Goal: Task Accomplishment & Management: Manage account settings

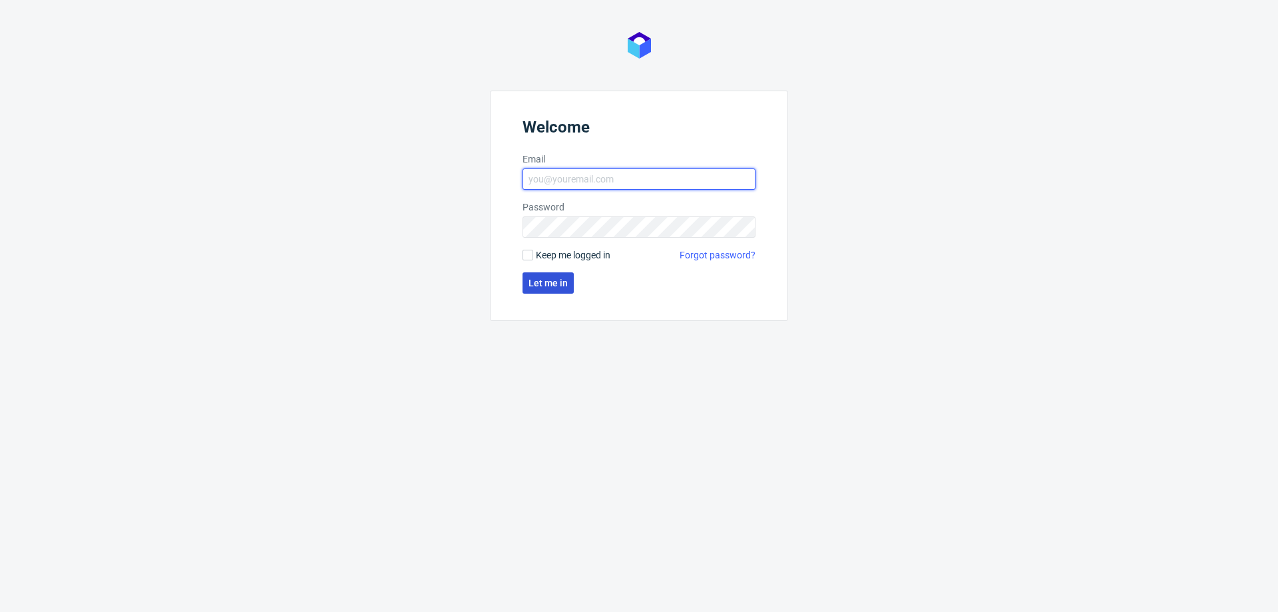
type input "[PERSON_NAME][EMAIL_ADDRESS][DOMAIN_NAME]"
click at [553, 284] on span "Let me in" at bounding box center [548, 282] width 39 height 9
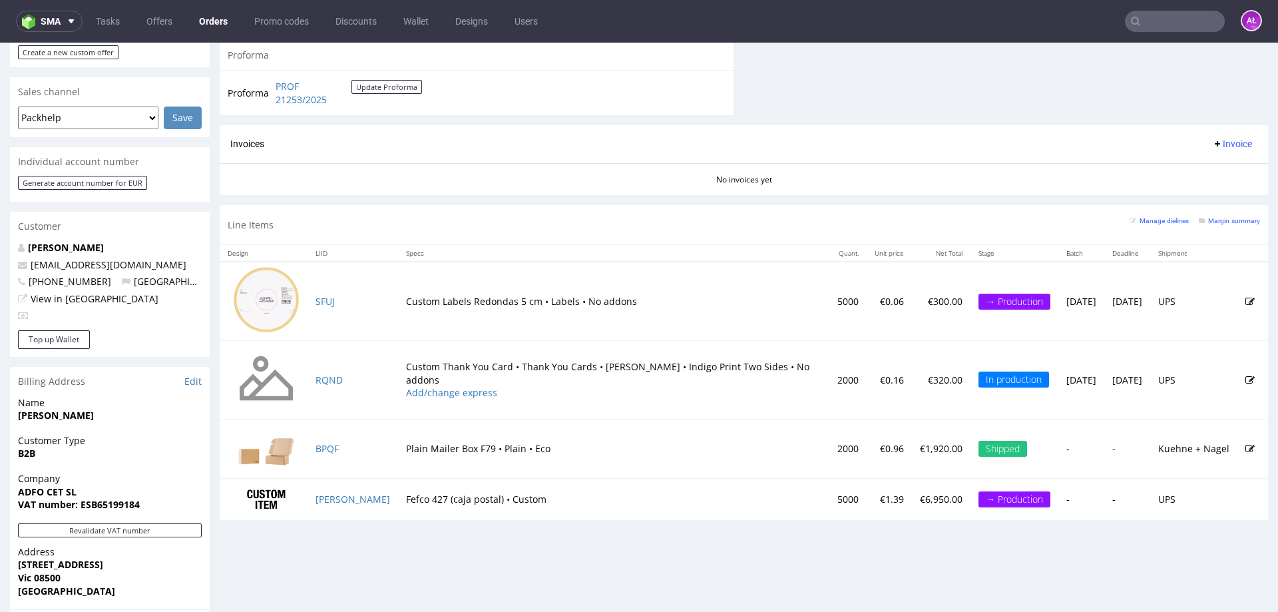
scroll to position [599, 0]
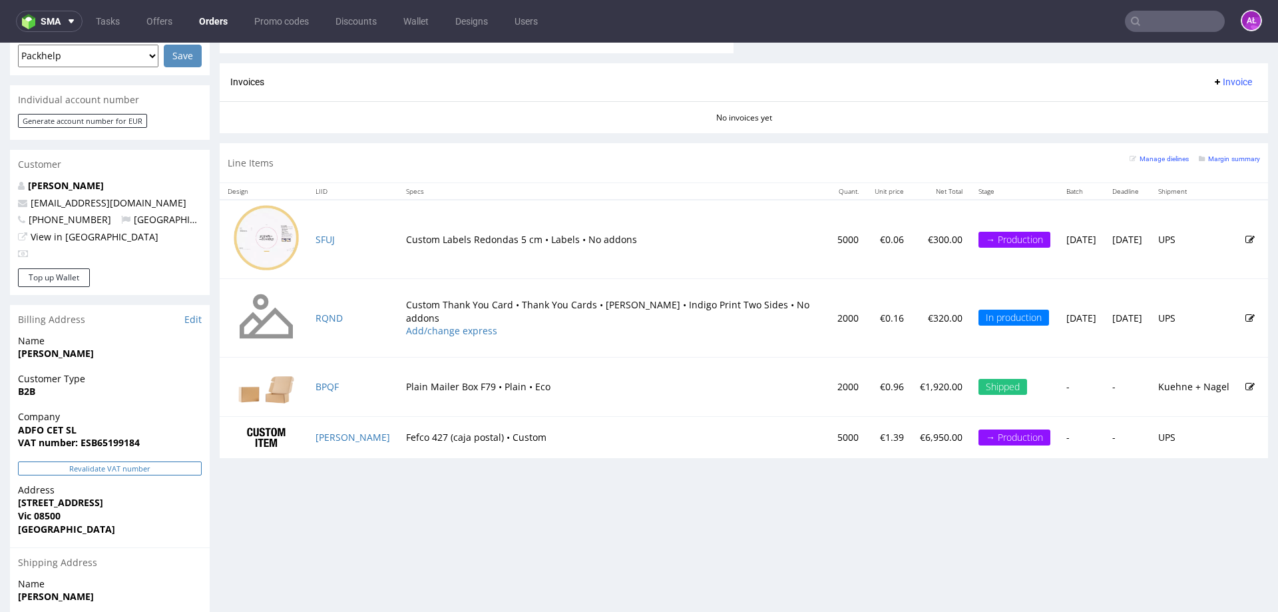
click at [171, 461] on button "Revalidate VAT number" at bounding box center [110, 468] width 184 height 14
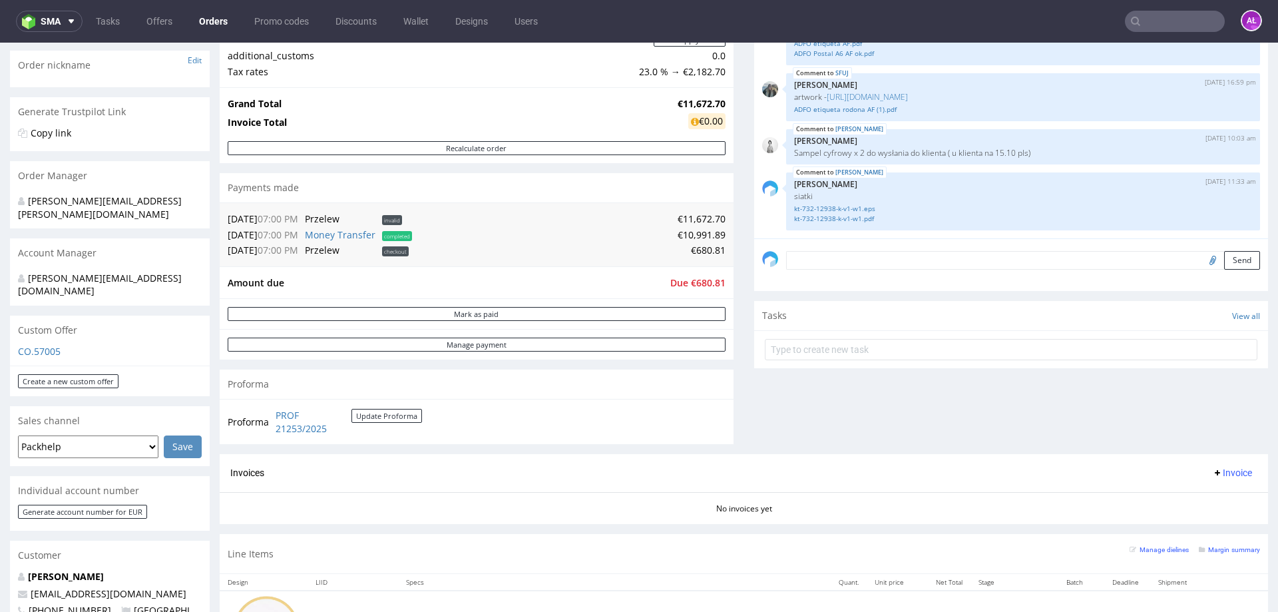
scroll to position [0, 0]
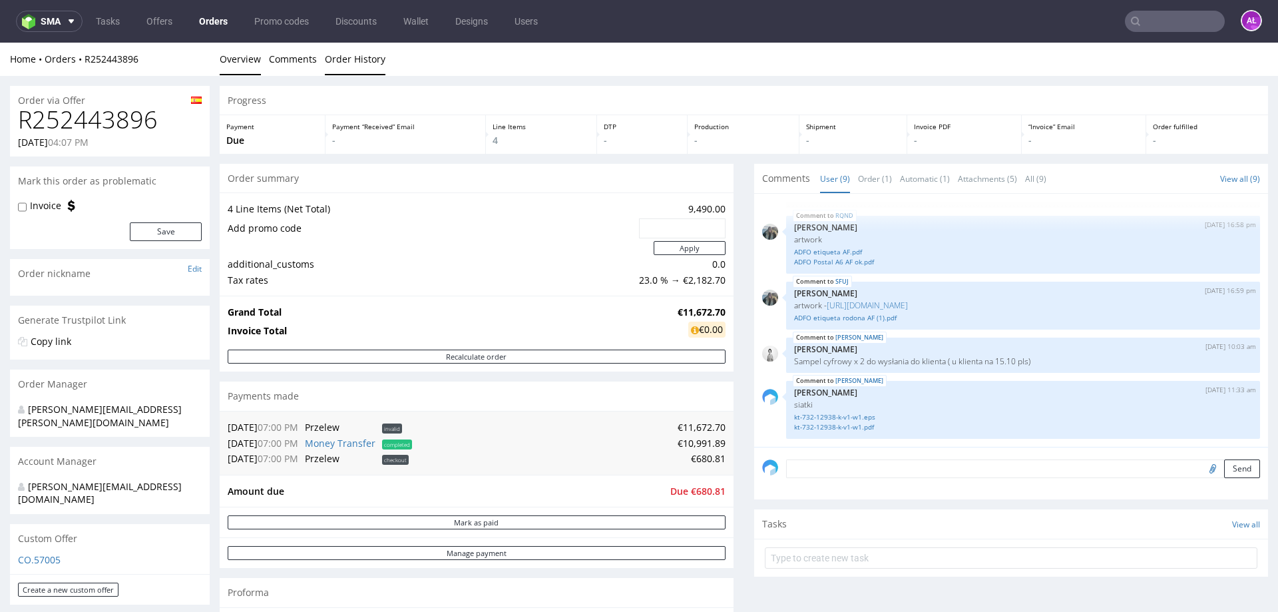
click at [342, 49] on link "Order History" at bounding box center [355, 59] width 61 height 33
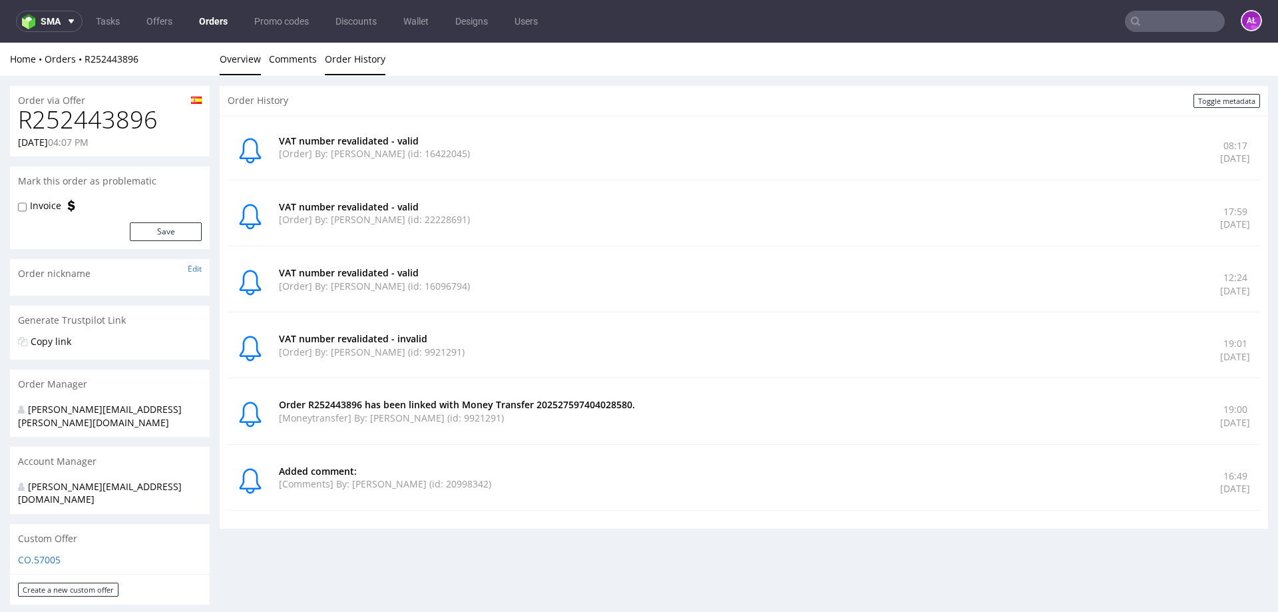
click at [250, 64] on link "Overview" at bounding box center [240, 59] width 41 height 33
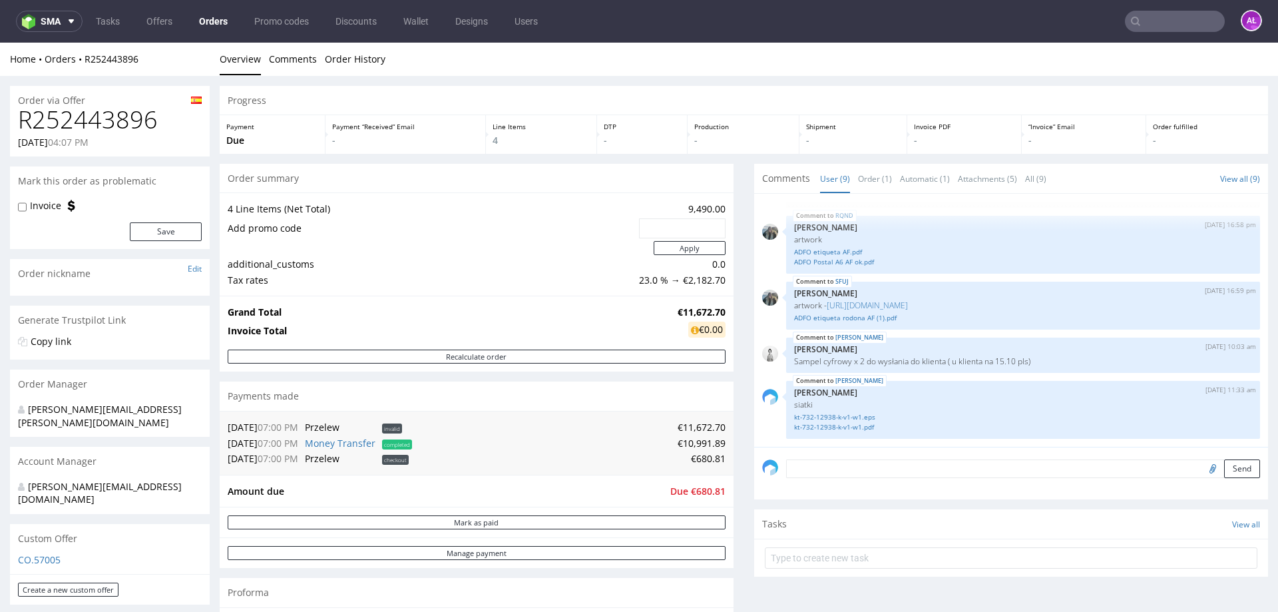
click at [356, 71] on link "Order History" at bounding box center [355, 59] width 61 height 33
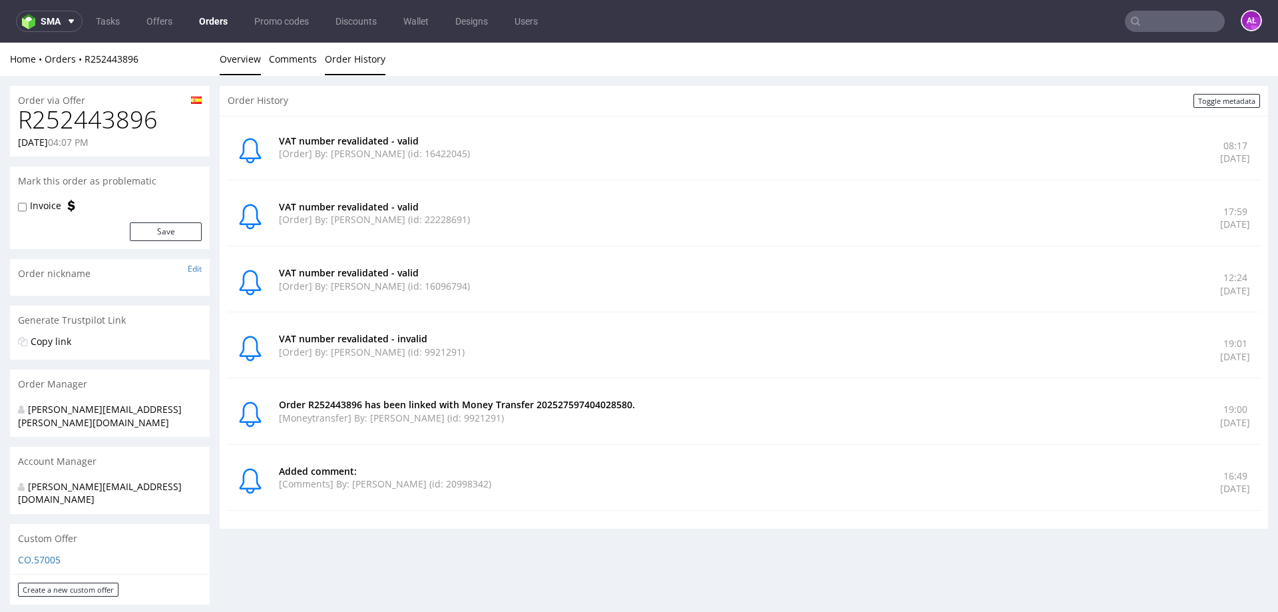
click at [238, 54] on link "Overview" at bounding box center [240, 59] width 41 height 33
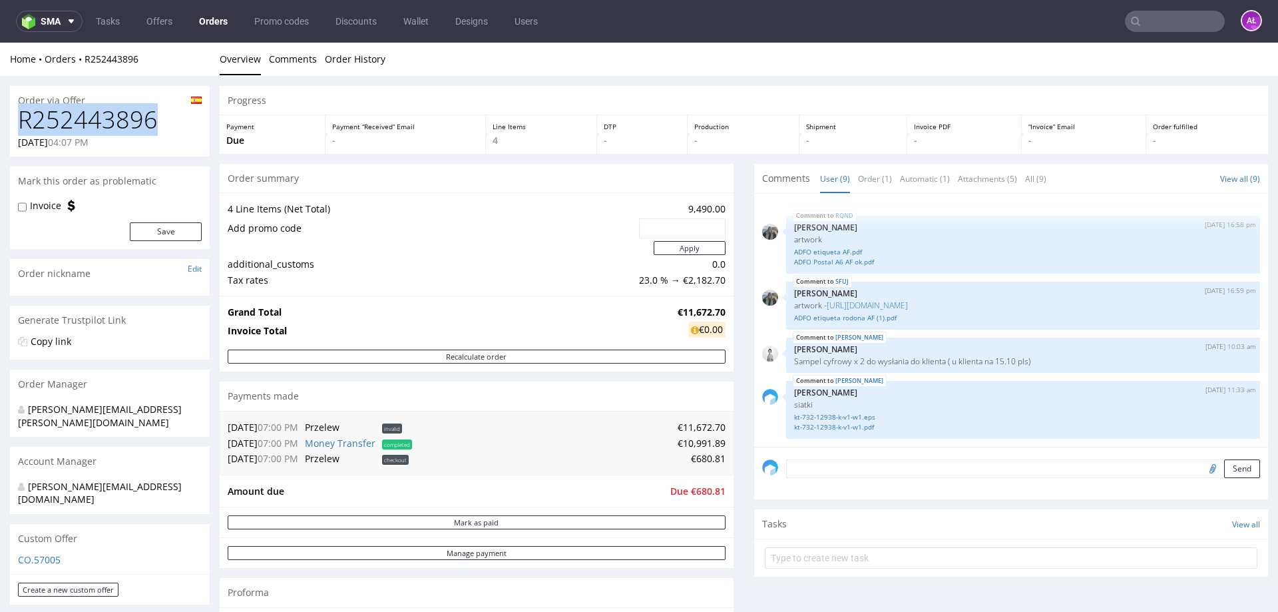
drag, startPoint x: 164, startPoint y: 120, endPoint x: 10, endPoint y: 127, distance: 154.6
click at [10, 127] on div "R252443896 01.10.2025 04:07 PM" at bounding box center [110, 132] width 200 height 50
copy h1 "R252443896"
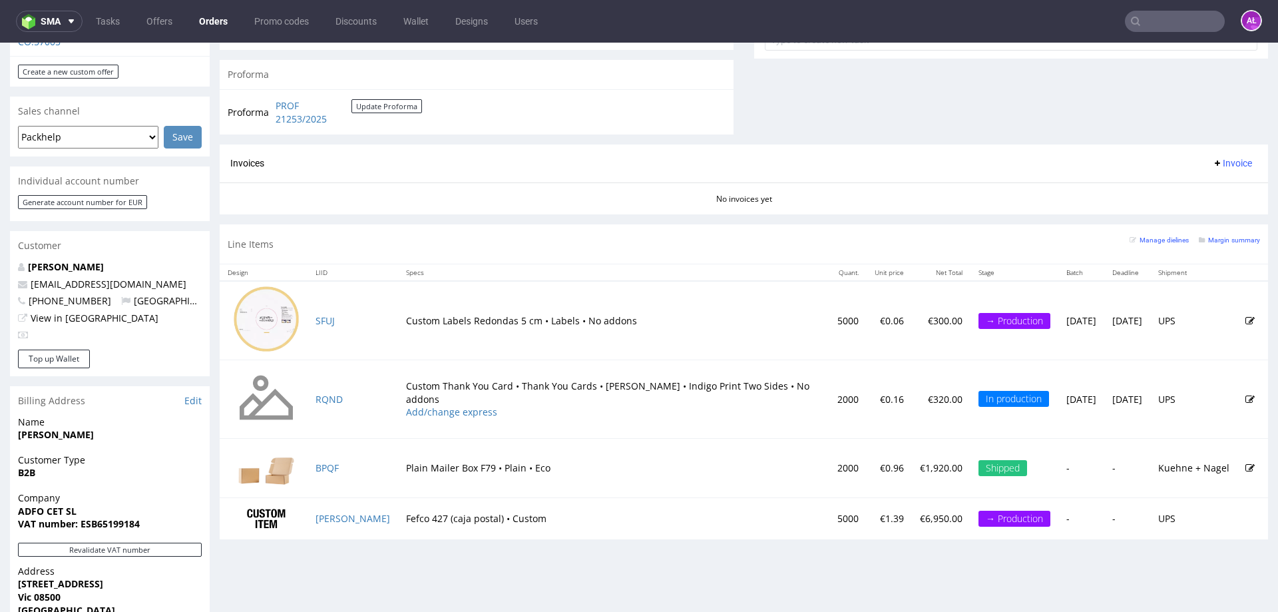
scroll to position [599, 0]
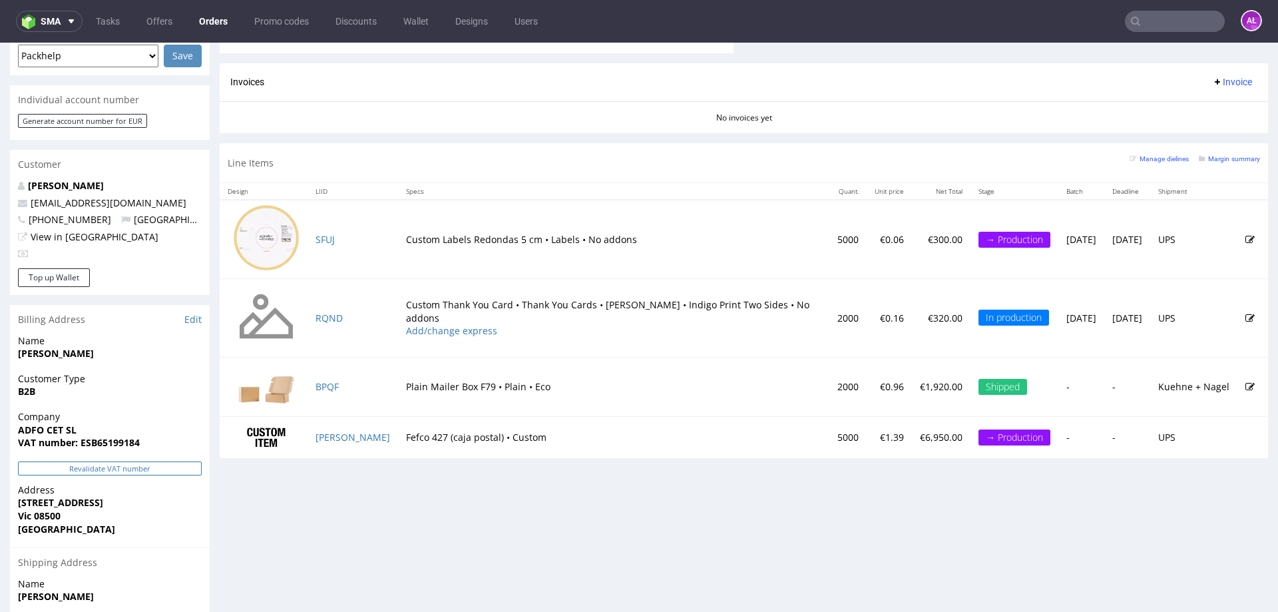
click at [182, 461] on button "Revalidate VAT number" at bounding box center [110, 468] width 184 height 14
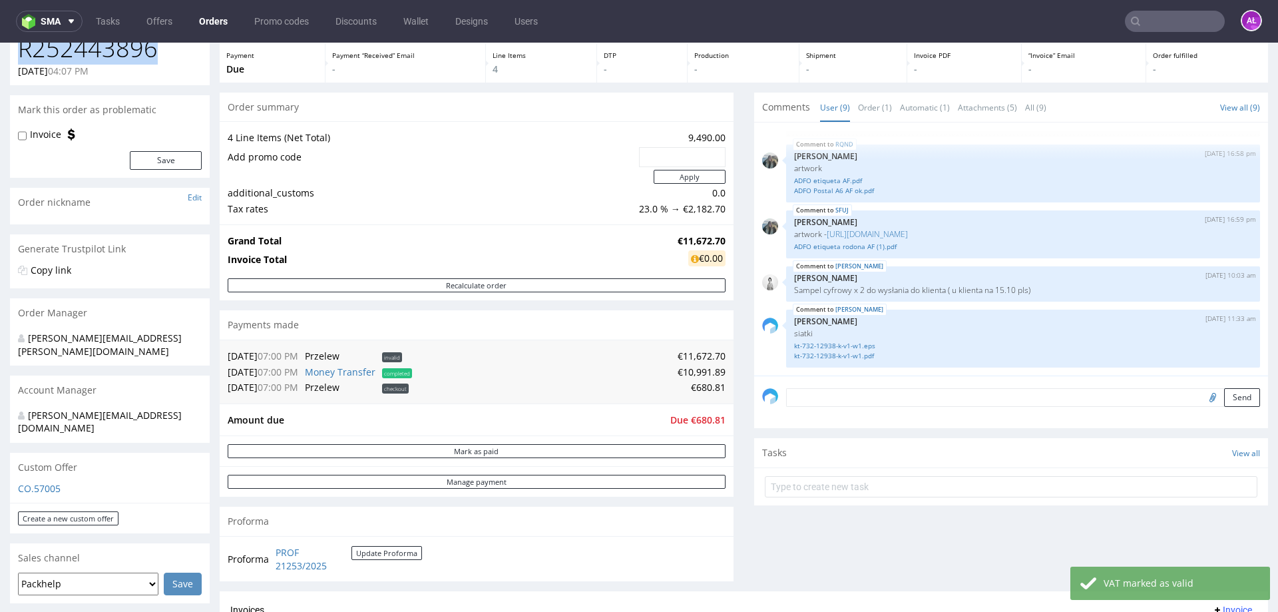
scroll to position [67, 0]
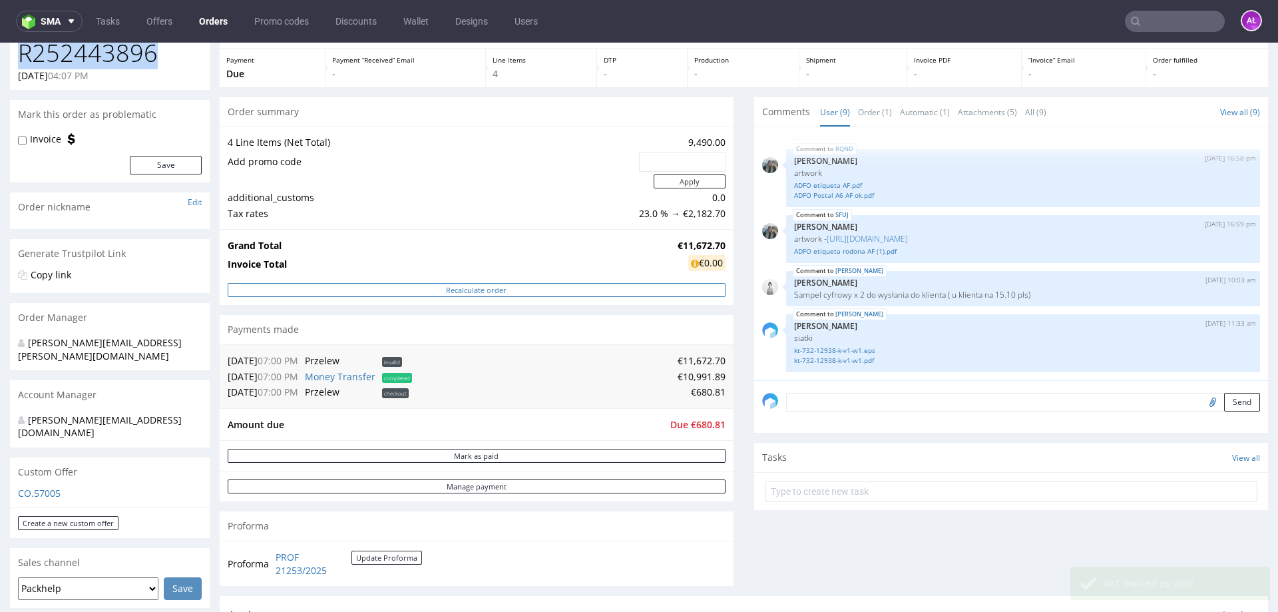
click at [497, 294] on button "Recalculate order" at bounding box center [477, 290] width 498 height 14
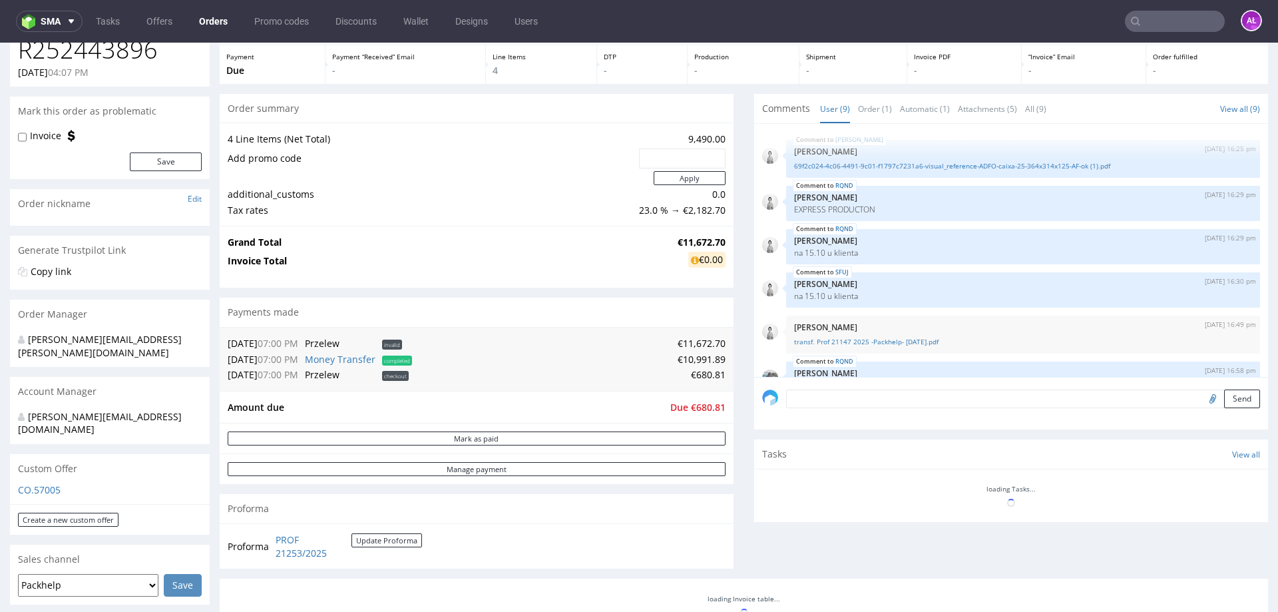
scroll to position [216, 0]
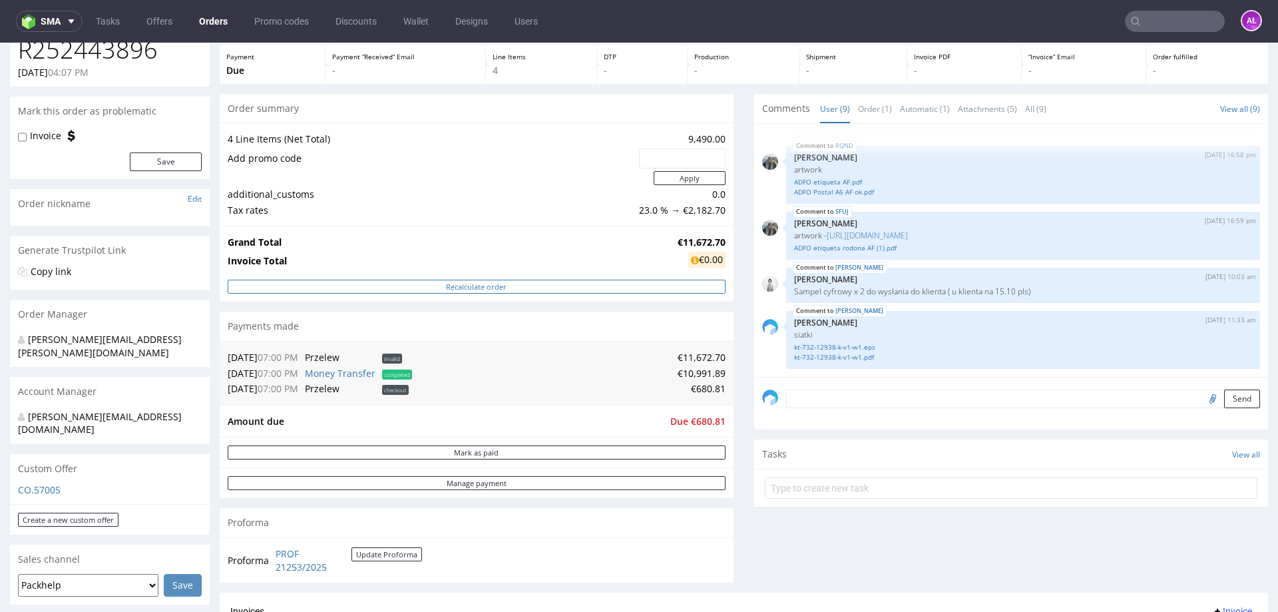
click at [490, 288] on button "Recalculate order" at bounding box center [477, 287] width 498 height 14
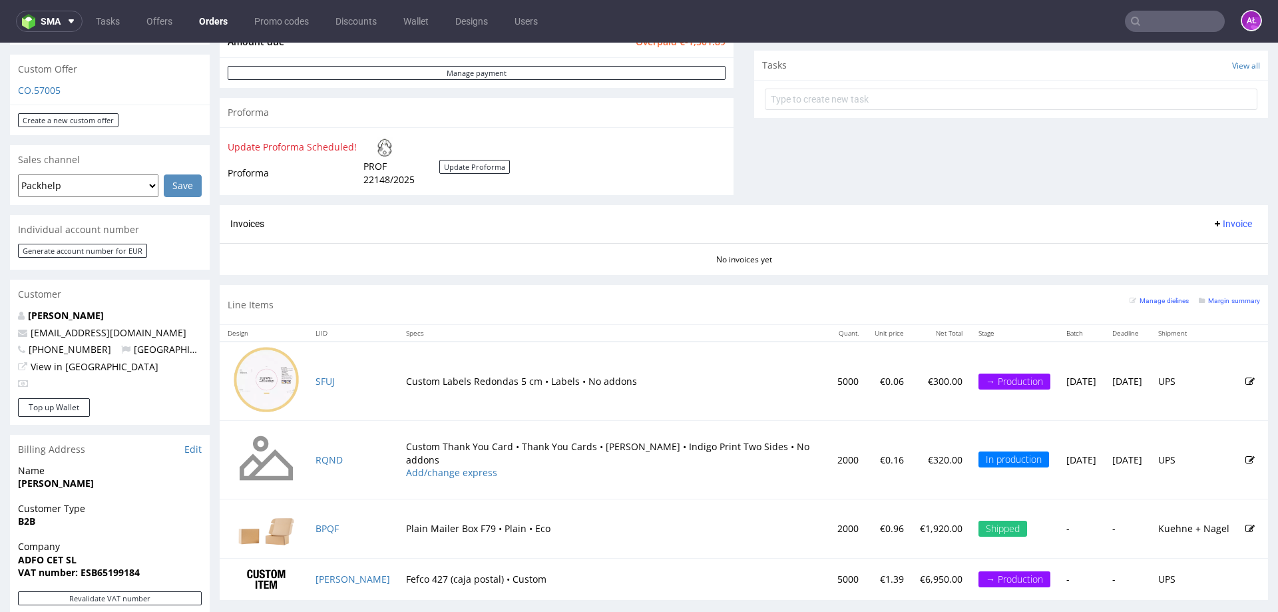
scroll to position [469, 0]
click at [479, 168] on button "Update Proforma" at bounding box center [474, 167] width 71 height 14
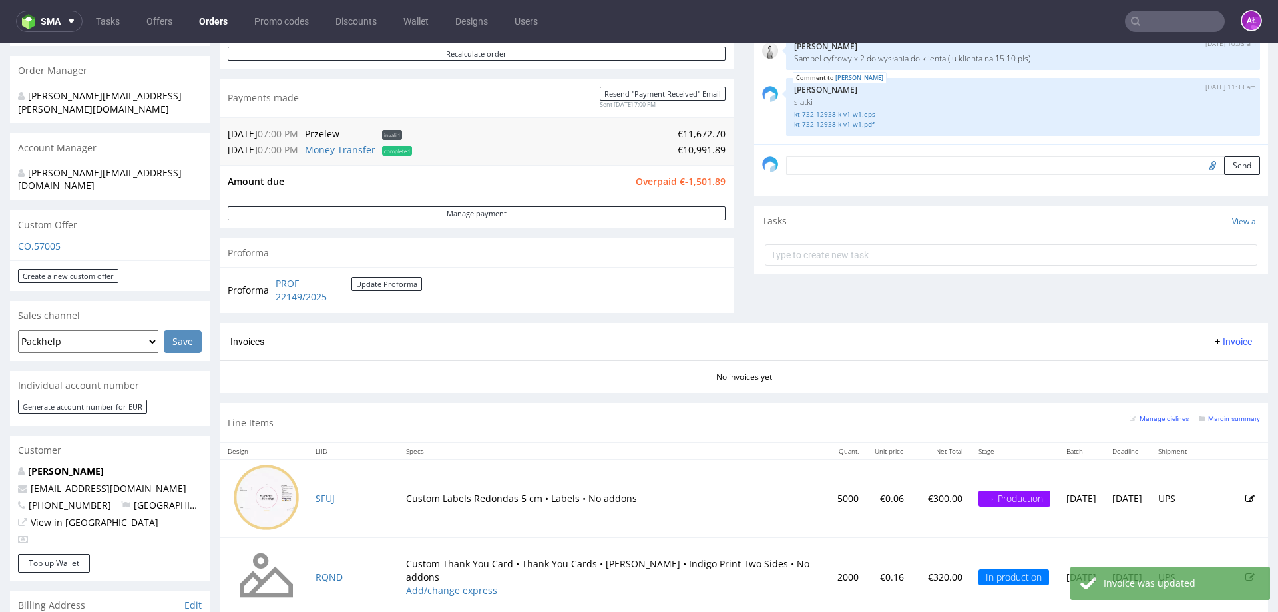
scroll to position [266, 0]
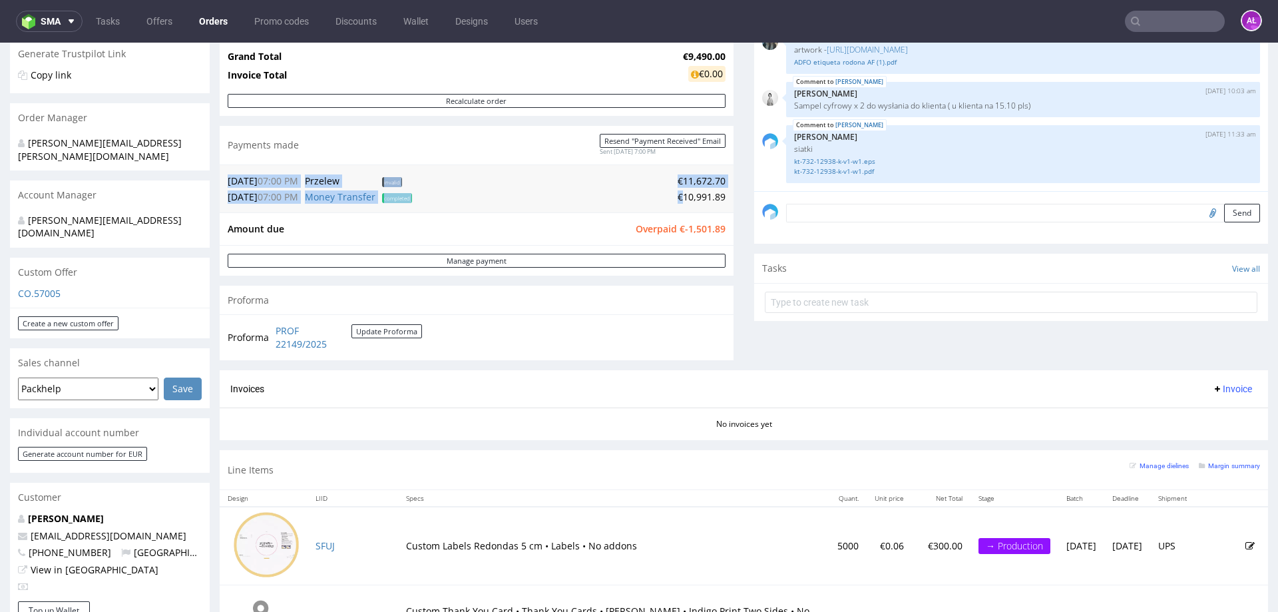
drag, startPoint x: 717, startPoint y: 199, endPoint x: 673, endPoint y: 196, distance: 44.0
click at [673, 196] on div "02.10.25 07:00 PM Przelew invalid €11,672.70 02.10.25 07:00 PM Money Transfer c…" at bounding box center [477, 188] width 514 height 48
drag, startPoint x: 705, startPoint y: 232, endPoint x: 670, endPoint y: 235, distance: 34.7
click at [670, 235] on div "Amount due Overpaid €-1,501.89" at bounding box center [477, 228] width 514 height 33
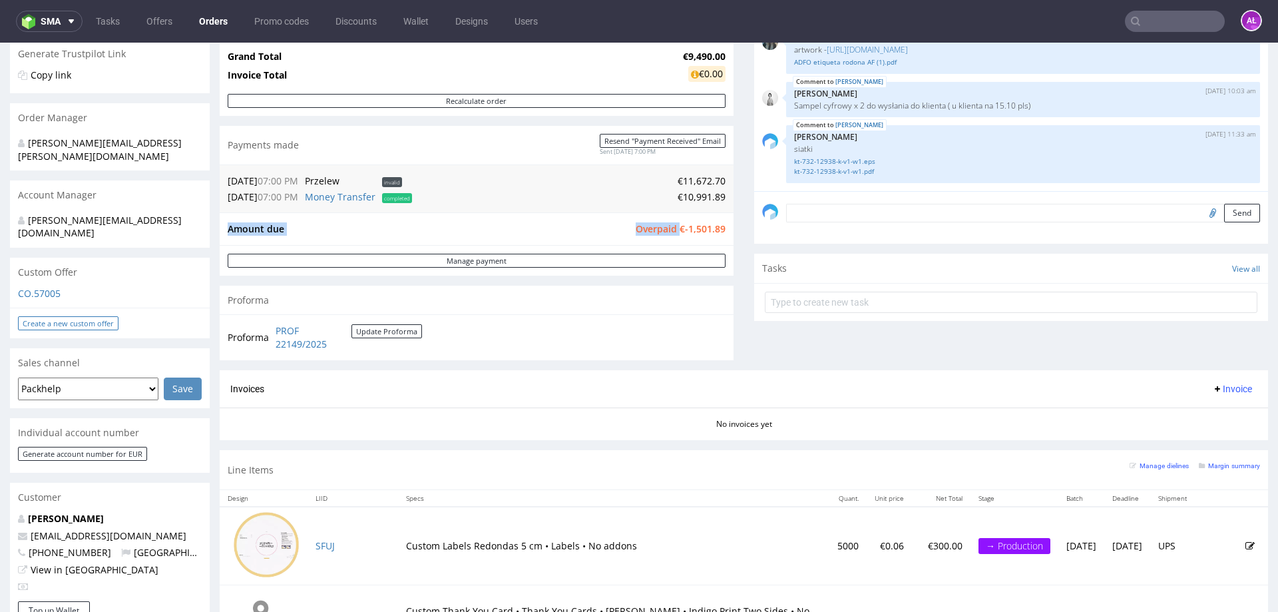
copy tbody "Amount due Overpaid"
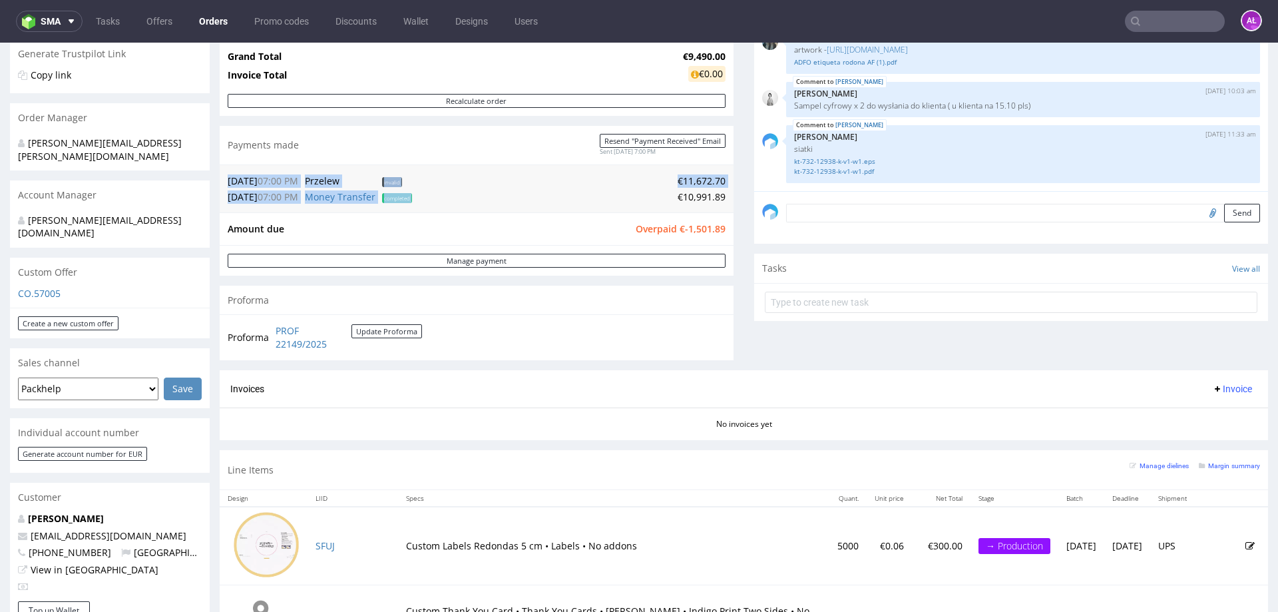
drag, startPoint x: 720, startPoint y: 200, endPoint x: 670, endPoint y: 200, distance: 50.6
click at [670, 200] on div "02.10.25 07:00 PM Przelew invalid €11,672.70 02.10.25 07:00 PM Money Transfer c…" at bounding box center [477, 188] width 514 height 48
copy table "02.10.25 07:00 PM Przelew invalid €11,672.70 02.10.25 07:00 PM Money Transfer c…"
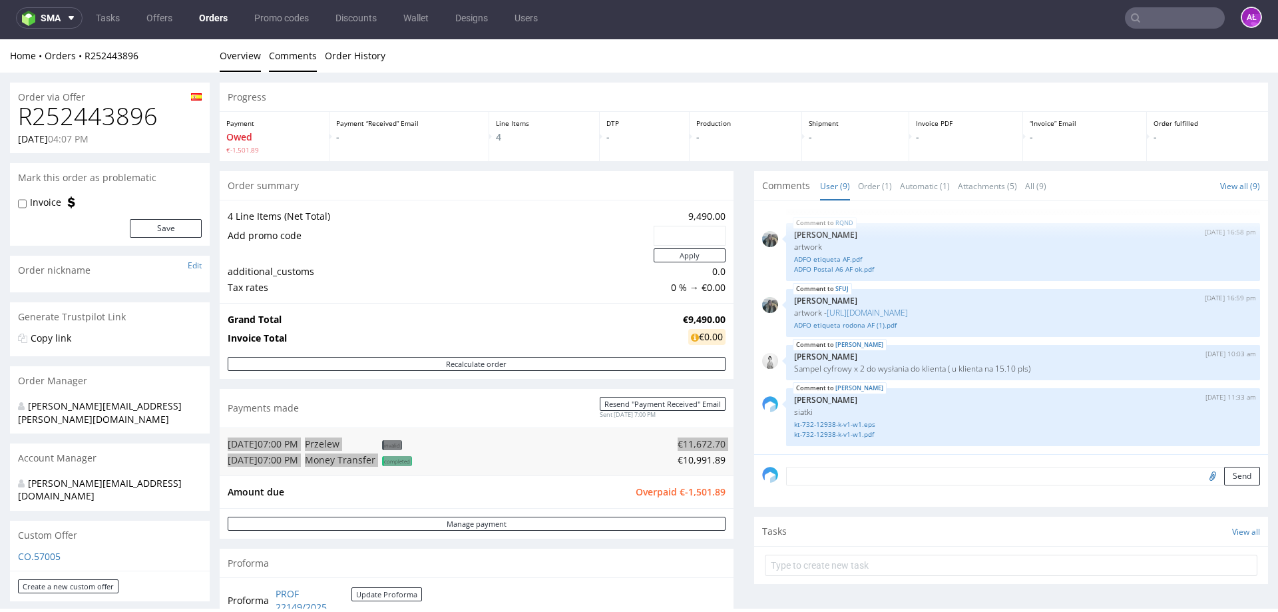
scroll to position [0, 0]
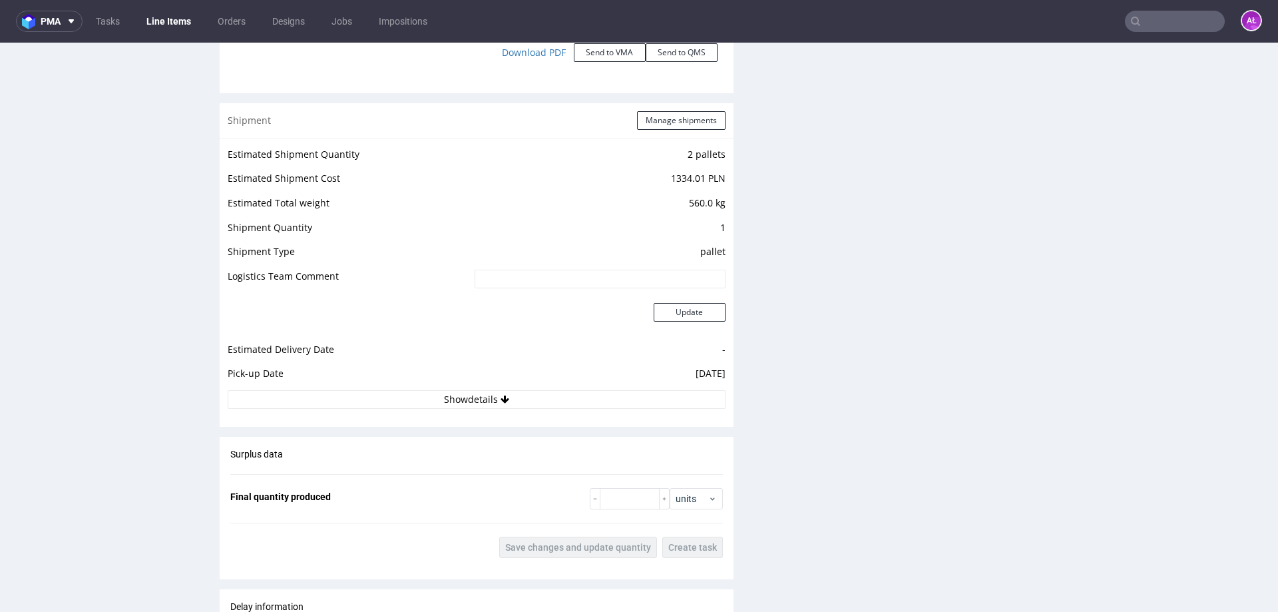
scroll to position [1649, 0]
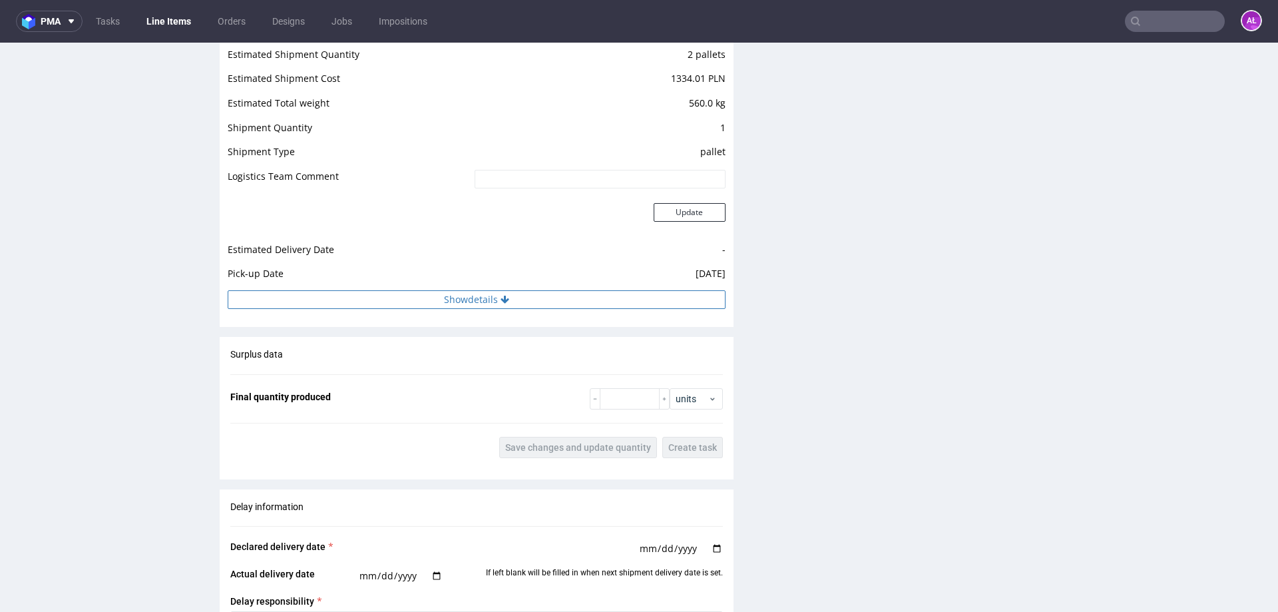
click at [530, 295] on button "Show details" at bounding box center [477, 299] width 498 height 19
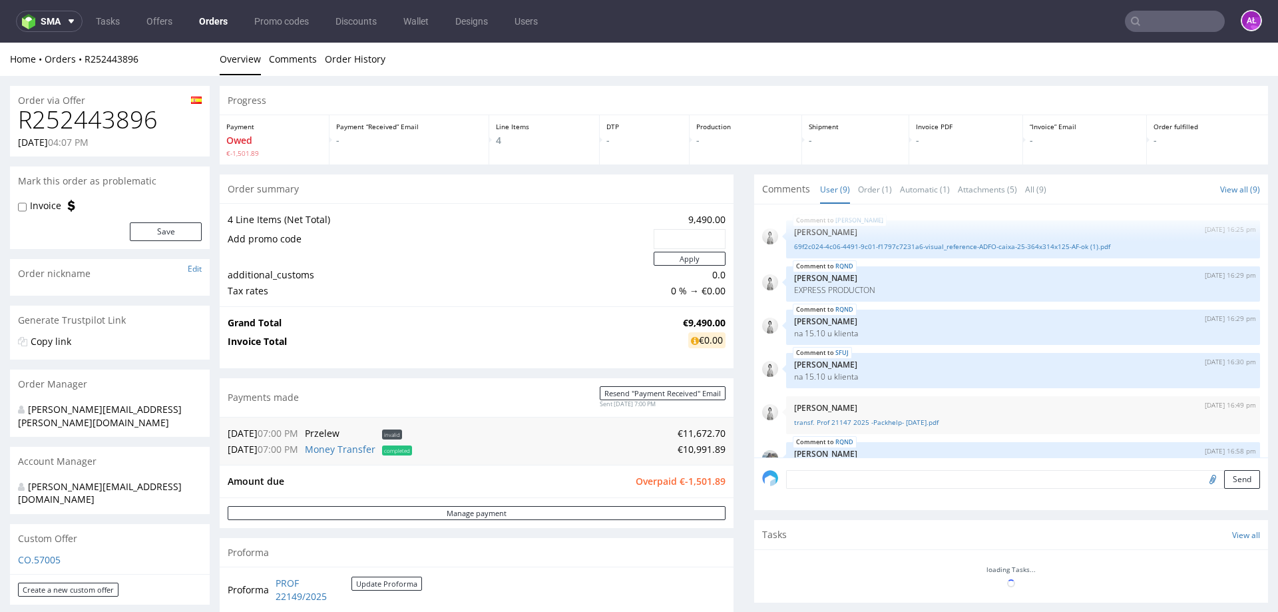
scroll to position [216, 0]
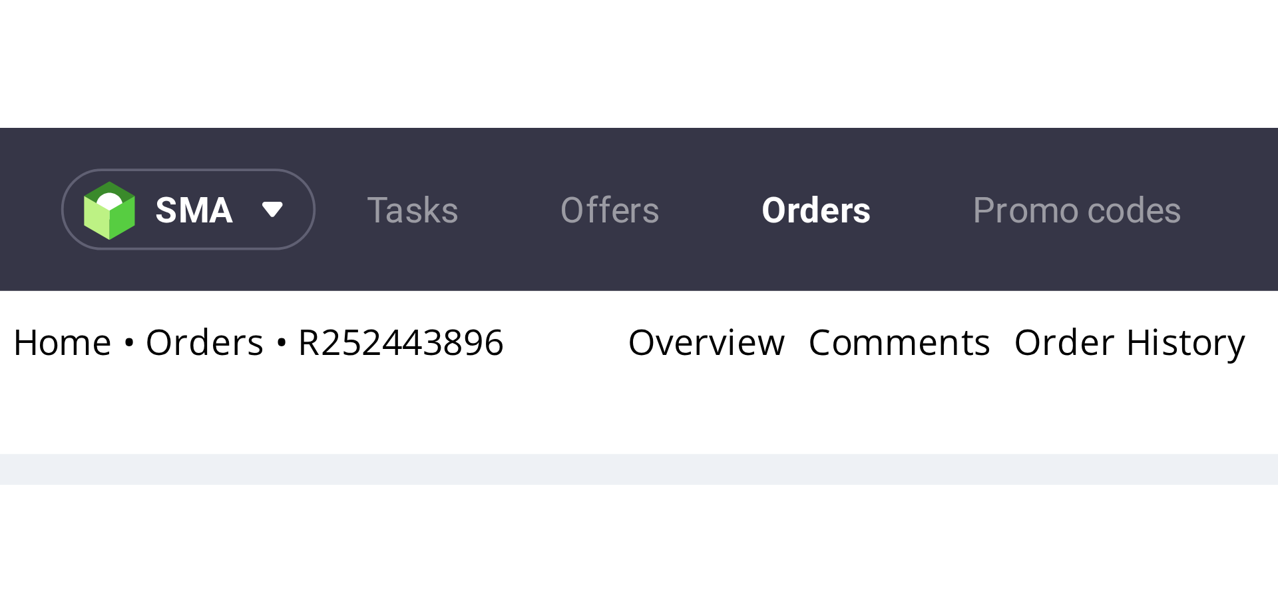
scroll to position [216, 0]
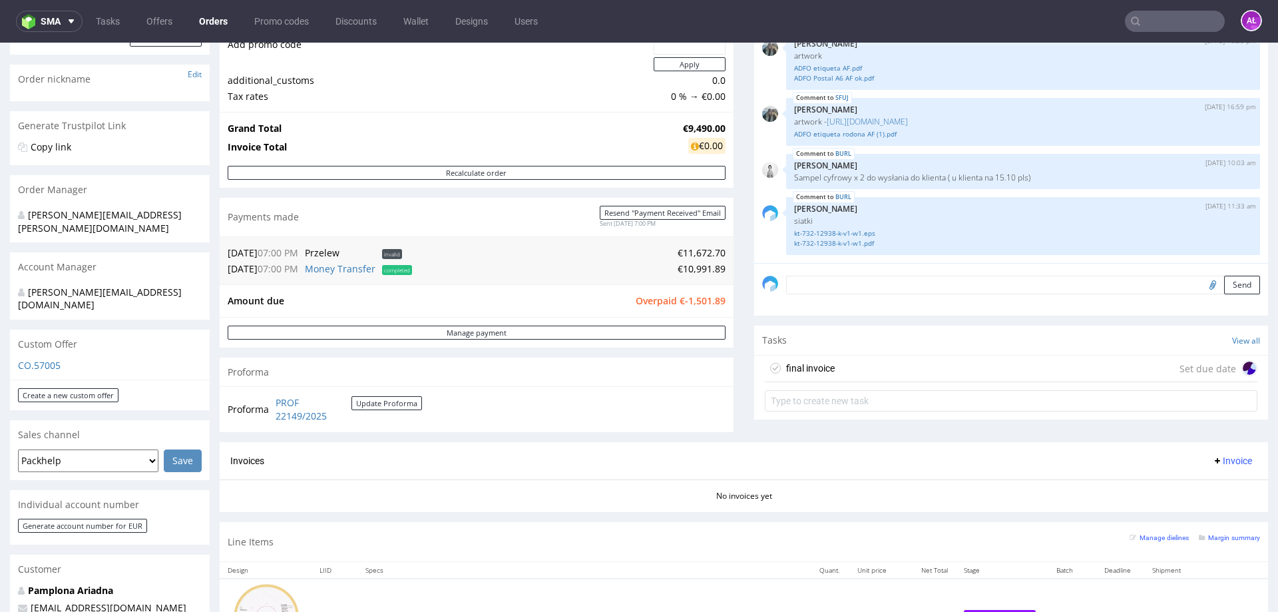
scroll to position [200, 0]
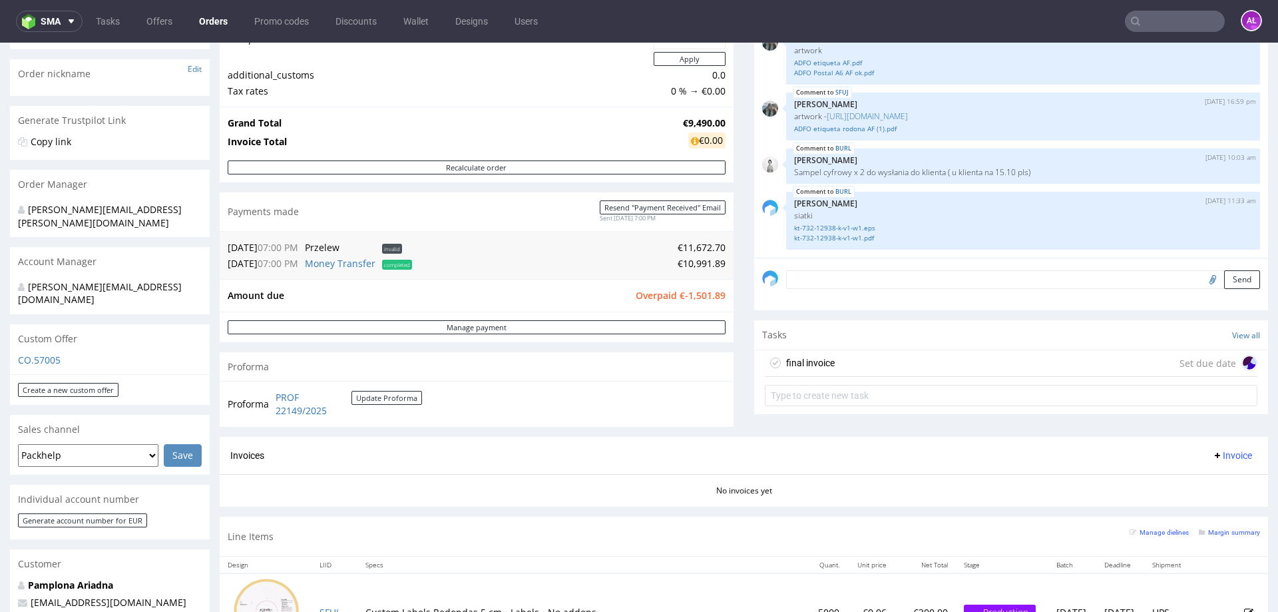
click at [792, 364] on div "final invoice" at bounding box center [810, 363] width 49 height 16
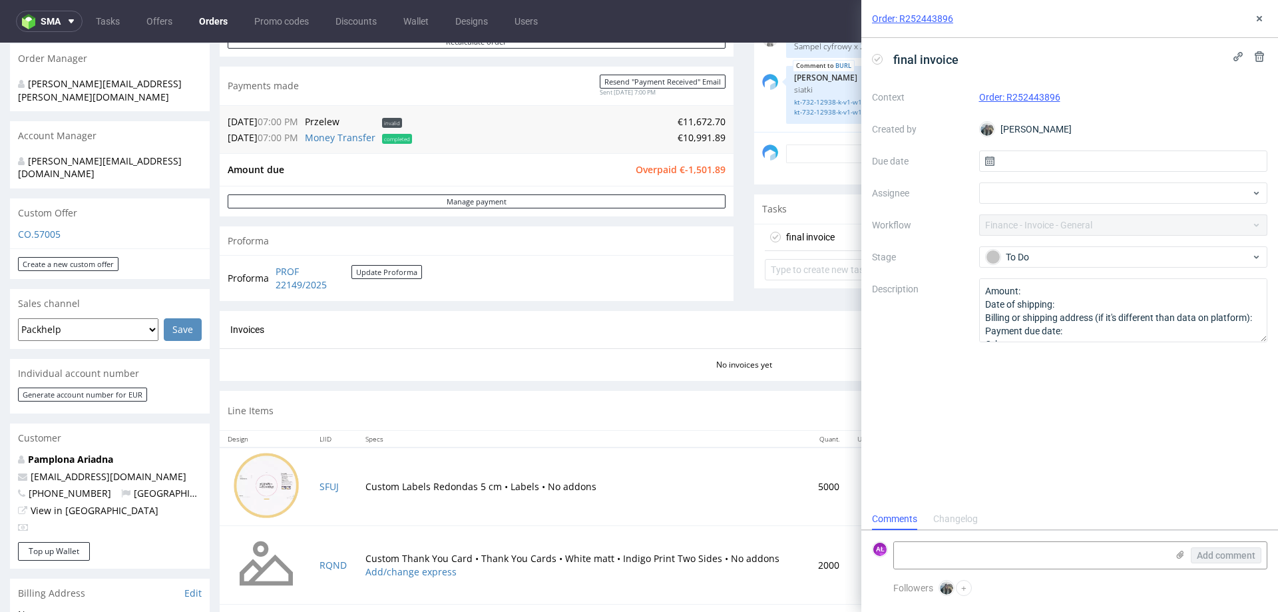
scroll to position [399, 0]
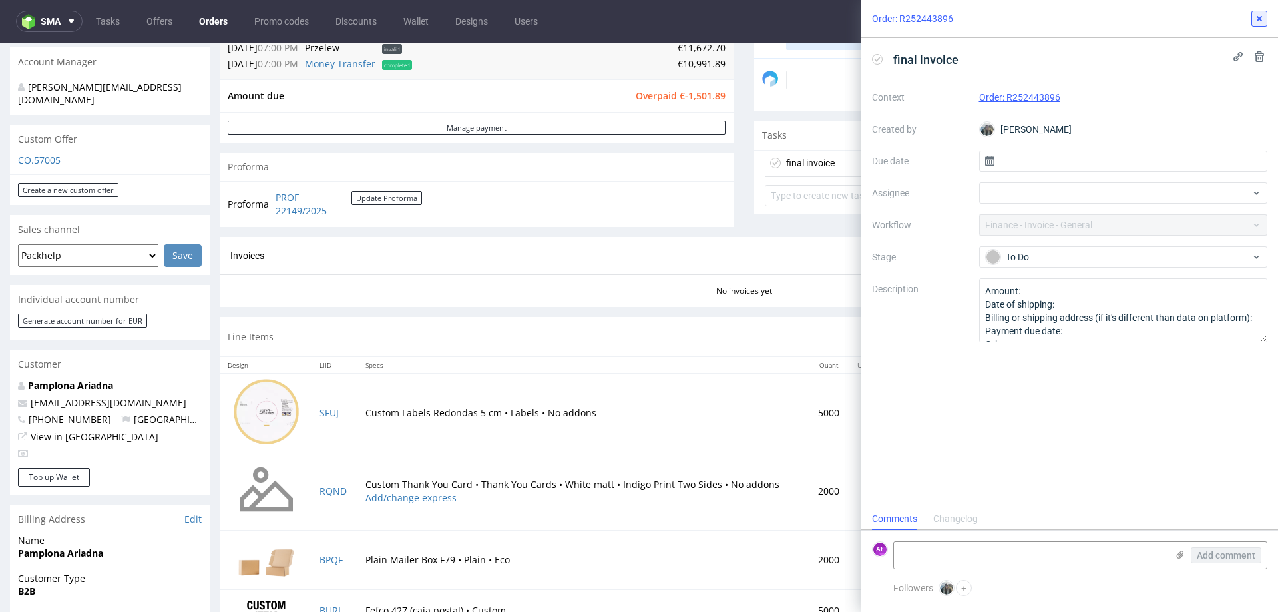
click at [1260, 23] on icon at bounding box center [1259, 18] width 11 height 11
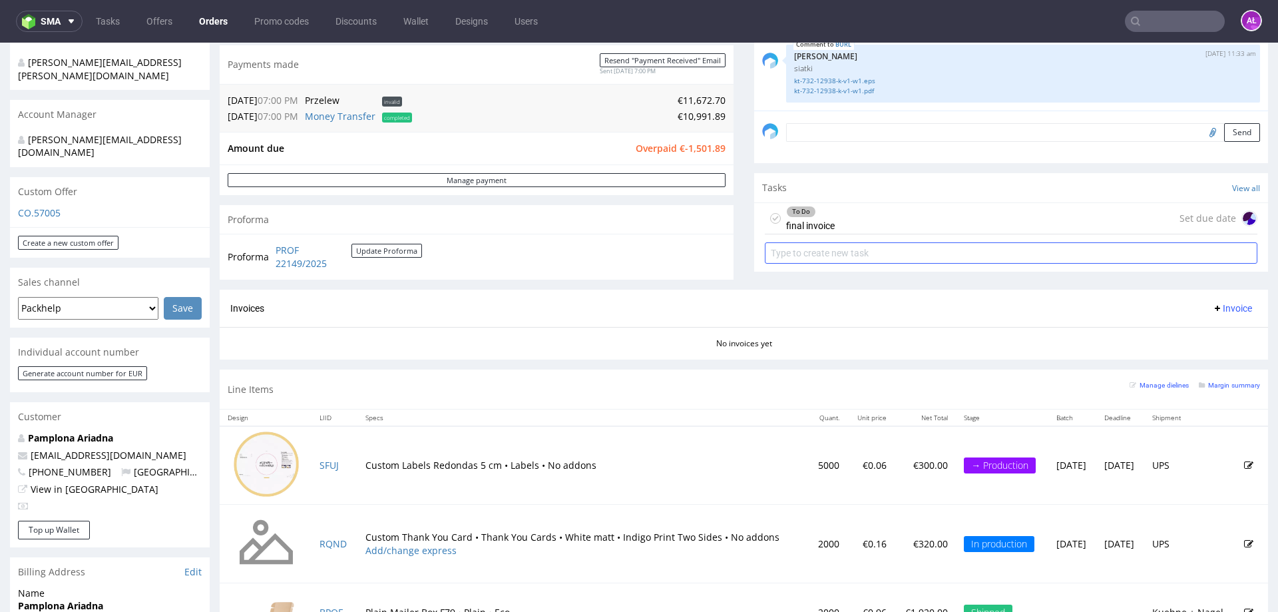
scroll to position [266, 0]
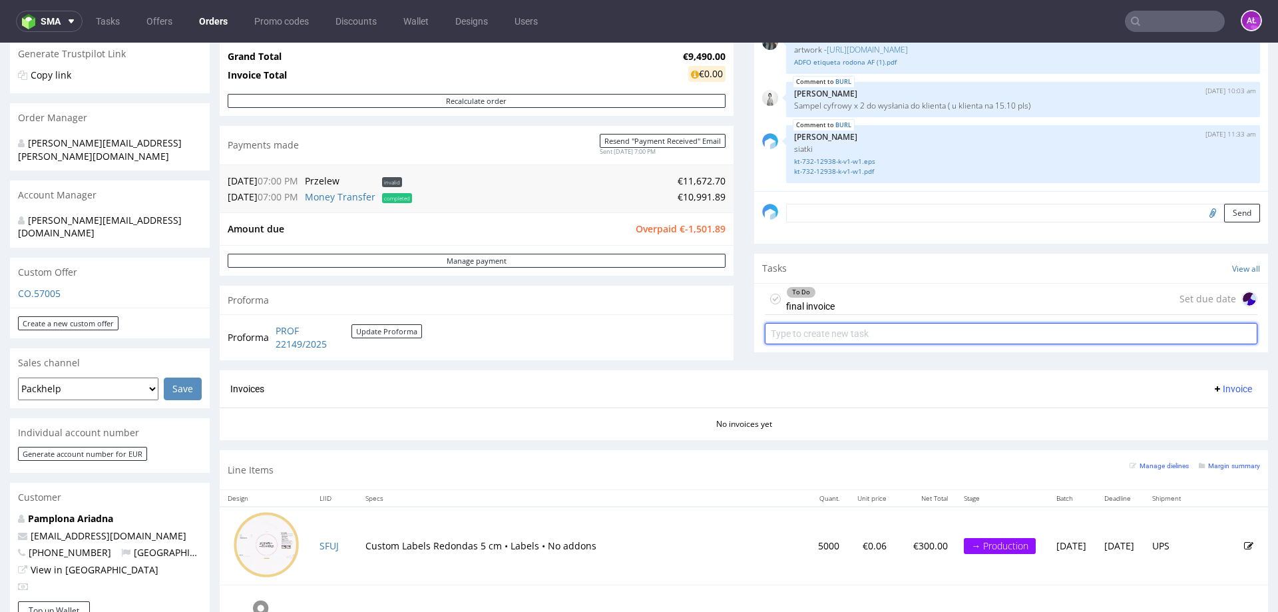
click at [832, 336] on input "text" at bounding box center [1011, 333] width 493 height 21
type input "refund"
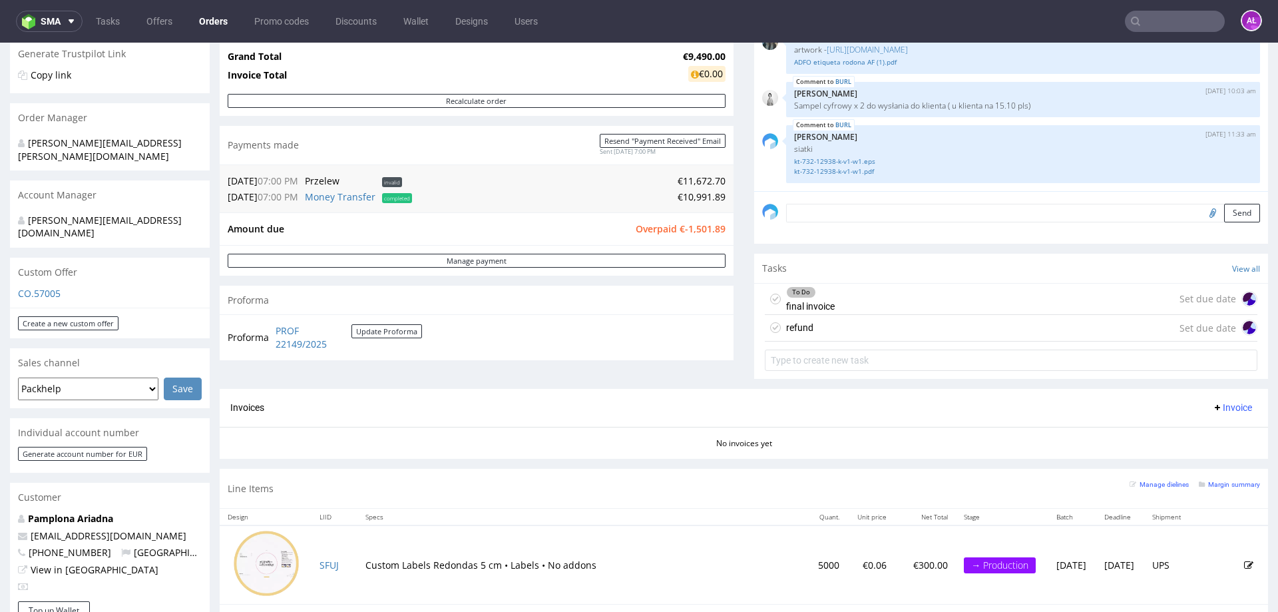
click at [828, 337] on div "refund Set due date" at bounding box center [1011, 328] width 493 height 27
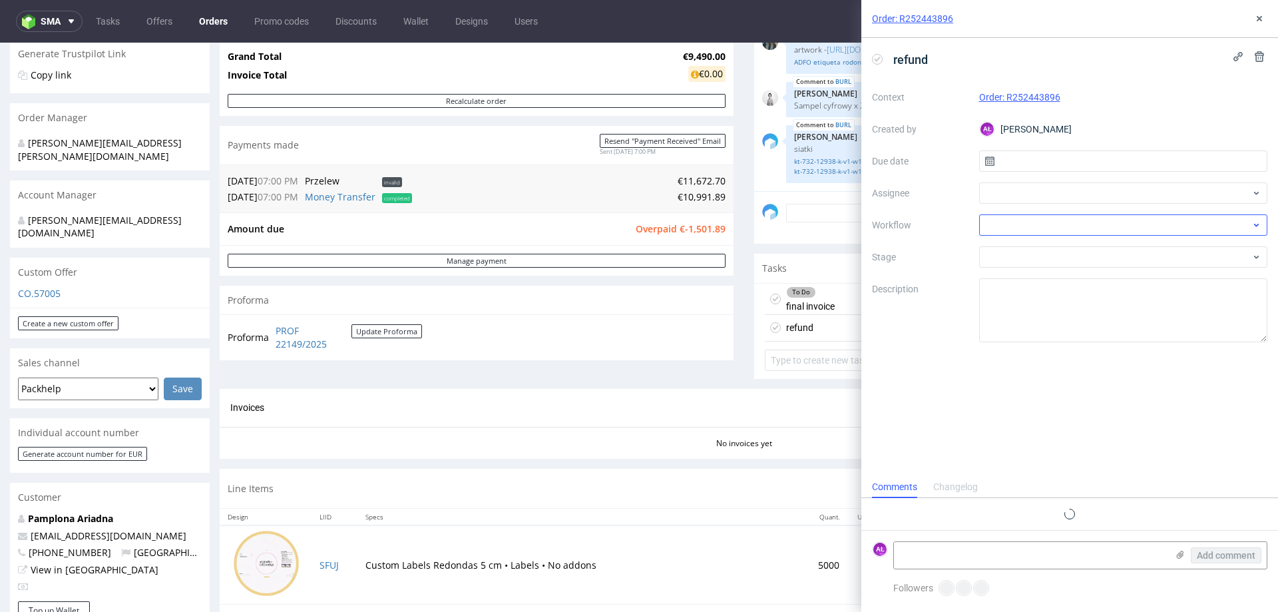
scroll to position [11, 0]
click at [1023, 222] on div at bounding box center [1123, 224] width 289 height 21
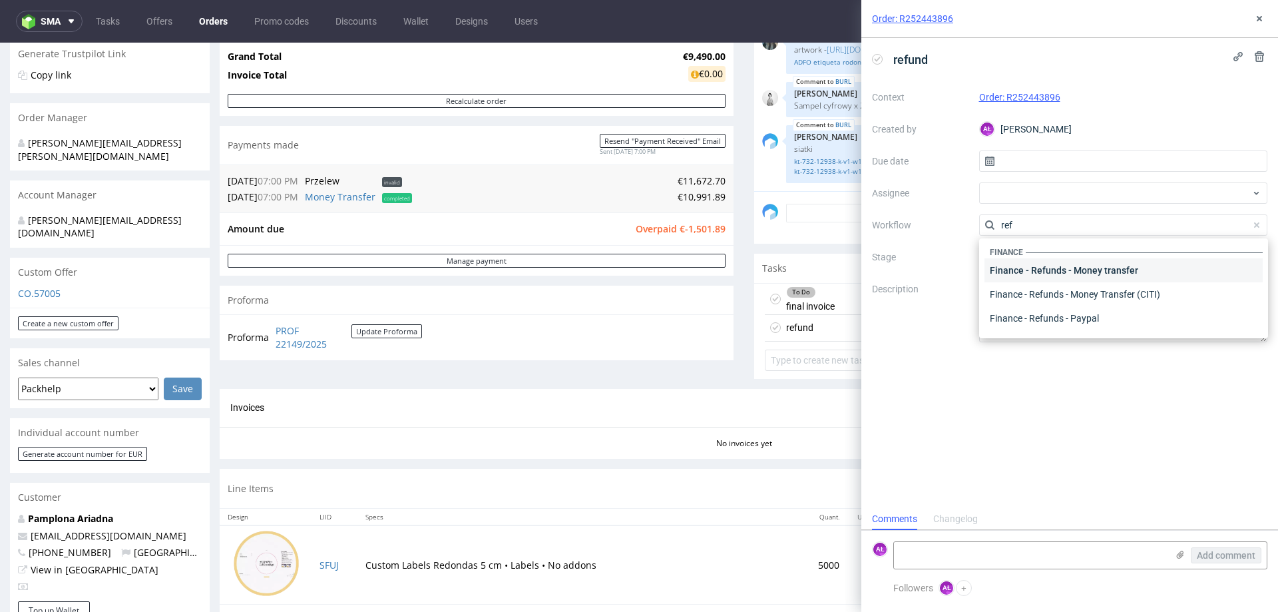
scroll to position [0, 0]
type input "ref"
click at [1057, 276] on div "Finance - Refunds - Money transfer" at bounding box center [1124, 273] width 278 height 24
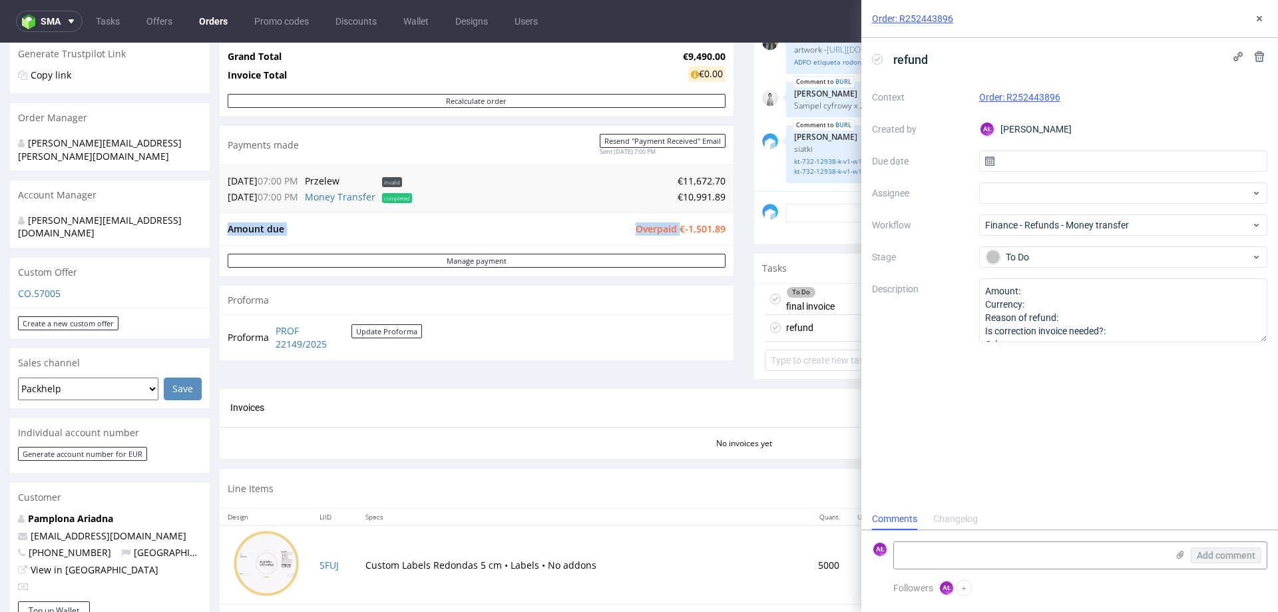
drag, startPoint x: 722, startPoint y: 238, endPoint x: 670, endPoint y: 236, distance: 52.7
click at [670, 236] on div "Amount due Overpaid €-1,501.89" at bounding box center [477, 228] width 514 height 33
copy tbody "Amount due Overpaid"
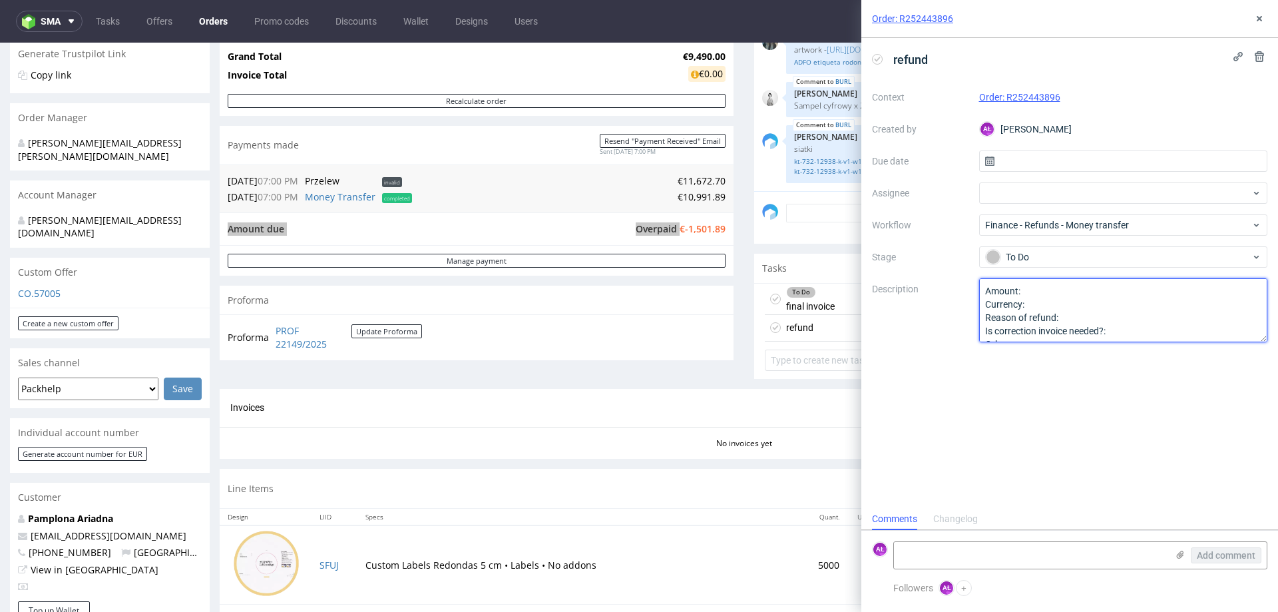
click at [1029, 296] on textarea "Amount: Currency: Reason of refund: Is correction invoice needed?: Other:" at bounding box center [1123, 310] width 289 height 64
paste textarea "€-1,501.89"
click at [1084, 318] on textarea "Amount: Currency: Reason of refund: Is correction invoice needed?: Other:" at bounding box center [1123, 310] width 289 height 64
type textarea "Amount: €-1,501.89 Currency: Reason of refund: overpayment Is correction invoic…"
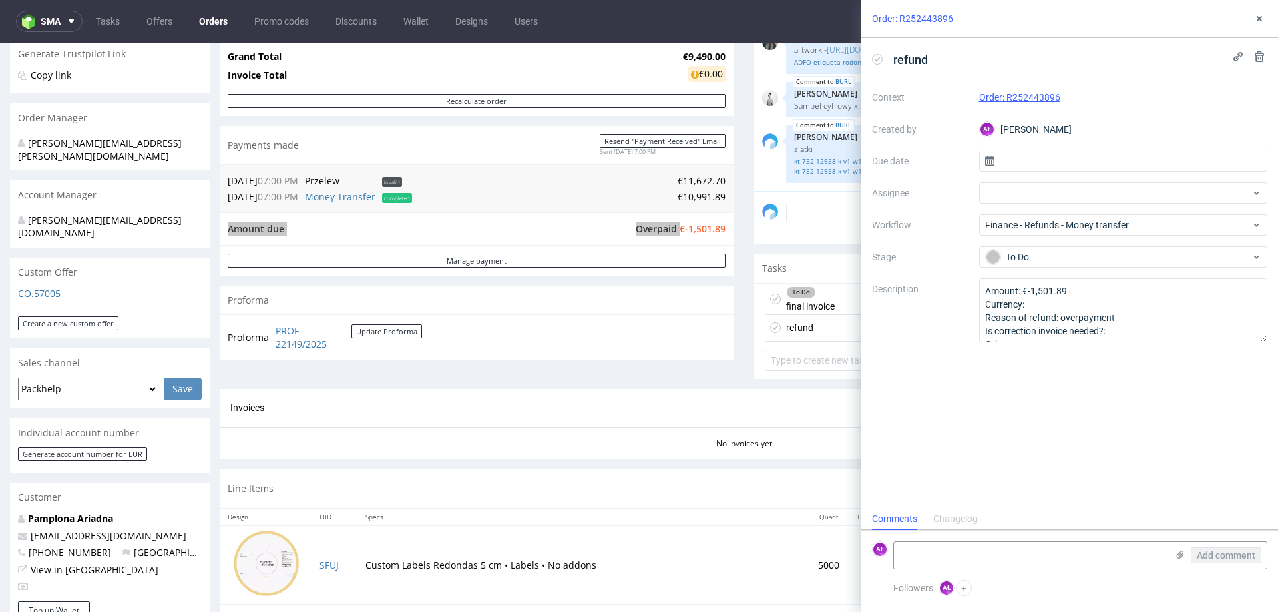
click at [1027, 405] on div "refund Context Order: R252443896 Created by AŁ Aleksandra Łętowska Due date Ass…" at bounding box center [1070, 273] width 417 height 470
drag, startPoint x: 1256, startPoint y: 18, endPoint x: 1231, endPoint y: 39, distance: 32.7
click at [1256, 18] on icon at bounding box center [1259, 18] width 11 height 11
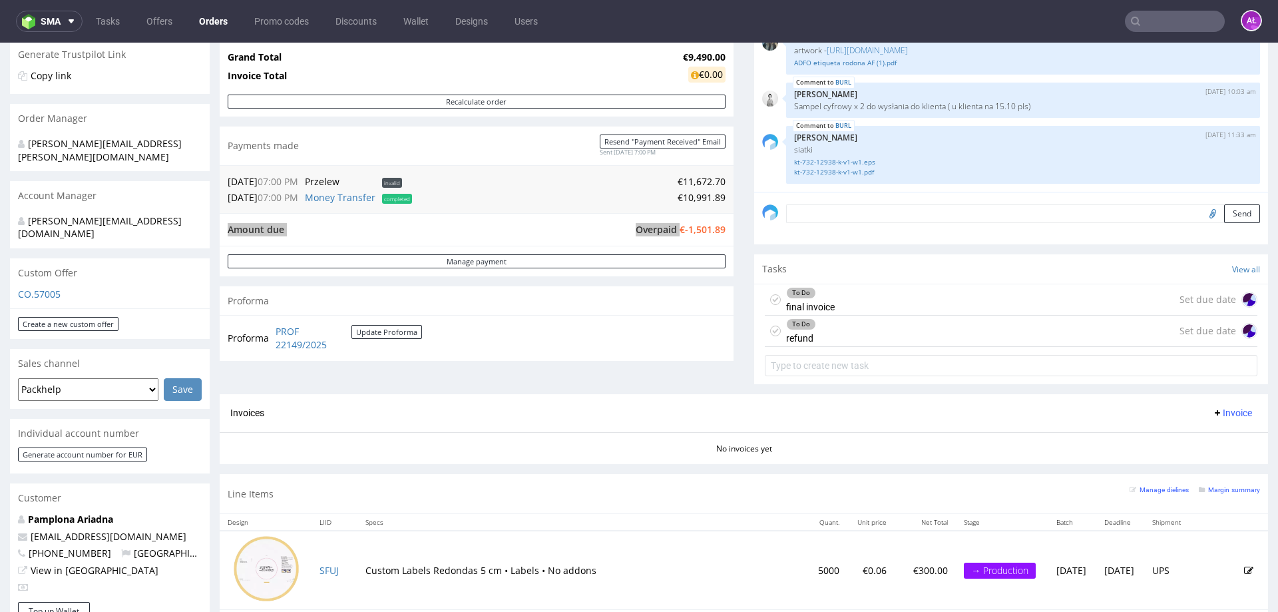
scroll to position [266, 0]
click at [1147, 26] on input "text" at bounding box center [1175, 21] width 100 height 21
paste input "R498016157"
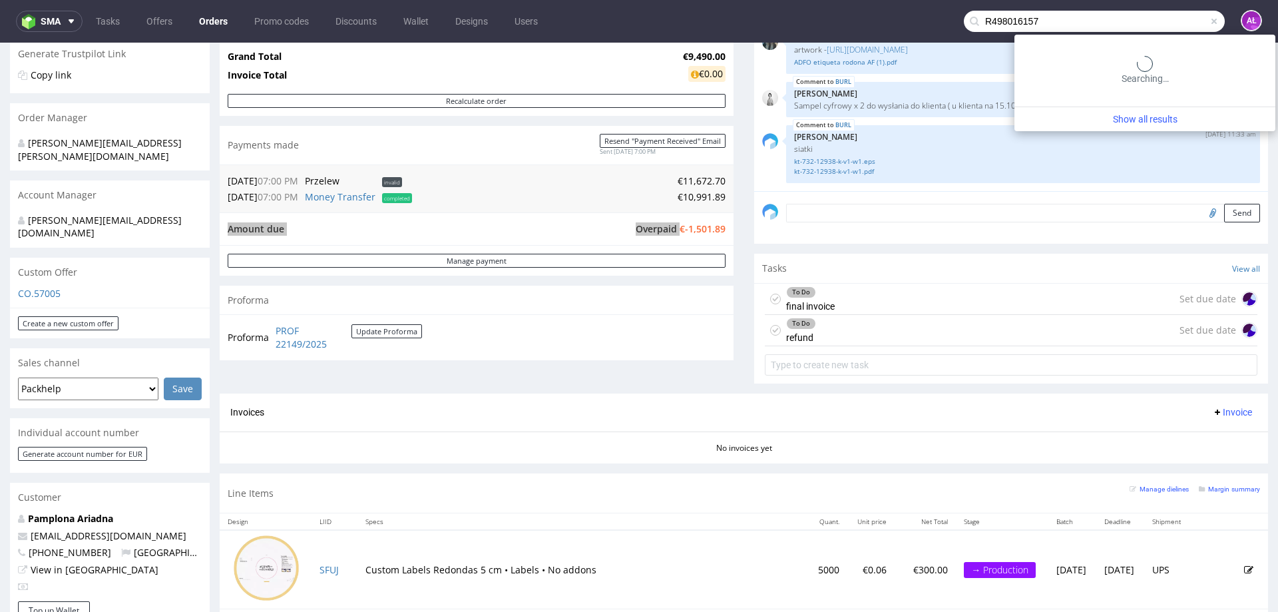
type input "R498016157"
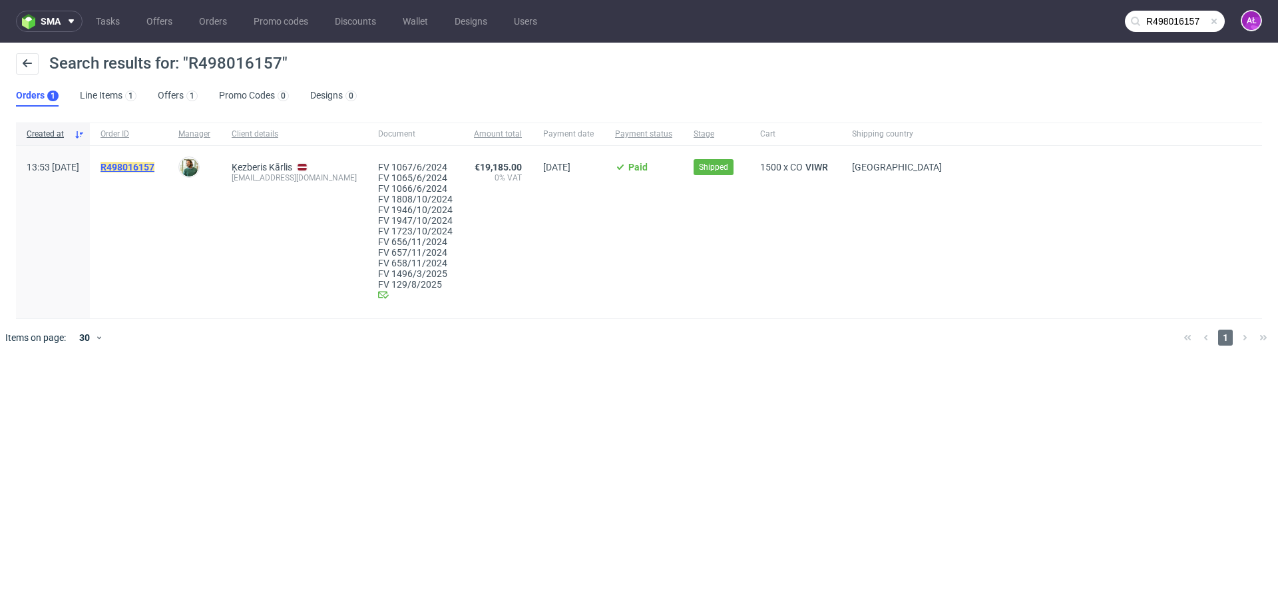
click at [154, 164] on mark "R498016157" at bounding box center [128, 167] width 54 height 11
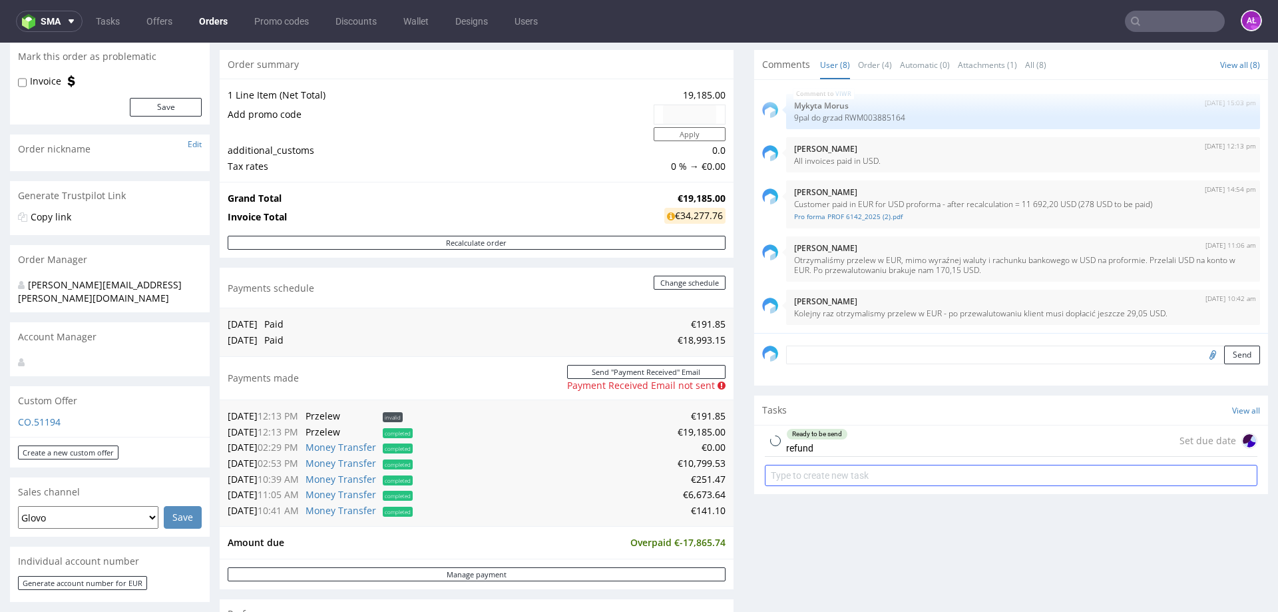
scroll to position [266, 0]
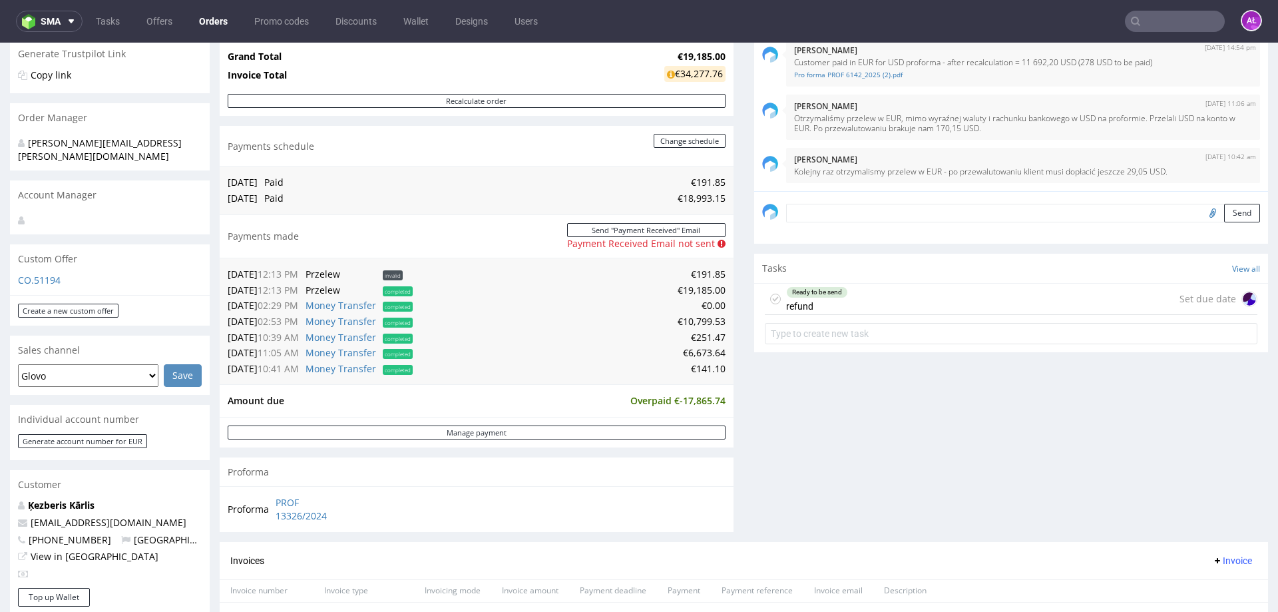
click at [834, 307] on div "Ready to be send refund" at bounding box center [817, 299] width 62 height 31
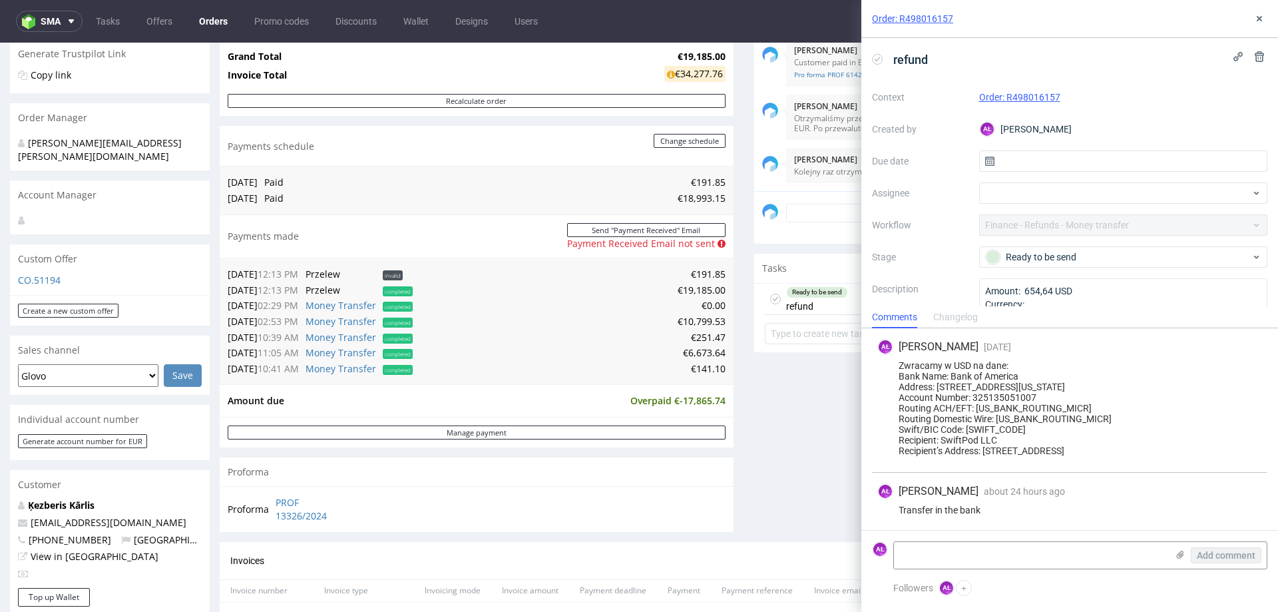
scroll to position [334, 0]
click at [1182, 555] on use at bounding box center [1180, 555] width 7 height 8
click at [0, 0] on input "file" at bounding box center [0, 0] width 0 height 0
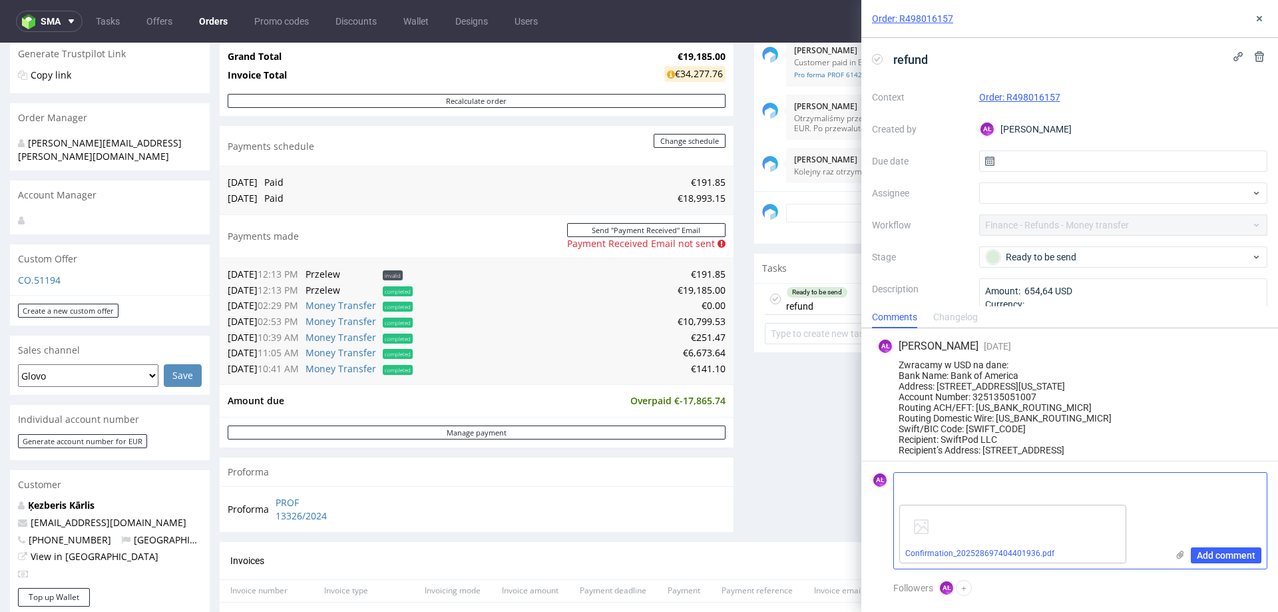
click at [913, 489] on textarea at bounding box center [1030, 486] width 273 height 27
click at [913, 490] on textarea at bounding box center [1030, 486] width 273 height 27
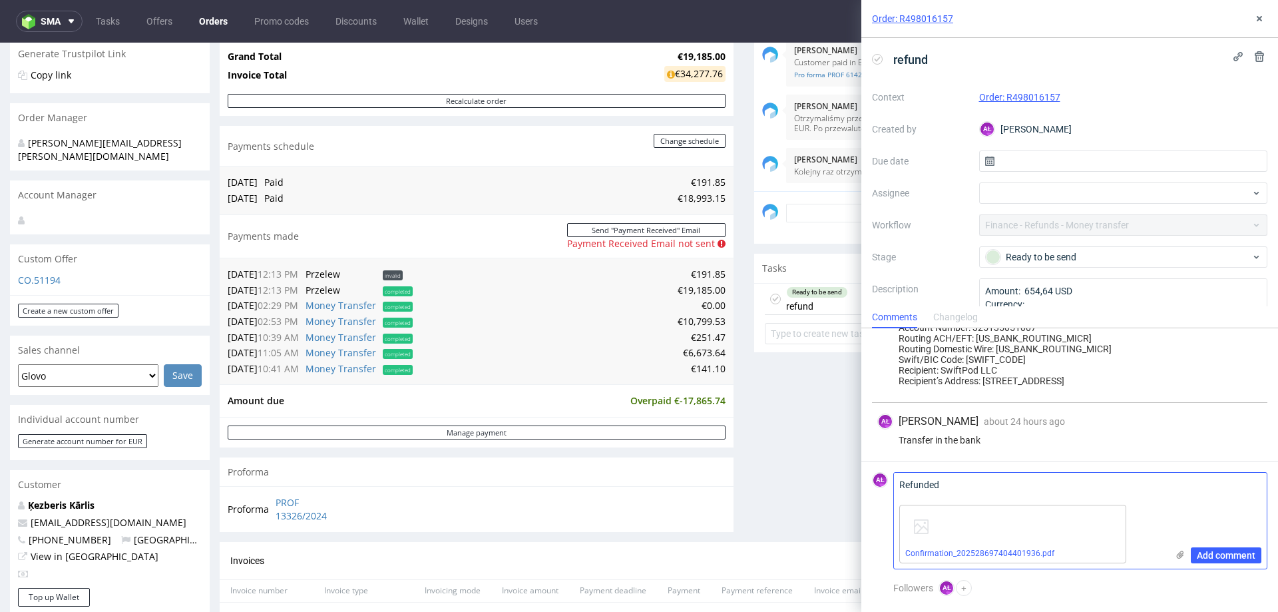
click at [1045, 480] on textarea "Refunded" at bounding box center [1030, 486] width 273 height 27
paste textarea "31,81"
type textarea "Refunded 31,81 USD"
click at [1247, 552] on span "Add comment" at bounding box center [1226, 555] width 59 height 9
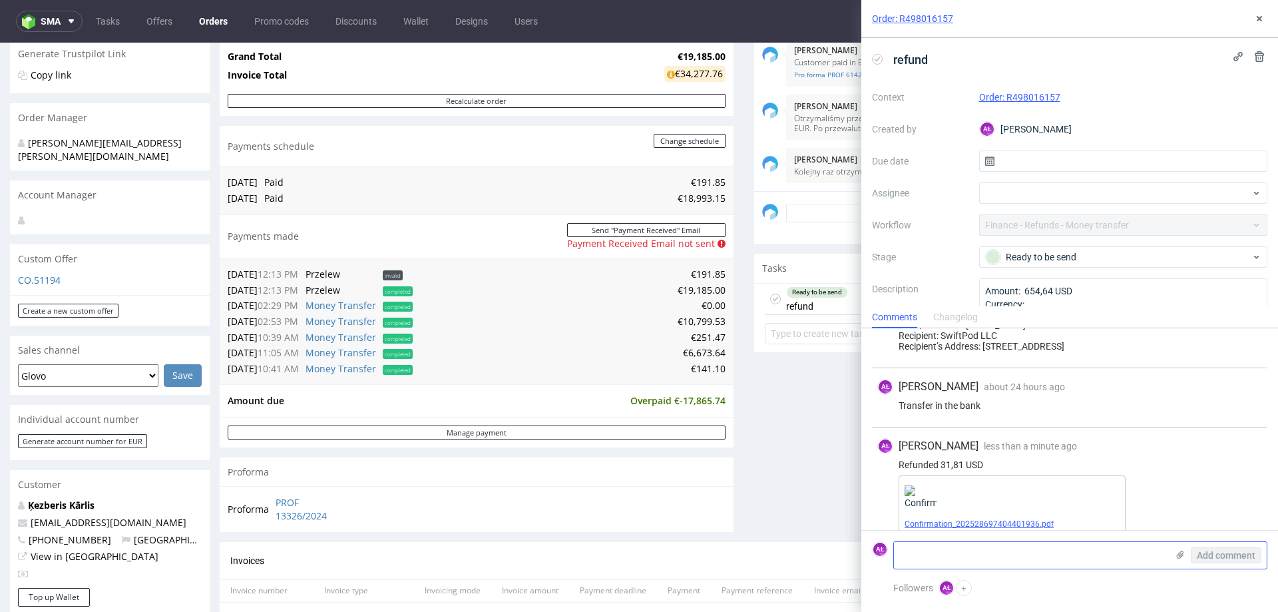
scroll to position [451, 0]
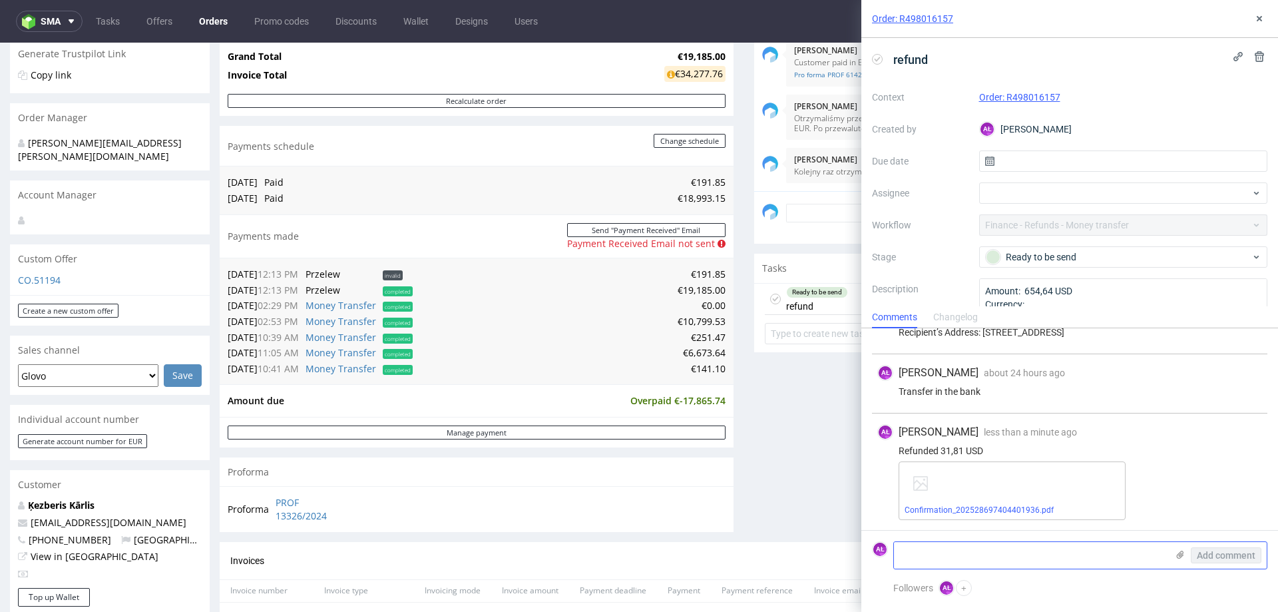
click at [877, 60] on use at bounding box center [878, 59] width 6 height 5
click at [1264, 17] on icon at bounding box center [1259, 18] width 11 height 11
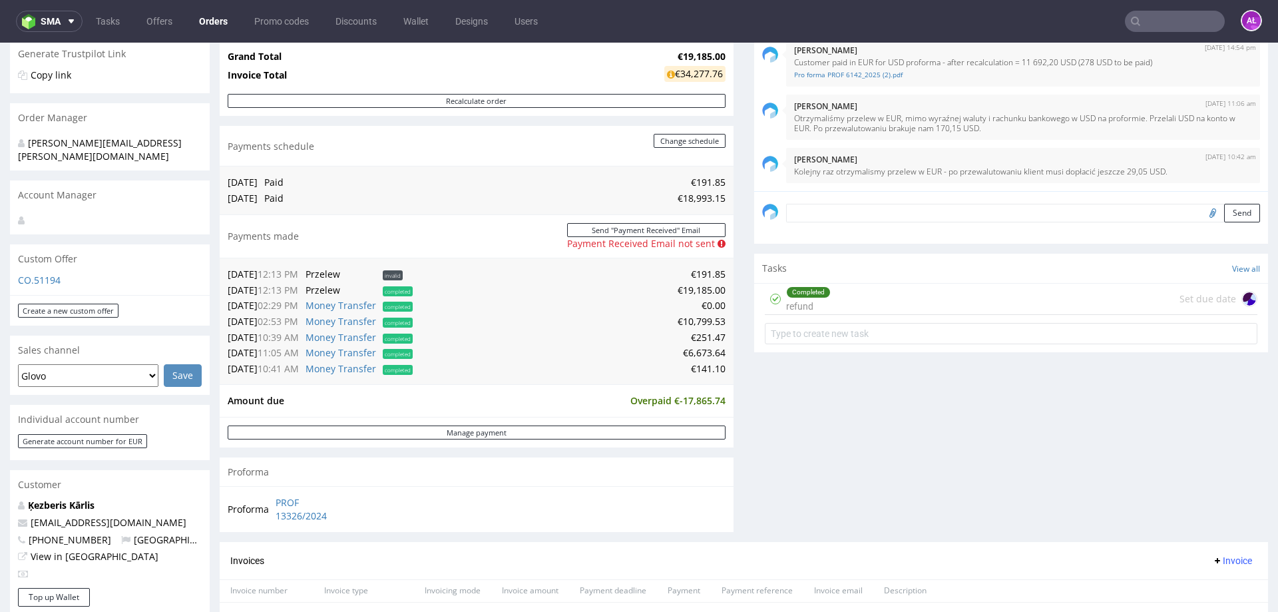
drag, startPoint x: 830, startPoint y: 296, endPoint x: 840, endPoint y: 304, distance: 12.8
click at [830, 296] on div "Completed refund Set due date" at bounding box center [1011, 299] width 493 height 31
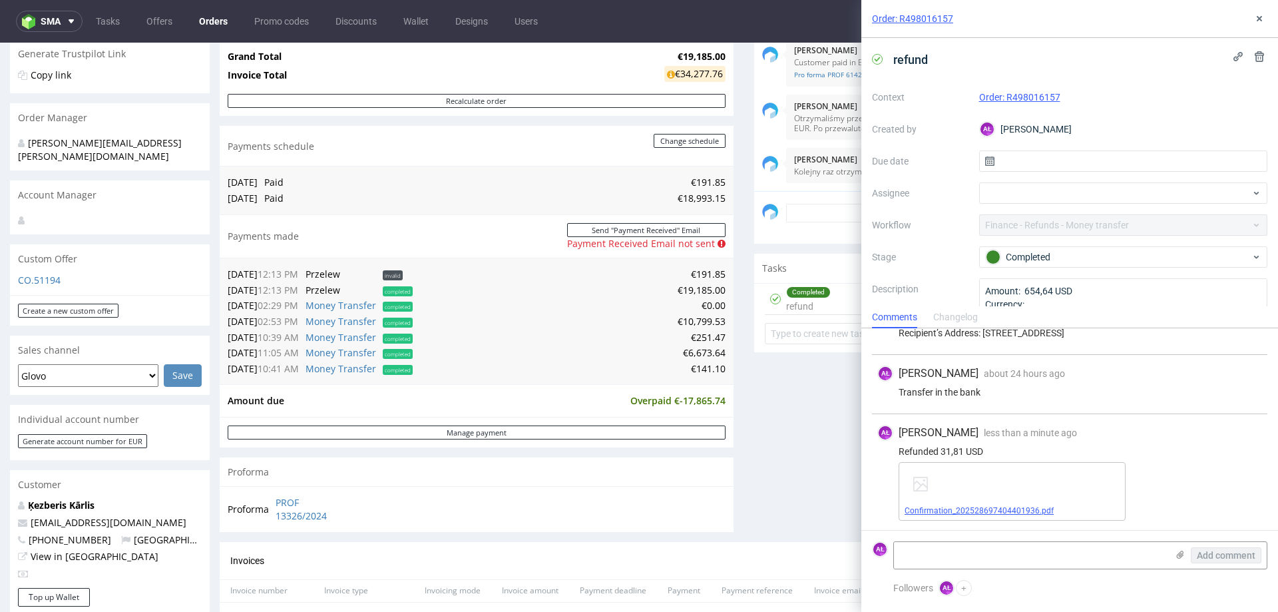
scroll to position [451, 0]
click at [936, 509] on link "Confirmation_202528697404401936.pdf" at bounding box center [979, 509] width 149 height 9
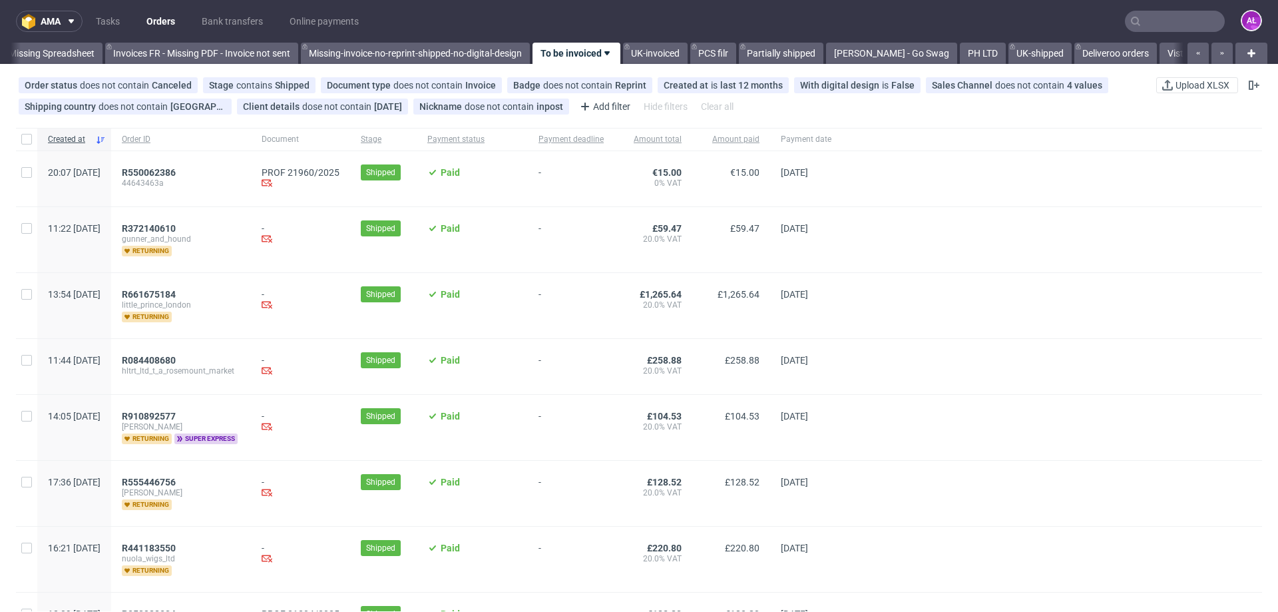
scroll to position [0, 2159]
drag, startPoint x: 1093, startPoint y: 57, endPoint x: 866, endPoint y: 71, distance: 227.5
click at [880, 59] on link "Deliveroo orders" at bounding box center [867, 53] width 83 height 21
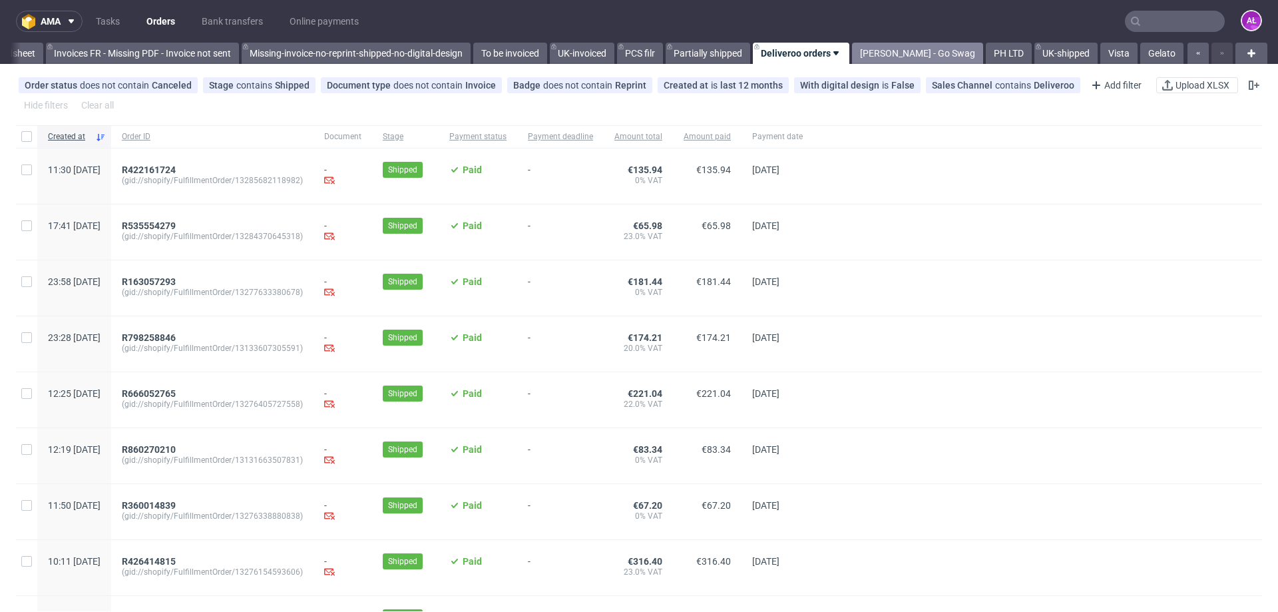
click at [924, 55] on link "[PERSON_NAME] - Go Swag" at bounding box center [917, 53] width 131 height 21
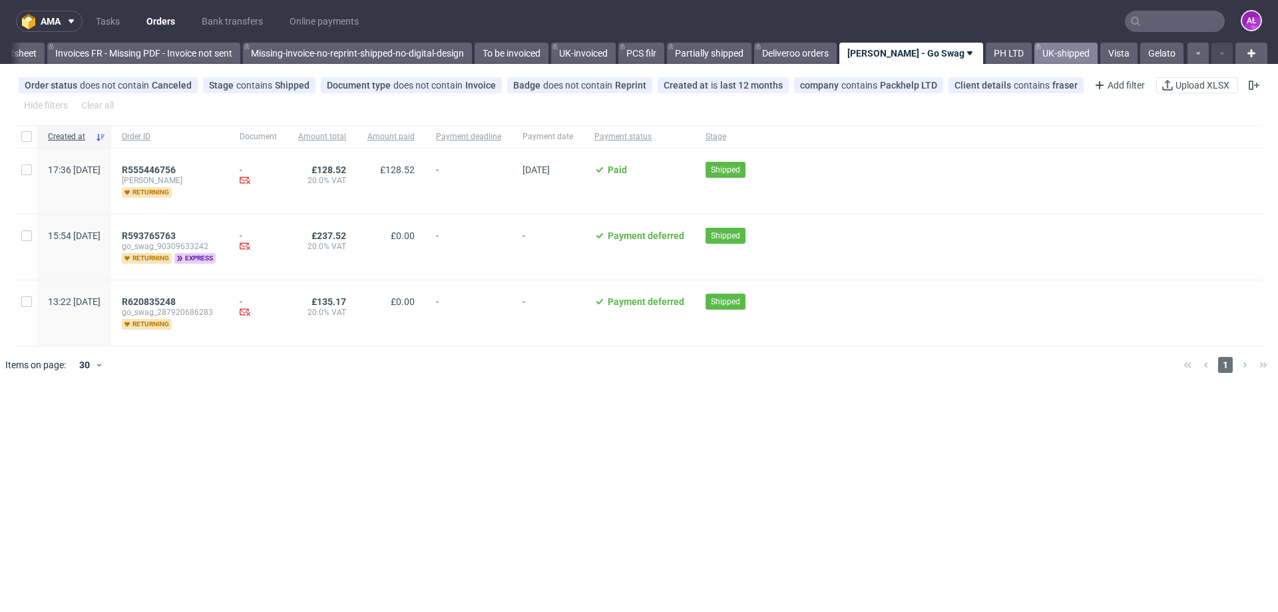
click at [1057, 54] on link "UK-shipped" at bounding box center [1066, 53] width 63 height 21
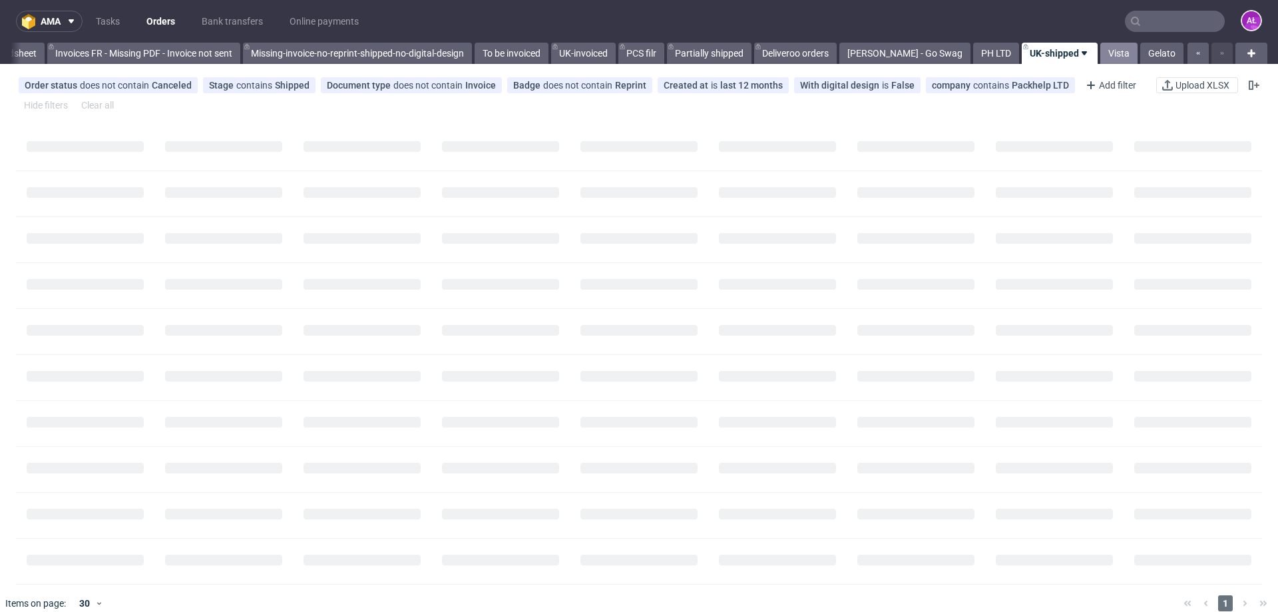
click at [1101, 50] on link "Vista" at bounding box center [1119, 53] width 37 height 21
click at [1150, 55] on link "Gelato" at bounding box center [1162, 53] width 43 height 21
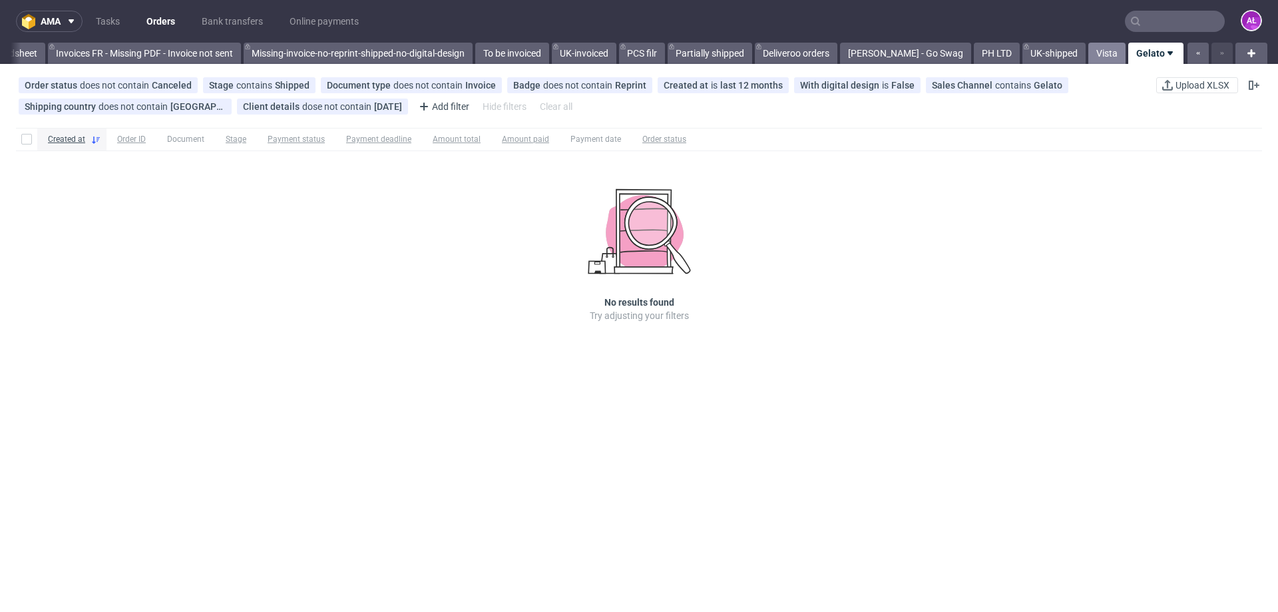
click at [1101, 55] on link "Vista" at bounding box center [1107, 53] width 37 height 21
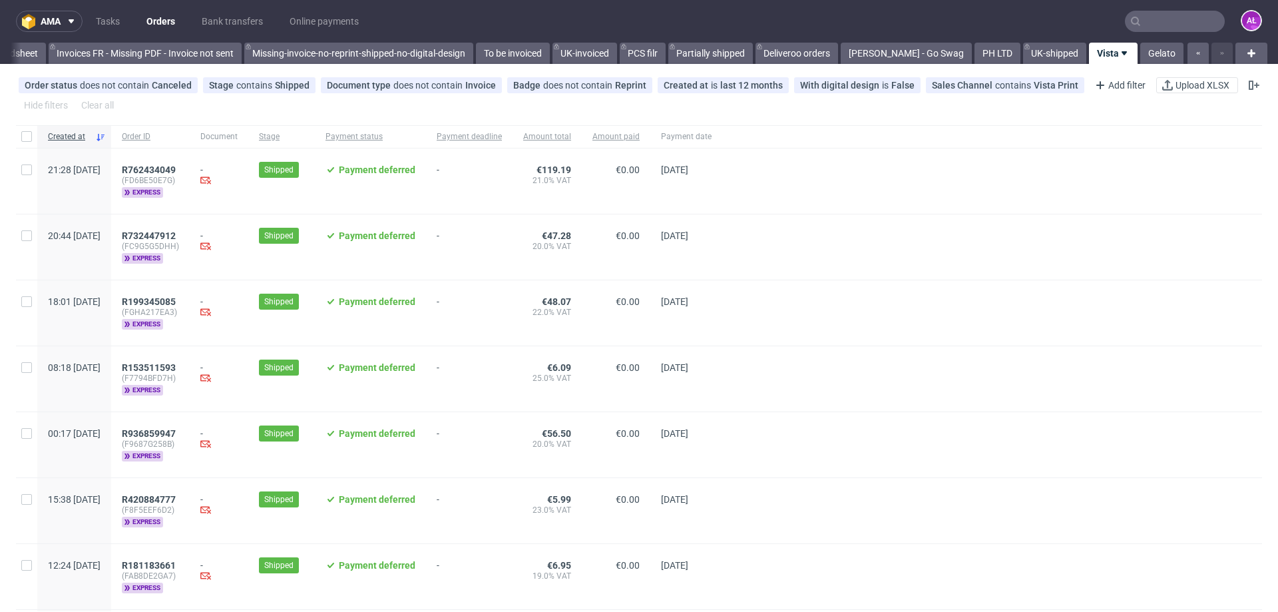
click at [1208, 52] on div at bounding box center [1209, 53] width 48 height 21
click at [1033, 58] on link "UK-shipped" at bounding box center [1054, 53] width 63 height 21
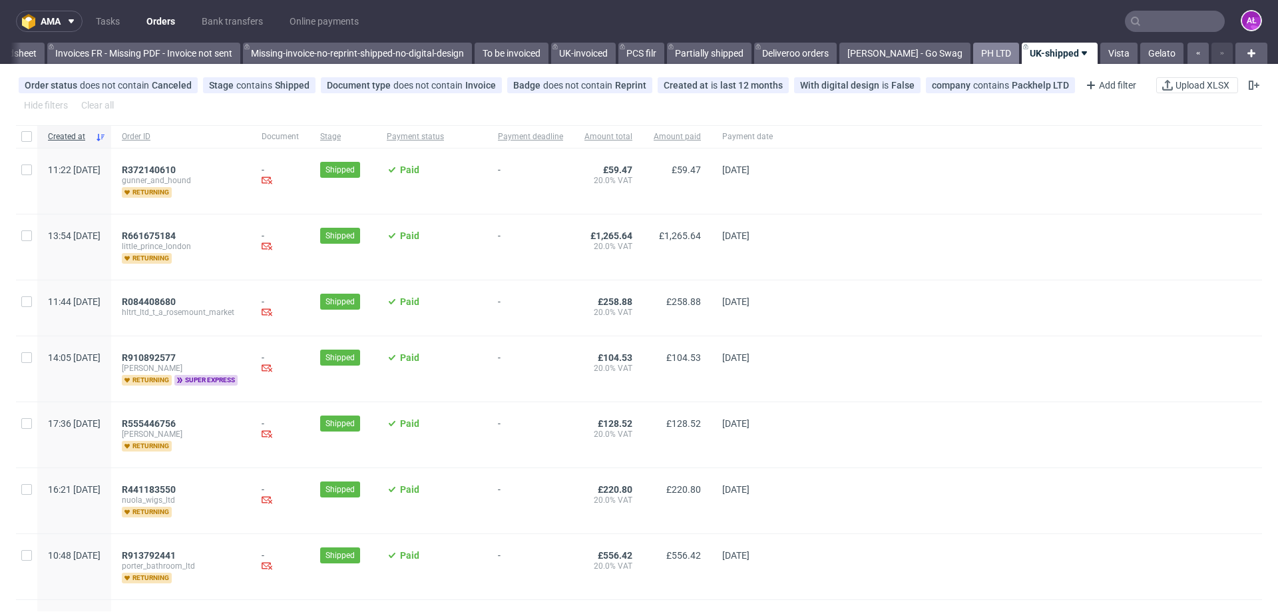
click at [995, 59] on link "PH LTD" at bounding box center [996, 53] width 46 height 21
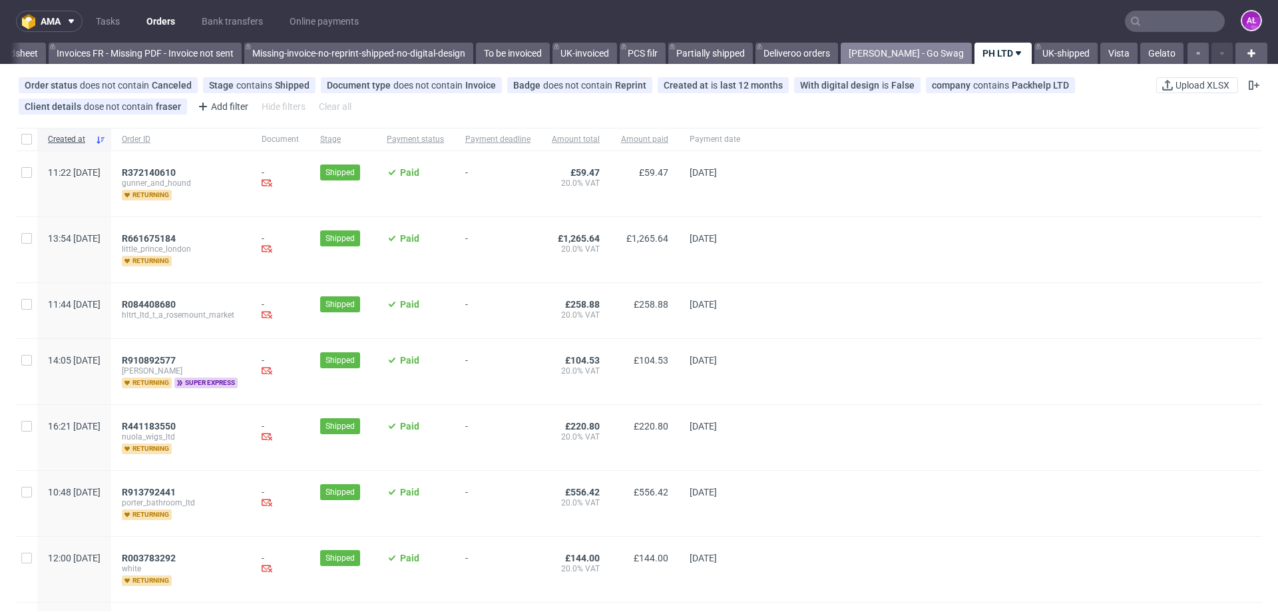
click at [906, 54] on link "Nina Fraser - Go Swag" at bounding box center [906, 53] width 131 height 21
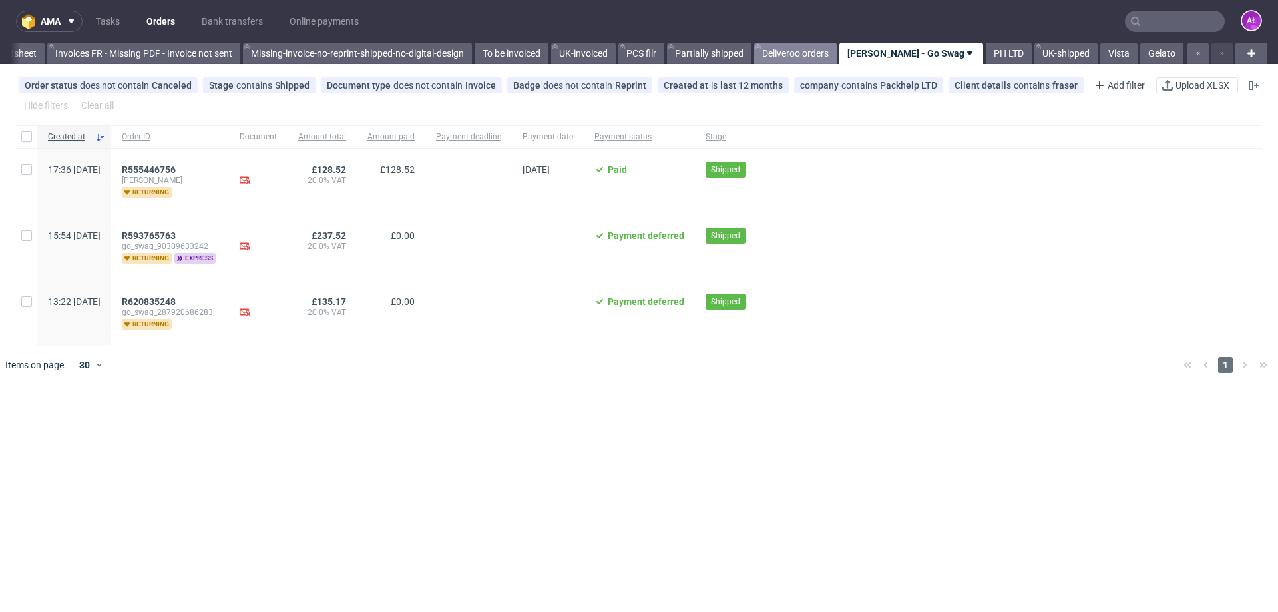
click at [828, 54] on link "Deliveroo orders" at bounding box center [795, 53] width 83 height 21
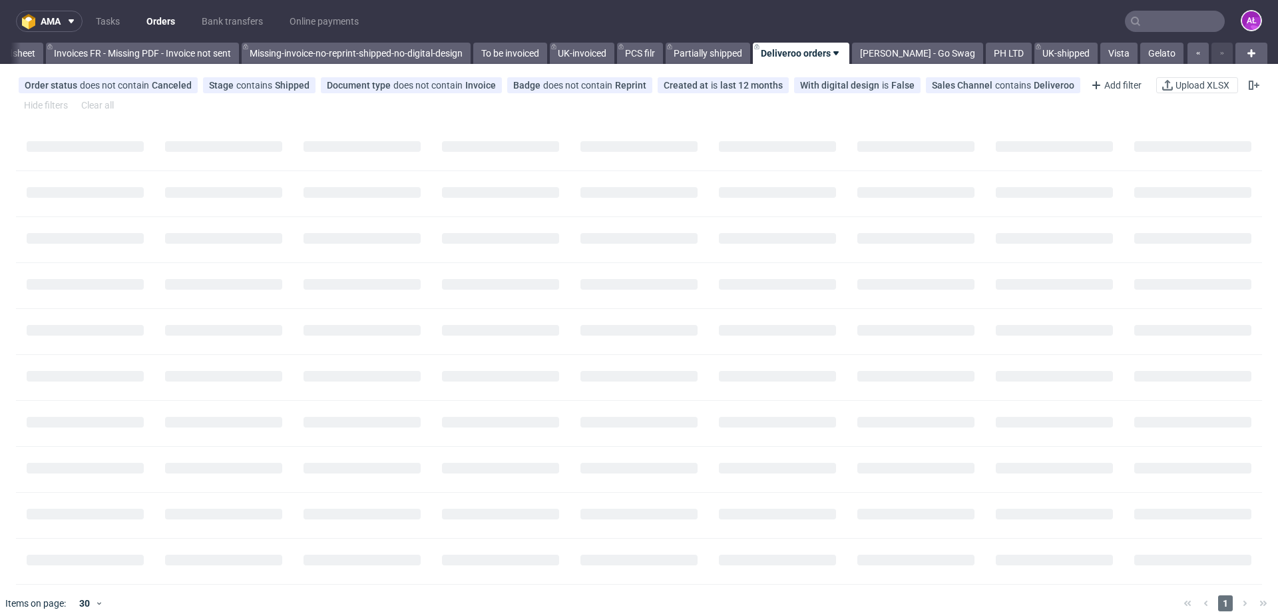
scroll to position [0, 2222]
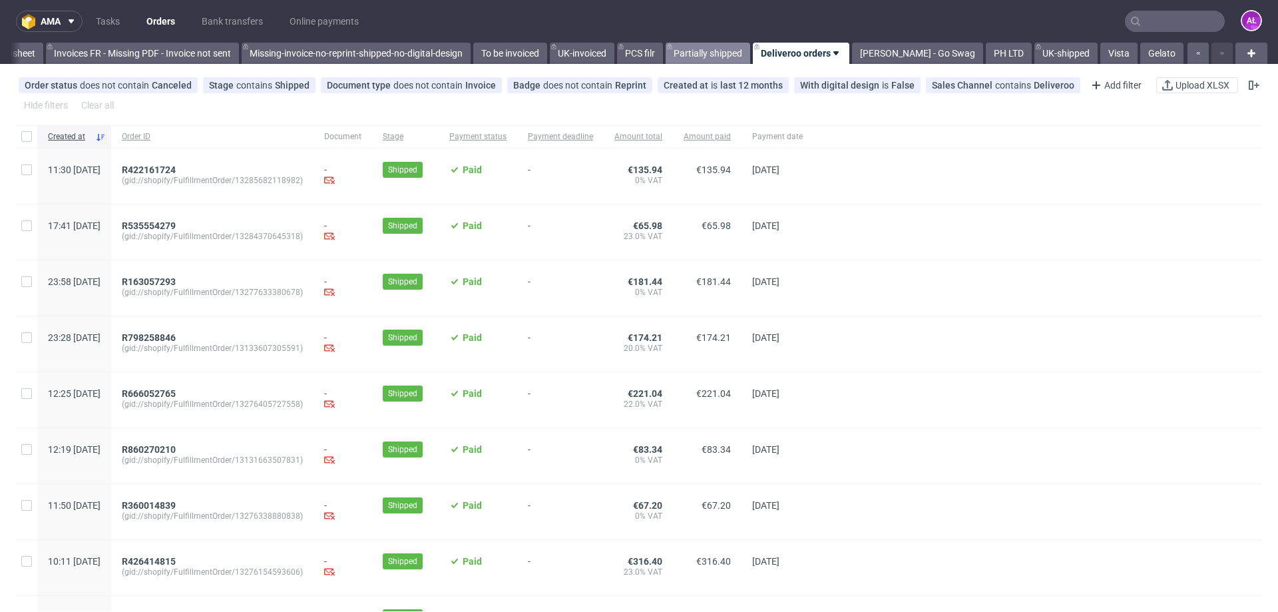
click at [709, 58] on link "Partially shipped" at bounding box center [708, 53] width 85 height 21
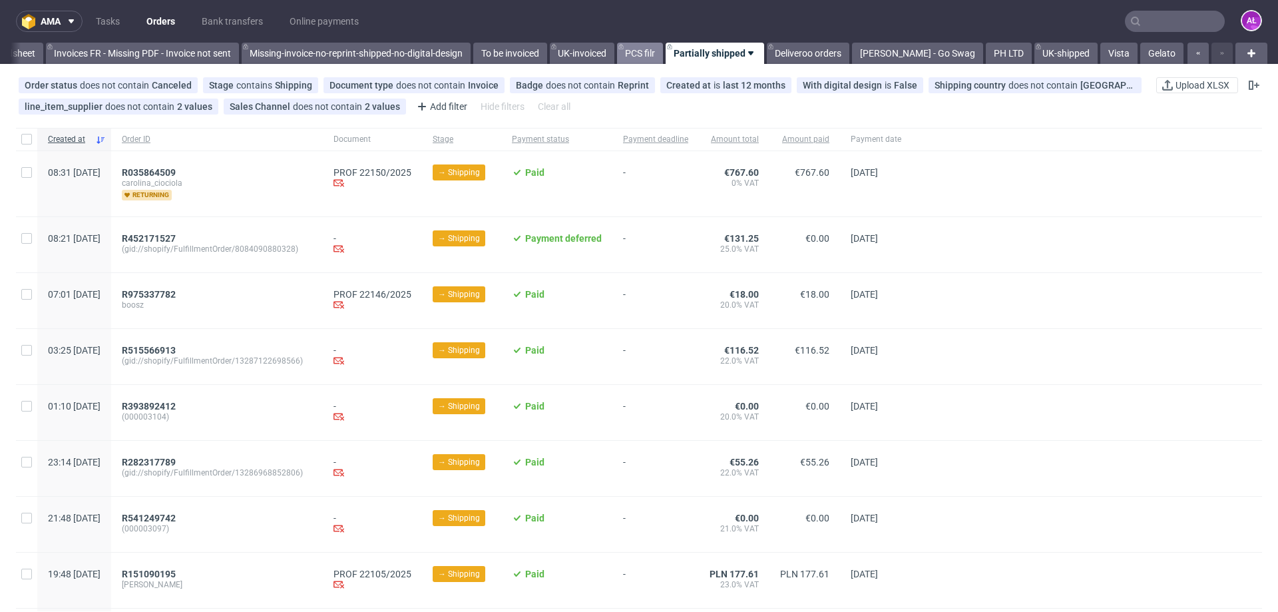
click at [649, 55] on link "PCS filr" at bounding box center [640, 53] width 46 height 21
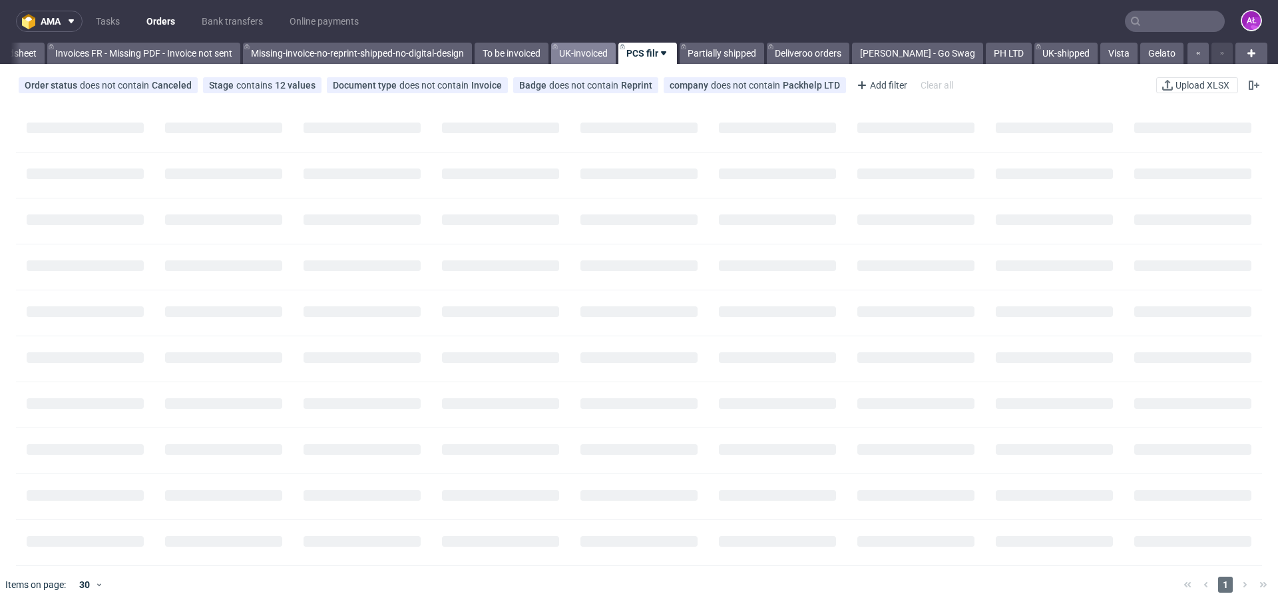
click at [585, 55] on link "UK-invoiced" at bounding box center [583, 53] width 65 height 21
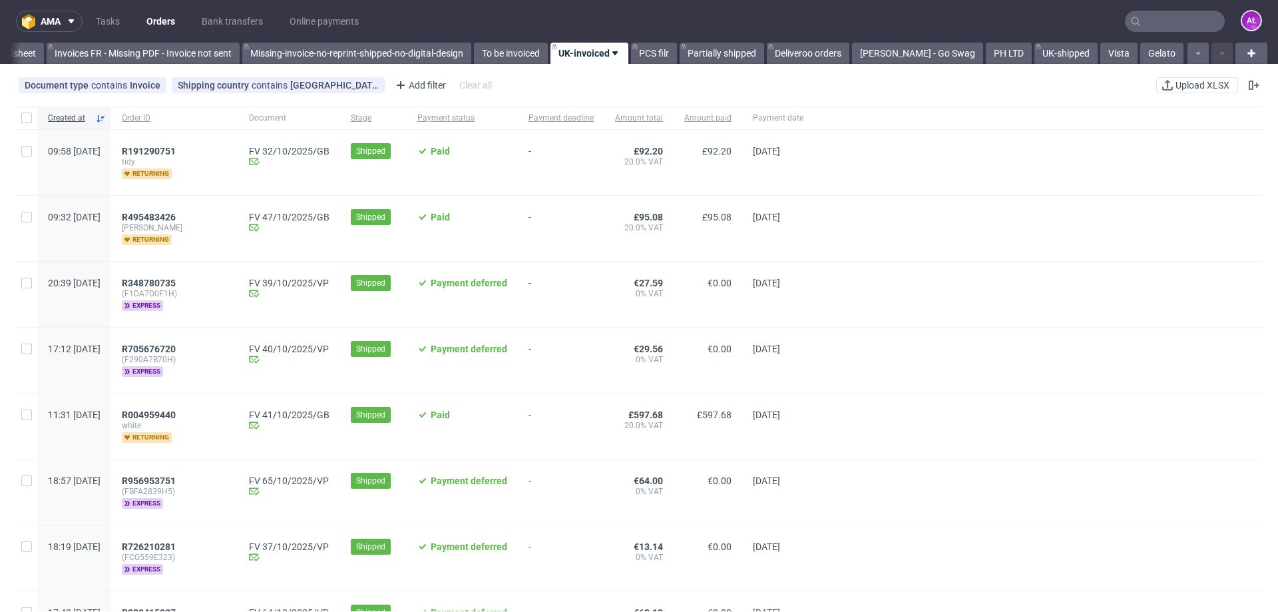
drag, startPoint x: 580, startPoint y: 55, endPoint x: 732, endPoint y: 69, distance: 152.5
click at [784, 70] on div "Document type contains Invoice Shipping country contains United Kingdom Add fil…" at bounding box center [639, 85] width 1278 height 32
click at [621, 55] on icon at bounding box center [615, 53] width 11 height 11
click at [752, 77] on div "Document type contains Invoice Shipping country contains United Kingdom Add fil…" at bounding box center [639, 85] width 1278 height 32
click at [522, 56] on link "To be invoiced" at bounding box center [511, 53] width 74 height 21
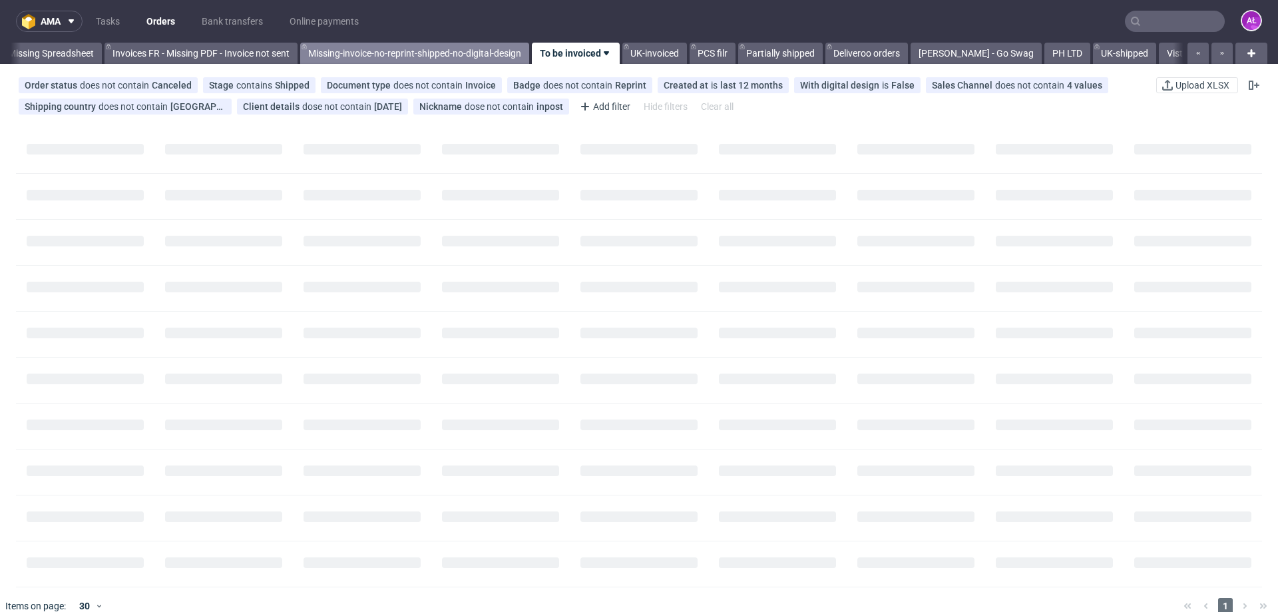
click at [416, 52] on link "Missing-invoice-no-reprint-shipped-no-digital-design" at bounding box center [414, 53] width 229 height 21
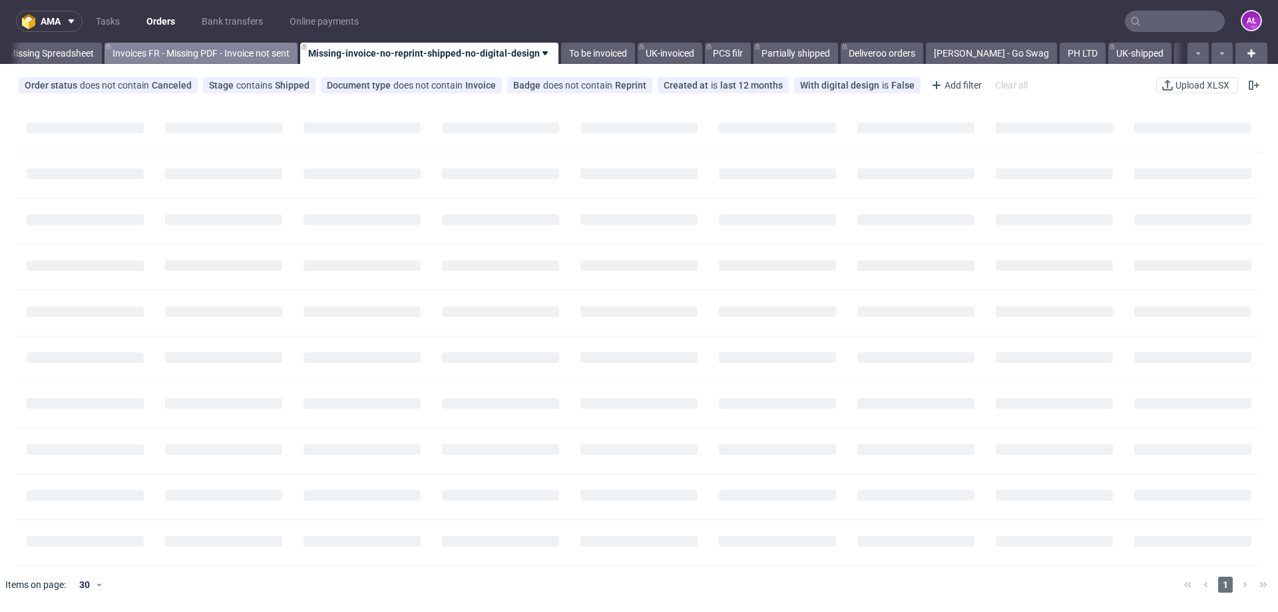
scroll to position [0, 2009]
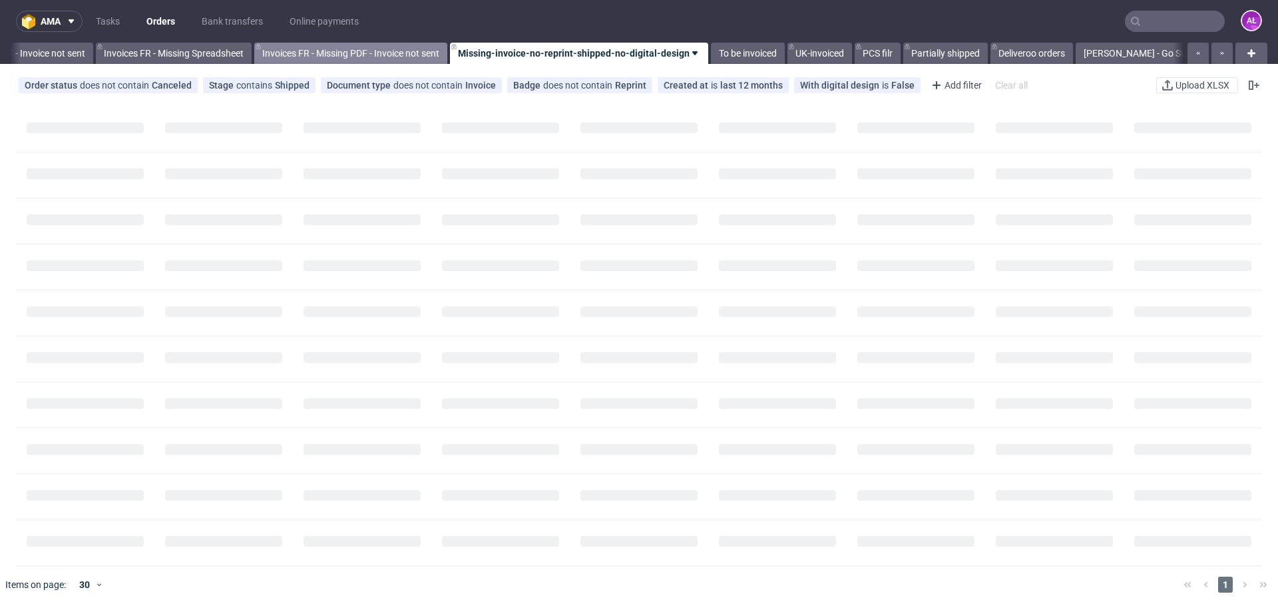
click at [317, 63] on div "ama Tasks Orders Bank transfers Online payments AŁ All Polish orders this month…" at bounding box center [639, 306] width 1278 height 612
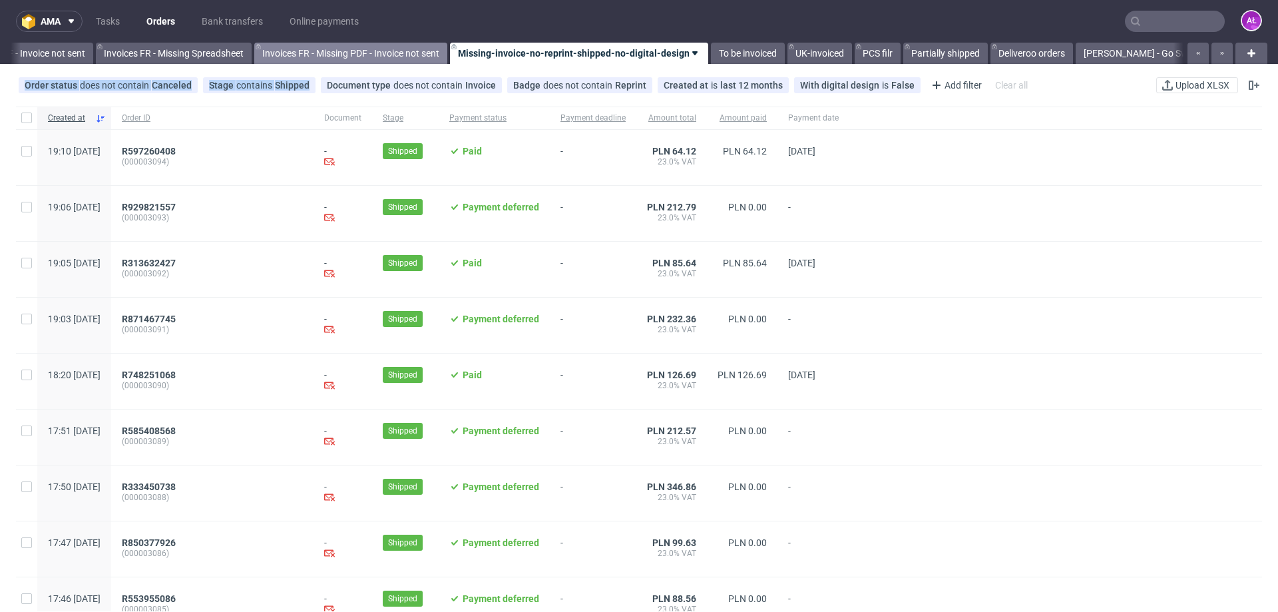
click at [285, 53] on link "Invoices FR - Missing PDF - Invoice not sent" at bounding box center [350, 53] width 193 height 21
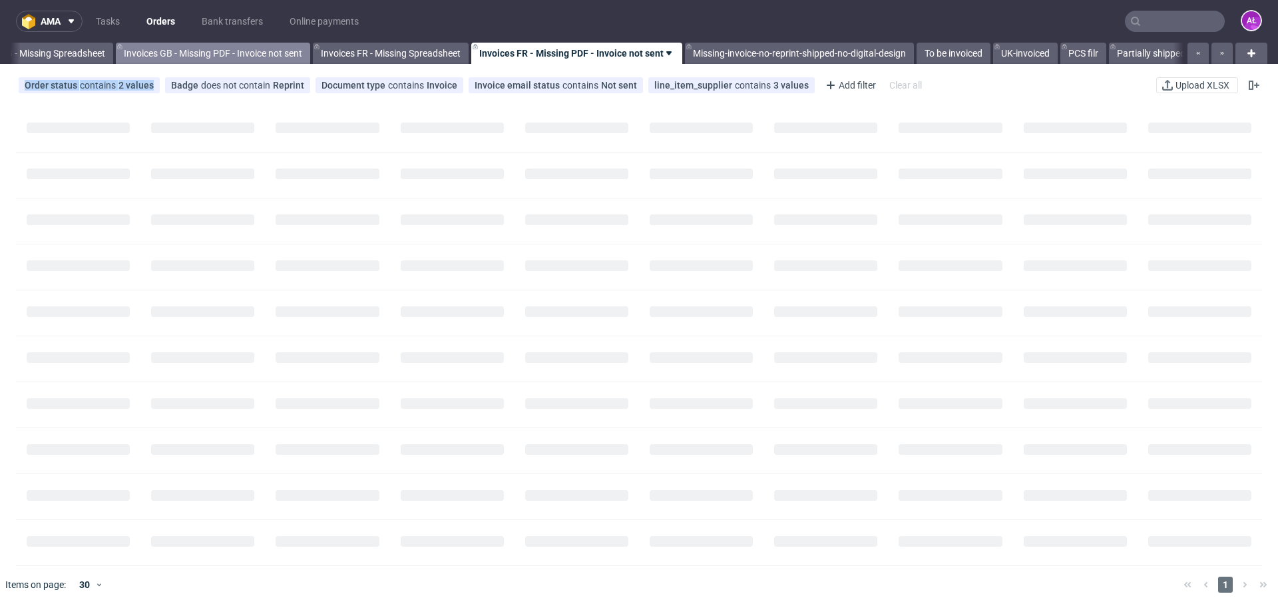
click at [219, 49] on link "Invoices GB - Missing PDF - Invoice not sent" at bounding box center [213, 53] width 194 height 21
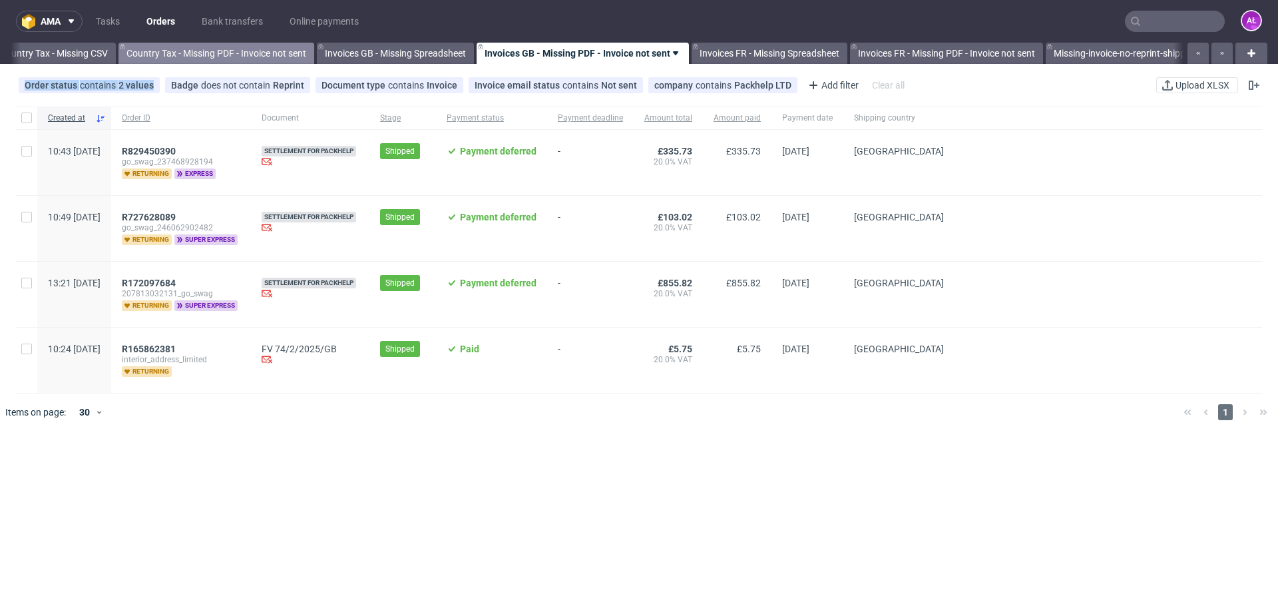
click at [201, 51] on link "Country Tax - Missing PDF - Invoice not sent" at bounding box center [217, 53] width 196 height 21
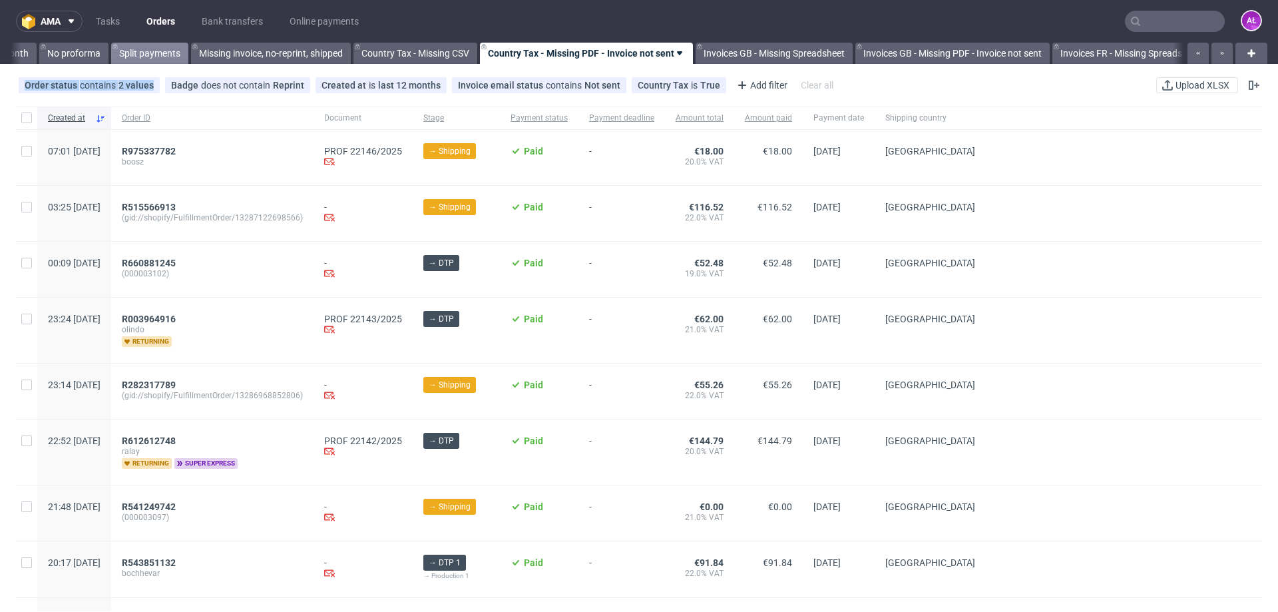
click at [174, 50] on link "Split payments" at bounding box center [149, 53] width 77 height 21
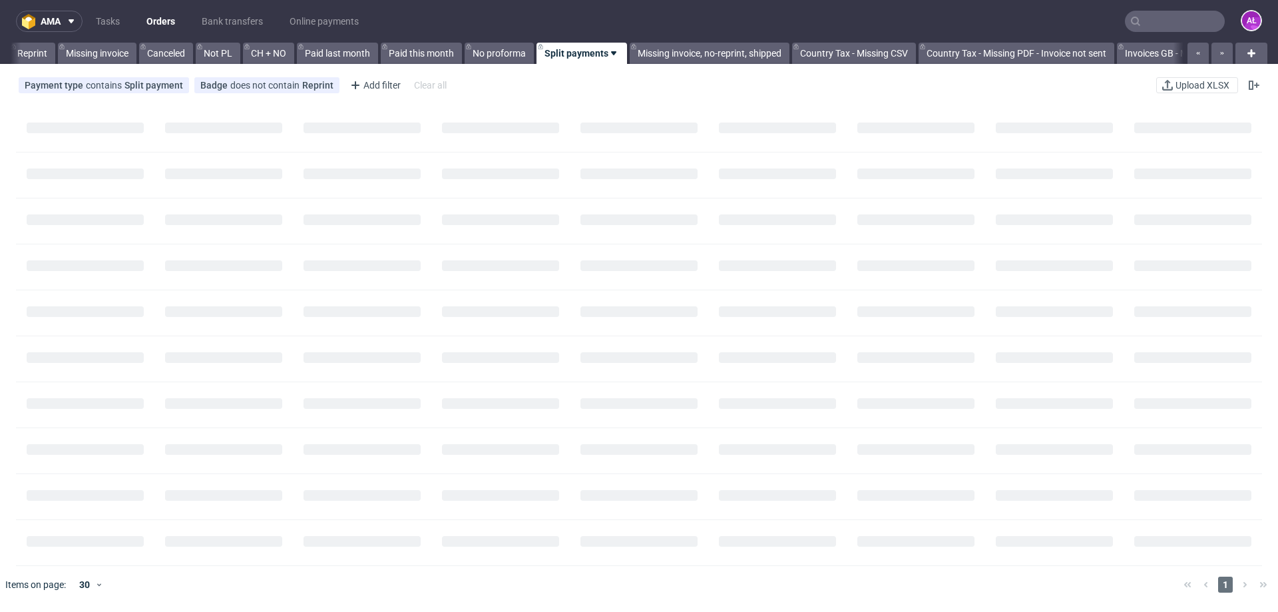
scroll to position [0, 637]
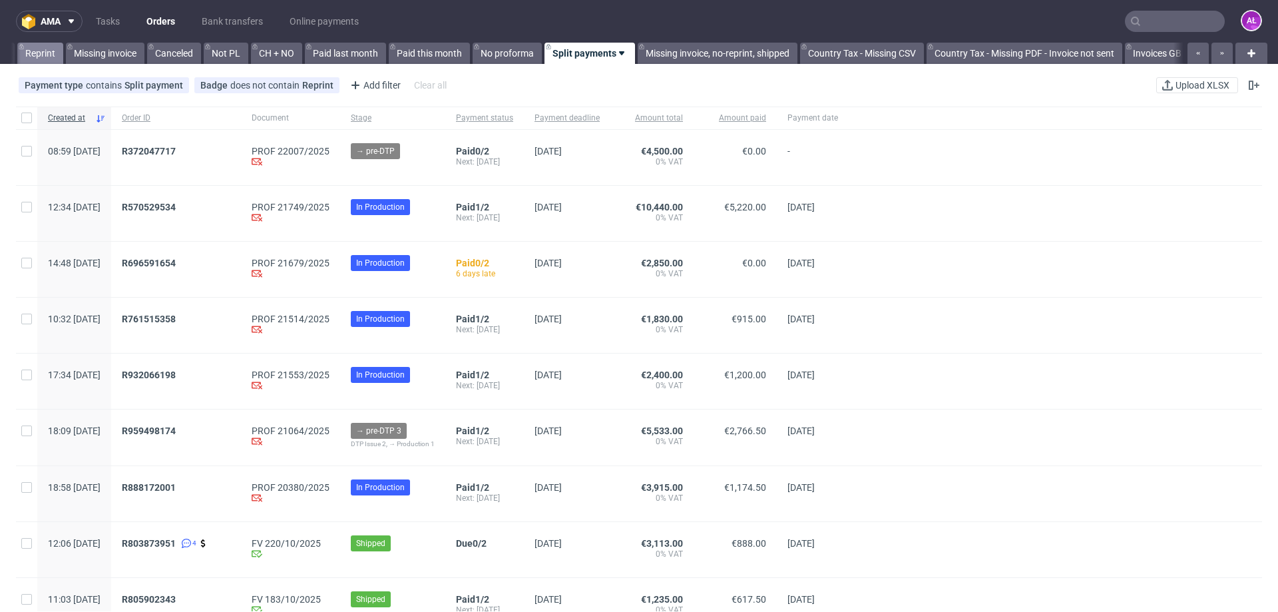
click at [49, 55] on link "Reprint" at bounding box center [40, 53] width 46 height 21
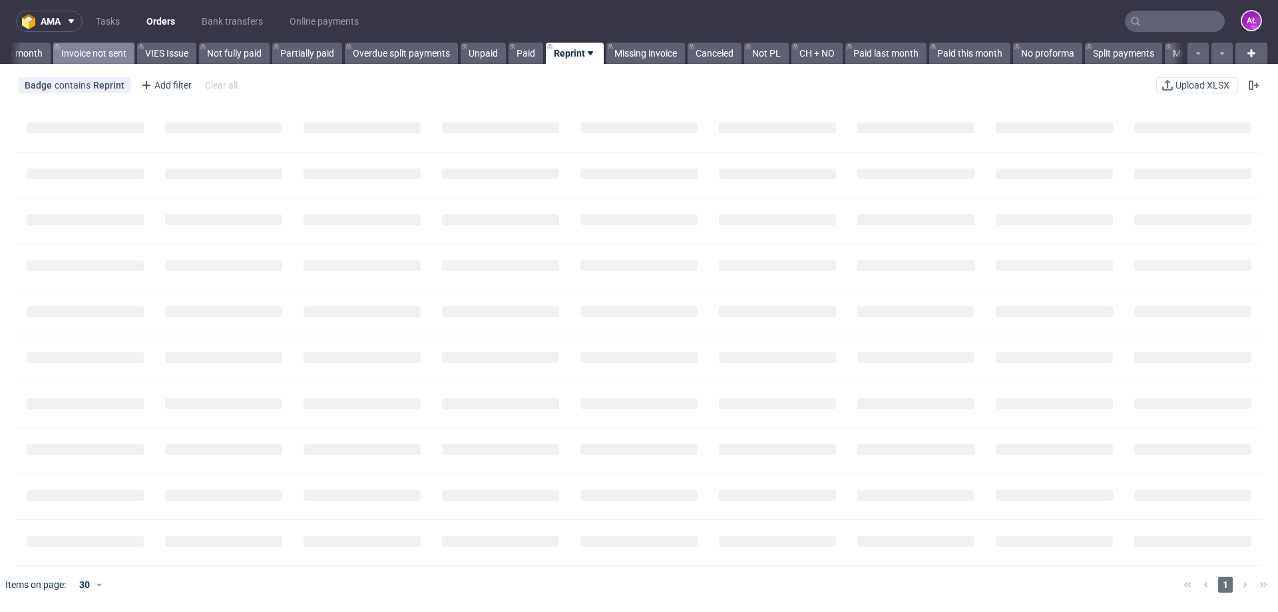
scroll to position [0, 92]
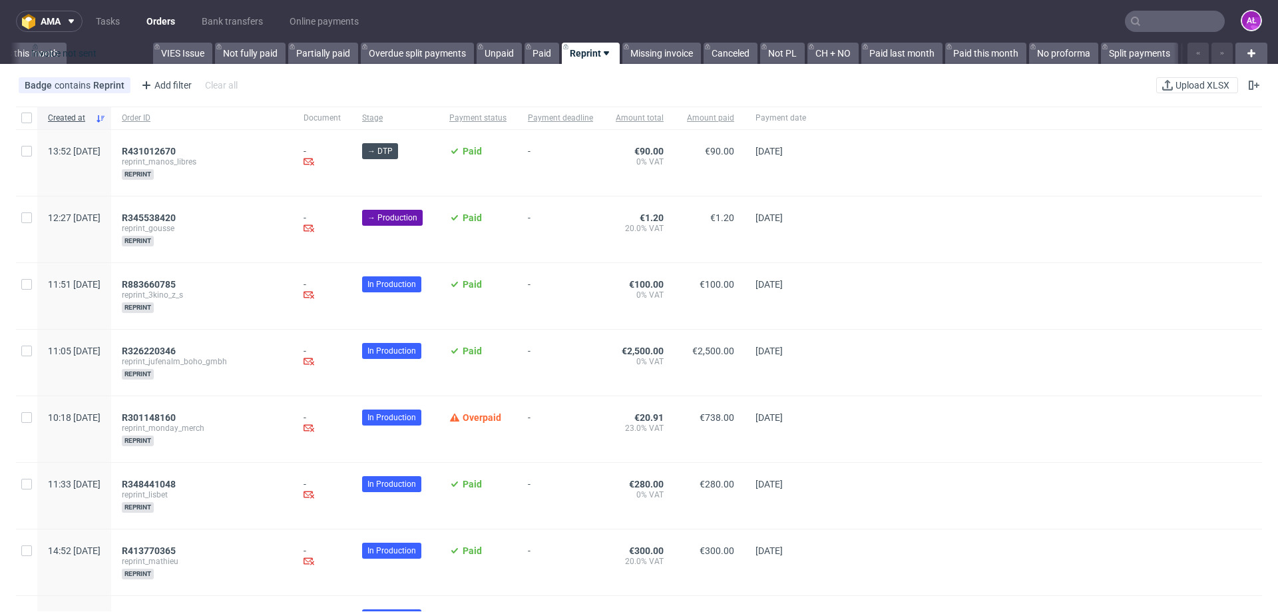
drag, startPoint x: 138, startPoint y: 55, endPoint x: 111, endPoint y: 55, distance: 27.3
click at [111, 55] on div "All Polish orders this month Invoice not sent VIES Issue Not fully paid Partial…" at bounding box center [597, 53] width 1173 height 21
click at [37, 55] on link "Polish orders this month" at bounding box center [8, 53] width 117 height 21
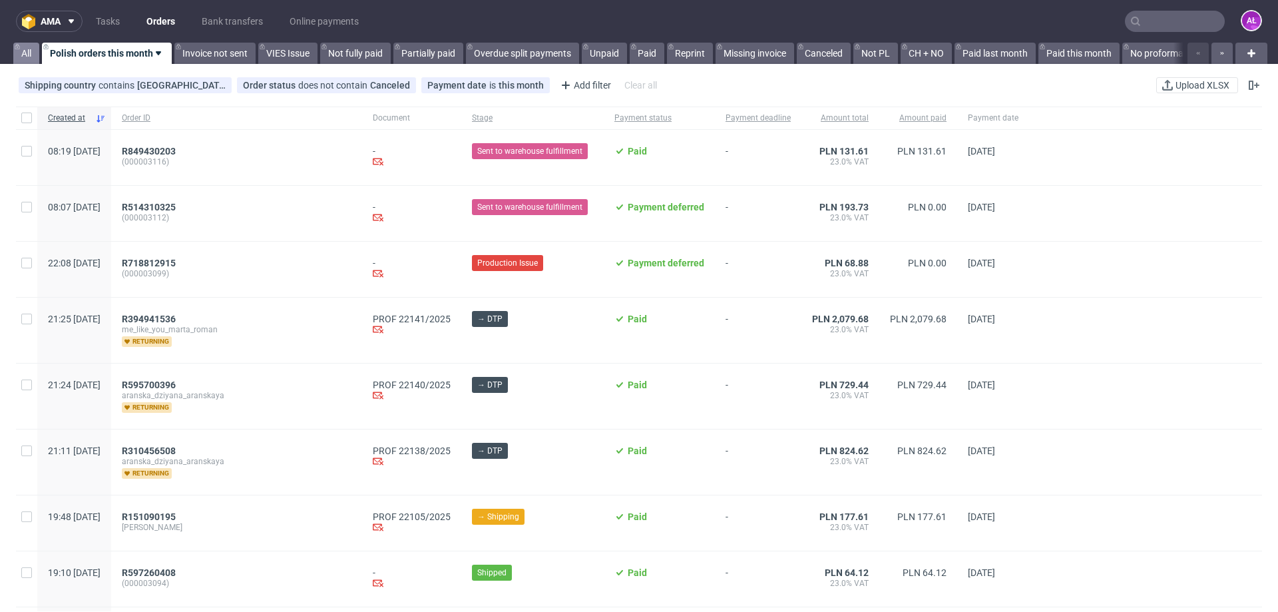
click at [29, 57] on link "All" at bounding box center [26, 53] width 26 height 21
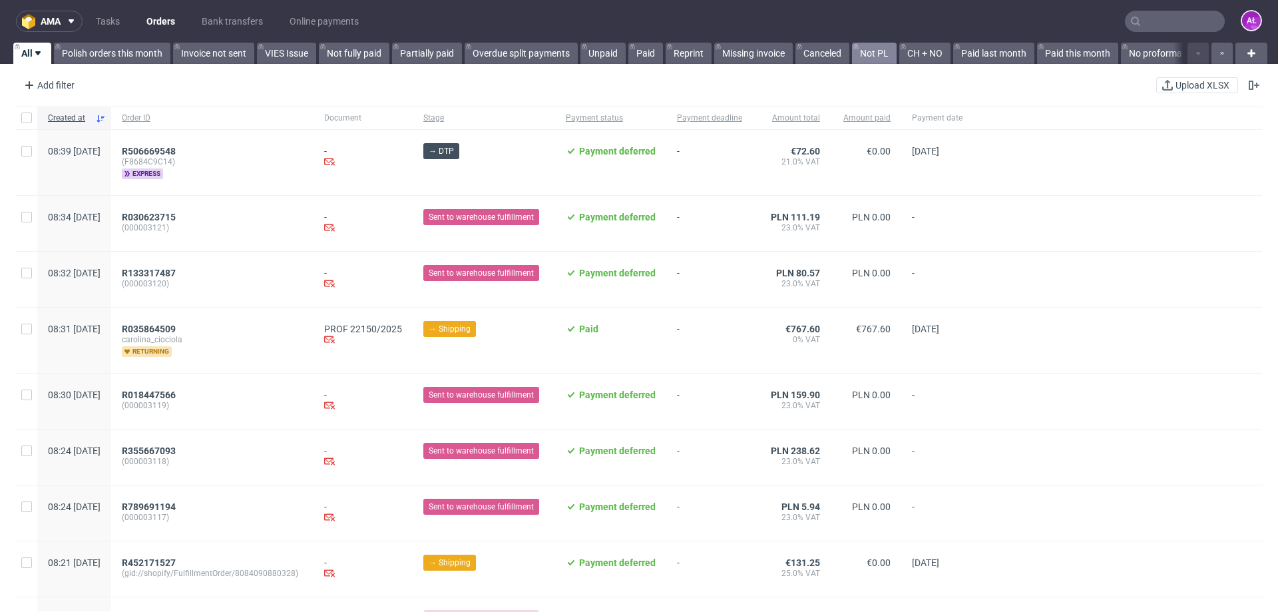
click at [866, 56] on link "Not PL" at bounding box center [874, 53] width 45 height 21
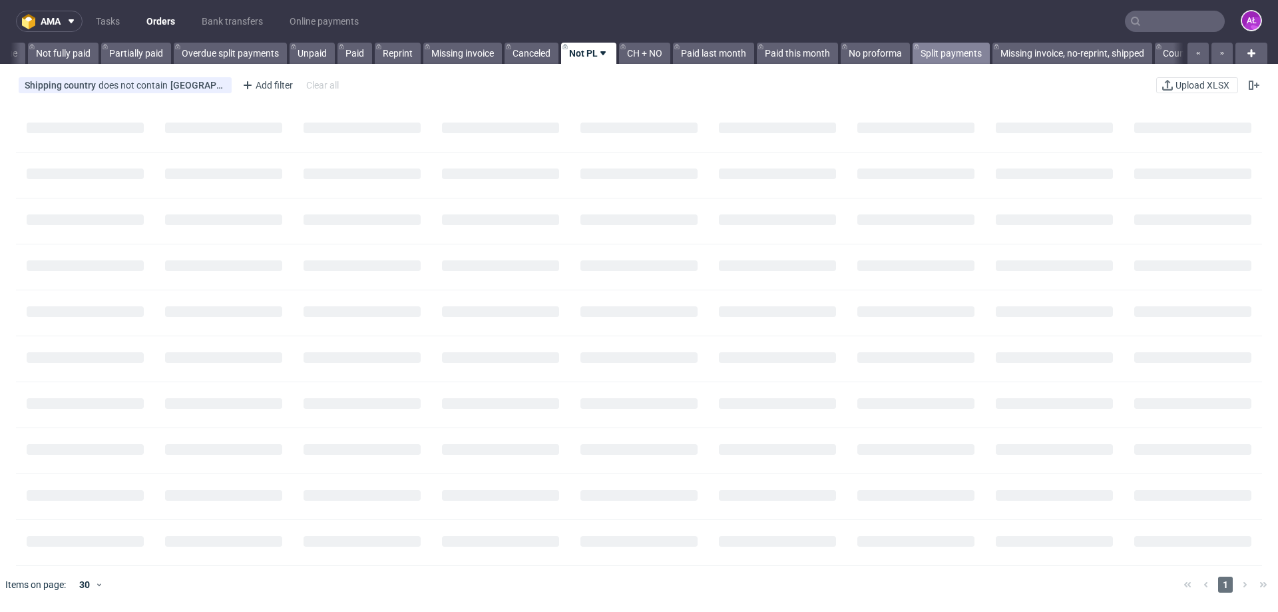
click at [955, 63] on link "Split payments" at bounding box center [951, 53] width 77 height 21
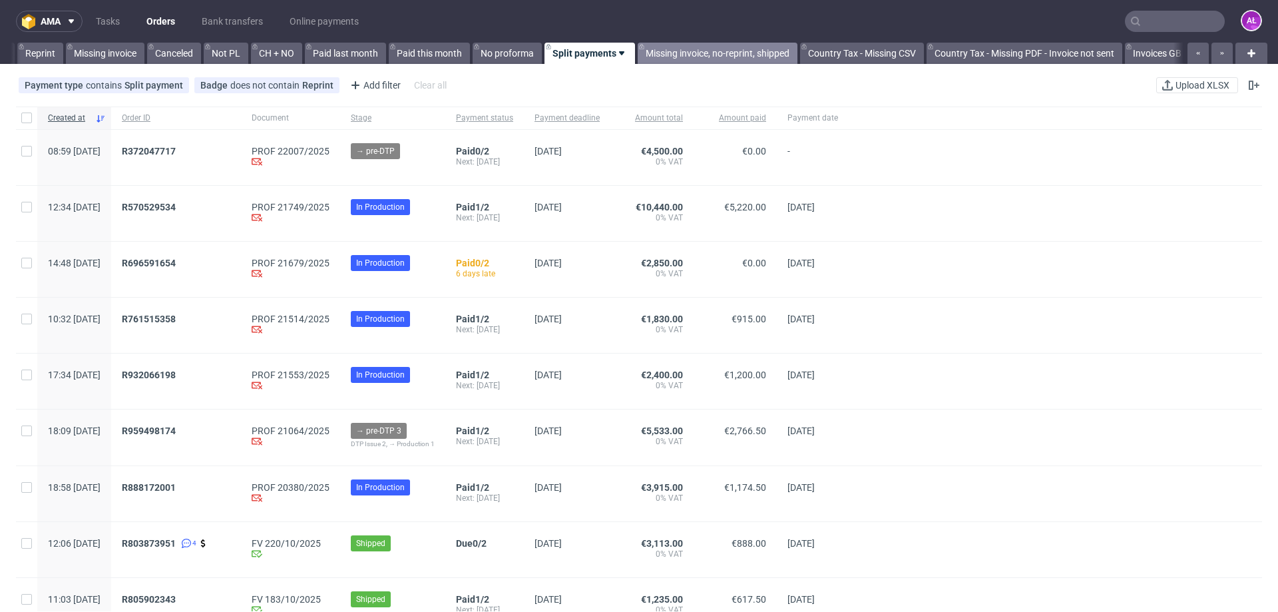
click at [738, 51] on link "Missing invoice, no-reprint, shipped" at bounding box center [718, 53] width 160 height 21
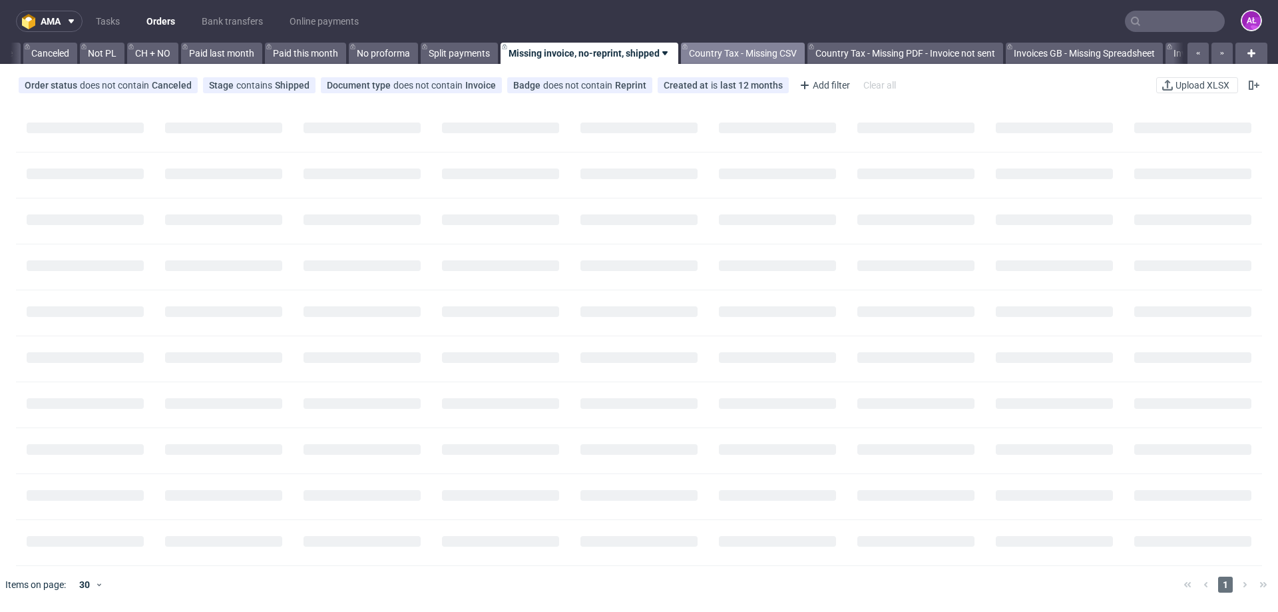
click at [766, 53] on link "Country Tax - Missing CSV" at bounding box center [743, 53] width 124 height 21
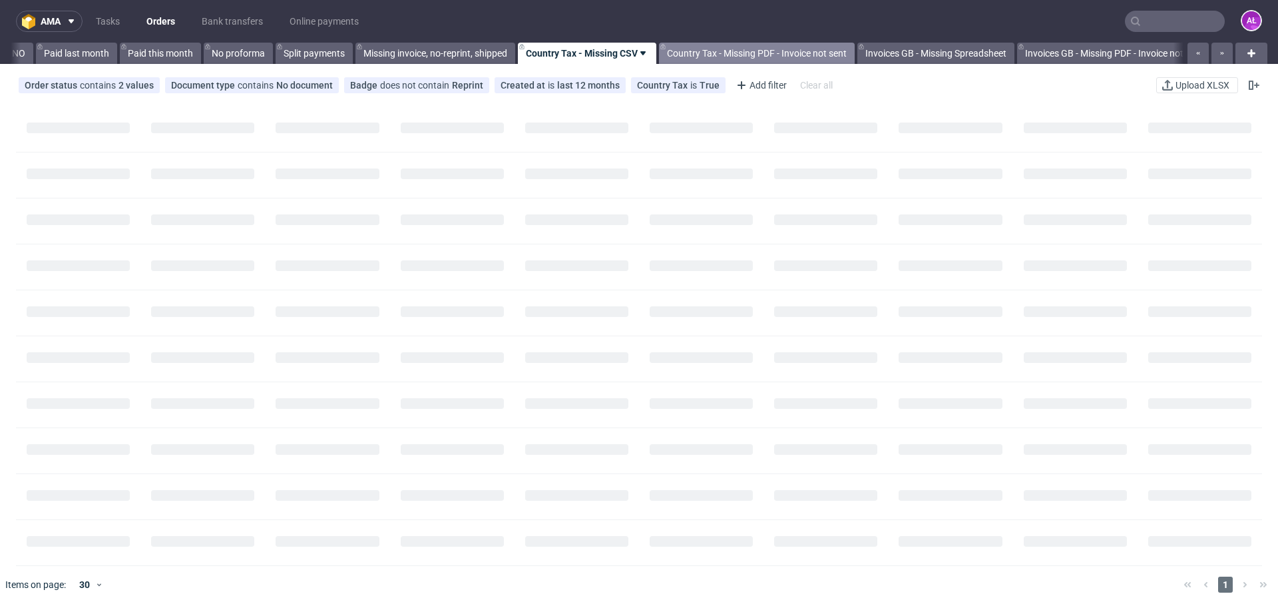
click at [786, 56] on link "Country Tax - Missing PDF - Invoice not sent" at bounding box center [757, 53] width 196 height 21
click at [813, 55] on link "Invoices GB - Missing Spreadsheet" at bounding box center [774, 53] width 157 height 21
click at [849, 51] on link "Invoices GB - Missing PDF - Invoice not sent" at bounding box center [772, 53] width 194 height 21
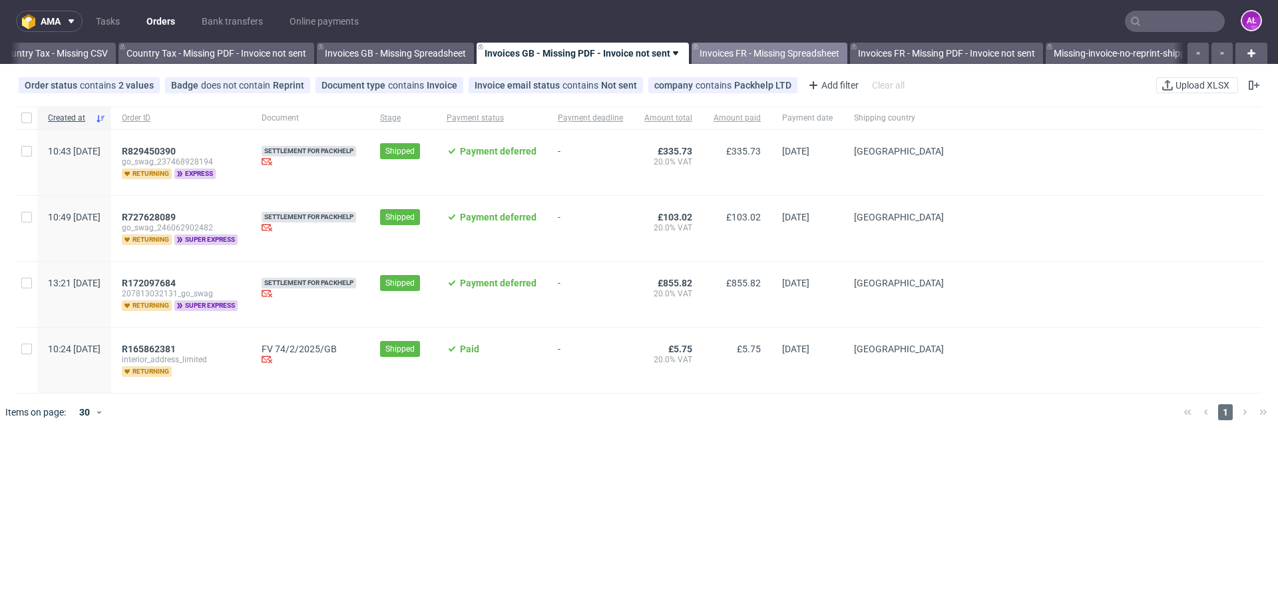
click at [811, 50] on link "Invoices FR - Missing Spreadsheet" at bounding box center [770, 53] width 156 height 21
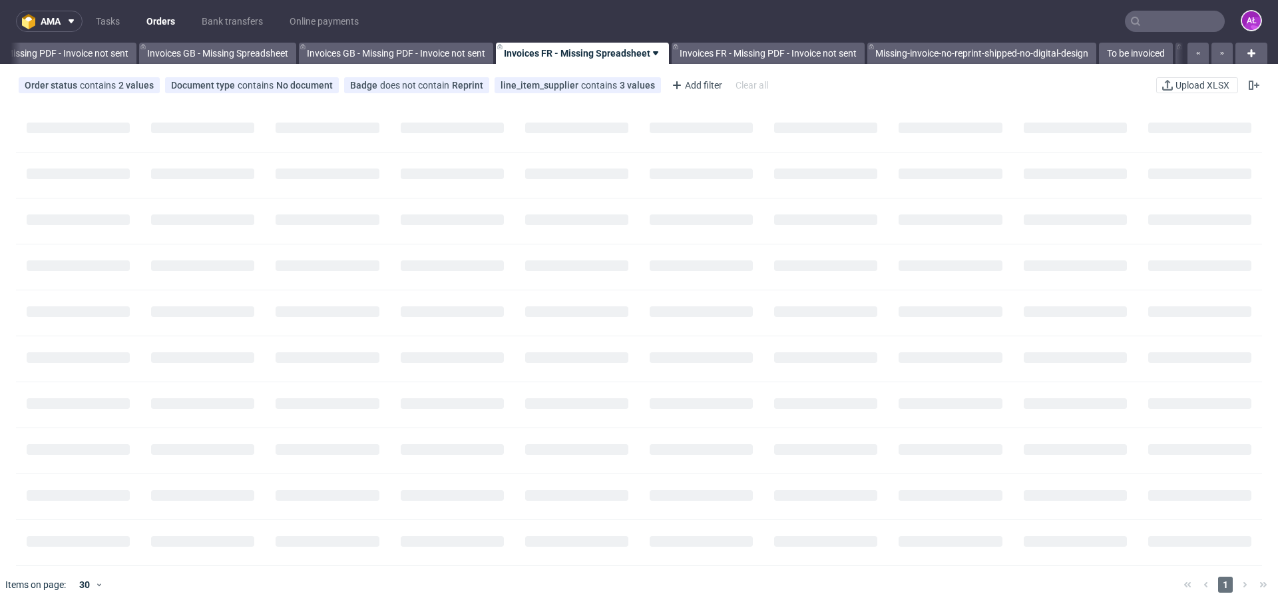
scroll to position [0, 1611]
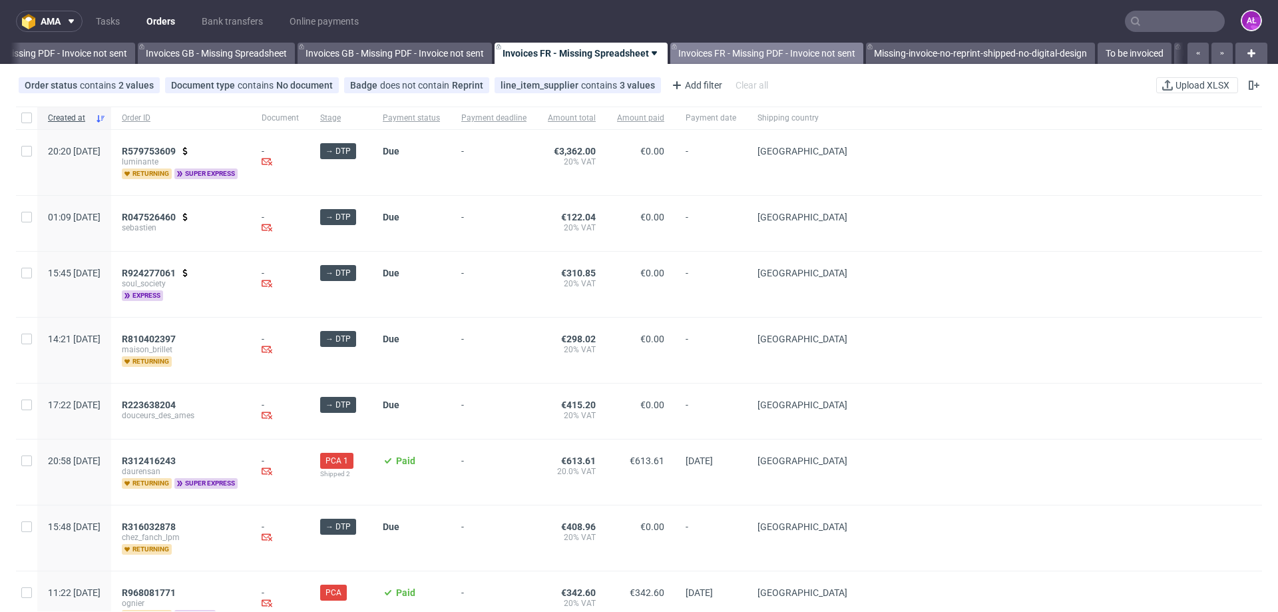
click at [804, 51] on link "Invoices FR - Missing PDF - Invoice not sent" at bounding box center [766, 53] width 193 height 21
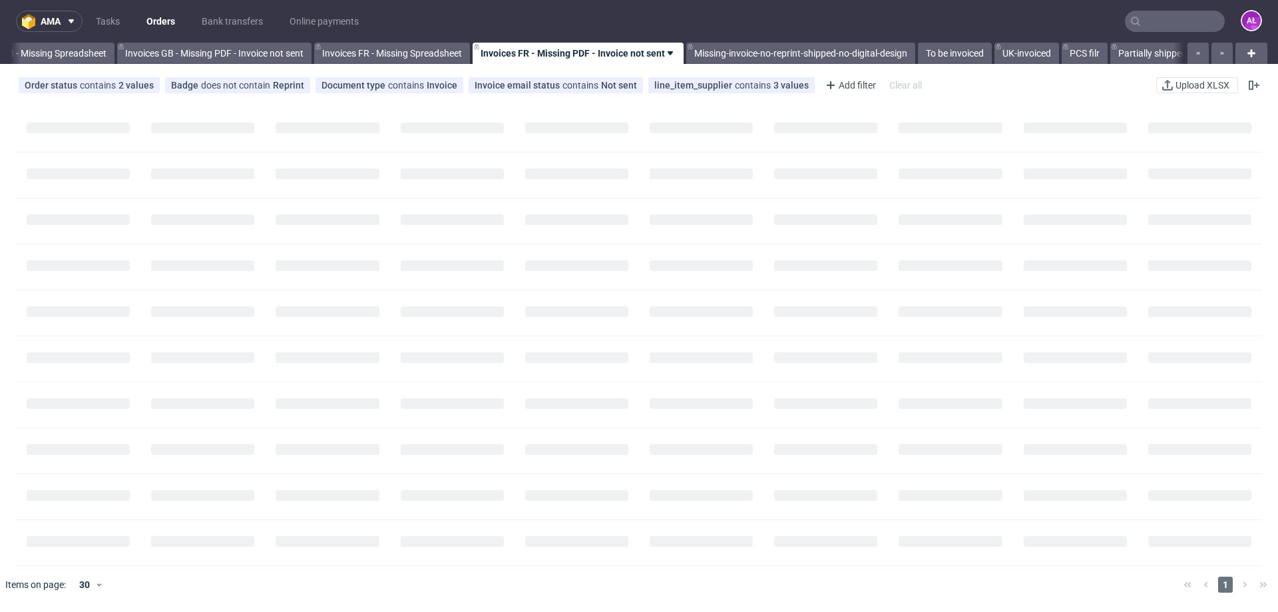
click at [803, 51] on link "Missing-invoice-no-reprint-shipped-no-digital-design" at bounding box center [800, 53] width 229 height 21
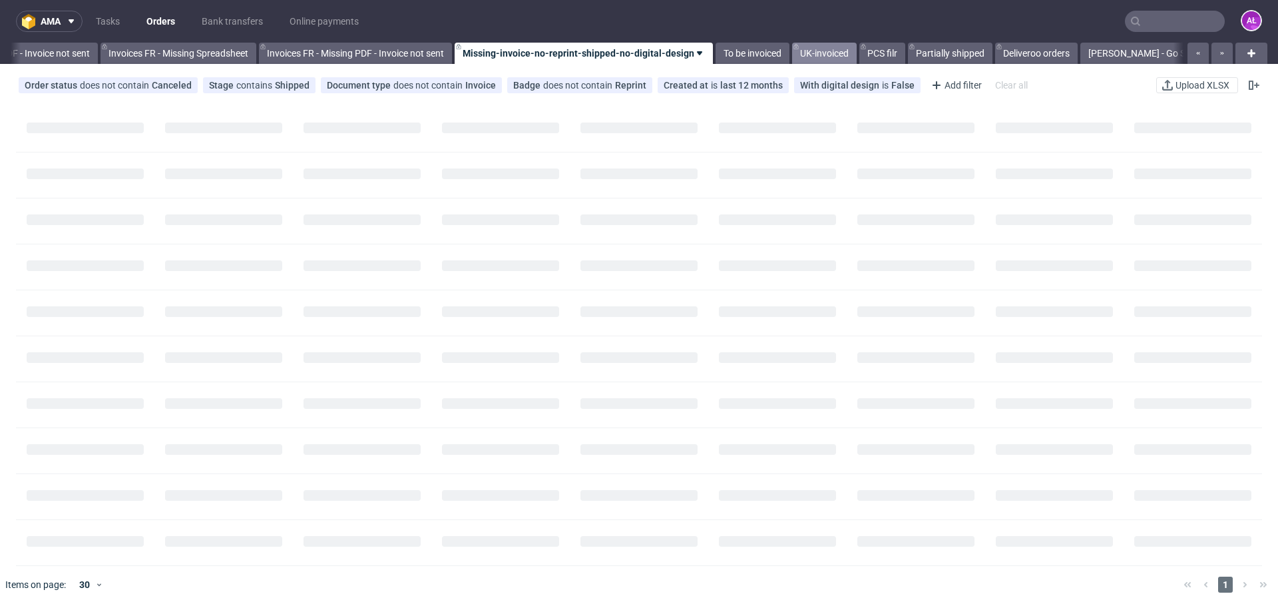
scroll to position [0, 2009]
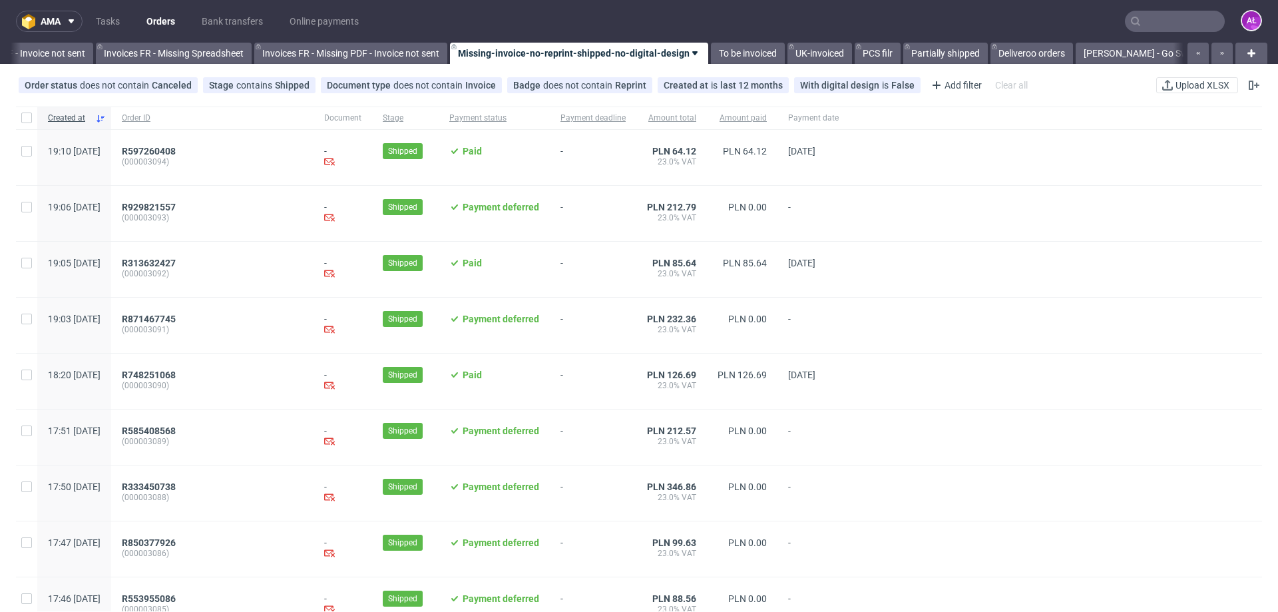
drag, startPoint x: 627, startPoint y: 51, endPoint x: 708, endPoint y: 31, distance: 83.8
click at [708, 25] on nav "ama Tasks Orders Bank transfers Online payments AŁ" at bounding box center [639, 21] width 1278 height 43
click at [700, 53] on icon at bounding box center [695, 53] width 11 height 11
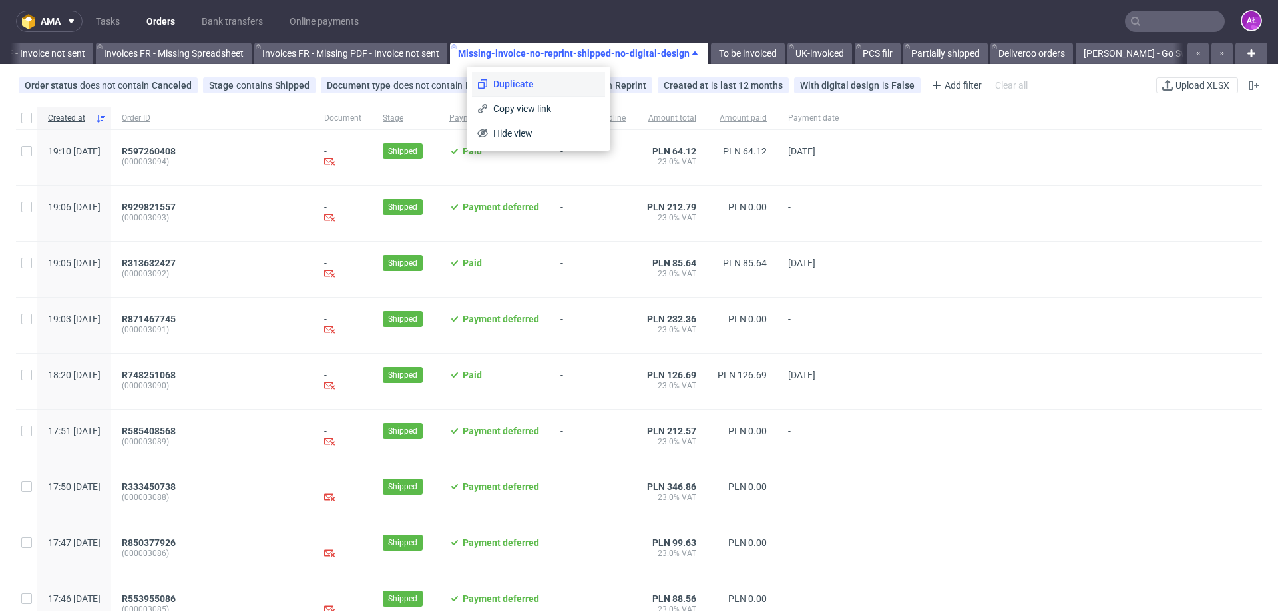
click at [551, 89] on span "Duplicate" at bounding box center [544, 83] width 112 height 13
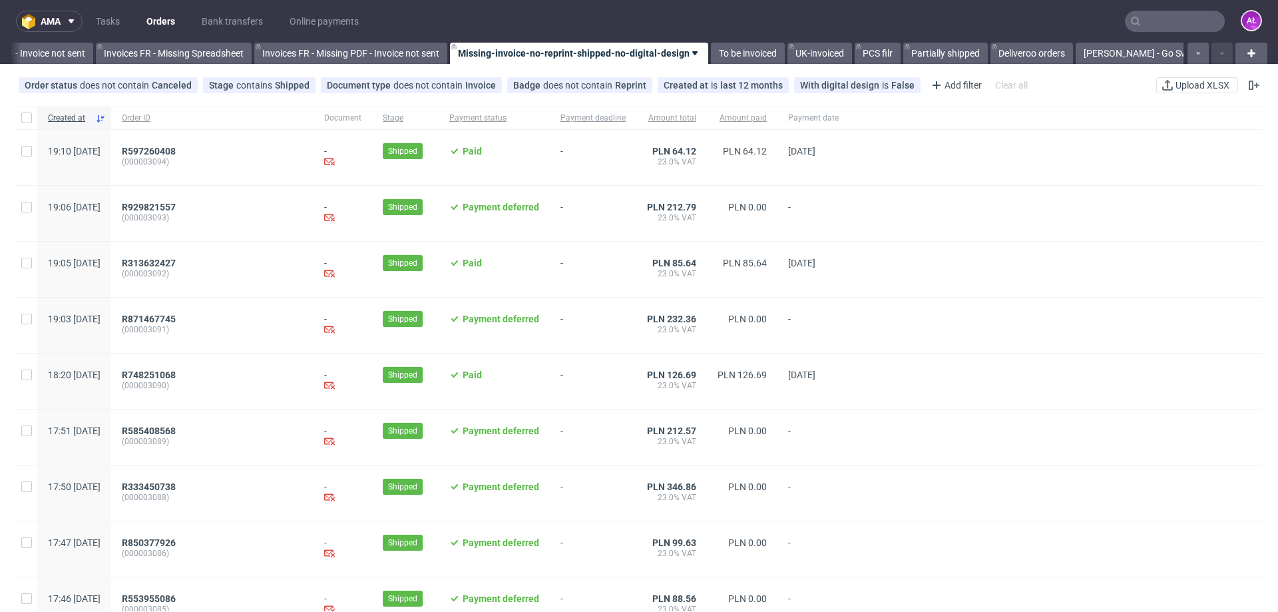
scroll to position [0, 2350]
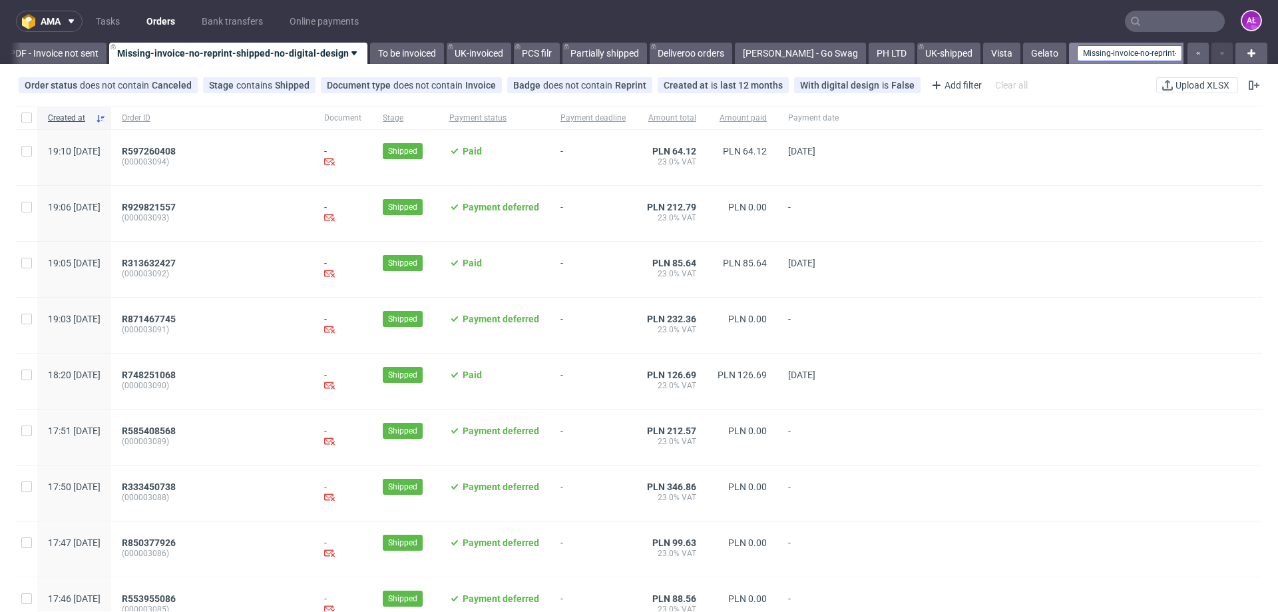
click at [1107, 53] on input "Missing-invoice-no-reprint-shipped-no-digital-design (copy)" at bounding box center [1129, 53] width 105 height 16
click at [1105, 57] on input "Missing-invoice-no-reprint-shipped-no-digital-design (copy)" at bounding box center [1129, 53] width 105 height 16
type input "InPOst"
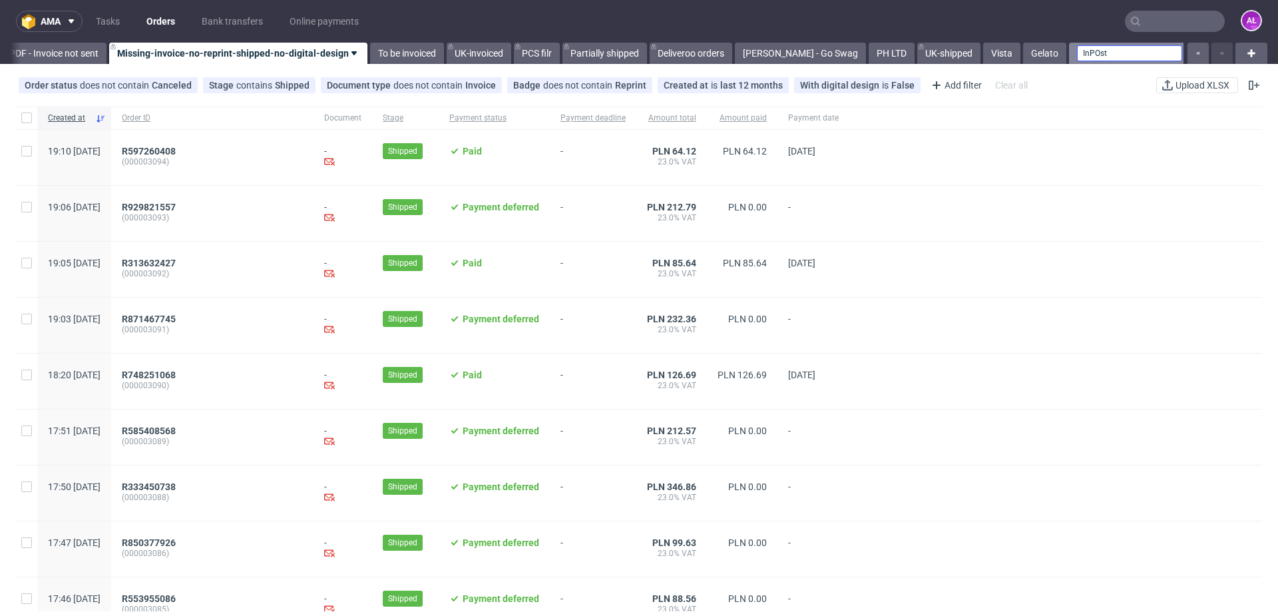
scroll to position [0, 2268]
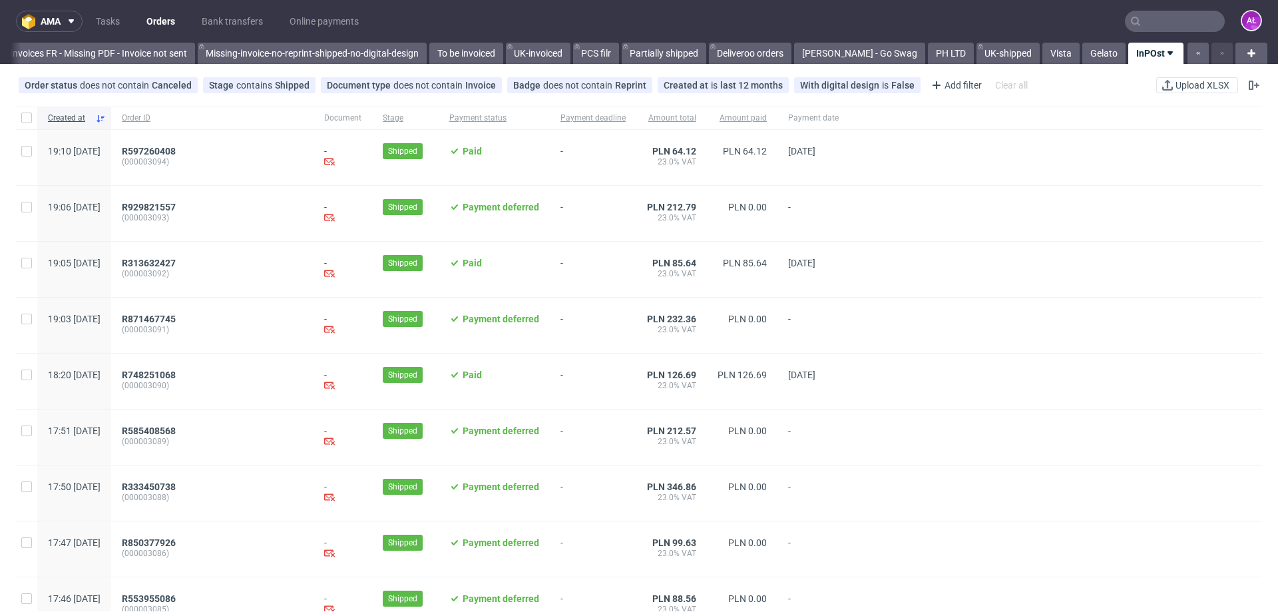
click at [1135, 49] on link "InPOst" at bounding box center [1156, 53] width 55 height 21
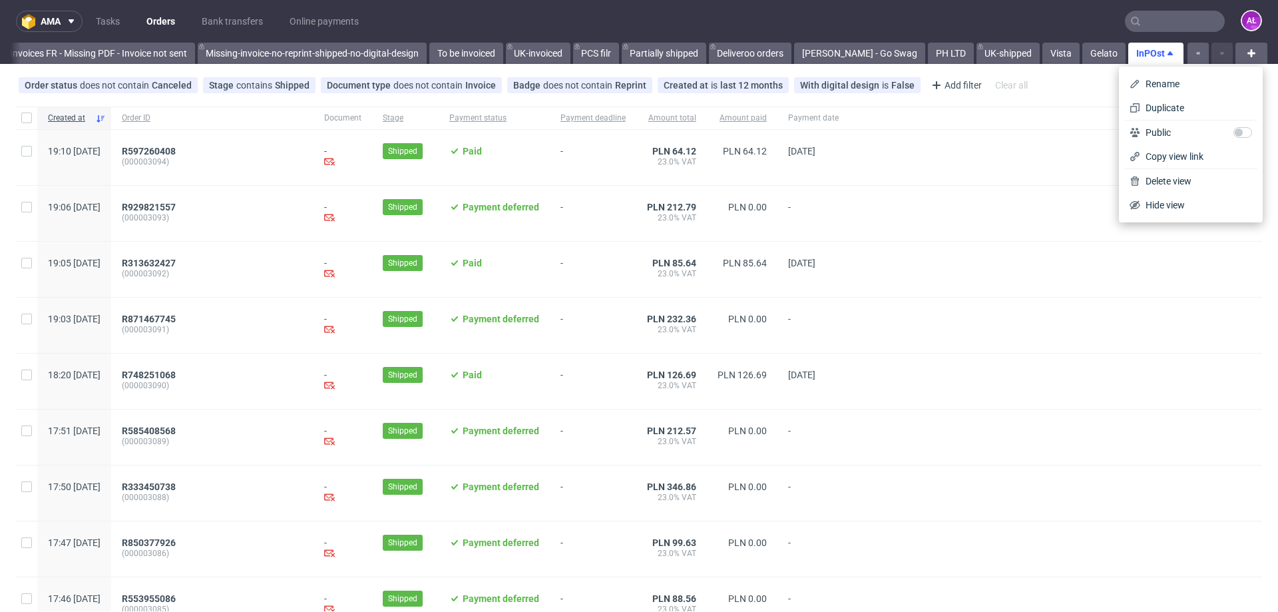
click at [1135, 49] on link "InPOst" at bounding box center [1156, 53] width 55 height 21
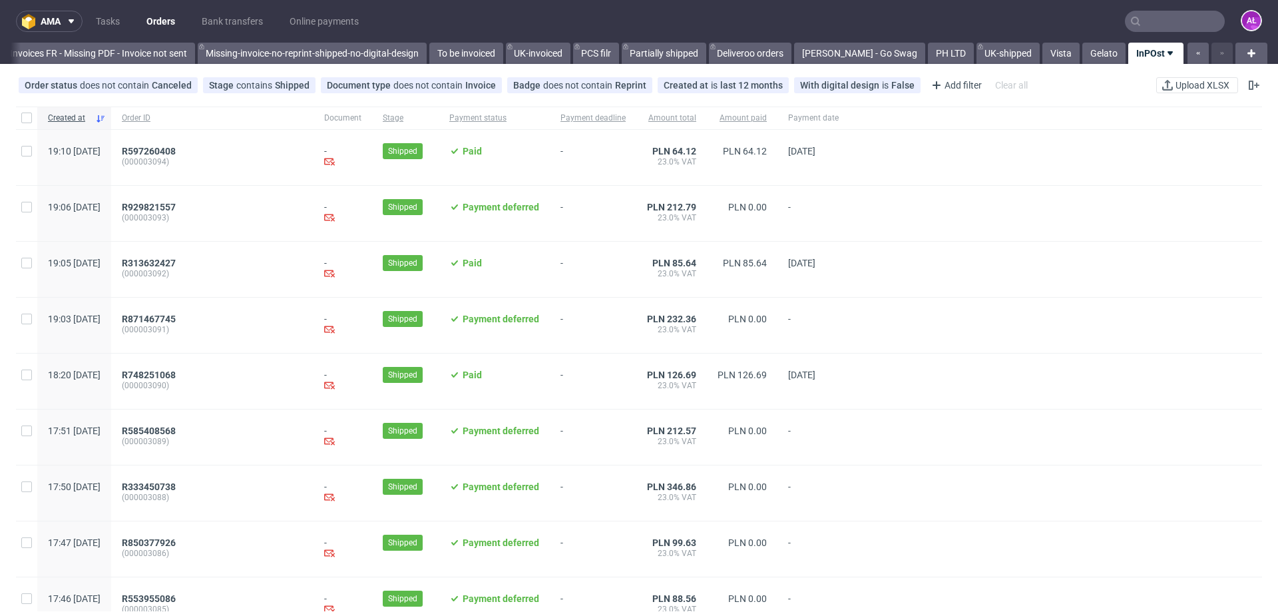
click at [1130, 55] on link "InPOst" at bounding box center [1156, 53] width 55 height 21
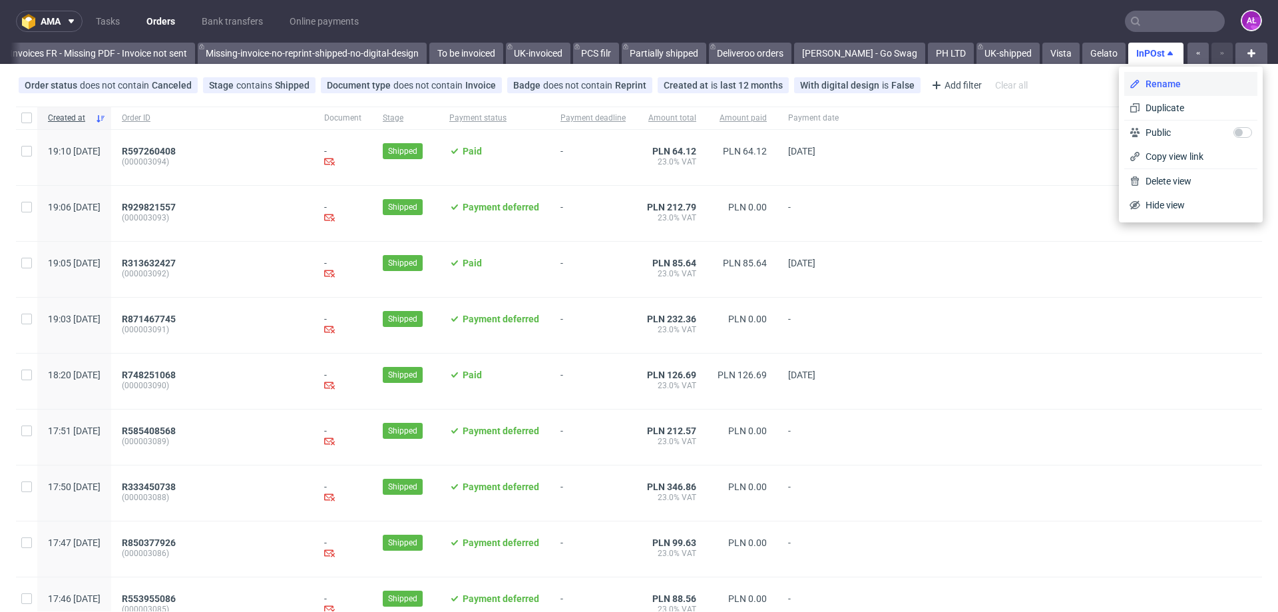
click at [1155, 78] on span "Rename" at bounding box center [1197, 83] width 112 height 13
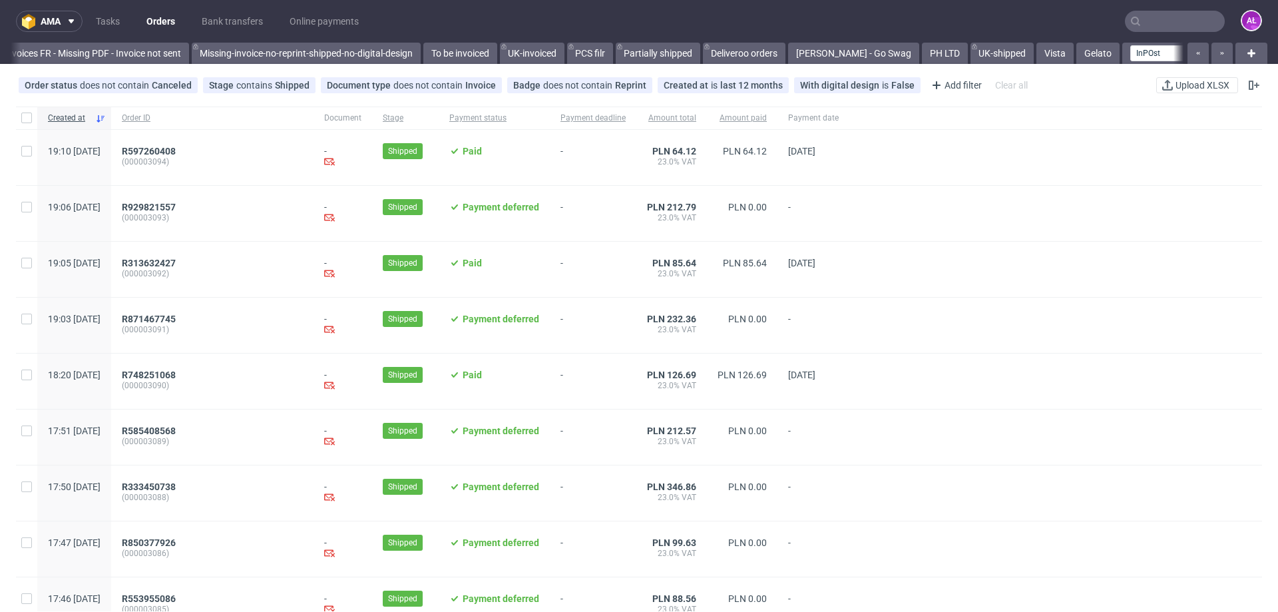
scroll to position [0, 2320]
click at [1103, 53] on input "InPOst" at bounding box center [1130, 53] width 105 height 16
type input "InPost"
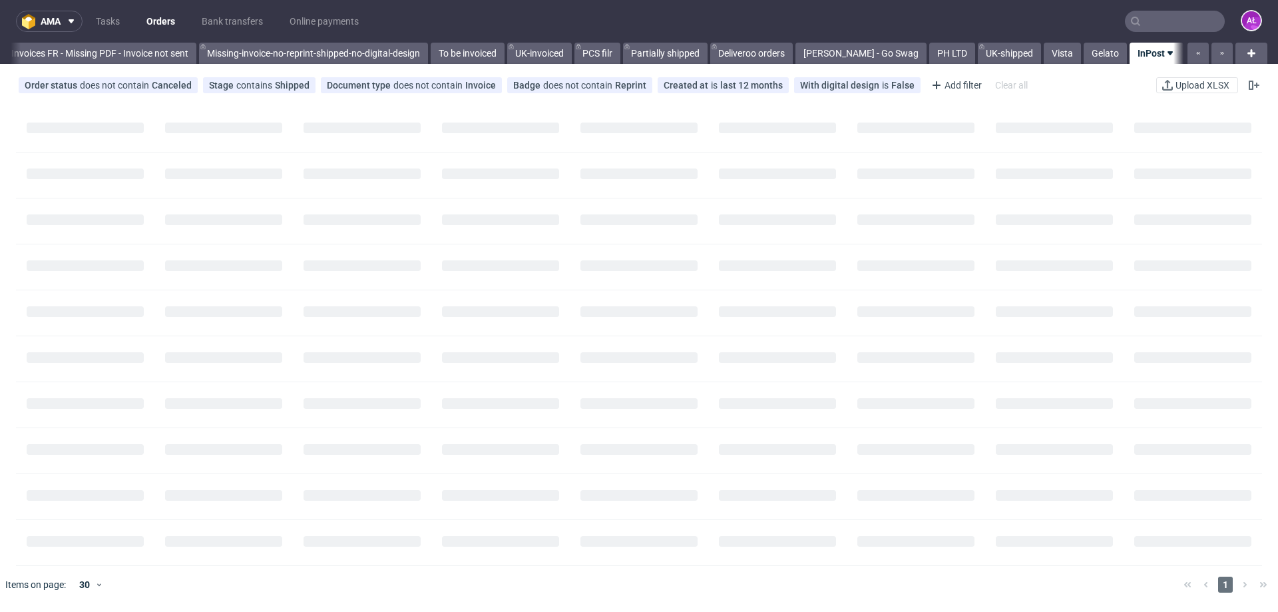
scroll to position [0, 2266]
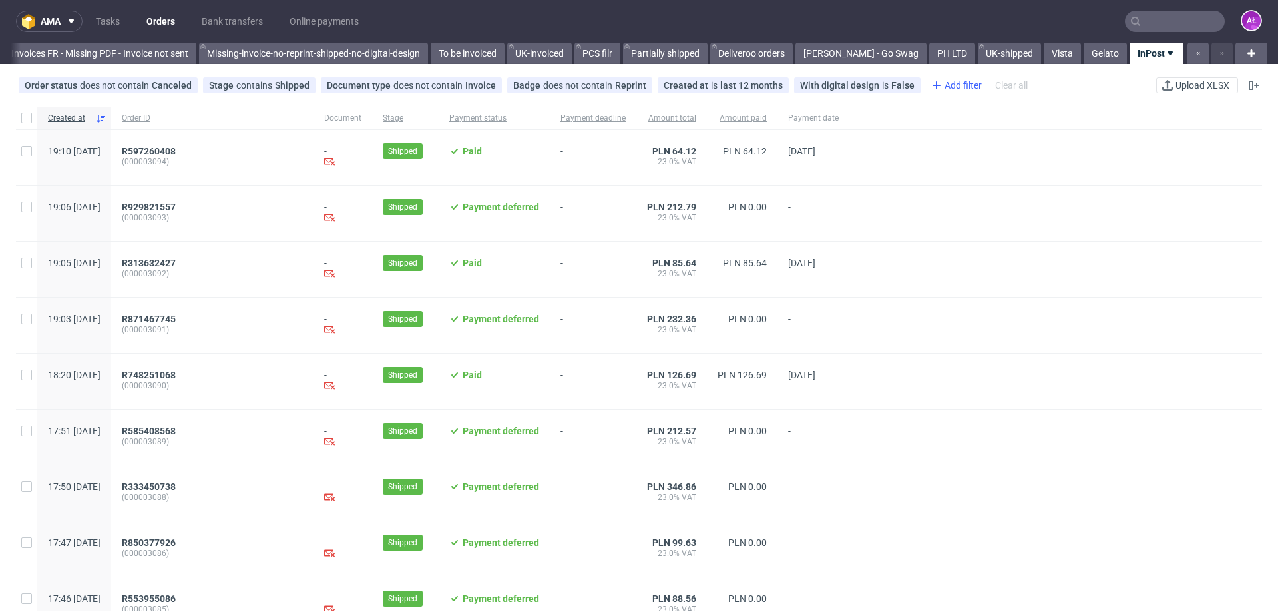
click at [953, 86] on div "Add filter" at bounding box center [955, 85] width 59 height 21
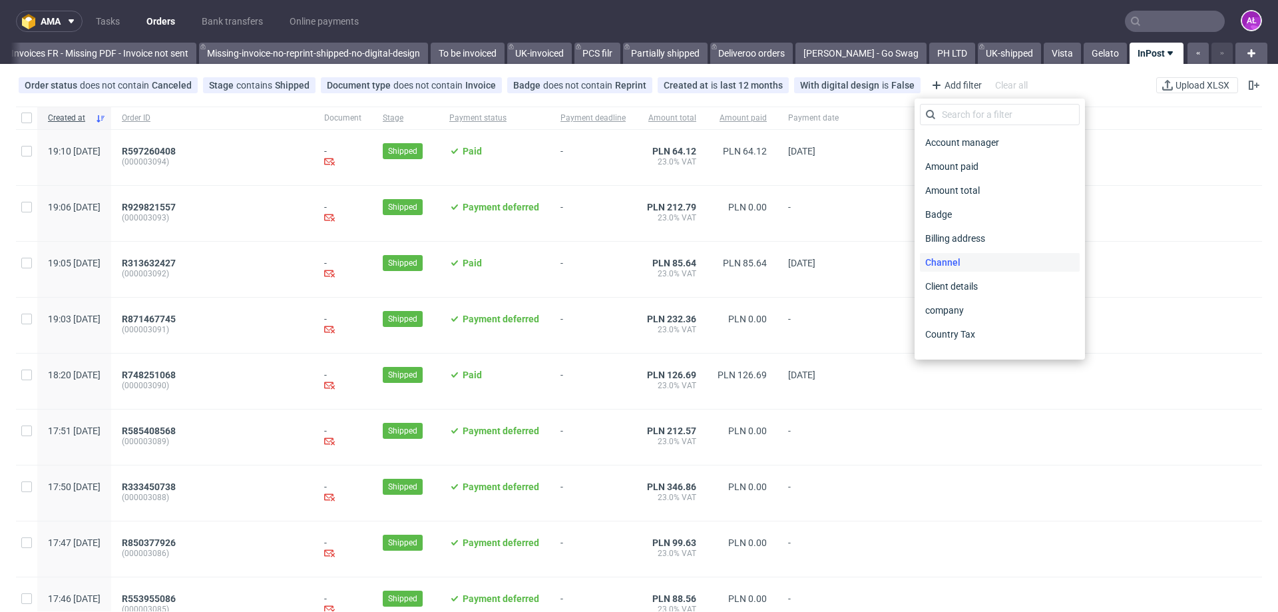
click at [977, 258] on div "Channel" at bounding box center [1000, 262] width 160 height 19
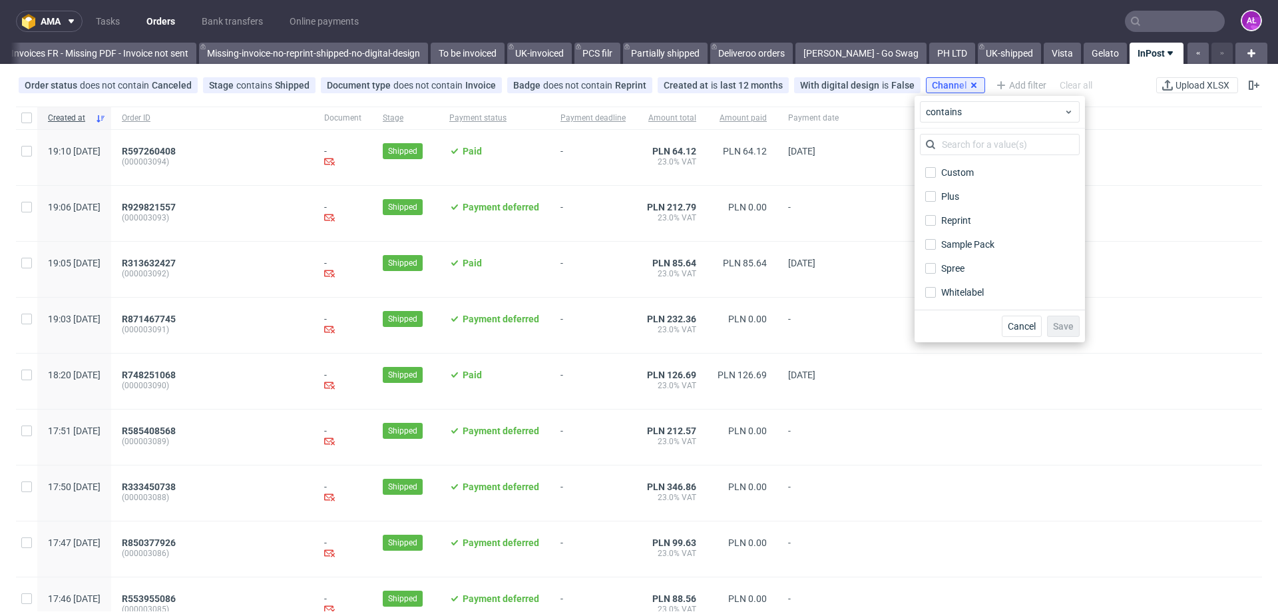
click at [971, 85] on use at bounding box center [973, 85] width 5 height 5
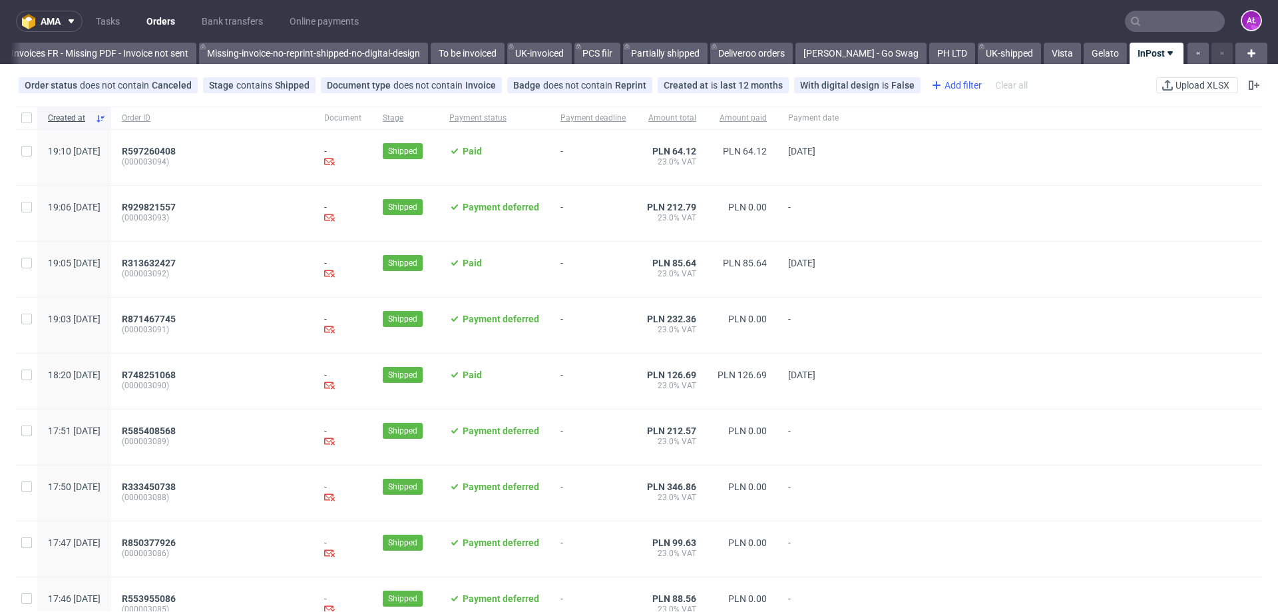
click at [935, 85] on div "Add filter" at bounding box center [955, 85] width 59 height 21
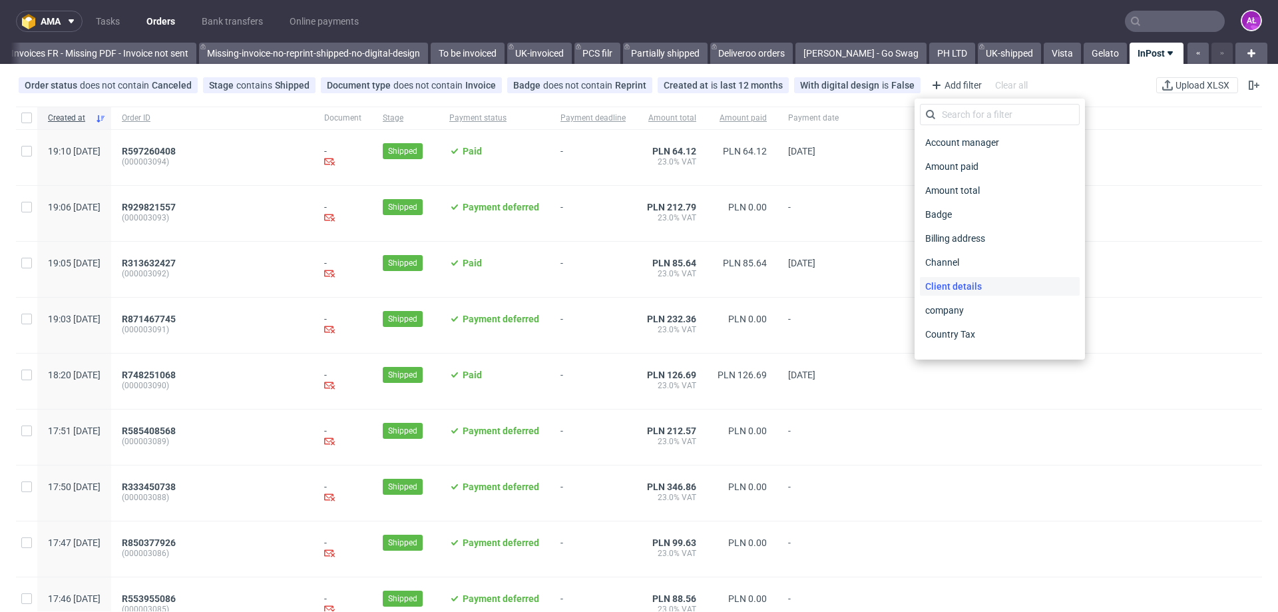
click at [963, 284] on span "Client details" at bounding box center [953, 286] width 67 height 19
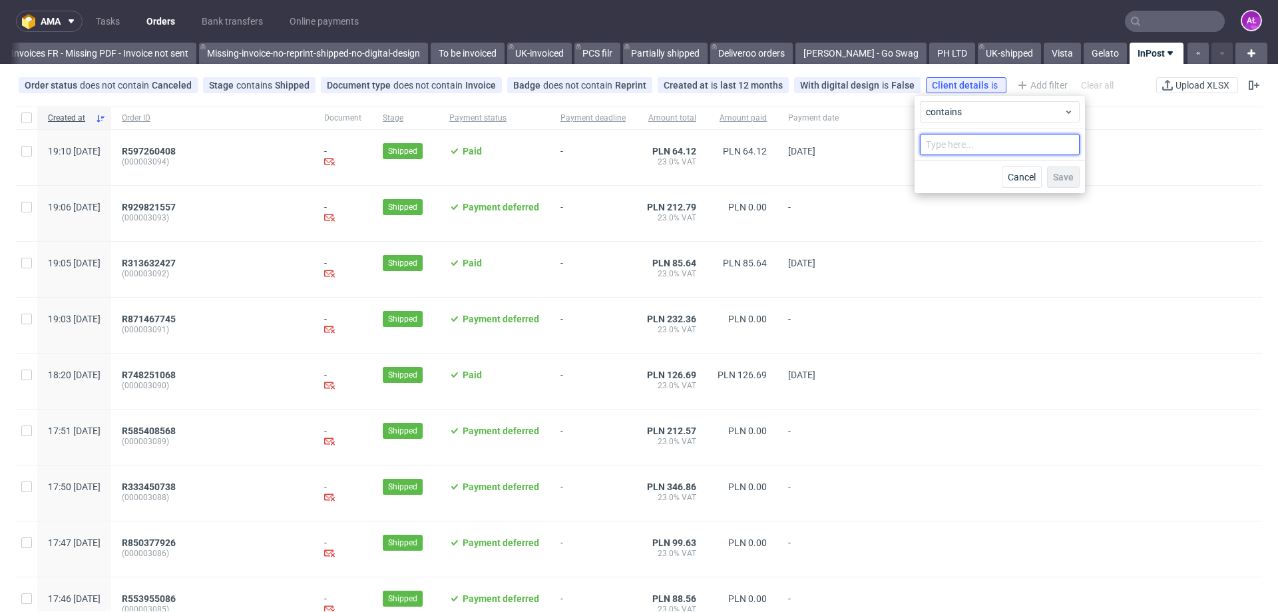
click at [963, 138] on input "text" at bounding box center [1000, 144] width 160 height 21
type input "i"
click at [1067, 112] on use at bounding box center [1069, 112] width 5 height 3
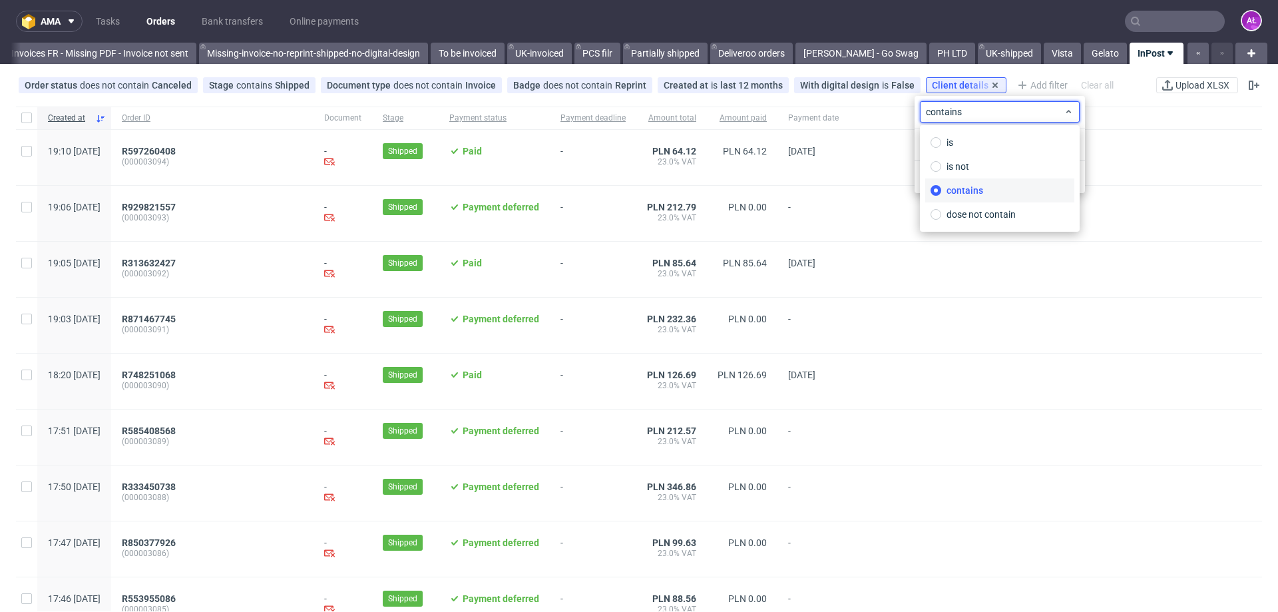
click at [983, 79] on div "Client details is" at bounding box center [966, 85] width 81 height 16
click at [993, 83] on use at bounding box center [995, 85] width 5 height 5
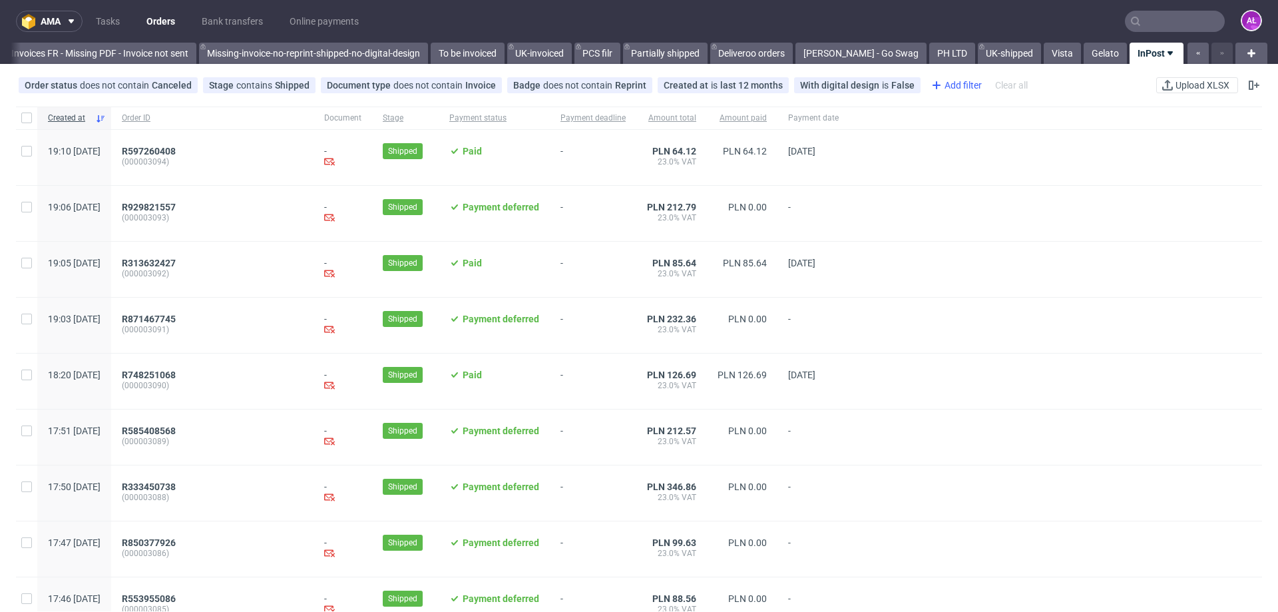
click at [933, 87] on div "Add filter" at bounding box center [955, 85] width 59 height 21
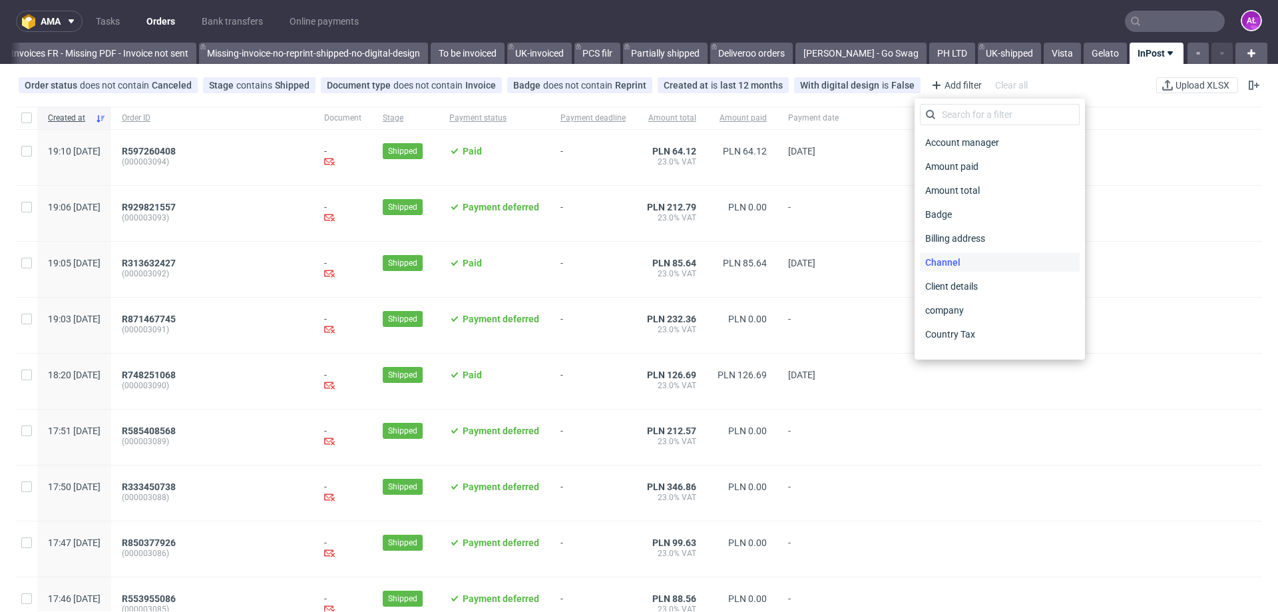
click at [965, 263] on div "Channel" at bounding box center [1000, 262] width 160 height 19
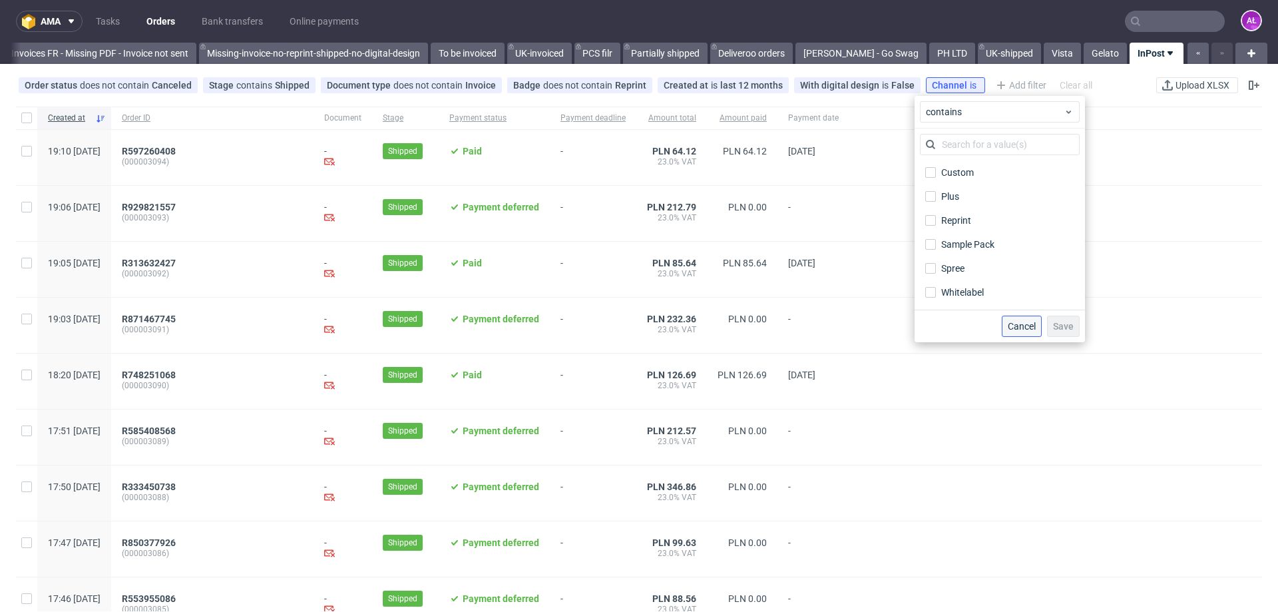
drag, startPoint x: 1021, startPoint y: 329, endPoint x: 997, endPoint y: 229, distance: 102.7
click at [1020, 327] on span "Cancel" at bounding box center [1022, 326] width 28 height 9
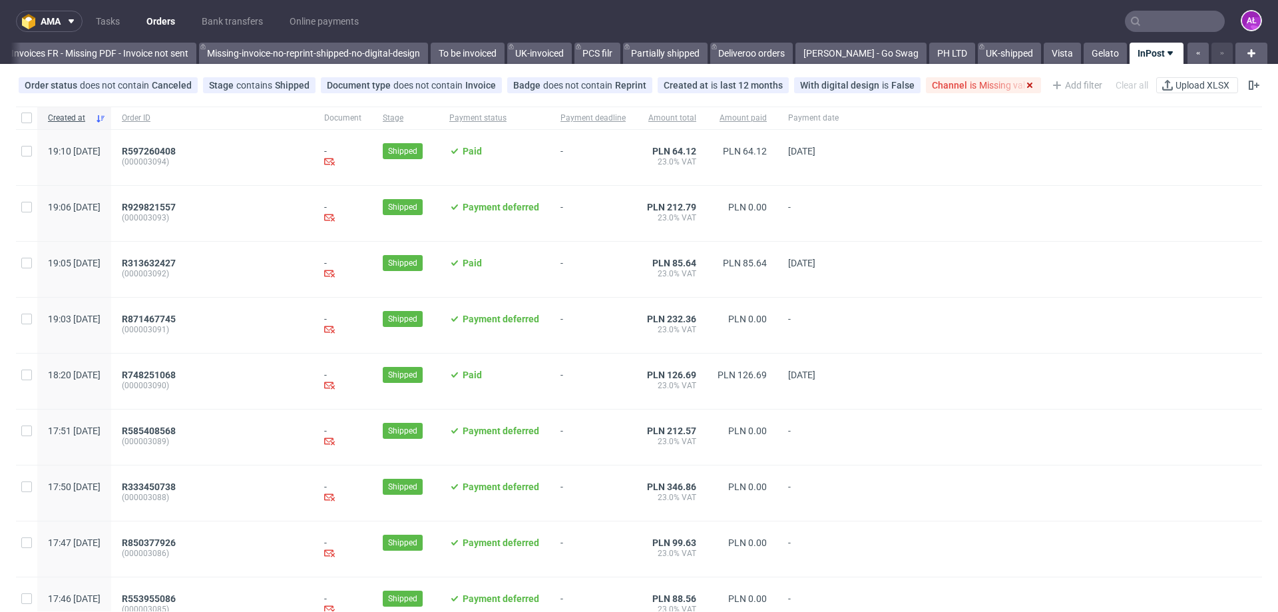
click at [1027, 83] on use at bounding box center [1029, 85] width 5 height 5
click at [936, 86] on div "Add filter" at bounding box center [955, 85] width 59 height 21
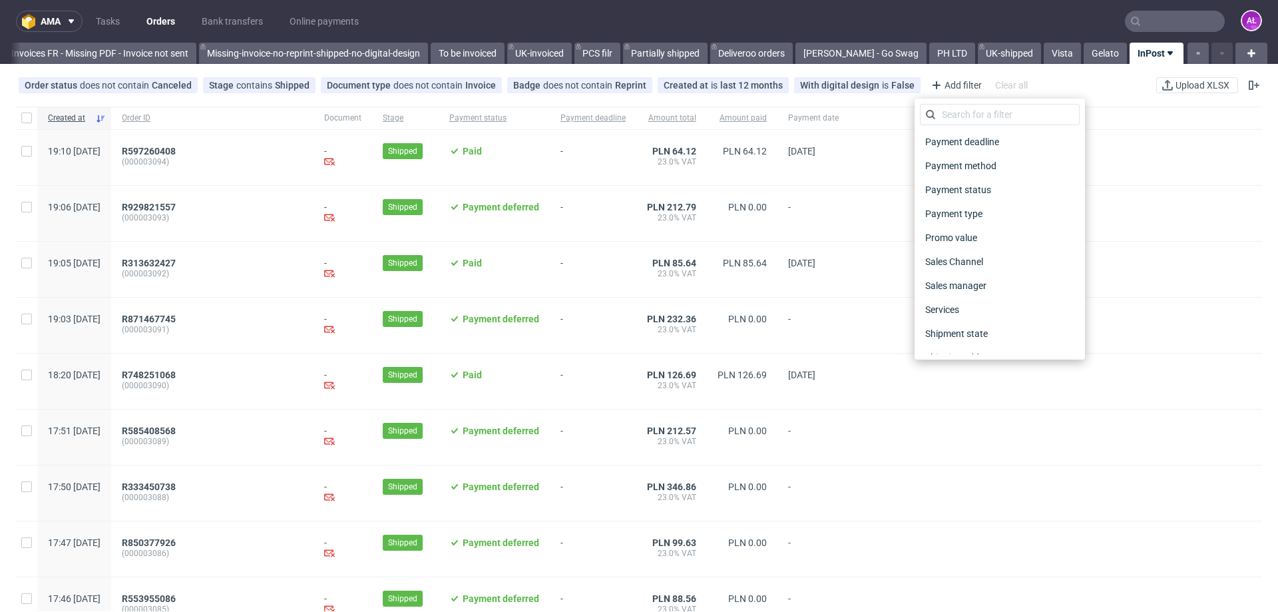
scroll to position [663, 0]
click at [969, 174] on span "Sales Channel" at bounding box center [955, 174] width 71 height 19
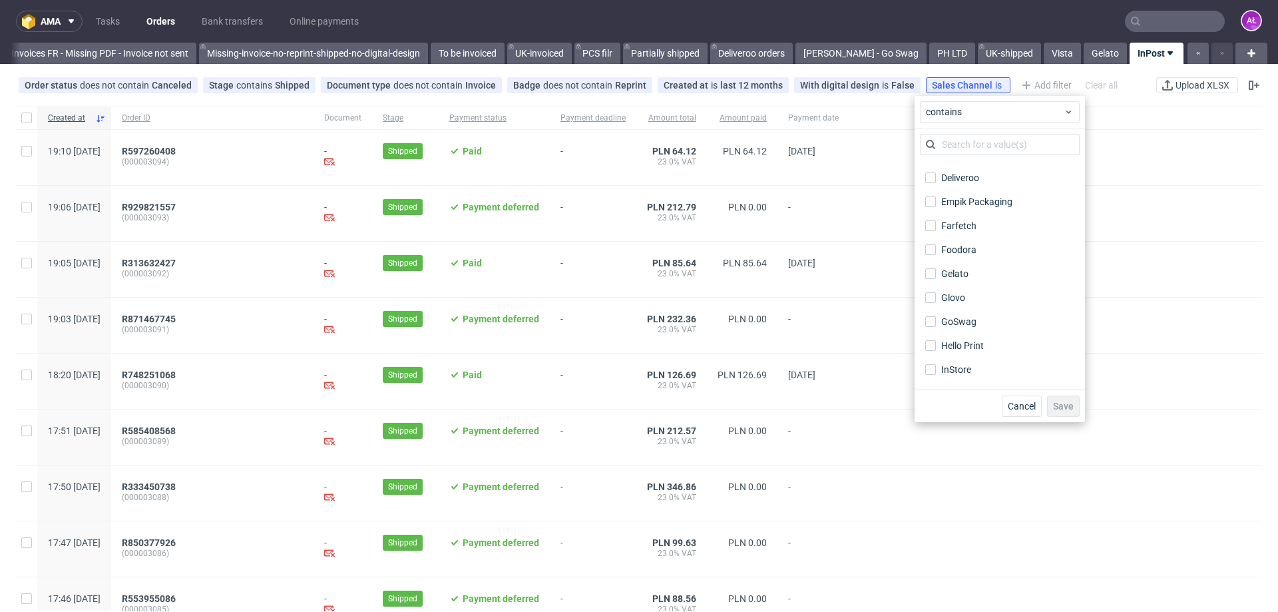
scroll to position [133, 0]
click at [935, 302] on input "InStore" at bounding box center [930, 303] width 11 height 11
checkbox input "true"
click at [1064, 407] on span "Save" at bounding box center [1063, 405] width 21 height 9
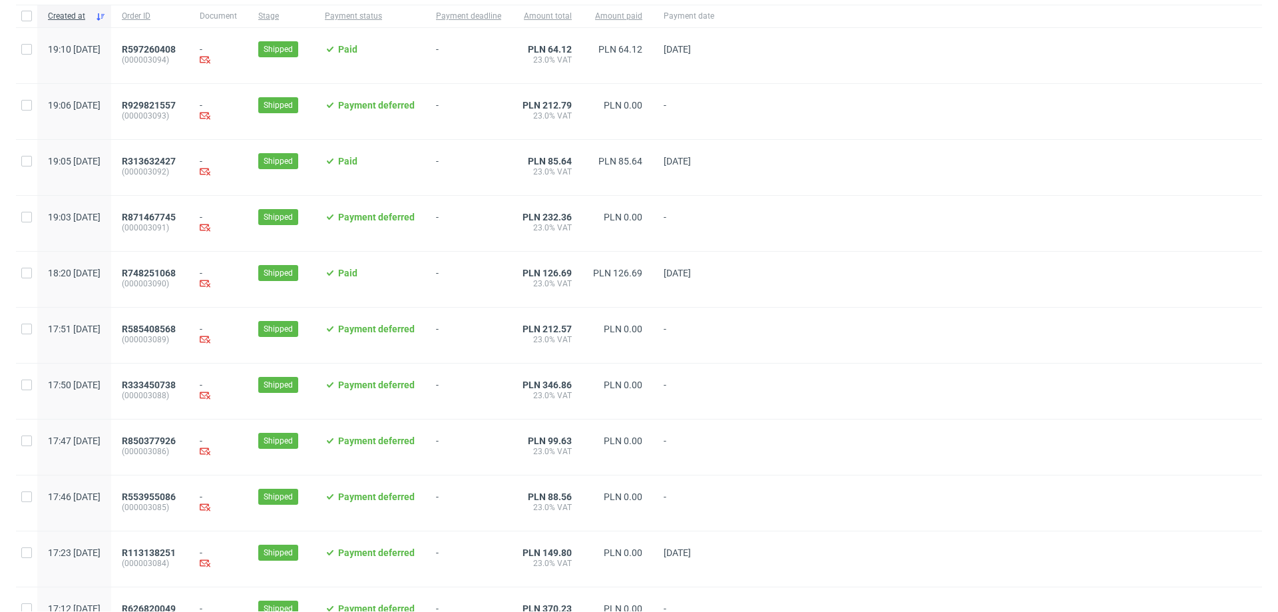
scroll to position [0, 0]
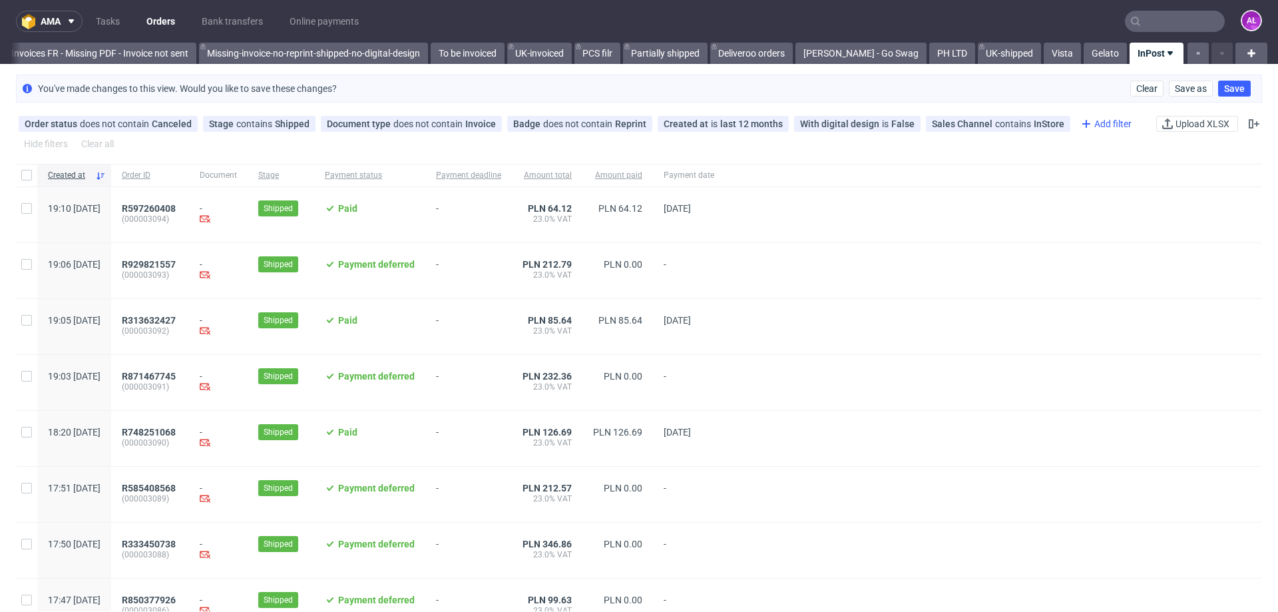
click at [1095, 121] on div "Add filter" at bounding box center [1105, 123] width 59 height 21
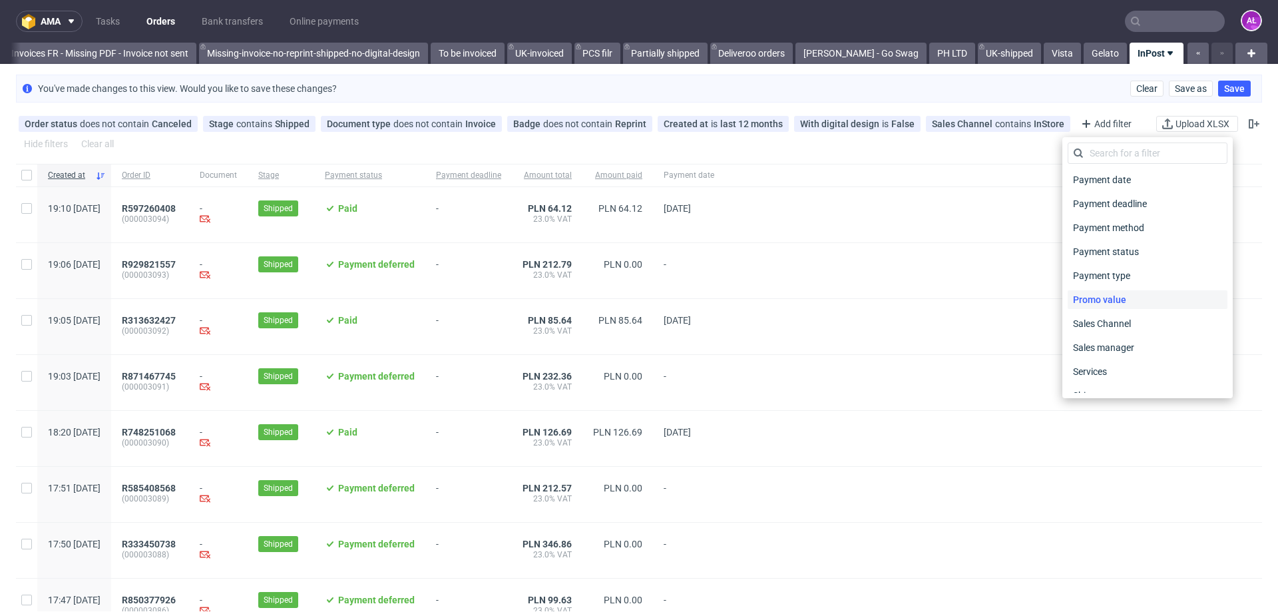
scroll to position [533, 0]
click at [1128, 275] on span "Payment status" at bounding box center [1106, 271] width 77 height 19
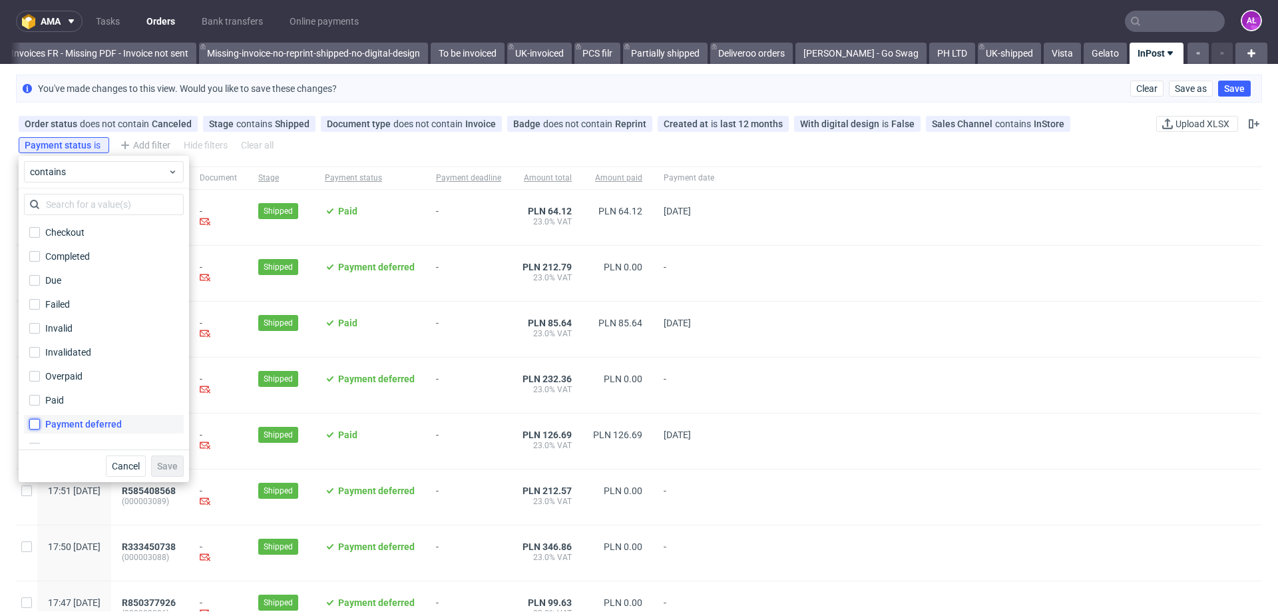
click at [32, 422] on input "Payment deferred" at bounding box center [34, 424] width 11 height 11
checkbox input "true"
click at [159, 467] on span "Save" at bounding box center [167, 465] width 21 height 9
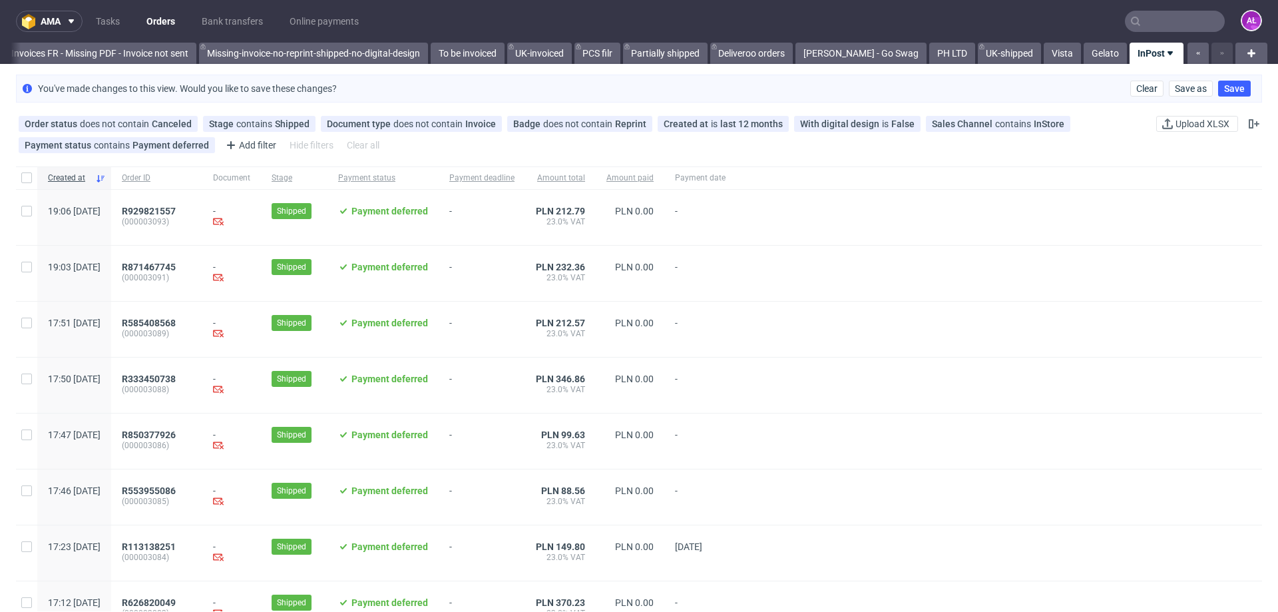
click at [1148, 49] on link "InPost" at bounding box center [1157, 53] width 54 height 21
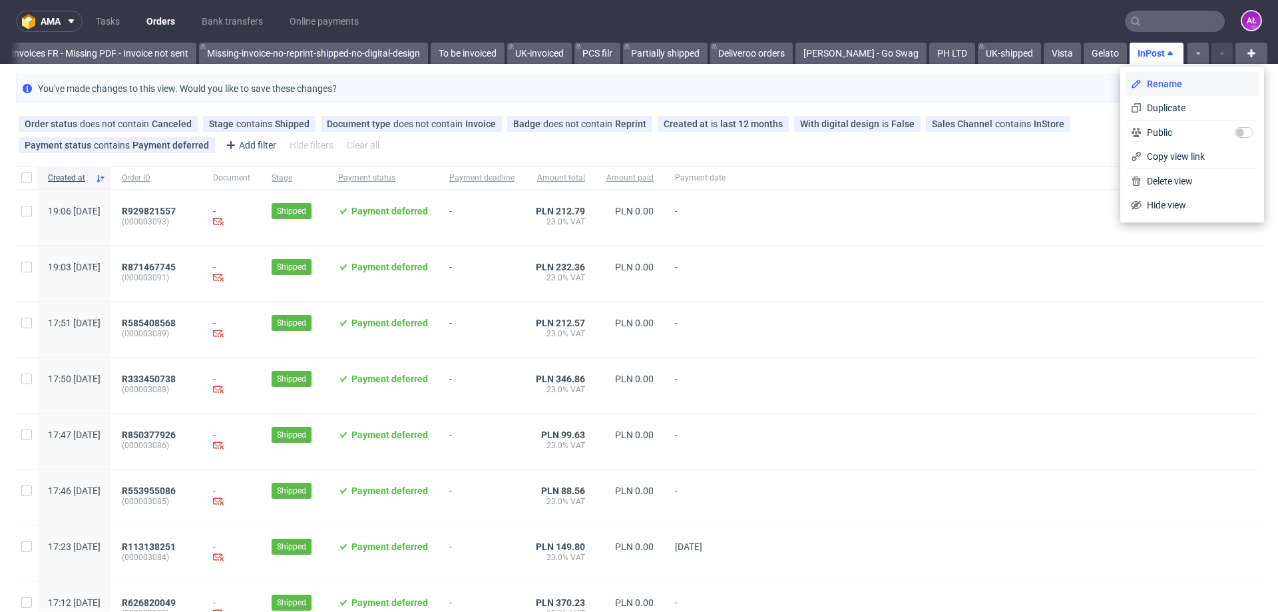
click at [1151, 77] on li "Rename" at bounding box center [1192, 84] width 133 height 24
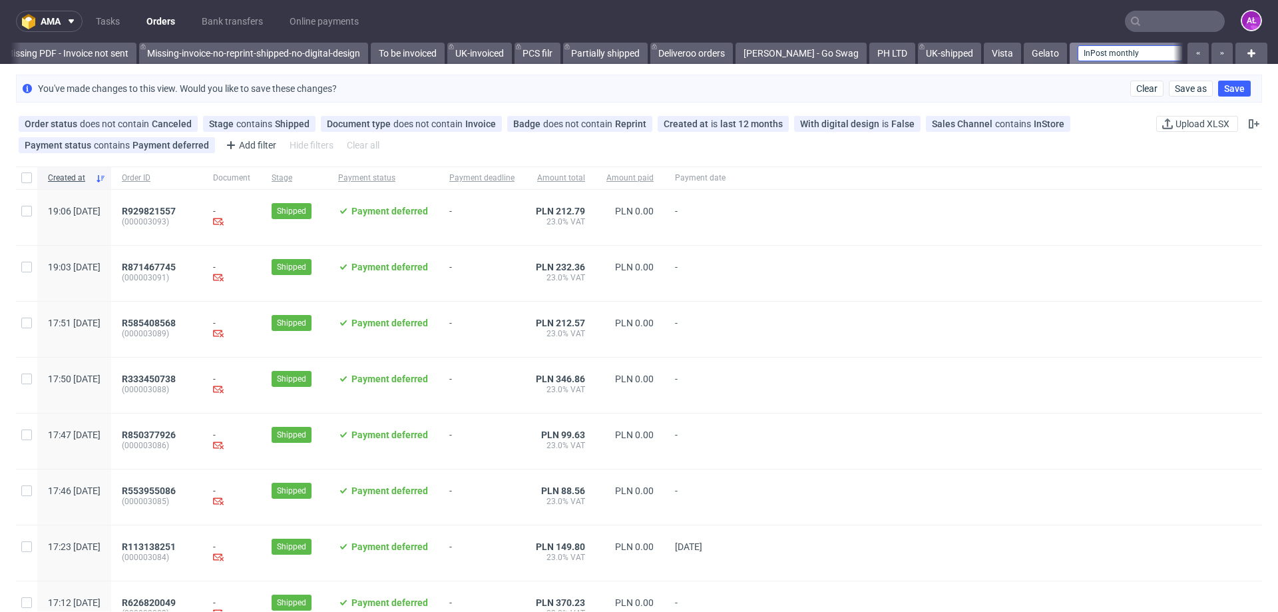
type input "InPost monthly"
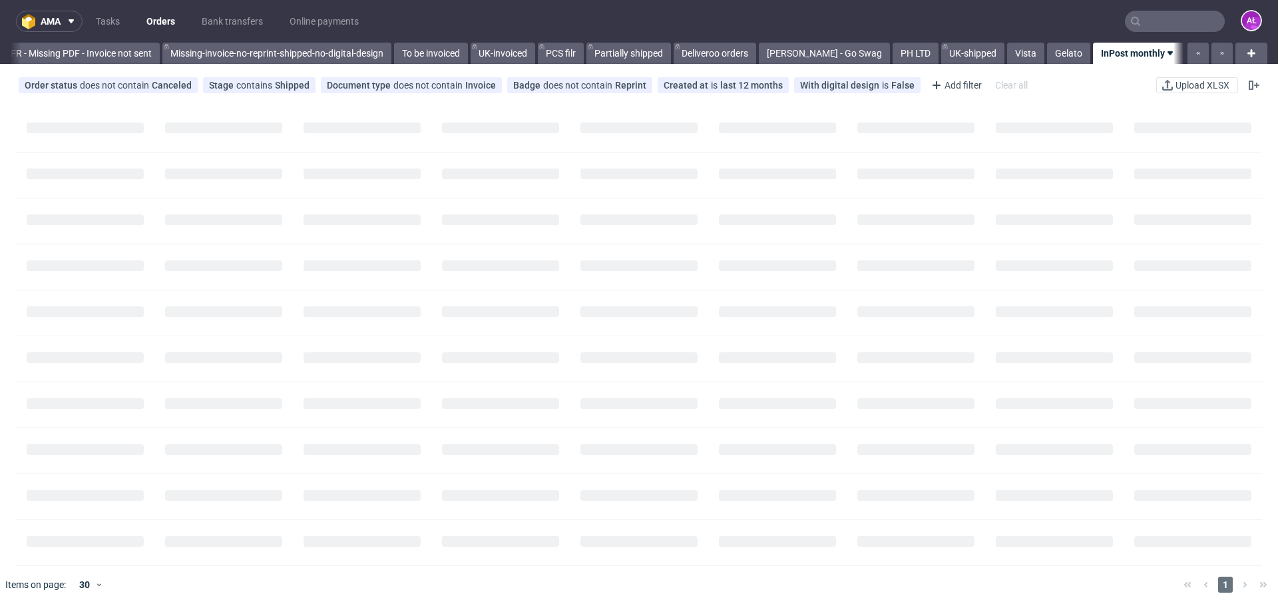
scroll to position [0, 2303]
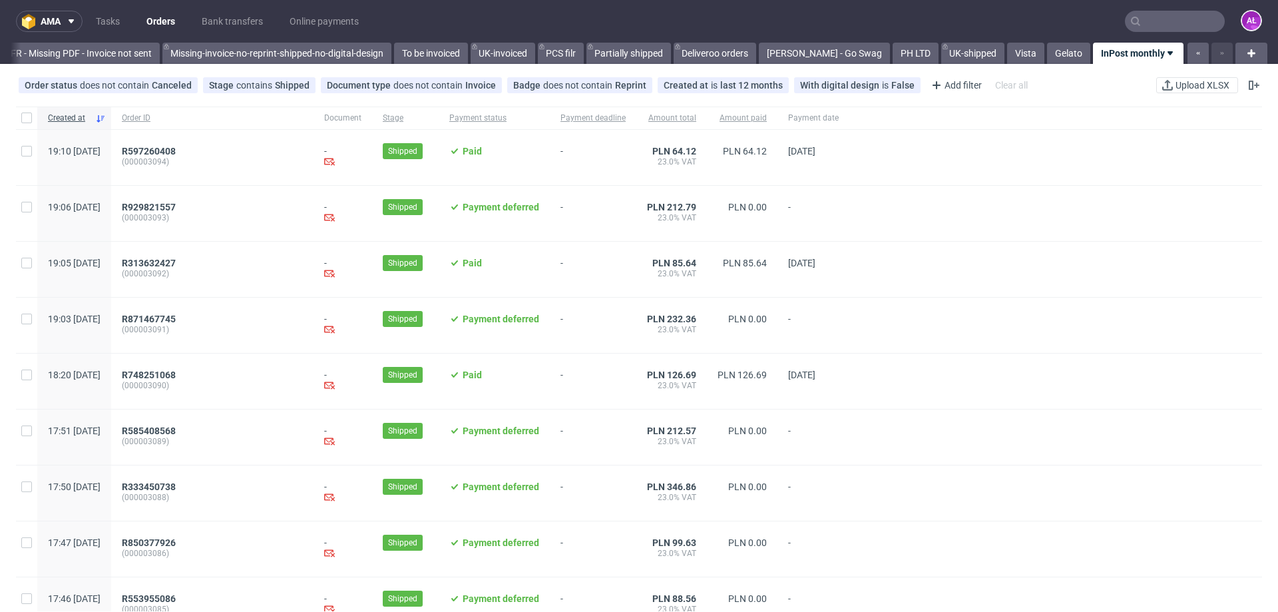
drag, startPoint x: 1114, startPoint y: 51, endPoint x: 1097, endPoint y: 75, distance: 29.0
click at [1097, 75] on div "Order status does not contain Canceled Stage contains Shipped Document type doe…" at bounding box center [639, 85] width 1278 height 32
click at [1165, 51] on icon at bounding box center [1170, 53] width 11 height 11
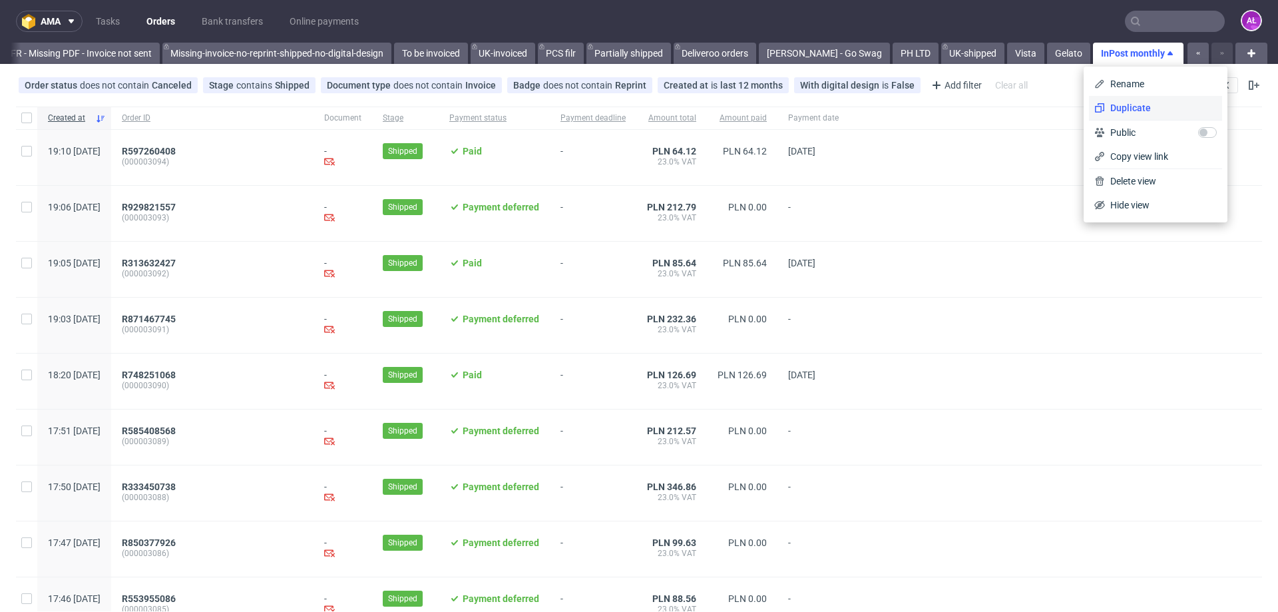
click at [1147, 98] on li "Duplicate" at bounding box center [1155, 108] width 133 height 24
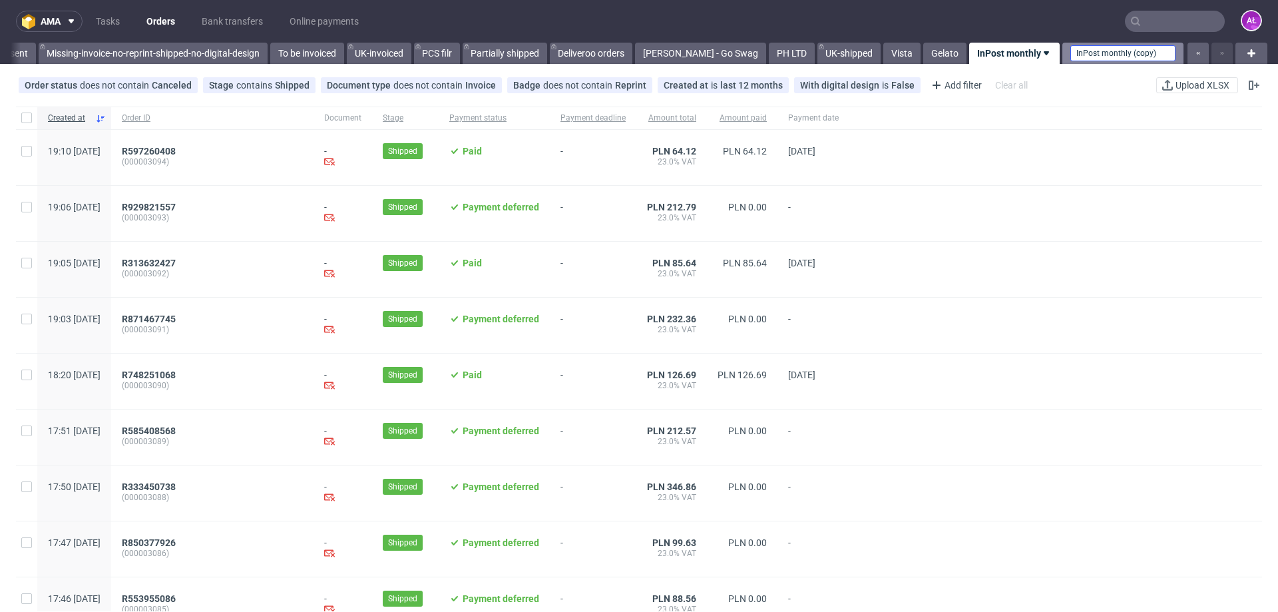
drag, startPoint x: 1152, startPoint y: 53, endPoint x: 1094, endPoint y: 53, distance: 57.9
click at [1099, 55] on input "InPost monthly (copy)" at bounding box center [1123, 53] width 105 height 16
type input "InPost prepaid"
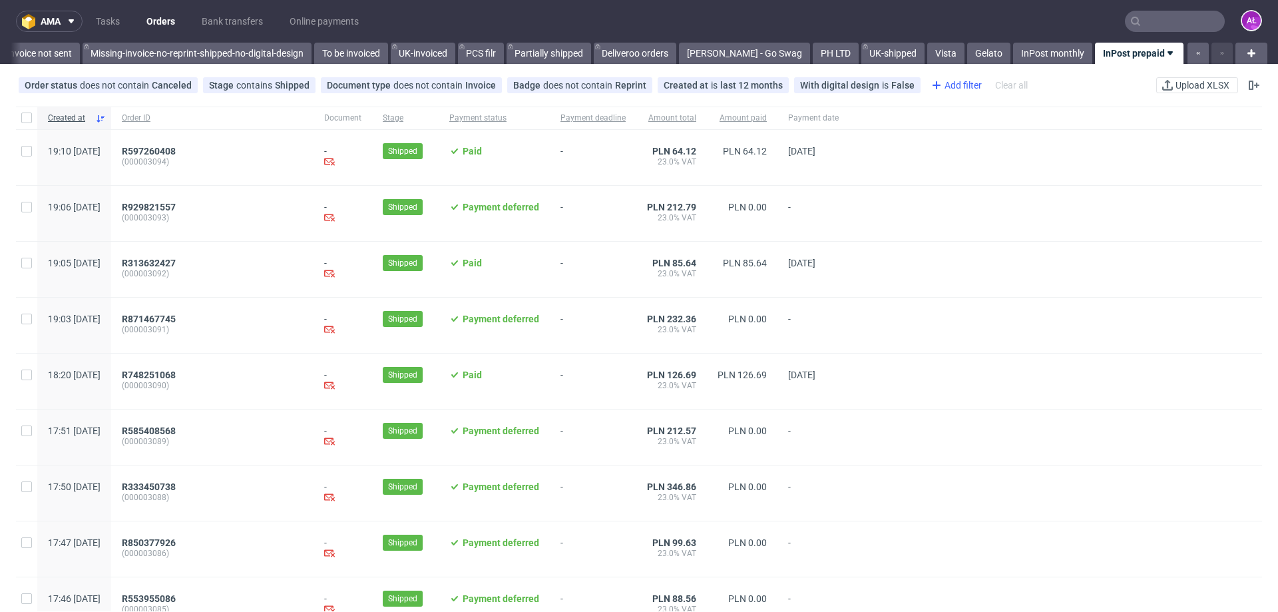
click at [953, 85] on div "Add filter" at bounding box center [955, 85] width 59 height 21
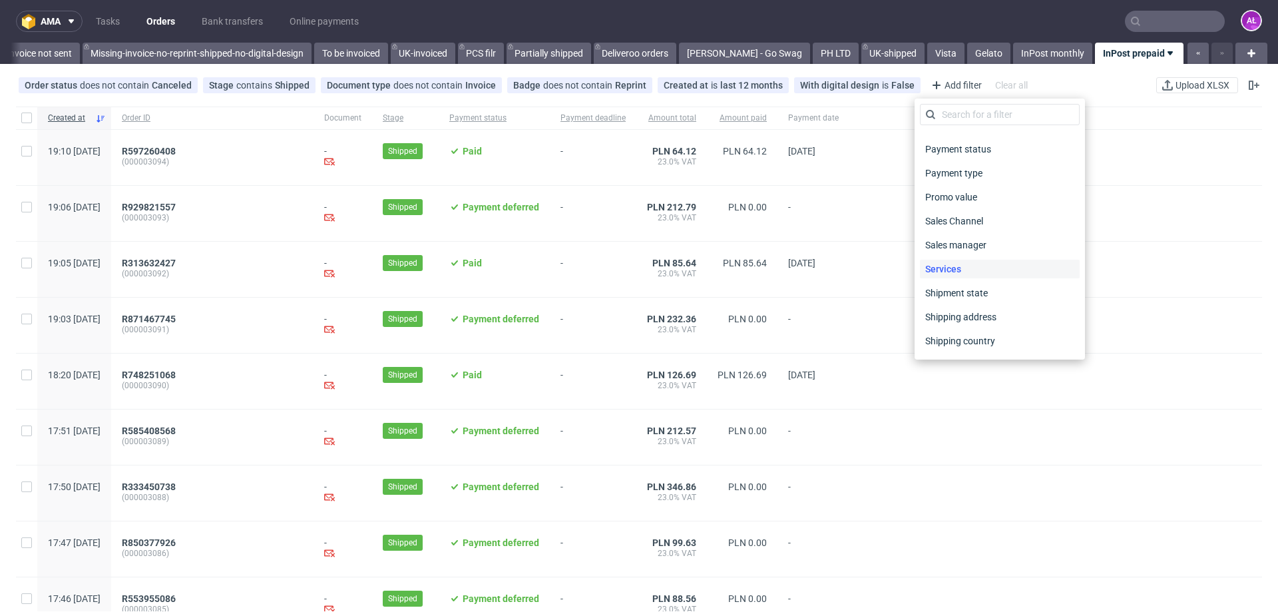
scroll to position [597, 0]
click at [979, 168] on span "Payment status" at bounding box center [958, 169] width 77 height 19
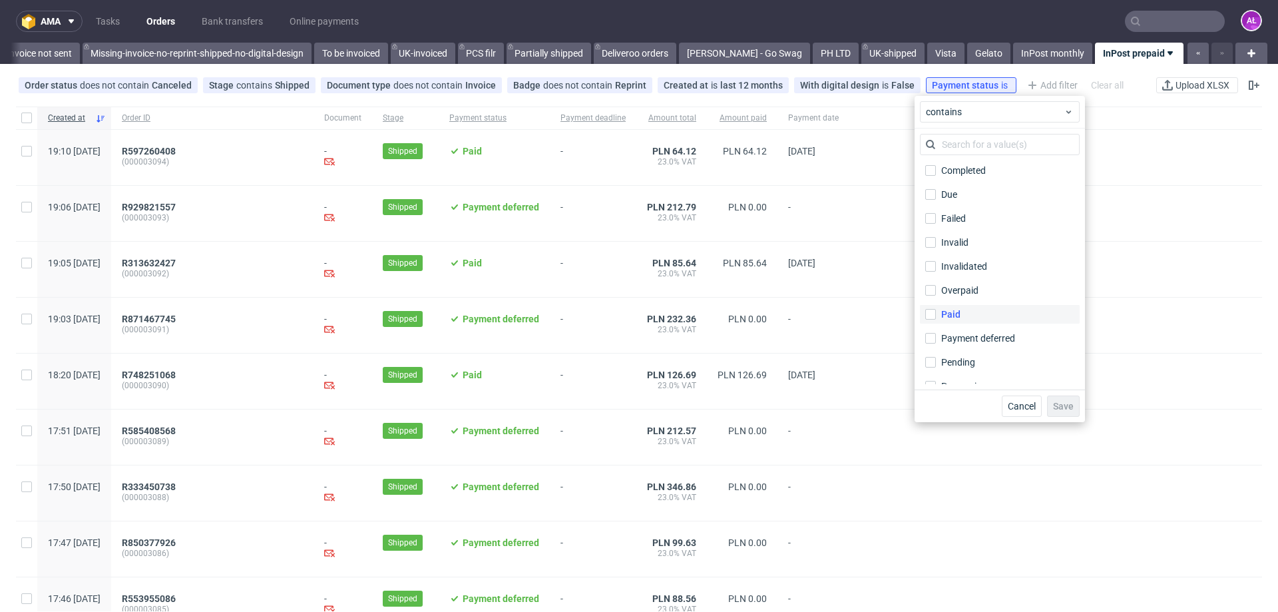
scroll to position [40, 0]
click at [935, 302] on input "Paid" at bounding box center [930, 300] width 11 height 11
checkbox input "true"
click at [1063, 405] on span "Save" at bounding box center [1063, 405] width 21 height 9
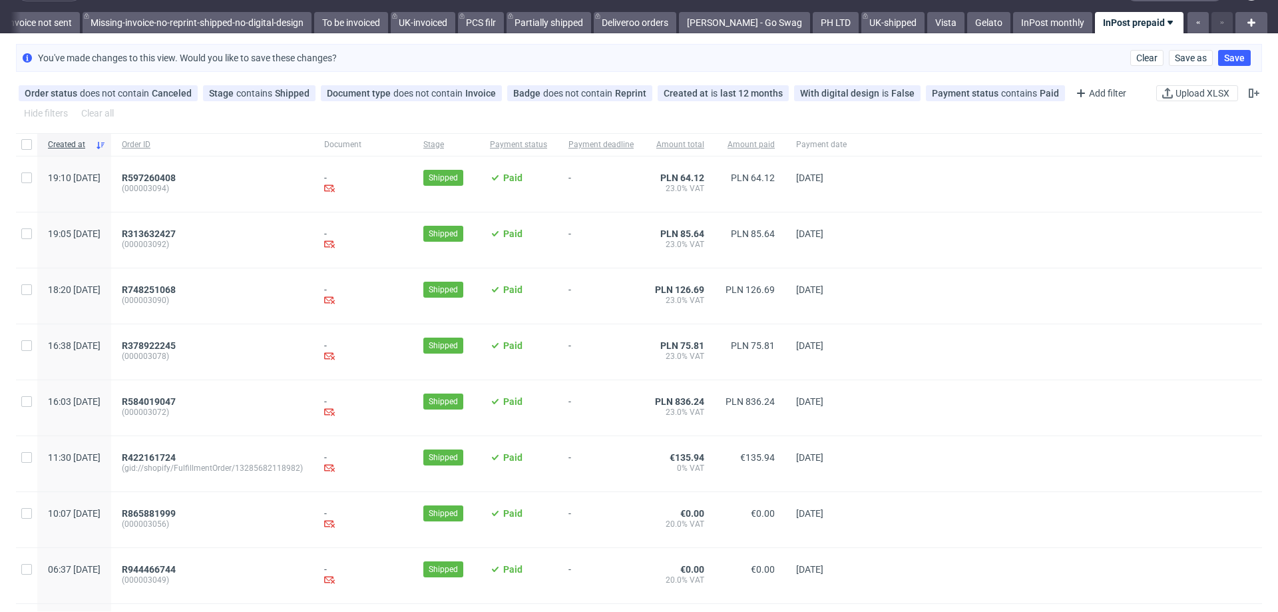
scroll to position [0, 0]
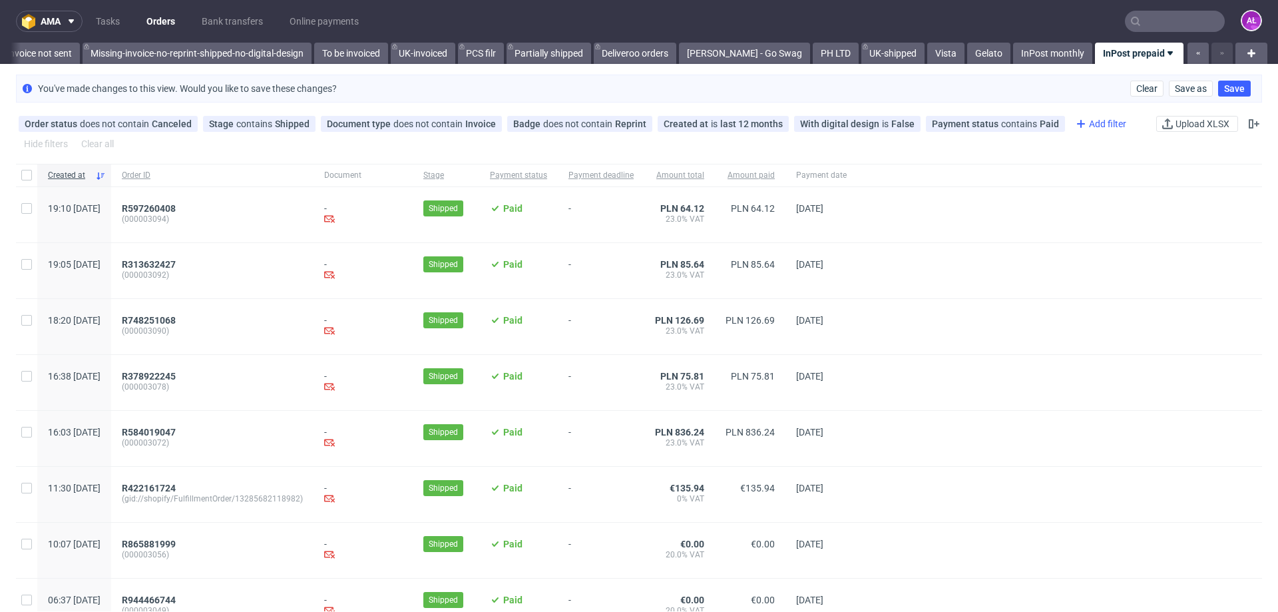
click at [1089, 119] on div "Add filter" at bounding box center [1100, 123] width 59 height 21
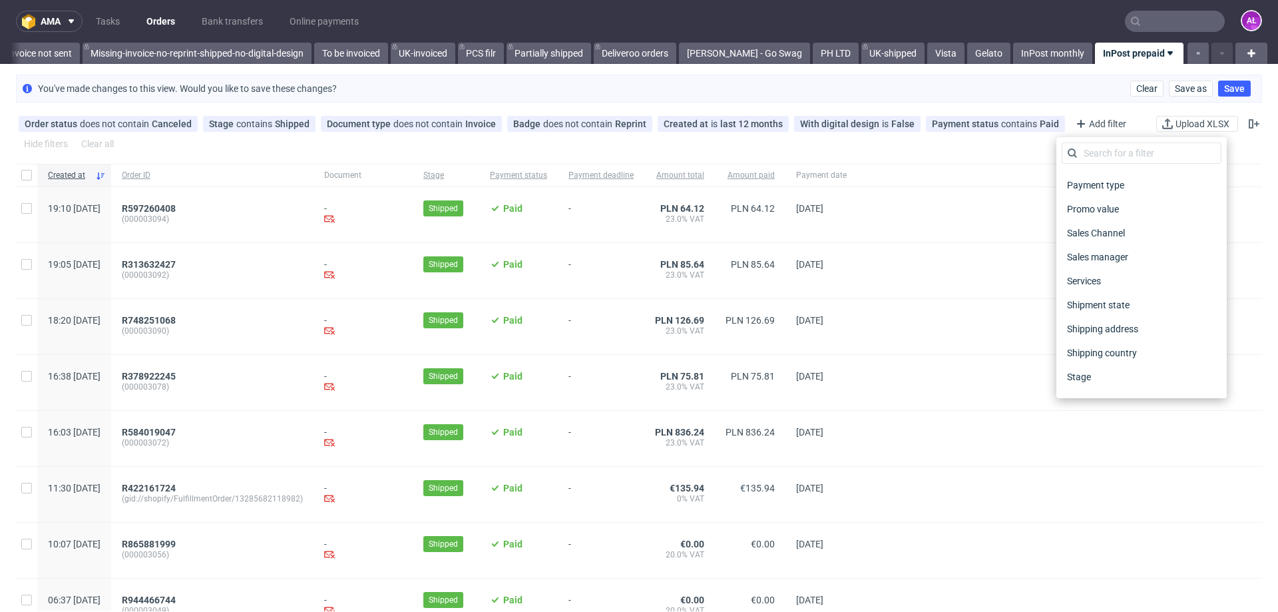
scroll to position [663, 0]
click at [1109, 212] on span "Sales Channel" at bounding box center [1097, 213] width 71 height 19
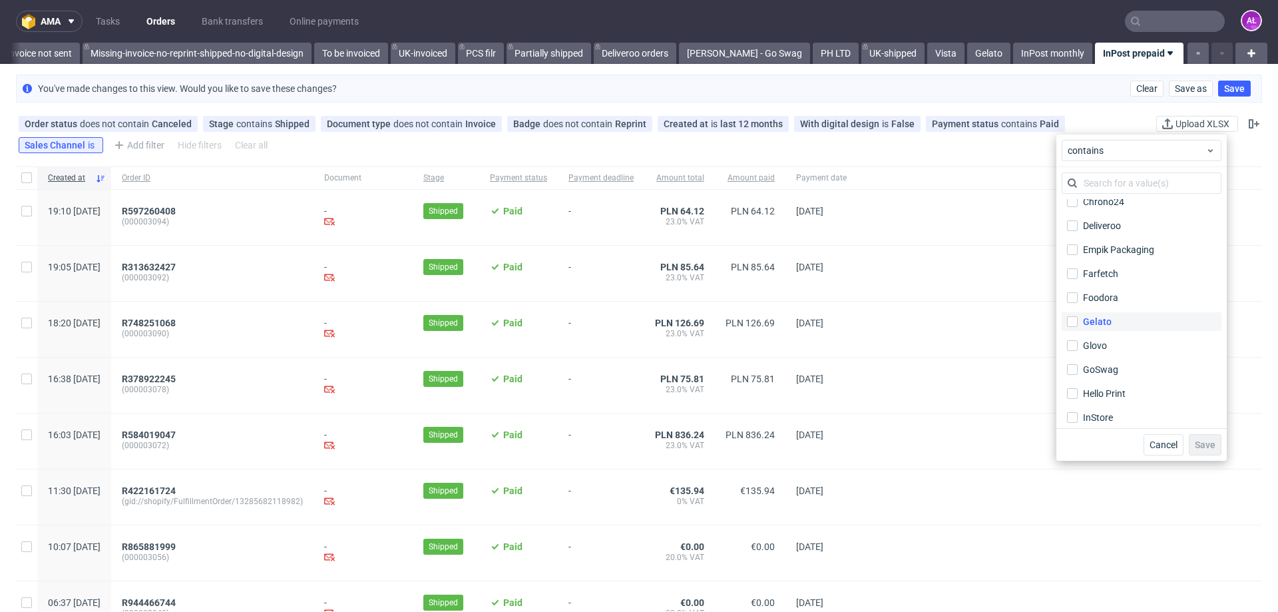
scroll to position [133, 0]
click at [1080, 344] on label "InStore" at bounding box center [1142, 341] width 160 height 19
click at [1078, 344] on input "InStore" at bounding box center [1072, 341] width 11 height 11
checkbox input "true"
click at [1203, 445] on span "Save" at bounding box center [1205, 444] width 21 height 9
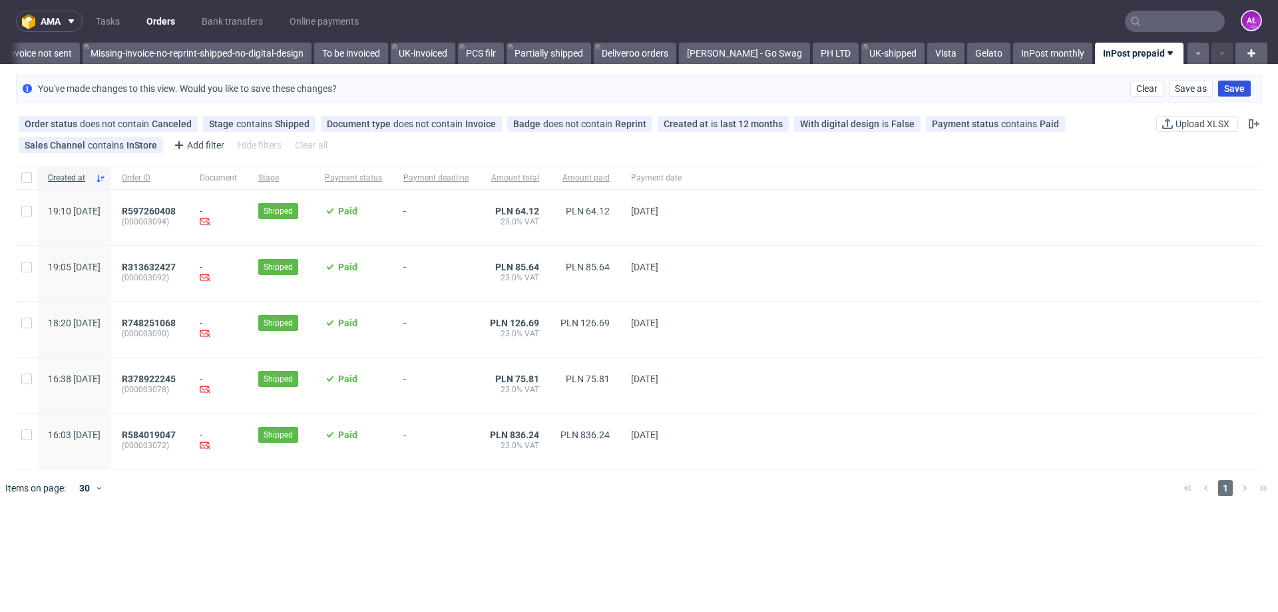
click at [1229, 87] on span "Save" at bounding box center [1234, 88] width 21 height 9
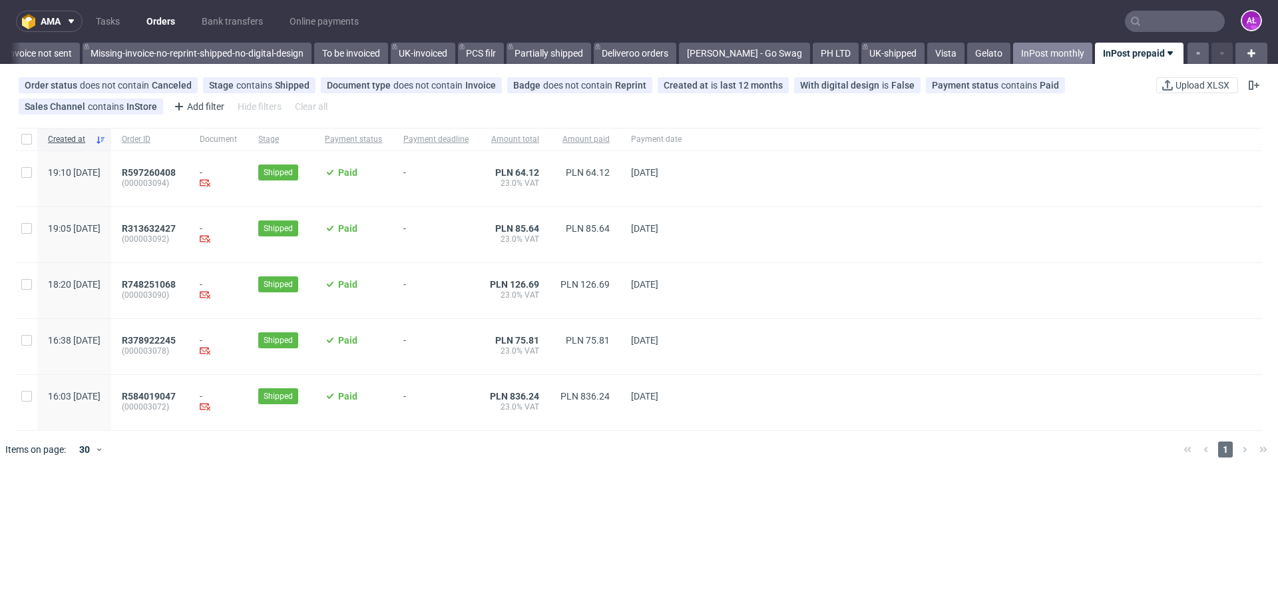
click at [1035, 52] on link "InPost monthly" at bounding box center [1052, 53] width 79 height 21
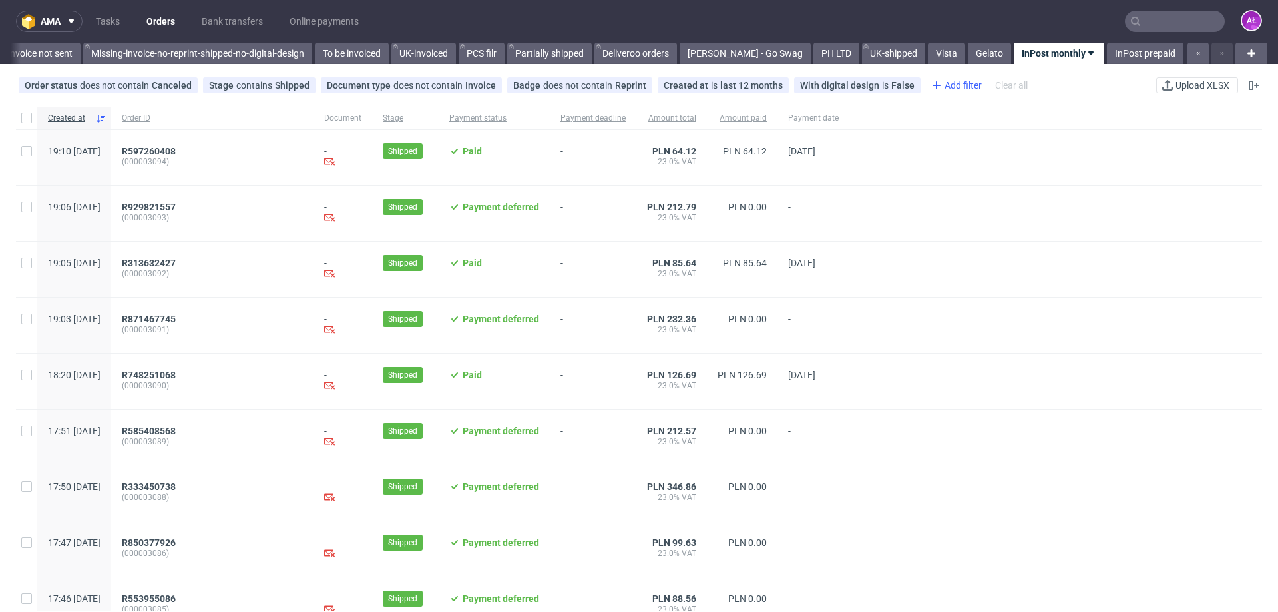
click at [937, 84] on div "Add filter" at bounding box center [955, 85] width 59 height 21
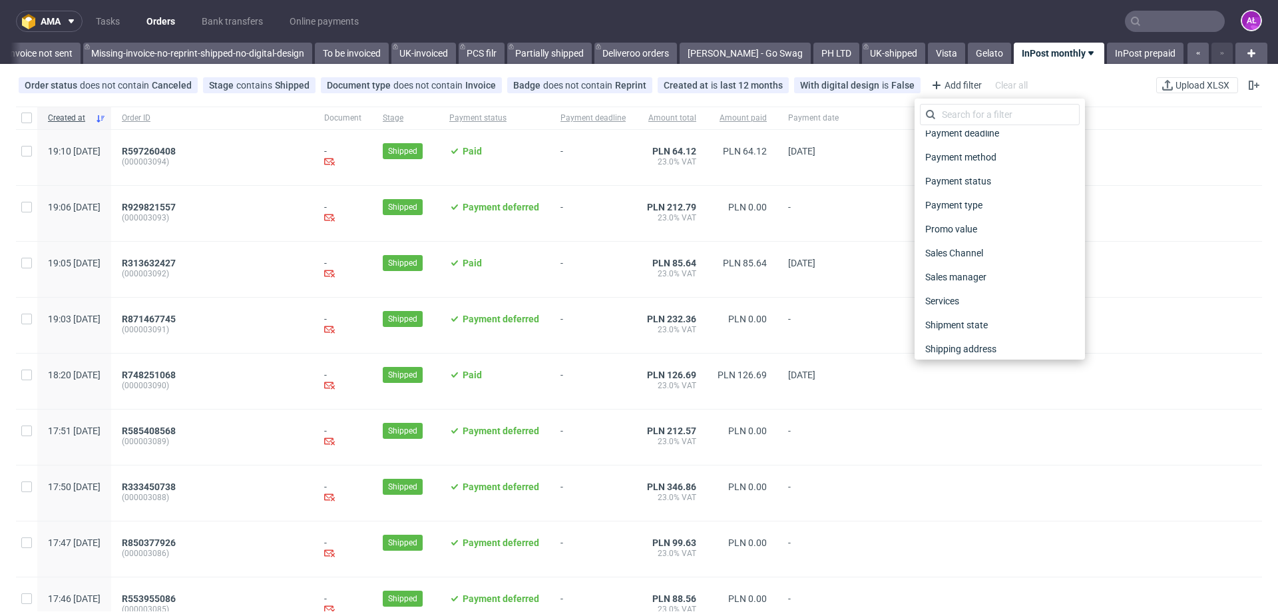
scroll to position [663, 0]
click at [977, 174] on span "Sales Channel" at bounding box center [955, 174] width 71 height 19
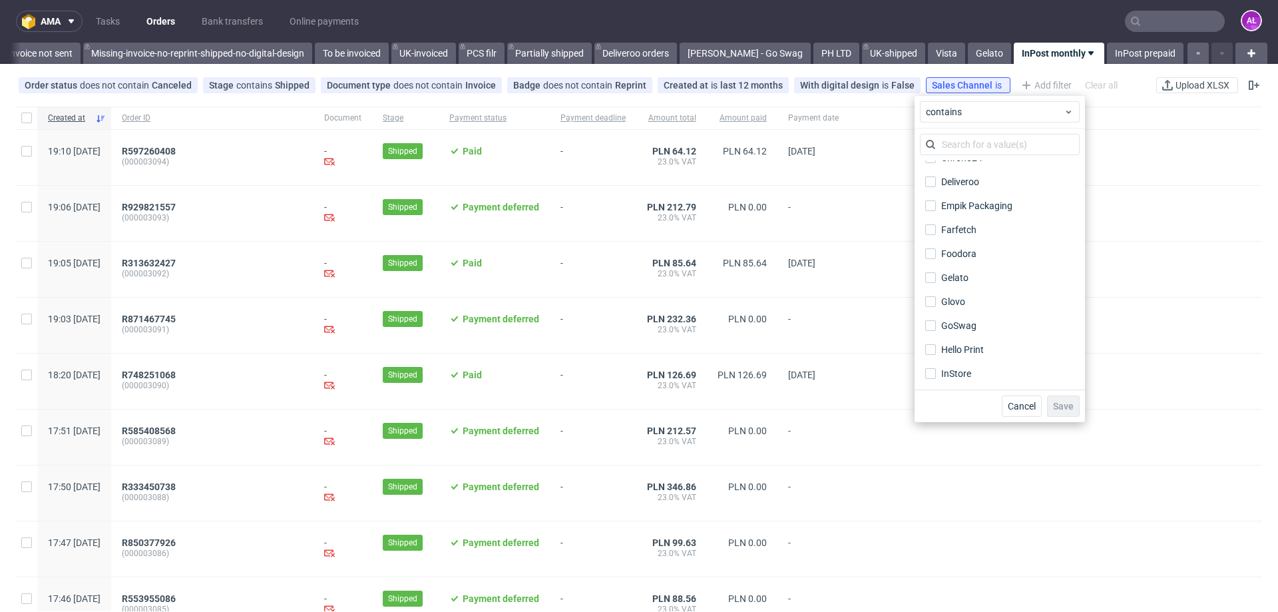
scroll to position [133, 0]
click at [929, 303] on input "InStore" at bounding box center [930, 303] width 11 height 11
checkbox input "true"
click at [1068, 406] on span "Save" at bounding box center [1063, 405] width 21 height 9
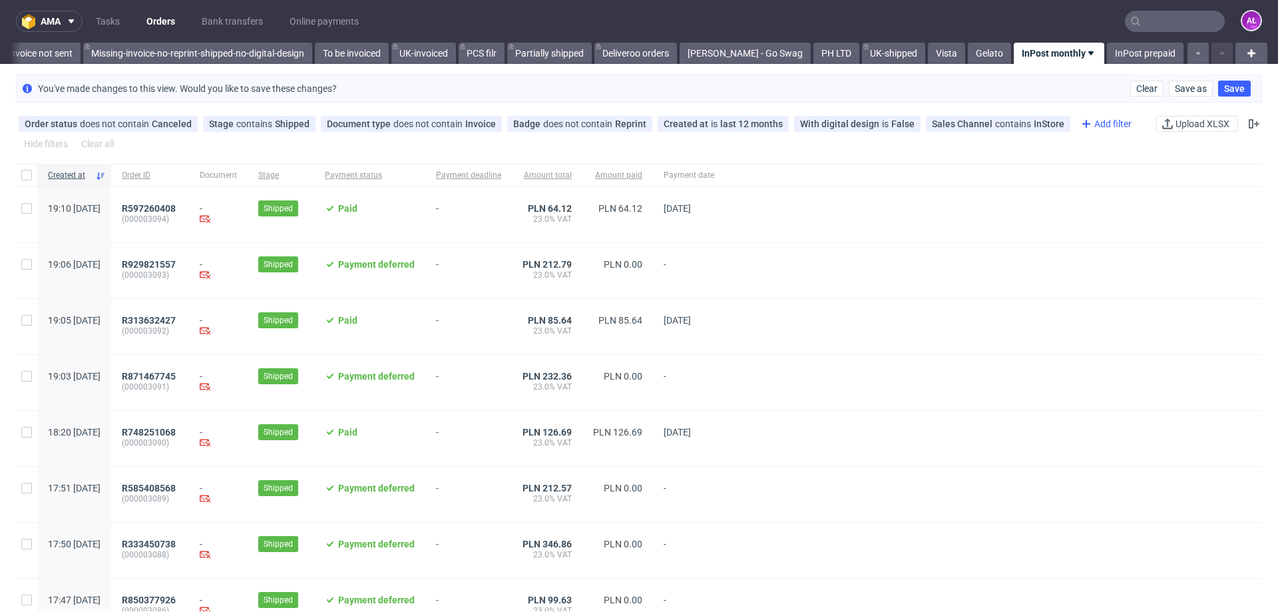
click at [1094, 123] on div "Add filter" at bounding box center [1105, 123] width 59 height 21
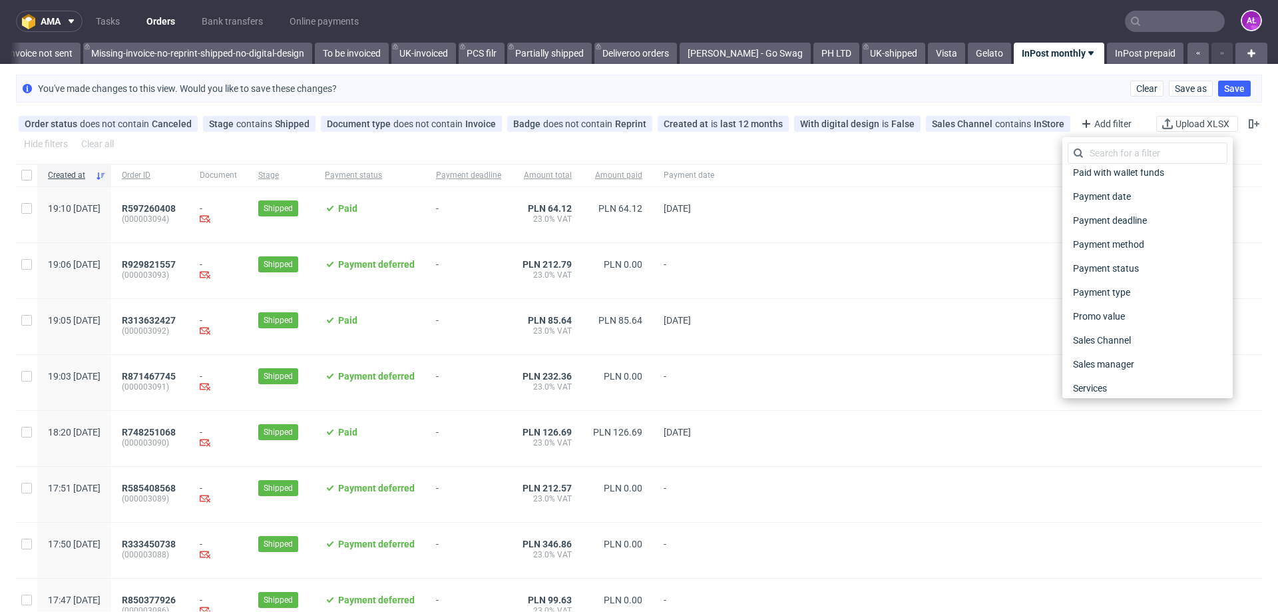
scroll to position [530, 0]
click at [1134, 279] on span "Payment status" at bounding box center [1106, 274] width 77 height 19
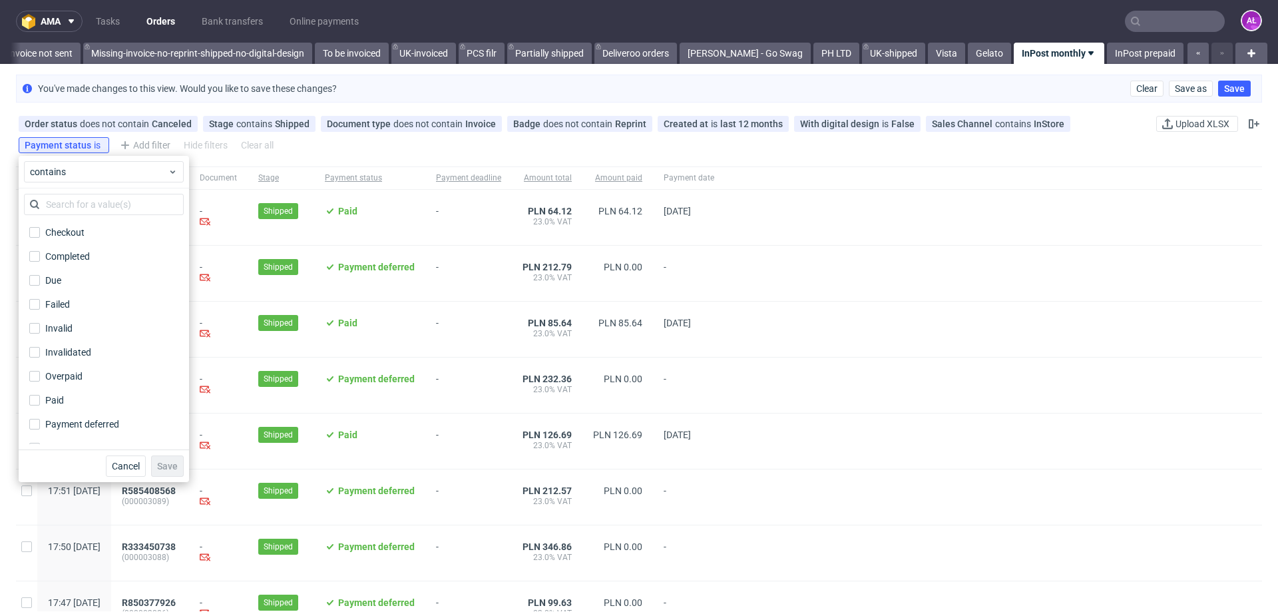
scroll to position [40, 0]
click at [92, 382] on div "Payment deferred" at bounding box center [83, 384] width 77 height 13
click at [40, 382] on input "Payment deferred" at bounding box center [34, 384] width 11 height 11
checkbox input "true"
click at [164, 459] on button "Save" at bounding box center [167, 465] width 33 height 21
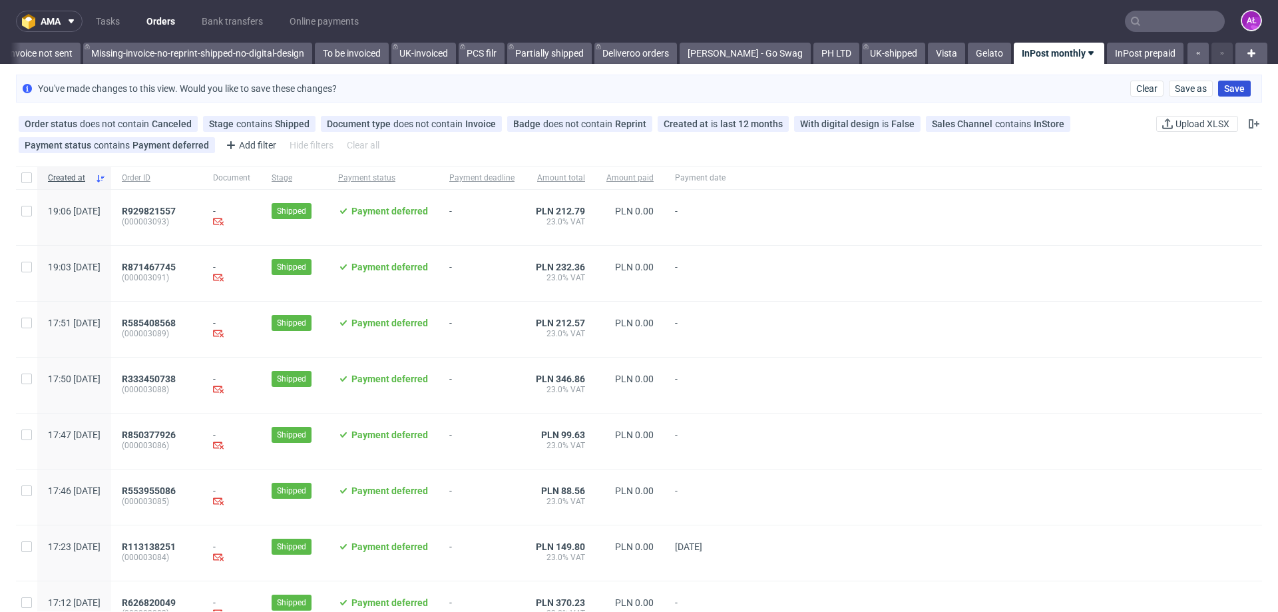
click at [1226, 86] on span "Save" at bounding box center [1234, 88] width 21 height 9
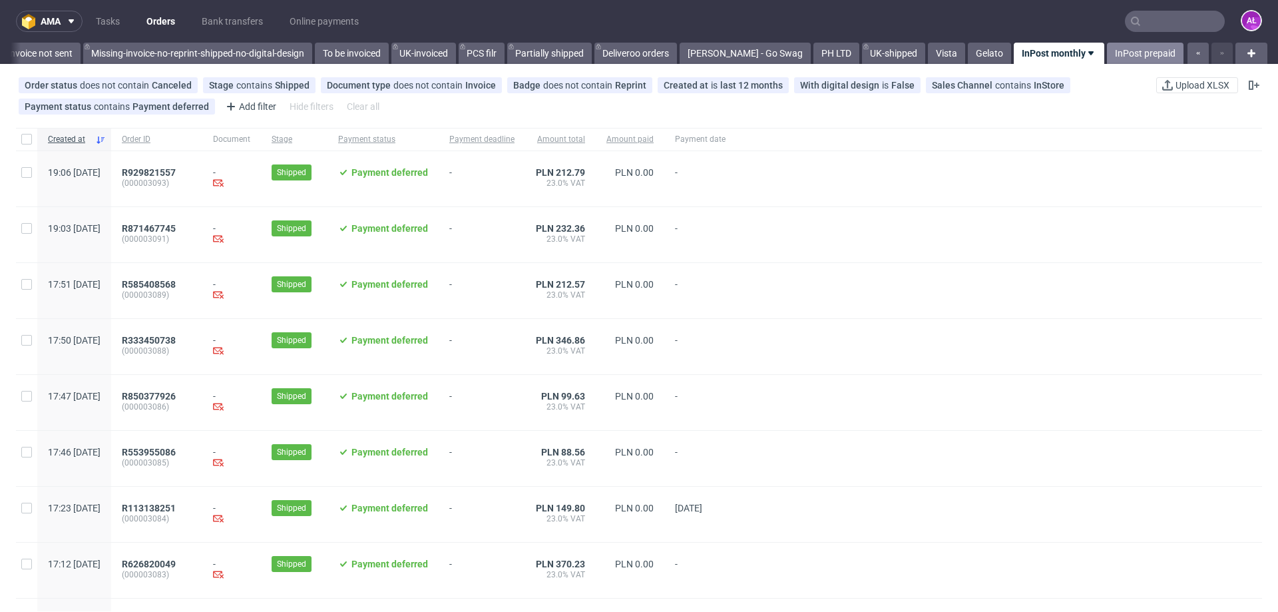
click at [1117, 53] on link "InPost prepaid" at bounding box center [1145, 53] width 77 height 21
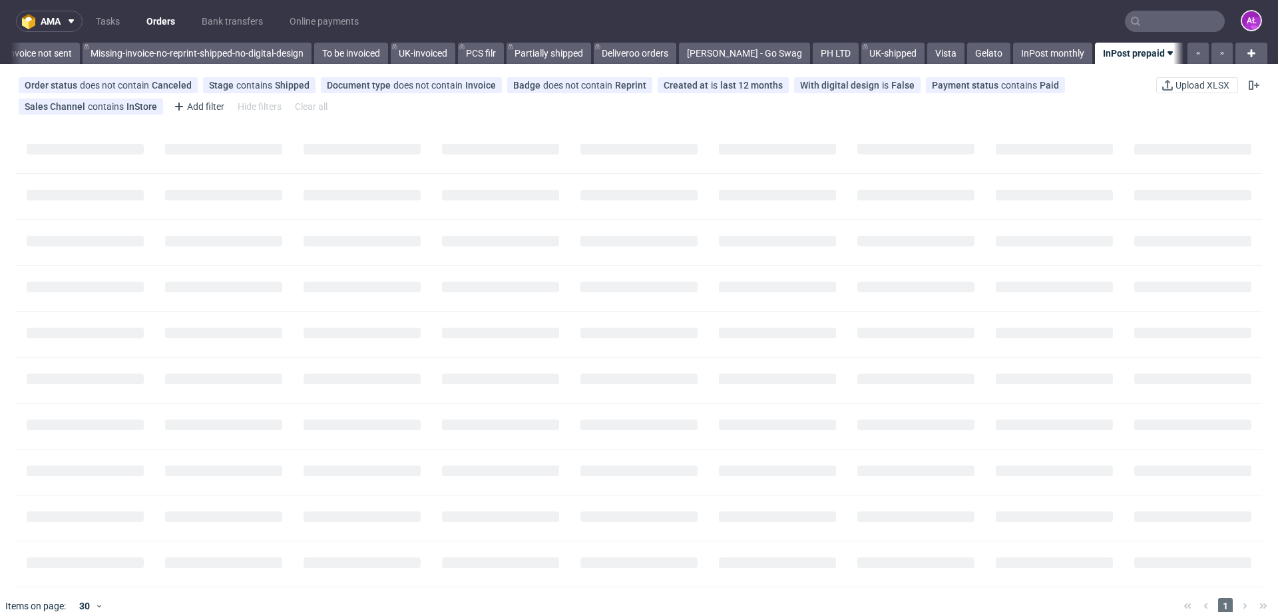
scroll to position [0, 2382]
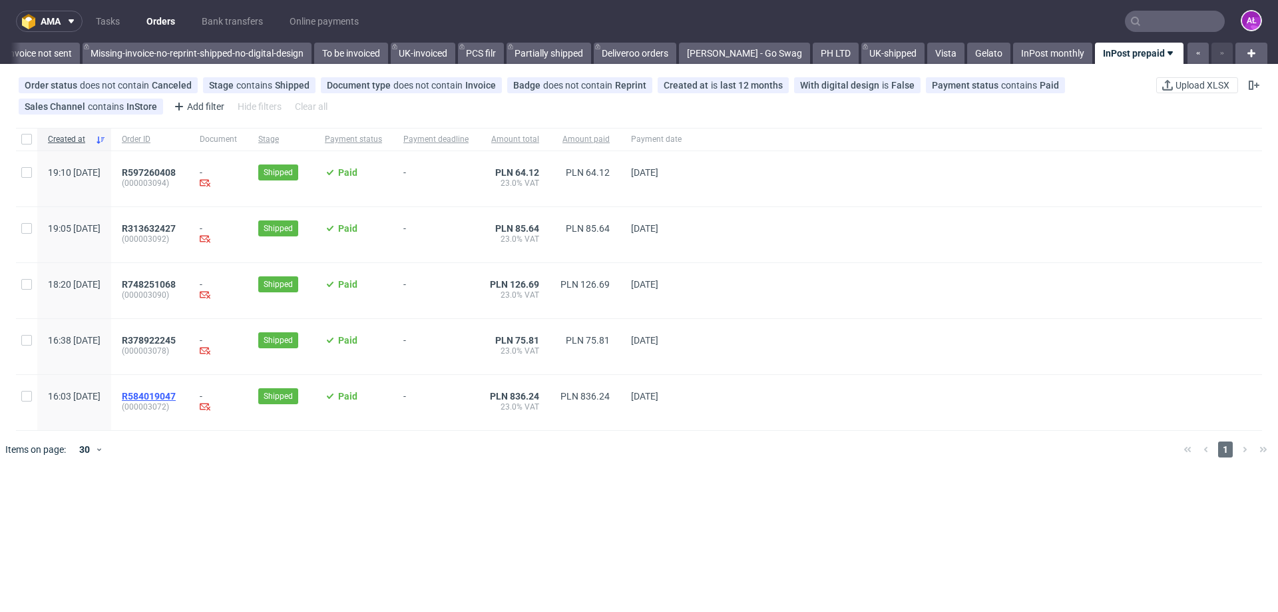
click at [176, 397] on span "R584019047" at bounding box center [149, 396] width 54 height 11
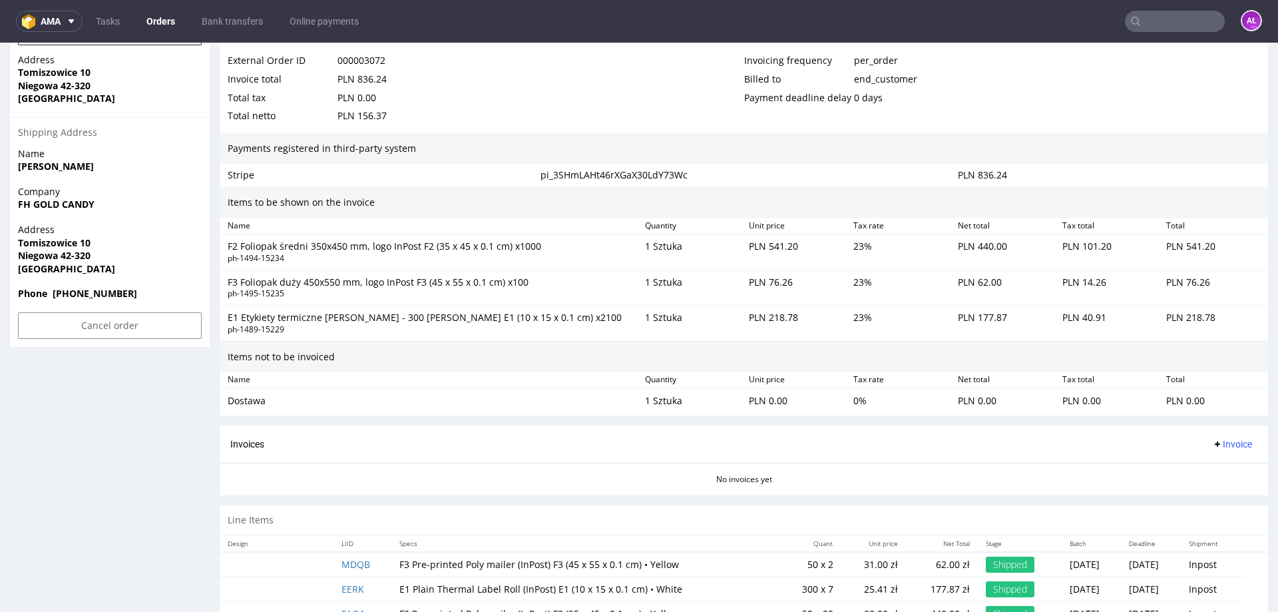
scroll to position [842, 0]
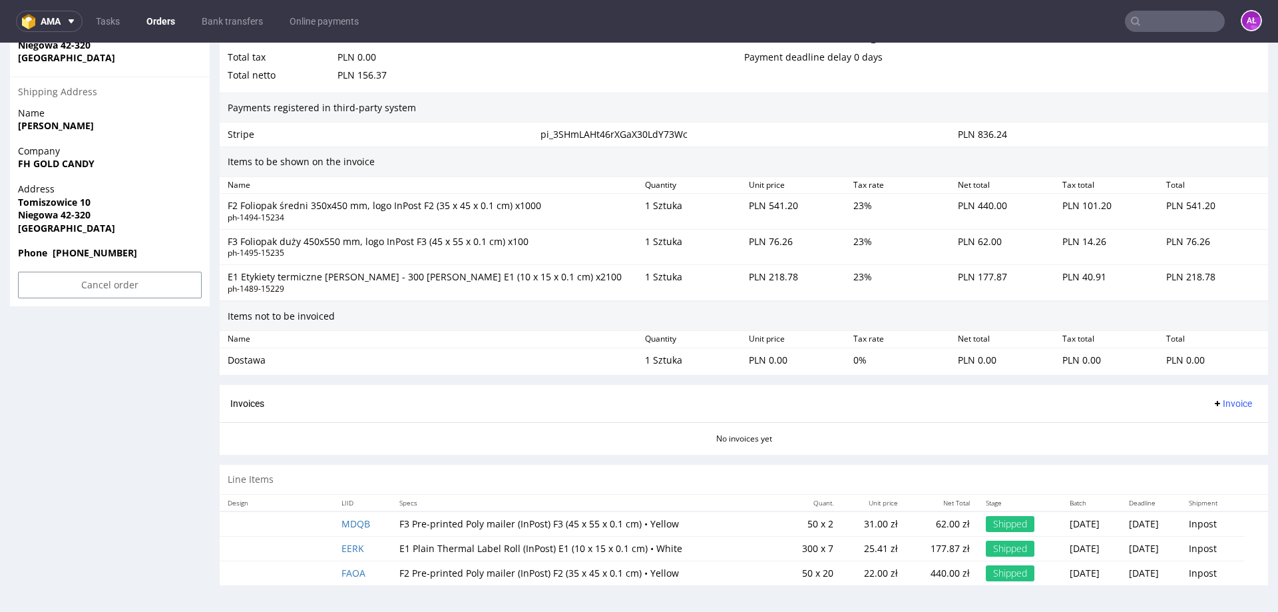
click at [1220, 403] on span "Invoice" at bounding box center [1232, 403] width 40 height 11
click at [1212, 399] on span "Invoice" at bounding box center [1232, 403] width 40 height 11
click at [1214, 429] on span "Generate" at bounding box center [1212, 431] width 65 height 13
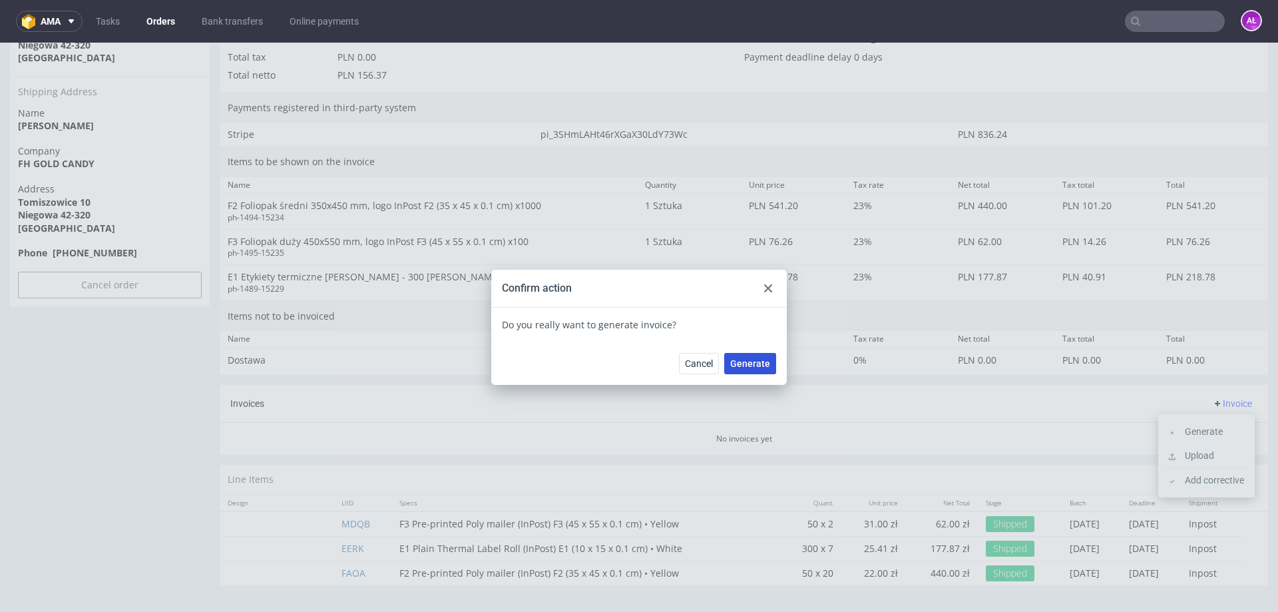
click at [744, 361] on span "Generate" at bounding box center [750, 363] width 40 height 9
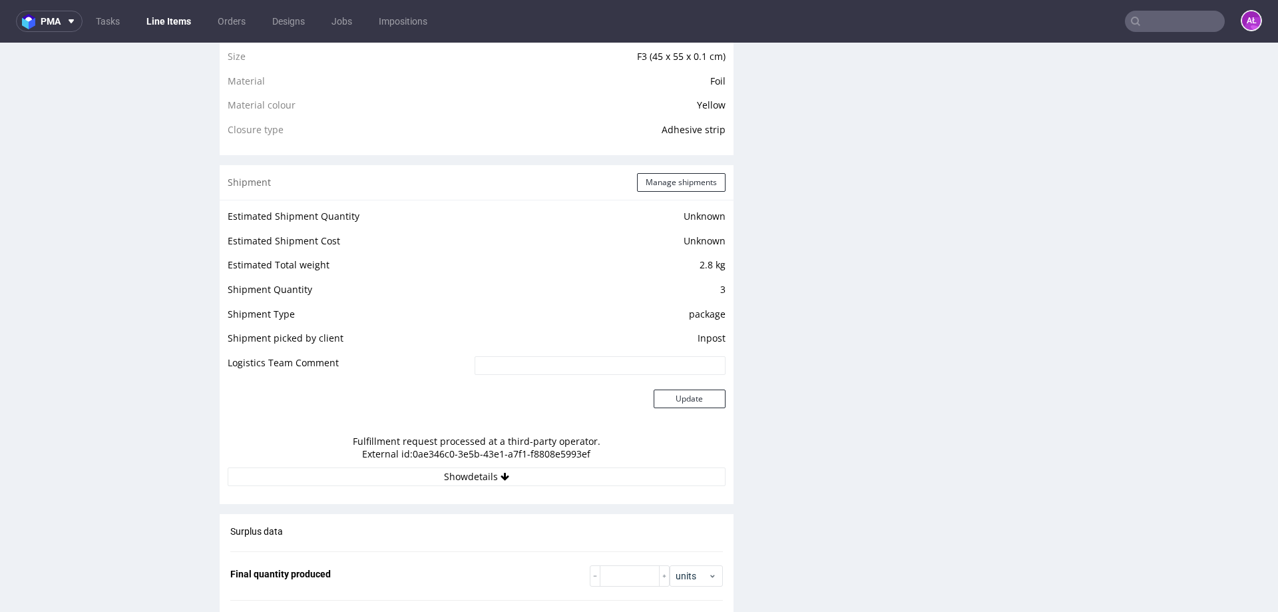
scroll to position [1065, 0]
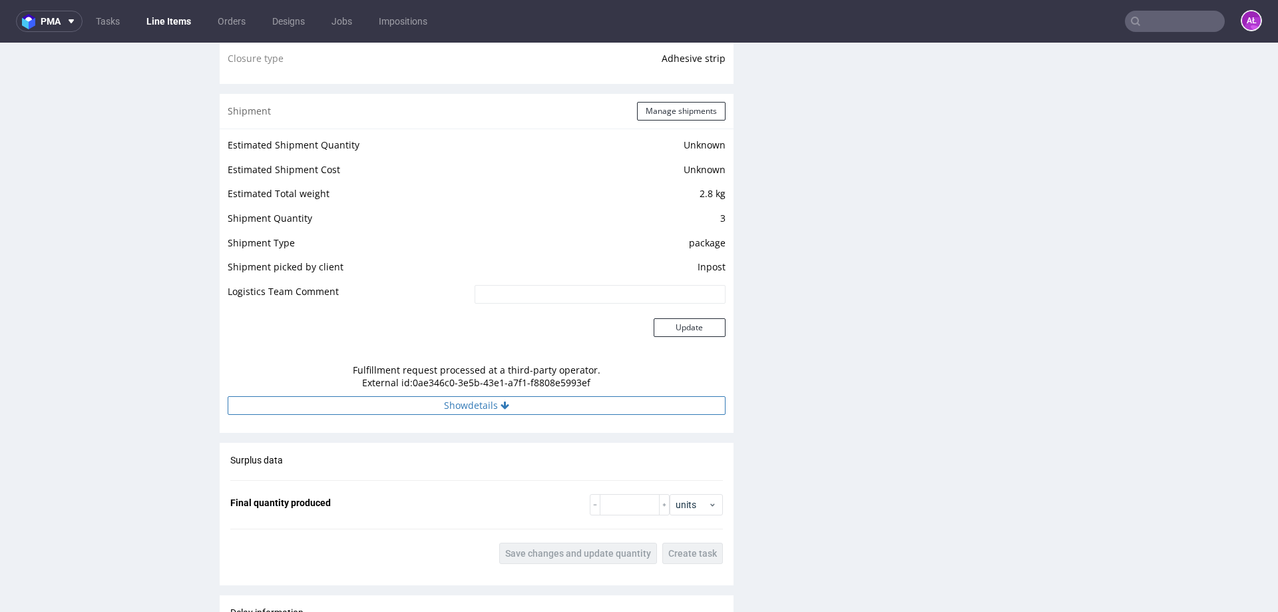
click at [537, 411] on button "Show details" at bounding box center [477, 405] width 498 height 19
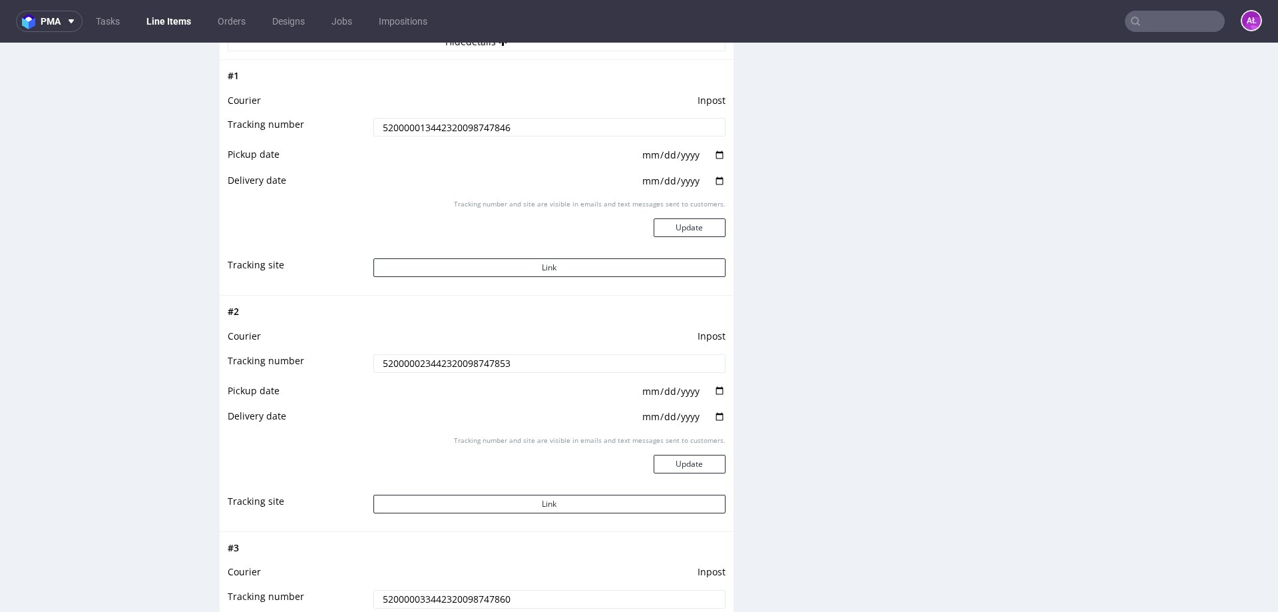
scroll to position [1398, 0]
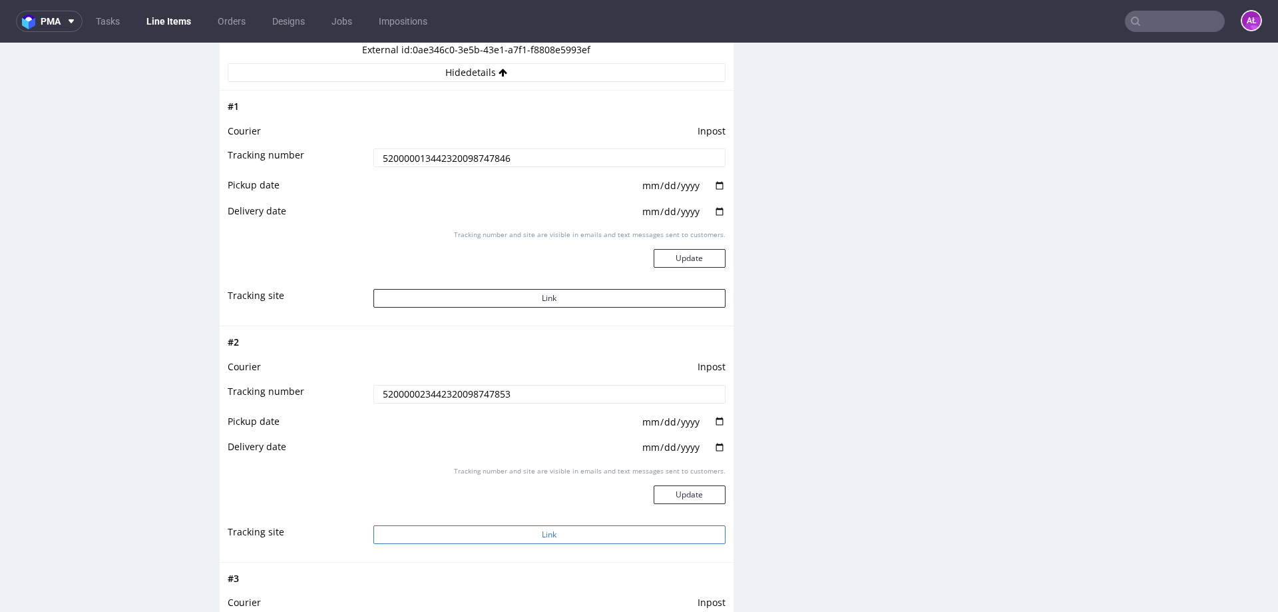
click at [577, 540] on button "Link" at bounding box center [550, 534] width 352 height 19
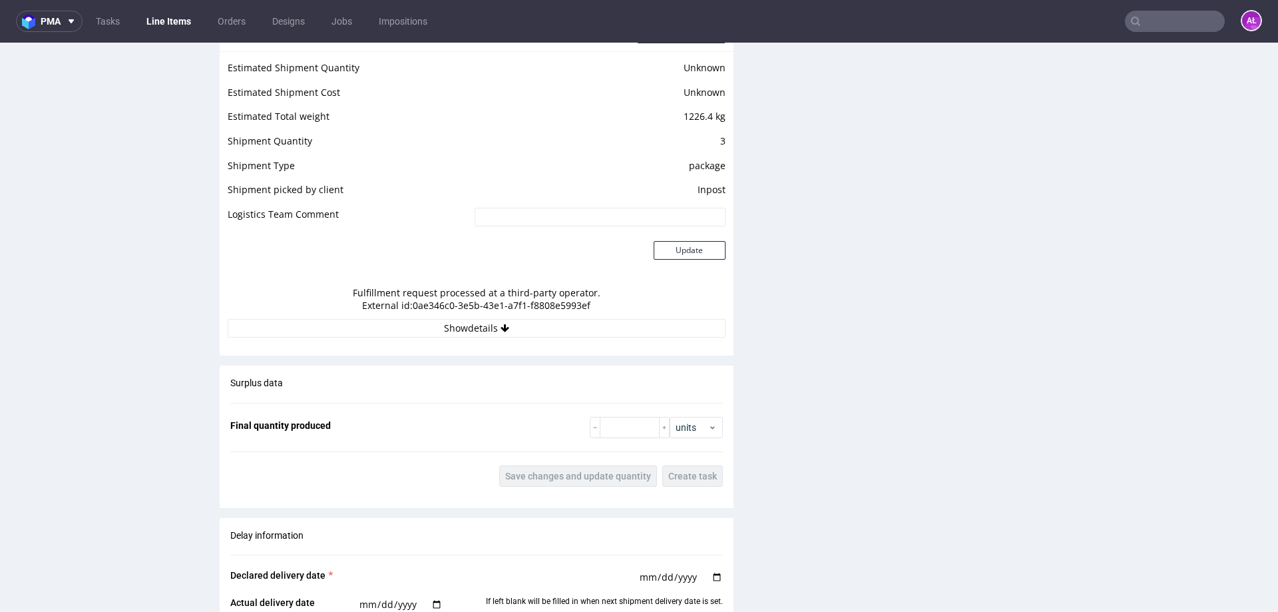
scroll to position [1128, 0]
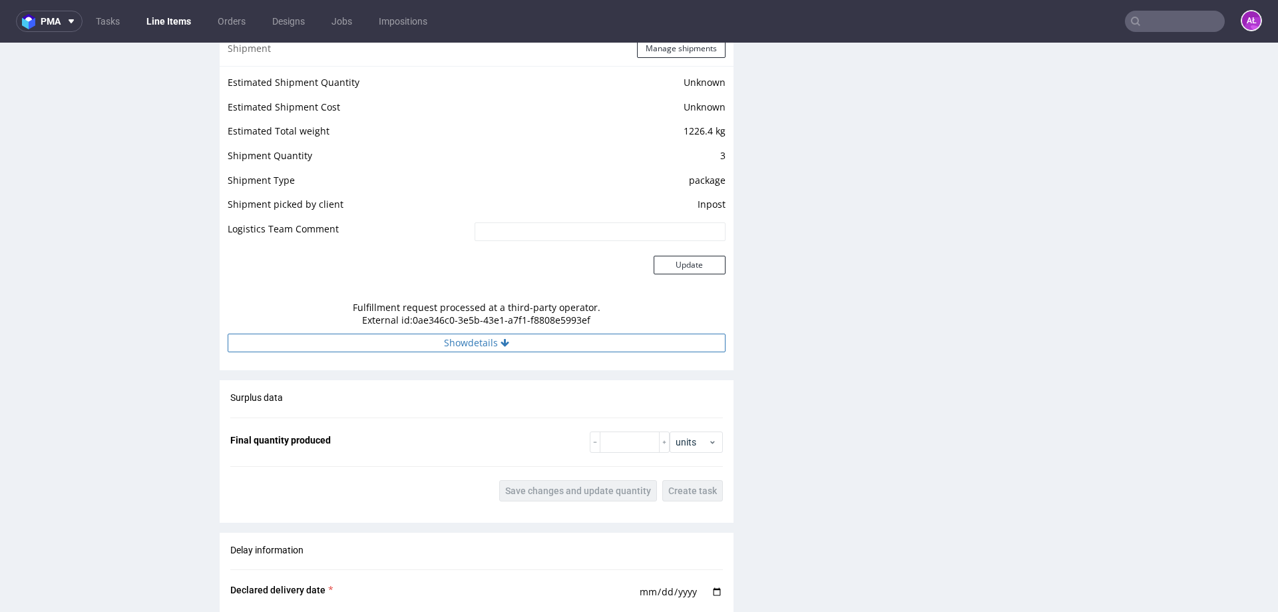
click at [525, 340] on button "Show details" at bounding box center [477, 343] width 498 height 19
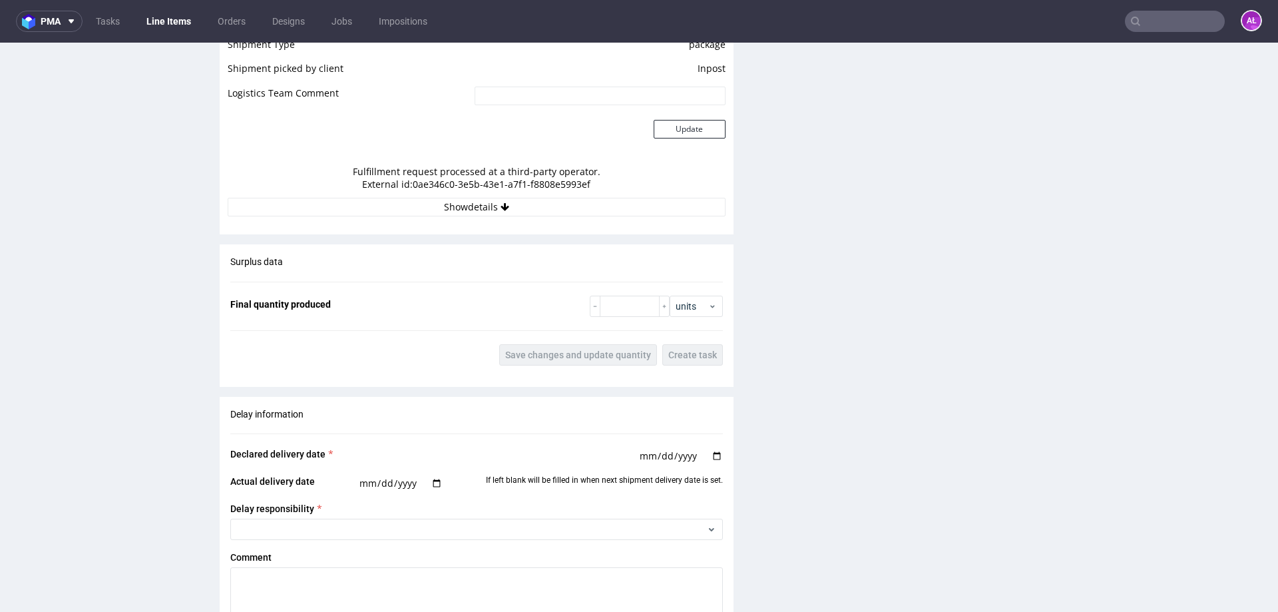
scroll to position [1265, 0]
click at [551, 210] on button "Show details" at bounding box center [477, 205] width 498 height 19
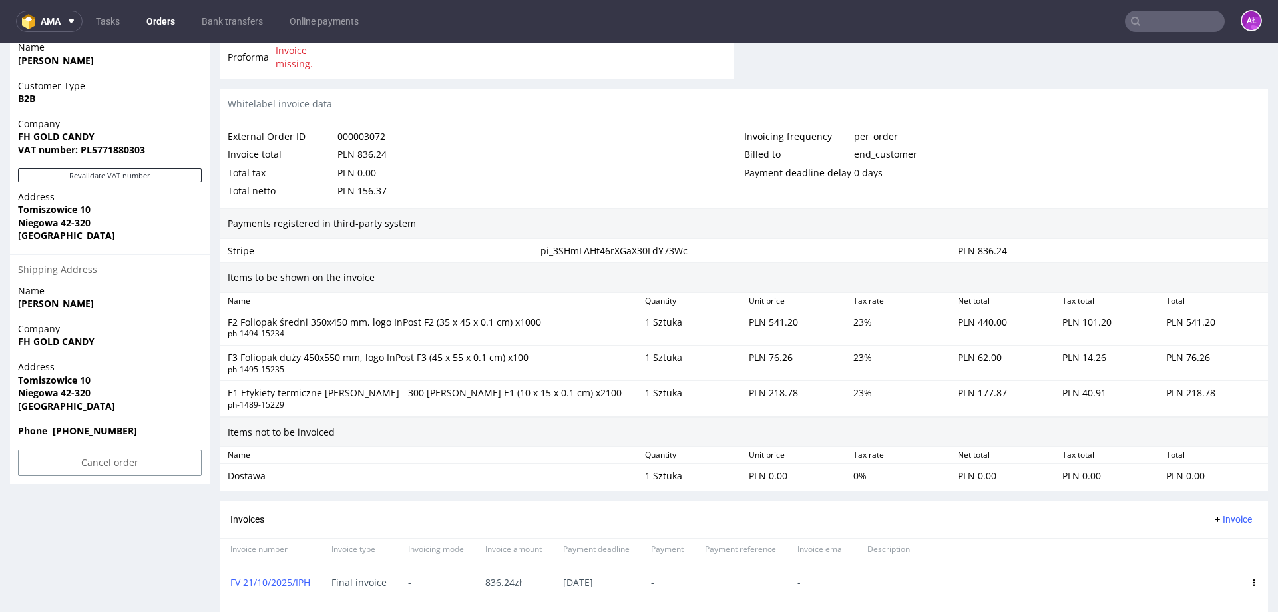
scroll to position [799, 0]
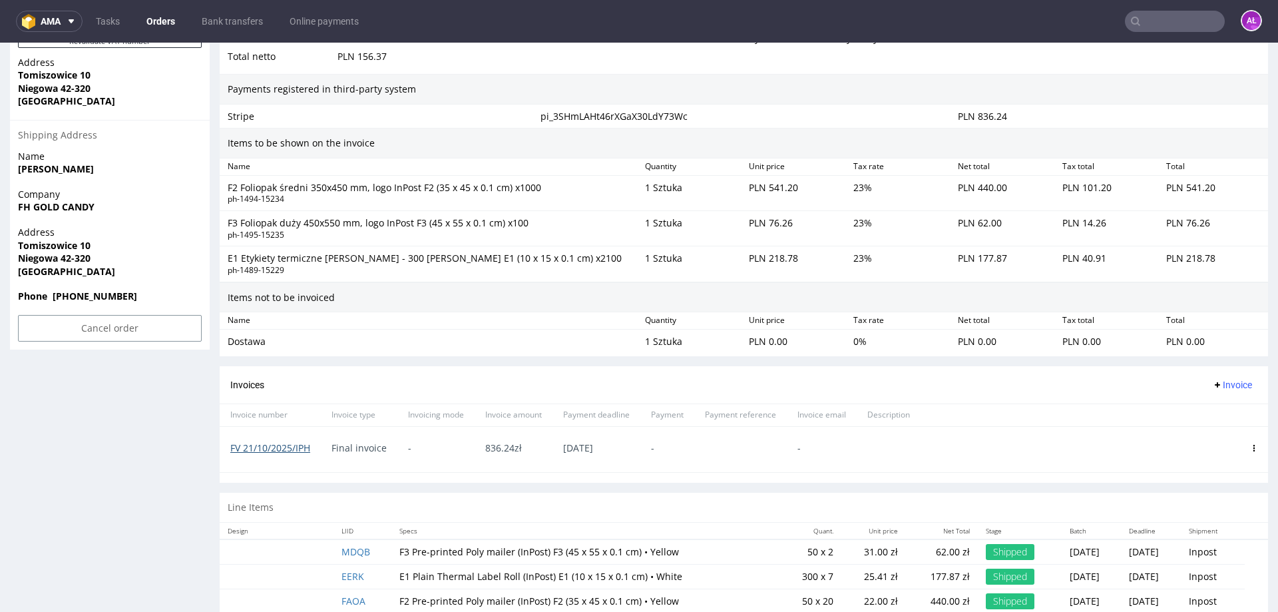
click at [296, 448] on link "FV 21/10/2025/IPH" at bounding box center [270, 447] width 80 height 13
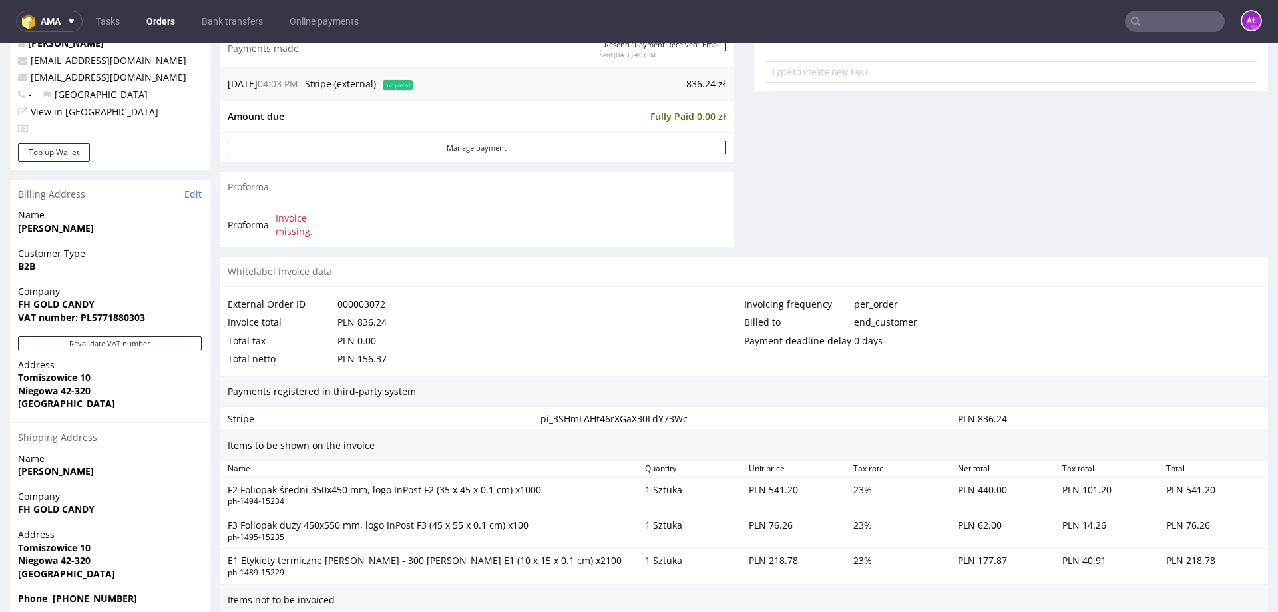
scroll to position [427, 0]
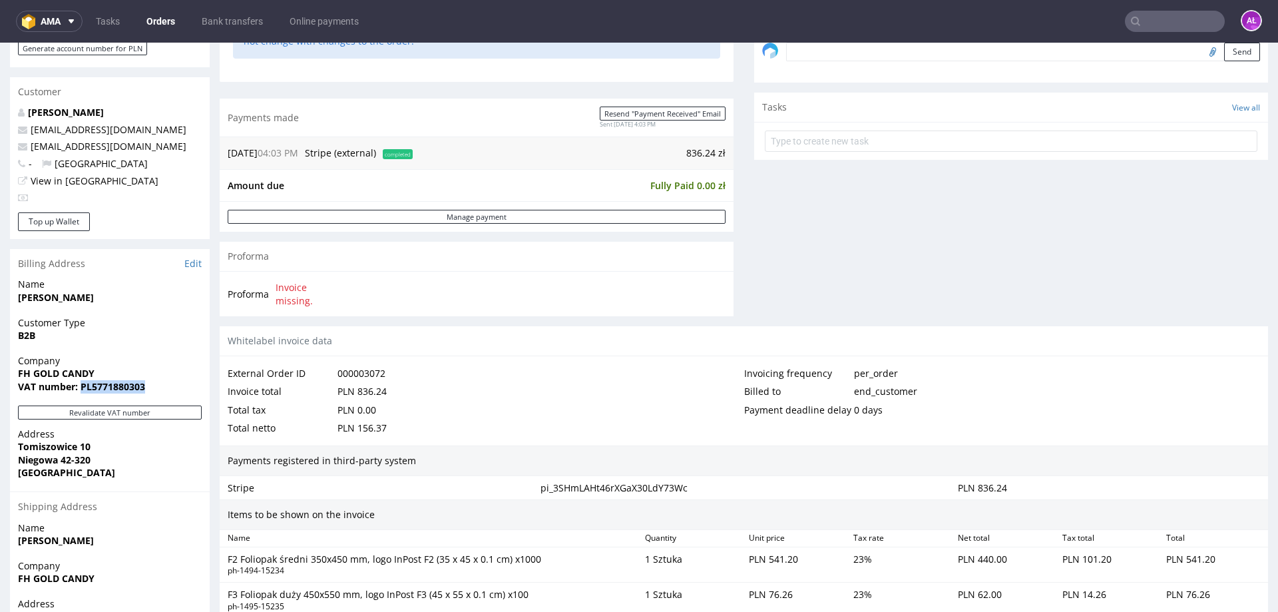
drag, startPoint x: 79, startPoint y: 389, endPoint x: 160, endPoint y: 391, distance: 81.3
click at [164, 391] on span "VAT number: PL5771880303" at bounding box center [110, 386] width 184 height 13
click at [113, 393] on div "Company FH GOLD CANDY VAT number: PL5771880303" at bounding box center [110, 379] width 200 height 51
drag, startPoint x: 80, startPoint y: 390, endPoint x: 143, endPoint y: 390, distance: 63.3
click at [143, 390] on strong "VAT number: PL5771880303" at bounding box center [81, 386] width 127 height 13
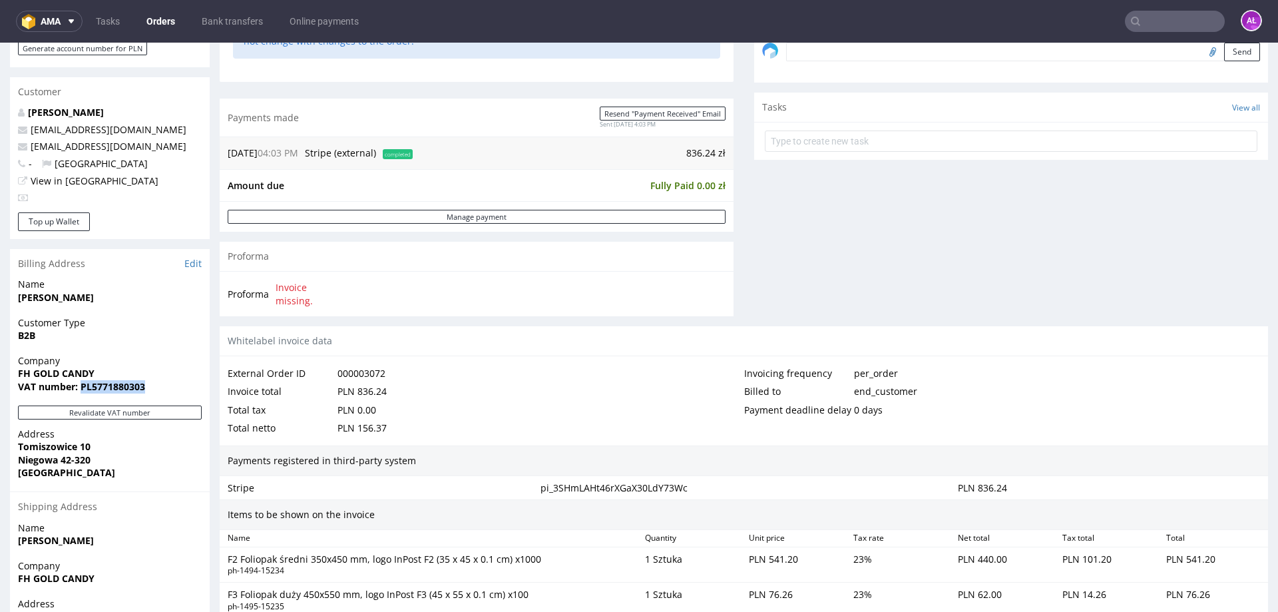
click at [85, 392] on strong "VAT number: PL5771880303" at bounding box center [81, 386] width 127 height 13
drag, startPoint x: 88, startPoint y: 389, endPoint x: 81, endPoint y: 388, distance: 7.4
click at [81, 388] on strong "VAT number: PL5771880303" at bounding box center [81, 386] width 127 height 13
drag, startPoint x: 92, startPoint y: 389, endPoint x: 81, endPoint y: 389, distance: 10.7
click at [81, 389] on strong "VAT number: PL5771880303" at bounding box center [81, 386] width 127 height 13
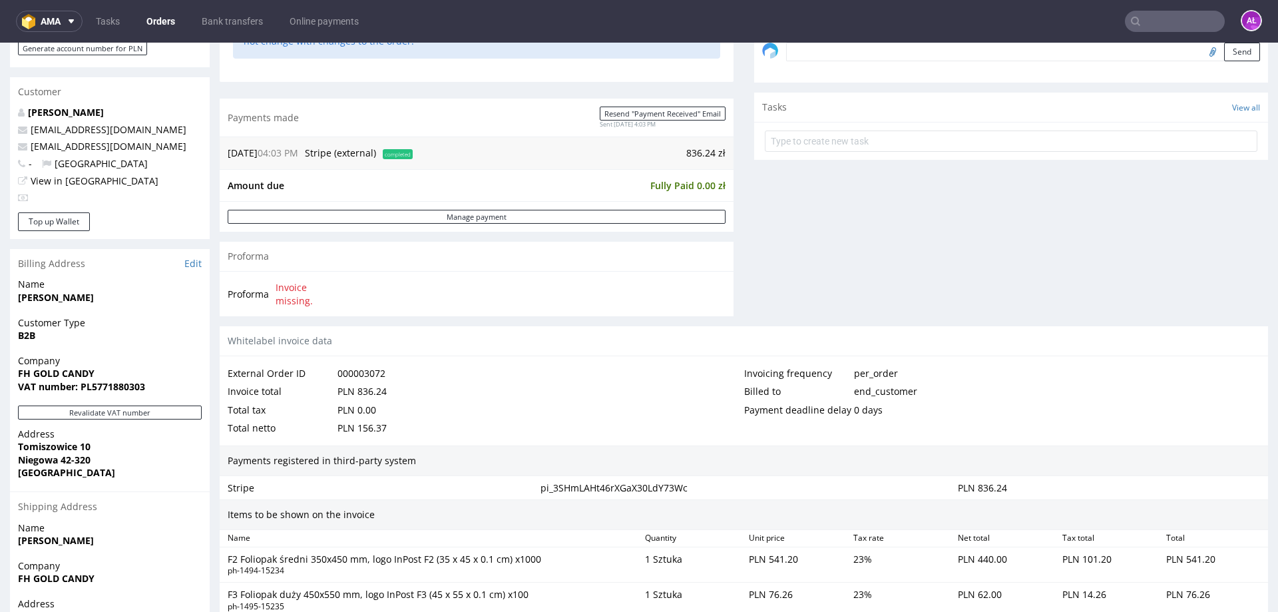
click at [104, 390] on strong "VAT number: PL5771880303" at bounding box center [81, 386] width 127 height 13
drag, startPoint x: 114, startPoint y: 388, endPoint x: 151, endPoint y: 388, distance: 37.3
click at [151, 388] on span "VAT number: PL5771880303" at bounding box center [110, 386] width 184 height 13
drag, startPoint x: 81, startPoint y: 388, endPoint x: 94, endPoint y: 388, distance: 12.7
click at [94, 388] on strong "VAT number: PL5771880303" at bounding box center [81, 386] width 127 height 13
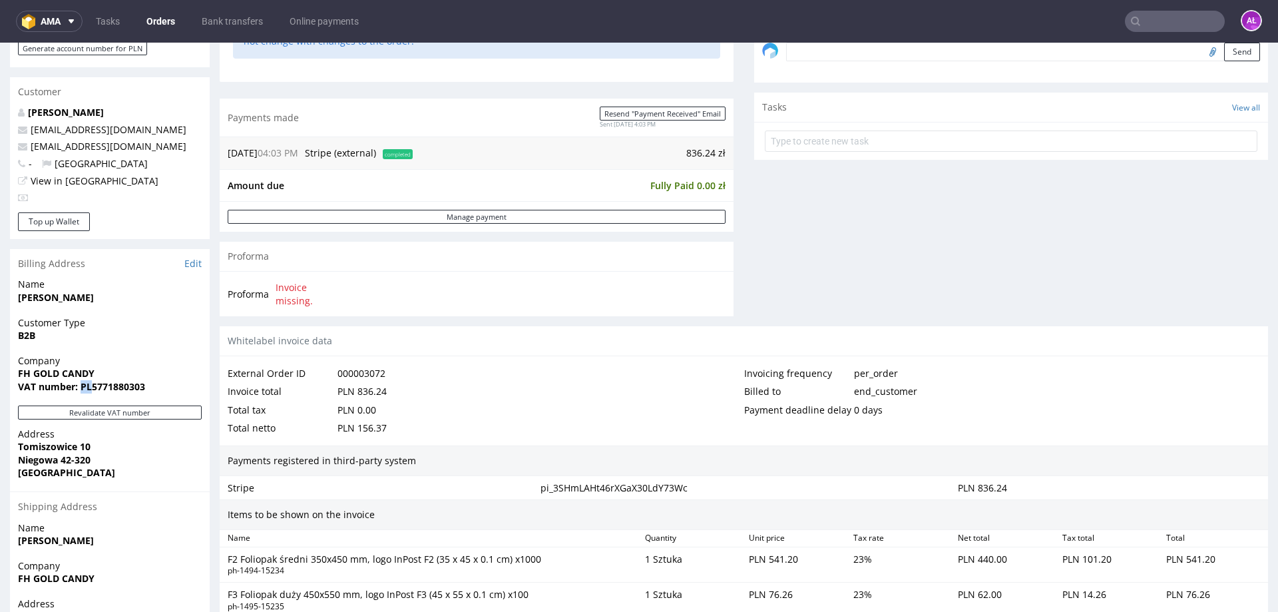
click at [94, 389] on strong "VAT number: PL5771880303" at bounding box center [81, 386] width 127 height 13
drag, startPoint x: 93, startPoint y: 389, endPoint x: 147, endPoint y: 388, distance: 53.9
click at [147, 388] on span "VAT number: PL5771880303" at bounding box center [110, 386] width 184 height 13
drag, startPoint x: 82, startPoint y: 391, endPoint x: 134, endPoint y: 387, distance: 52.8
click at [134, 387] on strong "VAT number: PL5771880303" at bounding box center [81, 386] width 127 height 13
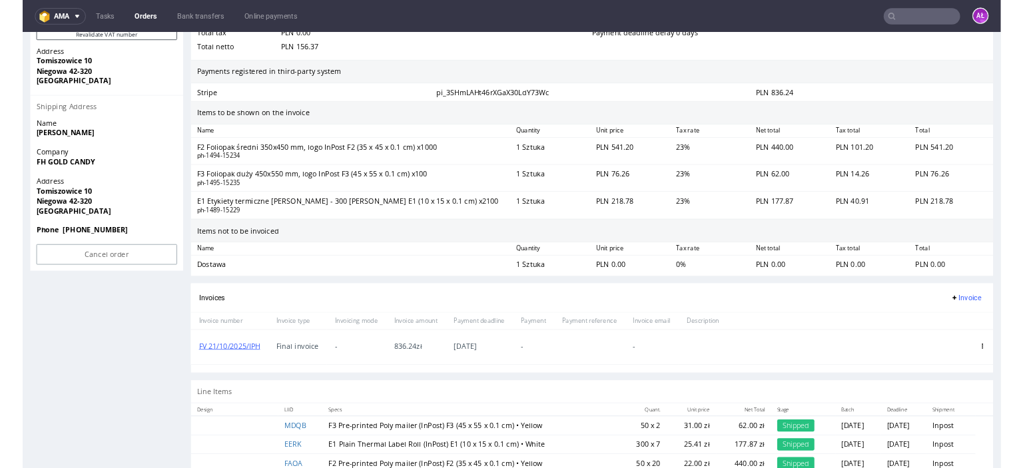
scroll to position [827, 0]
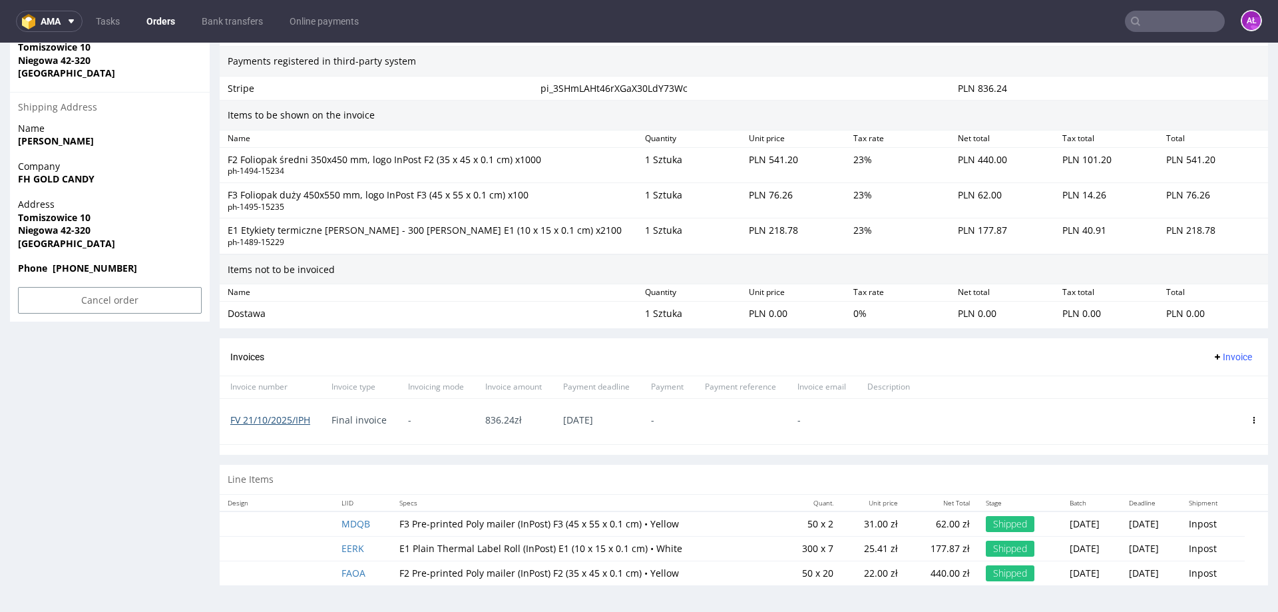
click at [286, 422] on link "FV 21/10/2025/IPH" at bounding box center [270, 419] width 80 height 13
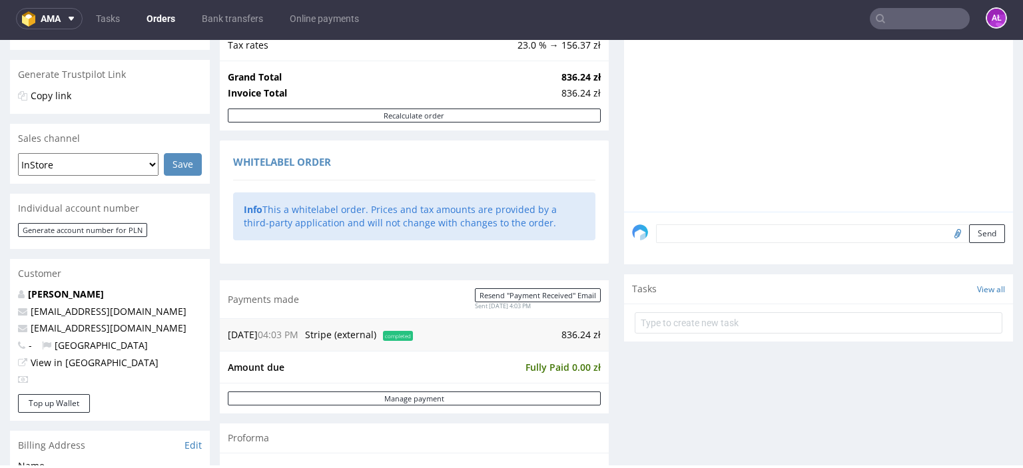
scroll to position [266, 0]
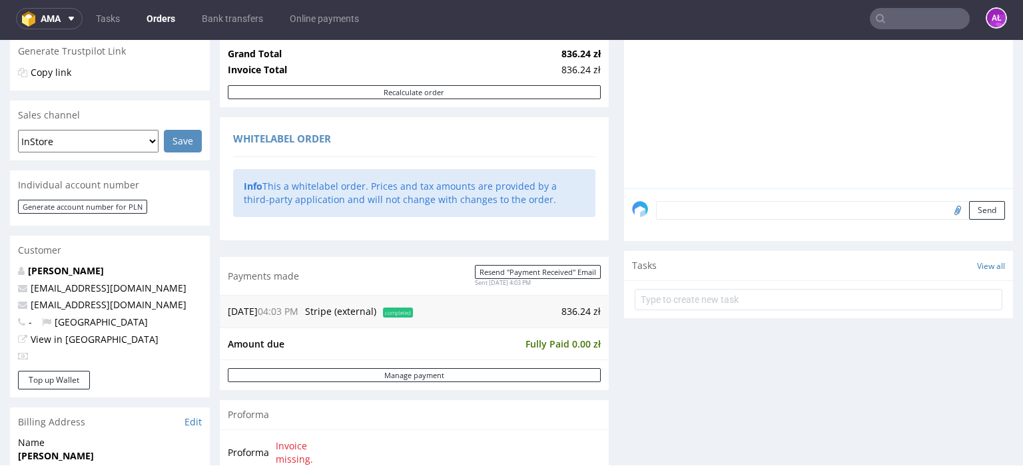
click at [844, 341] on div "Comments User (0) Order (0) Automatic (0) Attachments (0) All (0) View all (0) …" at bounding box center [818, 194] width 389 height 579
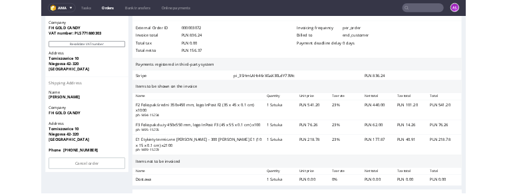
scroll to position [999, 0]
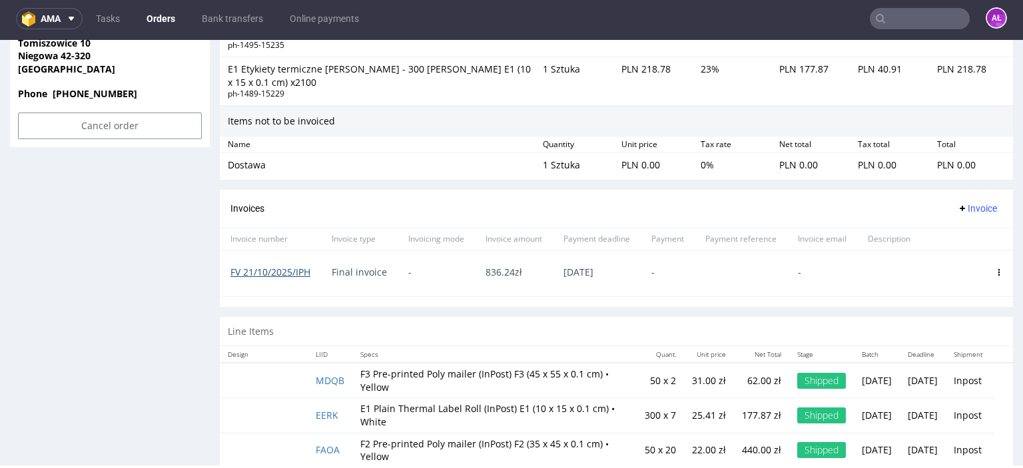
click at [296, 271] on link "FV 21/10/2025/IPH" at bounding box center [270, 272] width 80 height 13
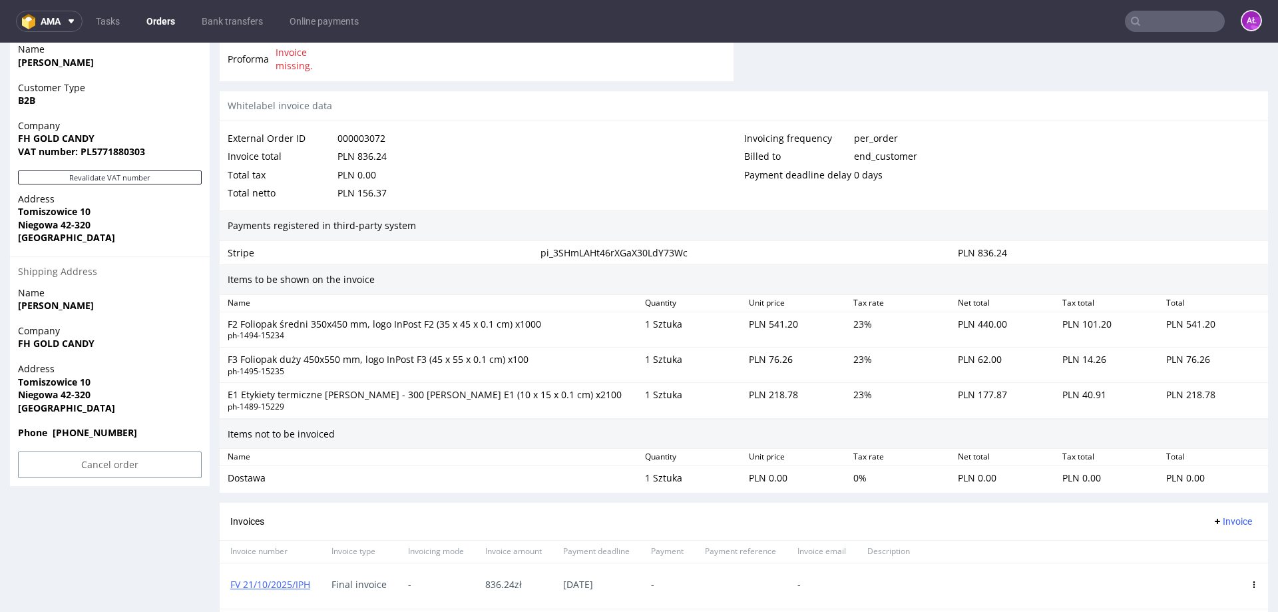
scroll to position [666, 0]
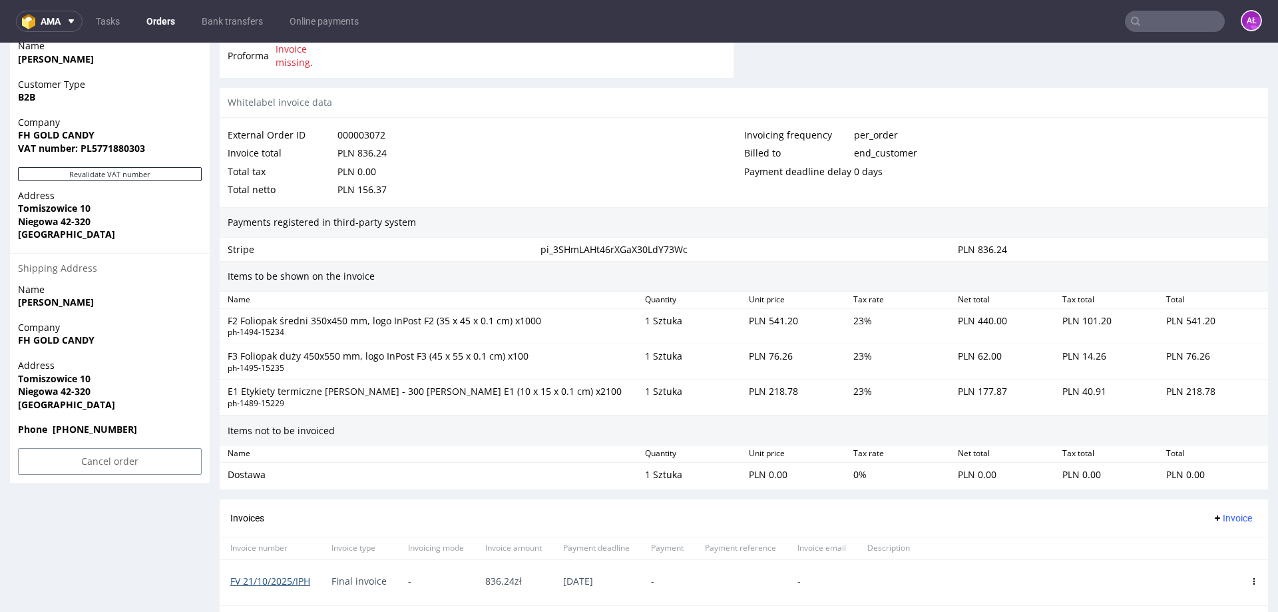
click at [294, 584] on link "FV 21/10/2025/IPH" at bounding box center [270, 581] width 80 height 13
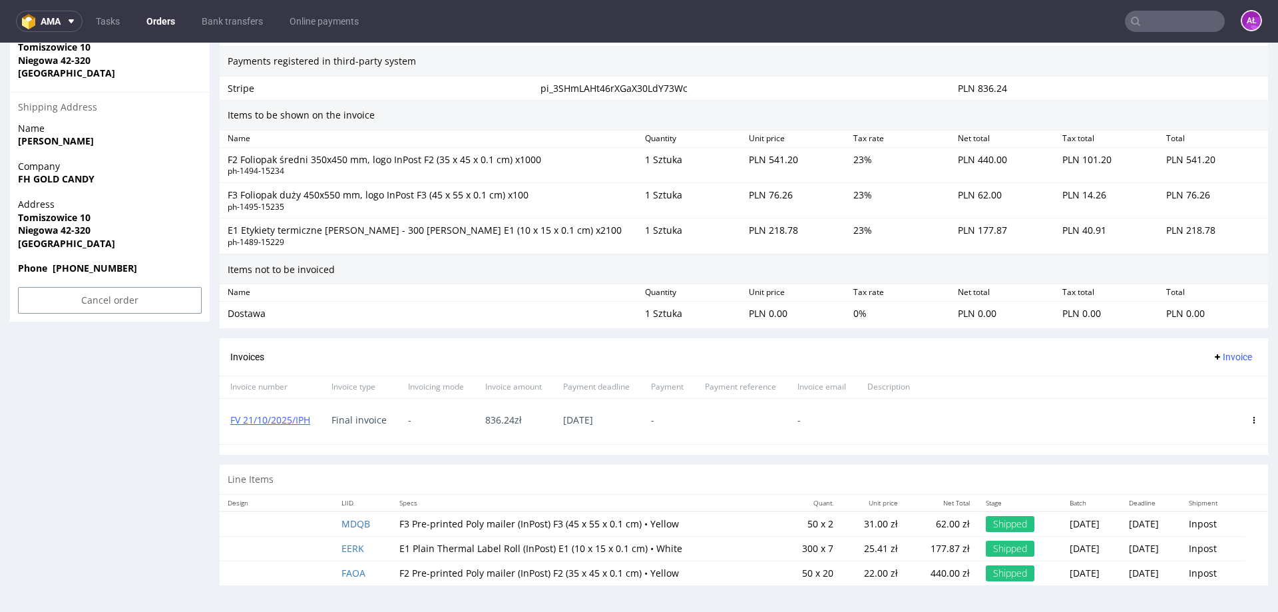
scroll to position [4, 0]
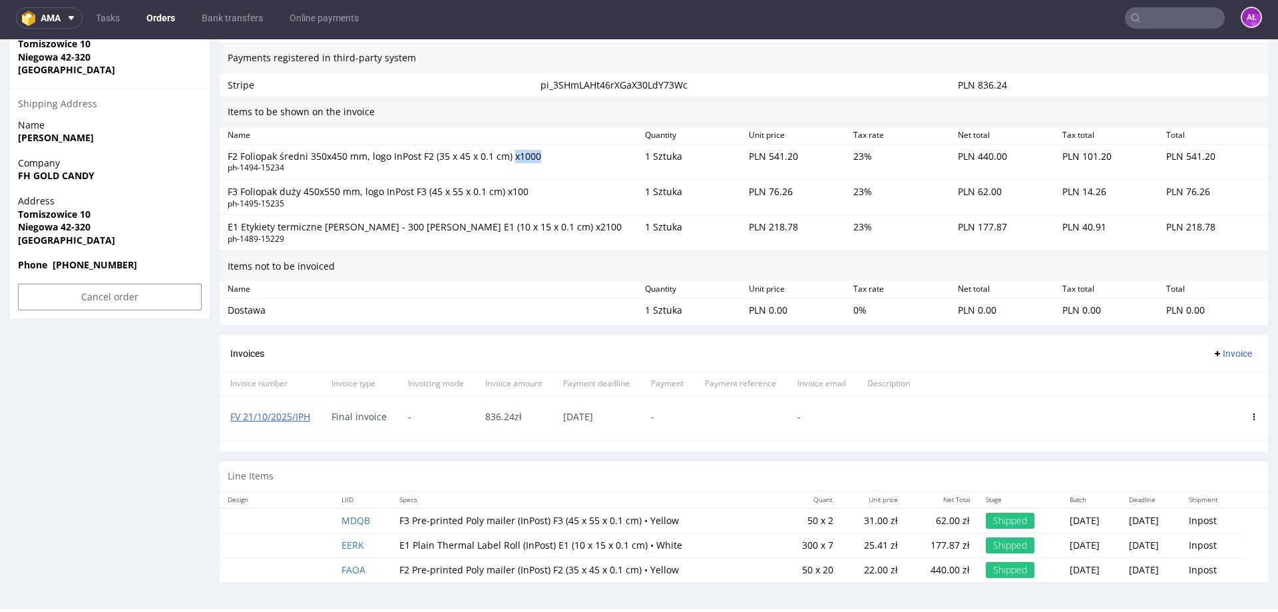
drag, startPoint x: 511, startPoint y: 160, endPoint x: 537, endPoint y: 160, distance: 26.0
click at [537, 160] on div "F2 Foliopak średni 350x450 mm, logo InPost F2 (35 x 45 x 0.1 cm) x1000" at bounding box center [431, 156] width 407 height 13
drag, startPoint x: 505, startPoint y: 196, endPoint x: 525, endPoint y: 195, distance: 20.0
click at [525, 195] on div "F3 Foliopak duży 450x550 mm, logo InPost F3 (45 x 55 x 0.1 cm) x100" at bounding box center [431, 191] width 407 height 13
drag, startPoint x: 637, startPoint y: 156, endPoint x: 651, endPoint y: 154, distance: 13.4
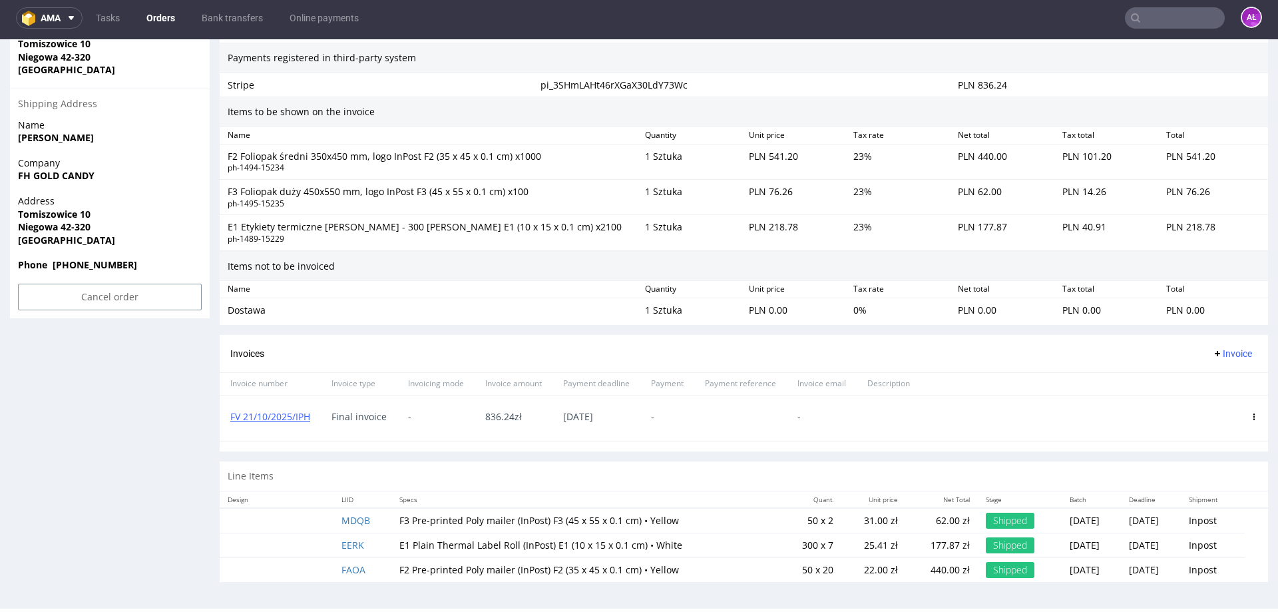
click at [640, 154] on div "1 Sztuka" at bounding box center [692, 161] width 105 height 29
drag, startPoint x: 637, startPoint y: 157, endPoint x: 679, endPoint y: 154, distance: 42.1
click at [679, 154] on div "1 Sztuka" at bounding box center [692, 161] width 105 height 29
click at [676, 168] on div "1 Sztuka" at bounding box center [692, 161] width 105 height 29
drag, startPoint x: 1199, startPoint y: 225, endPoint x: 1157, endPoint y: 230, distance: 42.9
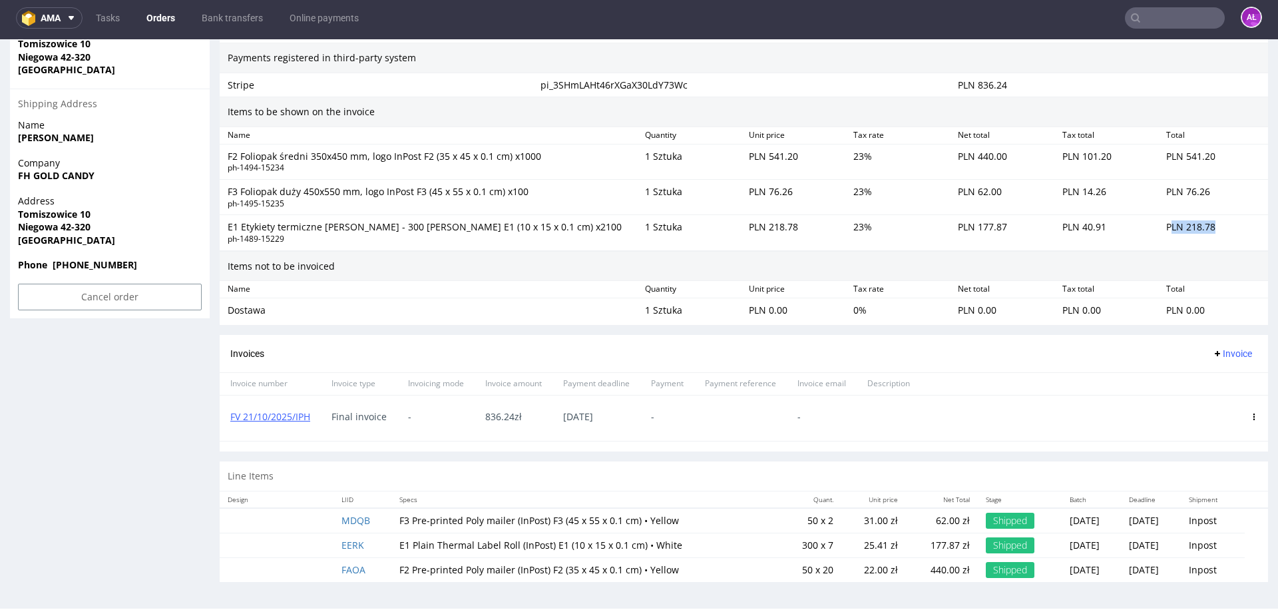
click at [1161, 230] on div "PLN 218.78" at bounding box center [1213, 232] width 105 height 29
click at [1184, 222] on div "PLN 218.78" at bounding box center [1213, 232] width 105 height 29
drag, startPoint x: 1169, startPoint y: 233, endPoint x: 1196, endPoint y: 233, distance: 28.0
click at [1196, 233] on div "PLN 218.78" at bounding box center [1213, 232] width 105 height 29
click at [579, 245] on div "E1 Etykiety termiczne rolka - 300 sztuk E1 (10 x 15 x 0.1 cm) x2100 ph-1489-152…" at bounding box center [430, 232] width 417 height 29
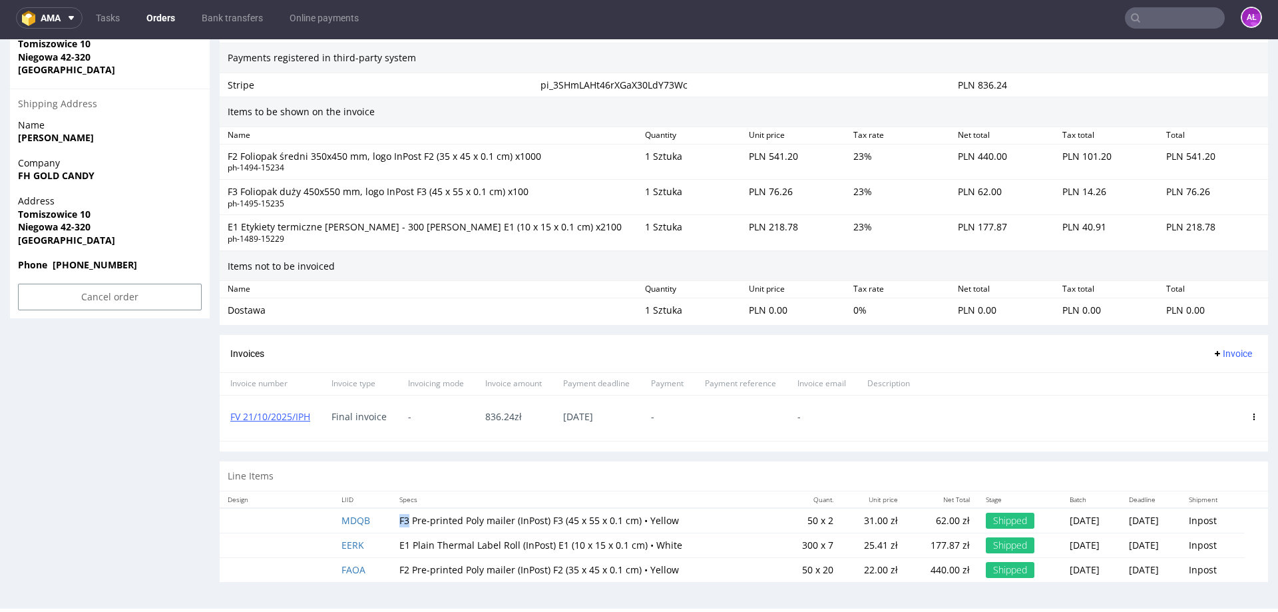
drag, startPoint x: 391, startPoint y: 523, endPoint x: 399, endPoint y: 523, distance: 8.0
click at [399, 523] on td "F3 Pre-printed Poly mailer (InPost) F3 (45 x 55 x 0.1 cm) • Yellow" at bounding box center [585, 520] width 388 height 25
copy td "F3"
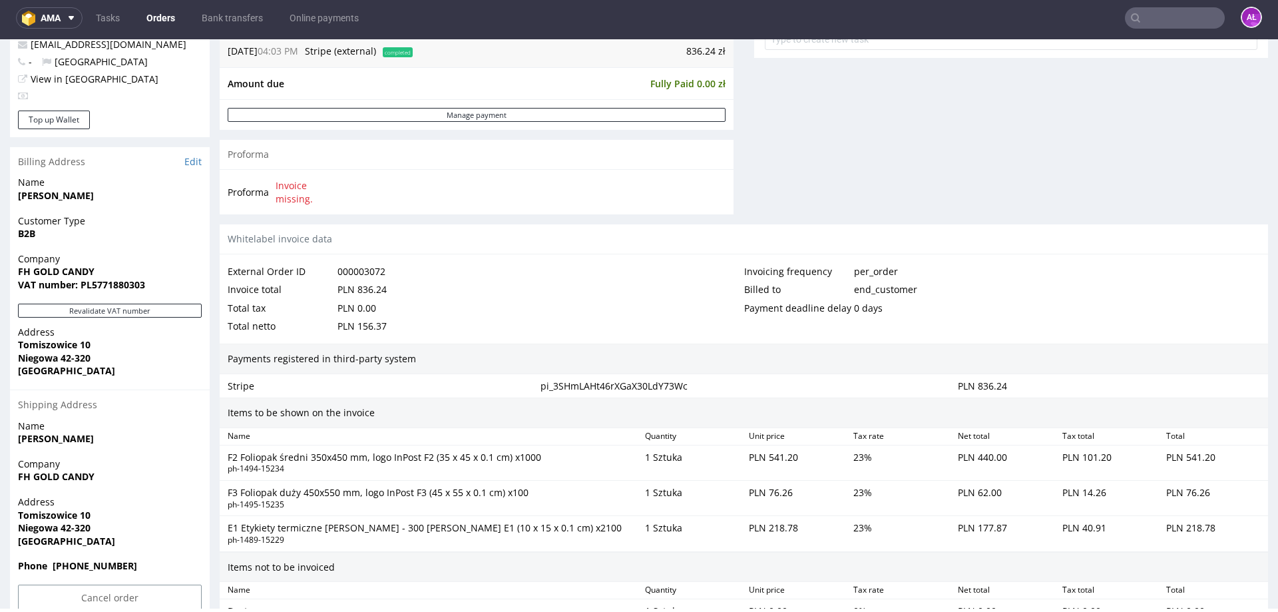
scroll to position [494, 0]
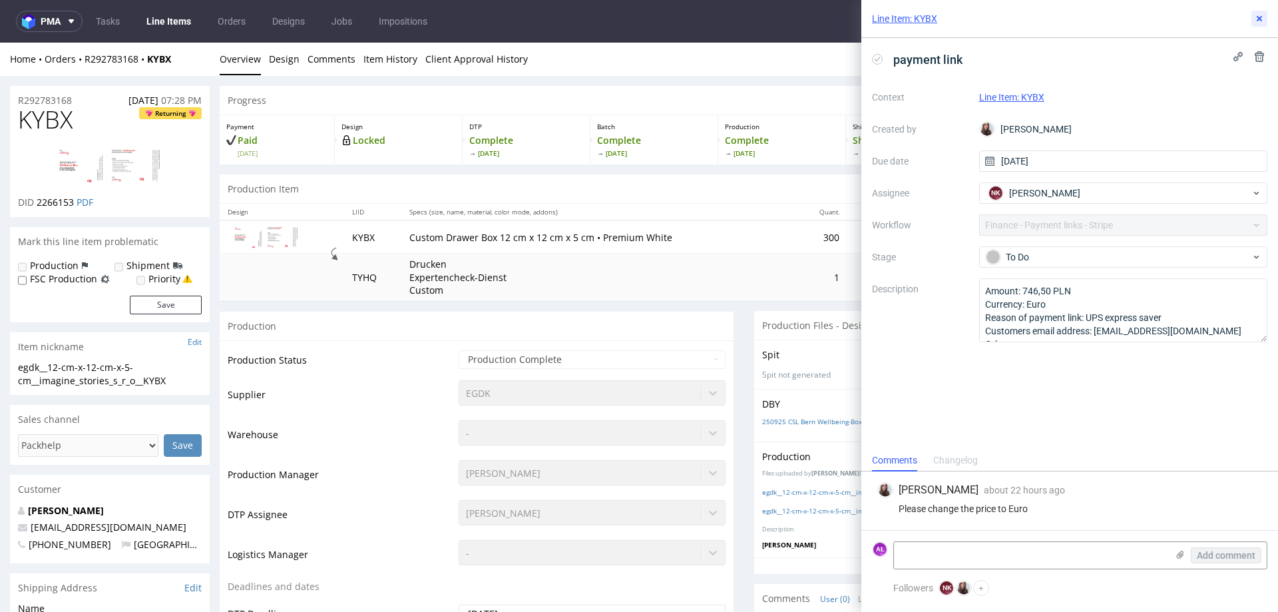
drag, startPoint x: 1262, startPoint y: 19, endPoint x: 1244, endPoint y: 35, distance: 24.1
click at [1262, 19] on icon at bounding box center [1259, 18] width 11 height 11
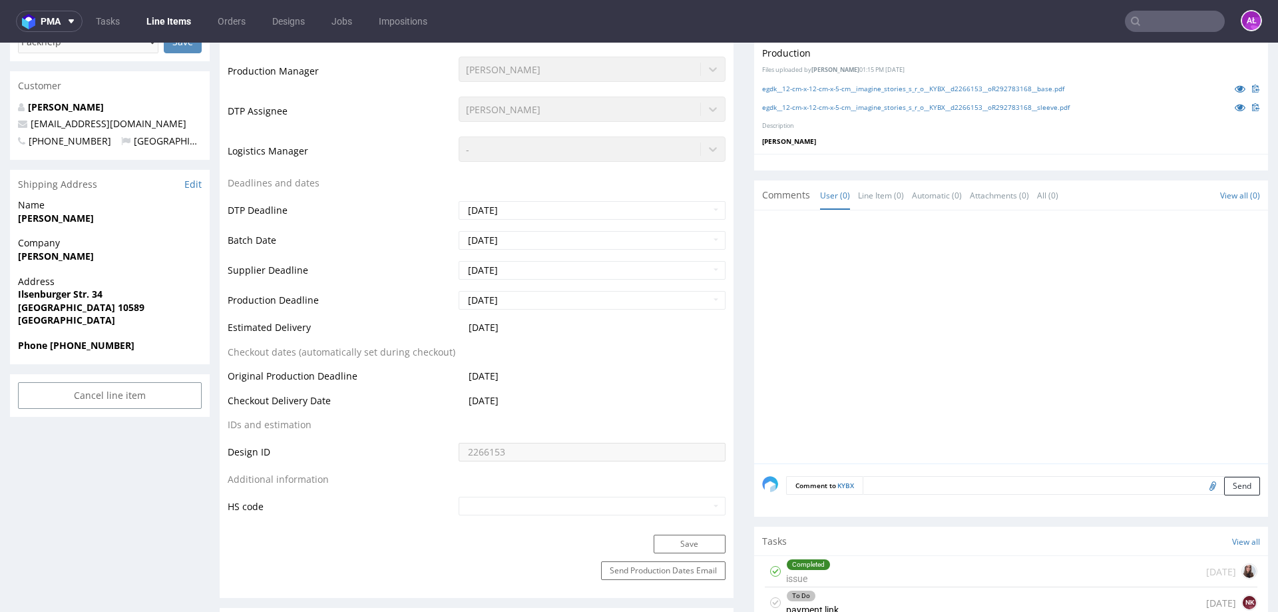
scroll to position [666, 0]
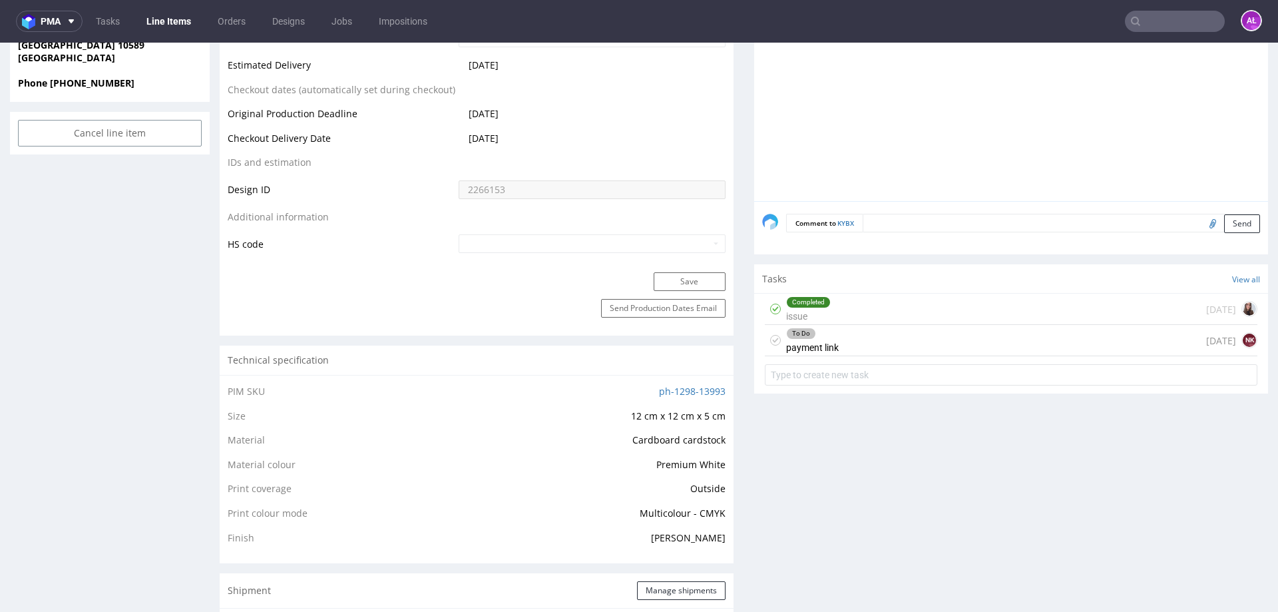
click at [820, 343] on div "To Do payment link" at bounding box center [812, 340] width 53 height 31
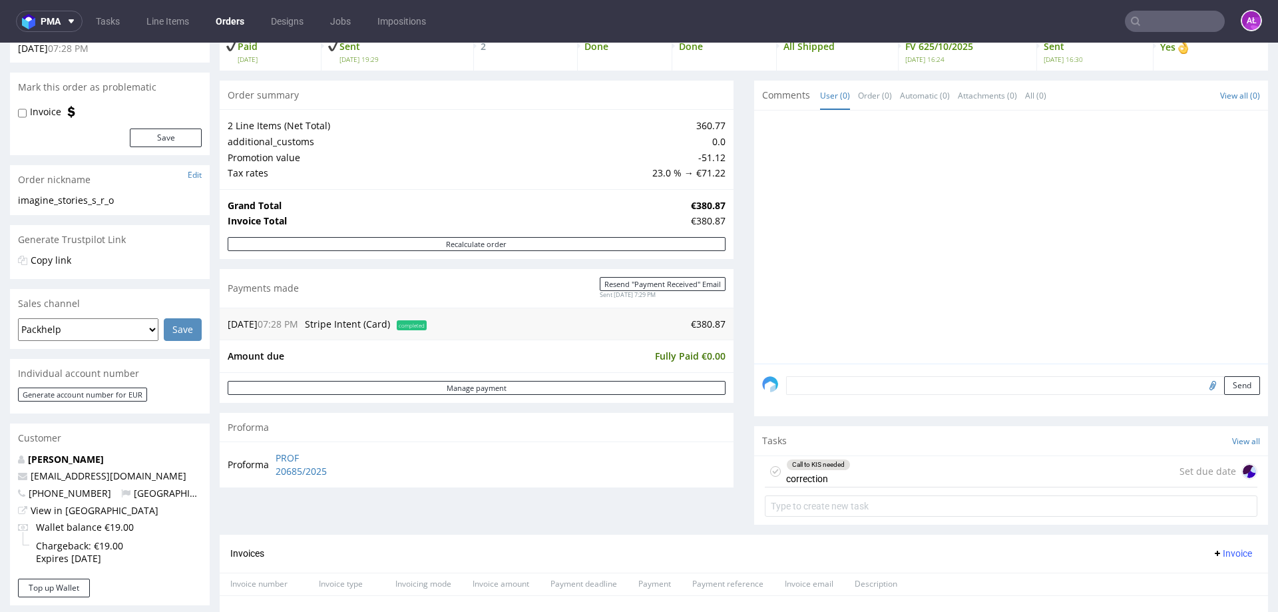
scroll to position [266, 0]
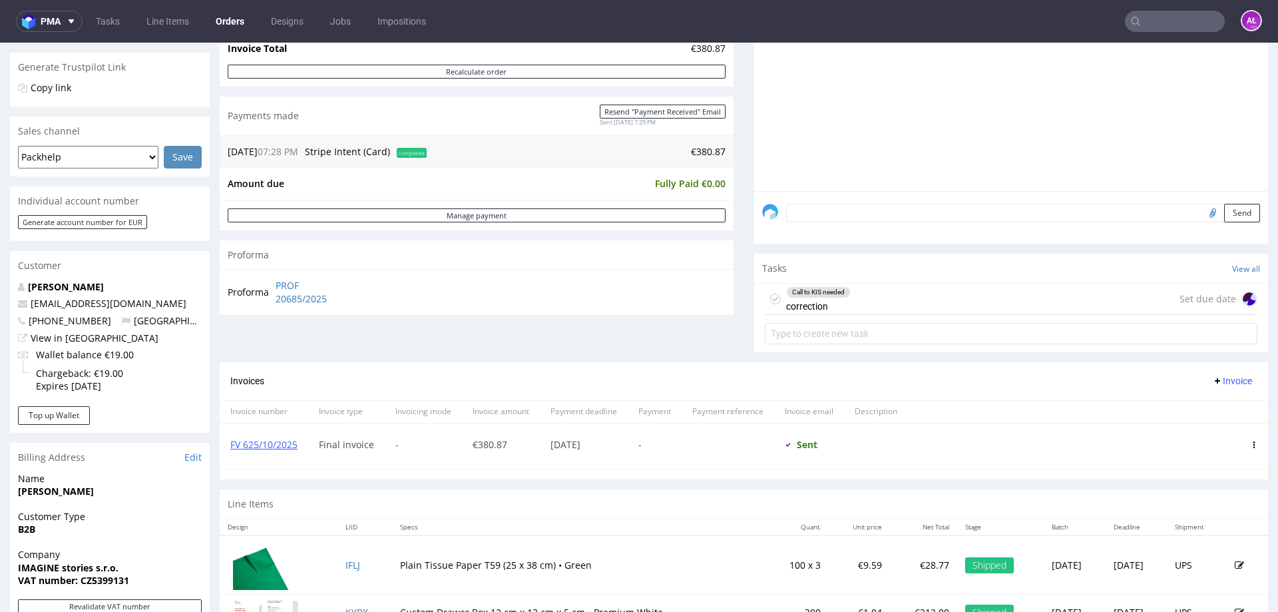
click at [810, 304] on div "Call to KIS needed correction" at bounding box center [818, 299] width 65 height 31
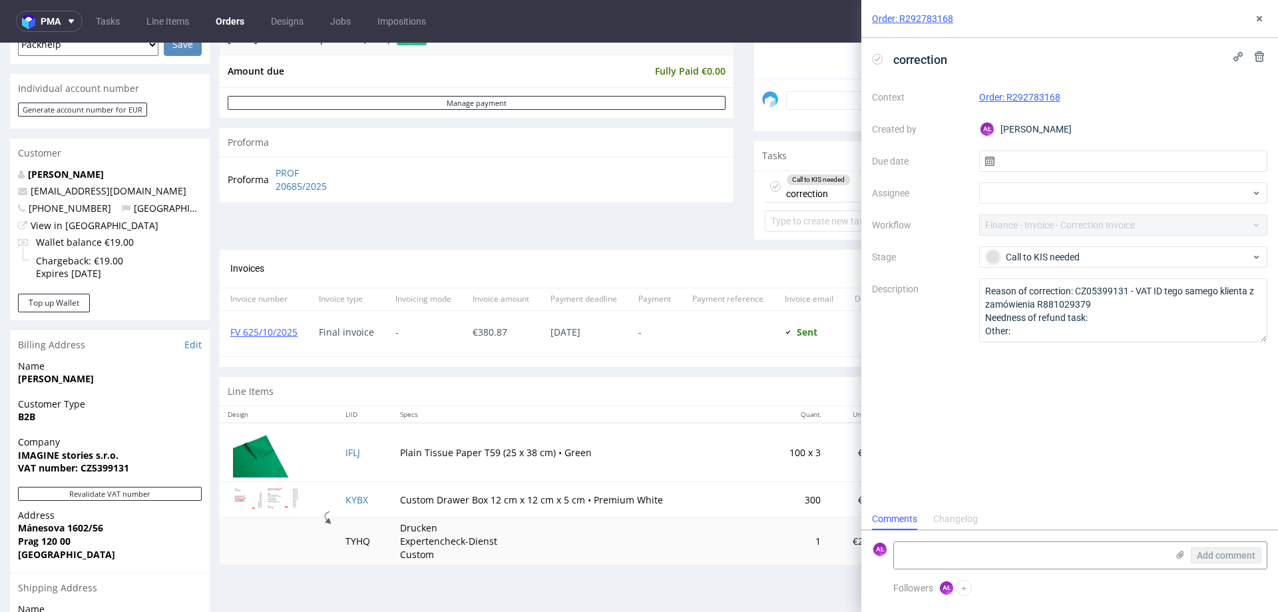
scroll to position [466, 0]
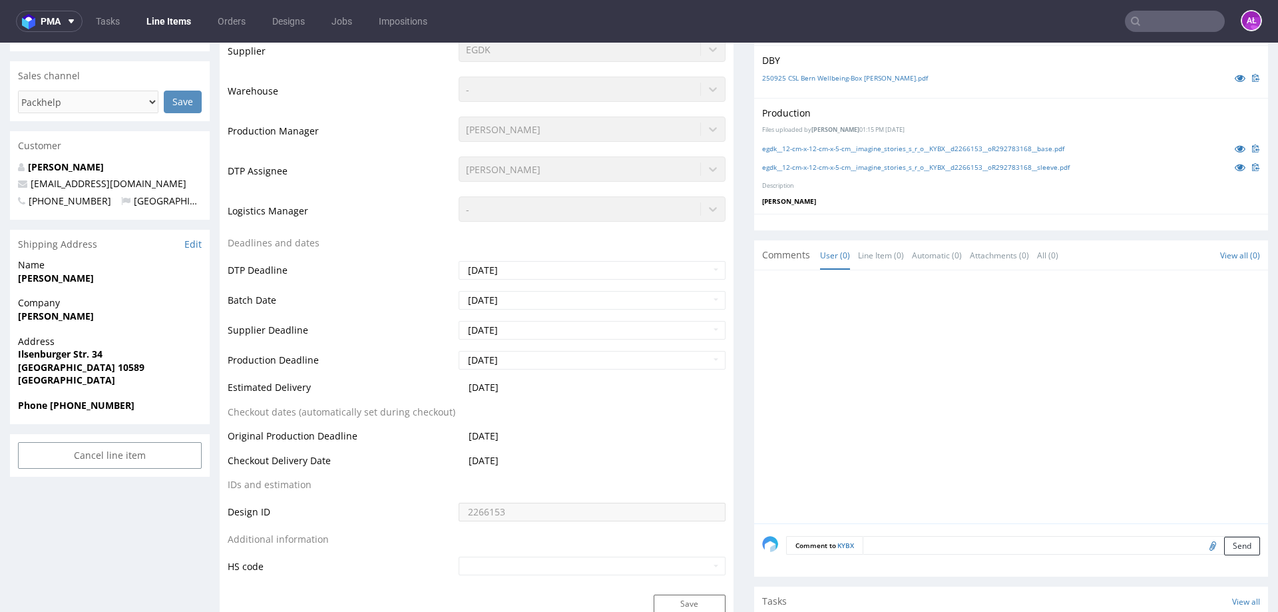
scroll to position [666, 0]
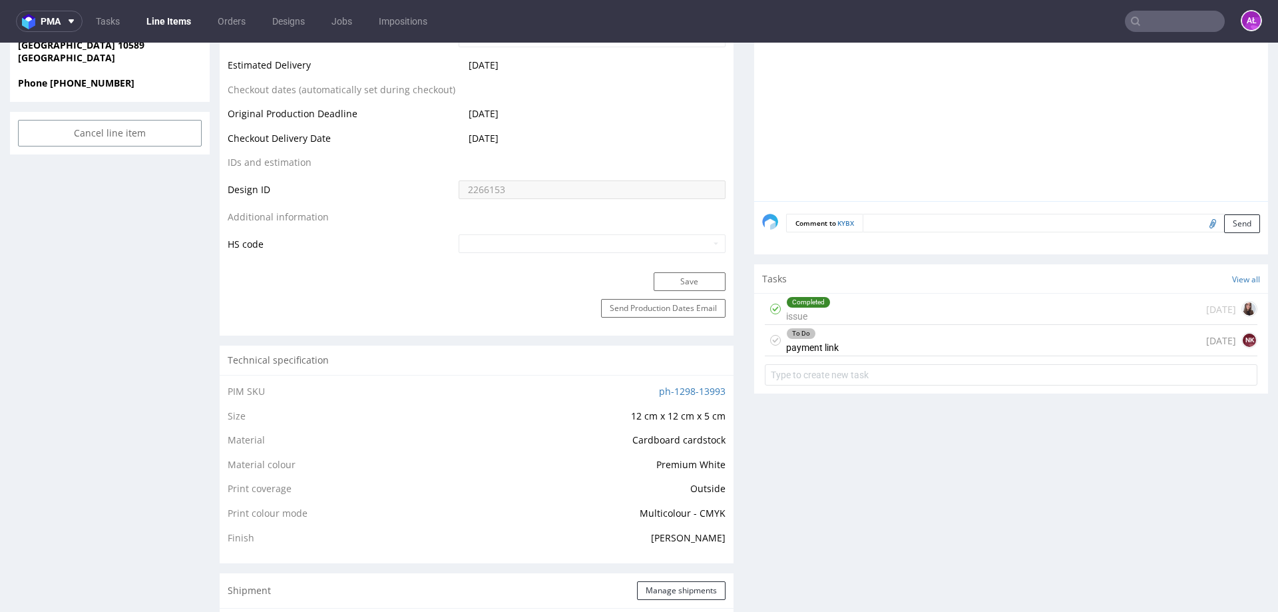
click at [822, 344] on div "To Do payment link" at bounding box center [812, 340] width 53 height 31
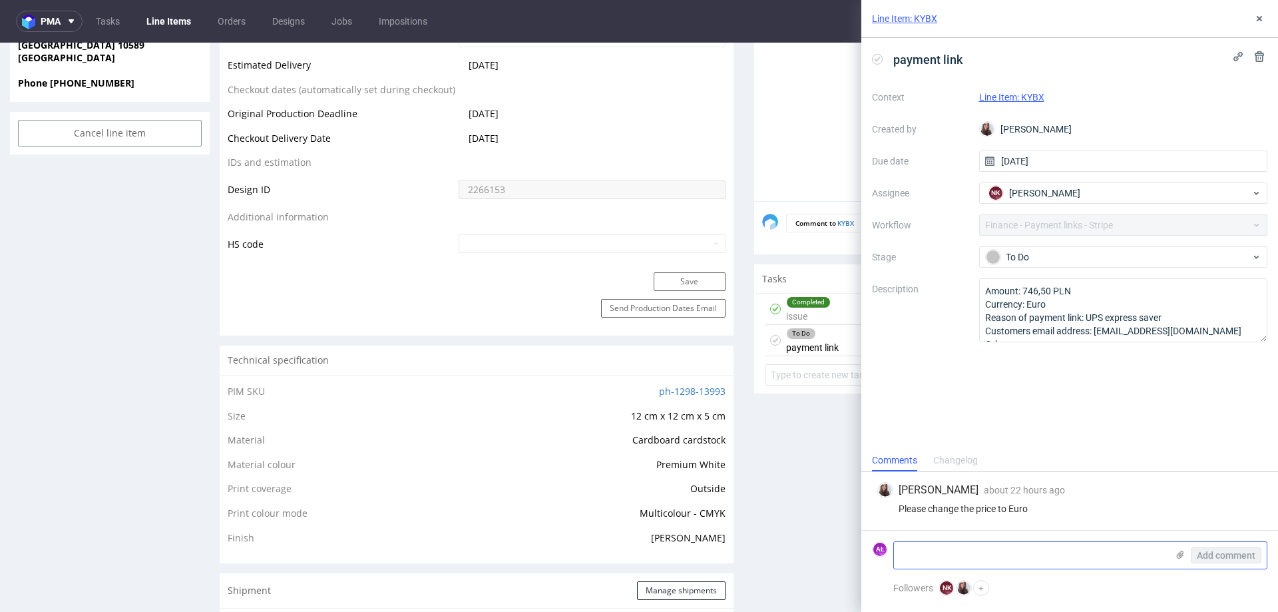
click at [964, 551] on textarea at bounding box center [1030, 555] width 273 height 27
drag, startPoint x: 953, startPoint y: 552, endPoint x: 897, endPoint y: 551, distance: 56.6
click at [893, 554] on div "AŁ proszę Add comment" at bounding box center [1069, 555] width 395 height 28
type textarea "please add tasks to the main order"
click at [1215, 553] on span "Add comment" at bounding box center [1226, 555] width 59 height 9
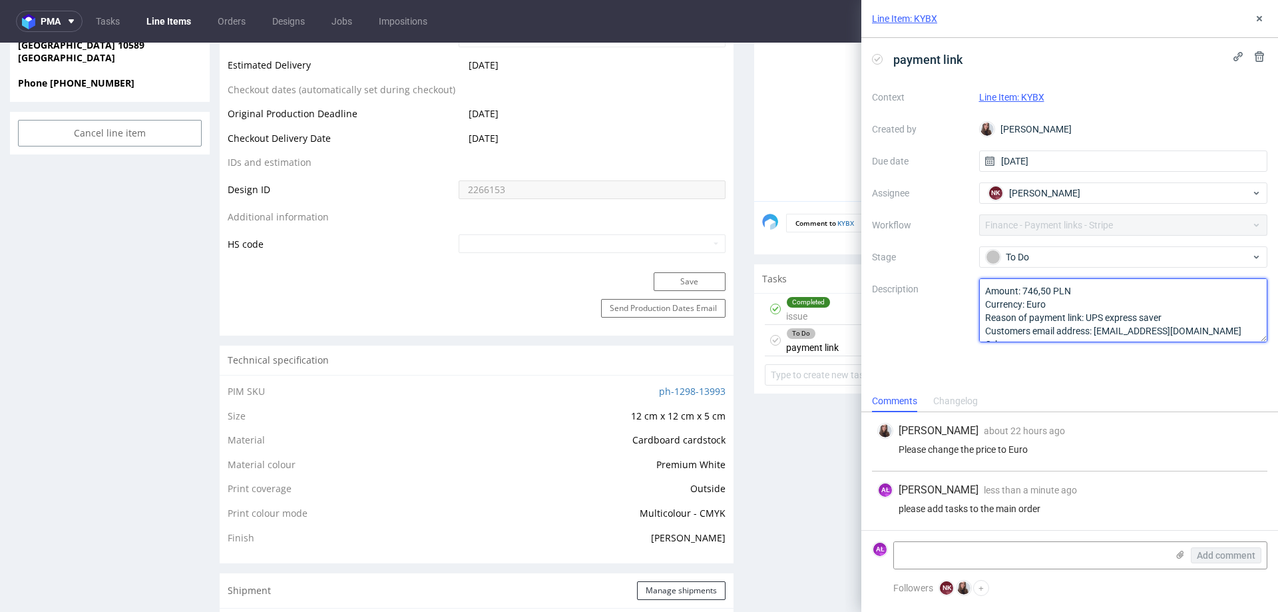
scroll to position [15, 0]
drag, startPoint x: 994, startPoint y: 294, endPoint x: 1091, endPoint y: 344, distance: 108.7
click at [1120, 390] on div "payment link Context Line Item: KYBX Created by Sandra Beśka Due date 13/10/202…" at bounding box center [1070, 214] width 417 height 352
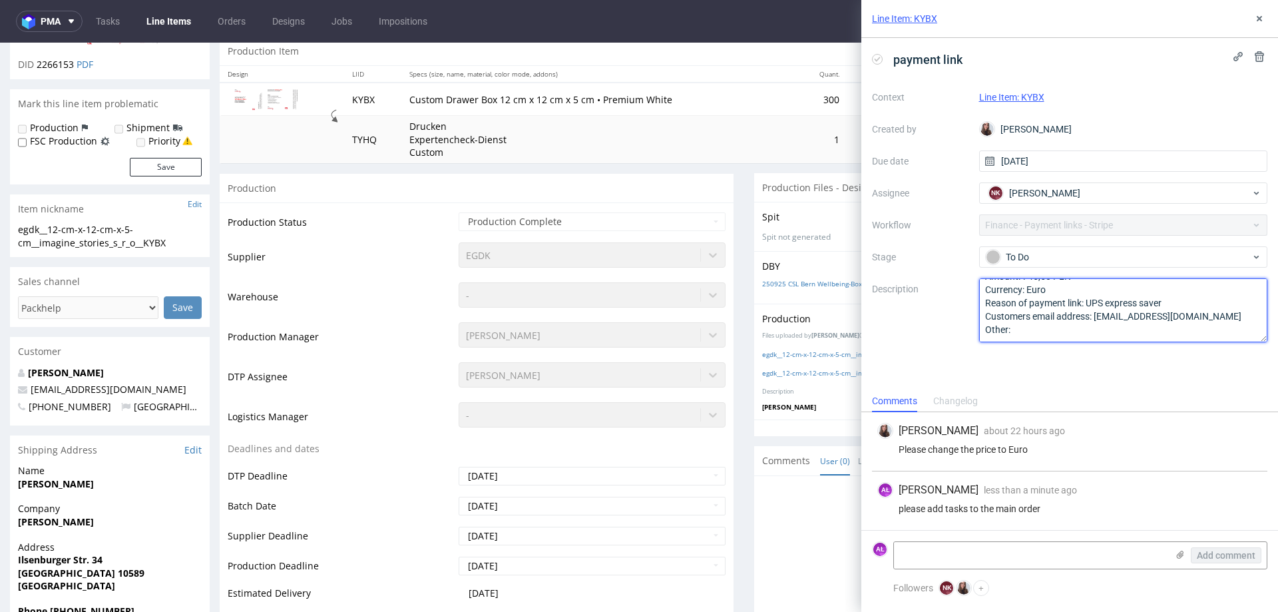
scroll to position [0, 0]
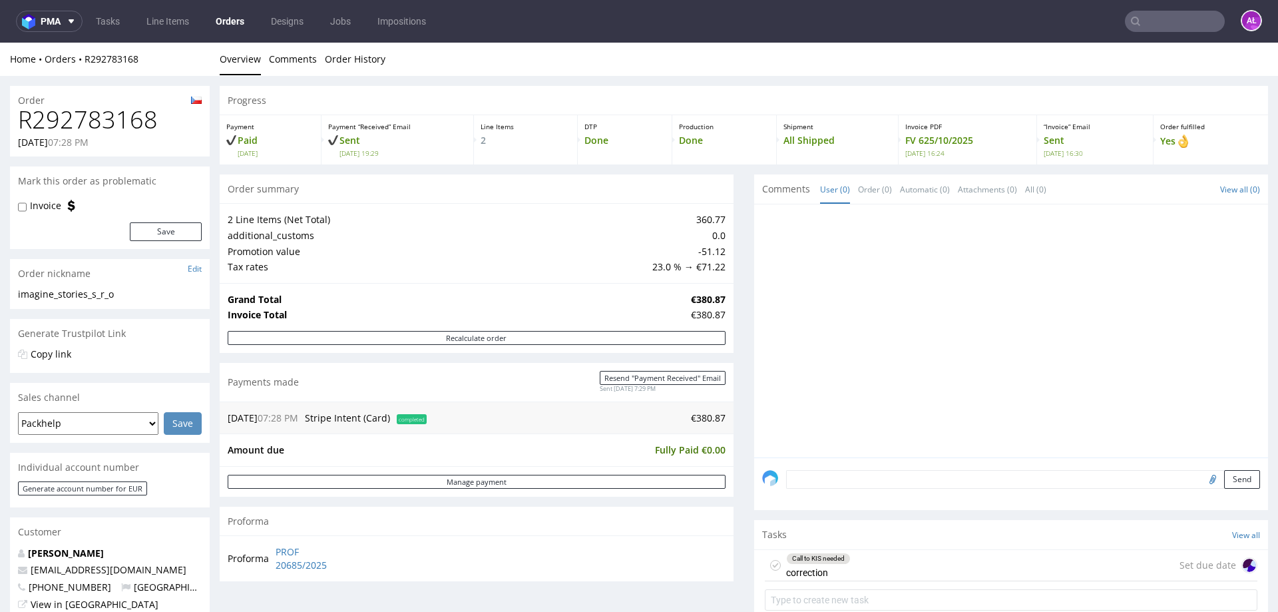
scroll to position [200, 0]
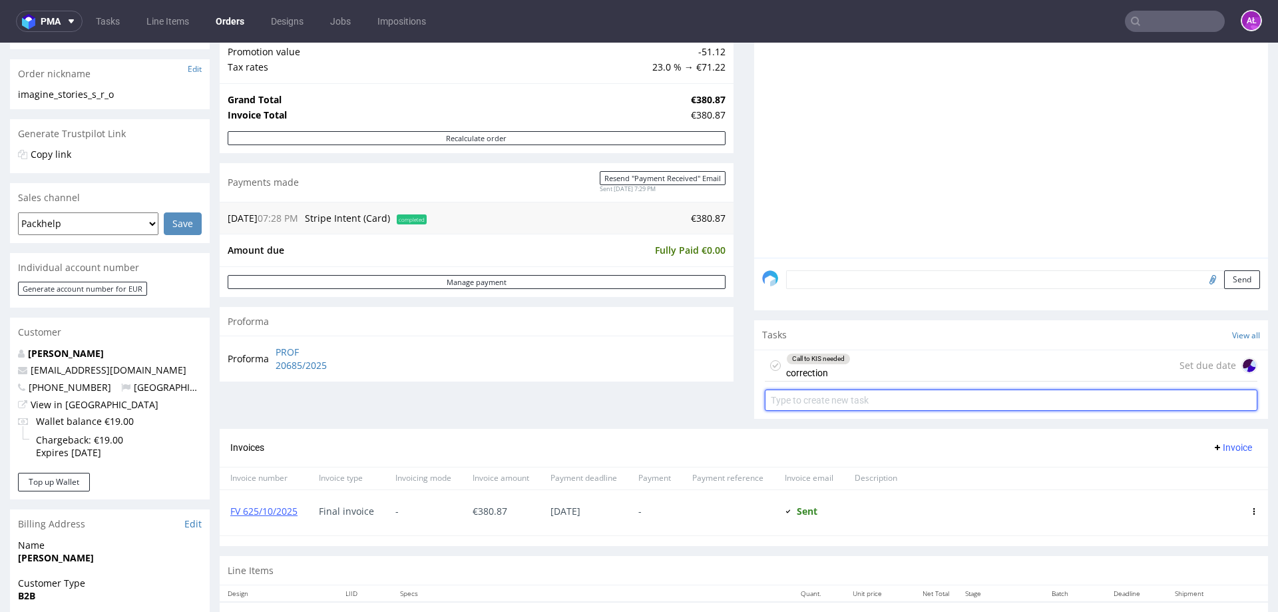
click at [809, 399] on input "text" at bounding box center [1011, 400] width 493 height 21
type input "payment link"
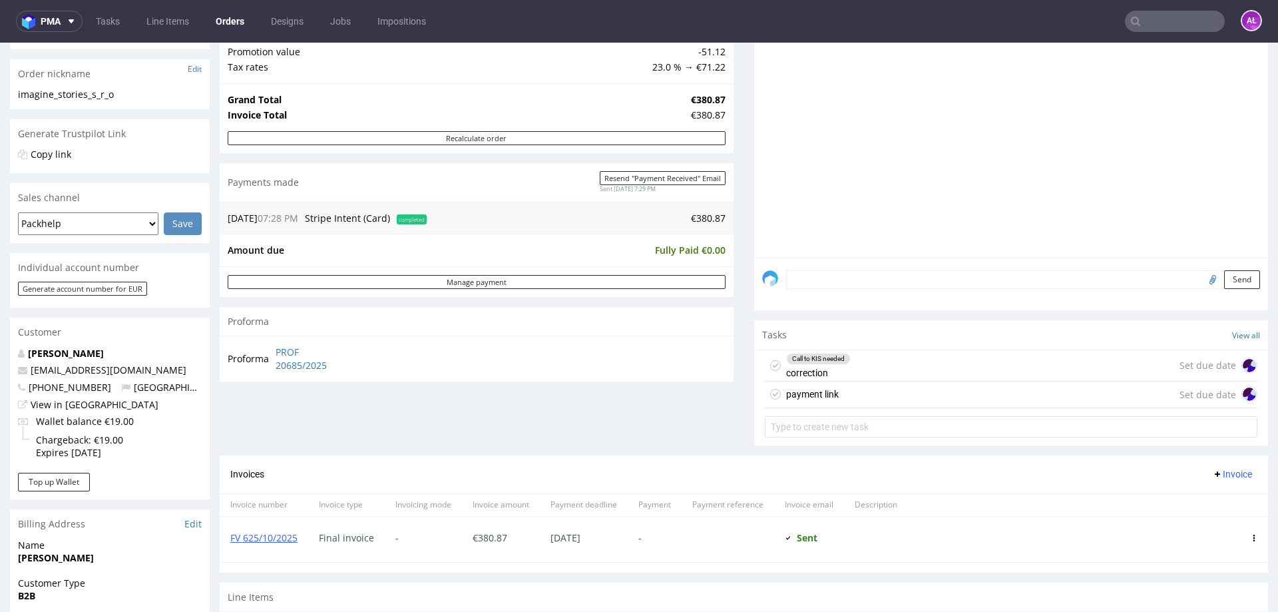
click at [854, 391] on div "payment link Set due date" at bounding box center [1011, 395] width 493 height 27
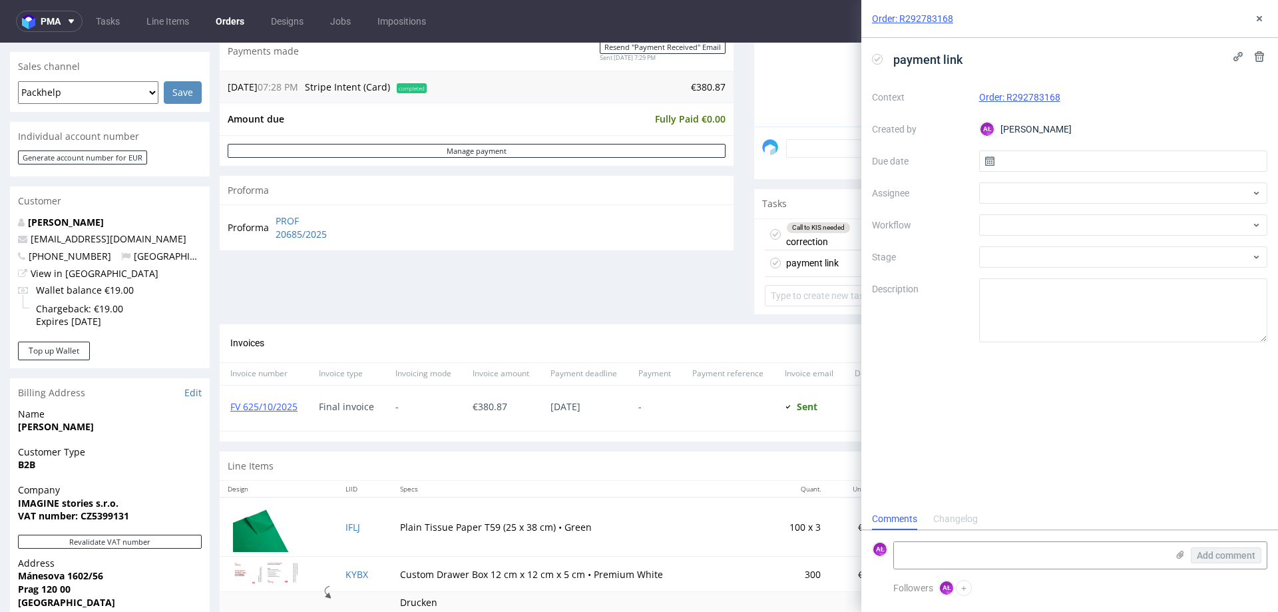
scroll to position [533, 0]
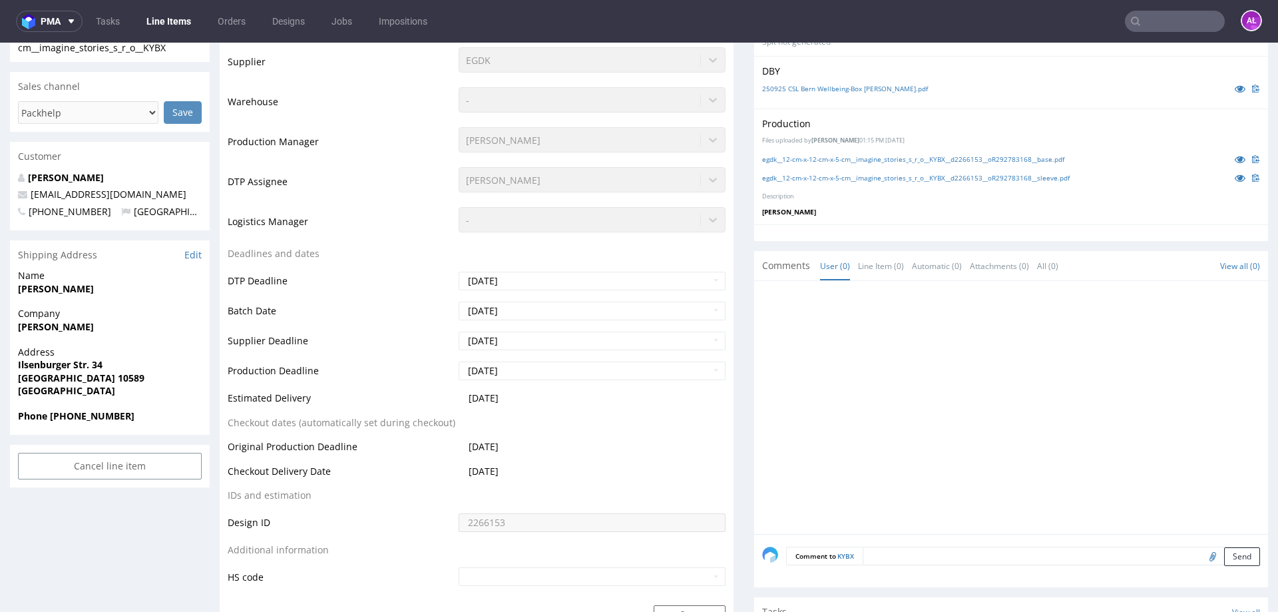
scroll to position [599, 0]
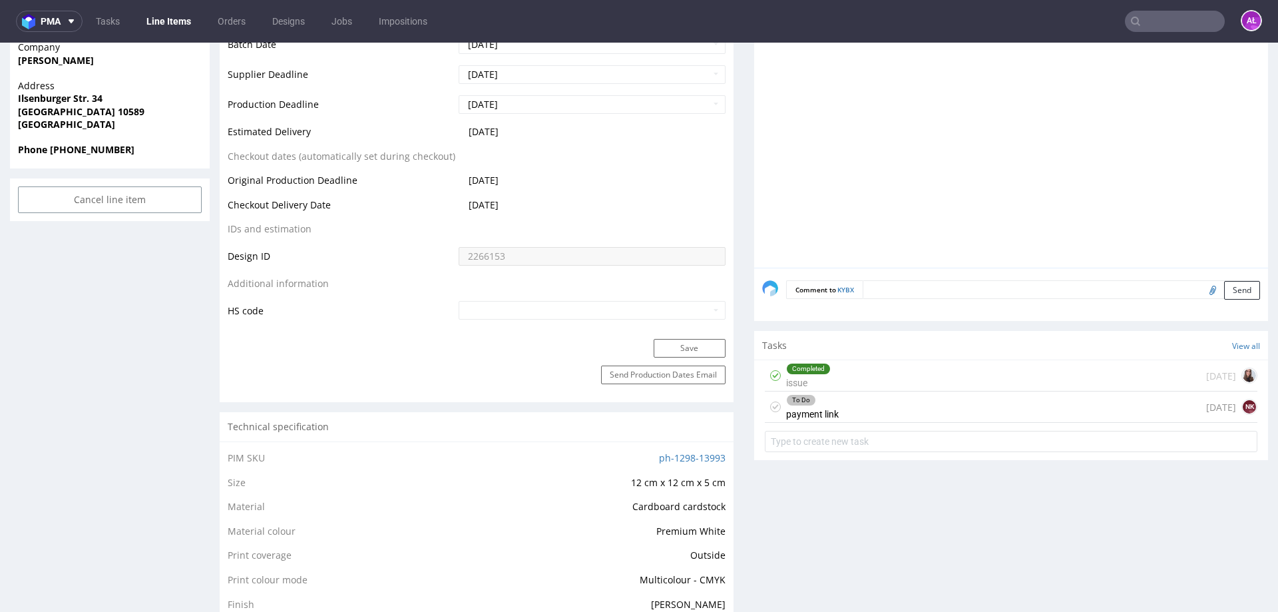
click at [874, 404] on div "To Do payment link 1 day ago NK" at bounding box center [1011, 406] width 493 height 31
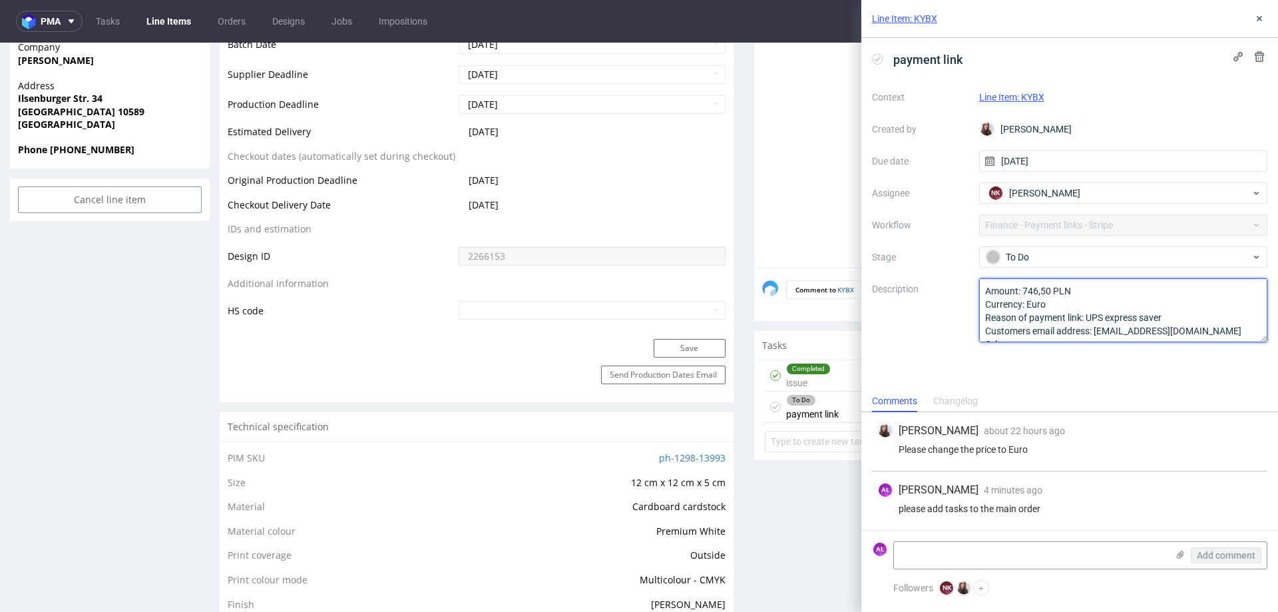
scroll to position [15, 0]
drag, startPoint x: 986, startPoint y: 289, endPoint x: 1148, endPoint y: 364, distance: 178.4
click at [1148, 364] on div "payment link Context Line Item: KYBX Created by Sandra Beśka Due date 13/10/202…" at bounding box center [1070, 214] width 417 height 352
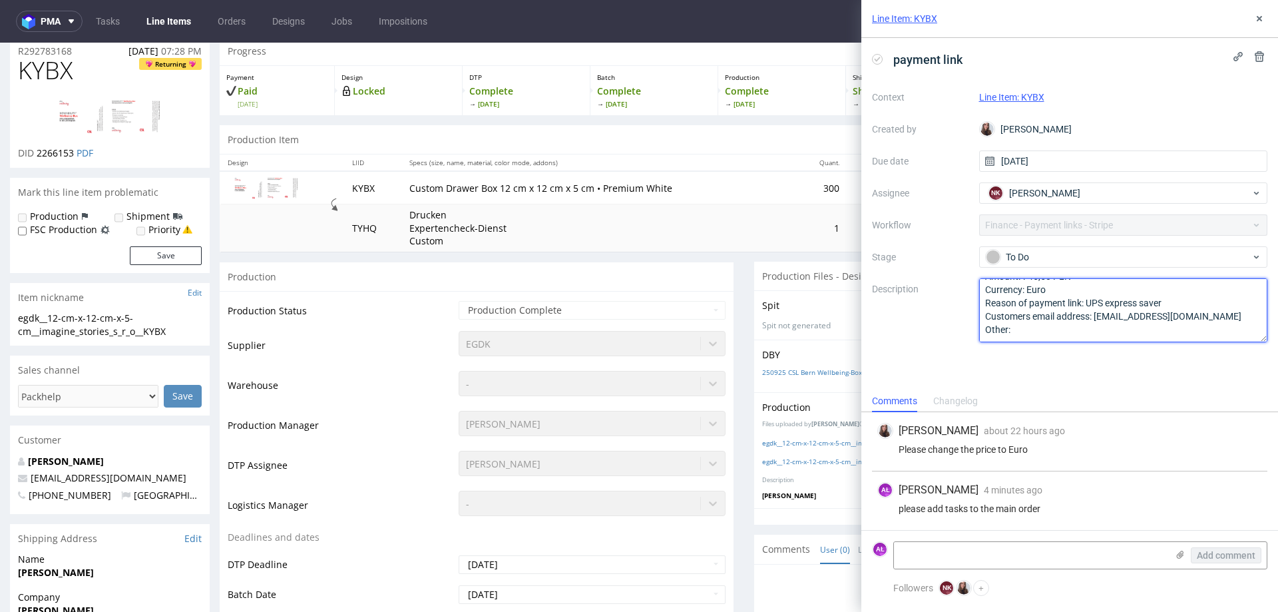
scroll to position [0, 0]
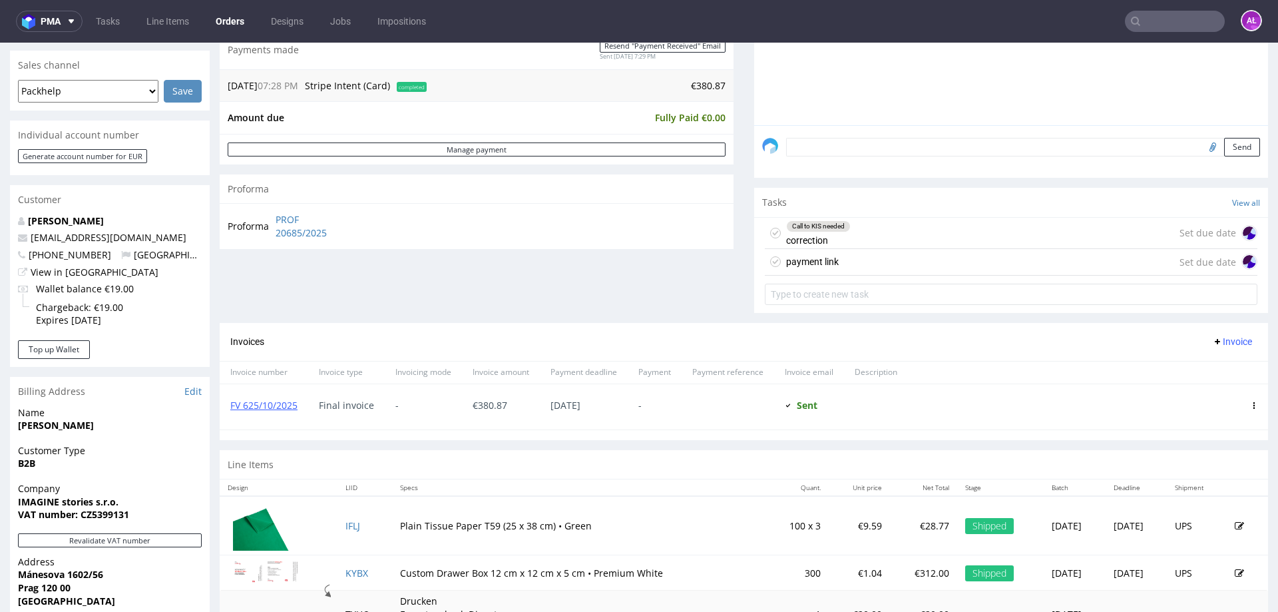
scroll to position [333, 0]
click at [833, 255] on div "payment link Set due date" at bounding box center [1011, 261] width 493 height 27
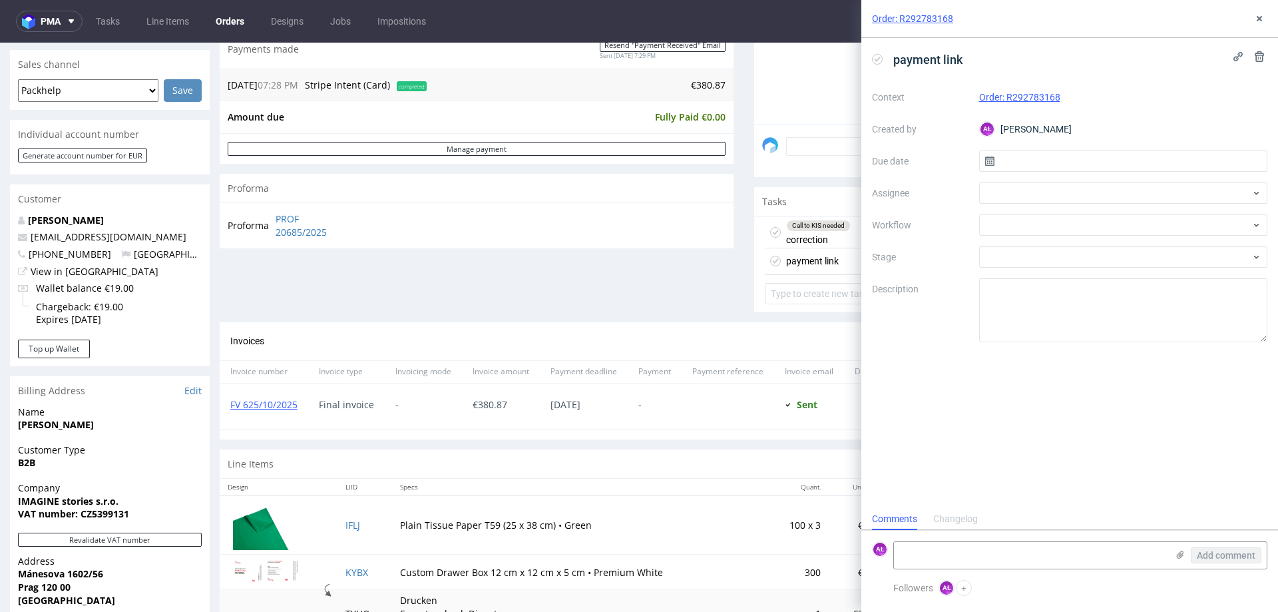
scroll to position [11, 0]
click at [1013, 221] on div at bounding box center [1123, 224] width 289 height 21
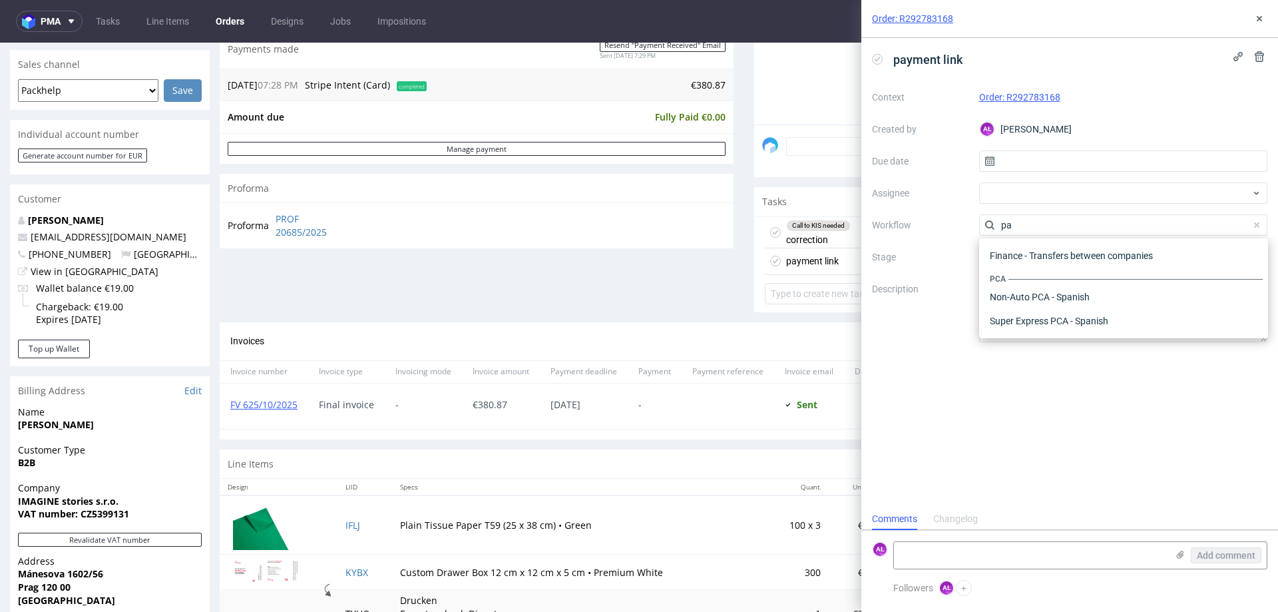
type input "pay"
click at [1098, 278] on div "Finance - Payment links - Stripe" at bounding box center [1124, 273] width 278 height 24
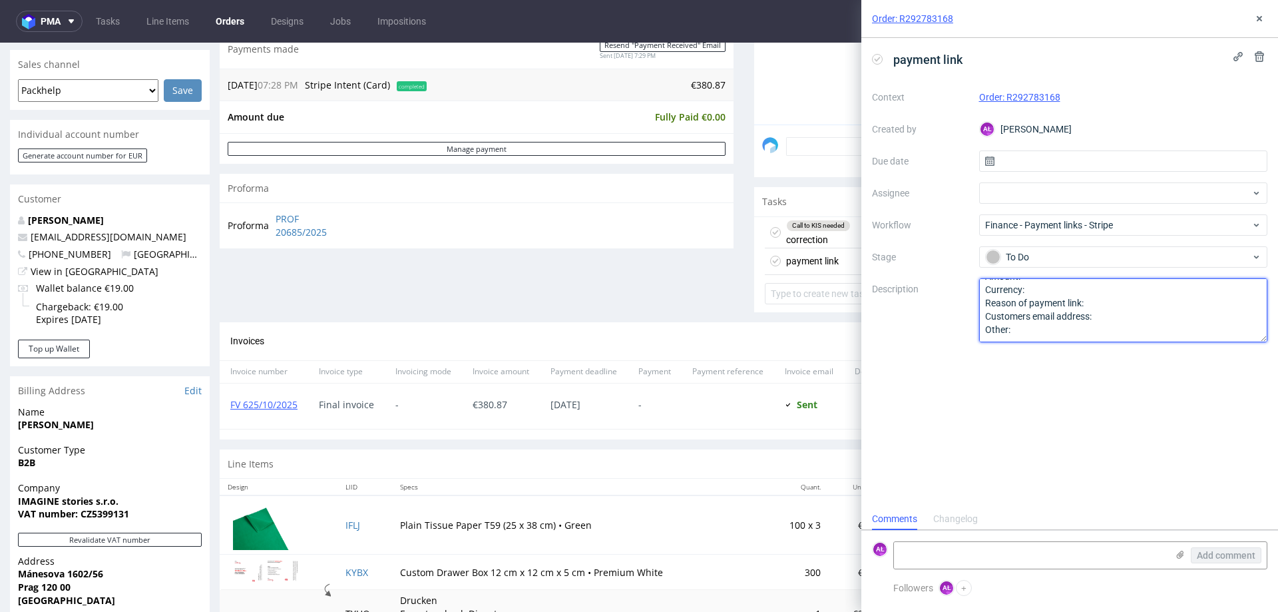
drag, startPoint x: 986, startPoint y: 288, endPoint x: 1099, endPoint y: 391, distance: 152.7
click at [1099, 391] on div "payment link Context Order: R292783168 Created by AŁ Aleksandra Łętowska Due da…" at bounding box center [1070, 273] width 417 height 470
paste textarea "746,50 PLN Currency: Euro Reason of payment link: UPS express saver Customers e…"
click at [1107, 299] on textarea "Amount: Currency: Reason of payment link: Customers email address: Other:" at bounding box center [1123, 310] width 289 height 64
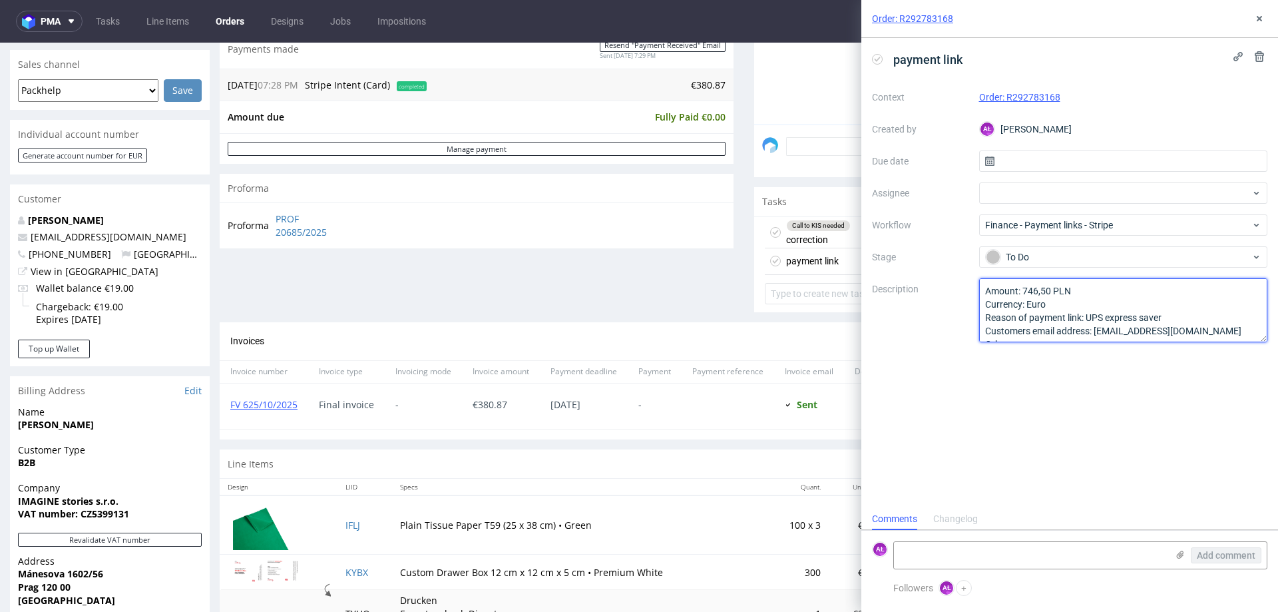
type textarea "Amount: 746,50 PLN Currency: Euro Reason of payment link: UPS express saver Cus…"
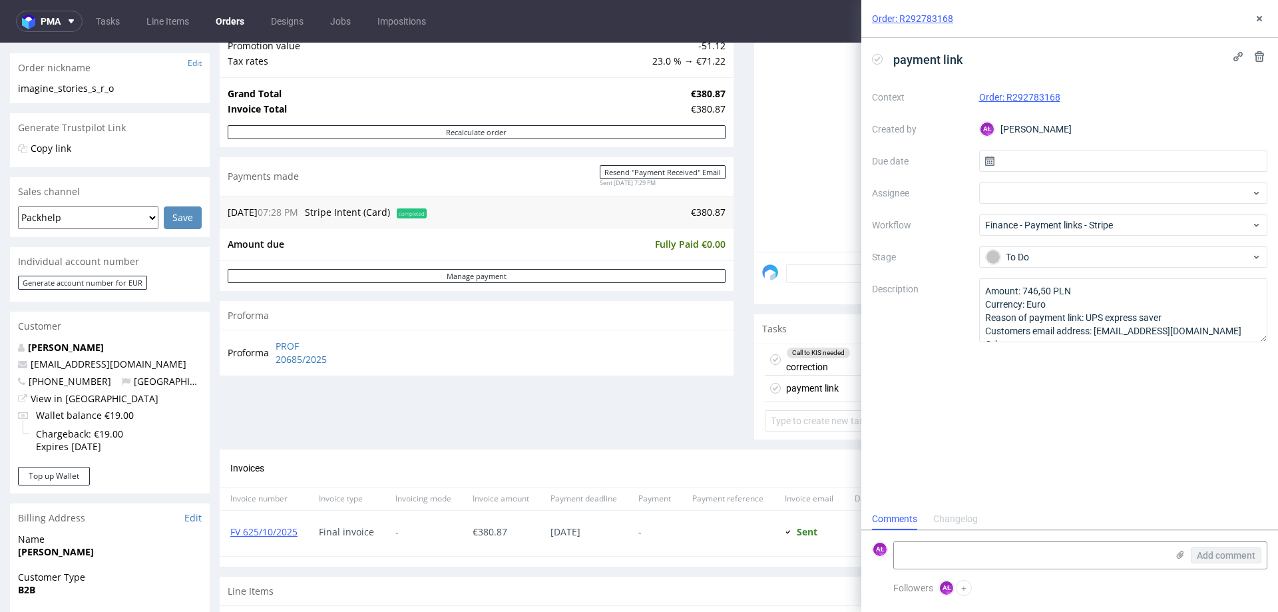
scroll to position [200, 0]
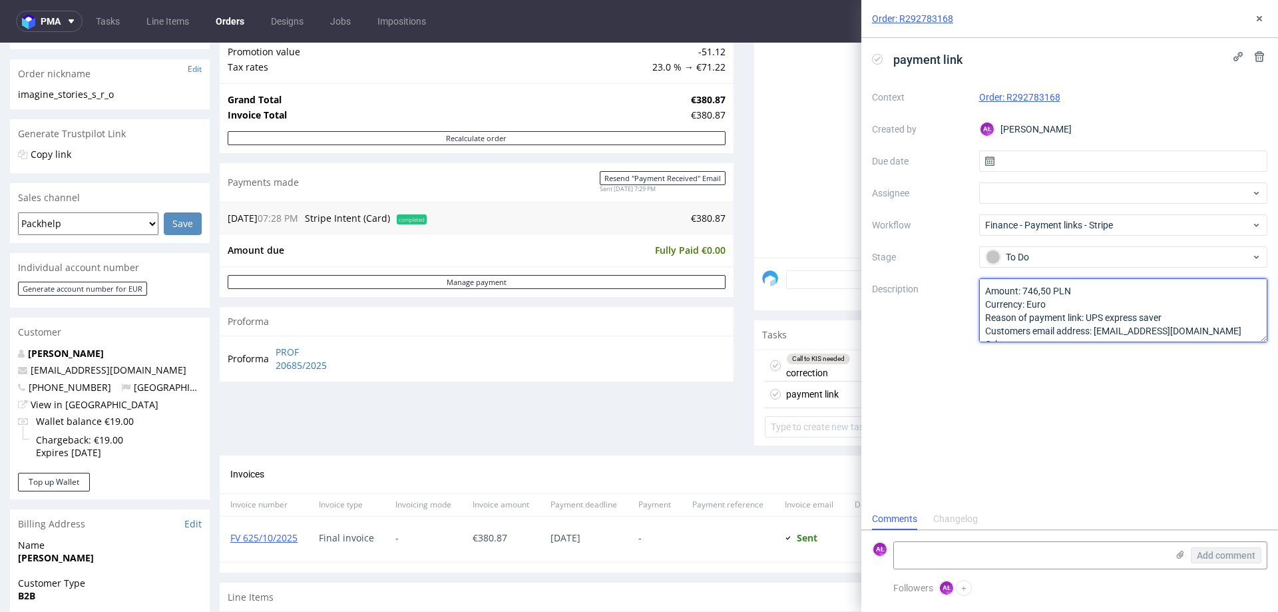
drag, startPoint x: 1030, startPoint y: 293, endPoint x: 1049, endPoint y: 293, distance: 19.3
click at [1049, 293] on textarea "Amount: 746,50 PLN Currency: Euro Reason of payment link: UPS express saver Cus…" at bounding box center [1123, 310] width 289 height 64
paste textarea "175,02"
click at [925, 562] on textarea at bounding box center [1030, 555] width 273 height 27
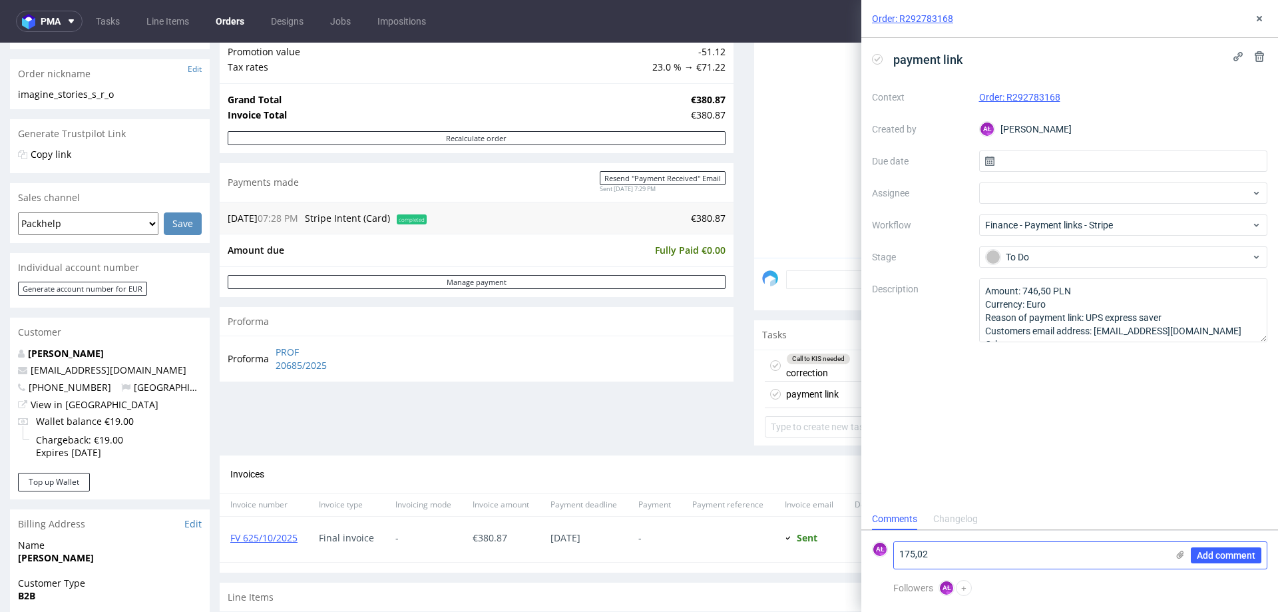
click at [900, 557] on textarea "175,02" at bounding box center [1030, 555] width 273 height 27
click at [1021, 560] on textarea "175,02" at bounding box center [1030, 555] width 273 height 27
drag, startPoint x: 1075, startPoint y: 296, endPoint x: 1023, endPoint y: 296, distance: 51.9
click at [1023, 296] on textarea "Amount: 746,50 PLN Currency: Euro Reason of payment link: UPS express saver Cus…" at bounding box center [1123, 310] width 289 height 64
click at [898, 555] on textarea "175,02 eur" at bounding box center [1030, 555] width 273 height 27
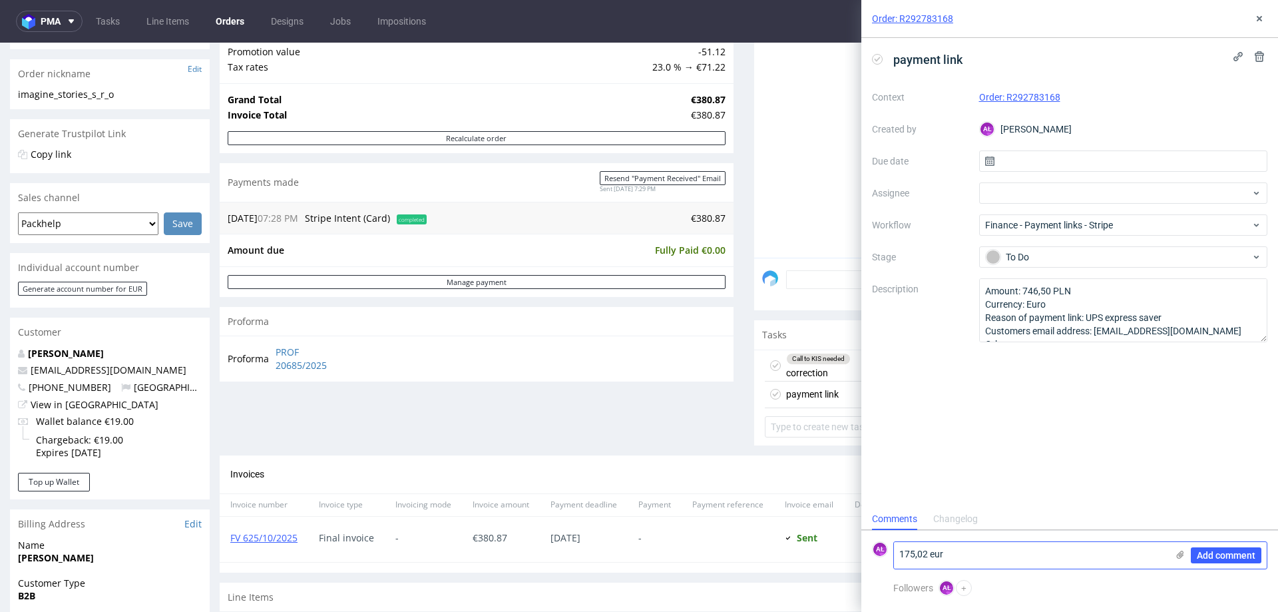
paste textarea "746,50 PLN"
type textarea "746,50 PLN = 175,02 eur"
click at [1222, 556] on span "Add comment" at bounding box center [1226, 555] width 59 height 9
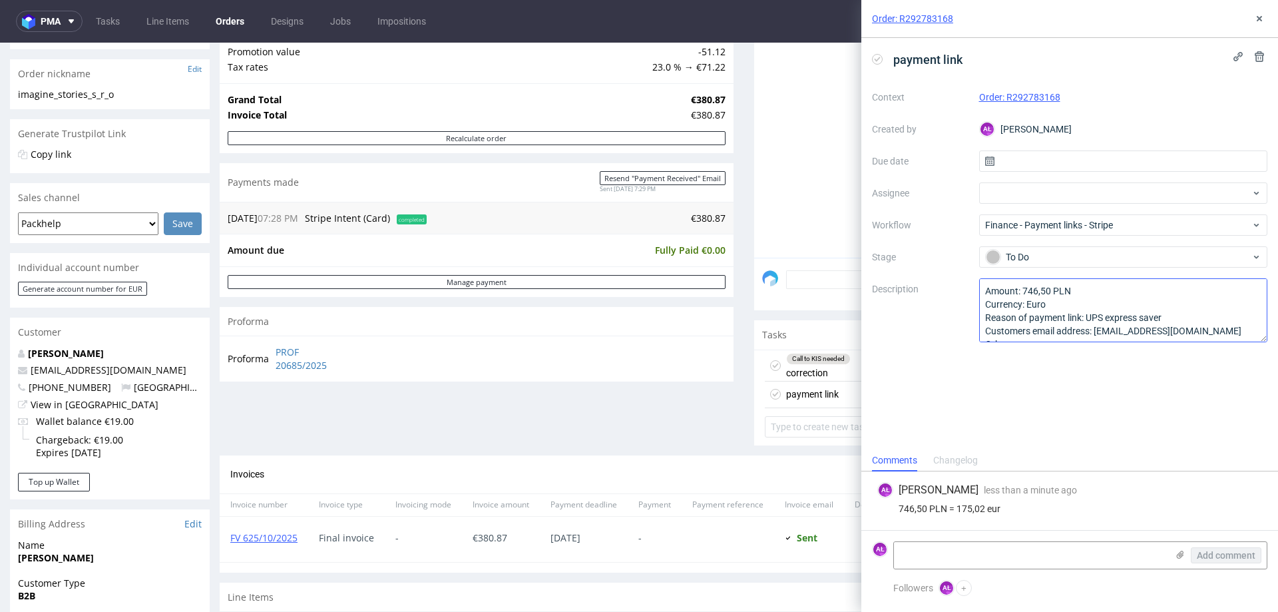
scroll to position [15, 0]
drag, startPoint x: 1143, startPoint y: 319, endPoint x: 1095, endPoint y: 320, distance: 48.0
click at [1095, 320] on textarea "Amount: 746,50 PLN Currency: Euro Reason of payment link: UPS express saver Cus…" at bounding box center [1123, 310] width 289 height 64
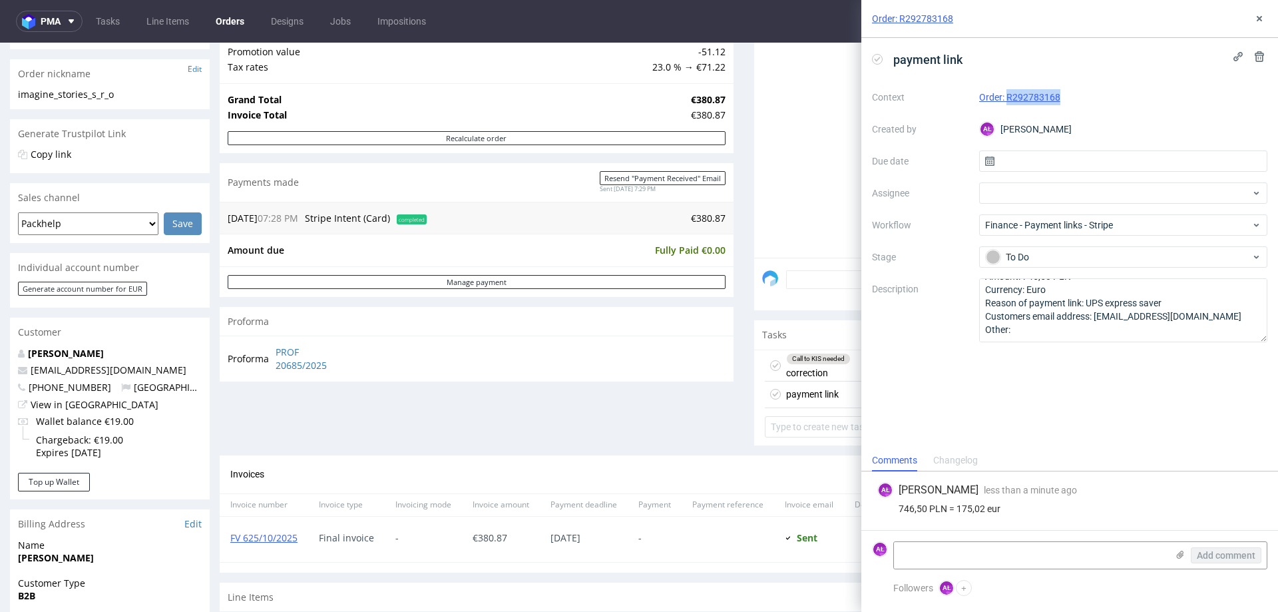
drag, startPoint x: 1089, startPoint y: 99, endPoint x: 1007, endPoint y: 101, distance: 81.3
click at [1007, 101] on div "Order: R292783168" at bounding box center [1123, 97] width 289 height 16
copy link "R292783168"
drag, startPoint x: 957, startPoint y: 509, endPoint x: 982, endPoint y: 511, distance: 25.3
click at [982, 511] on div "746,50 PLN = 175,02 eur" at bounding box center [1070, 508] width 385 height 11
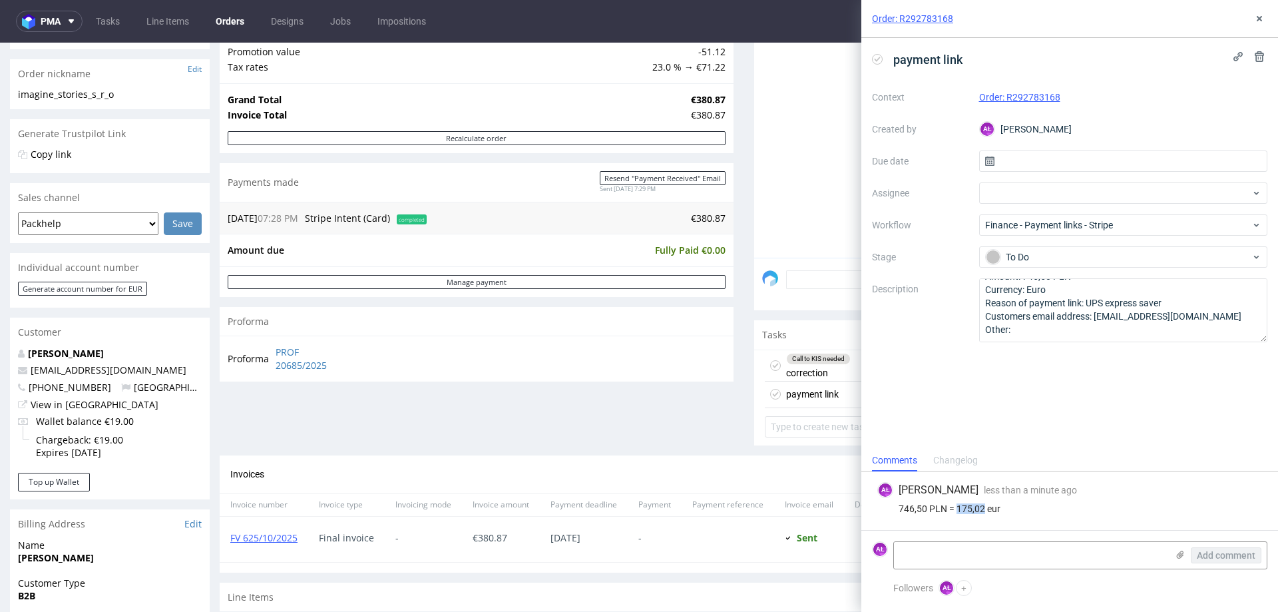
copy div "175,02"
drag, startPoint x: 1099, startPoint y: 100, endPoint x: 1008, endPoint y: 101, distance: 90.6
click at [1008, 101] on div "Order: R292783168" at bounding box center [1123, 97] width 289 height 16
copy link "R292783168"
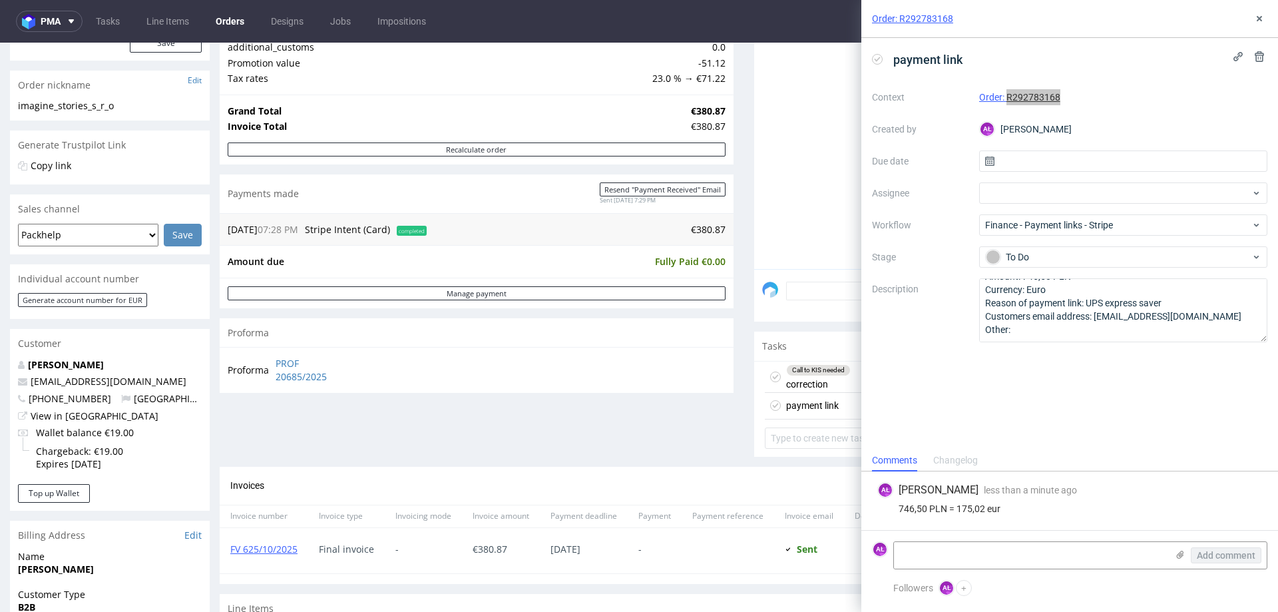
scroll to position [0, 0]
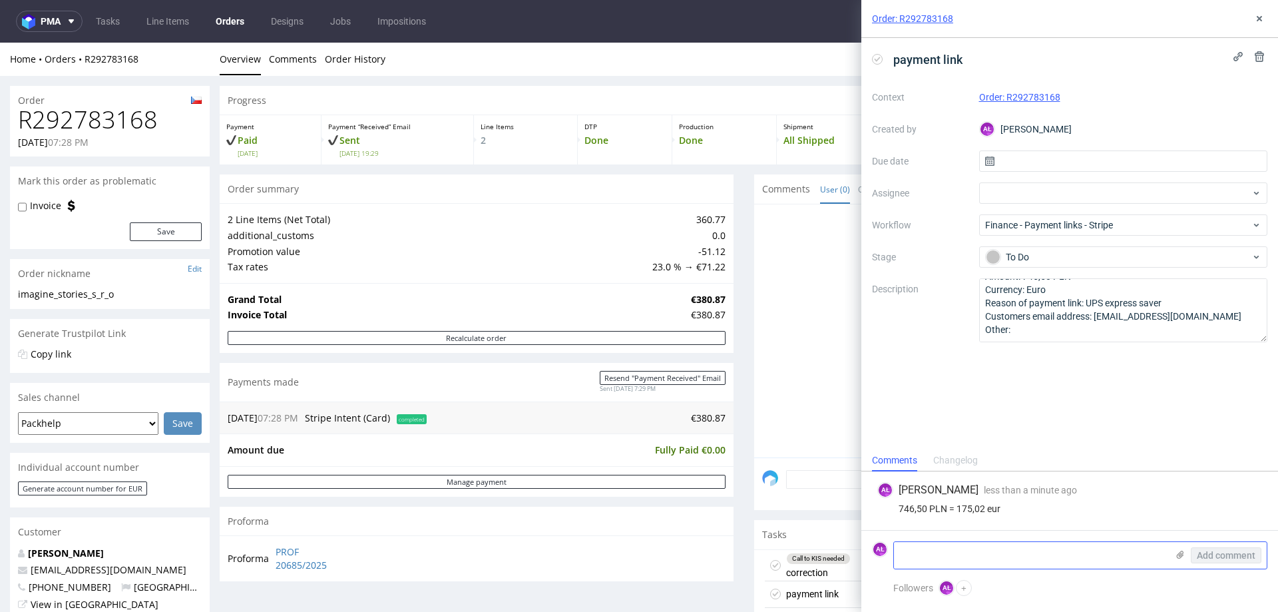
click at [1115, 554] on textarea at bounding box center [1030, 555] width 273 height 27
type textarea "sent"
drag, startPoint x: 1245, startPoint y: 553, endPoint x: 1147, endPoint y: 296, distance: 274.4
click at [1244, 553] on span "Add comment" at bounding box center [1226, 555] width 59 height 9
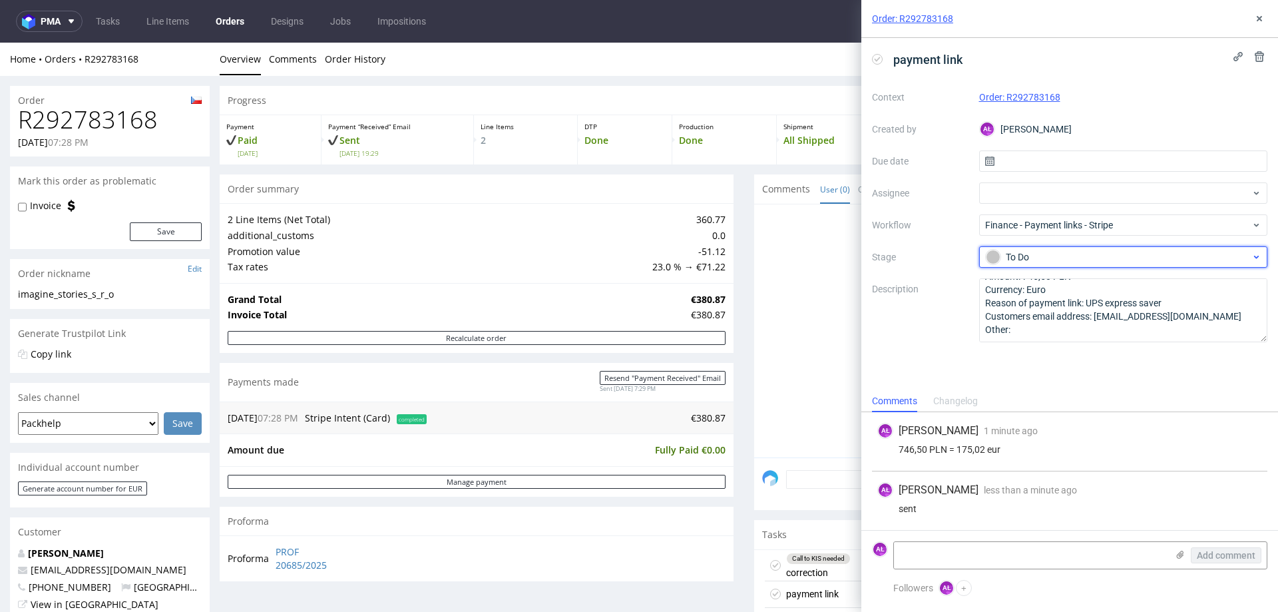
click at [1057, 256] on div "To Do" at bounding box center [1118, 257] width 265 height 15
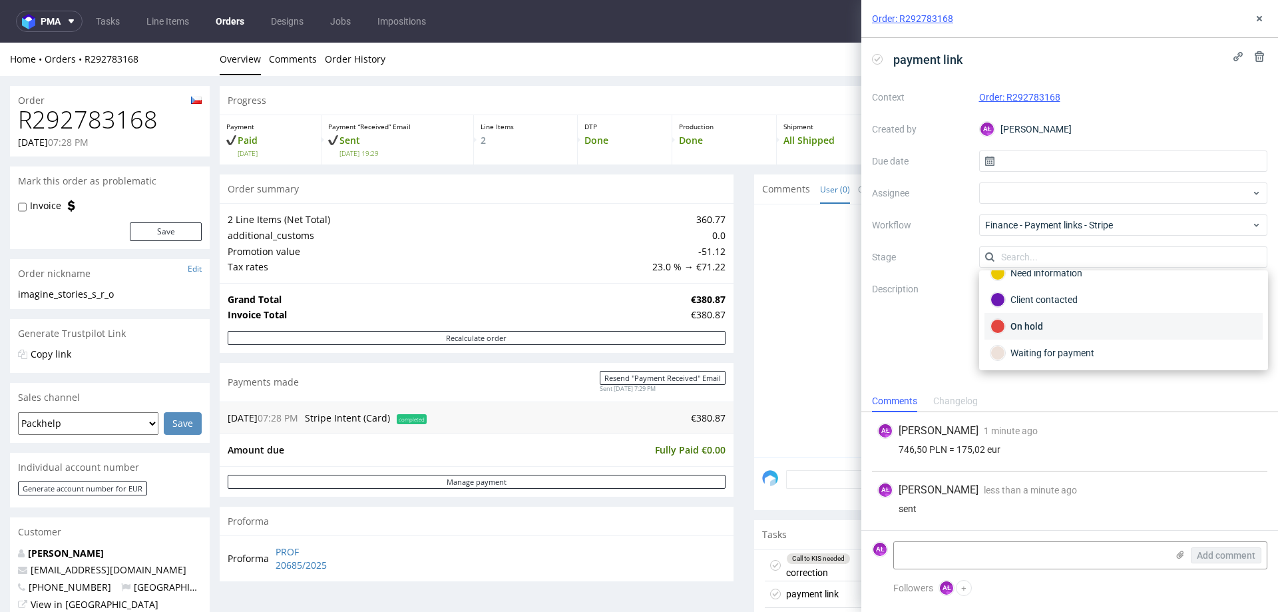
scroll to position [67, 0]
click at [1069, 322] on div "Waiting for payment" at bounding box center [1124, 329] width 266 height 15
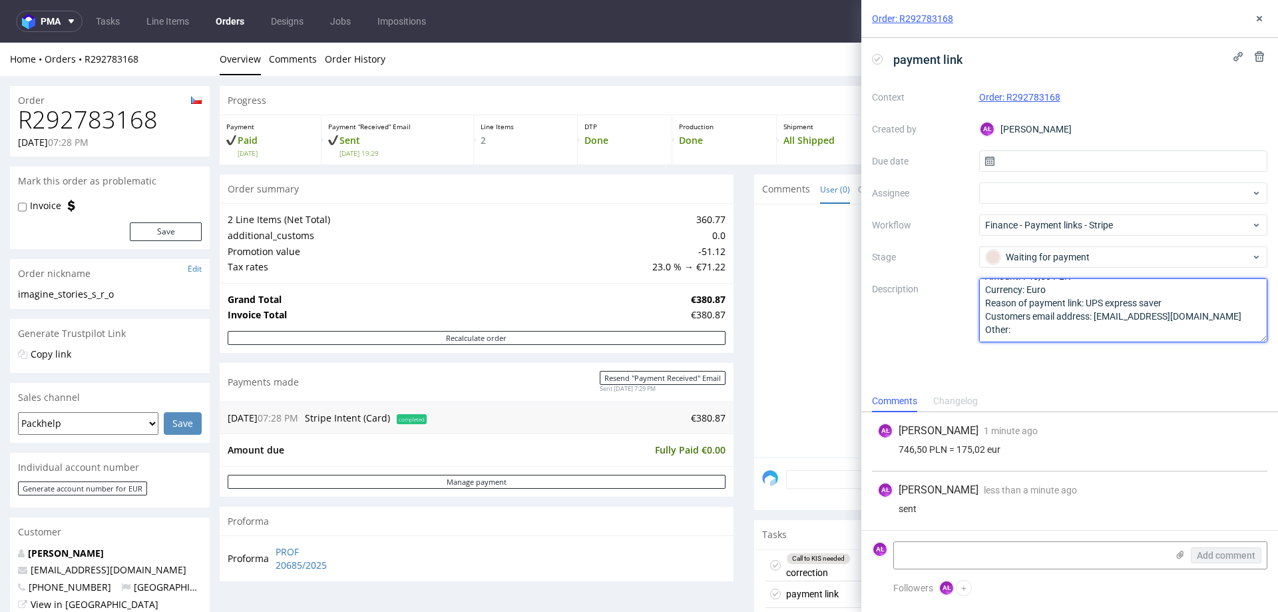
drag, startPoint x: 1169, startPoint y: 304, endPoint x: 1087, endPoint y: 304, distance: 81.9
click at [1087, 304] on textarea "Amount: 746,50 PLN Currency: Euro Reason of payment link: UPS express saver Cus…" at bounding box center [1123, 310] width 289 height 64
click at [1253, 24] on button at bounding box center [1260, 19] width 16 height 16
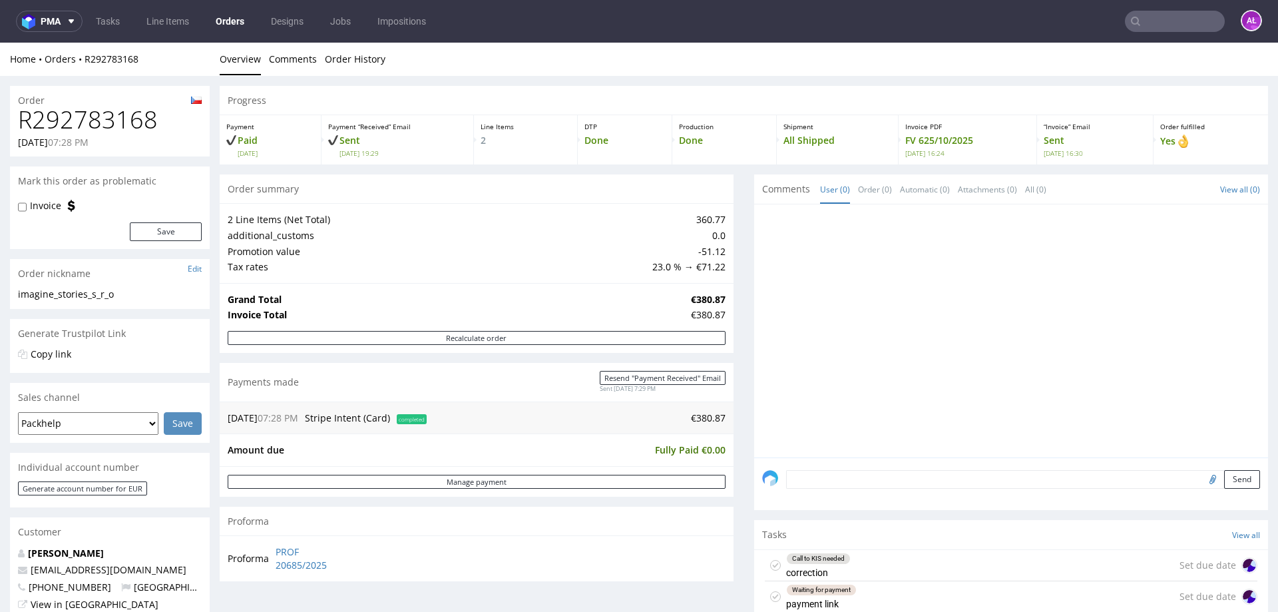
click at [795, 467] on div "Send" at bounding box center [1011, 483] width 514 height 53
click at [800, 475] on textarea at bounding box center [1023, 479] width 474 height 19
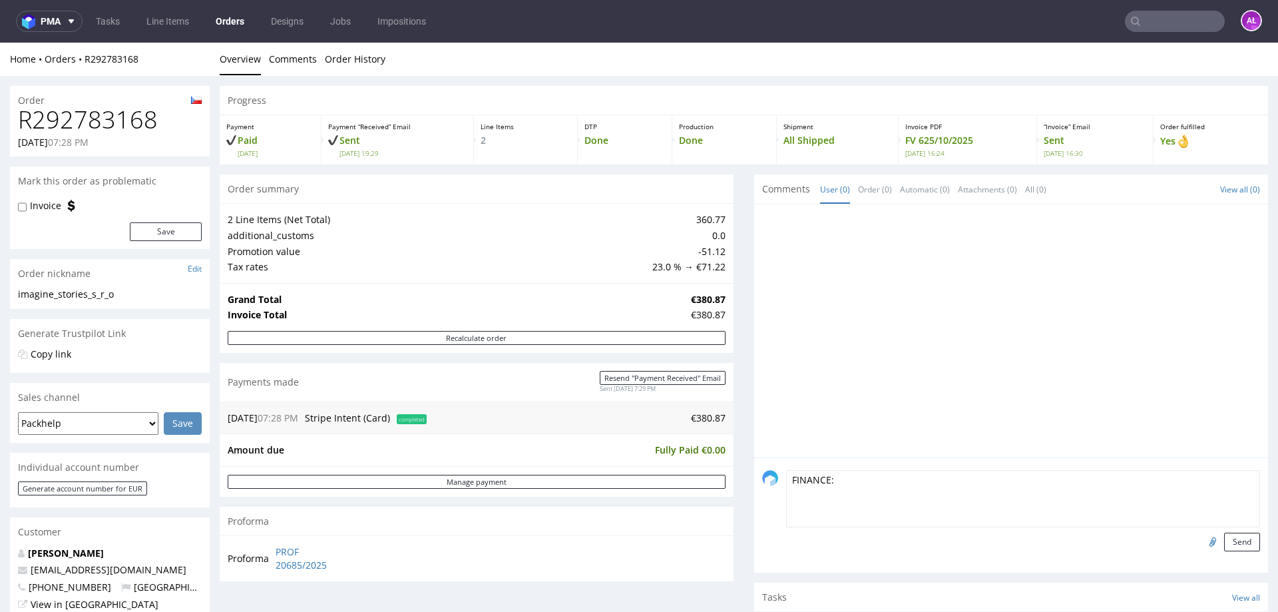
paste textarea "UPS express saver"
click at [827, 485] on textarea "FINANCE: UPS express saver" at bounding box center [1023, 498] width 474 height 57
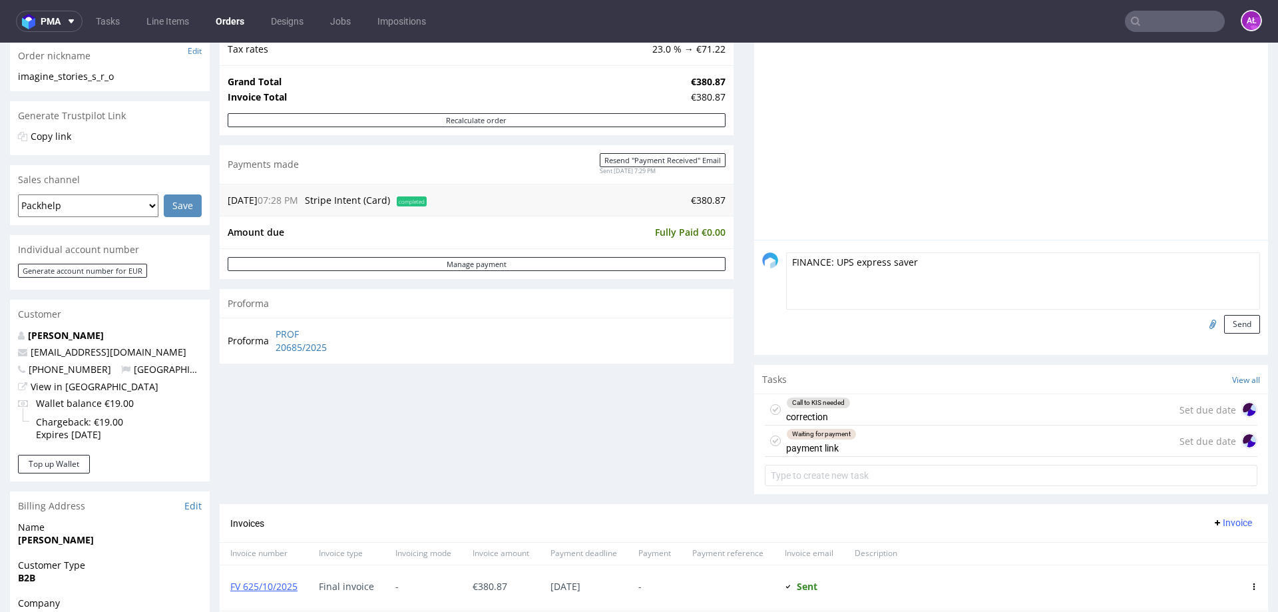
scroll to position [333, 0]
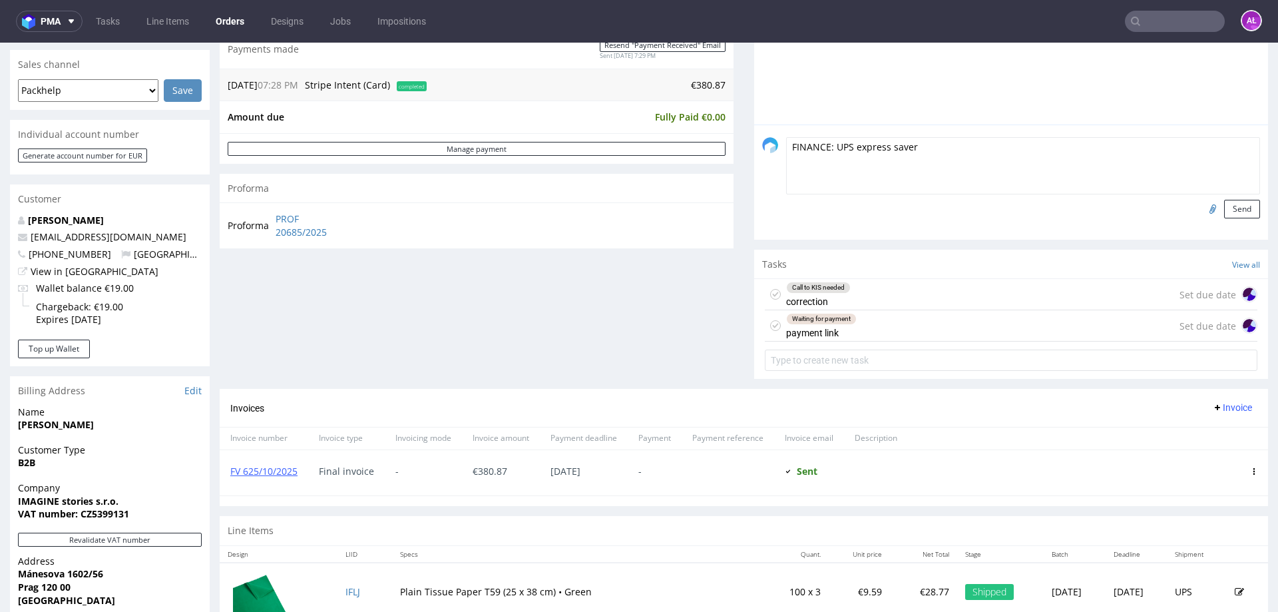
click at [841, 324] on div "Waiting for payment" at bounding box center [821, 319] width 69 height 11
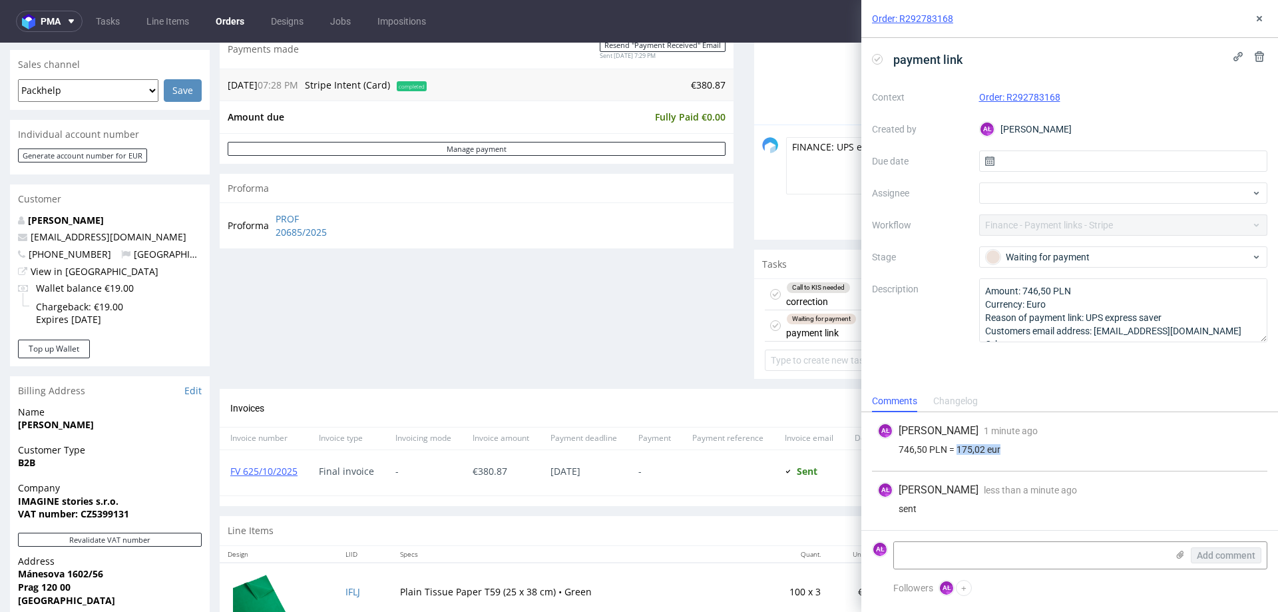
drag, startPoint x: 959, startPoint y: 454, endPoint x: 1278, endPoint y: 161, distance: 433.1
click at [1003, 452] on div "746,50 PLN = 175,02 eur" at bounding box center [1070, 449] width 385 height 11
copy div "175,02 eur"
click at [1262, 15] on icon at bounding box center [1259, 18] width 11 height 11
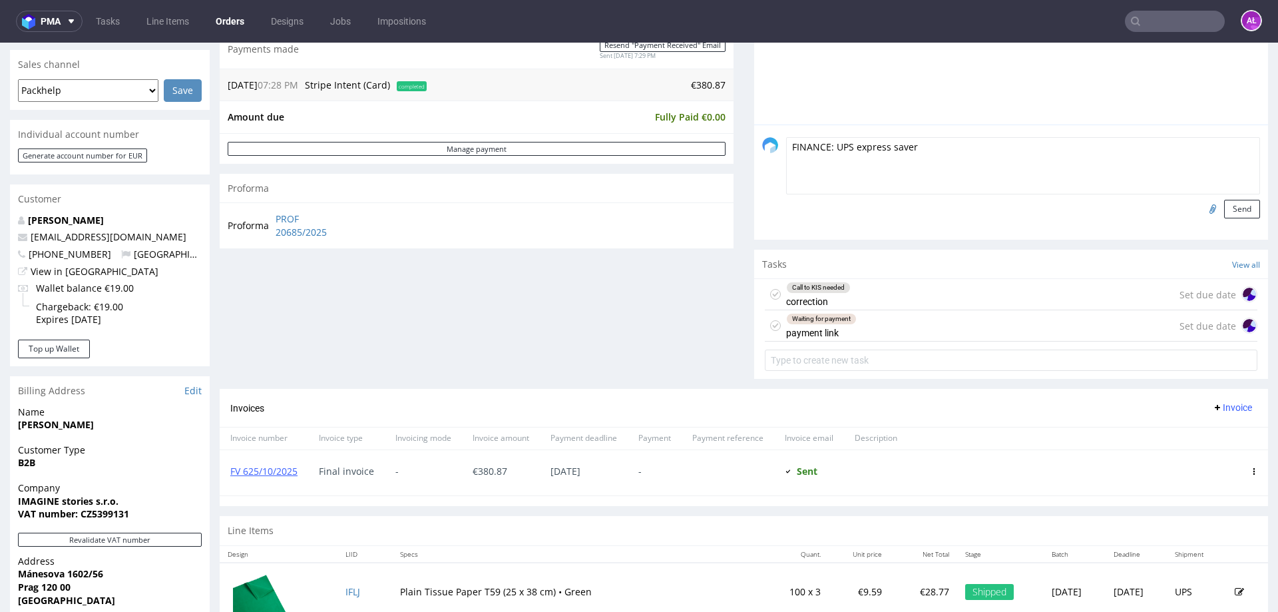
click at [826, 150] on textarea "FINANCE: UPS express saver" at bounding box center [1023, 165] width 474 height 57
click at [1135, 154] on textarea "FINANCE: 175,02 eur needs to be added on the final invoice (UPS express saver" at bounding box center [1023, 165] width 474 height 57
type textarea "FINANCE: 175,02 eur needs to be added on the final invoice (UPS express saver)"
click at [1224, 204] on button "Send" at bounding box center [1242, 209] width 36 height 19
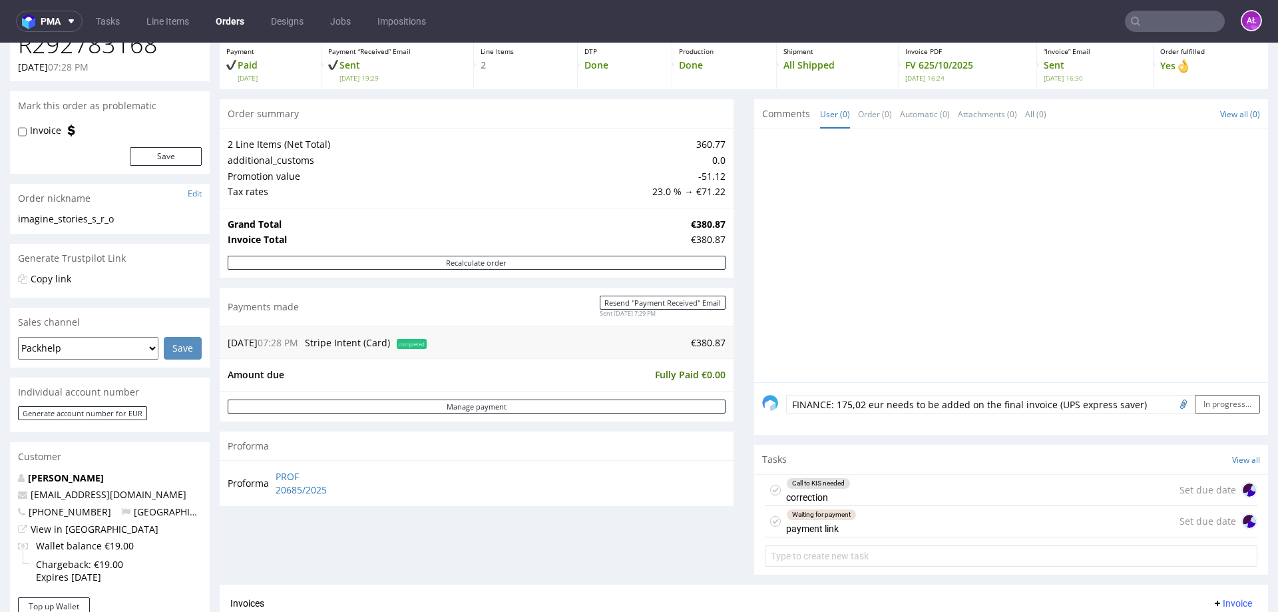
scroll to position [67, 0]
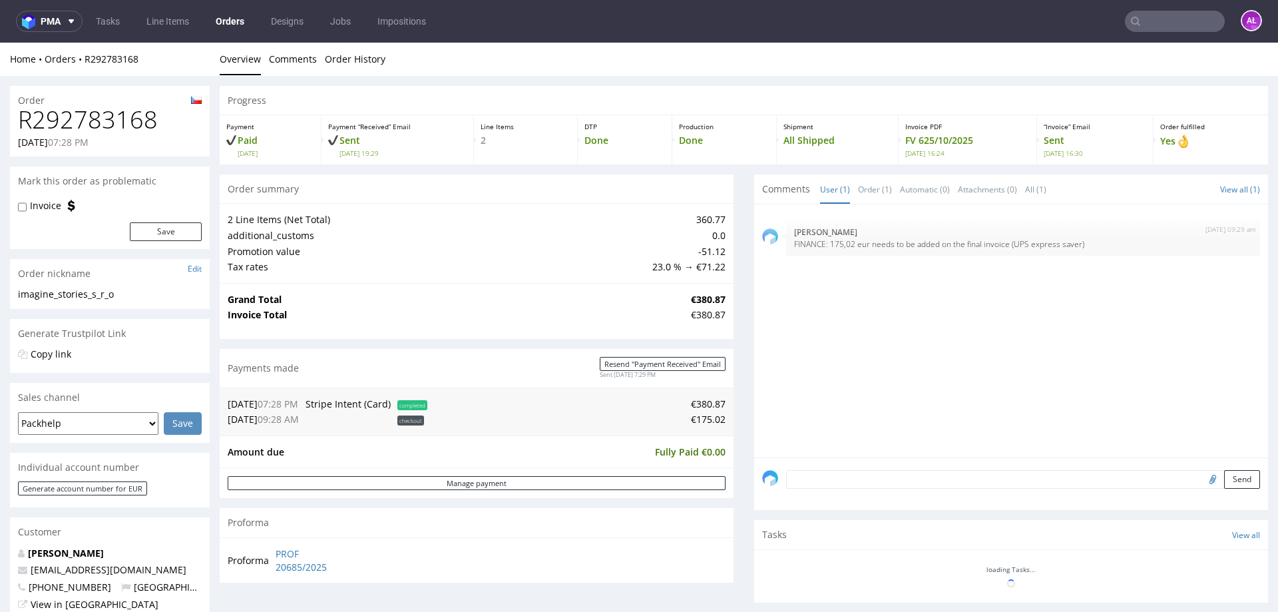
drag, startPoint x: 1136, startPoint y: 414, endPoint x: 915, endPoint y: 338, distance: 233.7
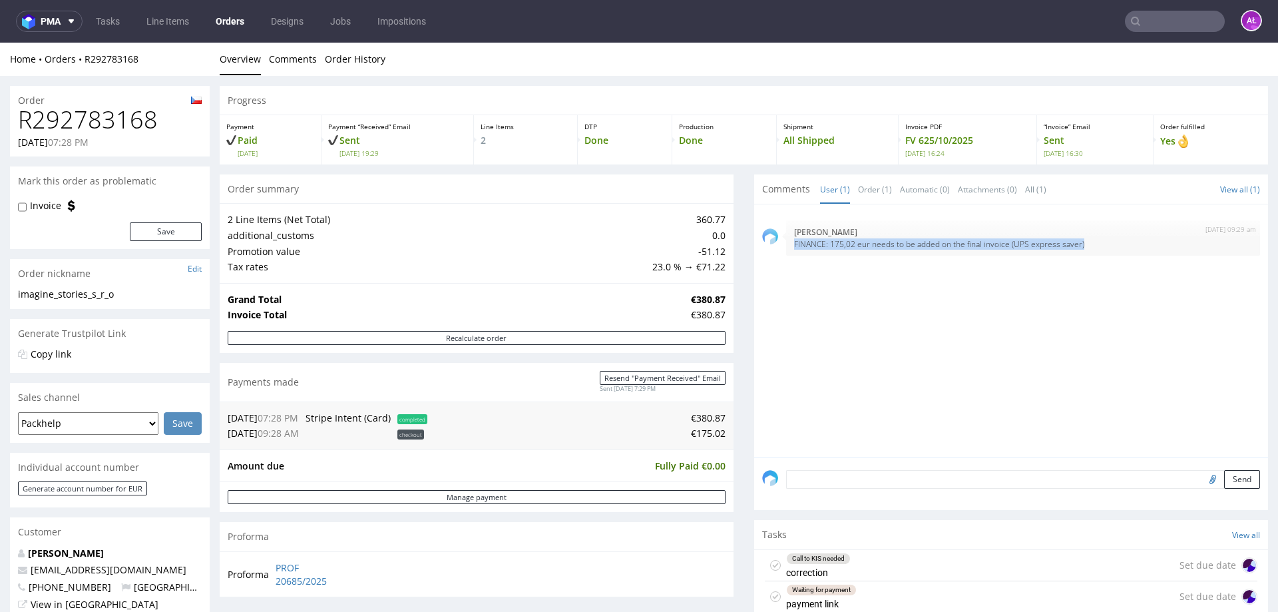
drag, startPoint x: 1071, startPoint y: 243, endPoint x: 836, endPoint y: 380, distance: 271.8
click at [786, 244] on div "14th Oct 25 | 09:29 am Aleksandra Łętowska FINANCE: 175,02 eur needs to be adde…" at bounding box center [1023, 237] width 474 height 35
copy p "FINANCE: 175,02 eur needs to be added on the final invoice (UPS express saver)"
click at [877, 481] on textarea at bounding box center [1023, 479] width 474 height 19
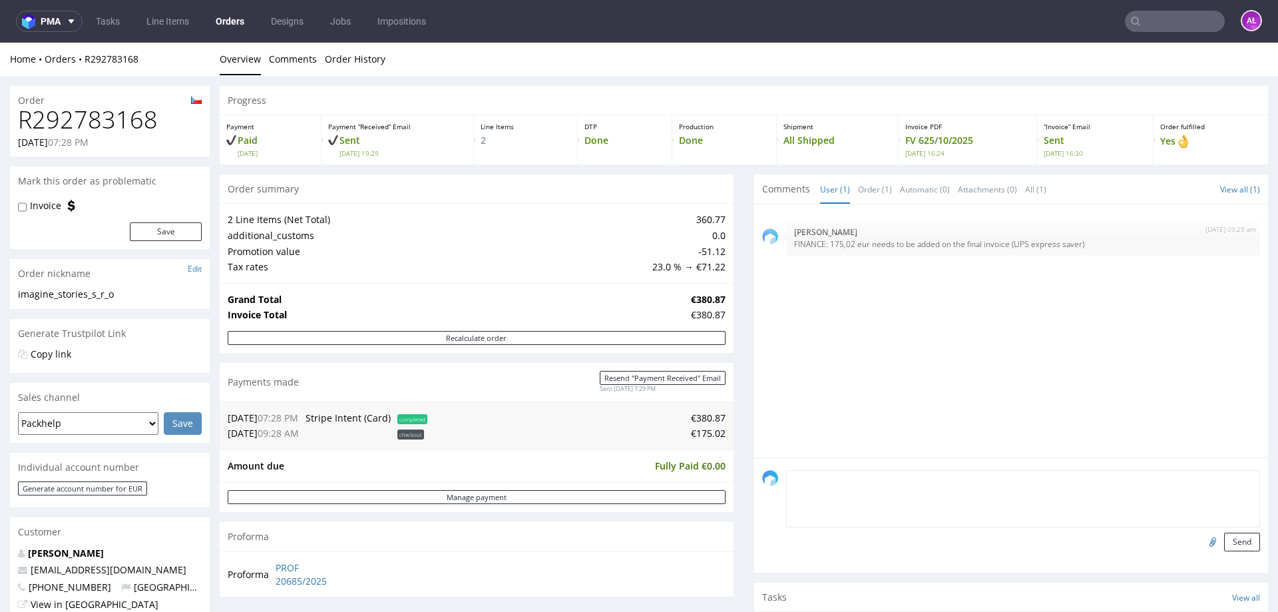
paste textarea "FINANCE: 175,02 eur needs to be added on the final invoice (UPS express saver)"
drag, startPoint x: 1042, startPoint y: 483, endPoint x: 987, endPoint y: 489, distance: 54.9
click at [987, 489] on textarea "FINANCE: 175,02 eur needs to be added on the final invoice (UPS express saver)" at bounding box center [1023, 498] width 474 height 57
type textarea "FINANCE: 175,02 eur needs to be added on the correction (UPS express saver)"
click at [1224, 541] on button "Send" at bounding box center [1242, 542] width 36 height 19
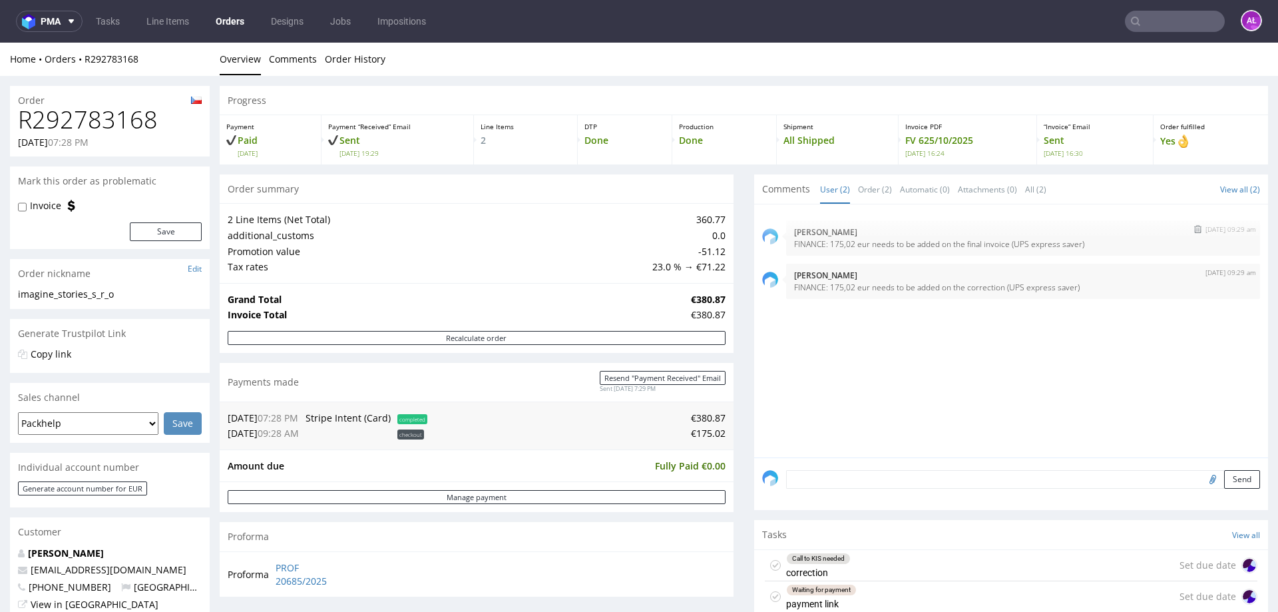
click at [1194, 228] on img "submit" at bounding box center [1197, 229] width 7 height 8
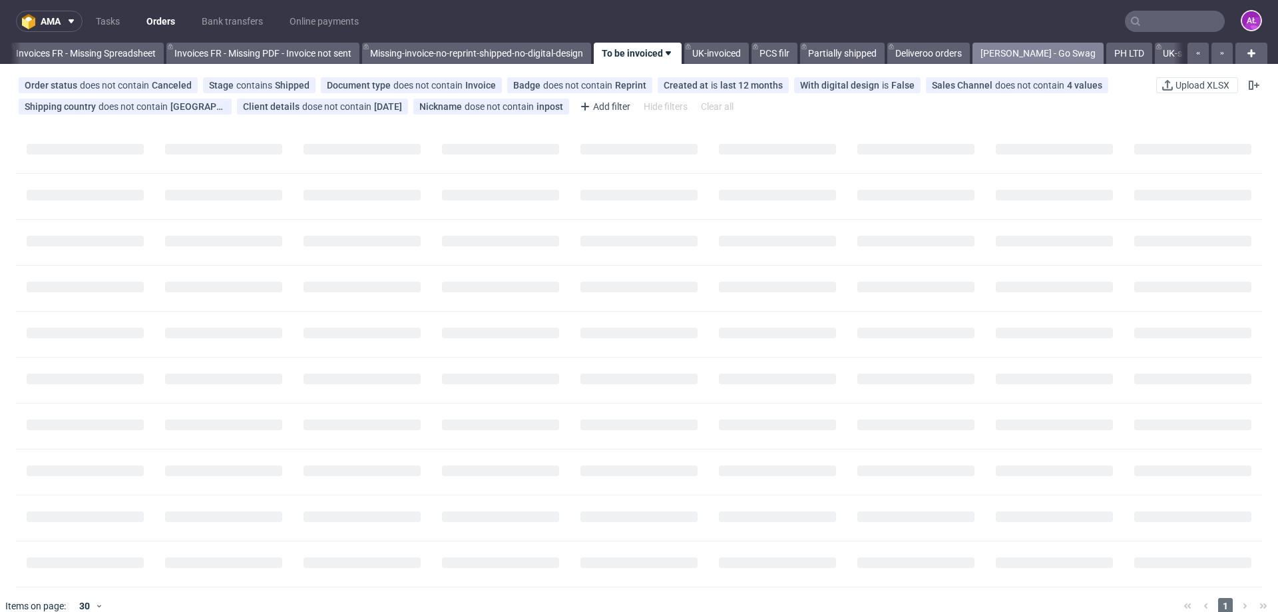
scroll to position [0, 2159]
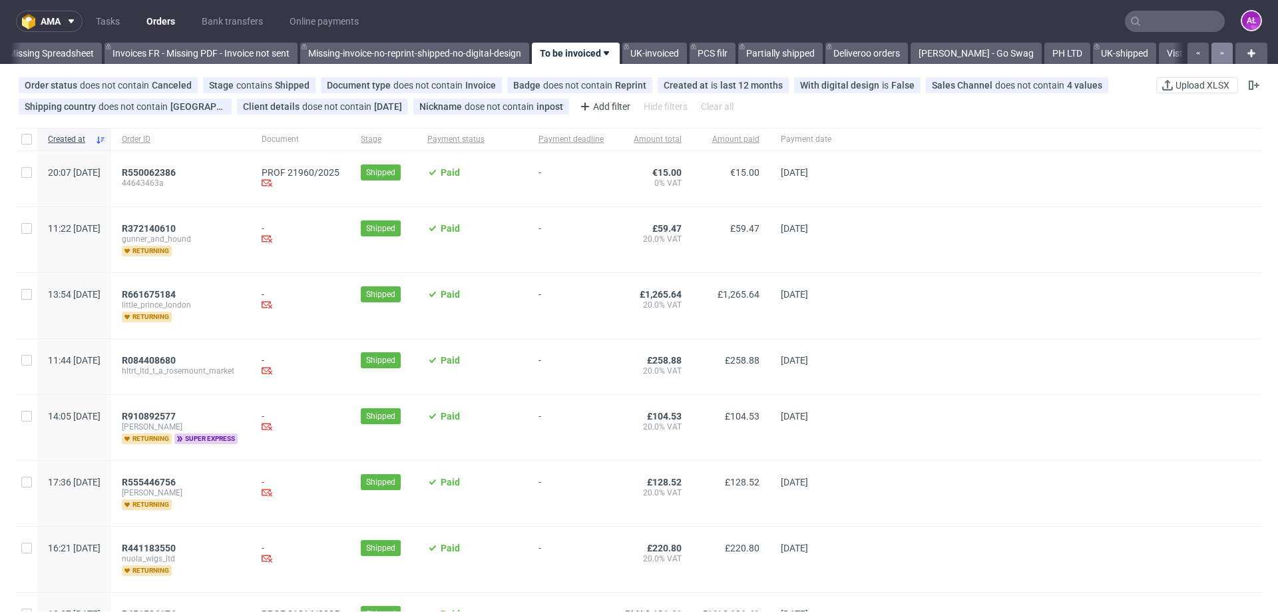
click at [1212, 53] on button "button" at bounding box center [1222, 53] width 21 height 21
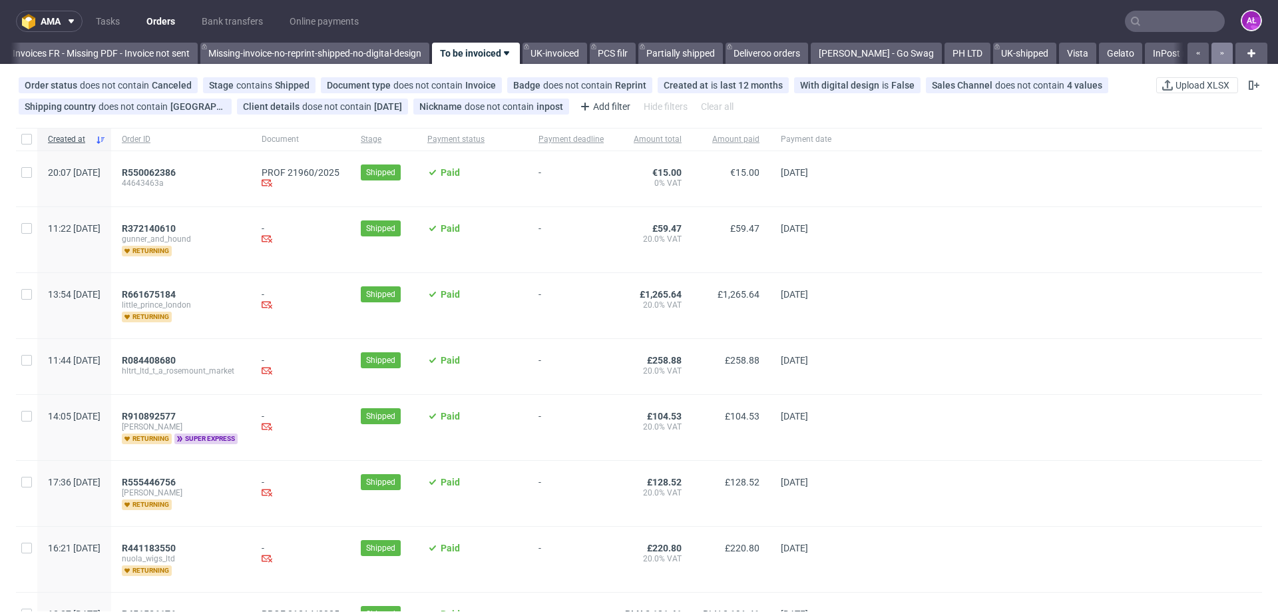
click at [1212, 53] on button "button" at bounding box center [1222, 53] width 21 height 21
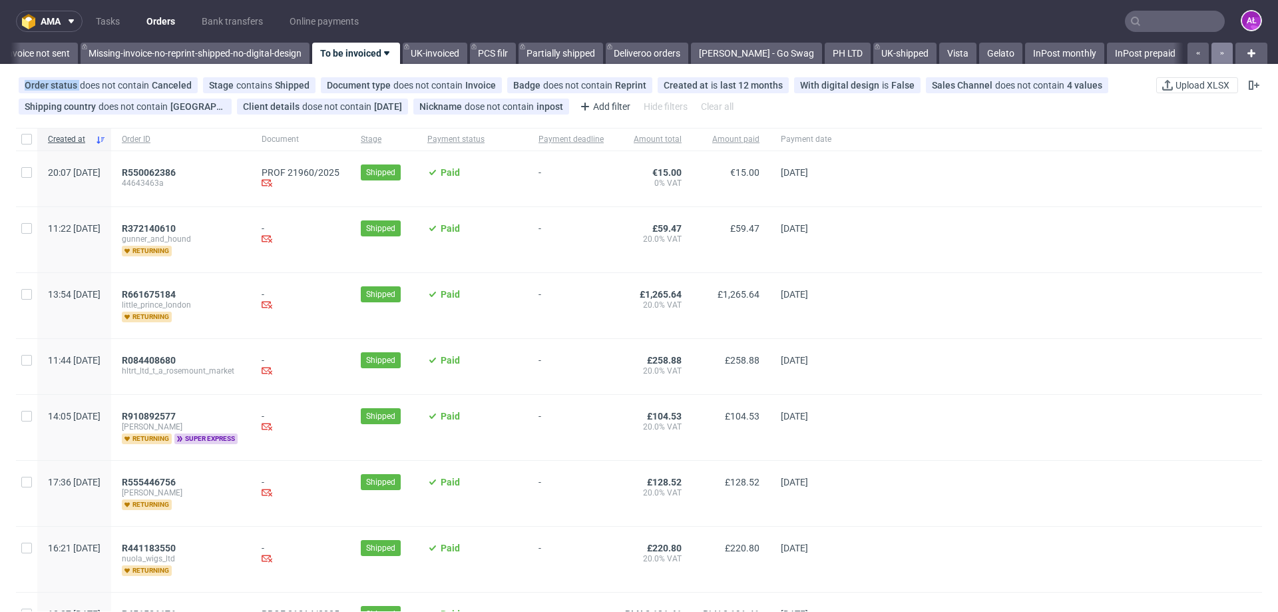
click at [1208, 53] on div at bounding box center [1209, 53] width 48 height 21
click at [1137, 52] on link "InPost prepaid" at bounding box center [1145, 53] width 77 height 21
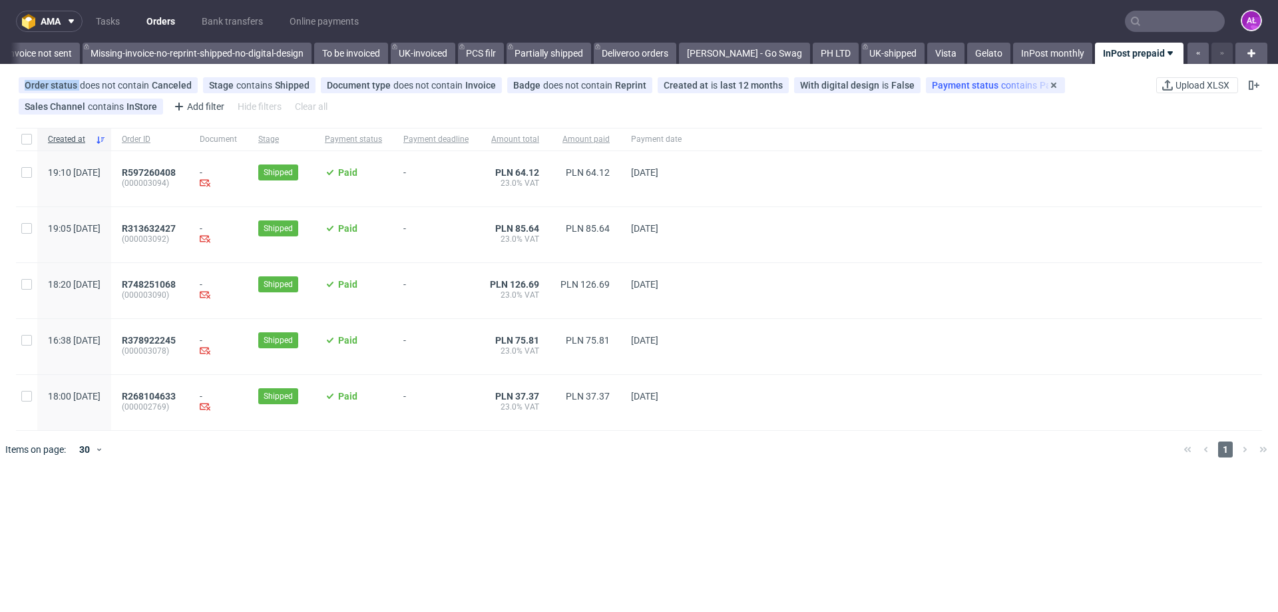
click at [998, 85] on div "Payment status contains Paid" at bounding box center [995, 85] width 127 height 11
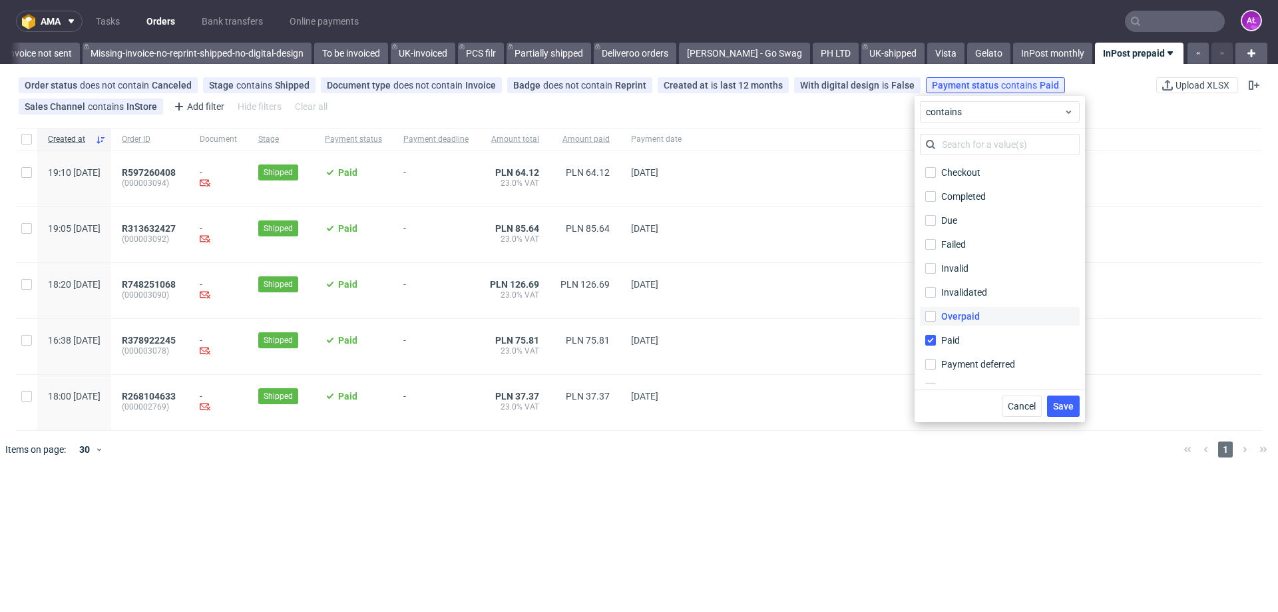
click at [938, 312] on label "Overpaid" at bounding box center [1000, 316] width 160 height 19
click at [936, 312] on input "Overpaid" at bounding box center [930, 316] width 11 height 11
checkbox input "true"
click at [933, 220] on input "Due" at bounding box center [930, 220] width 11 height 11
checkbox input "true"
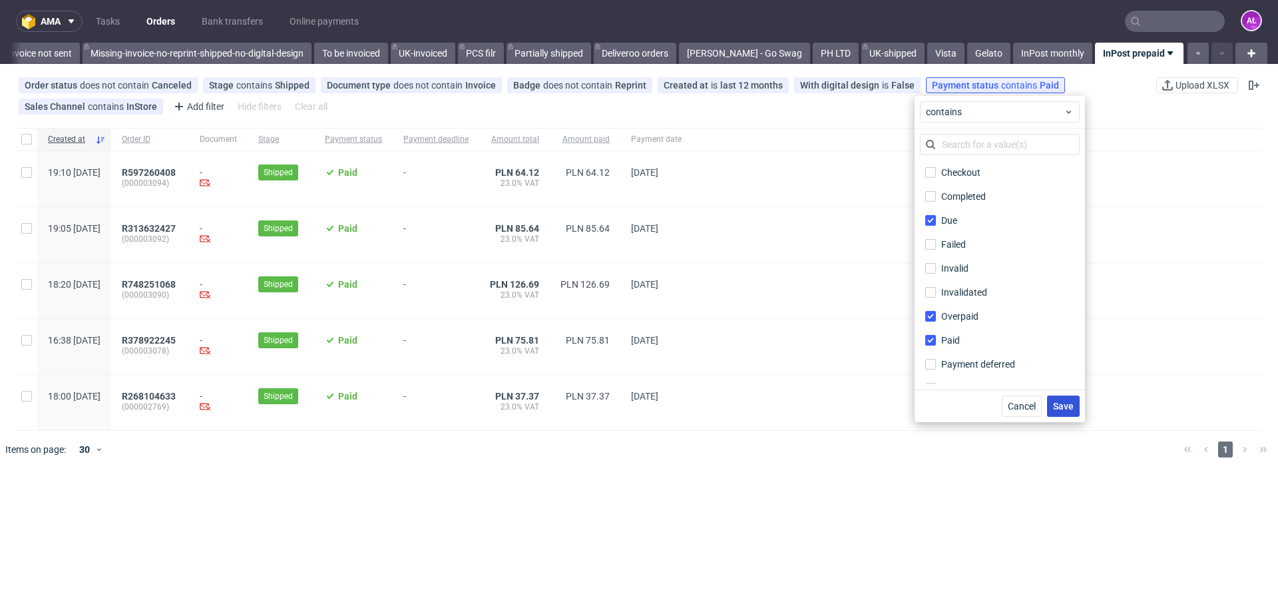
click at [1069, 402] on span "Save" at bounding box center [1063, 405] width 21 height 9
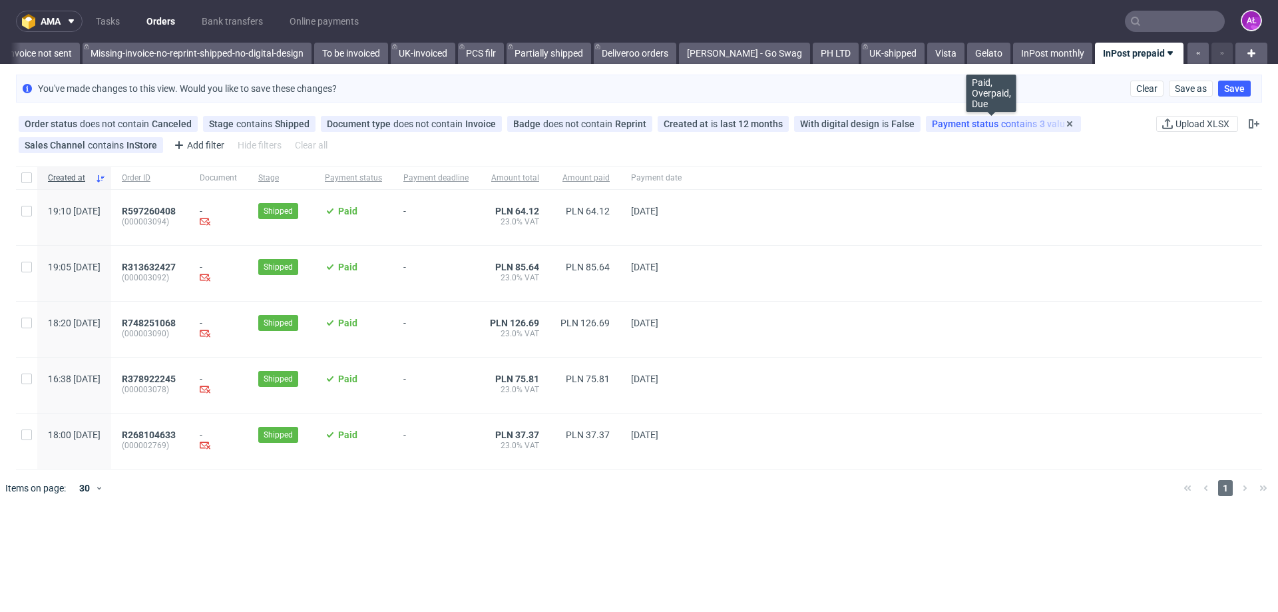
click at [942, 127] on span "Payment status" at bounding box center [966, 124] width 69 height 11
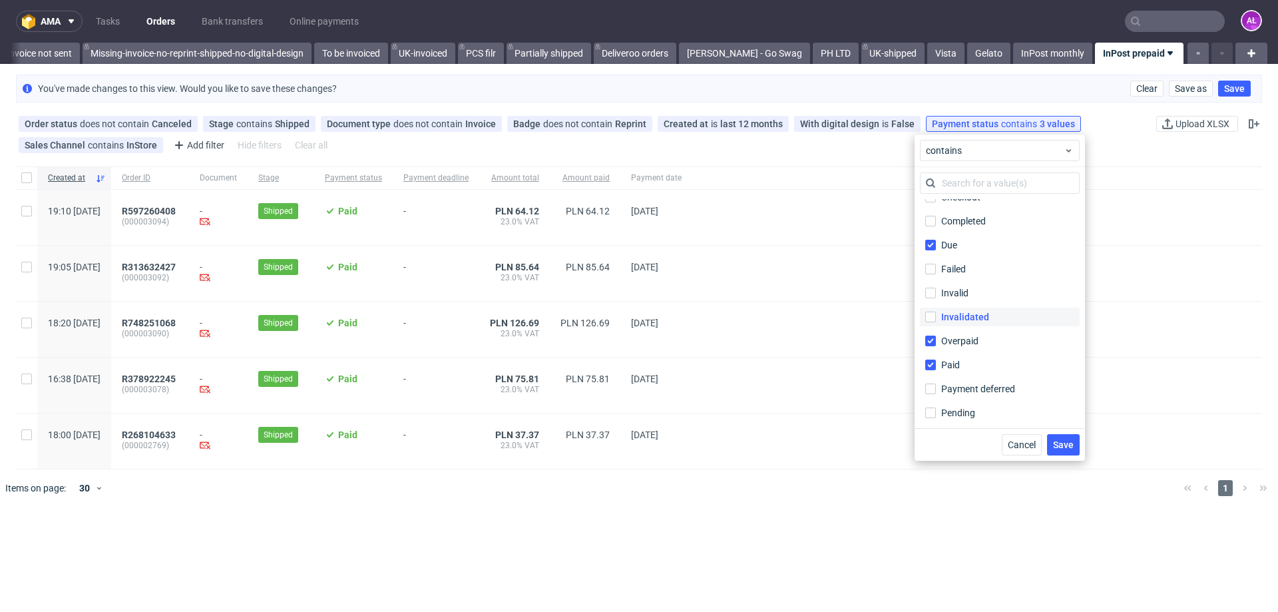
scroll to position [0, 0]
click at [927, 210] on input "Checkout" at bounding box center [930, 211] width 11 height 11
checkbox input "true"
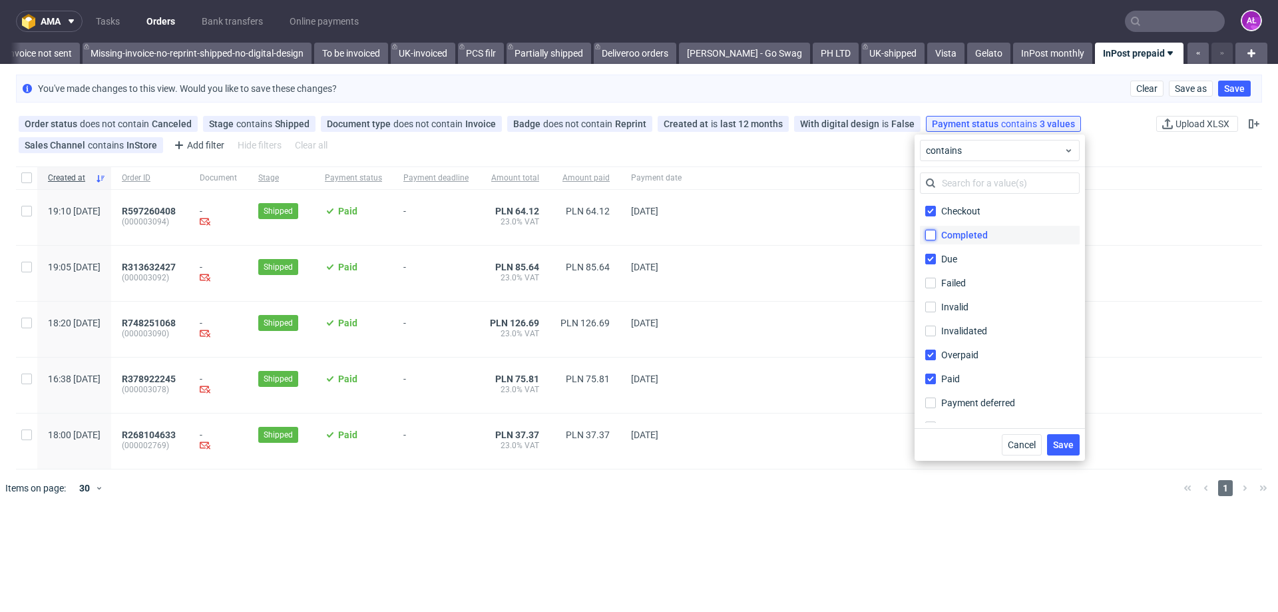
click at [932, 235] on input "Completed" at bounding box center [930, 235] width 11 height 11
checkbox input "true"
click at [929, 283] on input "Failed" at bounding box center [930, 283] width 11 height 11
checkbox input "true"
click at [929, 307] on input "Invalid" at bounding box center [930, 307] width 11 height 11
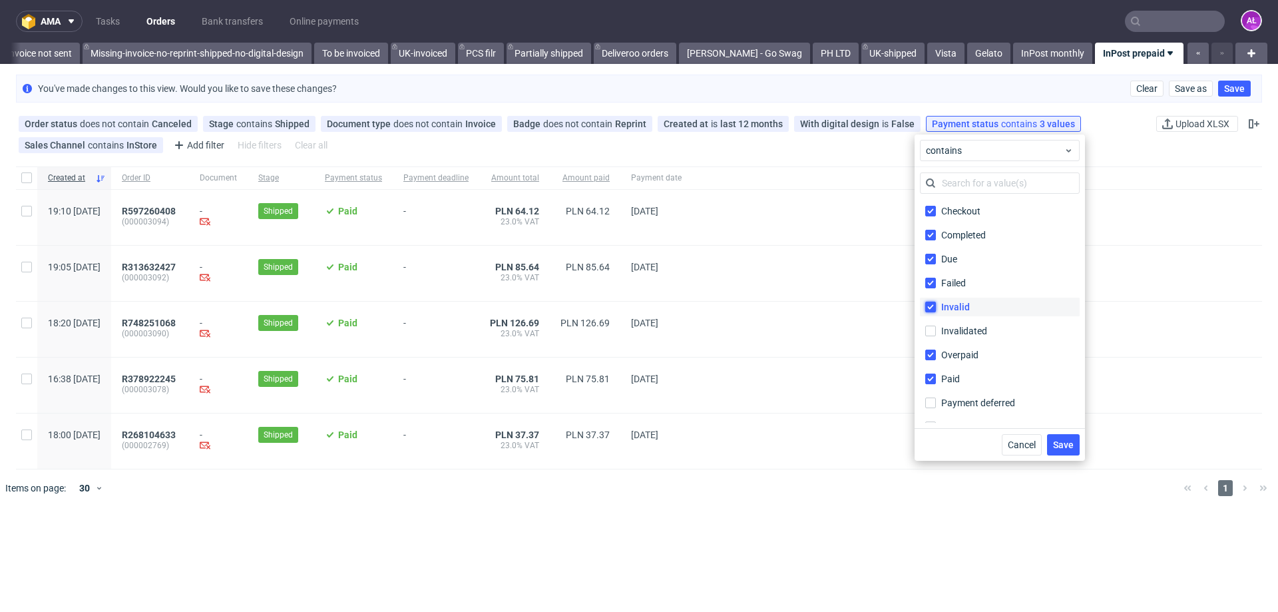
checkbox input "true"
click at [931, 327] on input "Invalidated" at bounding box center [930, 331] width 11 height 11
checkbox input "true"
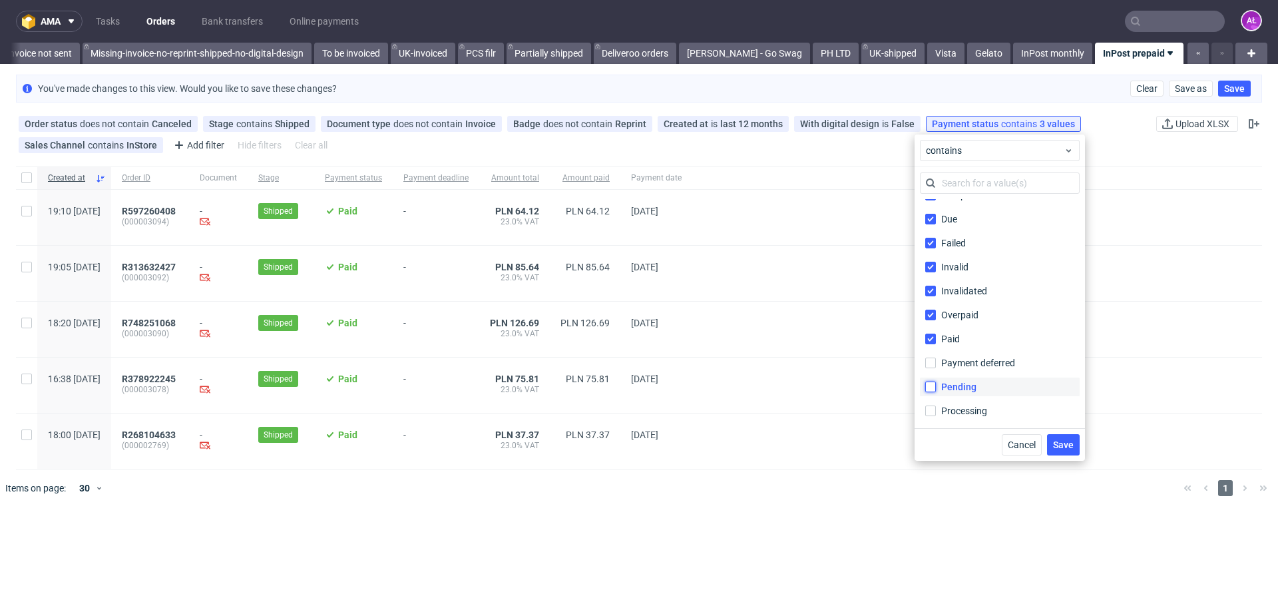
click at [933, 390] on input "Pending" at bounding box center [930, 387] width 11 height 11
checkbox input "true"
click at [931, 415] on input "Processing" at bounding box center [930, 410] width 11 height 11
checkbox input "true"
click at [1065, 448] on span "Save" at bounding box center [1063, 444] width 21 height 9
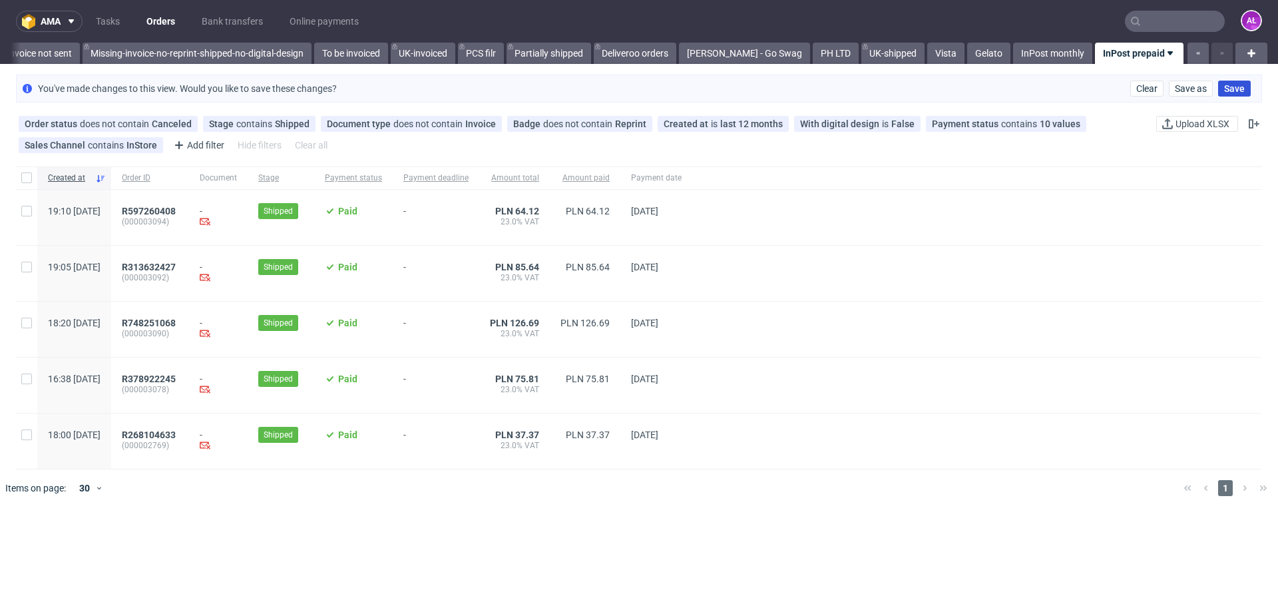
click at [1232, 88] on span "Save" at bounding box center [1234, 88] width 21 height 9
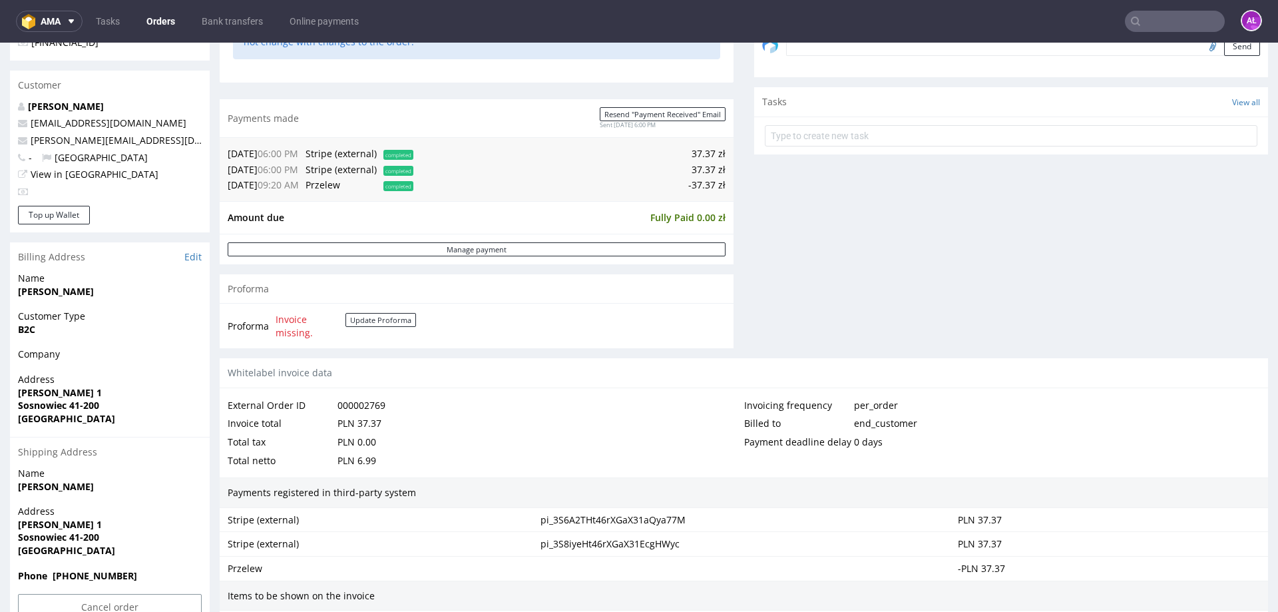
scroll to position [432, 0]
click at [399, 324] on button "Update Proforma" at bounding box center [381, 321] width 71 height 14
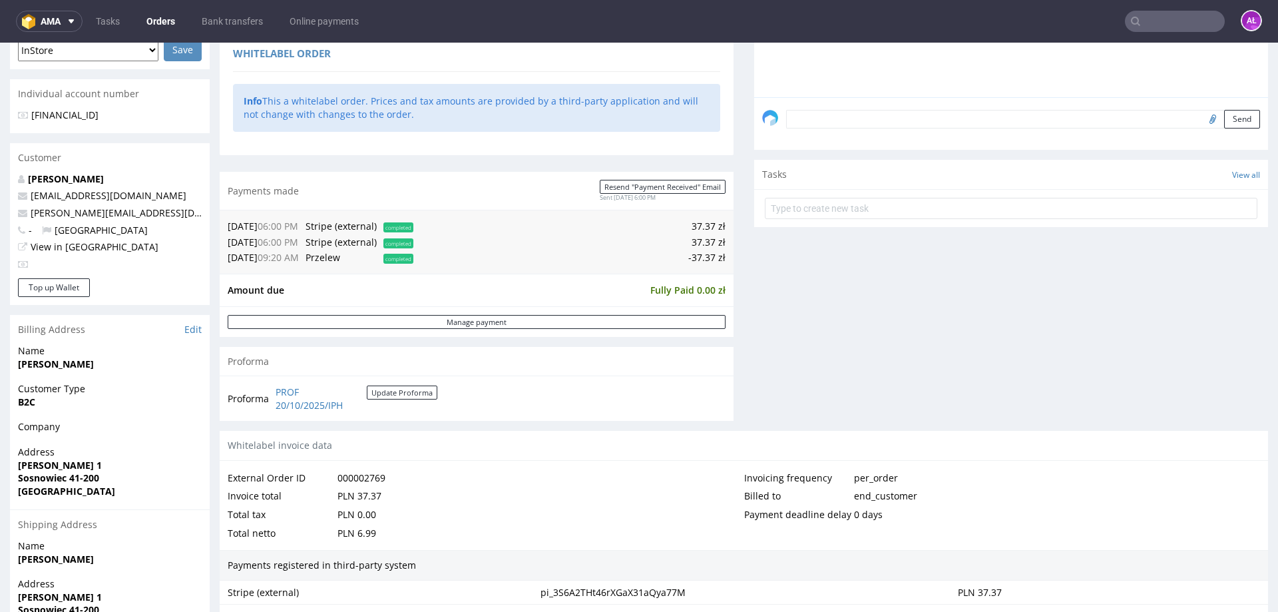
scroll to position [179, 0]
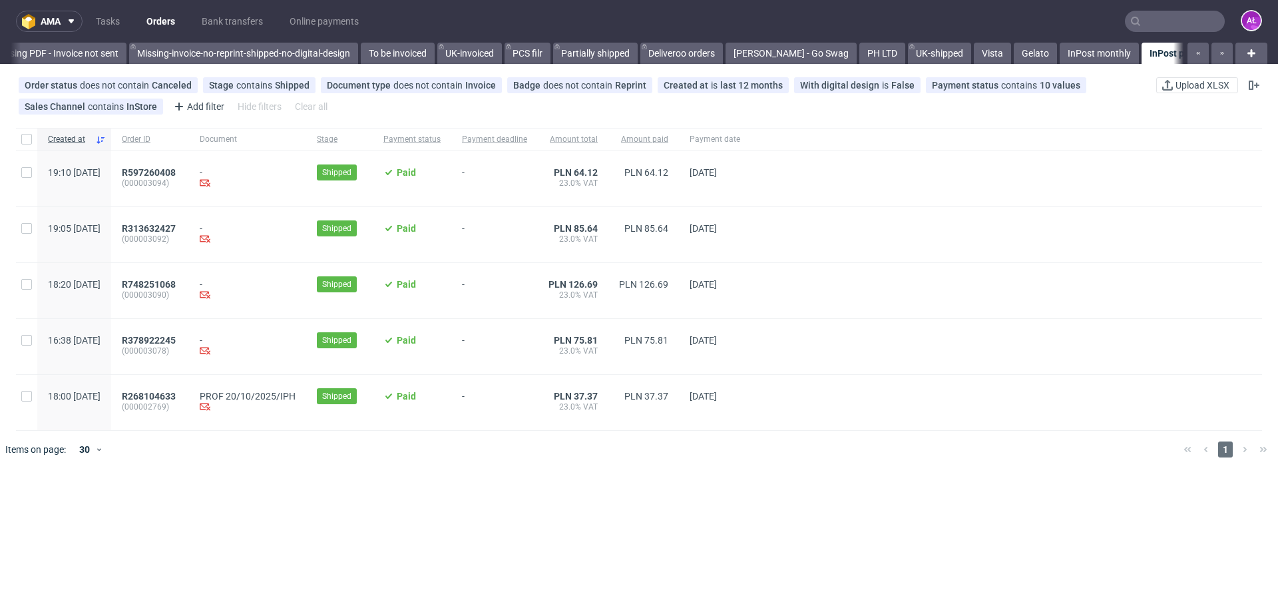
scroll to position [0, 2382]
click at [176, 399] on span "R268104633" at bounding box center [149, 396] width 54 height 11
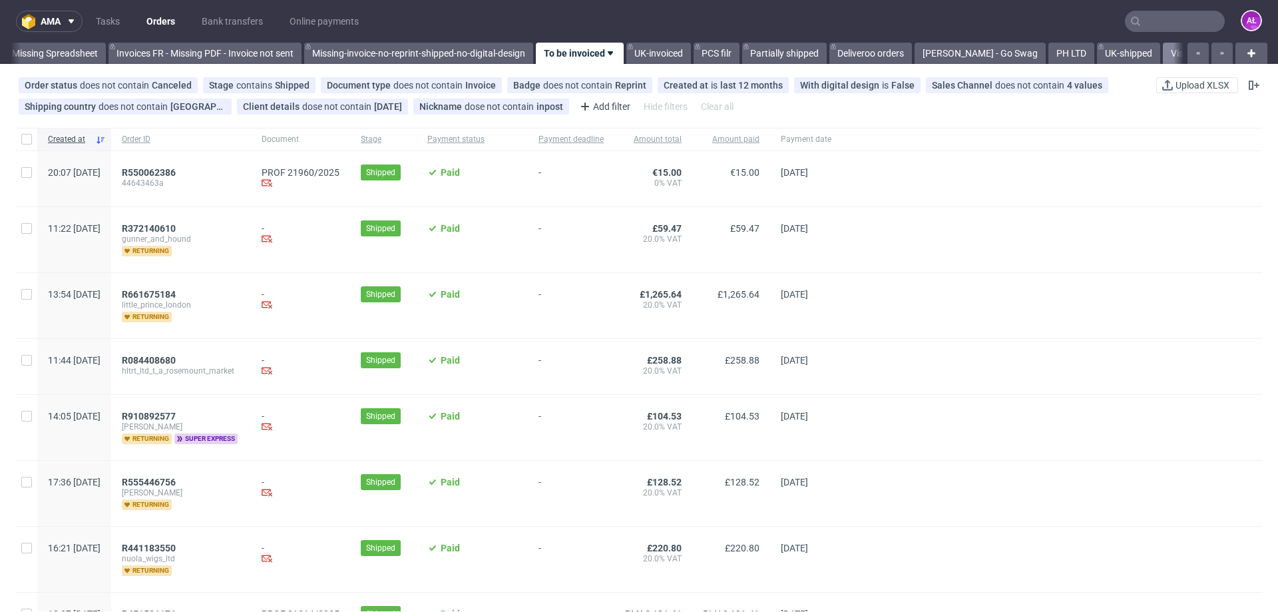
scroll to position [0, 2159]
click at [1212, 54] on button "button" at bounding box center [1222, 53] width 21 height 21
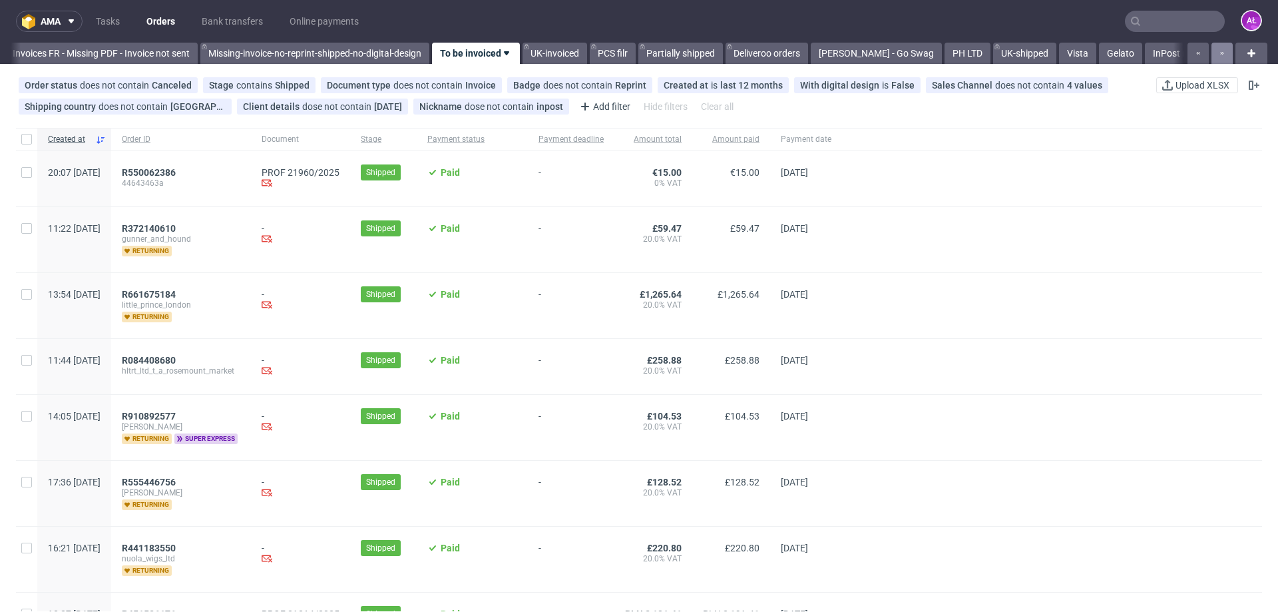
click at [1212, 54] on button "button" at bounding box center [1222, 53] width 21 height 21
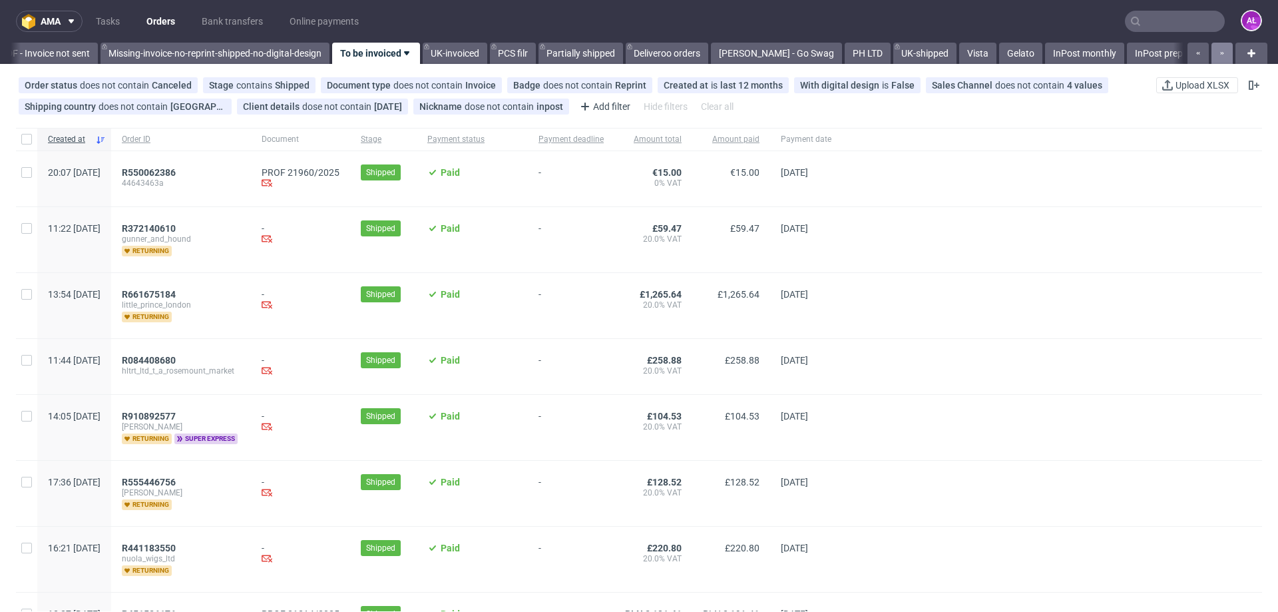
click at [1212, 54] on button "button" at bounding box center [1222, 53] width 21 height 21
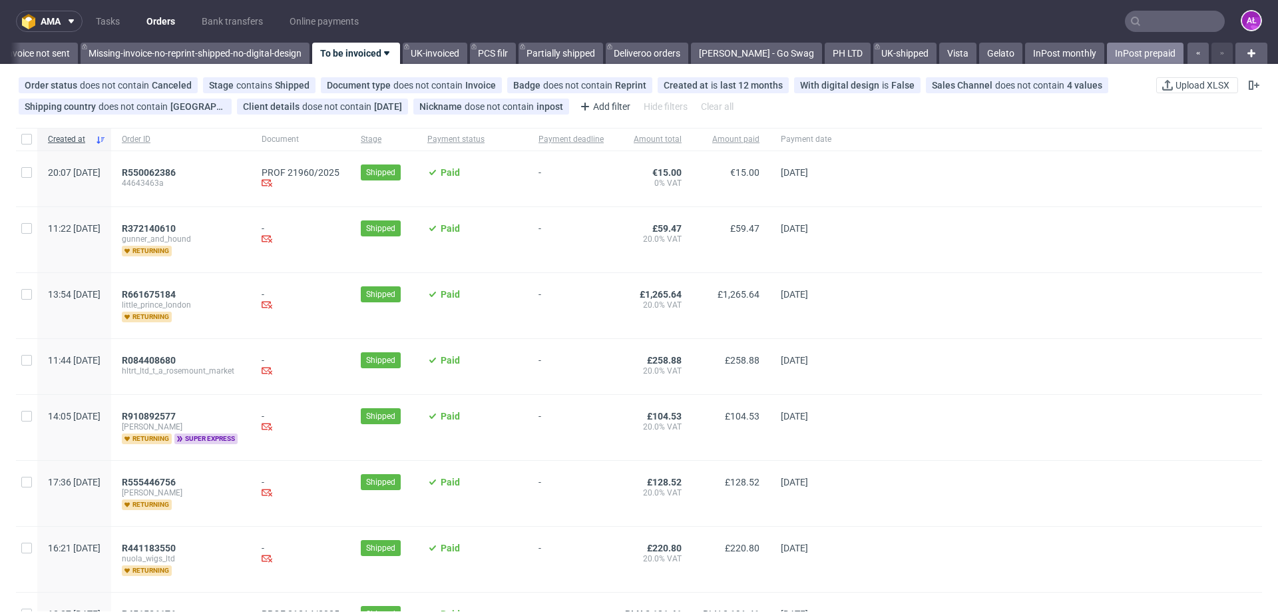
click at [1152, 53] on link "InPost prepaid" at bounding box center [1145, 53] width 77 height 21
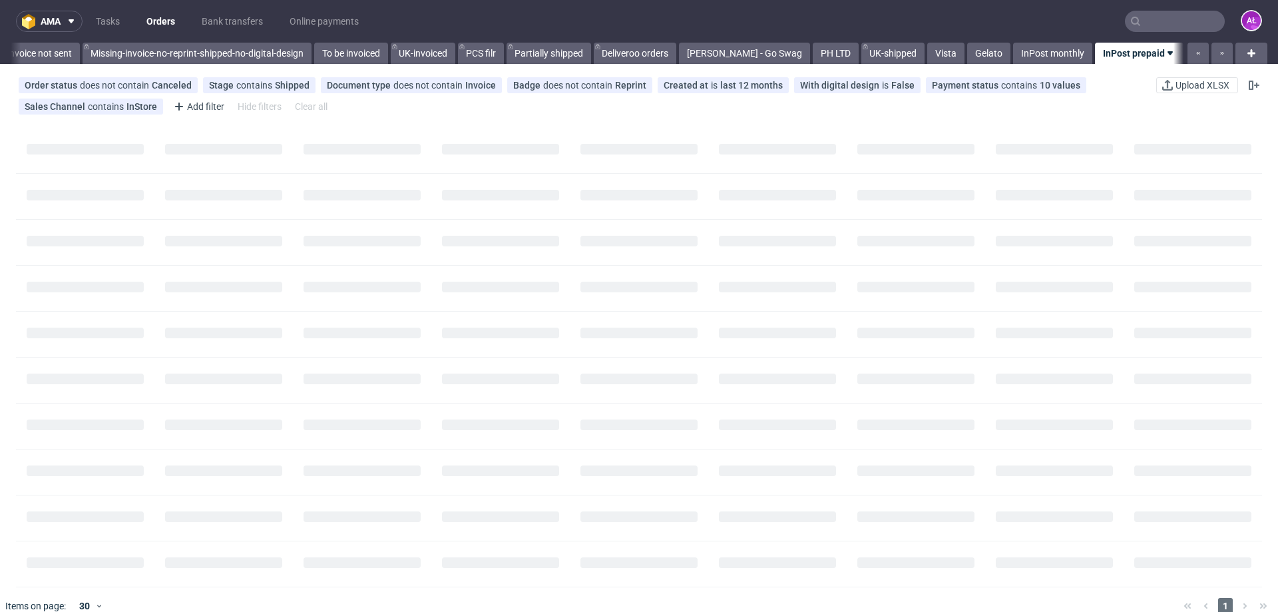
scroll to position [0, 2382]
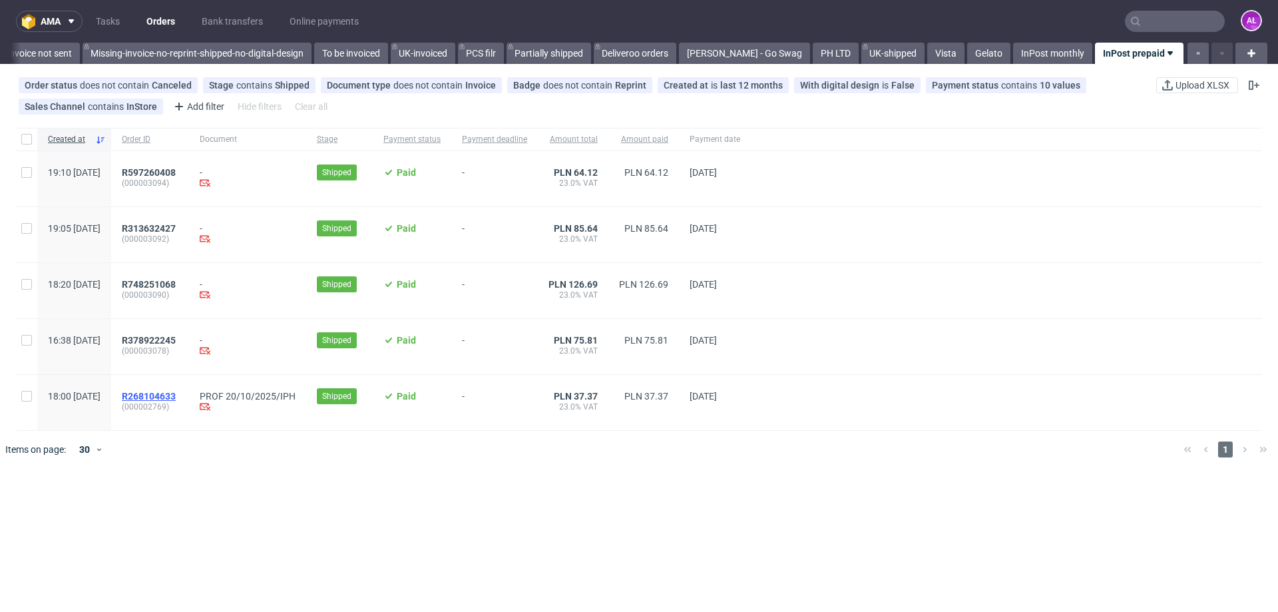
click at [176, 400] on span "R268104633" at bounding box center [149, 396] width 54 height 11
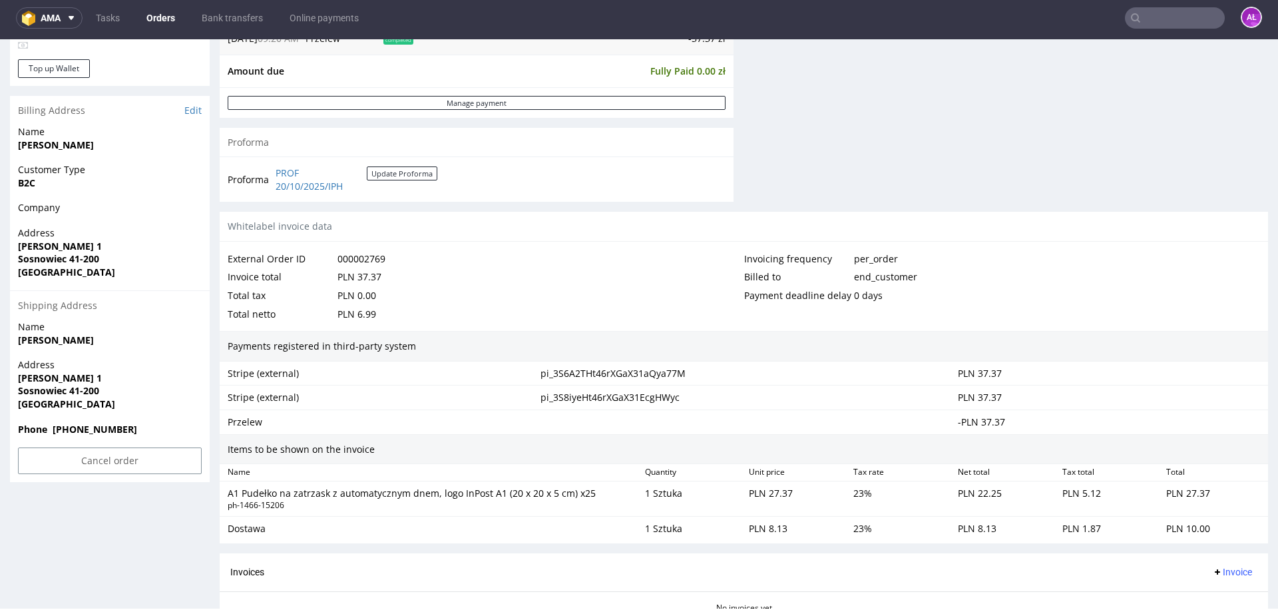
scroll to position [666, 0]
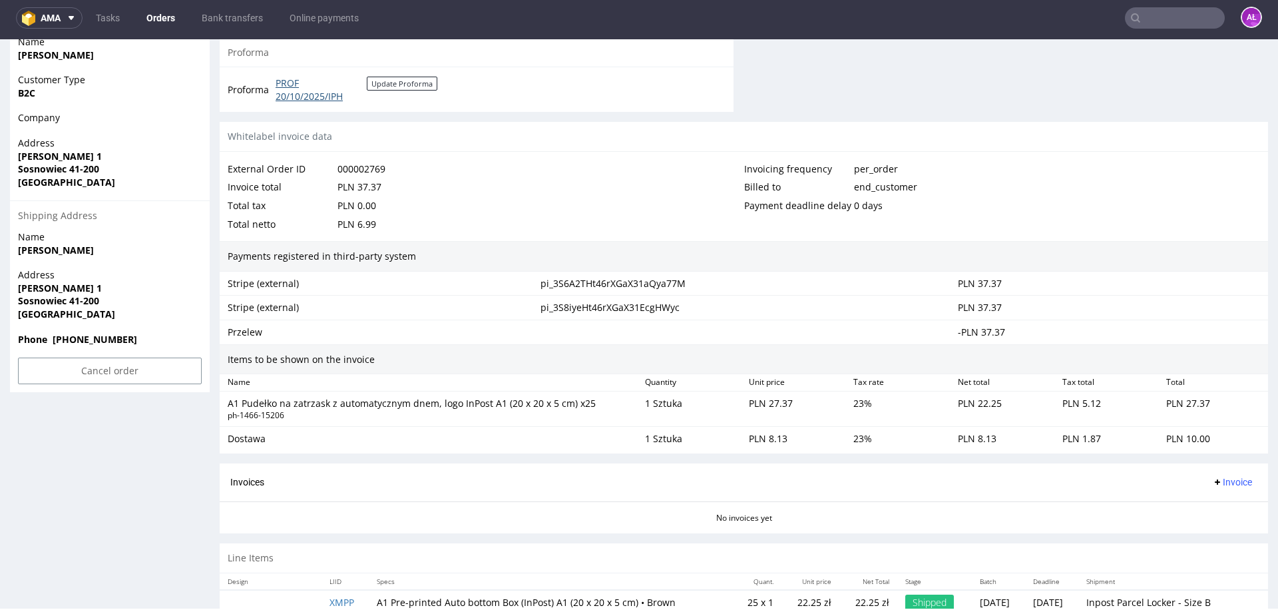
click at [314, 99] on link "PROF 20/10/2025/IPH" at bounding box center [321, 90] width 91 height 26
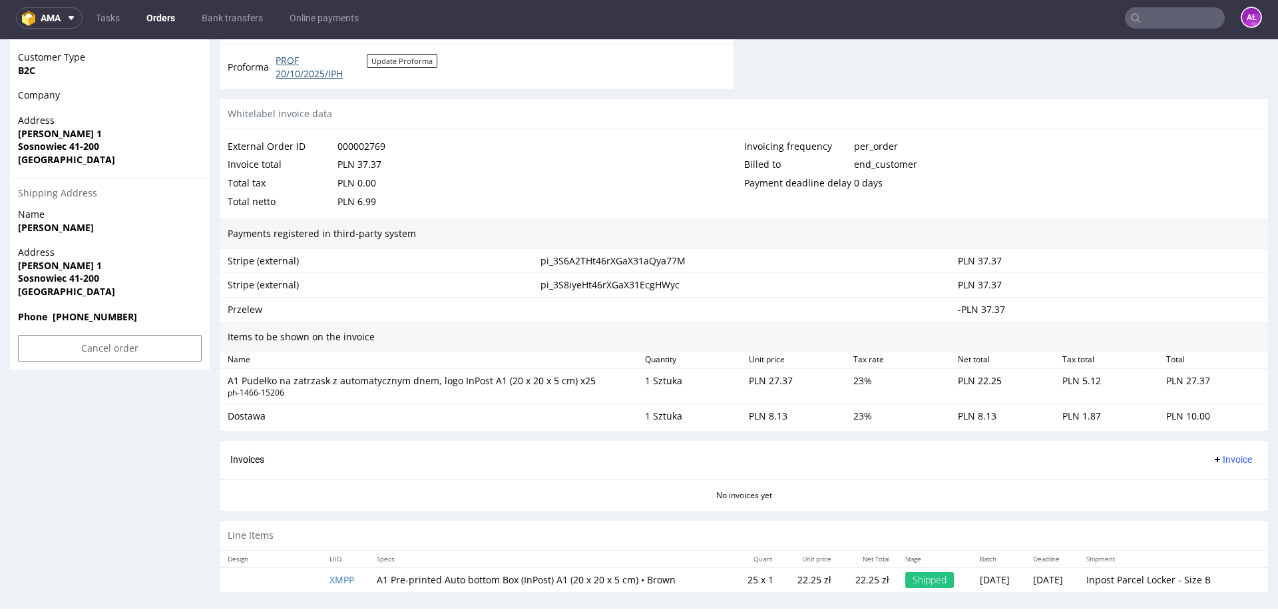
scroll to position [698, 0]
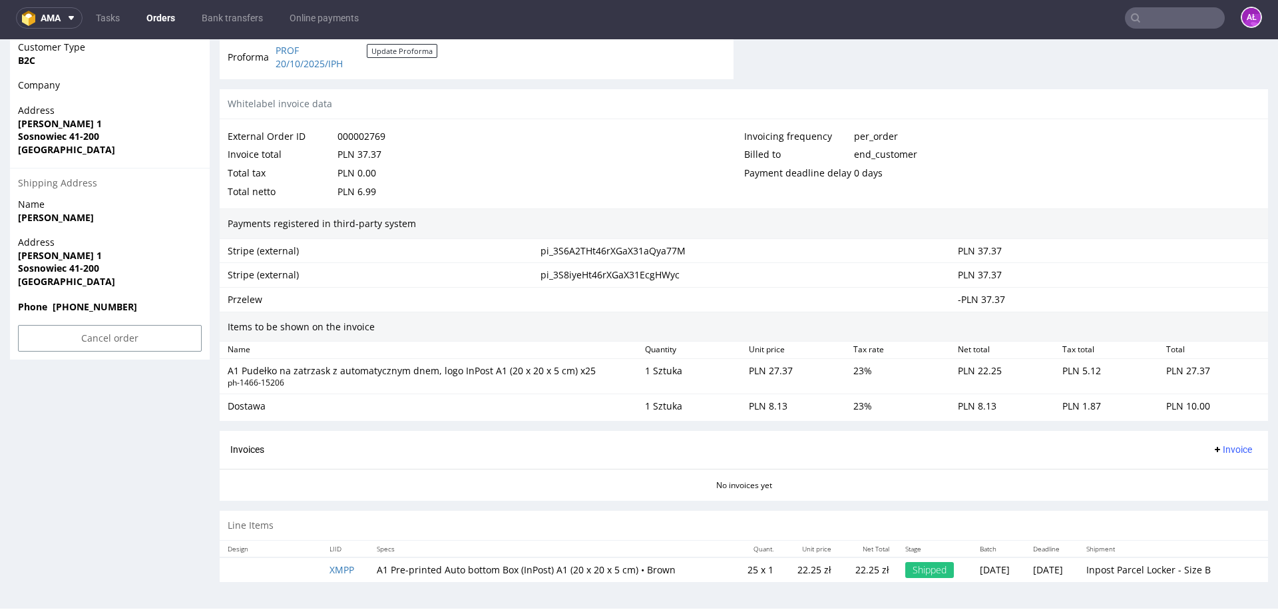
click at [1220, 451] on span "Invoice" at bounding box center [1232, 449] width 40 height 11
click at [1212, 498] on span "Upload" at bounding box center [1212, 501] width 65 height 13
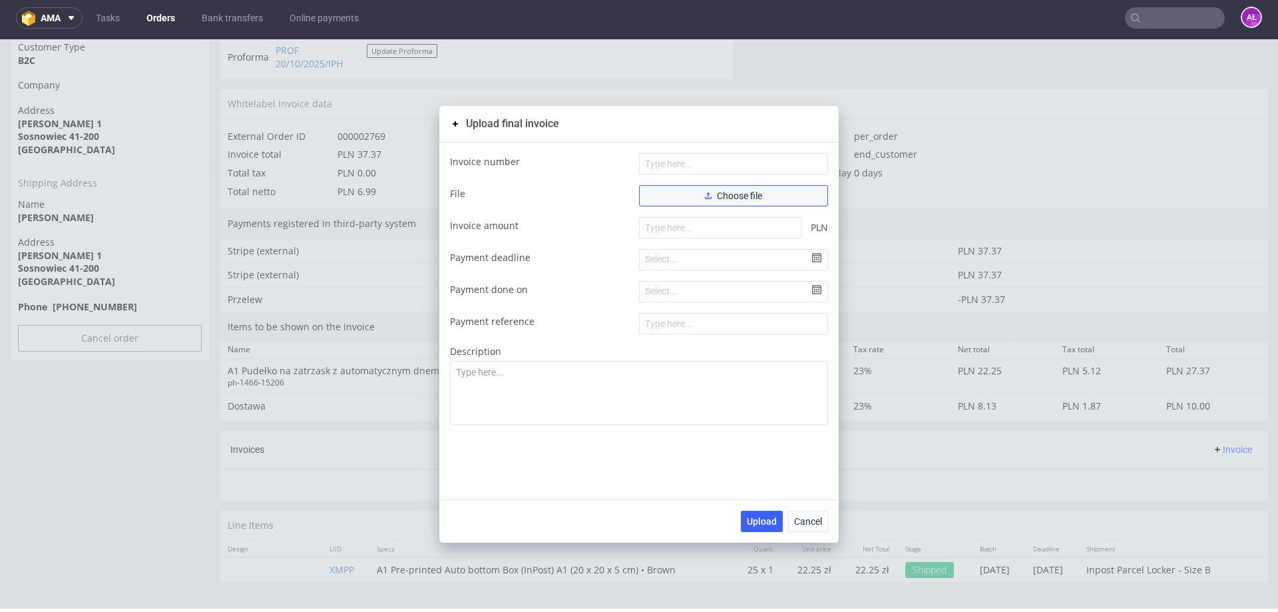
click at [756, 196] on span "Choose file" at bounding box center [733, 195] width 57 height 9
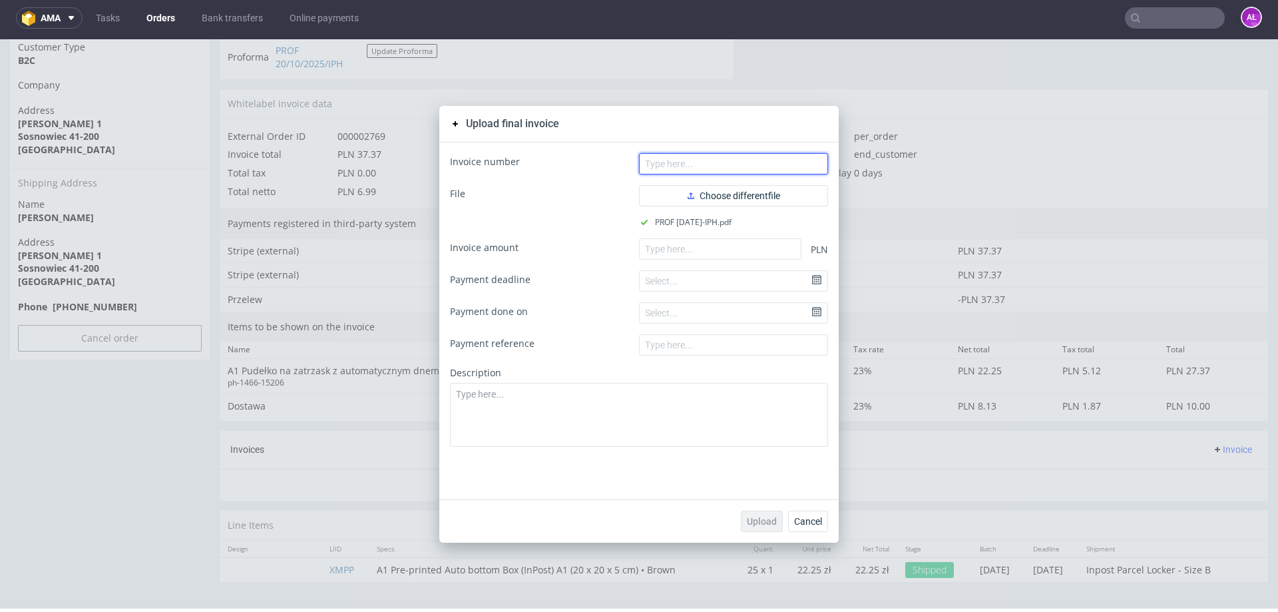
click at [702, 166] on input "text" at bounding box center [733, 163] width 189 height 21
paste input "PROF 20/10/2025/IPH"
type input "PROF 20/10/2025/IPH"
click at [718, 240] on input "number" at bounding box center [720, 248] width 162 height 21
paste input "37.37"
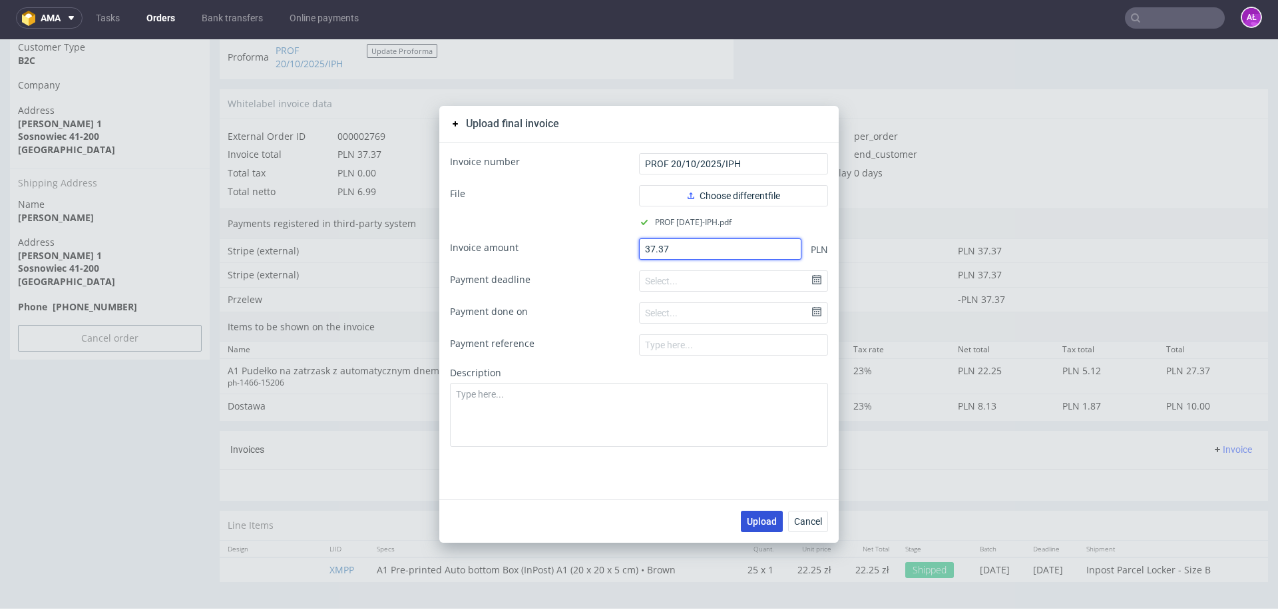
type input "37.37"
click at [768, 523] on span "Upload" at bounding box center [762, 521] width 30 height 9
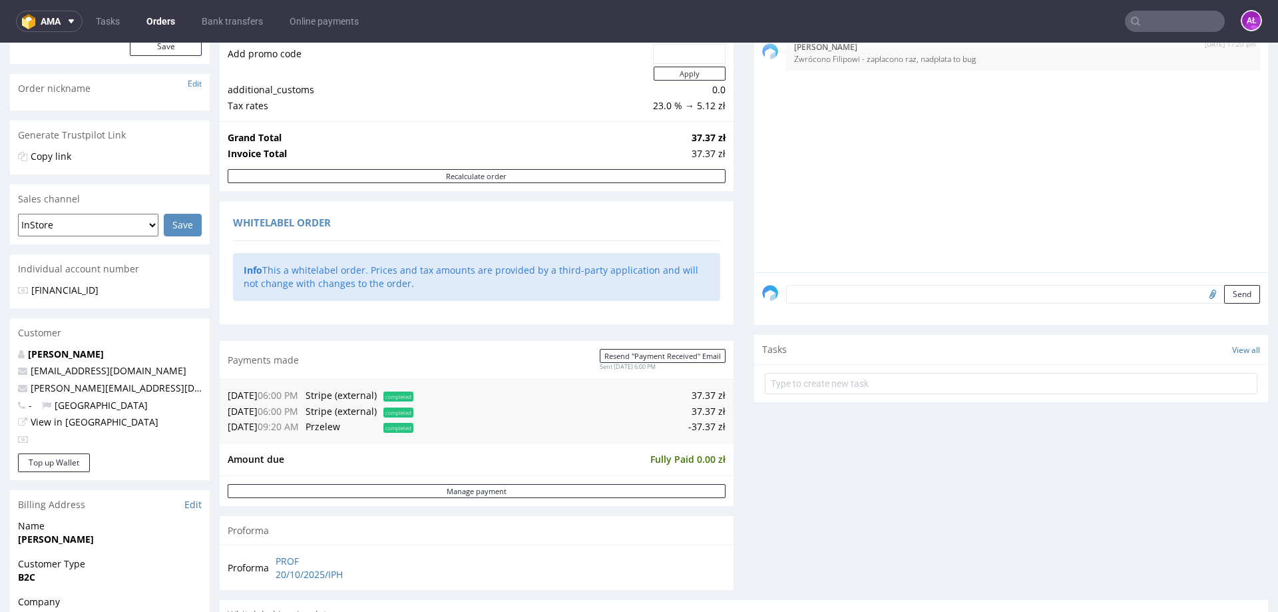
scroll to position [200, 0]
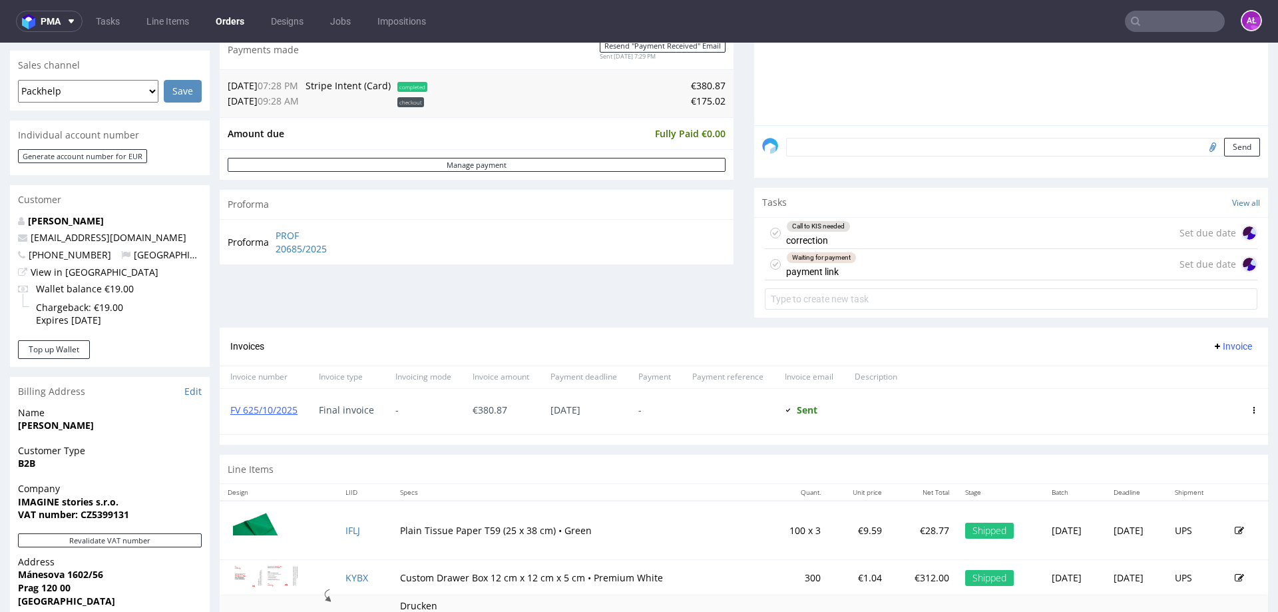
scroll to position [333, 0]
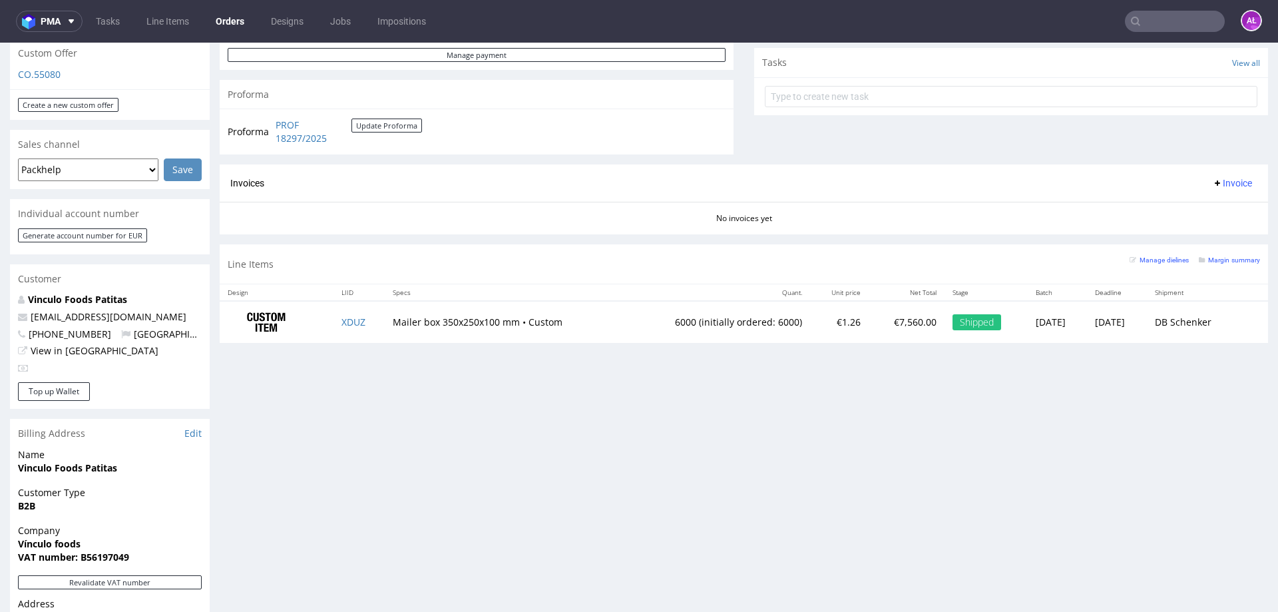
scroll to position [599, 0]
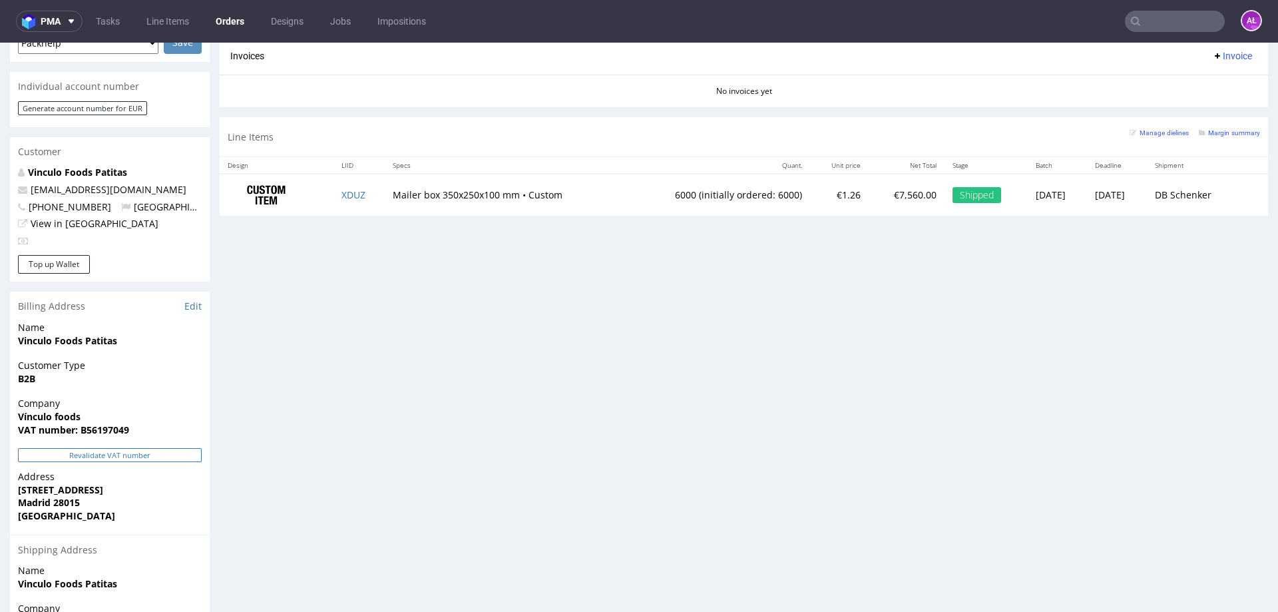
click at [178, 448] on button "Revalidate VAT number" at bounding box center [110, 455] width 184 height 14
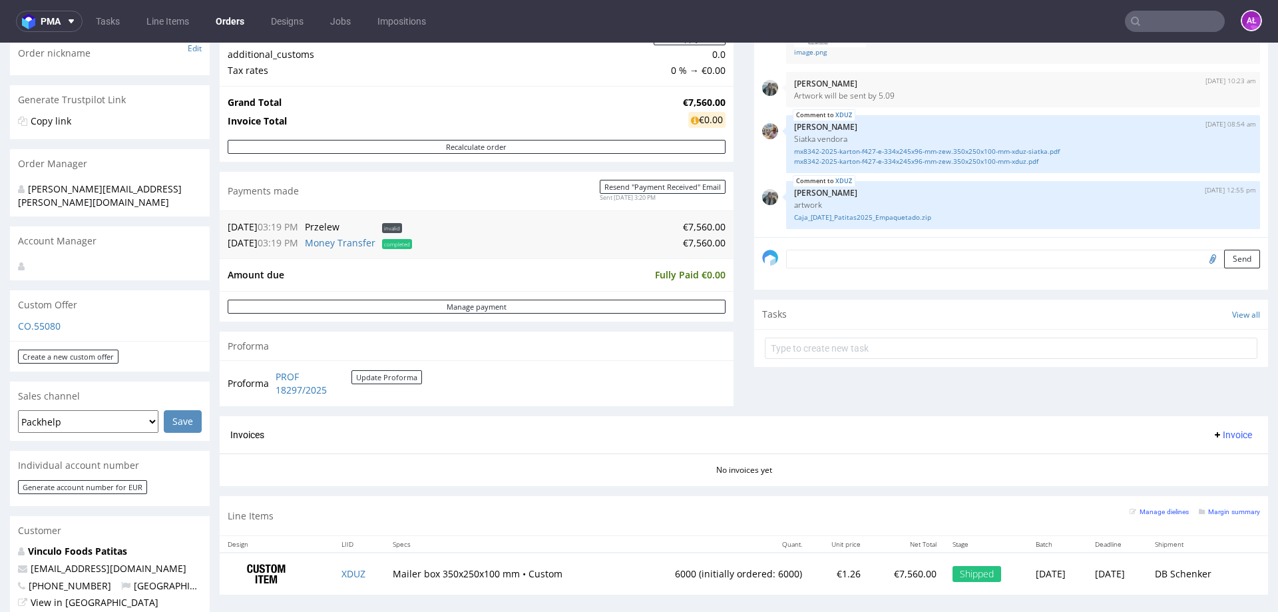
scroll to position [399, 0]
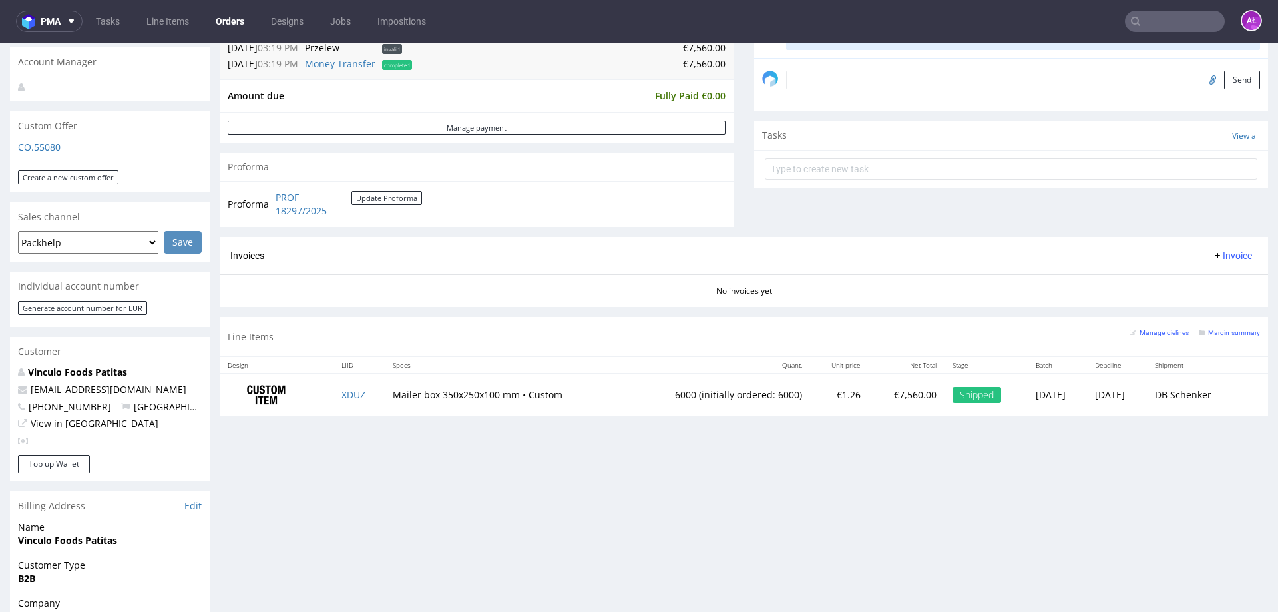
click at [1212, 252] on span "Invoice" at bounding box center [1232, 255] width 40 height 11
click at [1207, 281] on span "Generate" at bounding box center [1212, 283] width 65 height 13
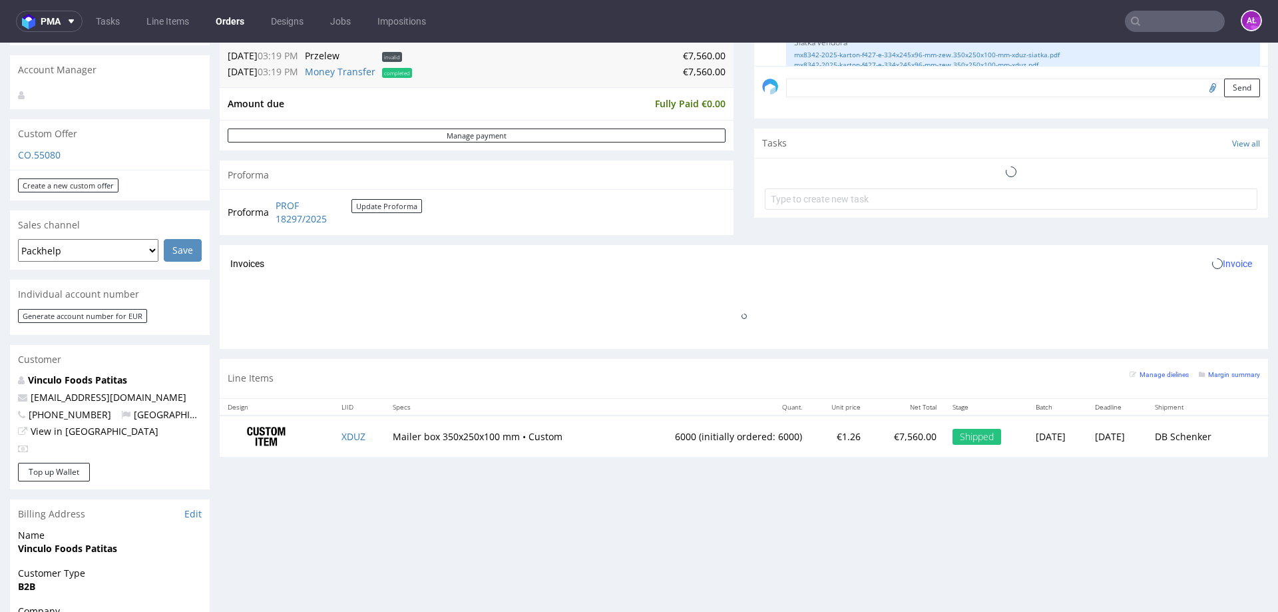
scroll to position [75, 0]
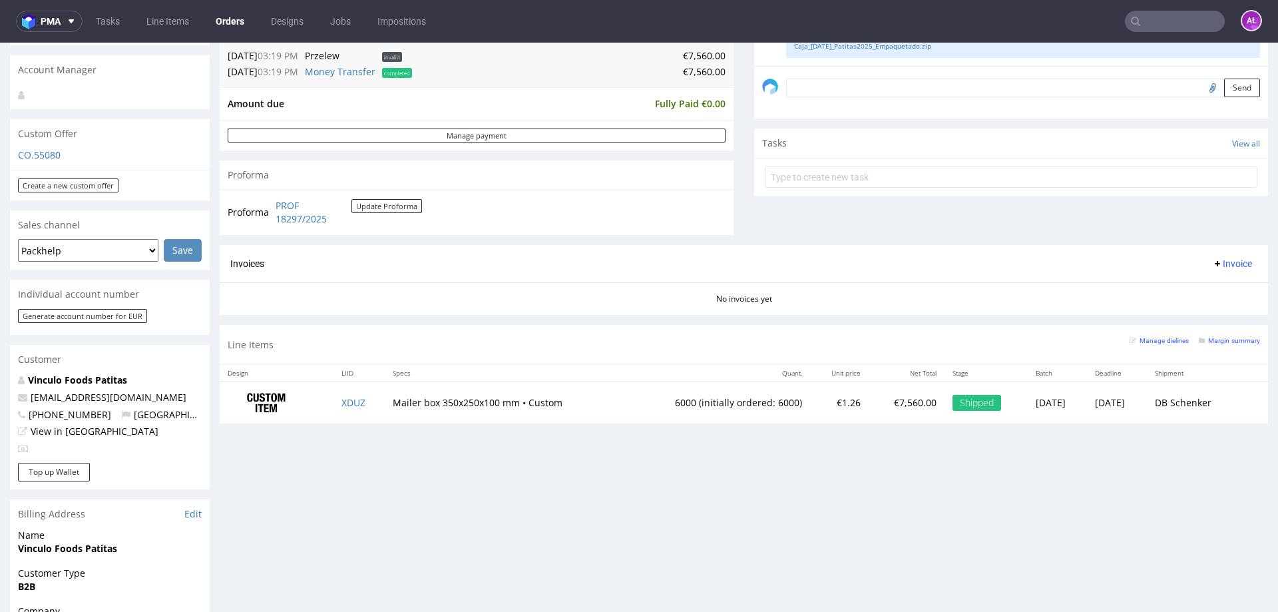
click at [1220, 260] on span "Invoice" at bounding box center [1232, 263] width 40 height 11
click at [1222, 287] on span "Generate" at bounding box center [1212, 291] width 65 height 13
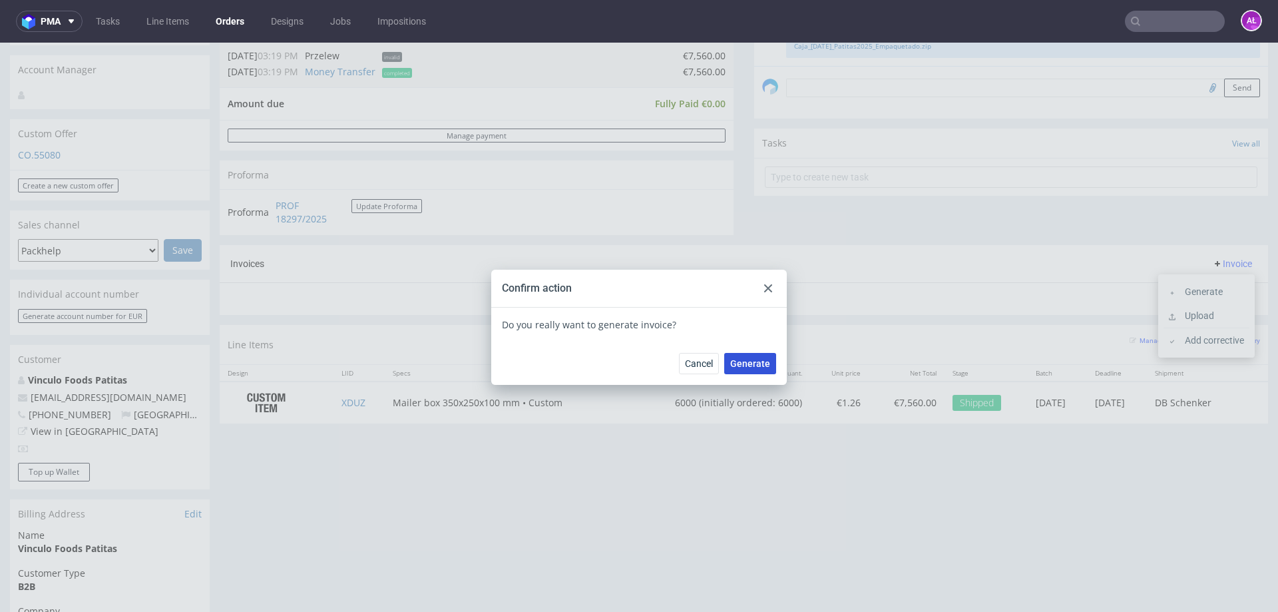
click at [740, 360] on span "Generate" at bounding box center [750, 363] width 40 height 9
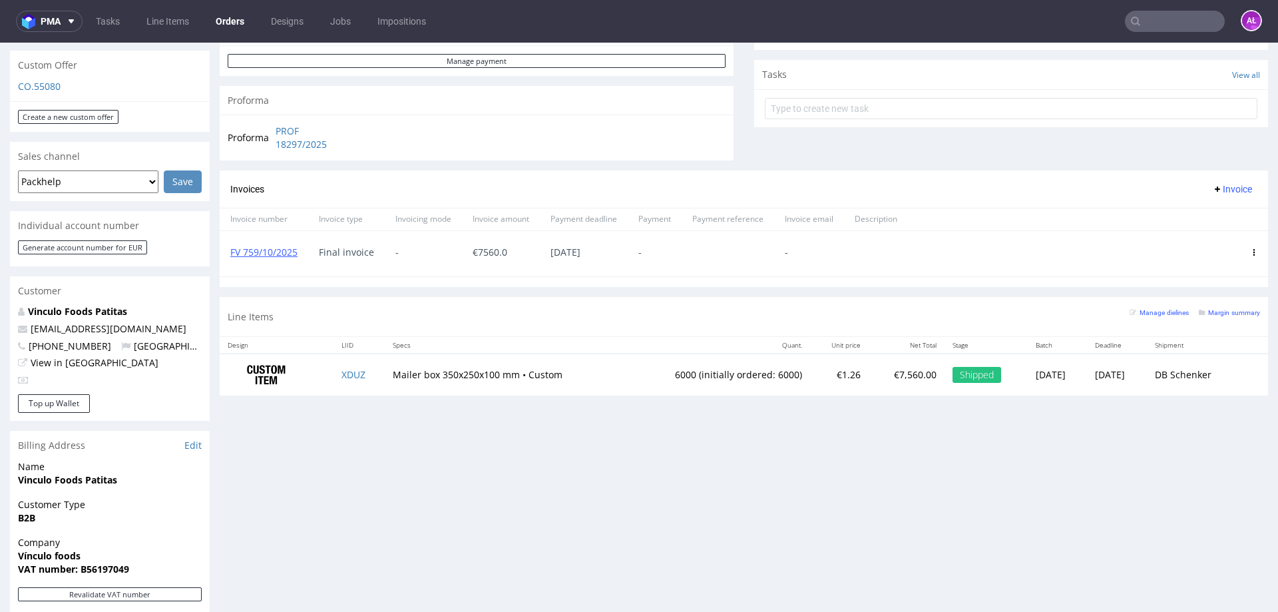
scroll to position [266, 0]
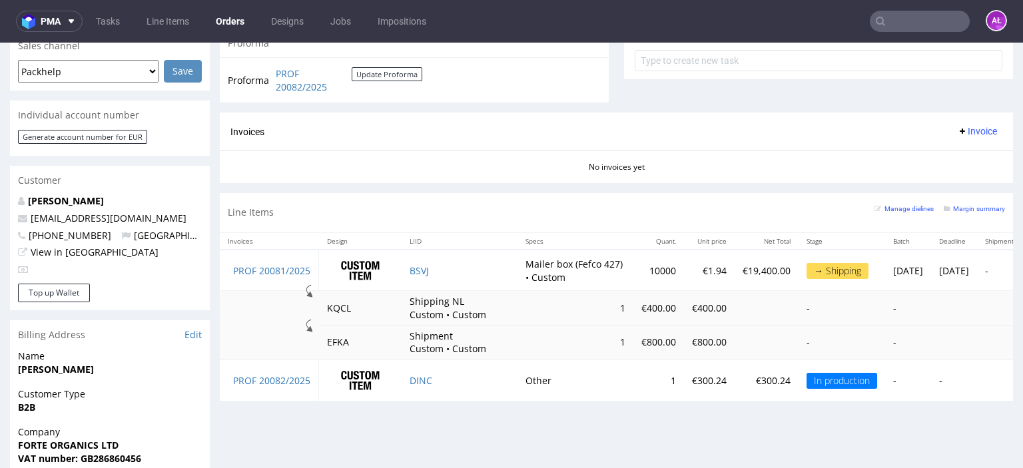
scroll to position [599, 0]
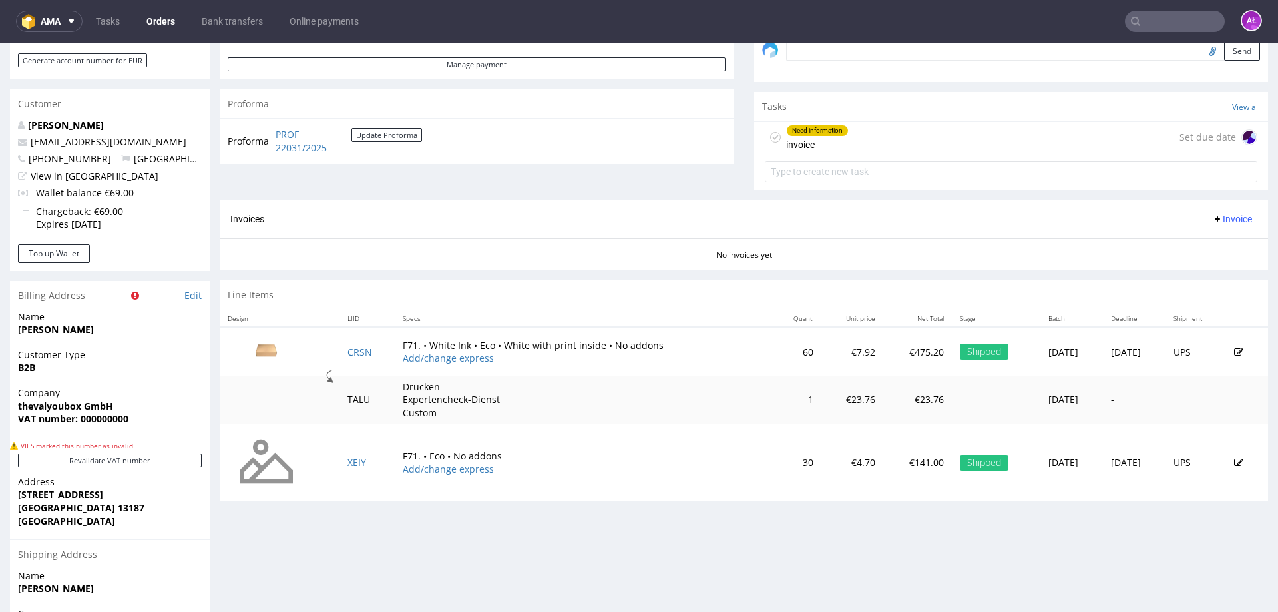
scroll to position [466, 0]
click at [193, 296] on link "Edit" at bounding box center [192, 294] width 17 height 13
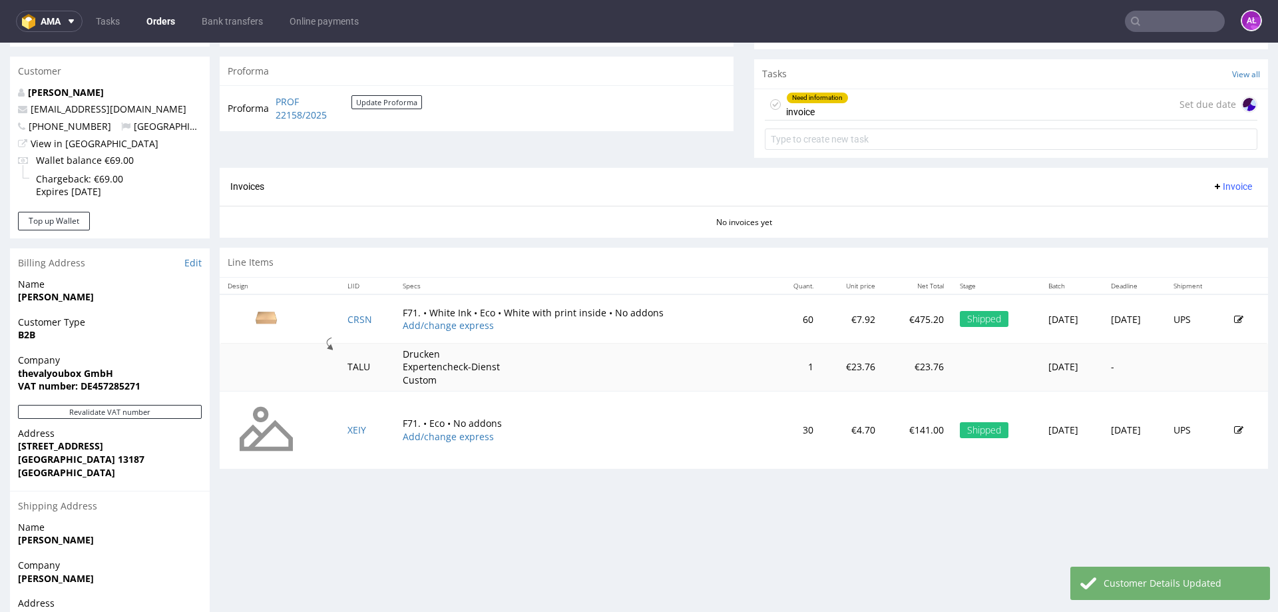
scroll to position [466, 0]
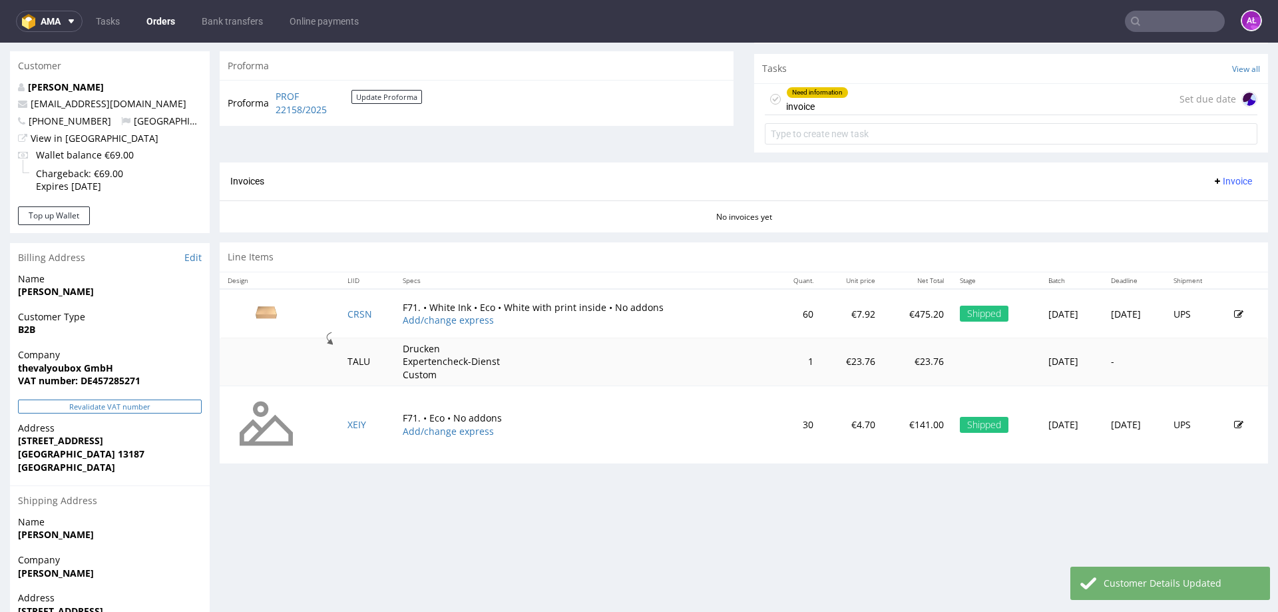
click at [190, 408] on button "Revalidate VAT number" at bounding box center [110, 406] width 184 height 14
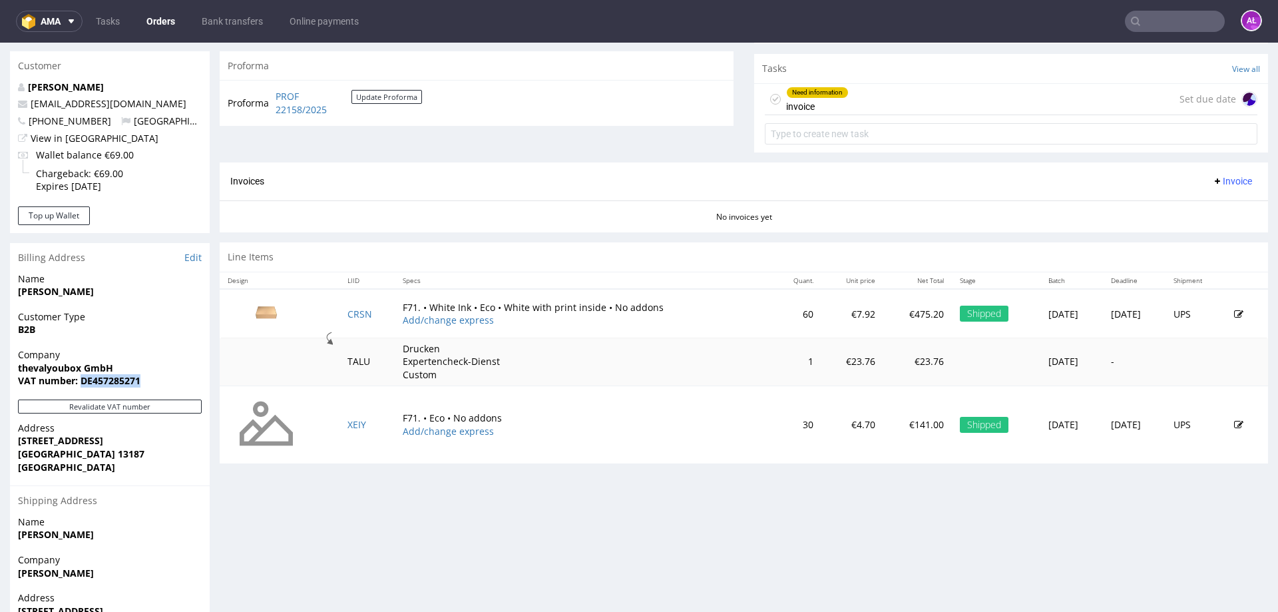
drag, startPoint x: 150, startPoint y: 379, endPoint x: 79, endPoint y: 384, distance: 70.8
click at [79, 384] on span "VAT number: DE457285271" at bounding box center [110, 380] width 184 height 13
copy strong "DE457285271"
click at [186, 408] on button "Revalidate VAT number" at bounding box center [110, 406] width 184 height 14
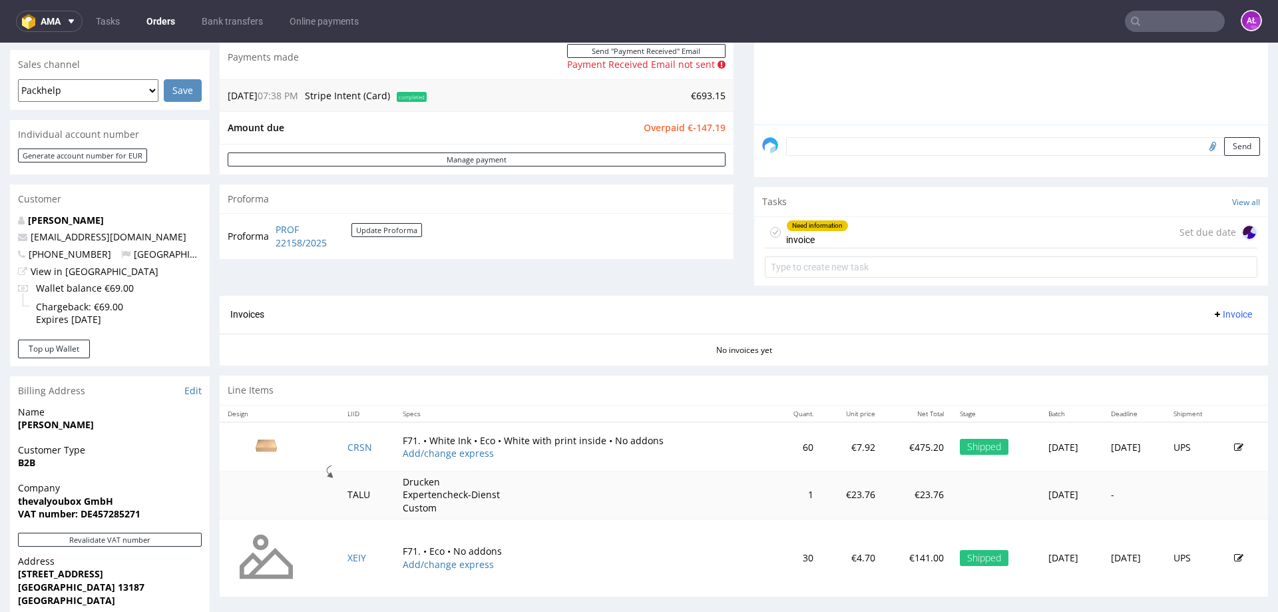
click at [1005, 228] on div "Need information invoice Set due date" at bounding box center [1011, 232] width 493 height 31
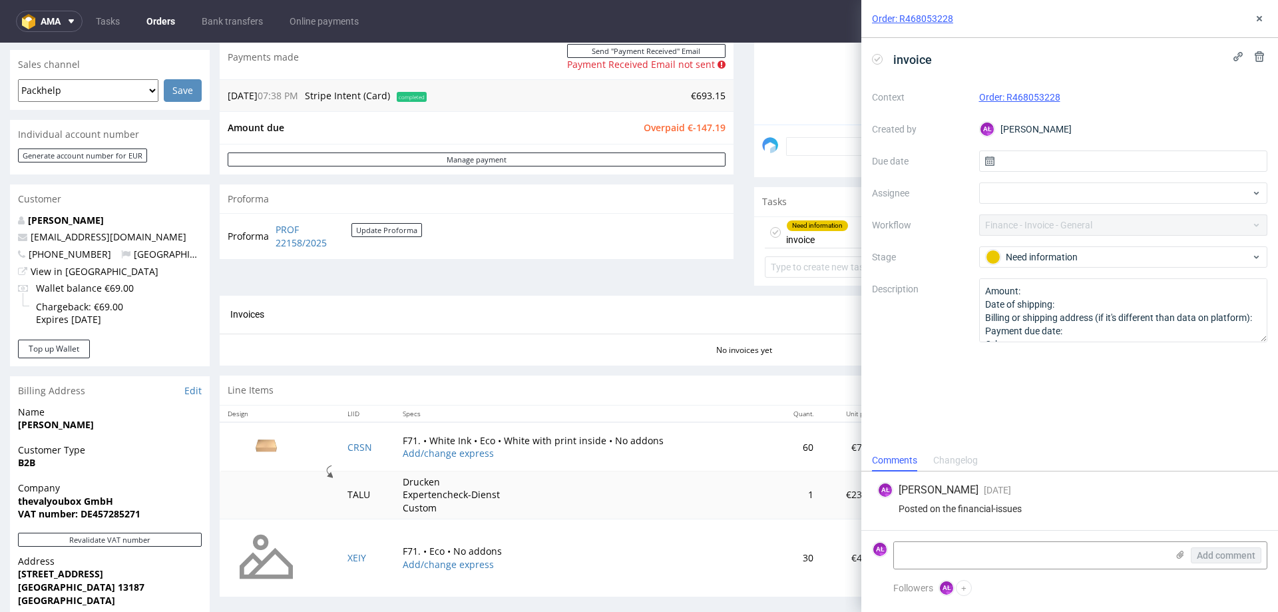
click at [880, 54] on icon at bounding box center [877, 59] width 11 height 11
click at [1256, 17] on icon at bounding box center [1259, 18] width 11 height 11
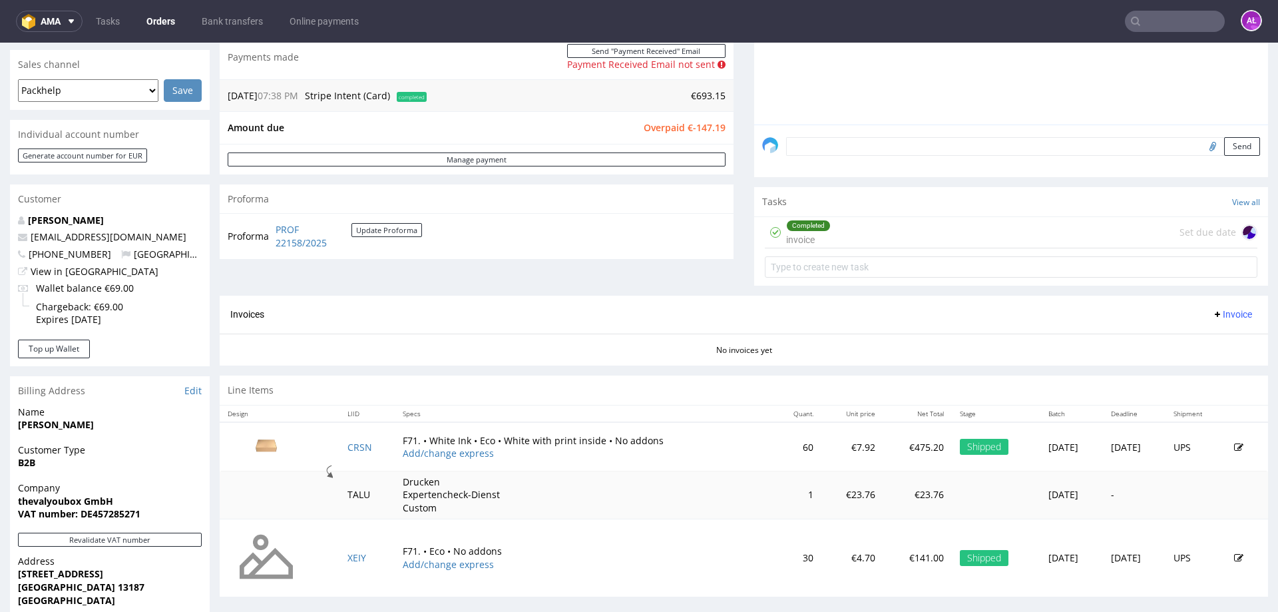
click at [1212, 318] on span "Invoice" at bounding box center [1232, 314] width 40 height 11
click at [1205, 337] on span "Generate" at bounding box center [1212, 342] width 65 height 13
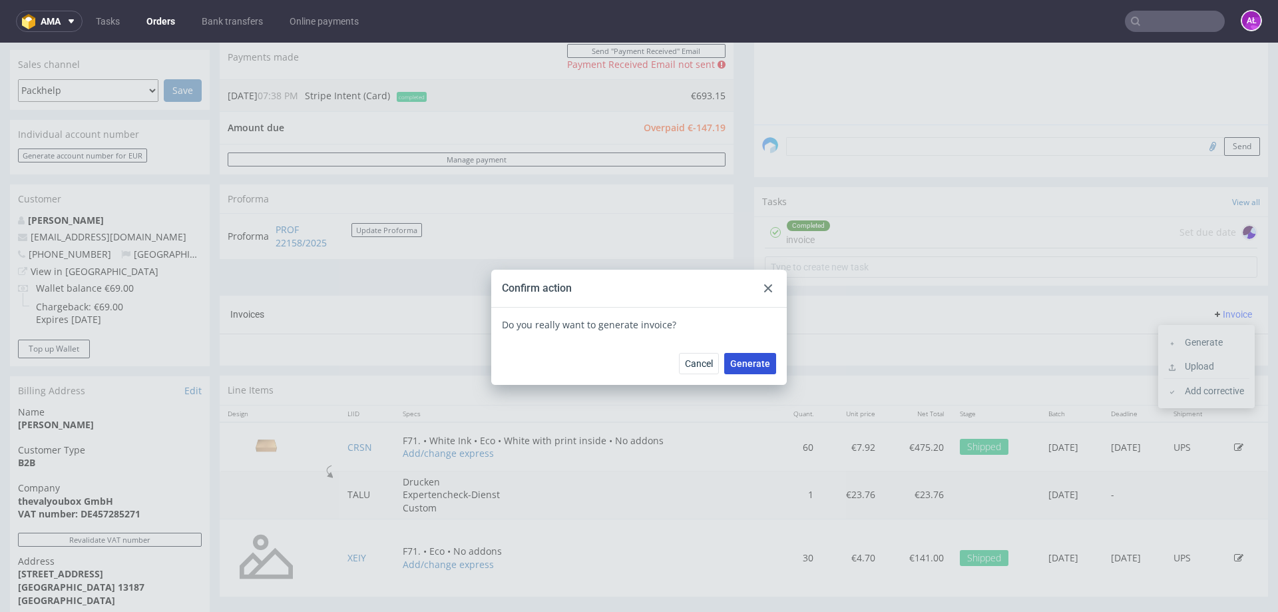
click at [762, 361] on span "Generate" at bounding box center [750, 363] width 40 height 9
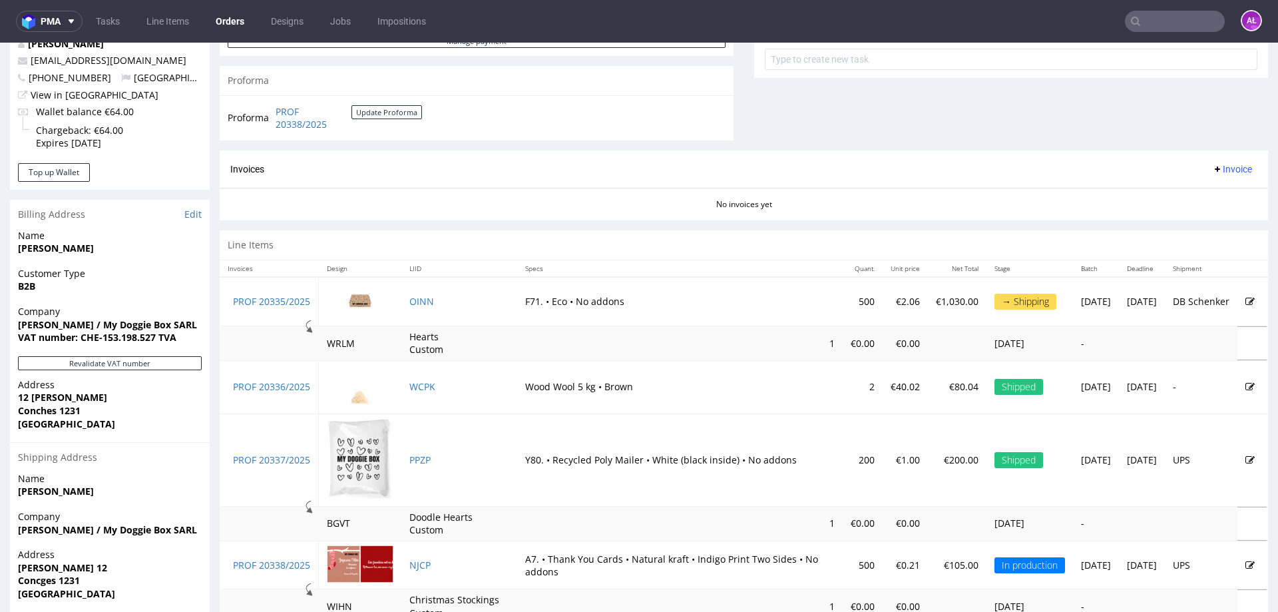
scroll to position [586, 0]
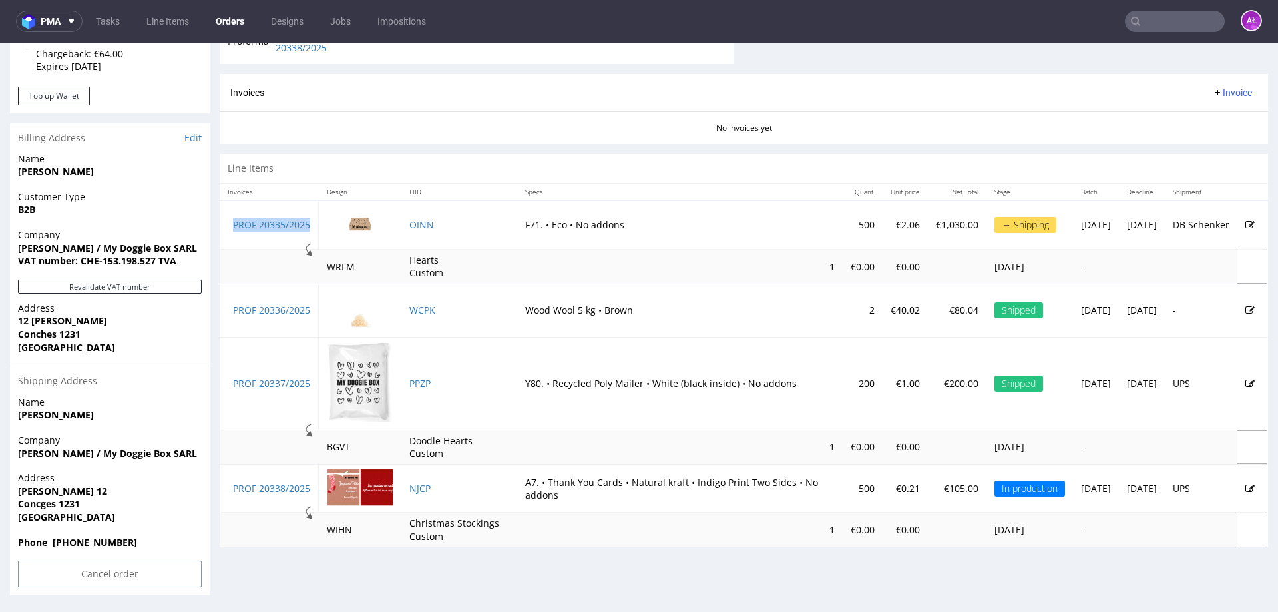
drag, startPoint x: 270, startPoint y: 236, endPoint x: 311, endPoint y: 231, distance: 41.5
click at [311, 231] on td "PROF 20335/2025" at bounding box center [269, 224] width 99 height 49
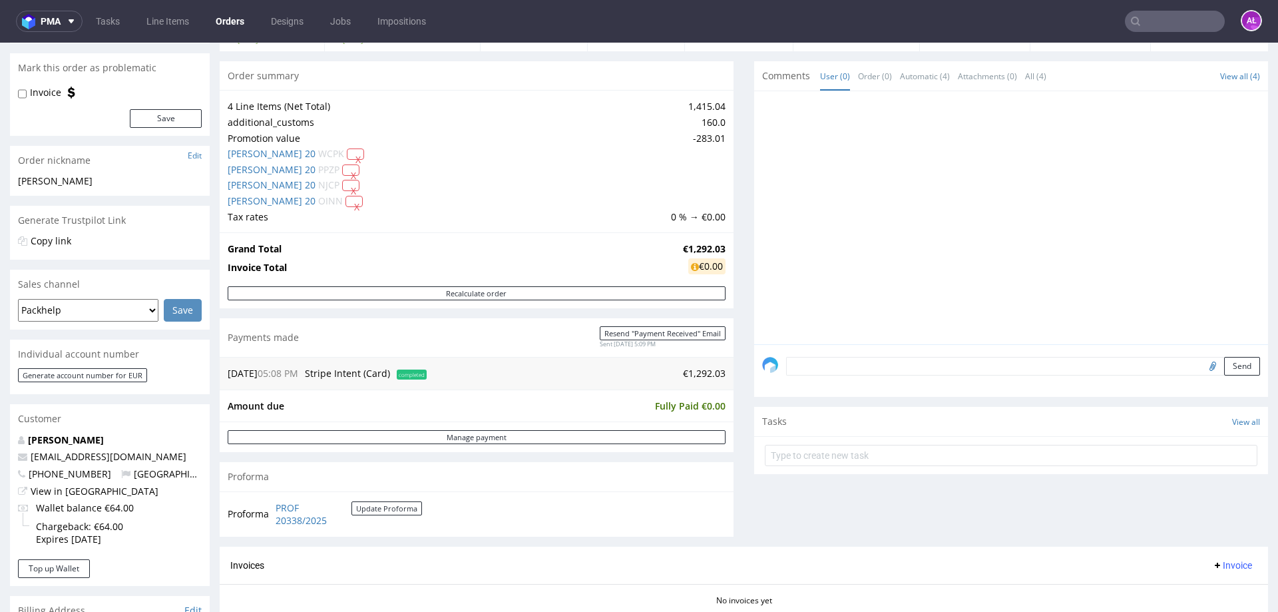
scroll to position [0, 0]
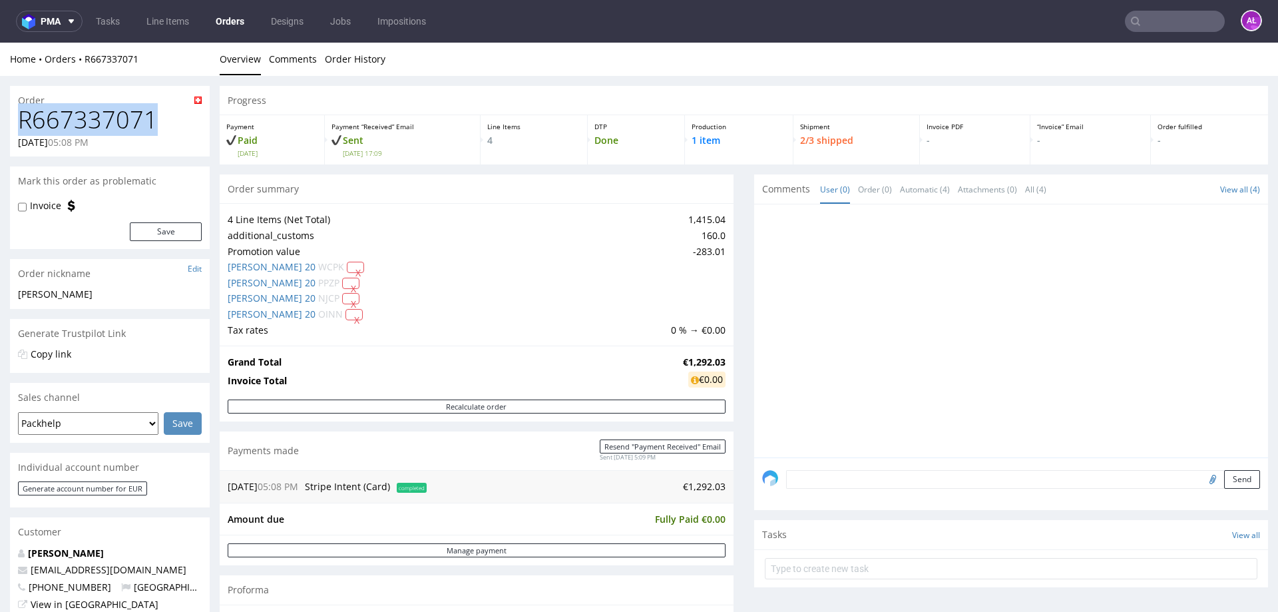
drag, startPoint x: 31, startPoint y: 121, endPoint x: -4, endPoint y: 121, distance: 35.3
click at [0, 121] on html "Production Shipped DTP Orders Offers Shipments Transfers 13 Designs Promotions …" at bounding box center [639, 620] width 1278 height 1155
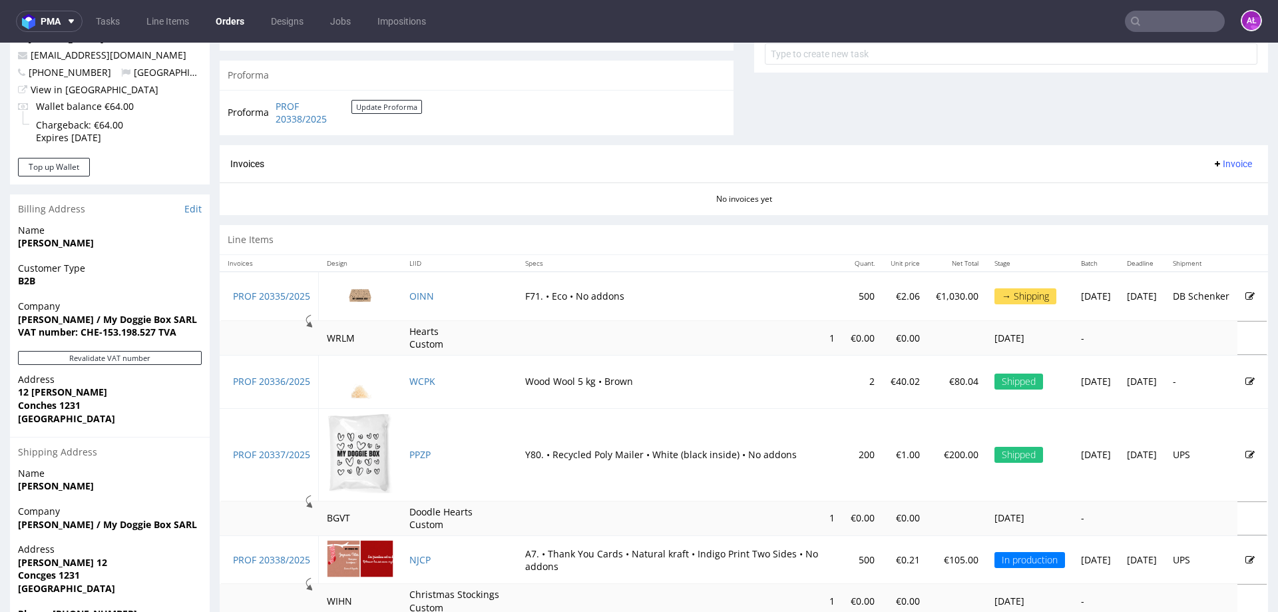
scroll to position [586, 0]
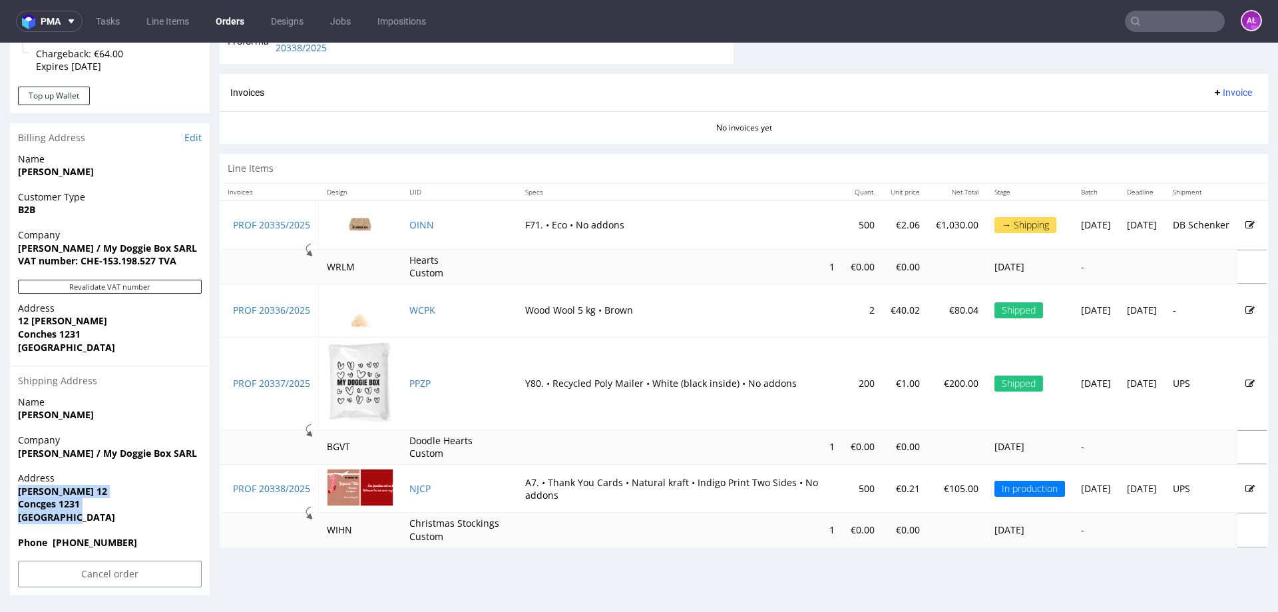
drag, startPoint x: 48, startPoint y: 513, endPoint x: -3, endPoint y: 487, distance: 56.9
click at [0, 467] on html "Production Shipped DTP Orders Offers Shipments Transfers 13 Designs Promotions …" at bounding box center [639, 34] width 1278 height 1155
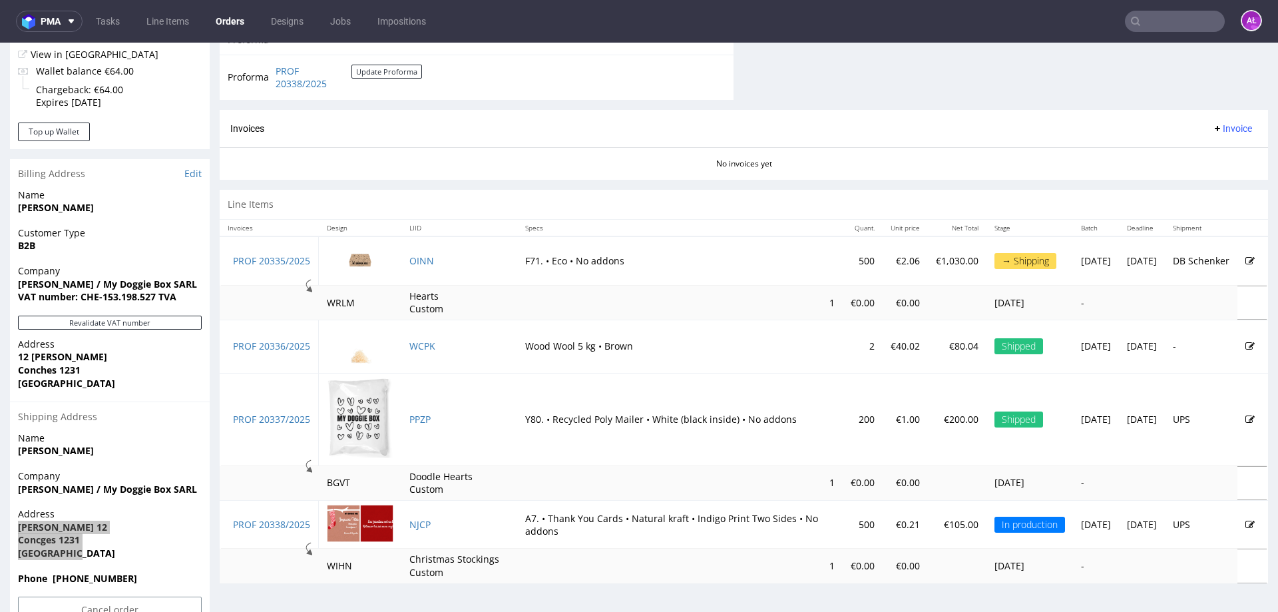
scroll to position [519, 0]
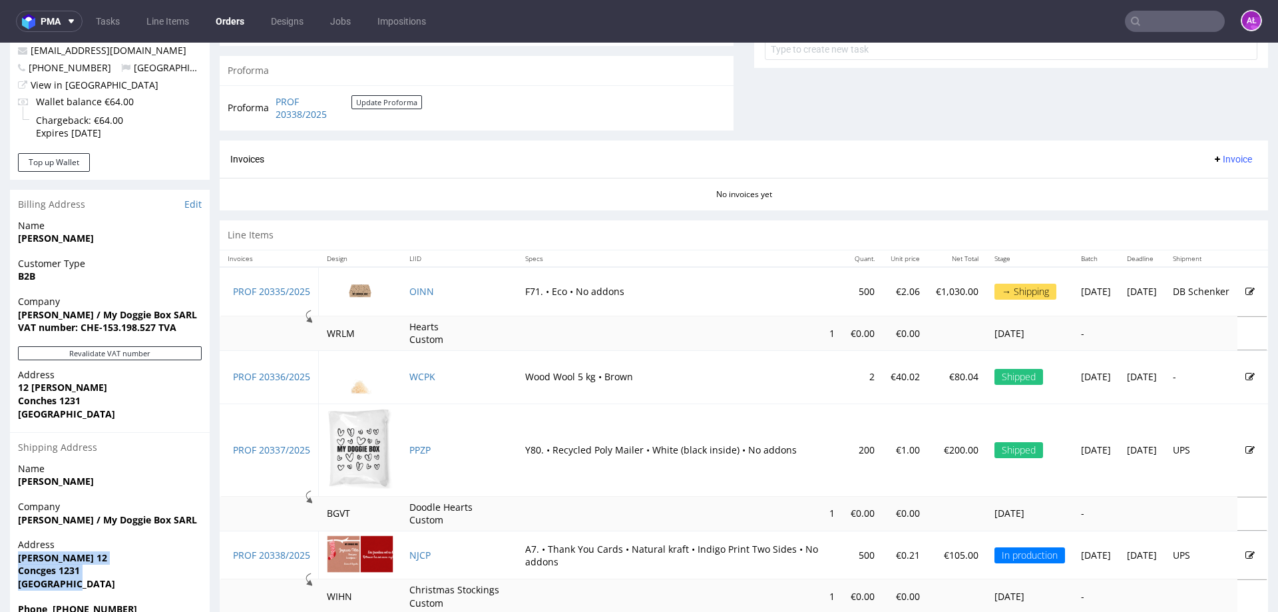
click at [1022, 159] on span "Invoice" at bounding box center [1232, 159] width 40 height 11
click at [1022, 203] on li "Upload" at bounding box center [1207, 211] width 86 height 24
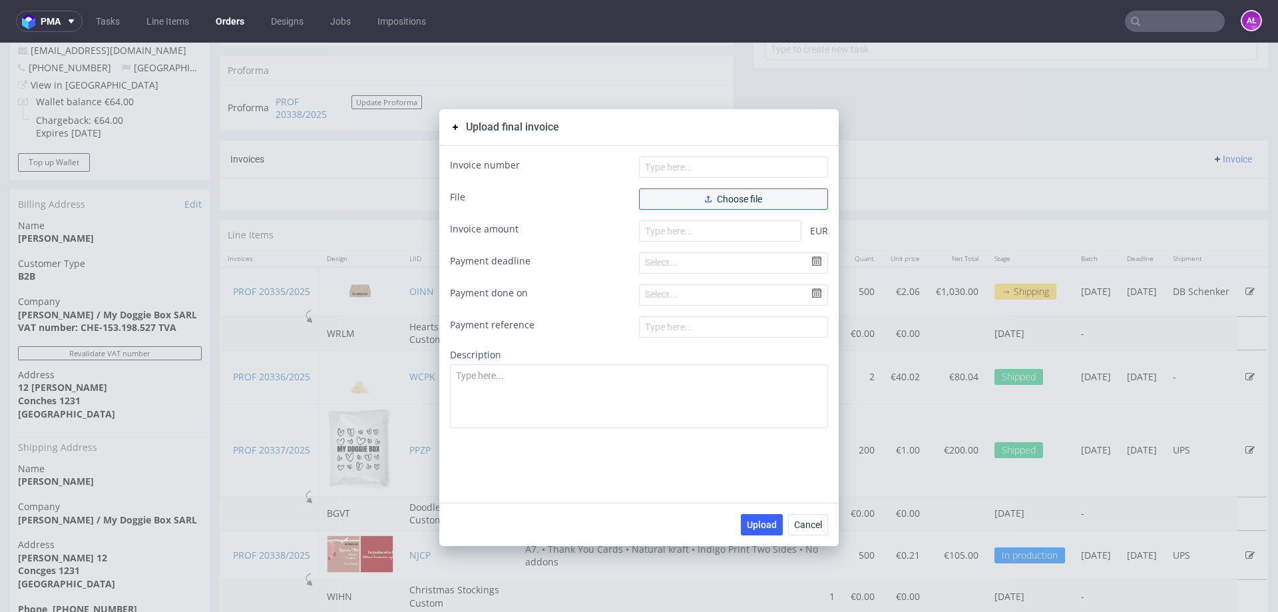
click at [698, 201] on button "Choose file" at bounding box center [733, 198] width 189 height 21
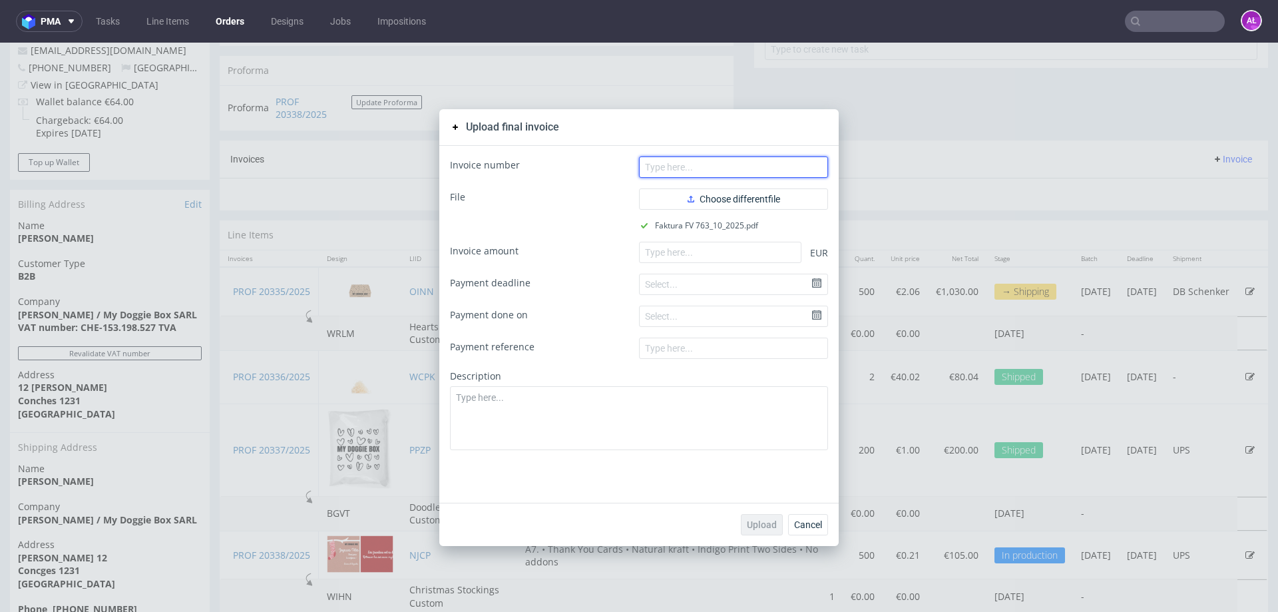
click at [720, 166] on input "text" at bounding box center [733, 166] width 189 height 21
paste input "V 763/10/2025"
type input "FV 763/10/2025"
click at [710, 234] on form "Invoice number FV 763/10/2025 File Choose different file Faktura FV 763_10_2025…" at bounding box center [639, 303] width 378 height 294
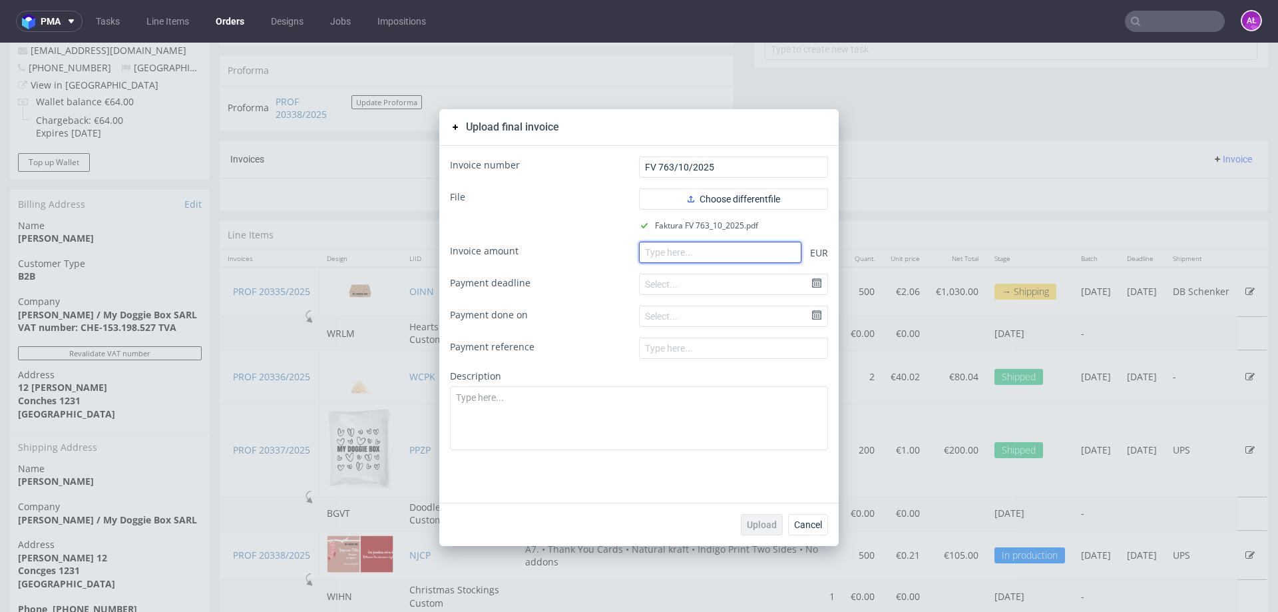
click at [715, 256] on input "number" at bounding box center [720, 252] width 162 height 21
paste input "864"
type input "864"
drag, startPoint x: 758, startPoint y: 528, endPoint x: 545, endPoint y: 358, distance: 272.4
click at [757, 467] on span "Upload" at bounding box center [762, 524] width 30 height 9
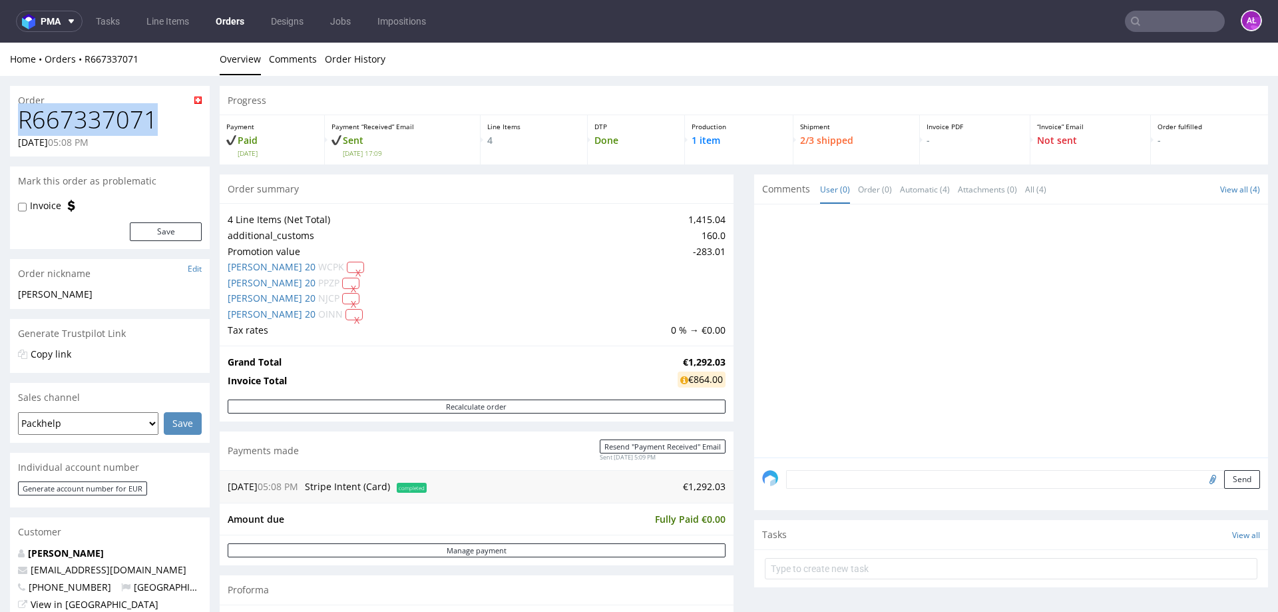
drag, startPoint x: 142, startPoint y: 118, endPoint x: 14, endPoint y: 122, distance: 127.9
click at [14, 122] on div "R667337071 [DATE] 05:08 PM" at bounding box center [110, 132] width 200 height 50
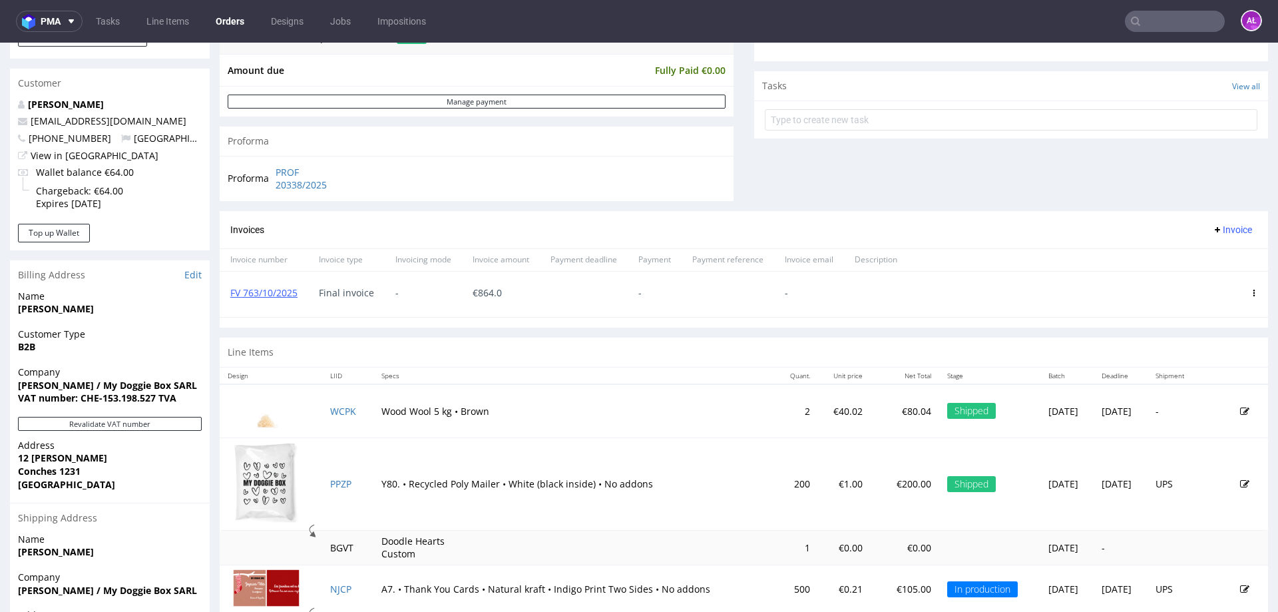
scroll to position [533, 0]
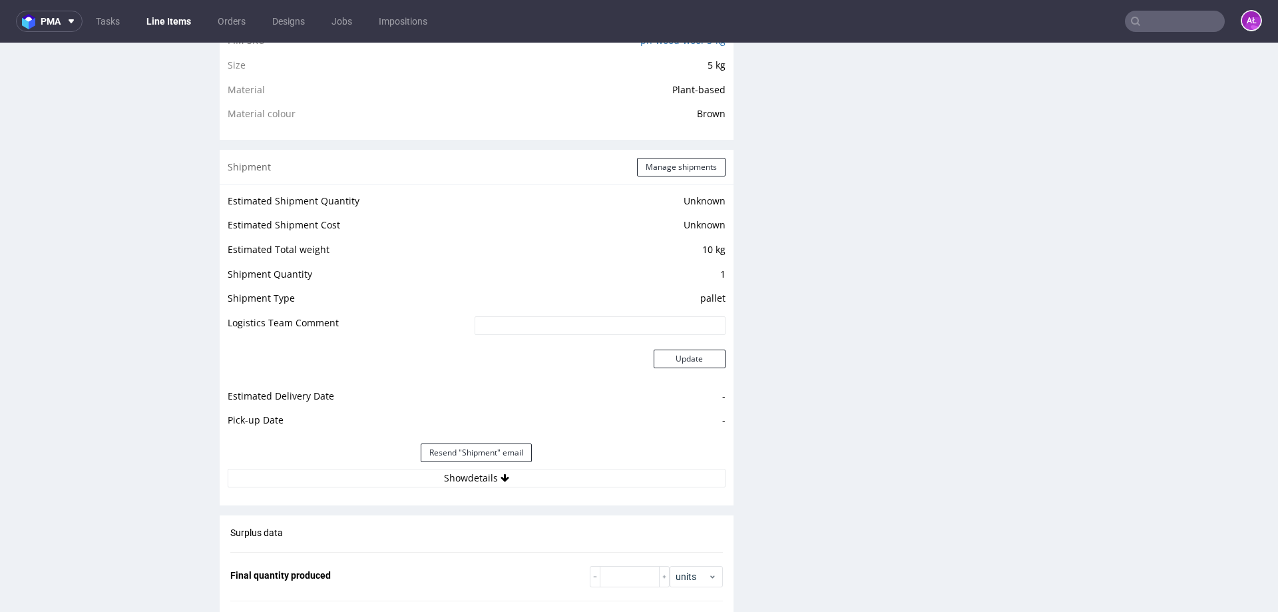
scroll to position [1132, 0]
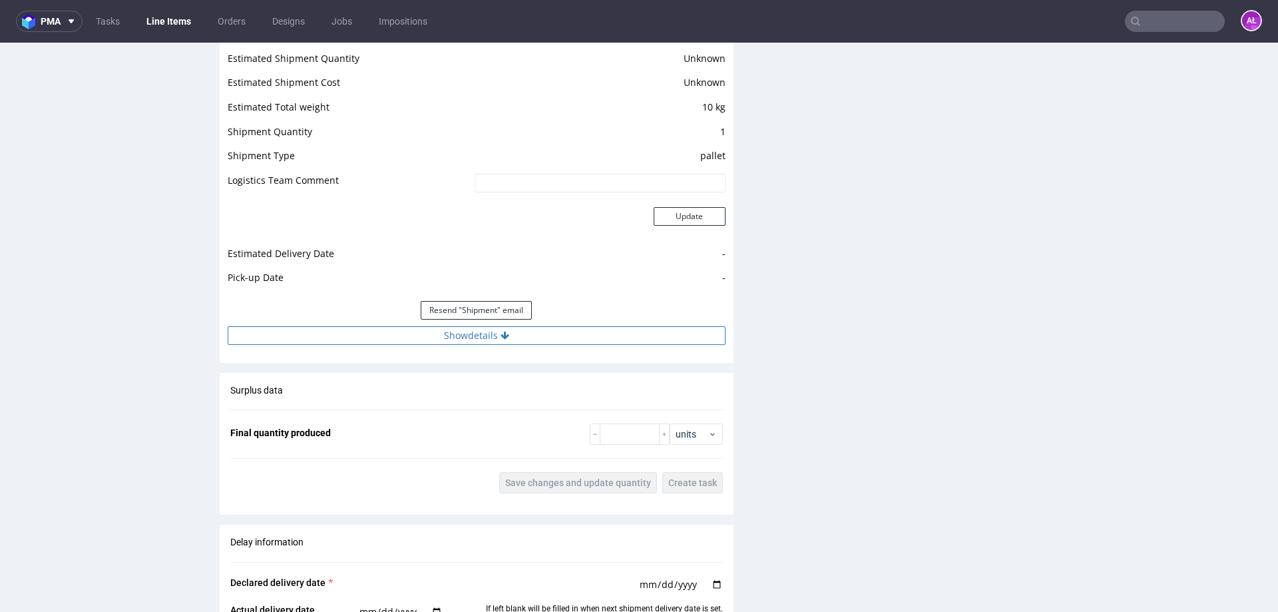
click at [464, 337] on button "Show details" at bounding box center [477, 335] width 498 height 19
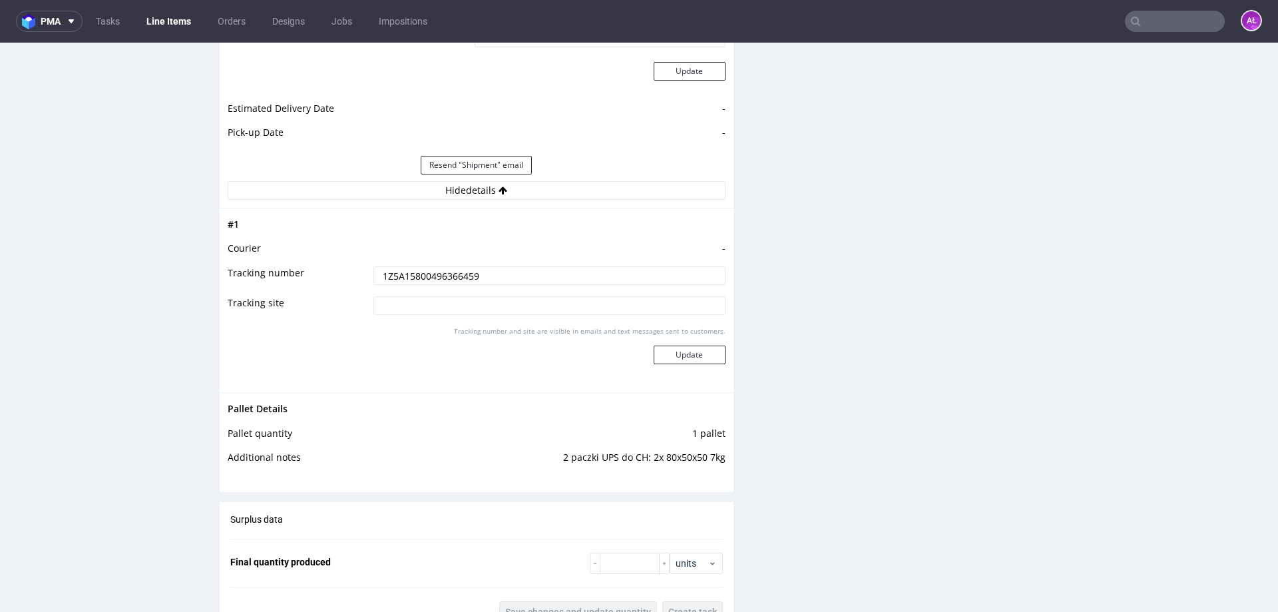
scroll to position [1398, 0]
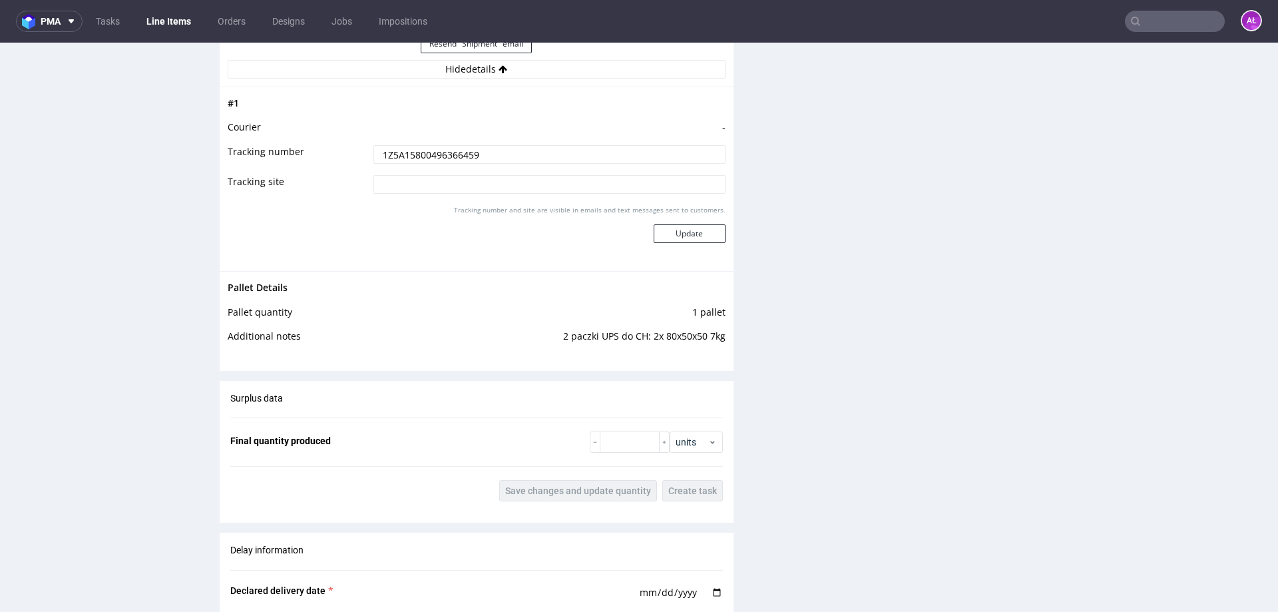
drag, startPoint x: 493, startPoint y: 153, endPoint x: 342, endPoint y: 150, distance: 150.5
click at [342, 150] on tr "Tracking number 1Z5A15800496366459" at bounding box center [477, 159] width 498 height 30
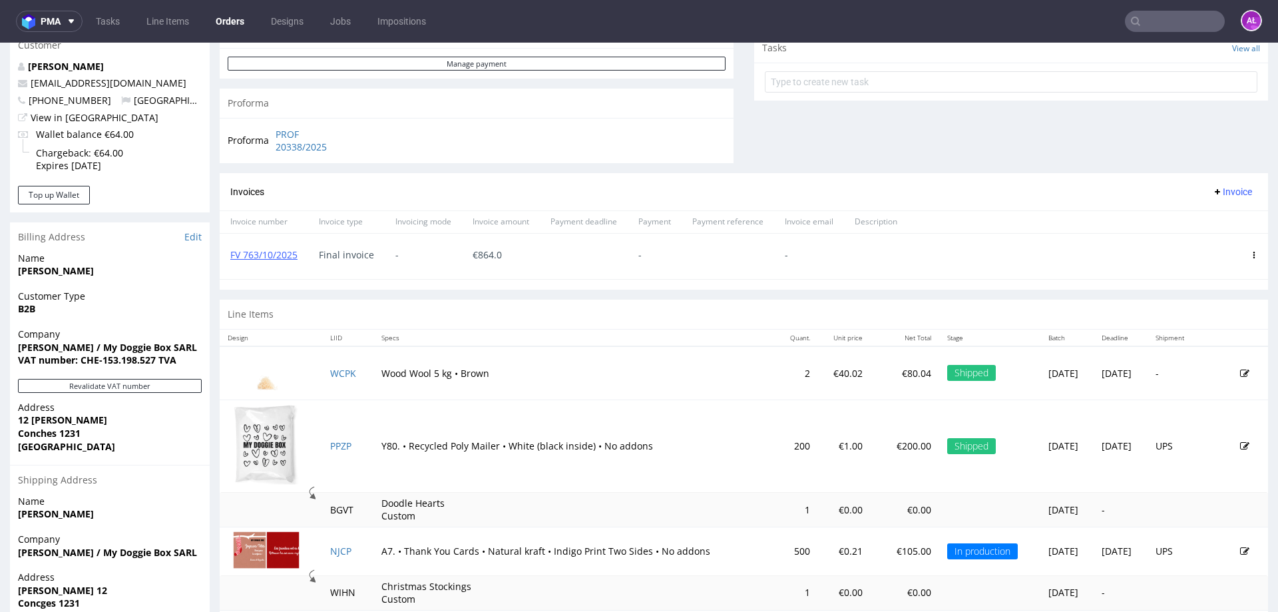
scroll to position [461, 0]
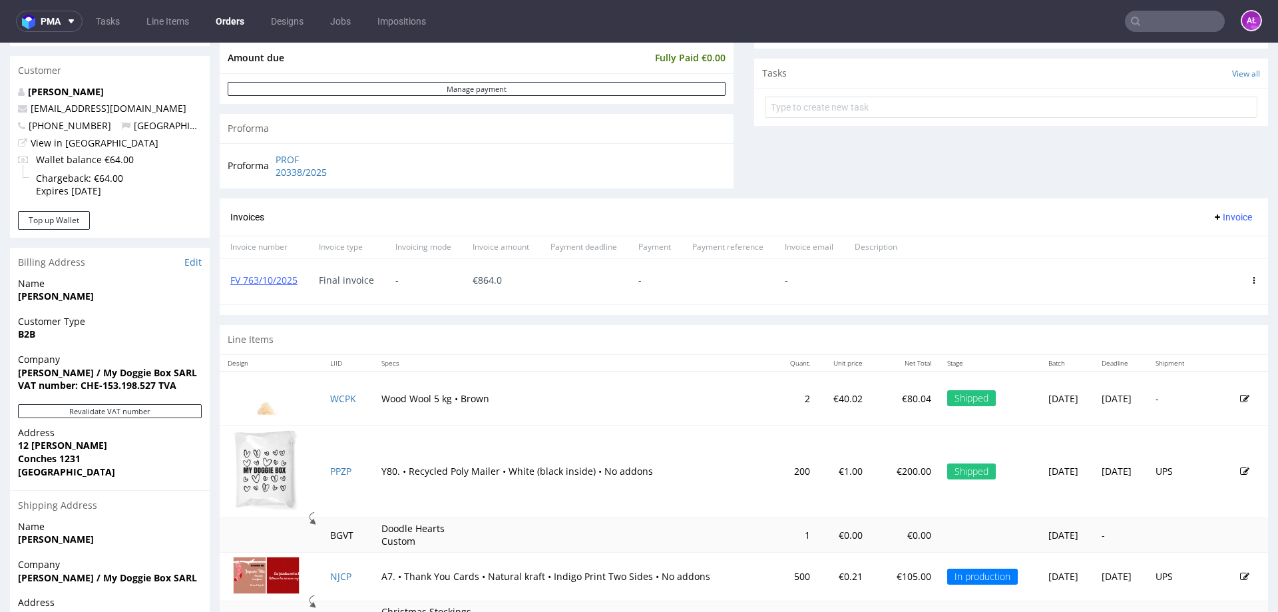
click at [1212, 214] on span "Invoice" at bounding box center [1232, 217] width 40 height 11
click at [1208, 248] on span "Upload" at bounding box center [1212, 244] width 65 height 13
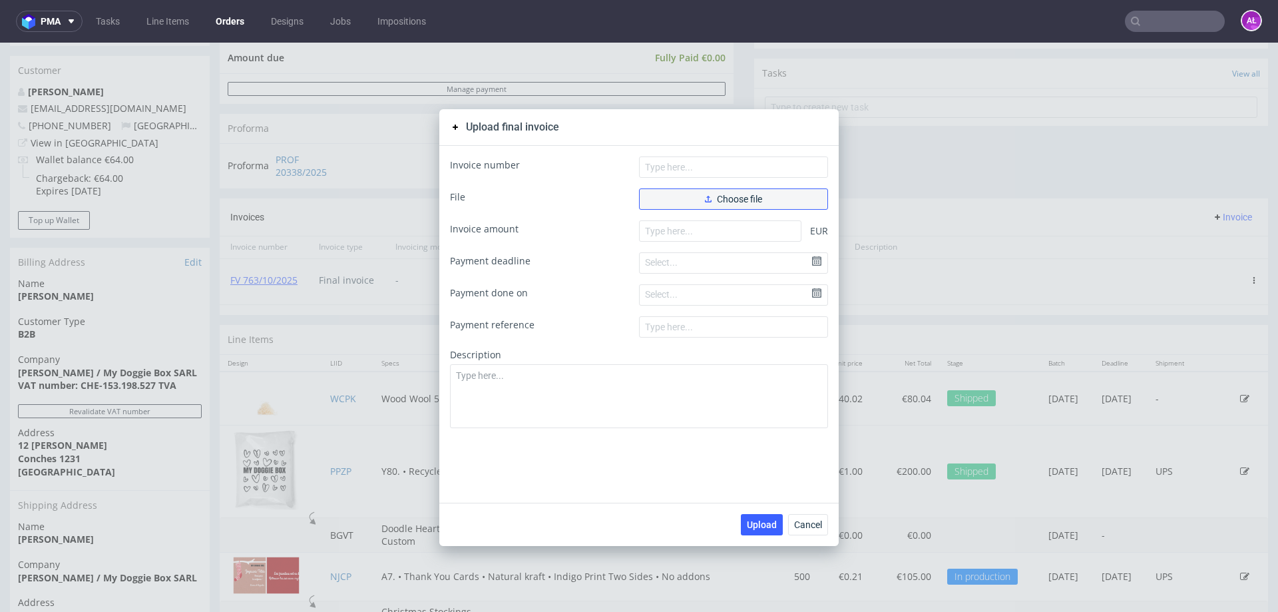
click at [766, 202] on button "Choose file" at bounding box center [733, 198] width 189 height 21
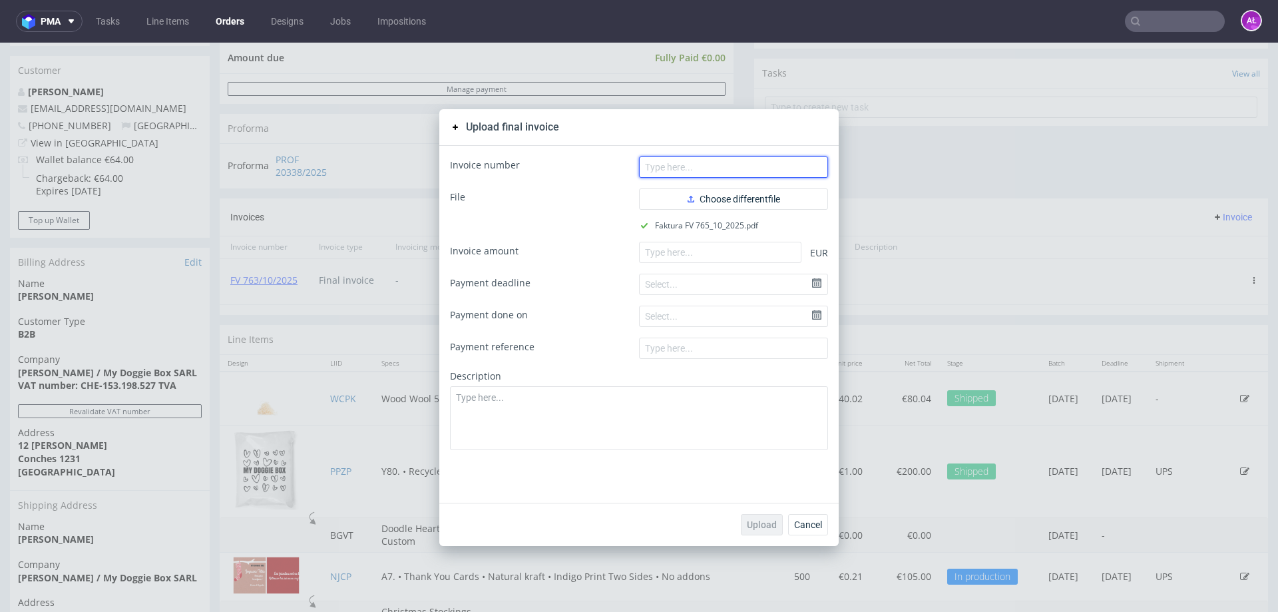
click at [684, 164] on input "text" at bounding box center [733, 166] width 189 height 21
paste input "FV 765/10/2025"
type input "FV 765/10/2025"
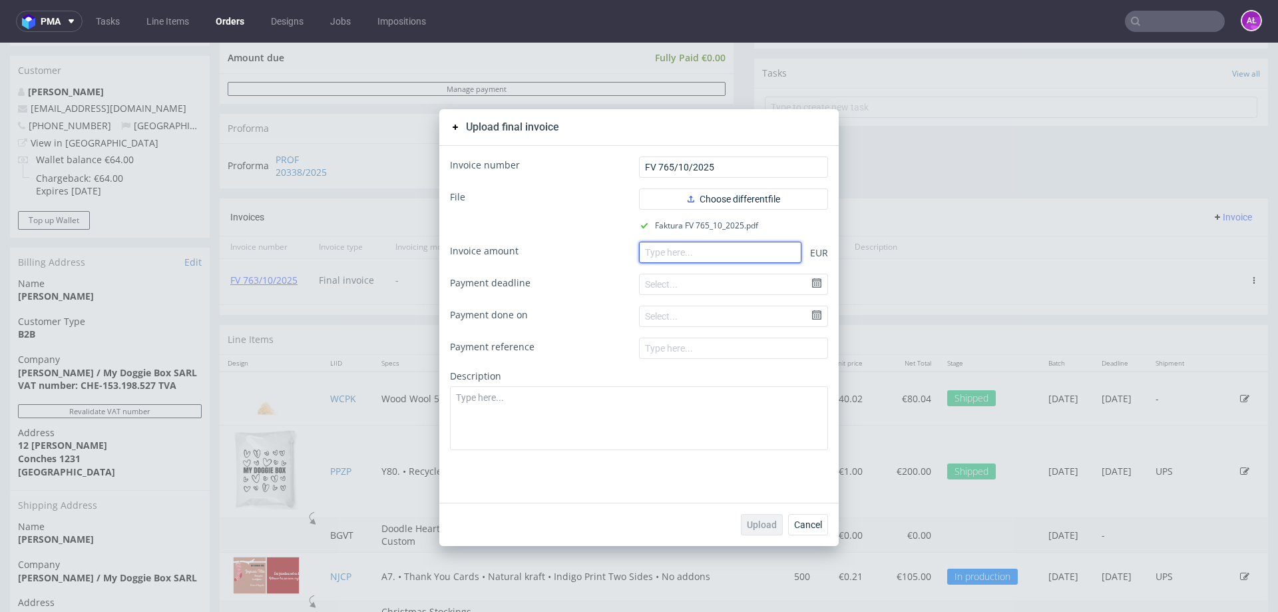
click at [689, 254] on input "number" at bounding box center [720, 252] width 162 height 21
paste input "104.03"
type input "104.03"
click at [766, 524] on span "Upload" at bounding box center [762, 524] width 30 height 9
click at [860, 158] on div "Upload final invoice Invoice number FV 765/10/2025 File Choose different file F…" at bounding box center [639, 327] width 1278 height 569
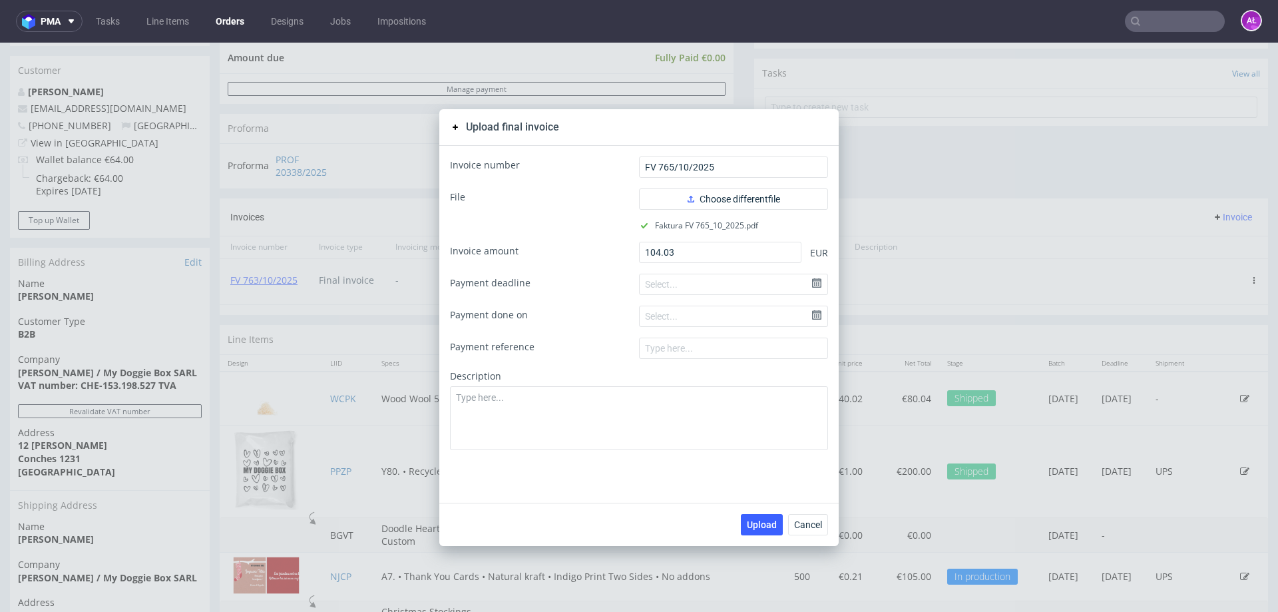
click at [859, 104] on div "Upload final invoice Invoice number FV 765/10/2025 File Choose different file F…" at bounding box center [639, 327] width 1278 height 569
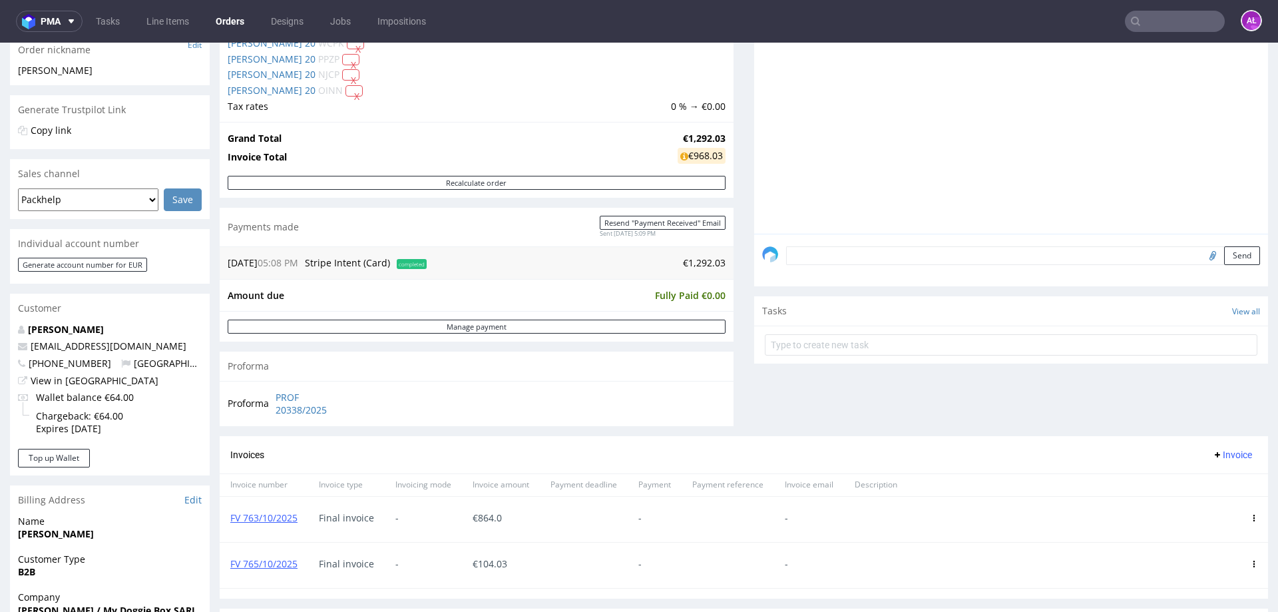
scroll to position [266, 0]
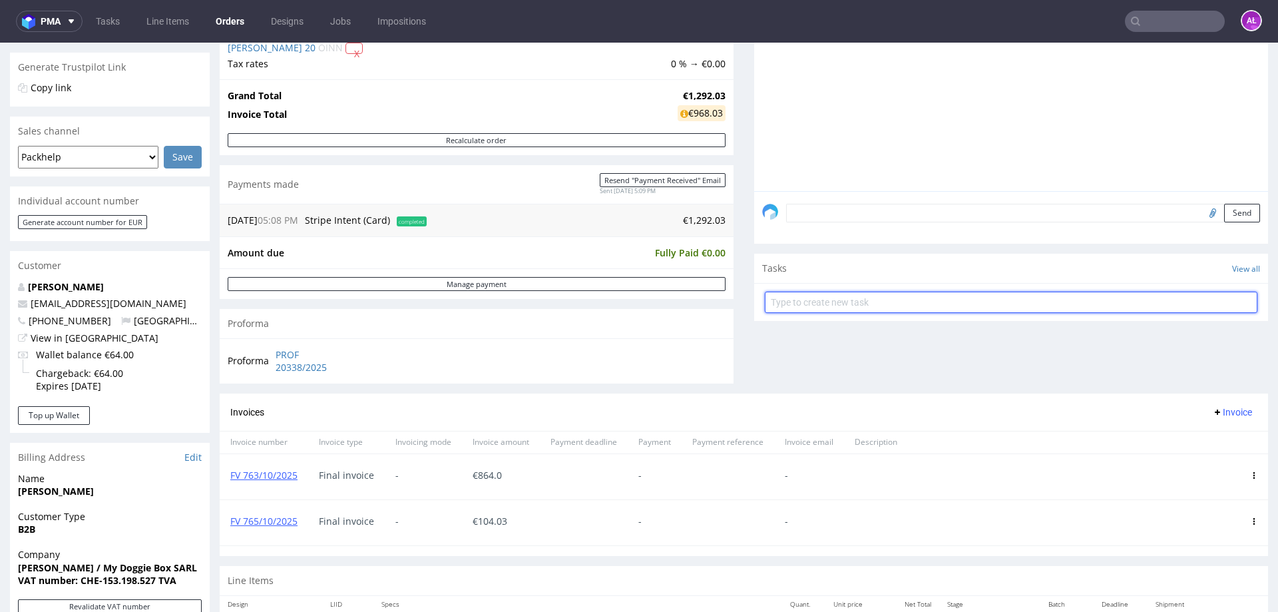
click at [812, 300] on input "text" at bounding box center [1011, 302] width 493 height 21
type input "Partial"
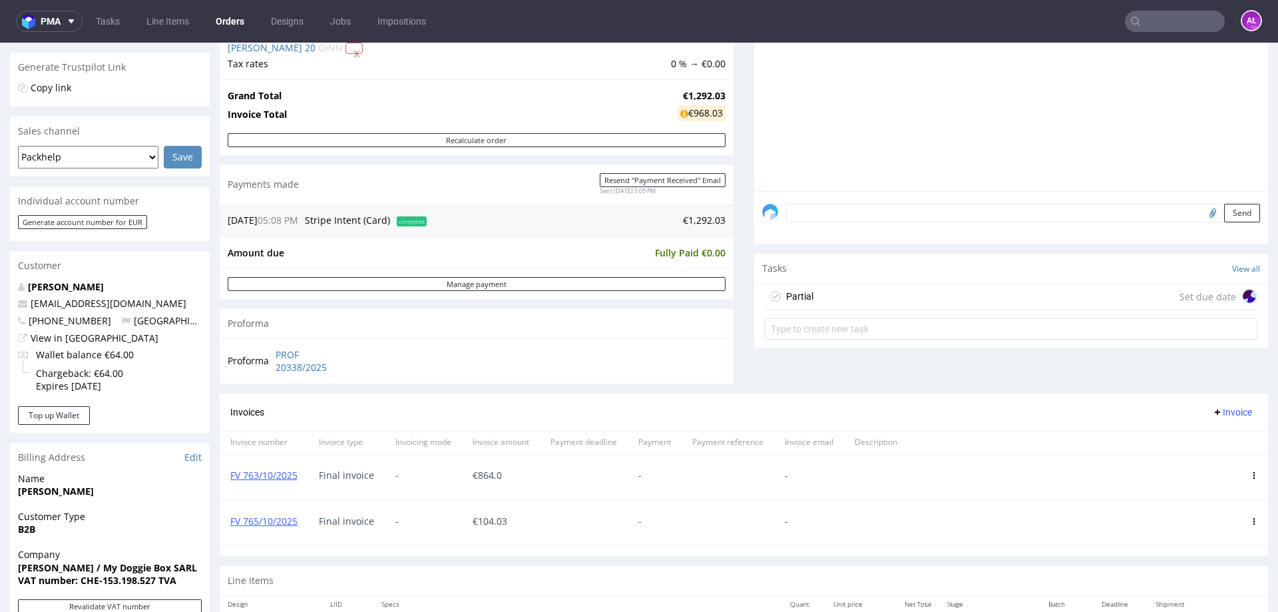
click at [810, 295] on div "Partial Set due date" at bounding box center [1011, 297] width 493 height 27
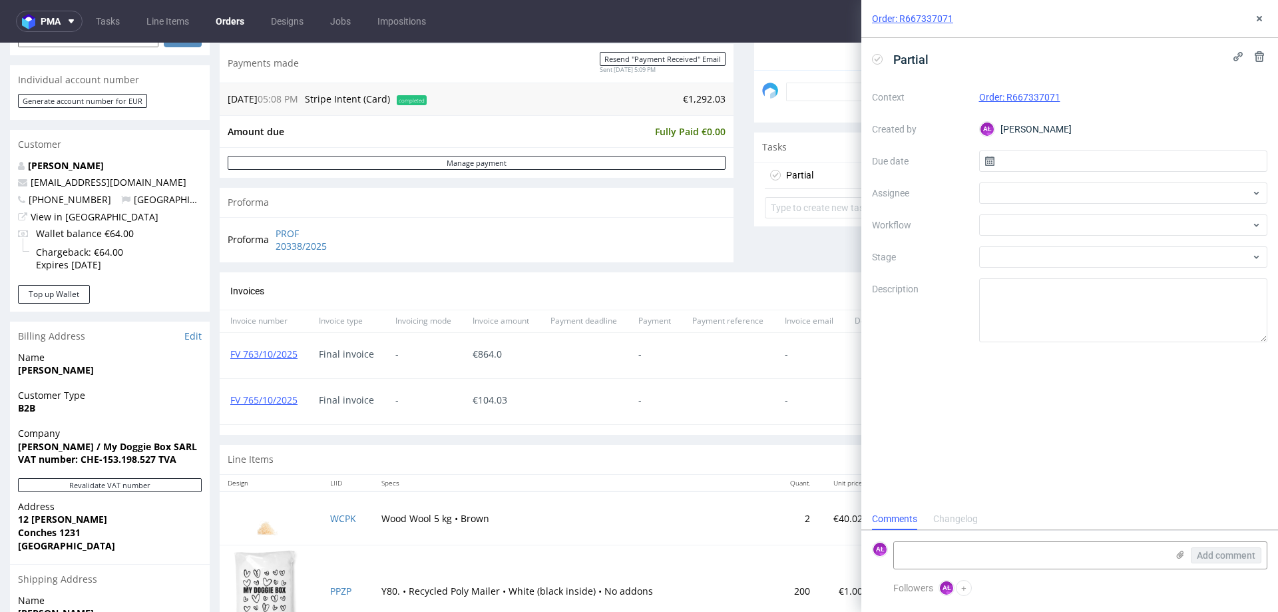
scroll to position [399, 0]
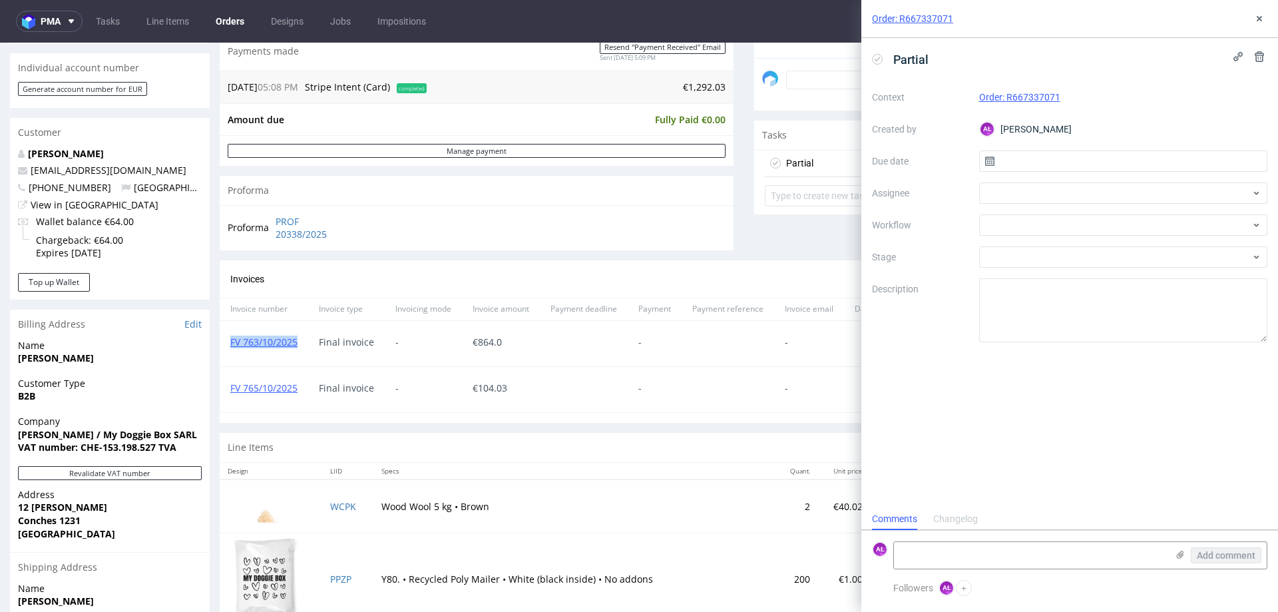
drag, startPoint x: 289, startPoint y: 346, endPoint x: 230, endPoint y: 351, distance: 59.5
click at [229, 351] on div "FV 763/10/2025" at bounding box center [264, 343] width 89 height 45
copy link "FV 763/10/2025"
click at [968, 549] on textarea at bounding box center [1030, 555] width 273 height 27
paste textarea "FV 763/10/2025"
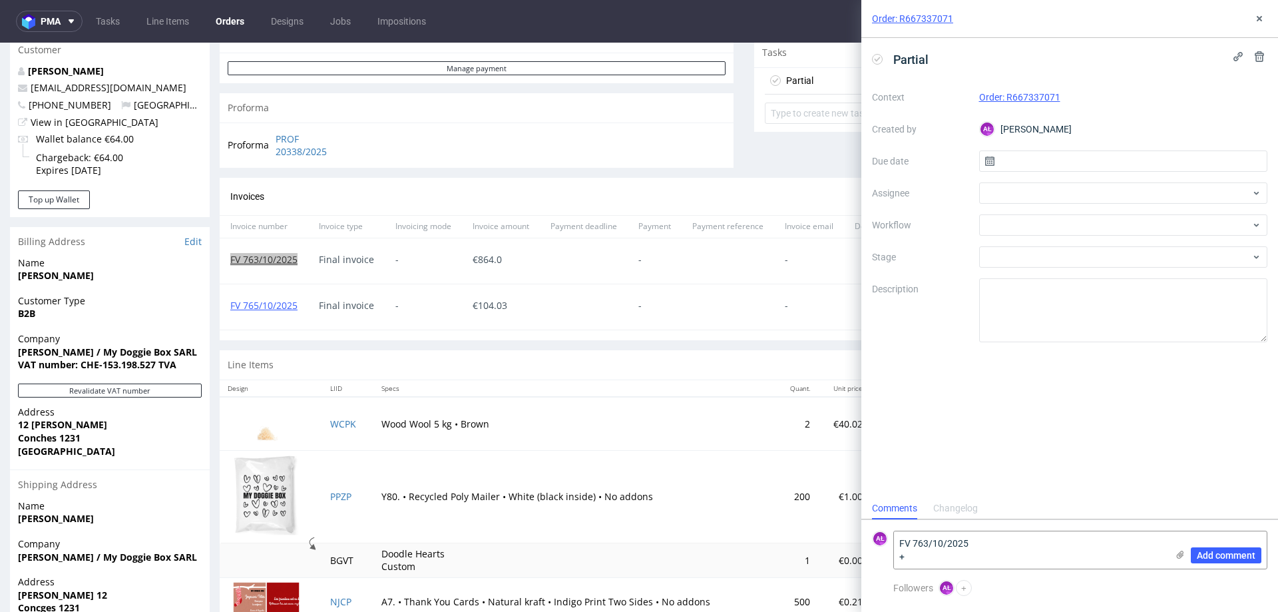
scroll to position [641, 0]
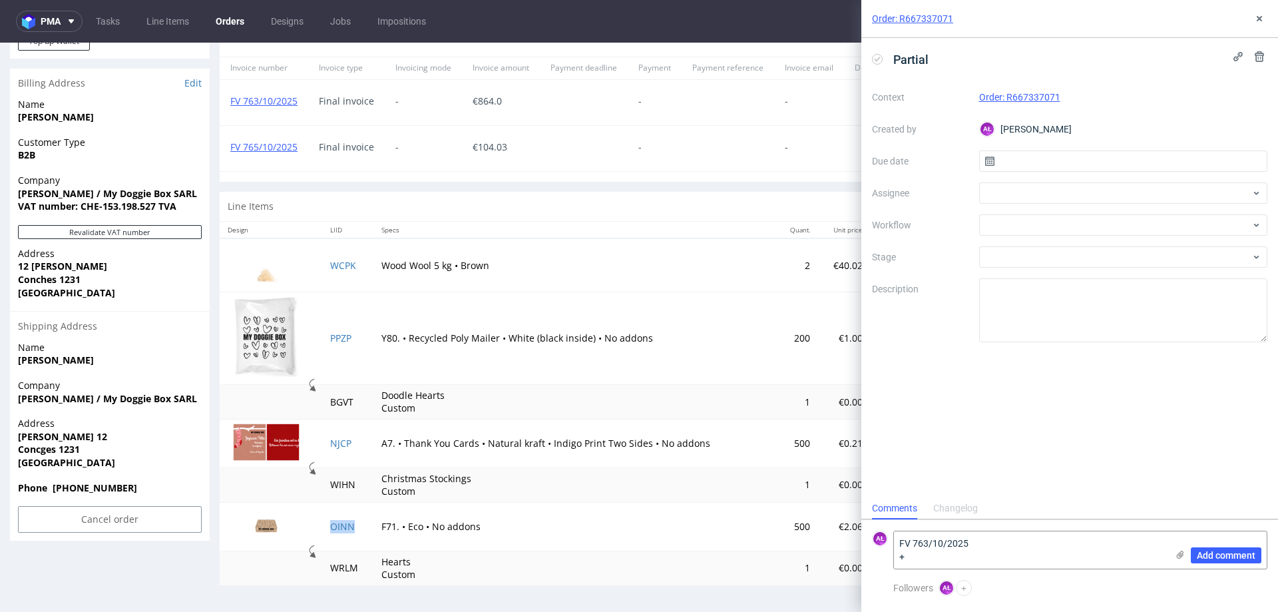
click at [350, 530] on td "OINN" at bounding box center [347, 526] width 51 height 49
copy link "OINN"
click at [926, 558] on textarea "FV 763/10/2025 +" at bounding box center [1030, 549] width 273 height 37
paste textarea "OINN"
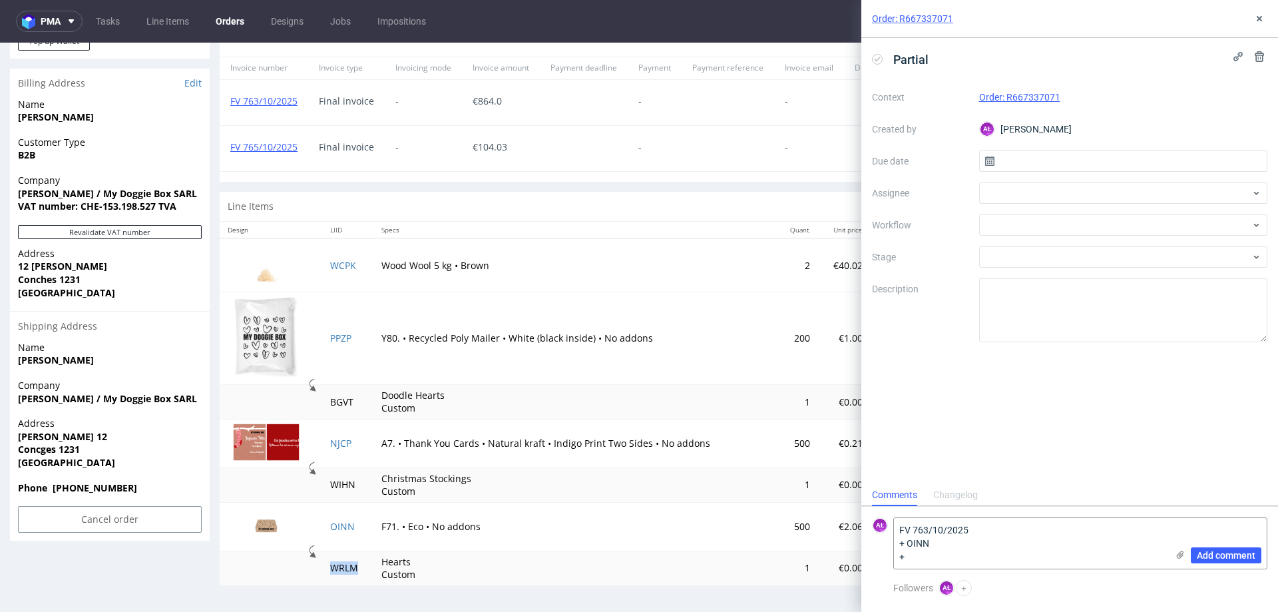
drag, startPoint x: 359, startPoint y: 575, endPoint x: 325, endPoint y: 572, distance: 34.1
click at [325, 572] on td "WRLM" at bounding box center [347, 568] width 51 height 34
copy td "WRLM"
paste textarea "WRLM"
click at [987, 563] on textarea "FV 763/10/2025 + OINN + WRLM + 40 eur + partial discount" at bounding box center [1030, 529] width 273 height 77
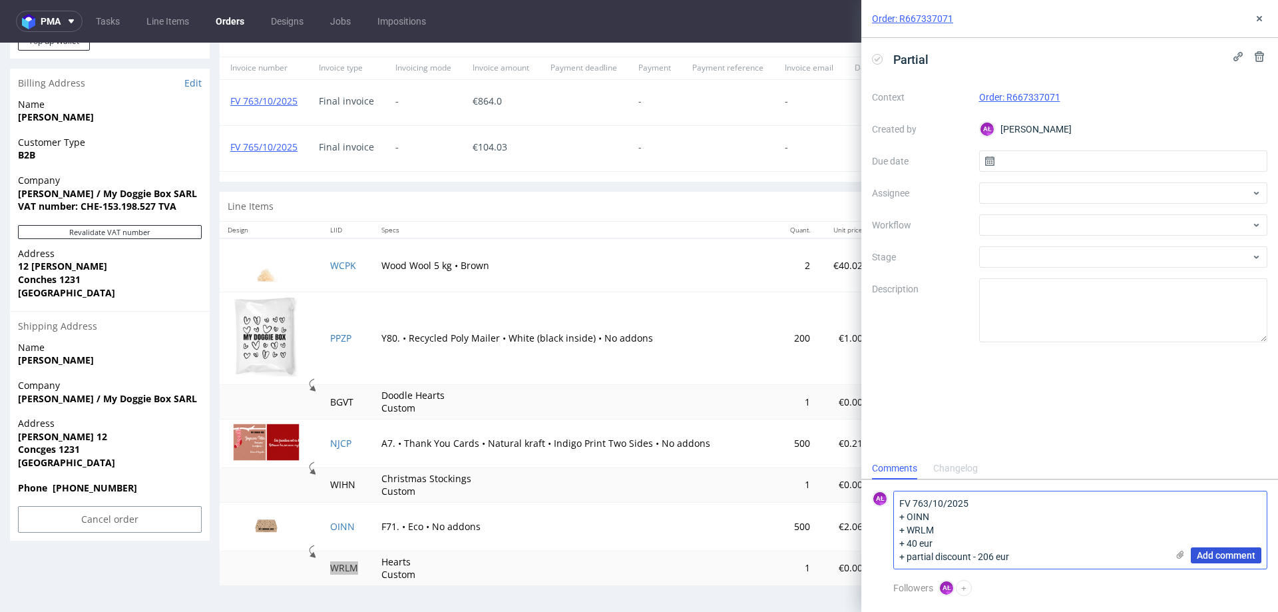
type textarea "FV 763/10/2025 + OINN + WRLM + 40 eur + partial discount - 206 eur"
click at [1250, 551] on span "Add comment" at bounding box center [1226, 555] width 59 height 9
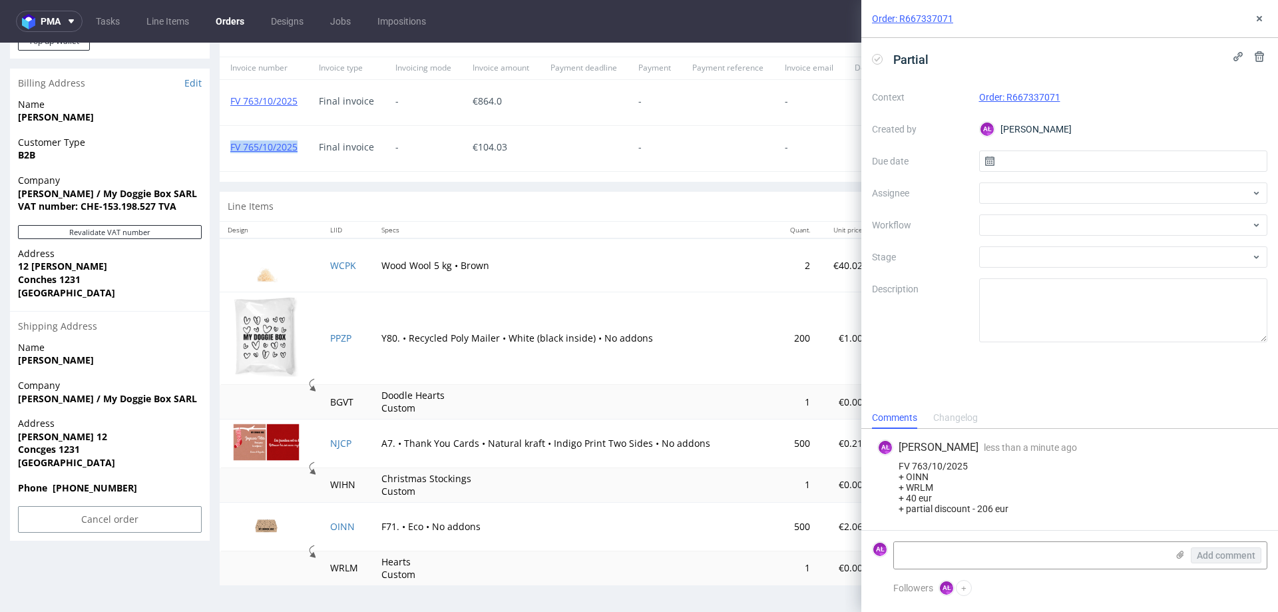
drag, startPoint x: 291, startPoint y: 156, endPoint x: 231, endPoint y: 158, distance: 59.9
click at [231, 158] on div "FV 765/10/2025" at bounding box center [264, 148] width 89 height 45
copy link "FV 765/10/2025"
click at [263, 144] on link "FV 765/10/2025" at bounding box center [263, 146] width 67 height 13
click at [956, 553] on textarea at bounding box center [1030, 555] width 273 height 27
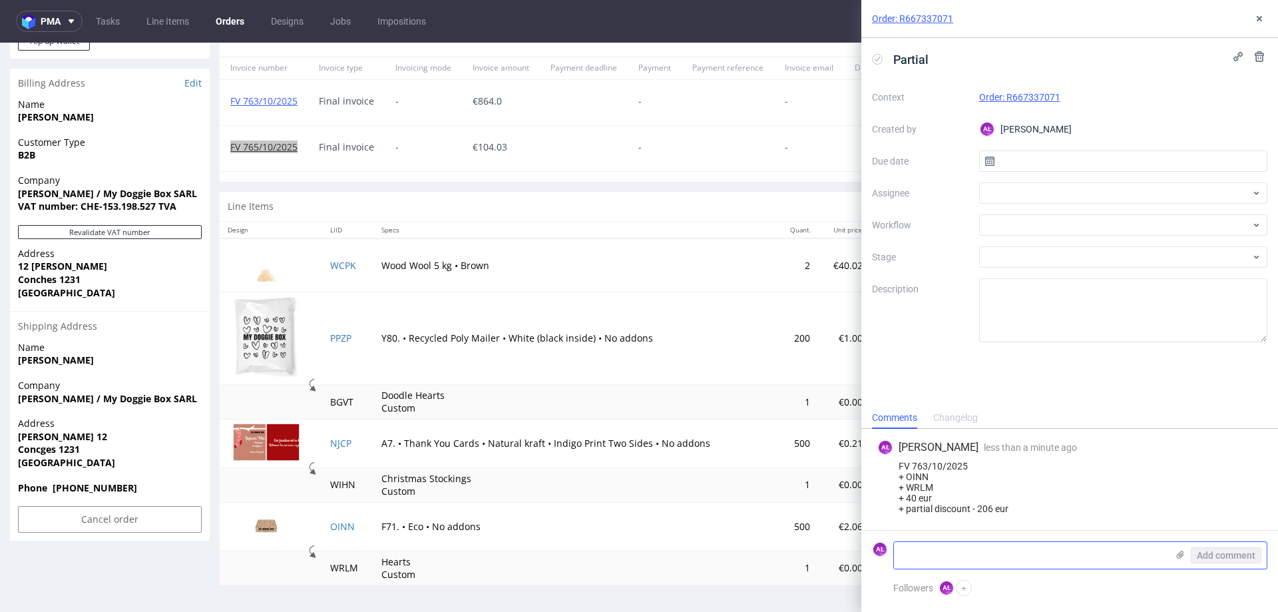
paste textarea "FV 765/10/2025"
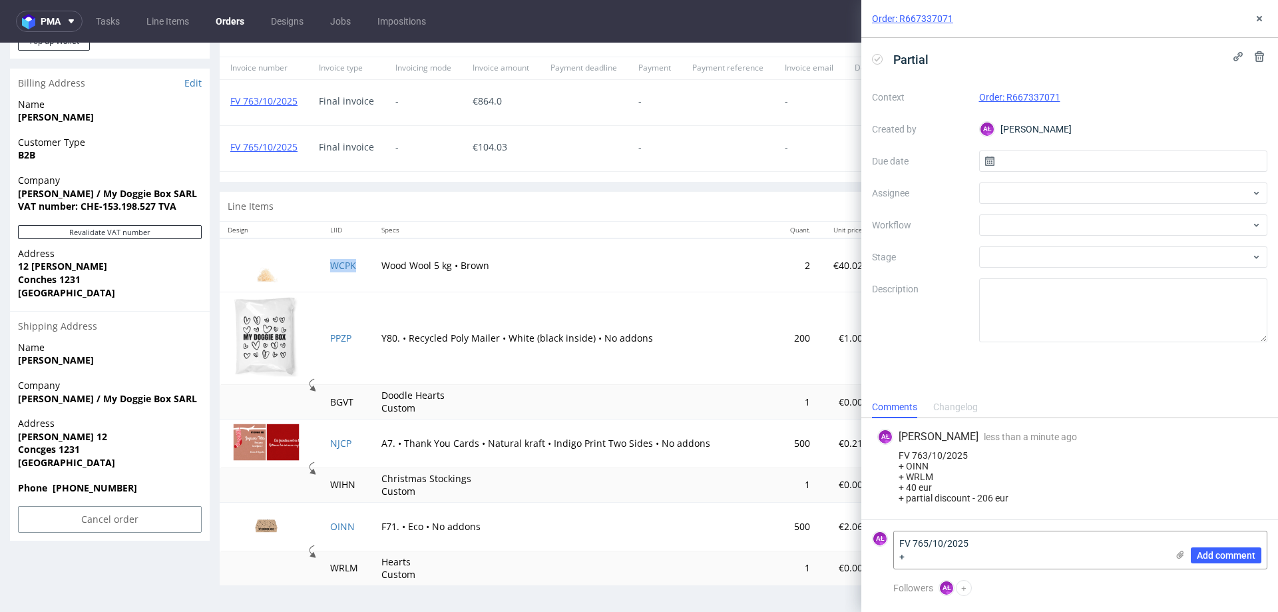
click at [351, 279] on td "WCPK" at bounding box center [347, 264] width 51 height 53
copy link "WCPK"
click at [945, 561] on textarea "FV 765/10/2025 +" at bounding box center [1030, 549] width 273 height 37
paste textarea "WCPK"
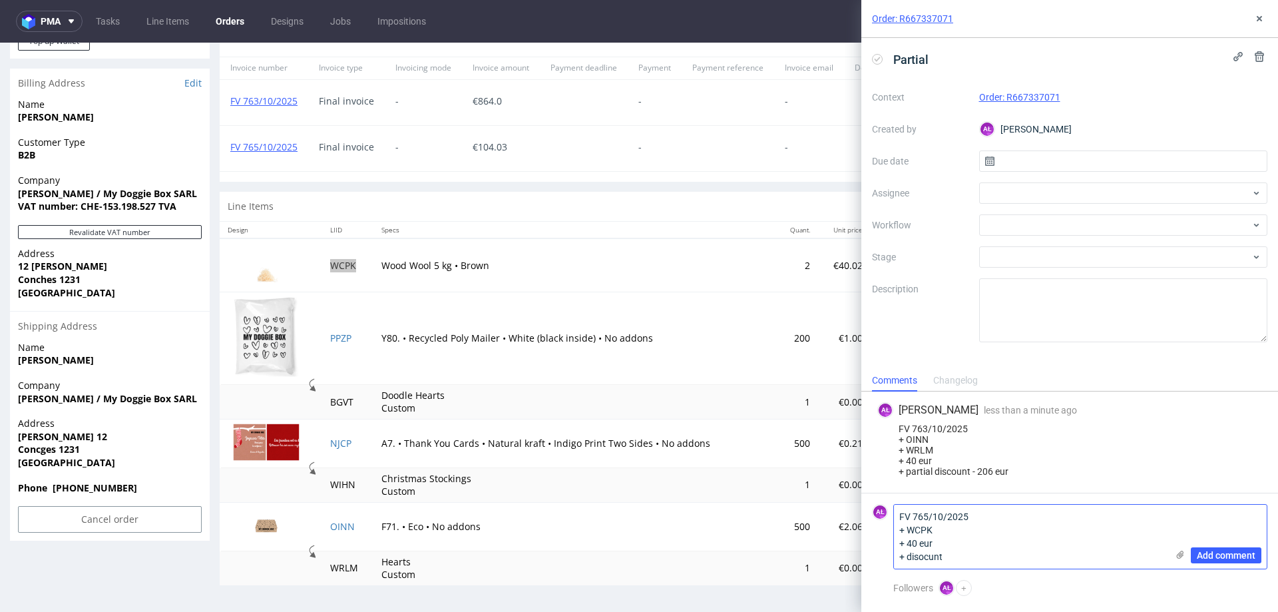
click at [952, 554] on textarea "FV 765/10/2025 + WCPK + 40 eur + disocunt" at bounding box center [1030, 537] width 273 height 64
paste textarea "-16,01"
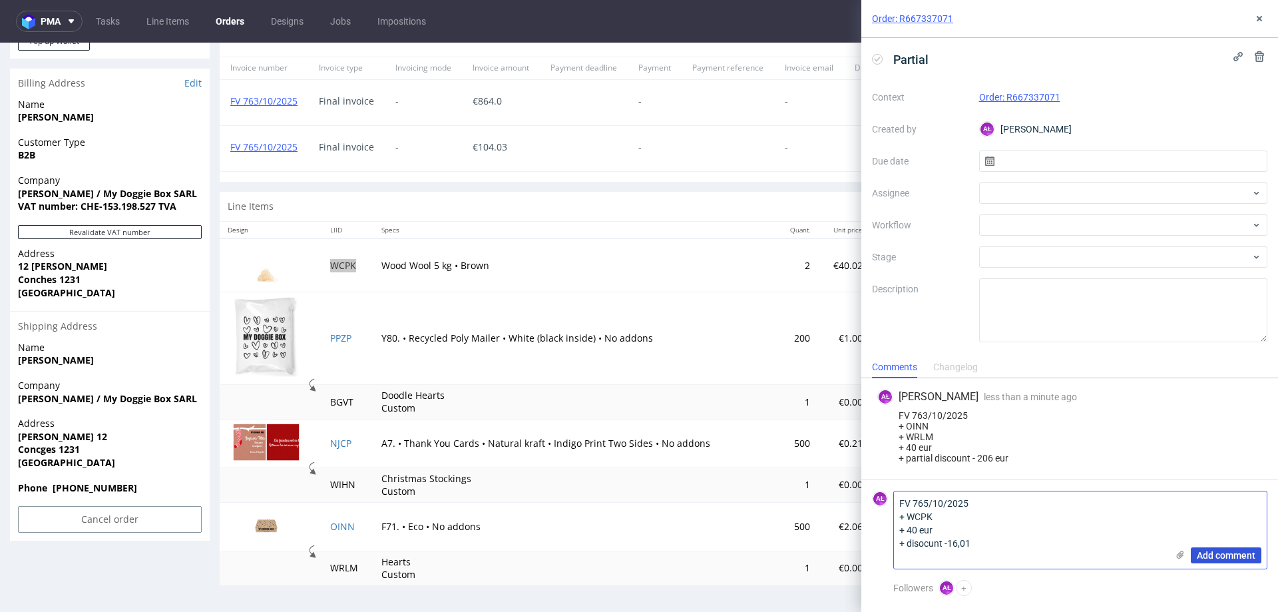
type textarea "FV 765/10/2025 + WCPK + 40 eur + disocunt -16,01"
click at [1231, 555] on span "Add comment" at bounding box center [1226, 555] width 59 height 9
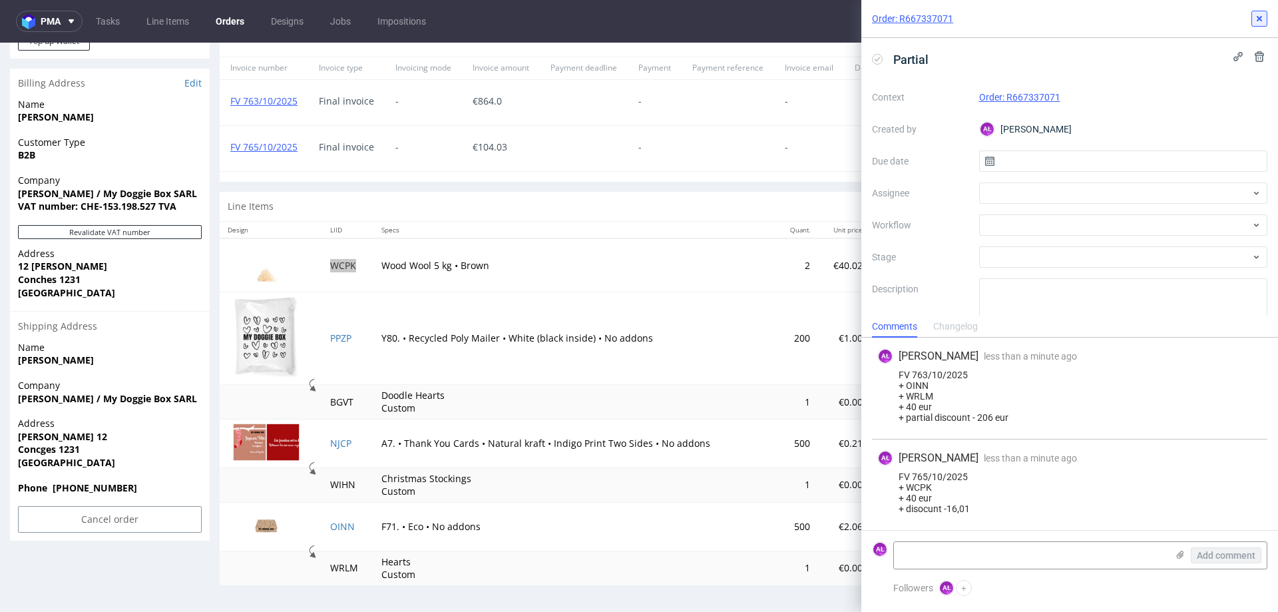
click at [1259, 15] on icon at bounding box center [1259, 18] width 11 height 11
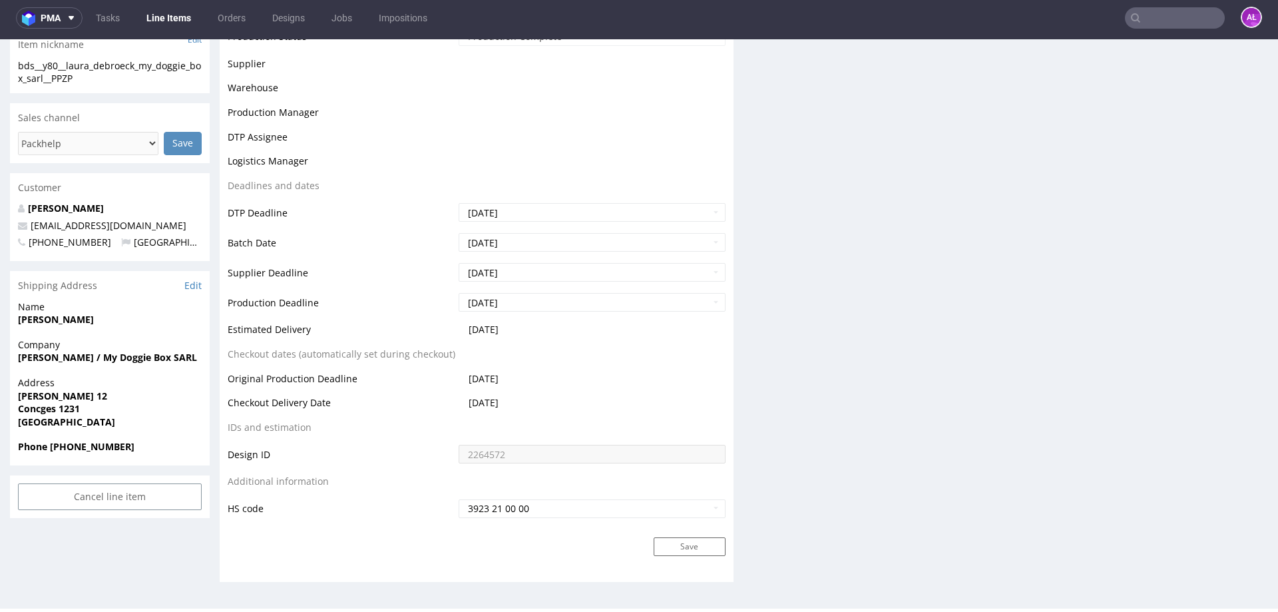
scroll to position [4, 0]
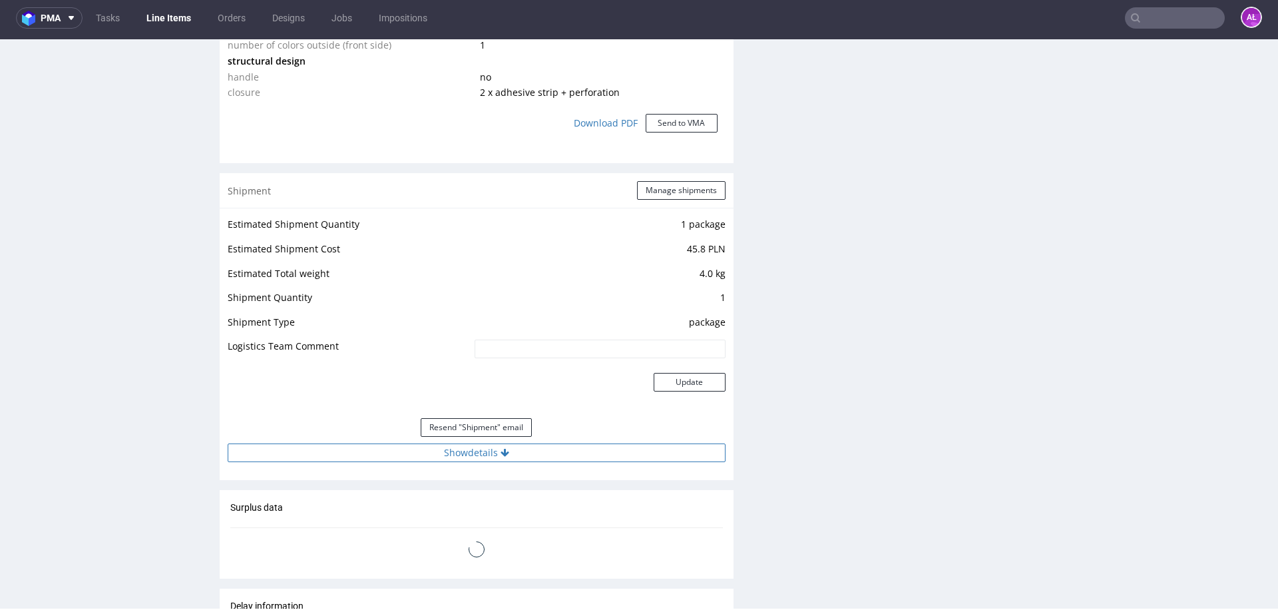
click at [519, 449] on button "Show details" at bounding box center [477, 452] width 498 height 19
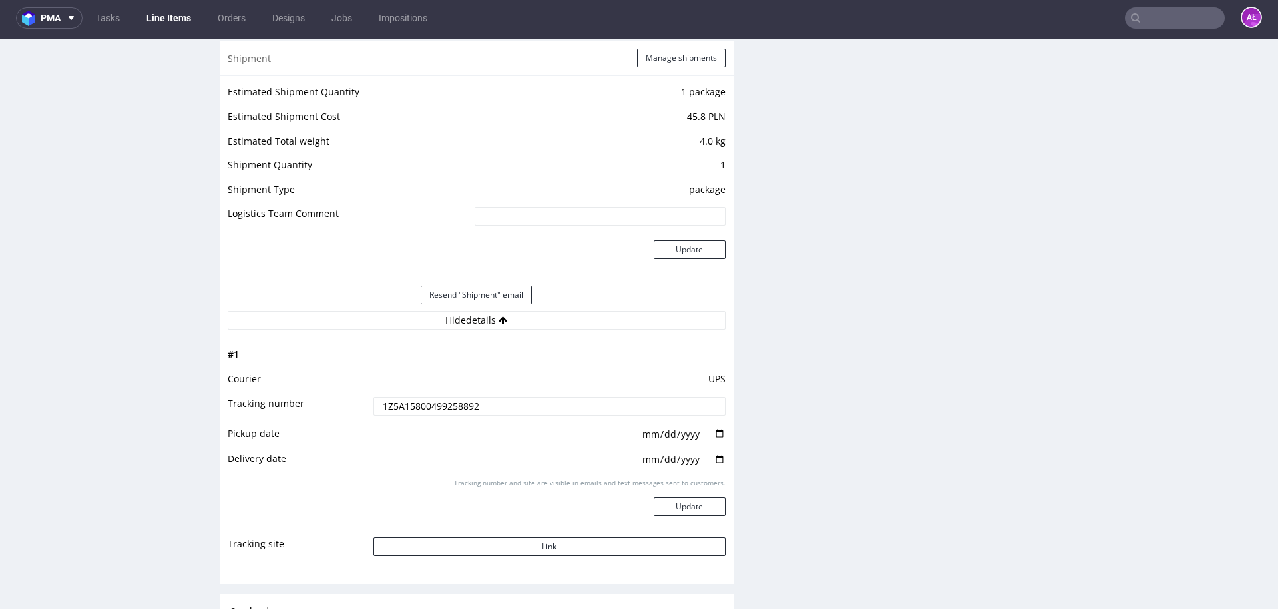
scroll to position [1455, 0]
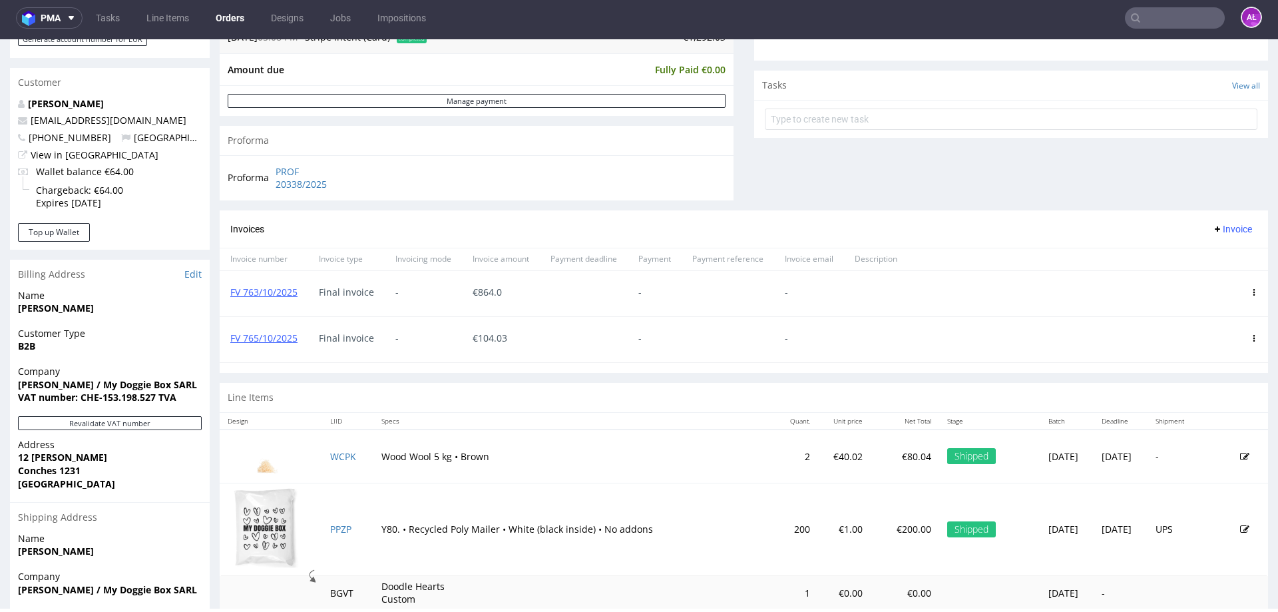
scroll to position [466, 0]
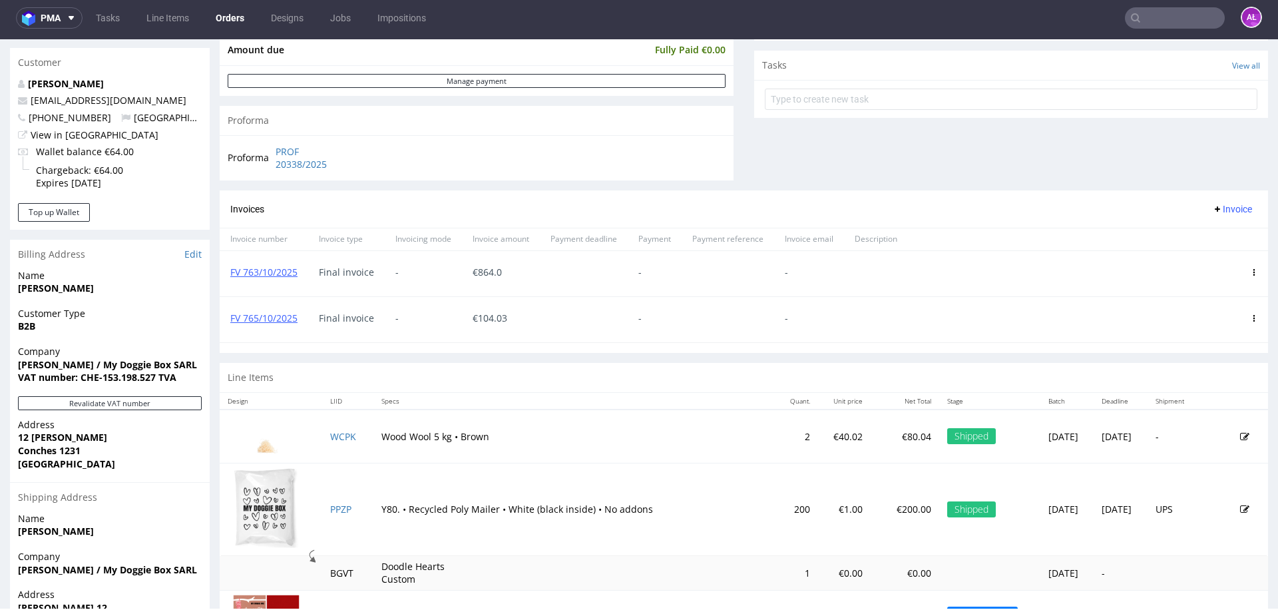
click at [1214, 210] on span "Invoice" at bounding box center [1232, 209] width 40 height 11
click at [1209, 241] on span "Upload" at bounding box center [1212, 236] width 65 height 13
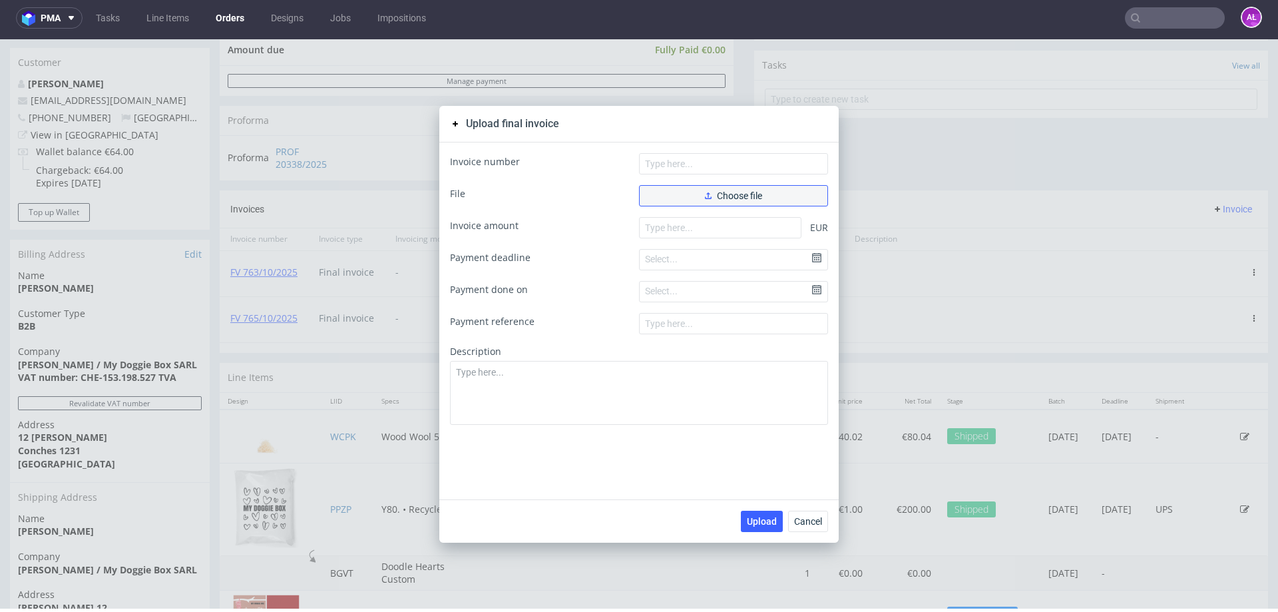
click at [757, 194] on span "Choose file" at bounding box center [733, 195] width 57 height 9
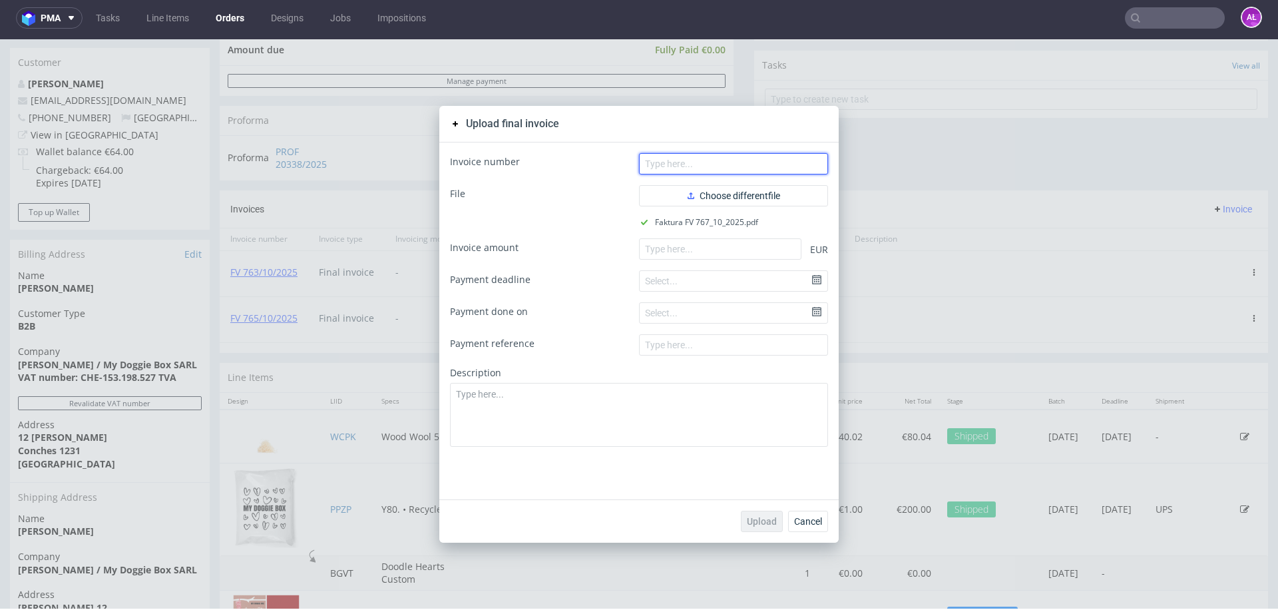
click at [735, 170] on input "text" at bounding box center [733, 163] width 189 height 21
paste input "FV 767/10/2025"
type input "FV 767/10/2025"
click at [656, 257] on input "number" at bounding box center [720, 248] width 162 height 21
paste input "200.00"
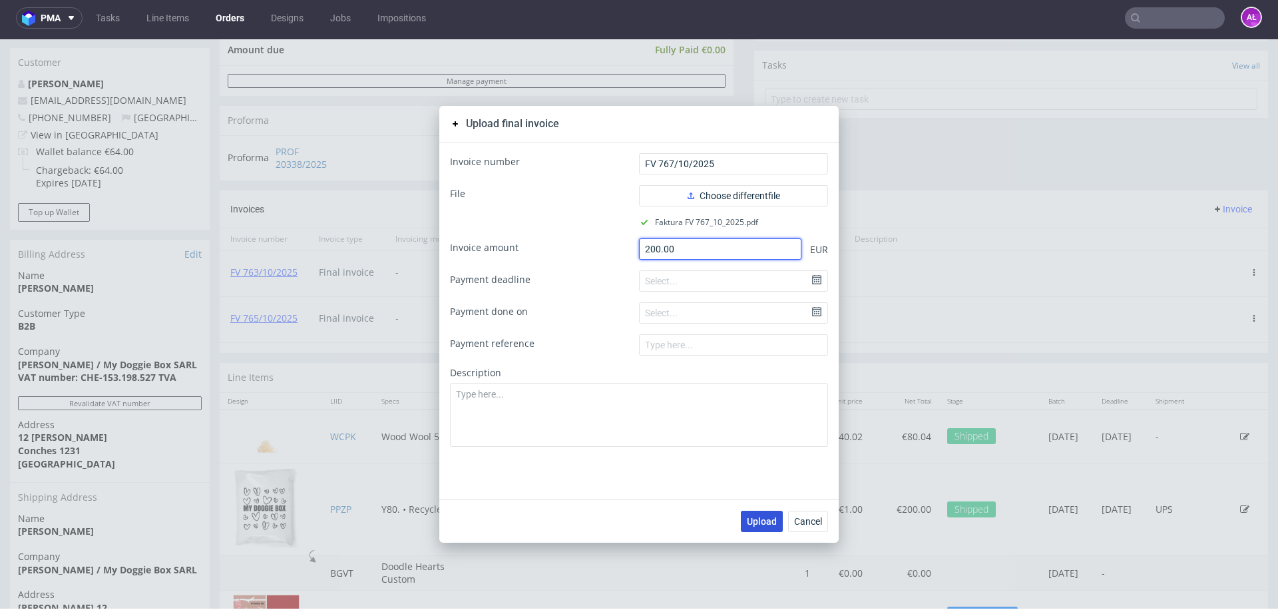
type input "200.00"
click at [754, 518] on span "Upload" at bounding box center [762, 521] width 30 height 9
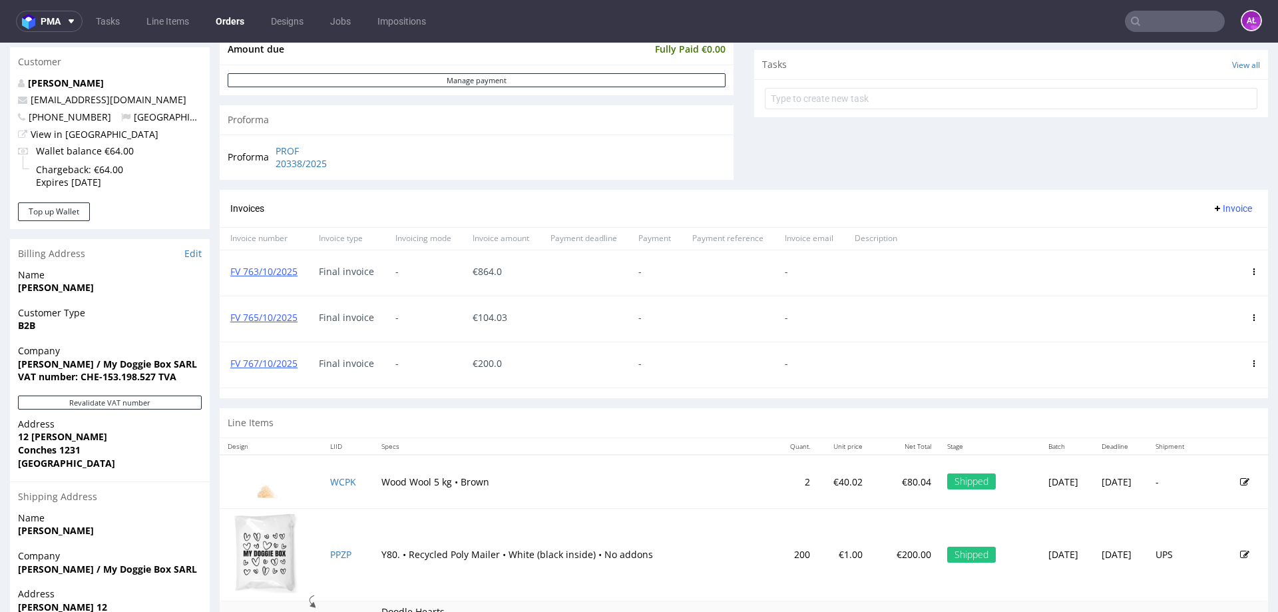
scroll to position [354, 0]
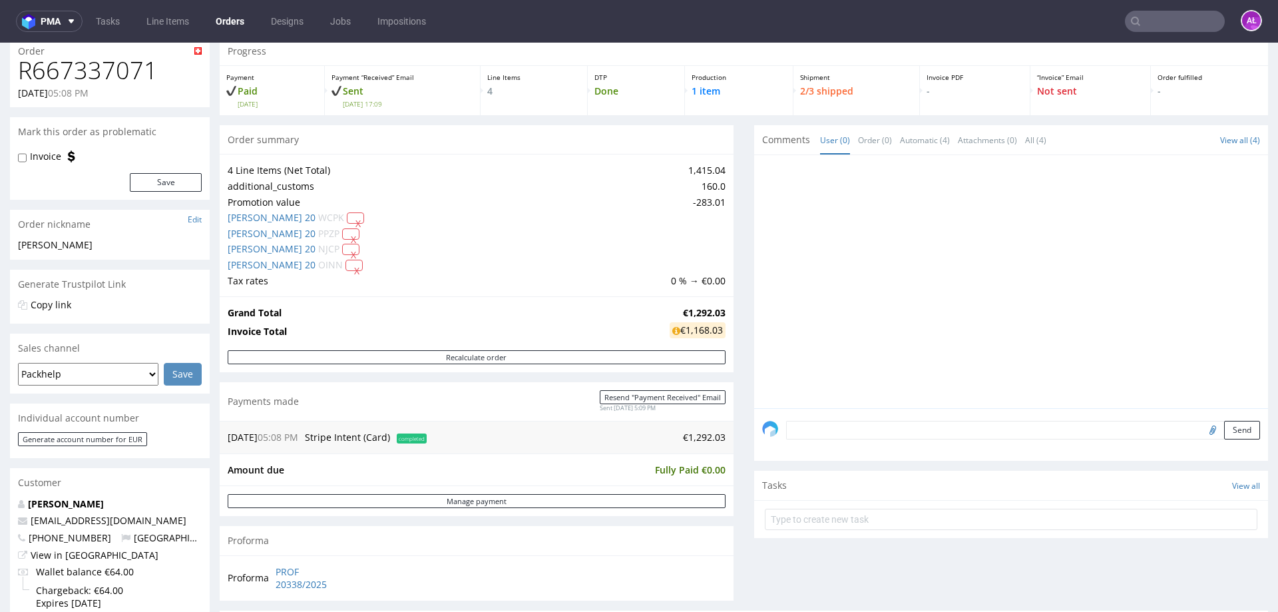
scroll to position [200, 0]
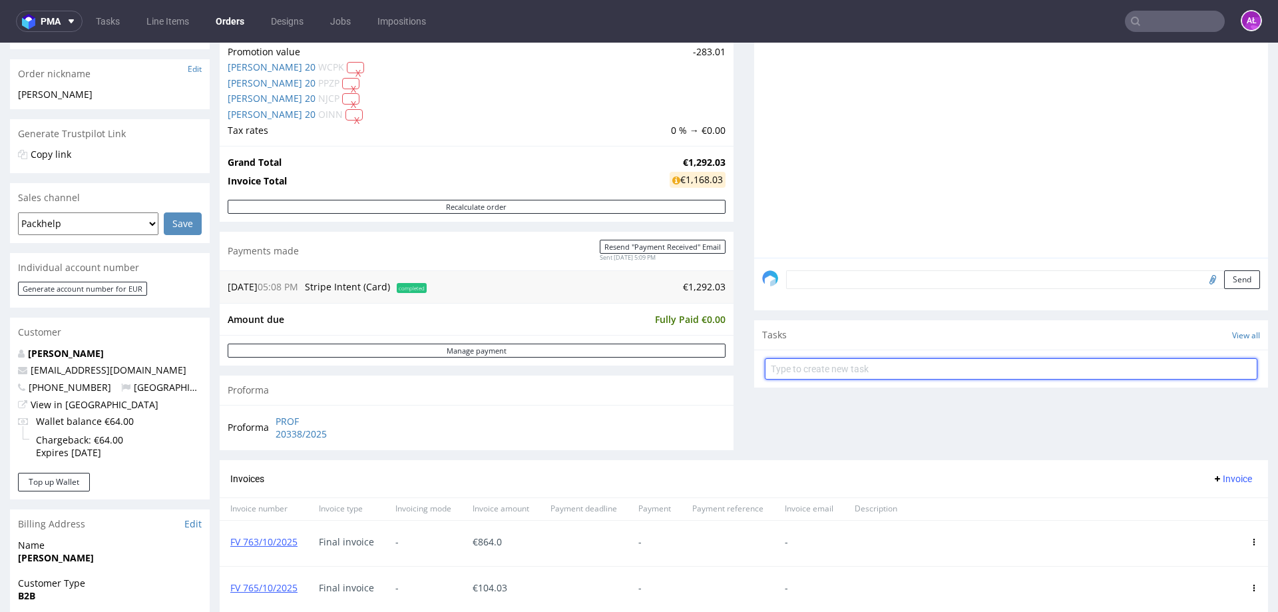
click at [800, 368] on input "text" at bounding box center [1011, 368] width 493 height 21
type input "partial"
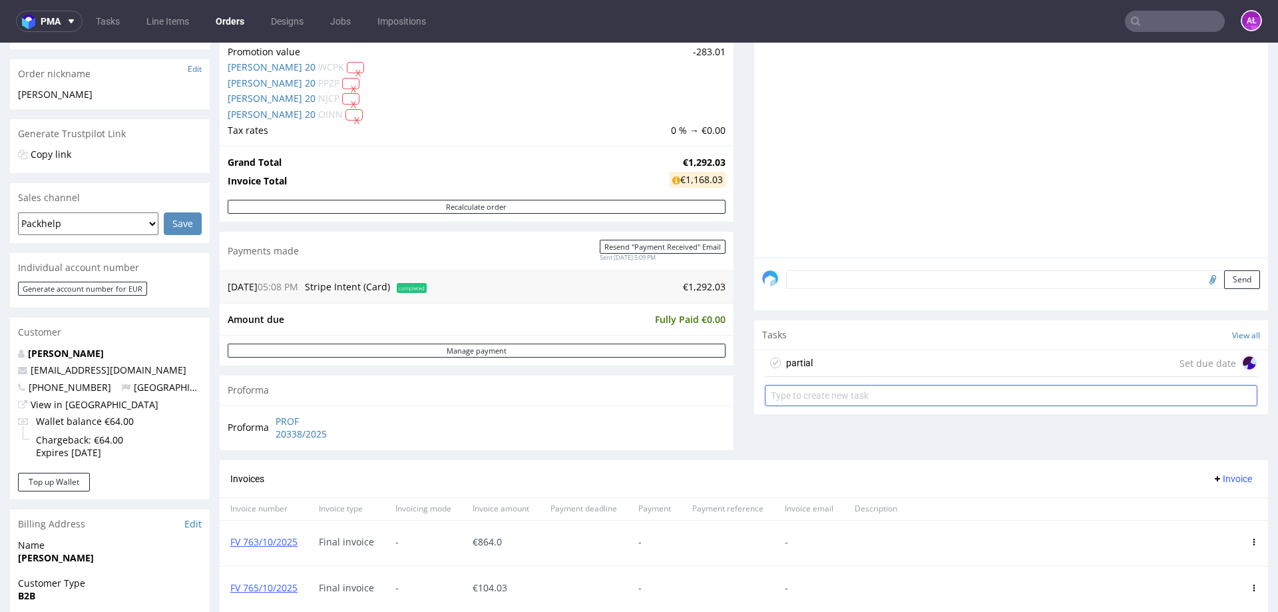
click at [800, 368] on div "partial" at bounding box center [799, 363] width 27 height 16
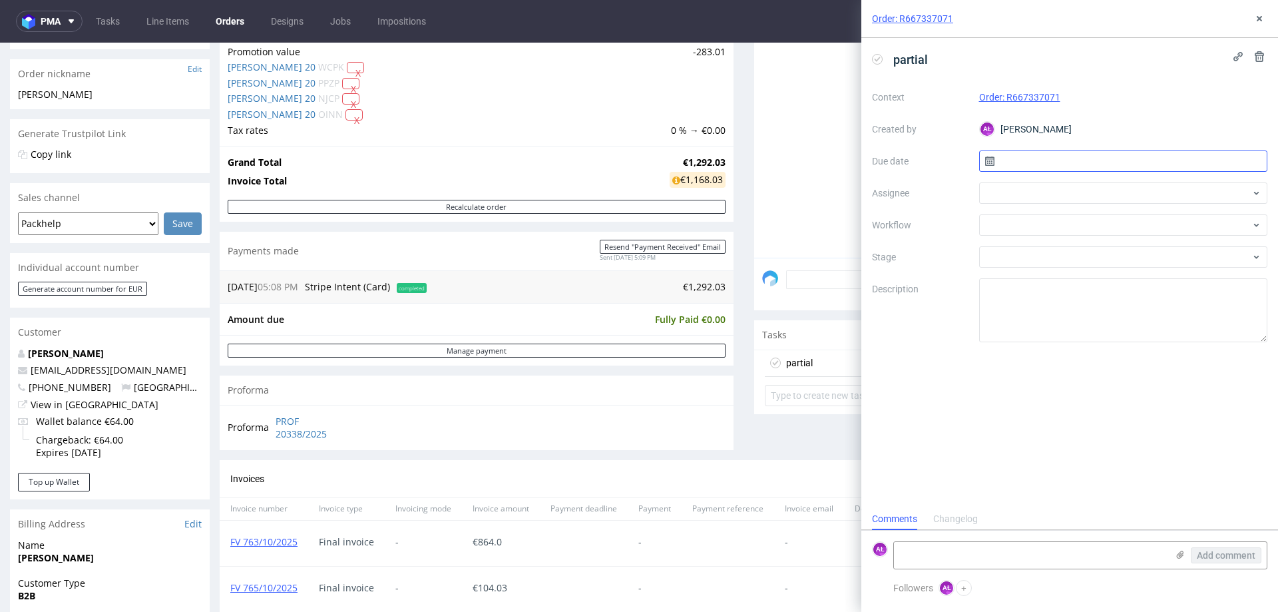
scroll to position [11, 0]
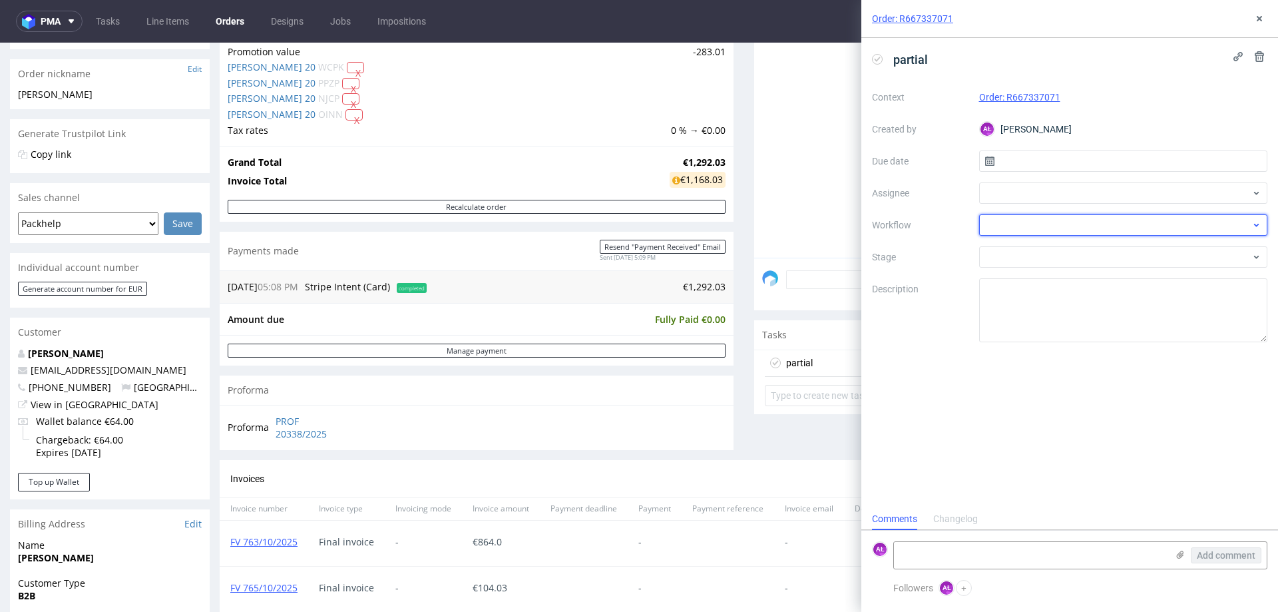
click at [1048, 220] on div at bounding box center [1123, 224] width 289 height 21
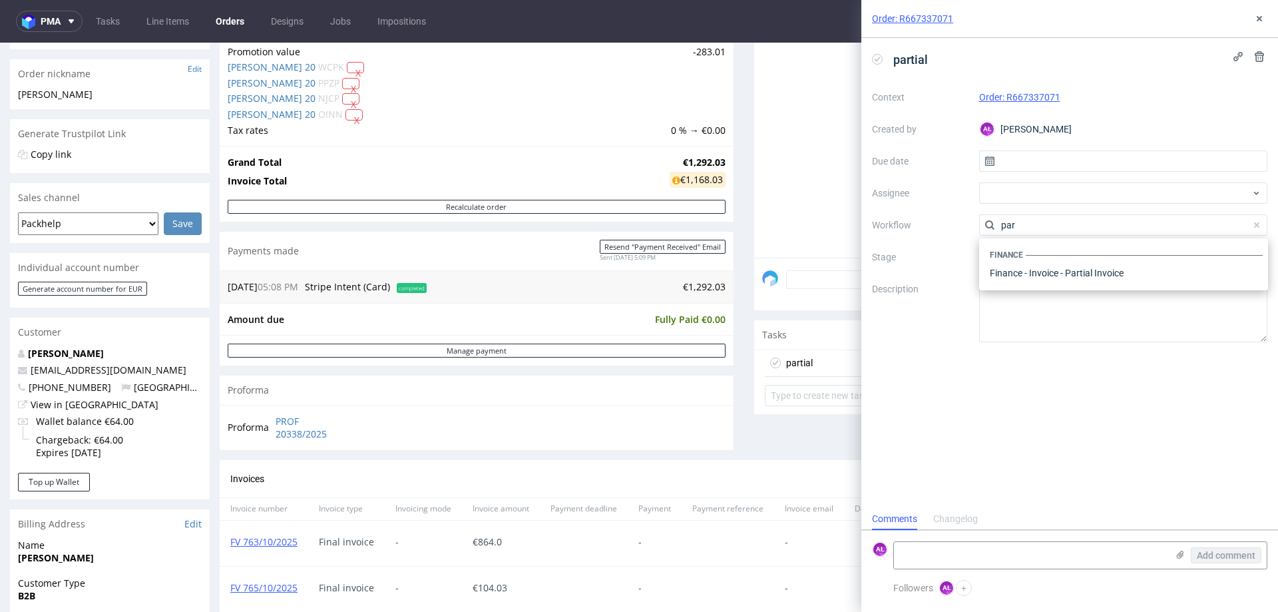
scroll to position [0, 0]
type input "part"
click at [1067, 272] on div "Finance - Invoice - Partial Invoice" at bounding box center [1124, 273] width 278 height 24
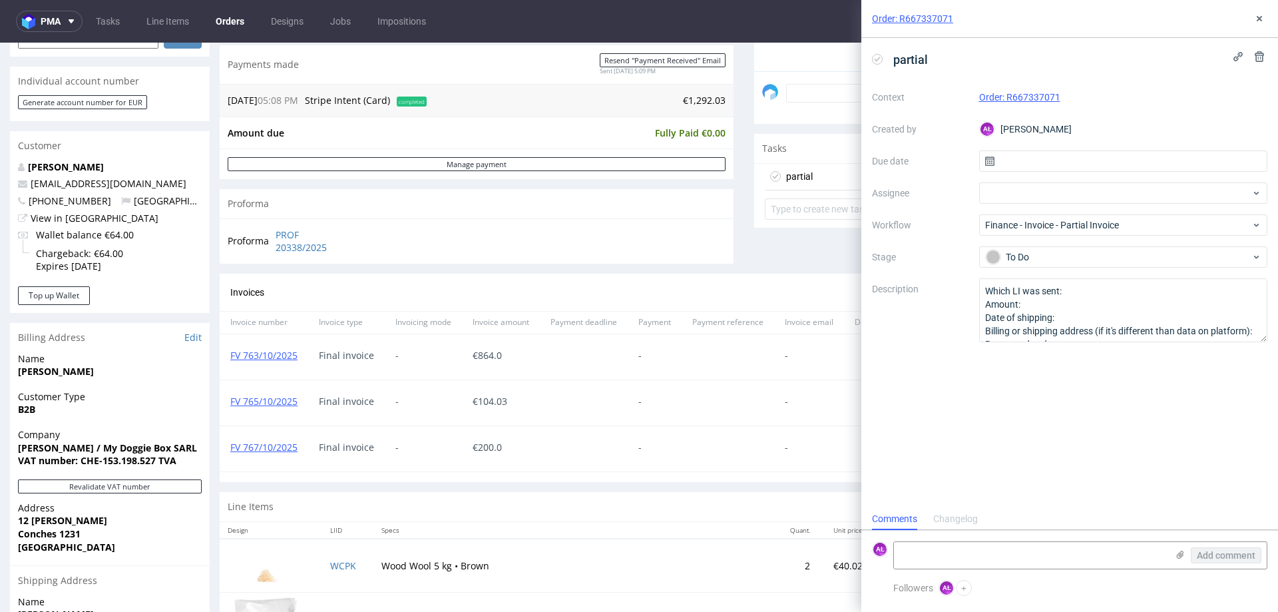
scroll to position [399, 0]
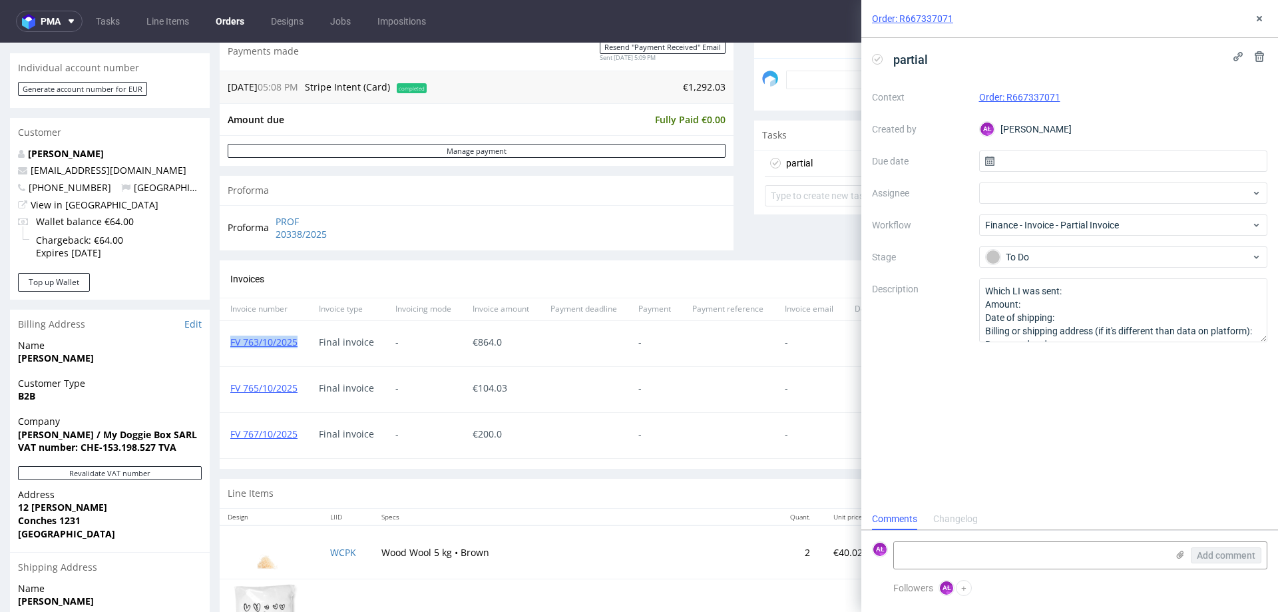
drag, startPoint x: 300, startPoint y: 356, endPoint x: 232, endPoint y: 353, distance: 68.6
click at [232, 353] on div "FV 763/10/2025" at bounding box center [264, 343] width 89 height 45
copy link "FV 763/10/2025"
click at [1020, 555] on textarea at bounding box center [1030, 555] width 273 height 27
paste textarea "FV 763/10/2025"
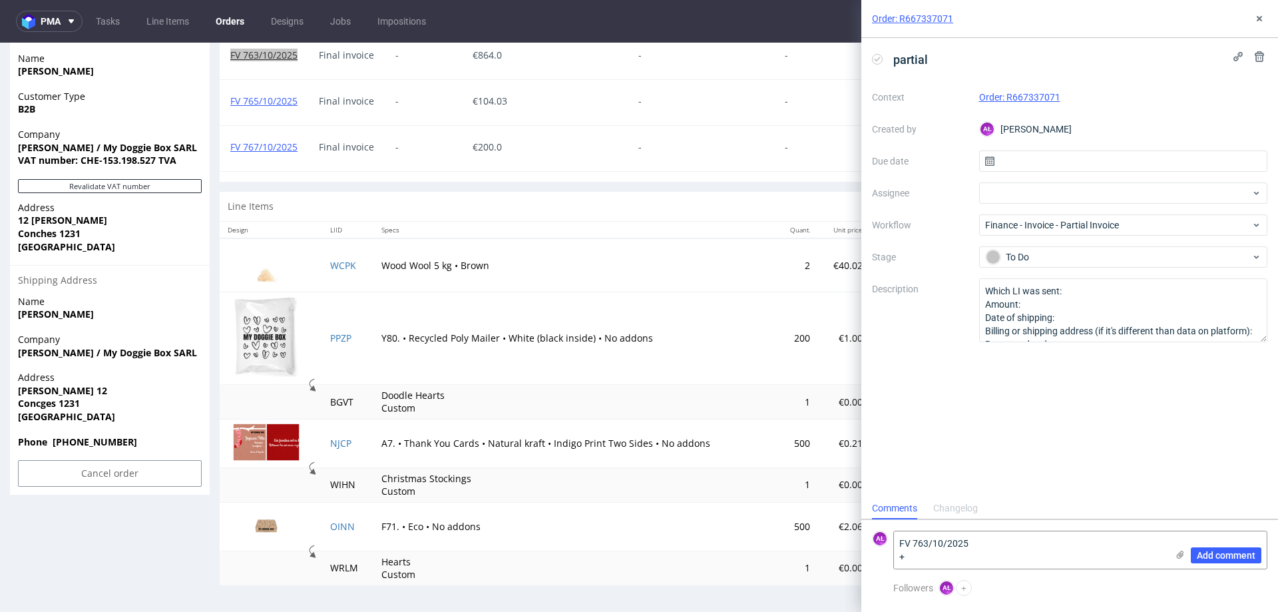
scroll to position [4, 0]
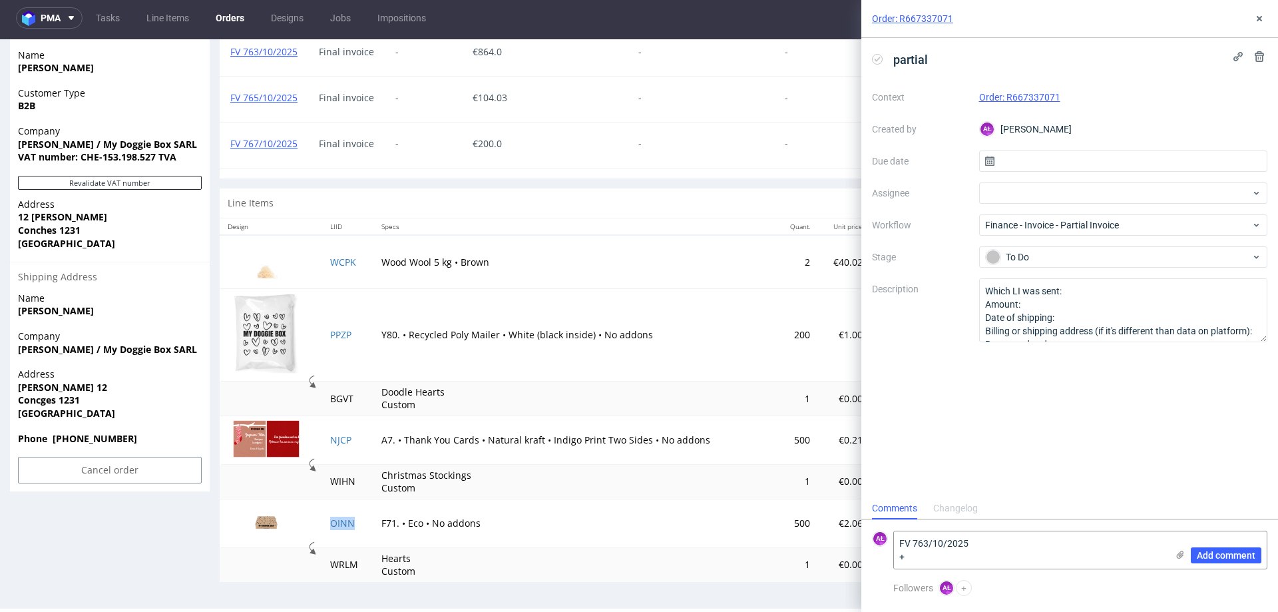
click at [356, 531] on td "OINN" at bounding box center [347, 523] width 51 height 49
copy link "OINN"
click at [910, 564] on textarea "FV 763/10/2025 +" at bounding box center [1030, 549] width 273 height 37
paste textarea "OINN"
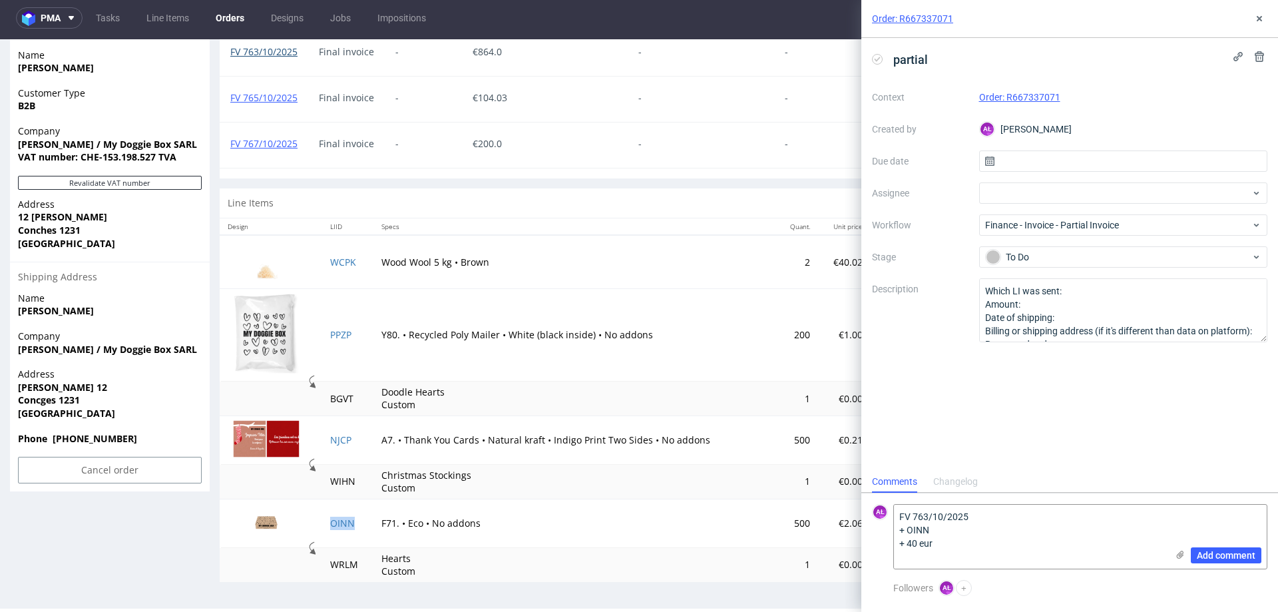
click at [255, 49] on link "FV 763/10/2025" at bounding box center [263, 51] width 67 height 13
click at [990, 547] on textarea "FV 763/10/2025 + OINN + 40 eur" at bounding box center [1030, 537] width 273 height 64
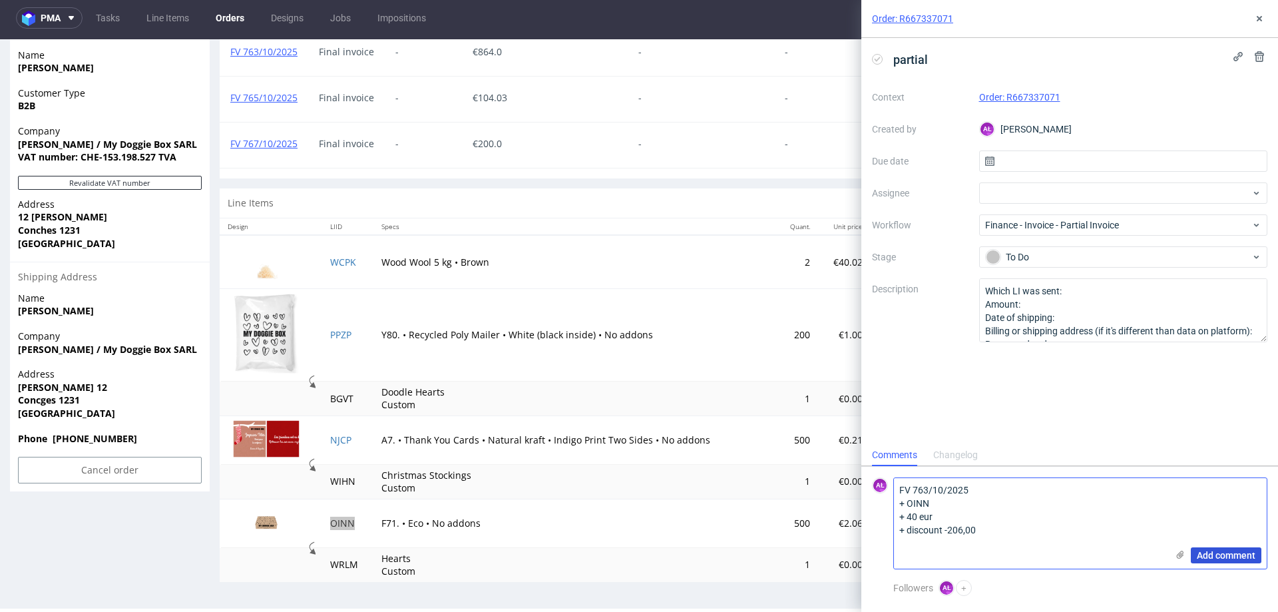
type textarea "FV 763/10/2025 + OINN + 40 eur + discount -206,00"
click at [1218, 553] on span "Add comment" at bounding box center [1226, 555] width 59 height 9
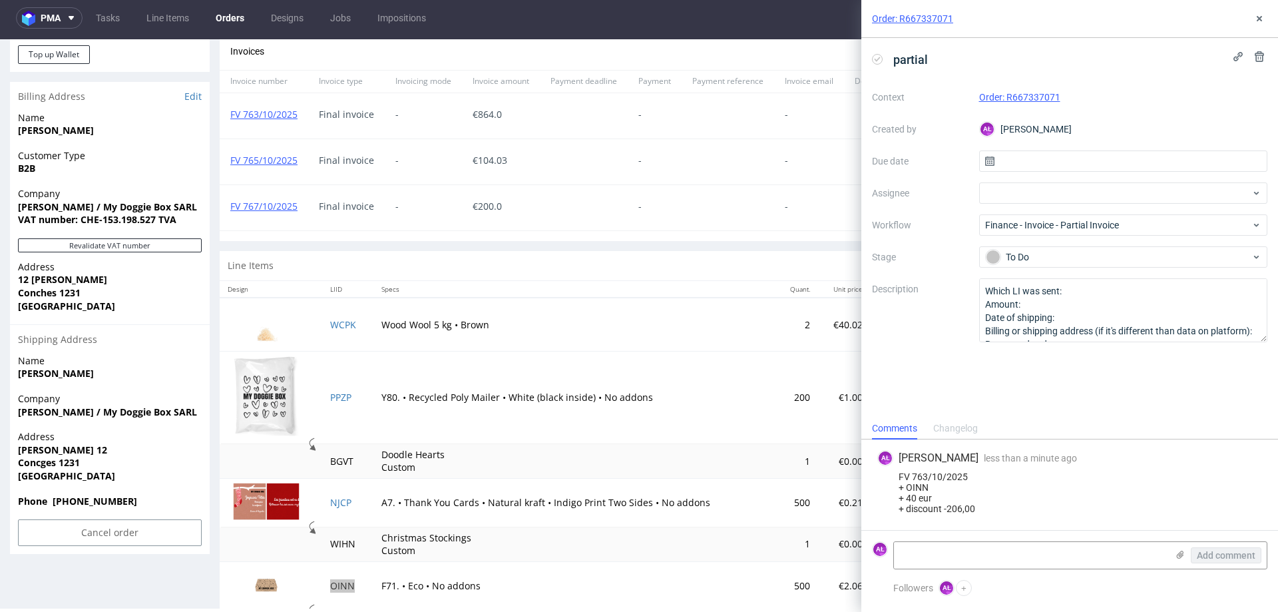
scroll to position [553, 0]
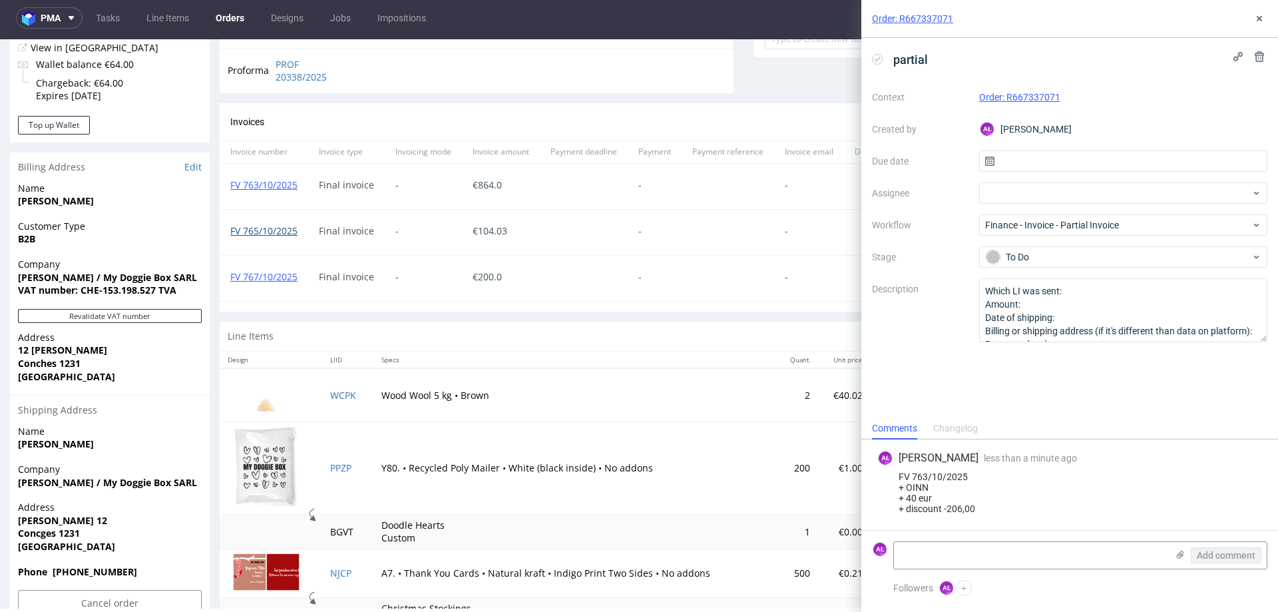
click at [290, 231] on link "FV 765/10/2025" at bounding box center [263, 230] width 67 height 13
click at [937, 544] on textarea at bounding box center [1030, 555] width 273 height 27
paste textarea "FV 765/10/2025"
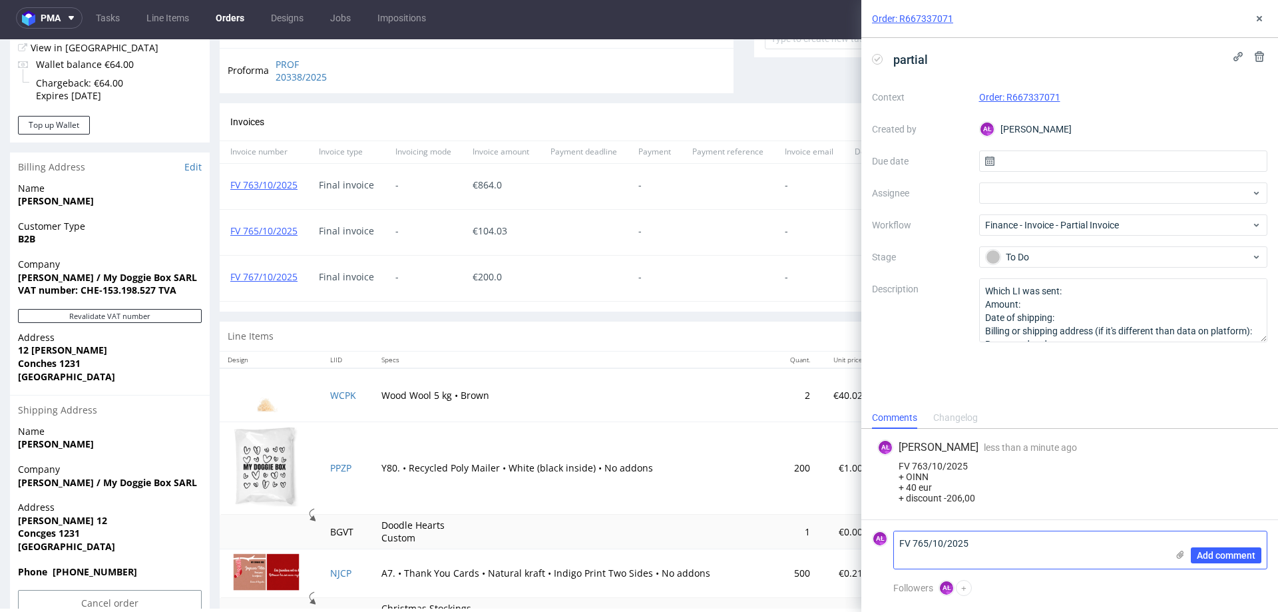
scroll to position [0, 0]
click at [340, 407] on td "WCPK" at bounding box center [347, 394] width 51 height 53
copy link "WCPK"
click at [953, 552] on textarea "FV 765/10/2025 +" at bounding box center [1030, 549] width 273 height 37
paste textarea "WCPK"
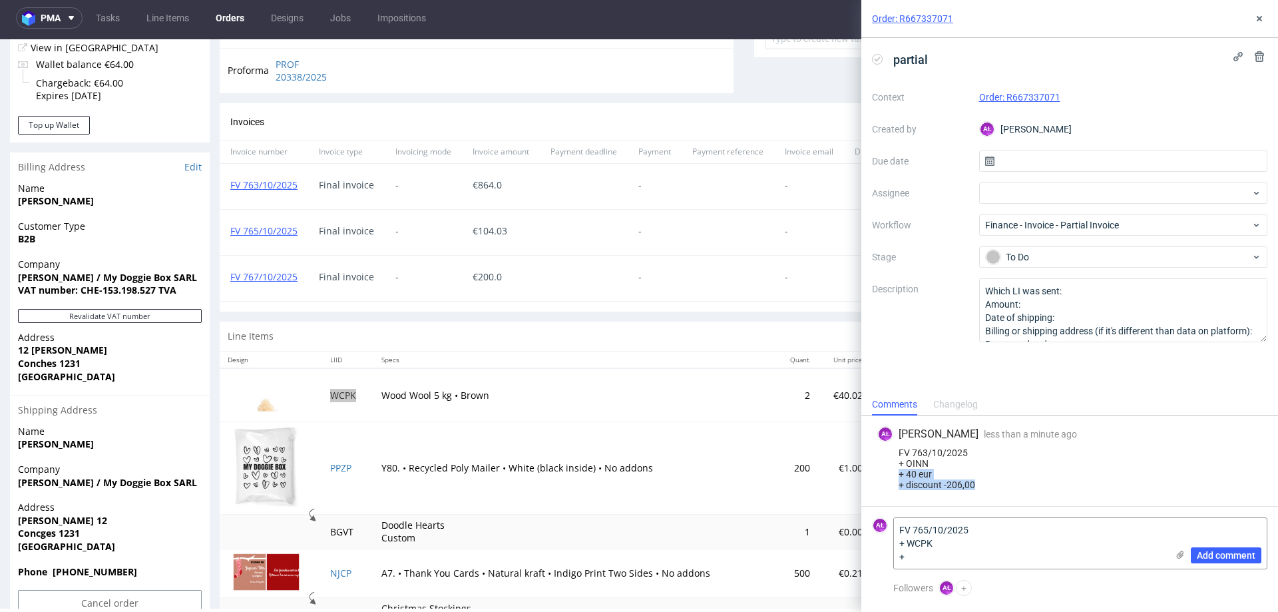
drag, startPoint x: 977, startPoint y: 469, endPoint x: 870, endPoint y: 461, distance: 106.8
click at [870, 461] on div "AŁ Aleksandra Łętowska less than a minute ago 14th Oct 2025, 09:55 FV 763/10/20…" at bounding box center [1070, 460] width 417 height 91
copy div "+ 40 eur + discount -206,00"
drag, startPoint x: 929, startPoint y: 557, endPoint x: 883, endPoint y: 557, distance: 45.9
click at [883, 557] on div "AŁ FV 765/10/2025 + WCPK + Add comment" at bounding box center [1069, 543] width 395 height 52
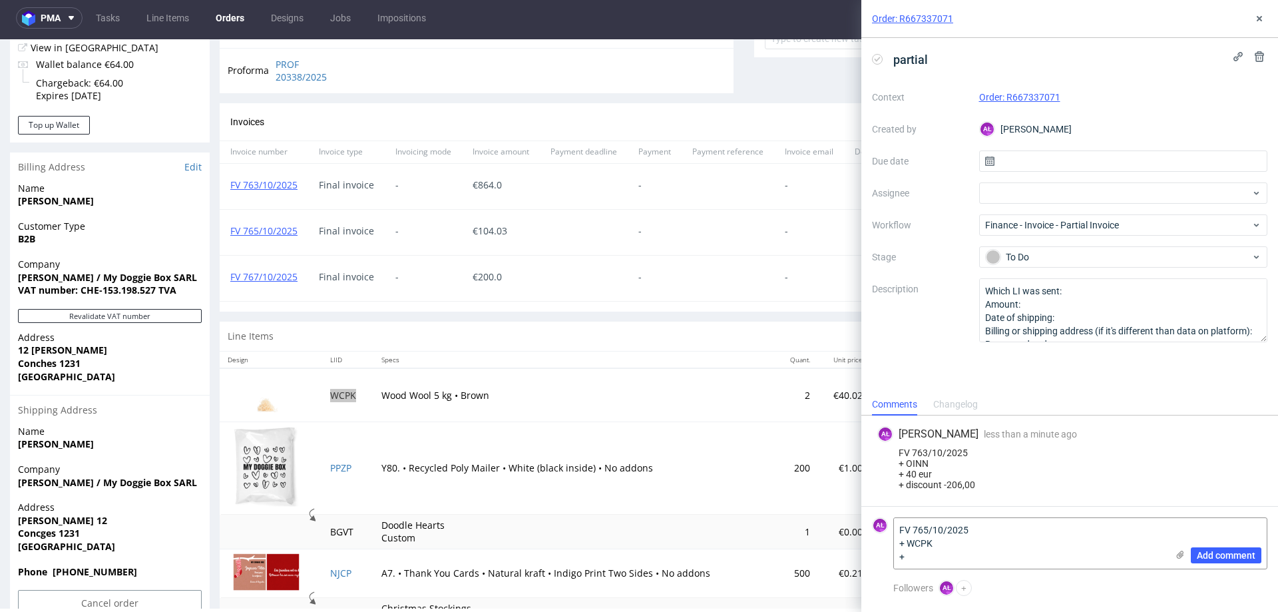
paste textarea "40 eur + discount -206,00"
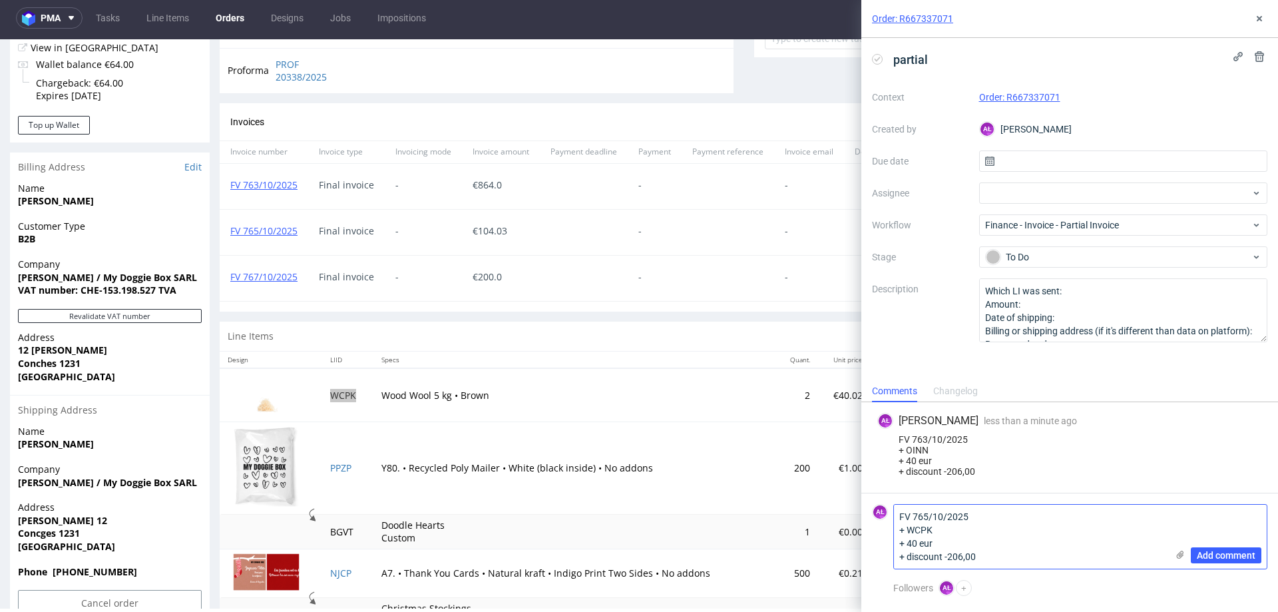
drag, startPoint x: 987, startPoint y: 556, endPoint x: 945, endPoint y: 558, distance: 42.7
click at [943, 558] on textarea "FV 765/10/2025 + WCPK + 40 eur + discount -206,00" at bounding box center [1030, 537] width 273 height 64
paste textarea "-16,01"
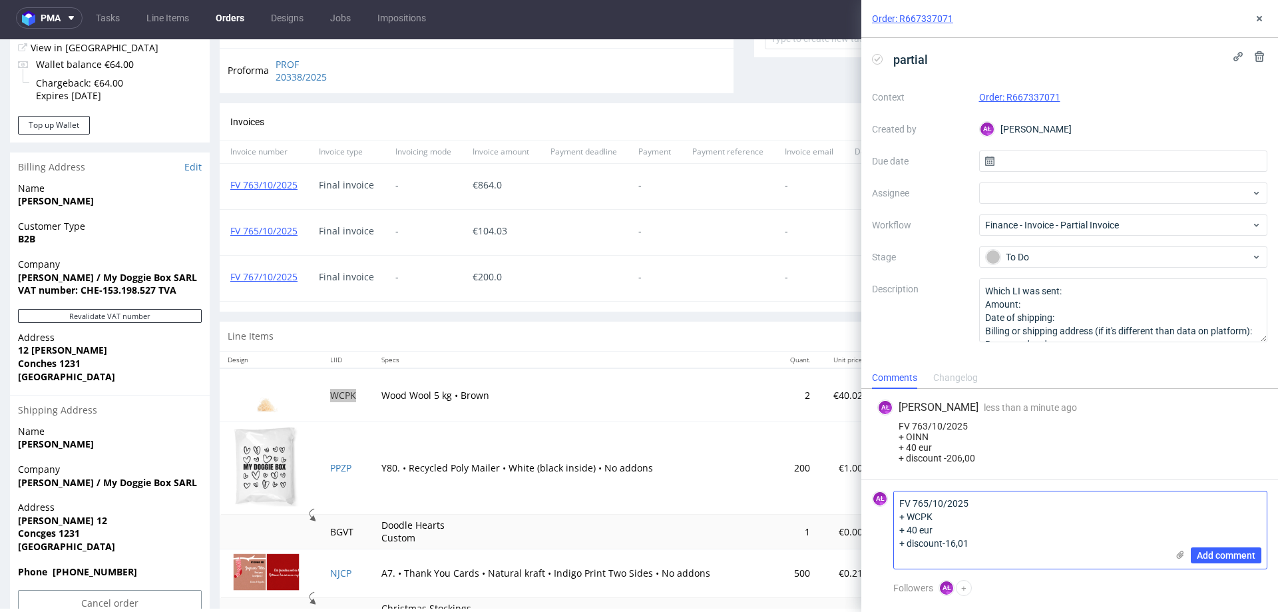
click at [945, 547] on textarea "FV 765/10/2025 + WCPK + 40 eur + discount-16,01" at bounding box center [1030, 529] width 273 height 77
drag, startPoint x: 943, startPoint y: 546, endPoint x: 991, endPoint y: 553, distance: 47.7
click at [944, 546] on textarea "FV 765/10/2025 + WCPK + 40 eur + discount-16,01" at bounding box center [1030, 529] width 273 height 77
type textarea "FV 765/10/2025 + WCPK + 40 eur + discount -16,01"
click at [1217, 555] on span "Add comment" at bounding box center [1226, 555] width 59 height 9
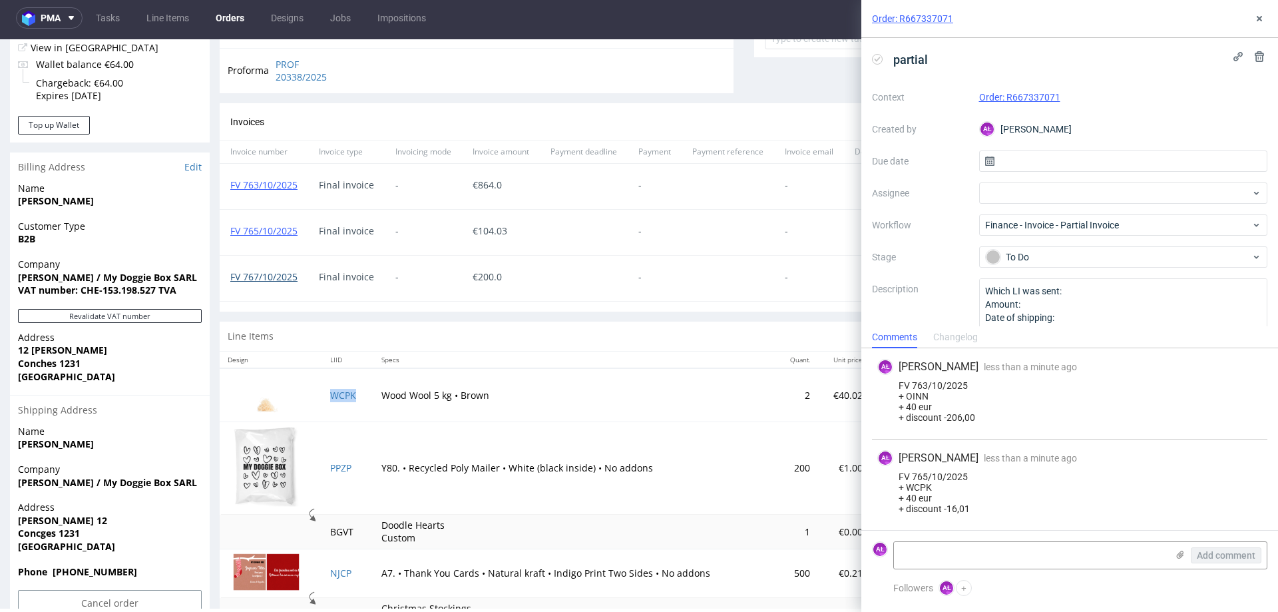
click at [265, 275] on link "FV 767/10/2025" at bounding box center [263, 276] width 67 height 13
click at [927, 557] on textarea at bounding box center [1030, 555] width 273 height 27
paste textarea "FV 767/10/2025"
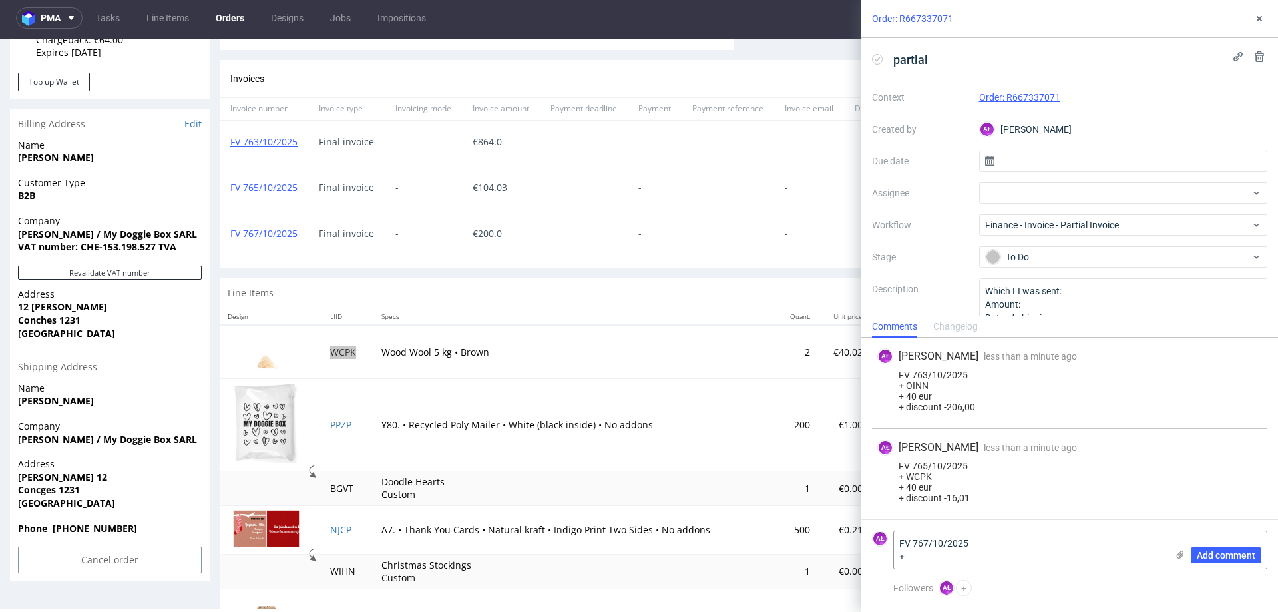
scroll to position [620, 0]
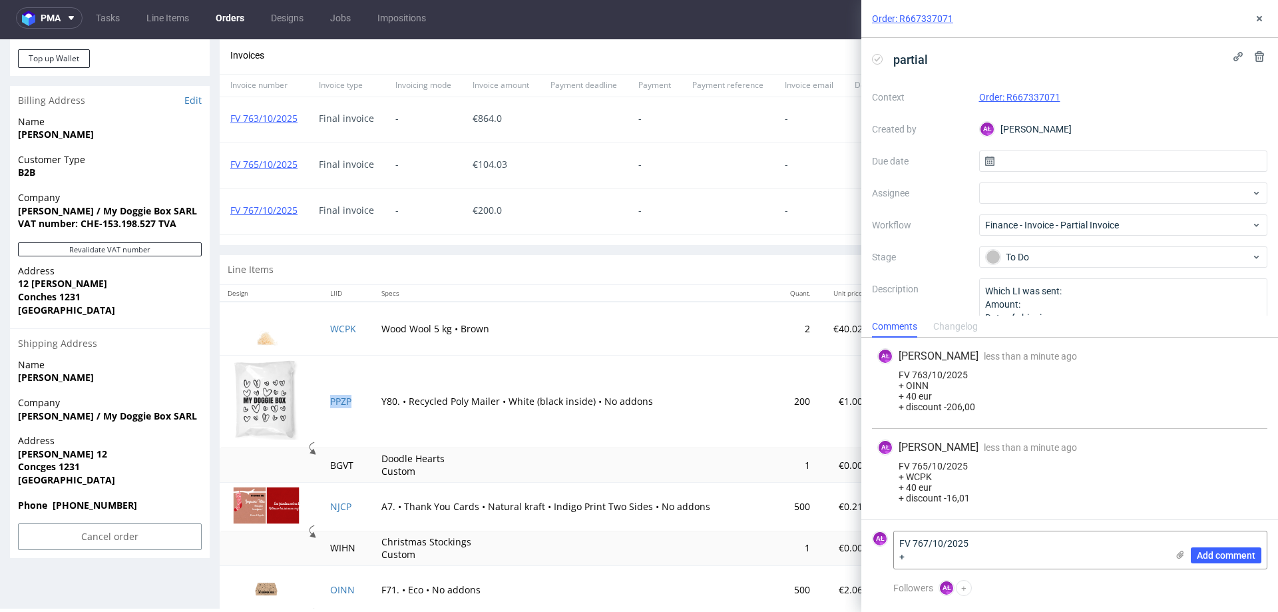
click at [350, 416] on td "PPZP" at bounding box center [347, 401] width 51 height 93
copy link "PPZP"
click at [953, 559] on textarea "FV 767/10/2025 +" at bounding box center [1030, 549] width 273 height 37
paste textarea "PPZP"
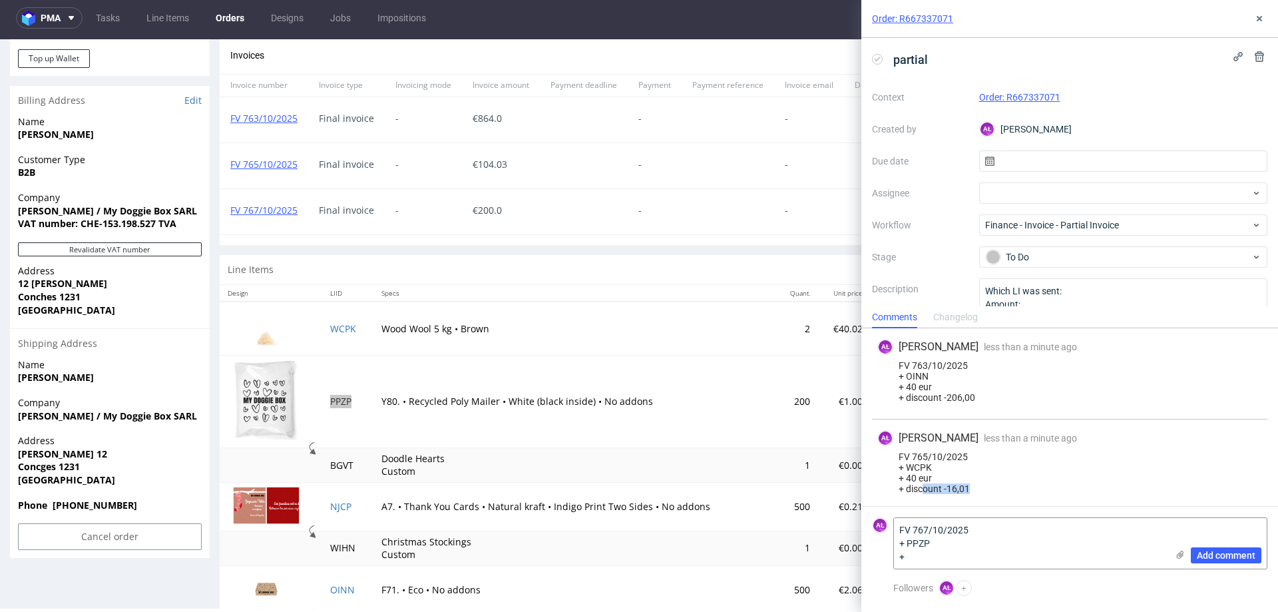
scroll to position [14, 0]
drag, startPoint x: 973, startPoint y: 505, endPoint x: 888, endPoint y: 470, distance: 92.6
click at [888, 470] on div "AŁ Aleksandra Łętowska less than a minute ago 14th Oct 2025, 09:55 FV 765/10/20…" at bounding box center [1069, 461] width 395 height 91
copy div "+ 40 eur + discount -16,01"
click at [977, 554] on textarea "FV 767/10/2025 + PPZP +" at bounding box center [1030, 543] width 273 height 51
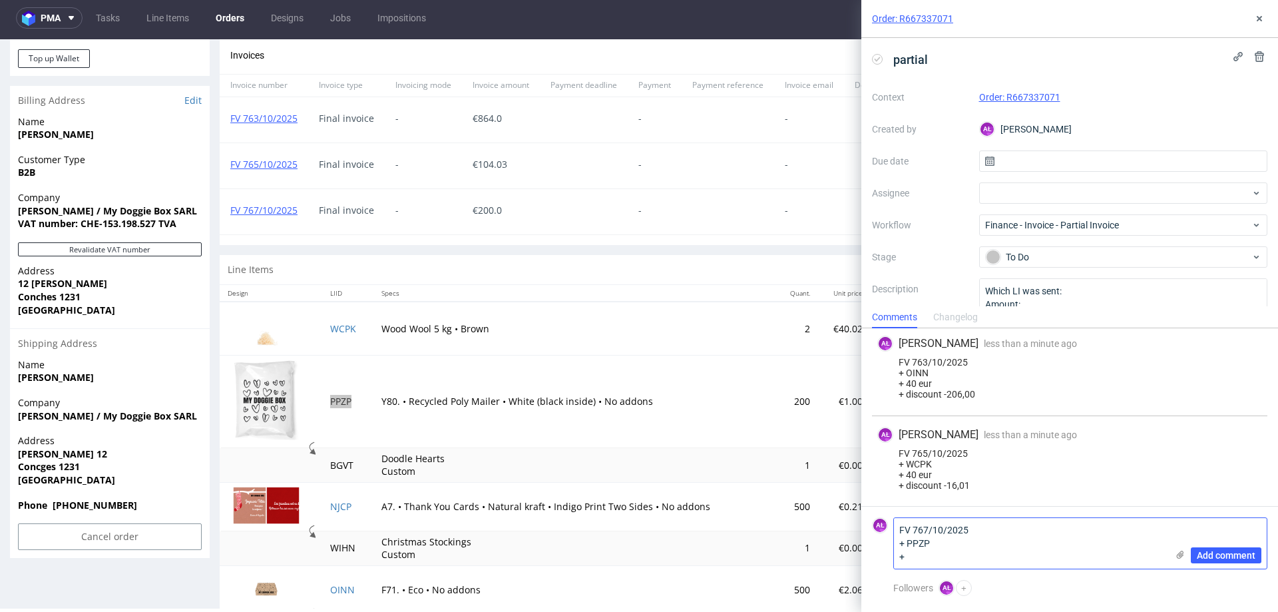
paste textarea "+ 40 eur + discount -16,01"
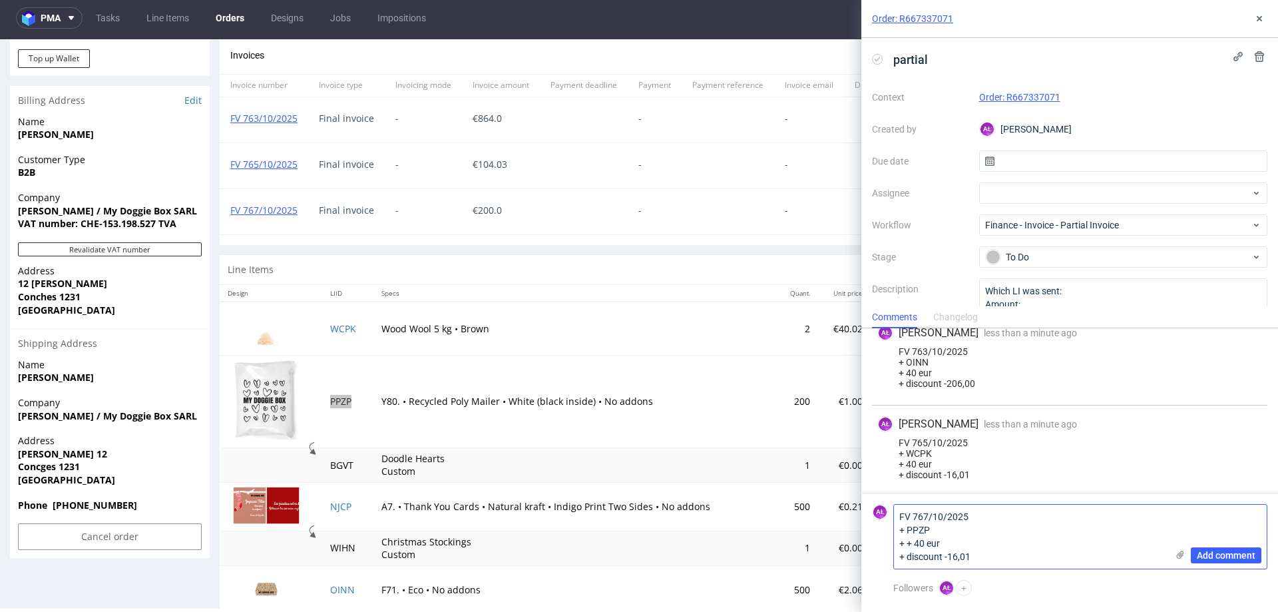
scroll to position [0, 0]
drag, startPoint x: 968, startPoint y: 560, endPoint x: 947, endPoint y: 559, distance: 20.7
click at [947, 559] on textarea "FV 767/10/2025 + PPZP + + 40 eur + discount -16,01" at bounding box center [1030, 537] width 273 height 64
click at [915, 543] on textarea "FV 767/10/2025 + PPZP + + 40 eur + discount -40" at bounding box center [1030, 537] width 273 height 64
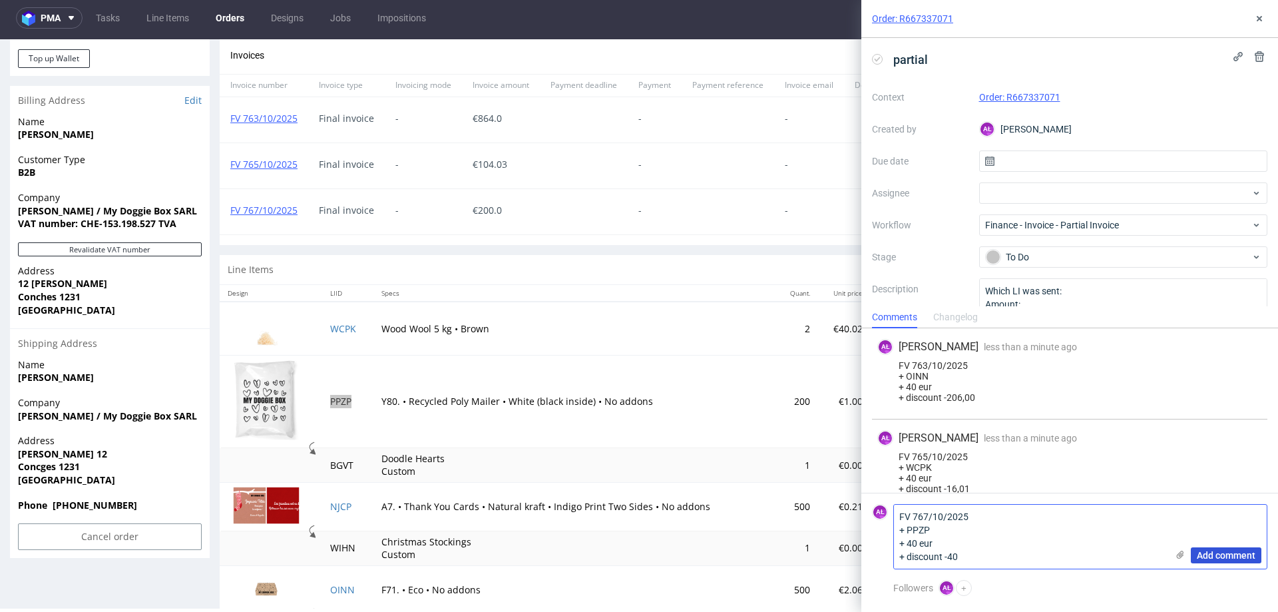
type textarea "FV 767/10/2025 + PPZP + 40 eur + discount -40"
click at [1236, 554] on span "Add comment" at bounding box center [1226, 555] width 59 height 9
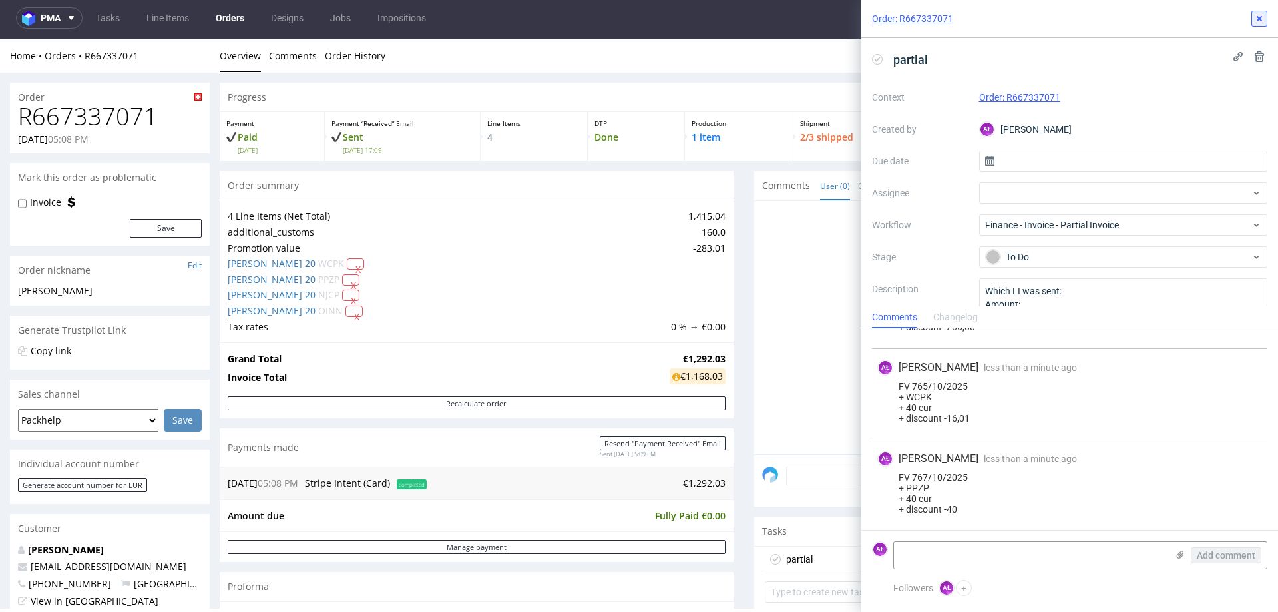
click at [1256, 20] on icon at bounding box center [1259, 18] width 11 height 11
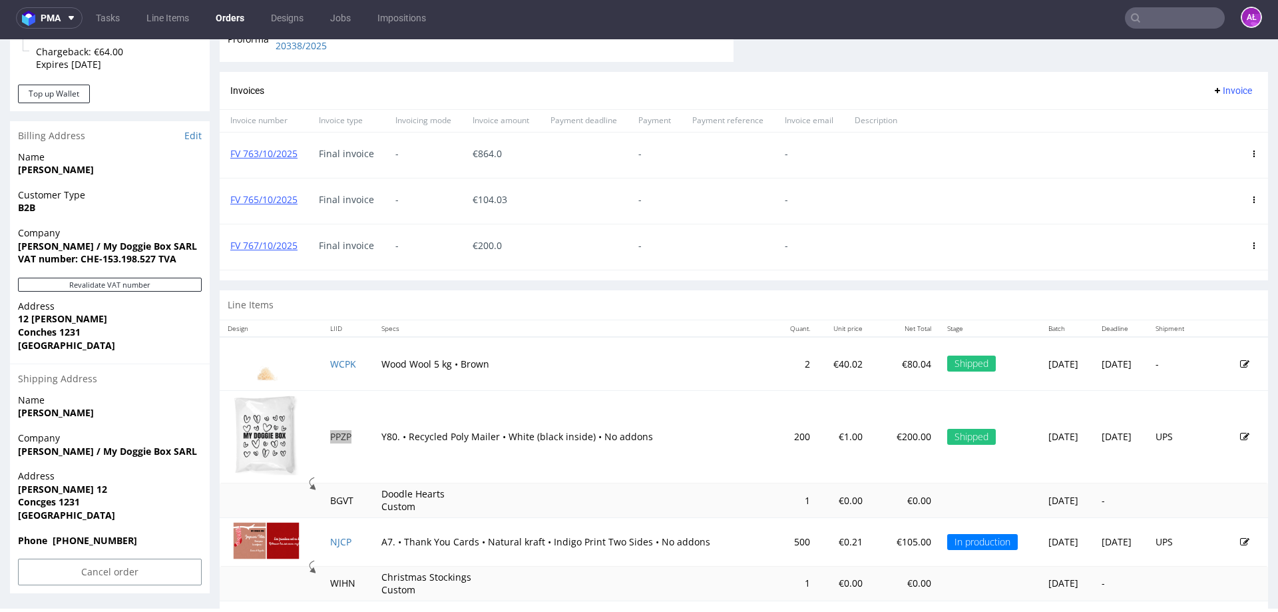
scroll to position [420, 0]
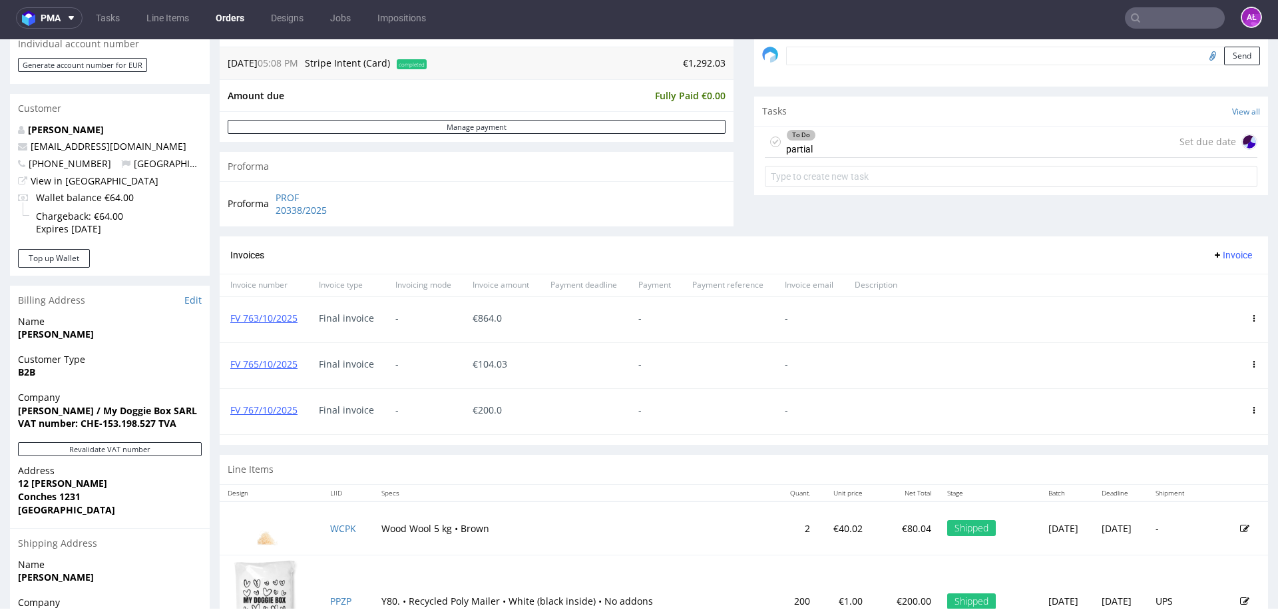
click at [800, 142] on div "To Do partial" at bounding box center [801, 142] width 30 height 31
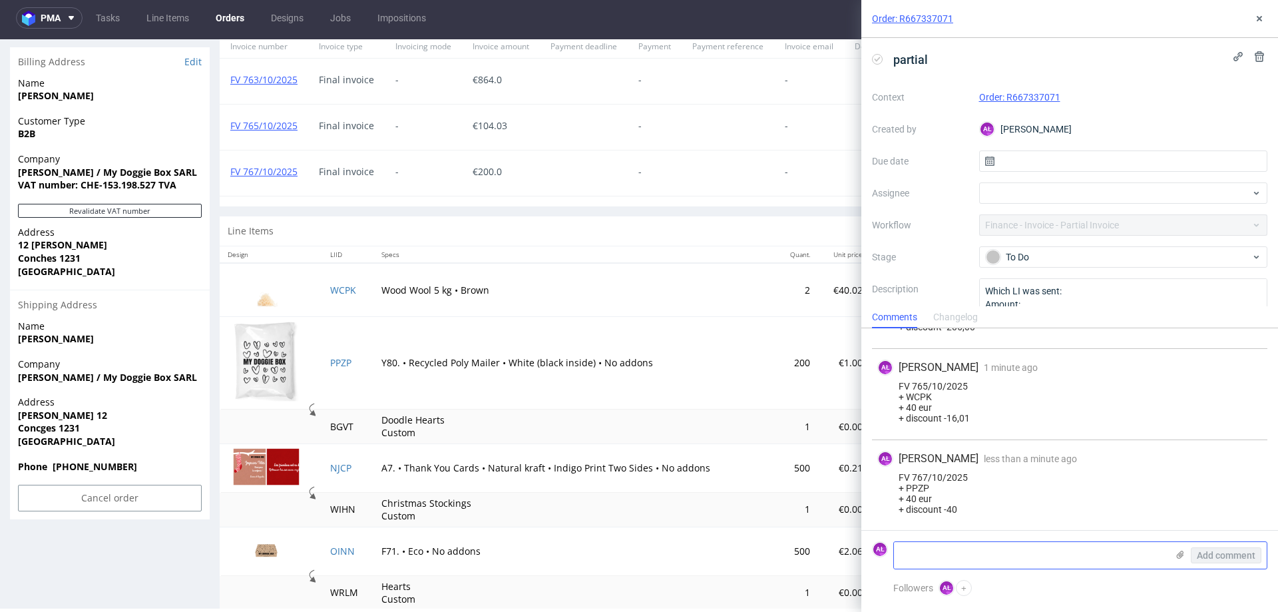
scroll to position [686, 0]
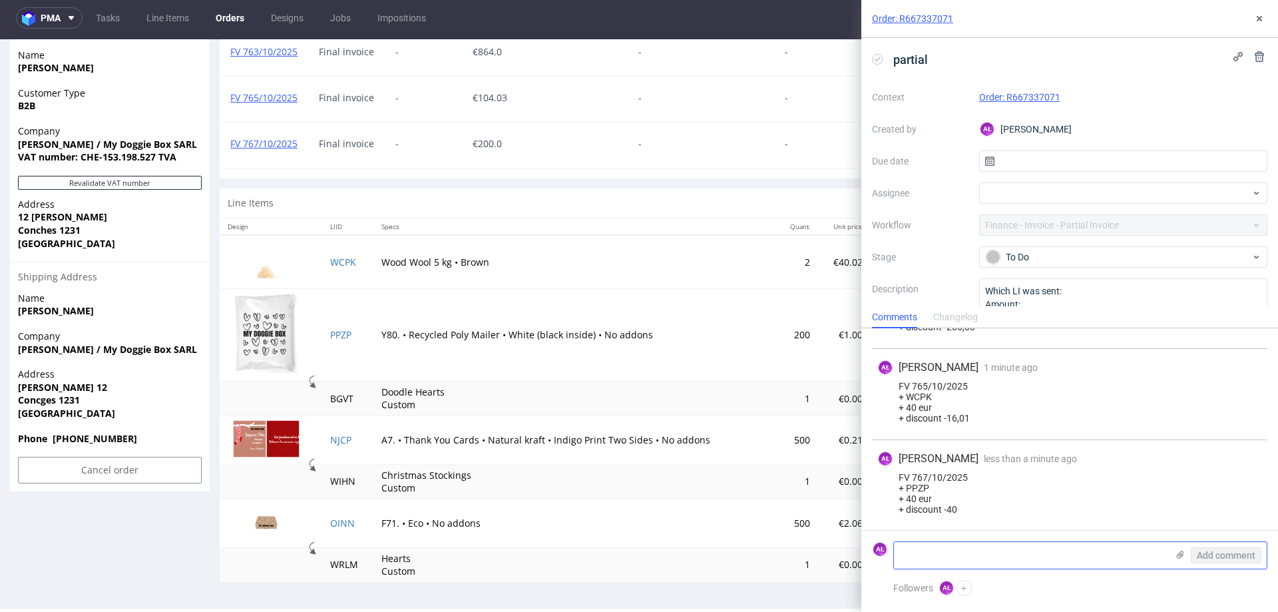
click at [1016, 553] on textarea at bounding box center [1030, 555] width 273 height 27
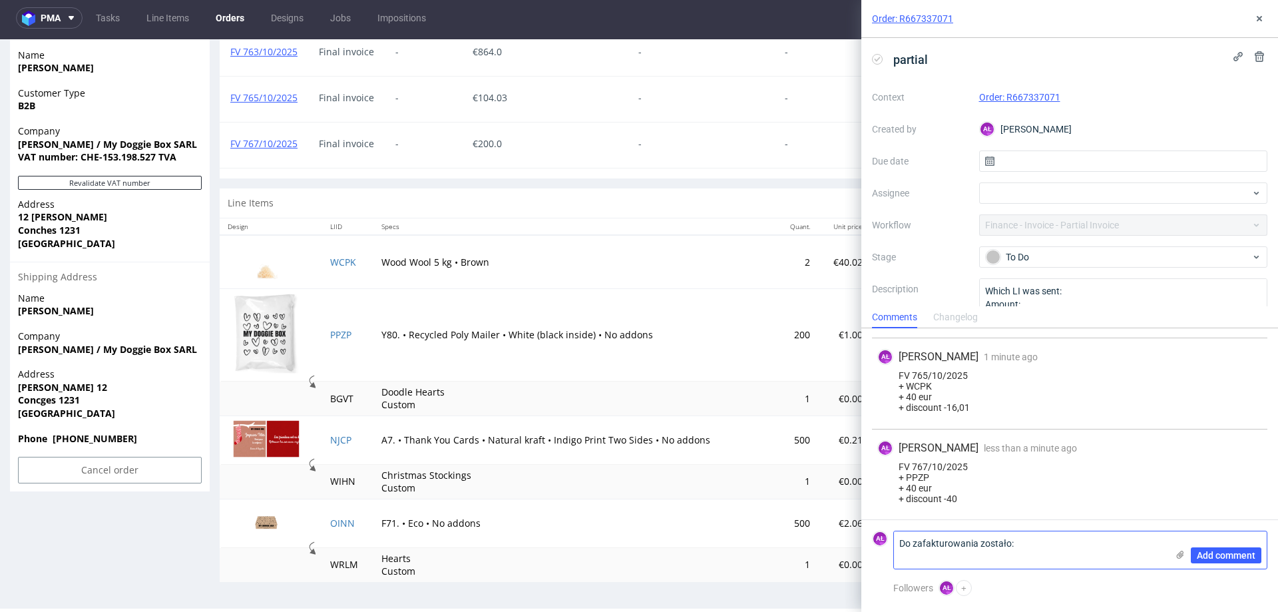
scroll to position [0, 0]
click at [349, 442] on td "NJCP" at bounding box center [347, 439] width 51 height 49
copy link "NJCP"
click at [973, 557] on textarea "Do zafakturowania zostało:" at bounding box center [1030, 549] width 273 height 37
paste textarea "NJCP"
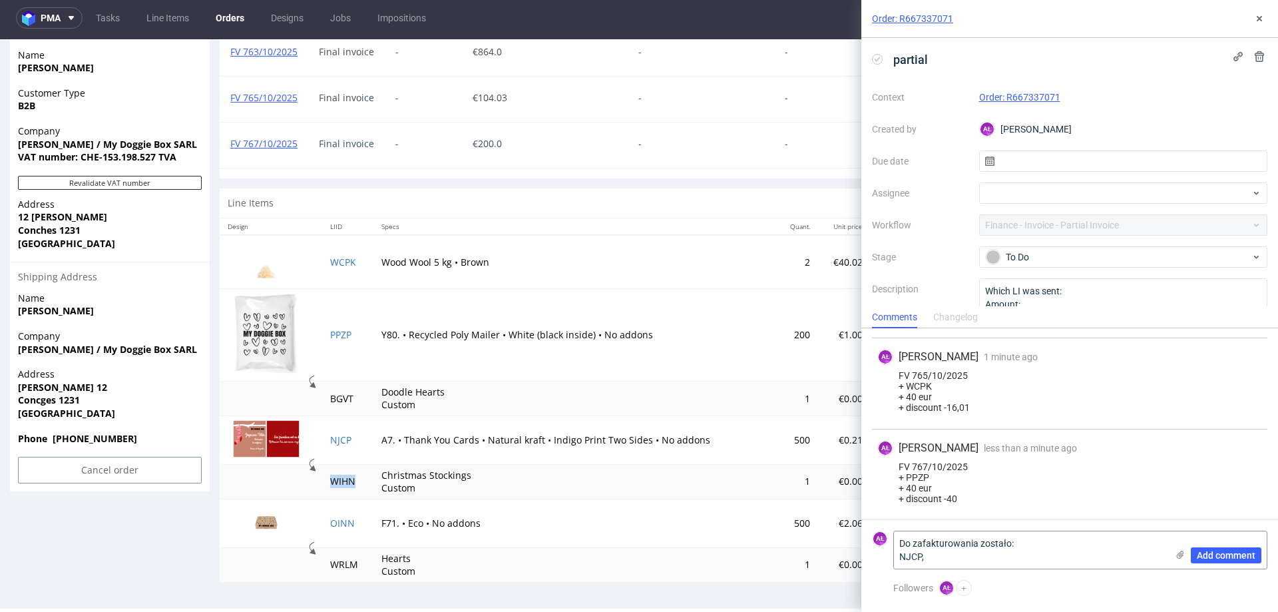
drag, startPoint x: 356, startPoint y: 488, endPoint x: 327, endPoint y: 487, distance: 29.3
click at [327, 487] on td "WIHN" at bounding box center [347, 482] width 51 height 35
copy td "WIHN"
click at [1005, 555] on textarea "Do zafakturowania zostało: NJCP," at bounding box center [1030, 549] width 273 height 37
paste textarea "WIHN"
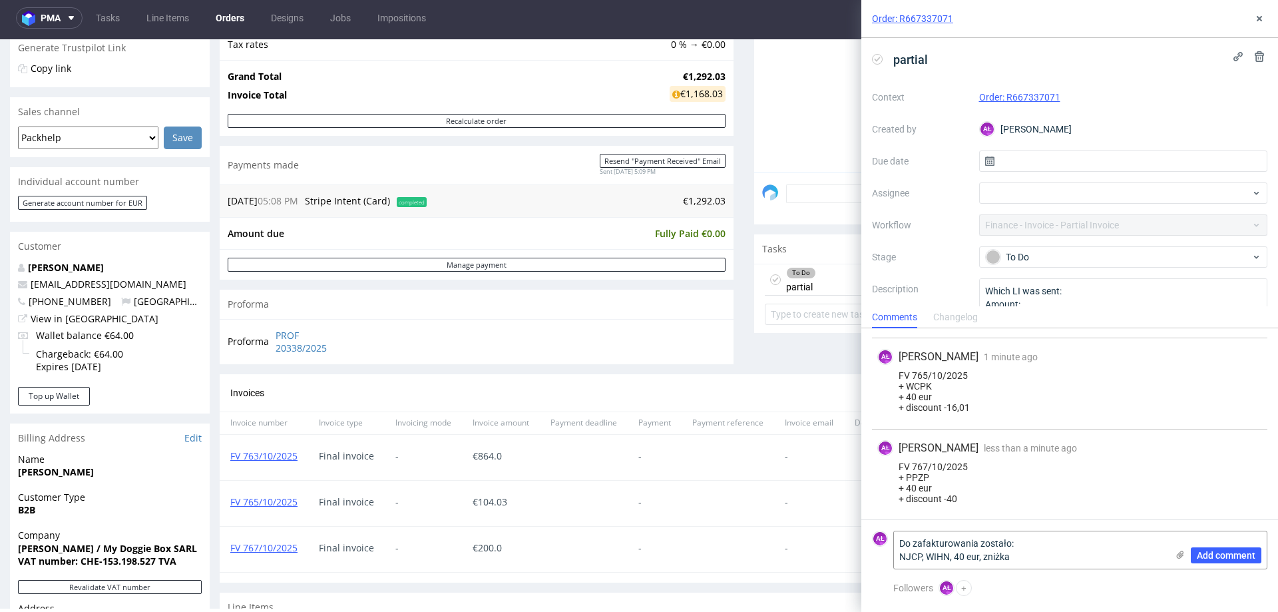
scroll to position [87, 0]
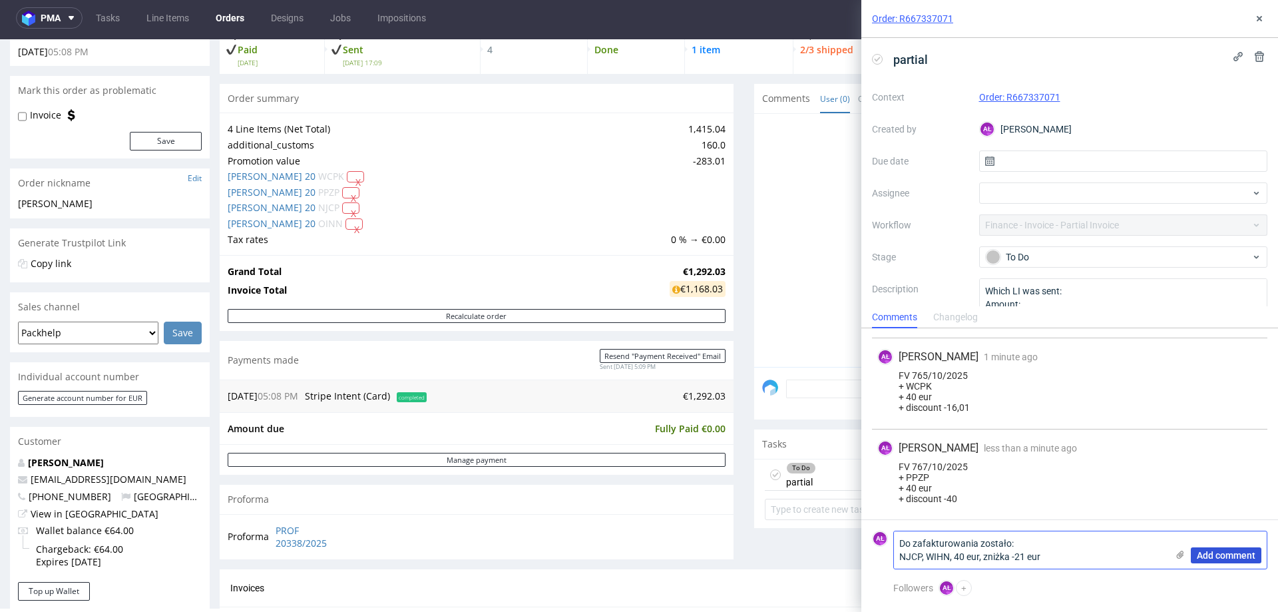
type textarea "Do zafakturowania zostało: NJCP, WIHN, 40 eur, zniżka -21 eur"
click at [1240, 557] on span "Add comment" at bounding box center [1226, 555] width 59 height 9
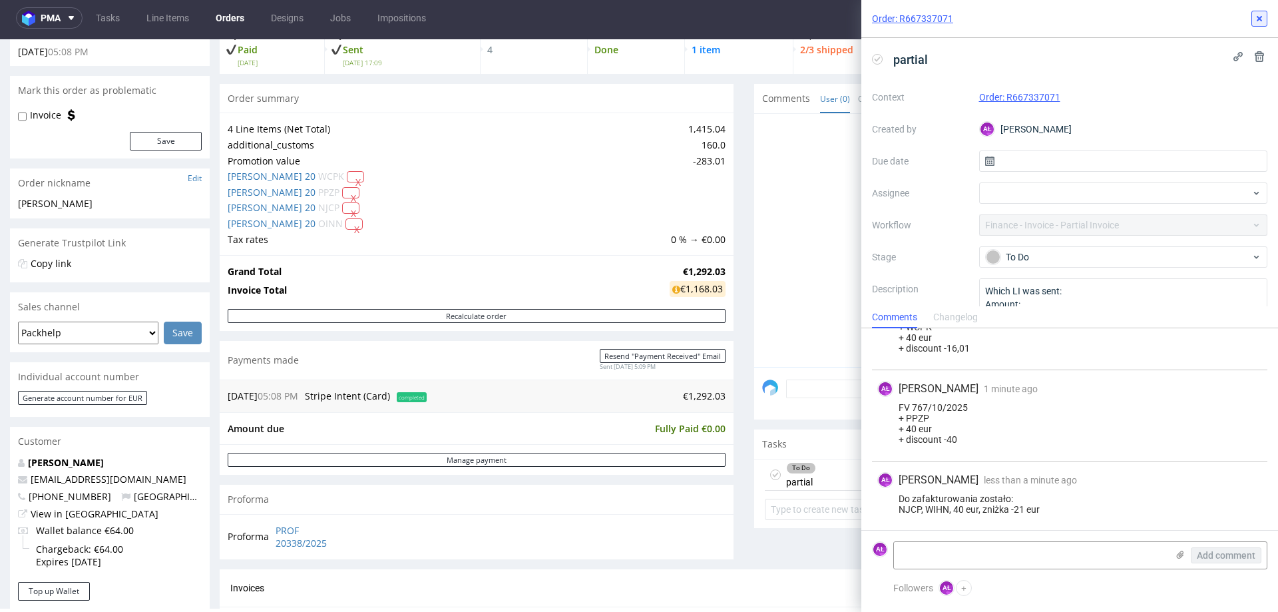
click at [1266, 15] on button at bounding box center [1260, 19] width 16 height 16
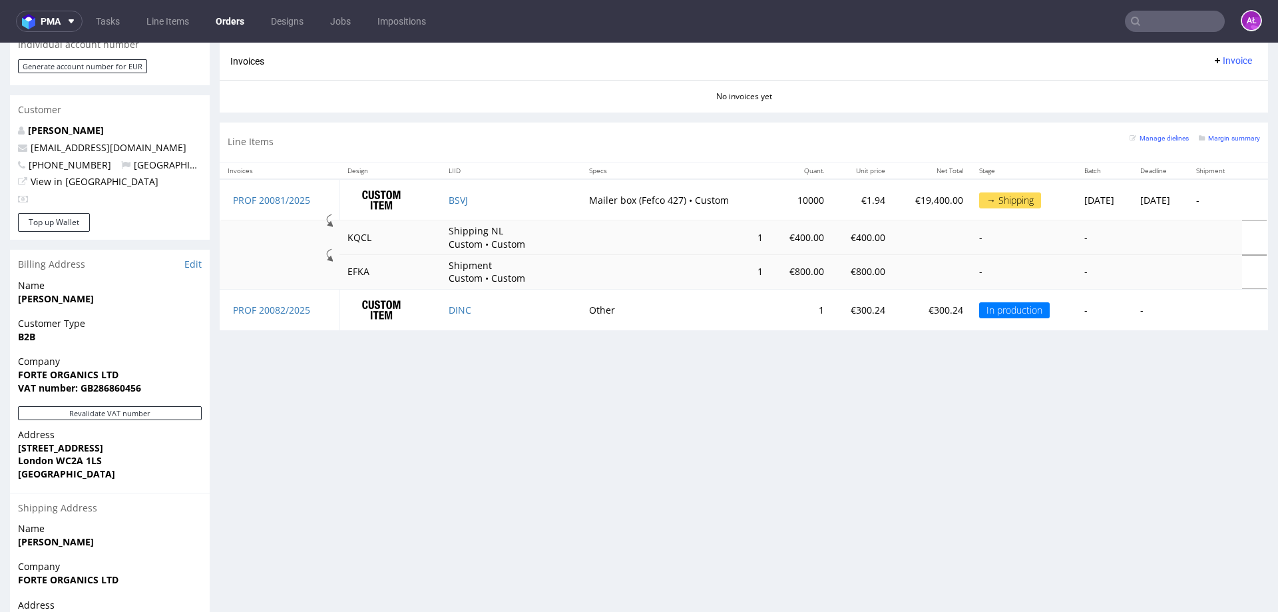
scroll to position [368, 0]
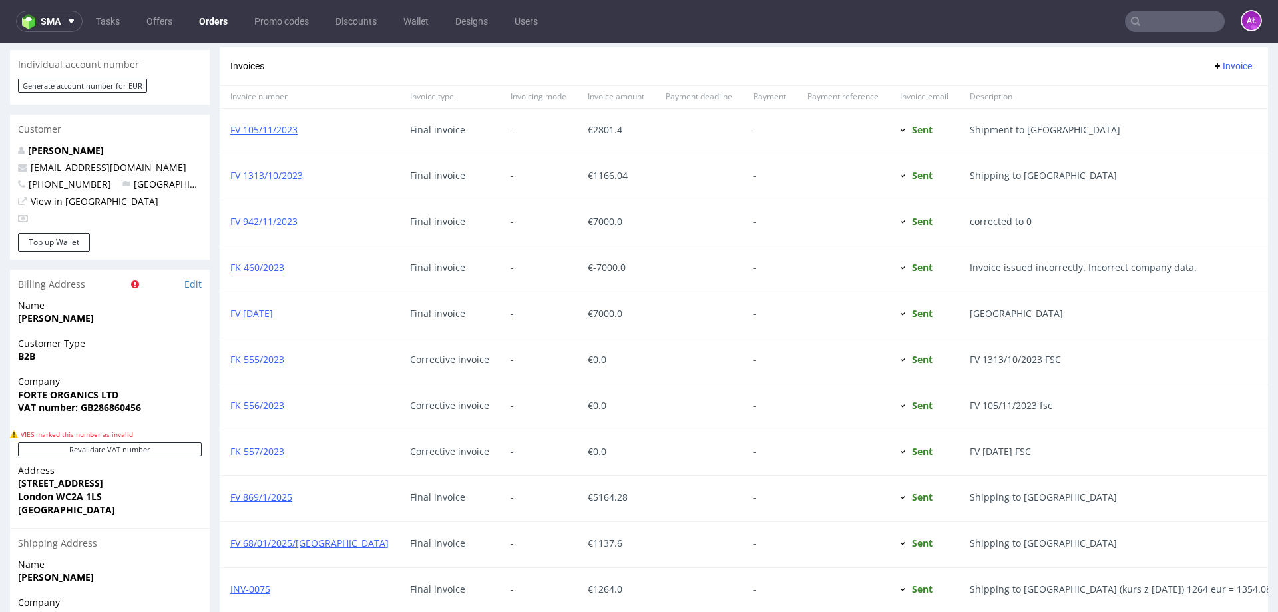
scroll to position [599, 0]
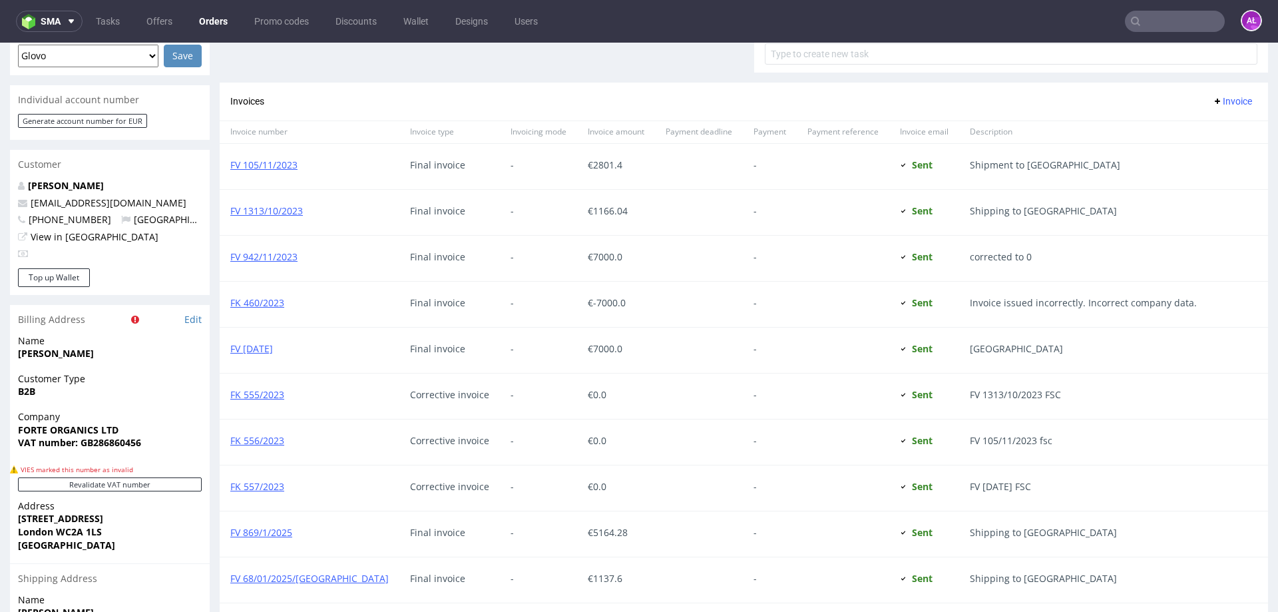
click at [286, 171] on div "FV 105/11/2023" at bounding box center [310, 166] width 180 height 45
click at [286, 165] on link "FV 105/11/2023" at bounding box center [263, 164] width 67 height 13
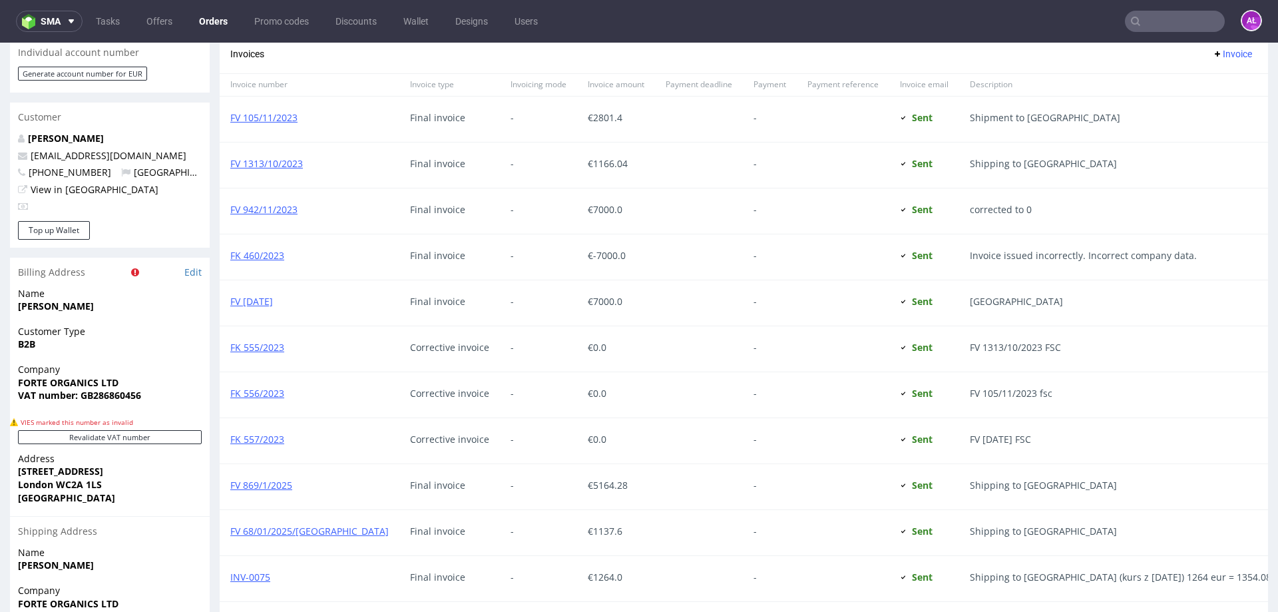
scroll to position [623, 0]
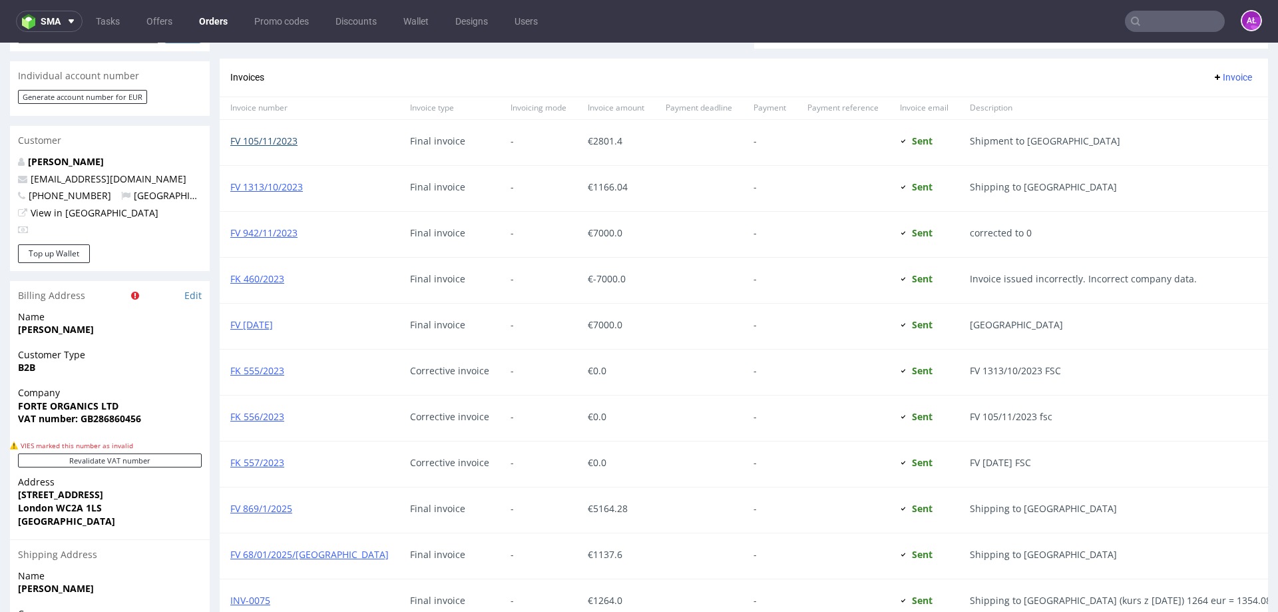
click at [284, 140] on link "FV 105/11/2023" at bounding box center [263, 140] width 67 height 13
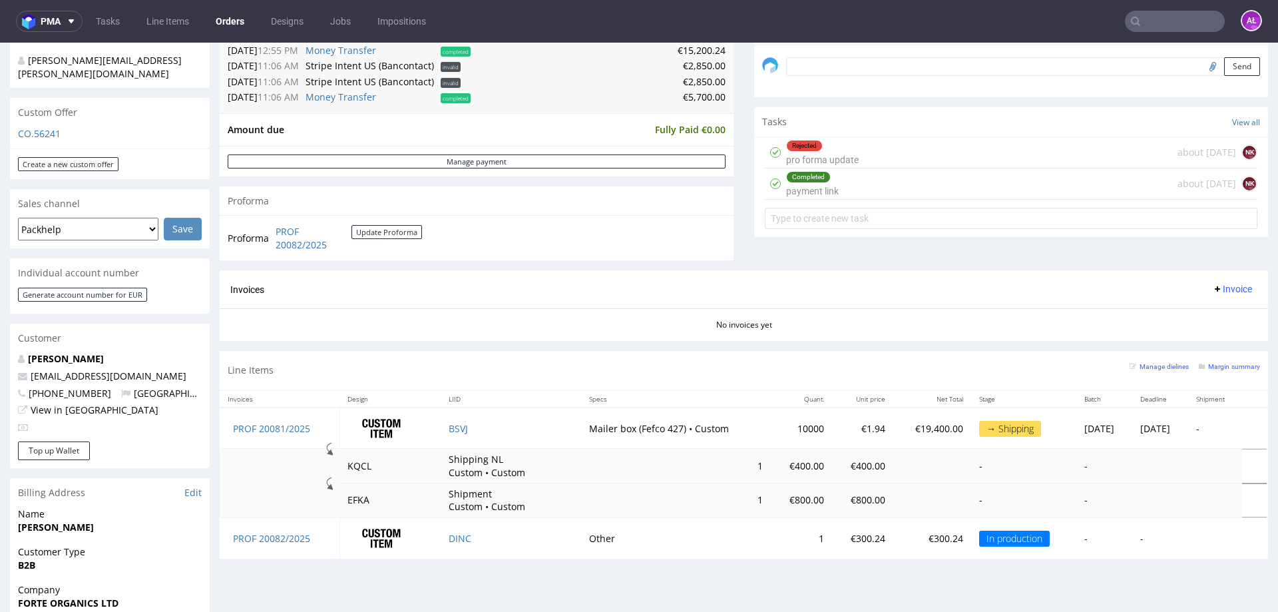
scroll to position [533, 0]
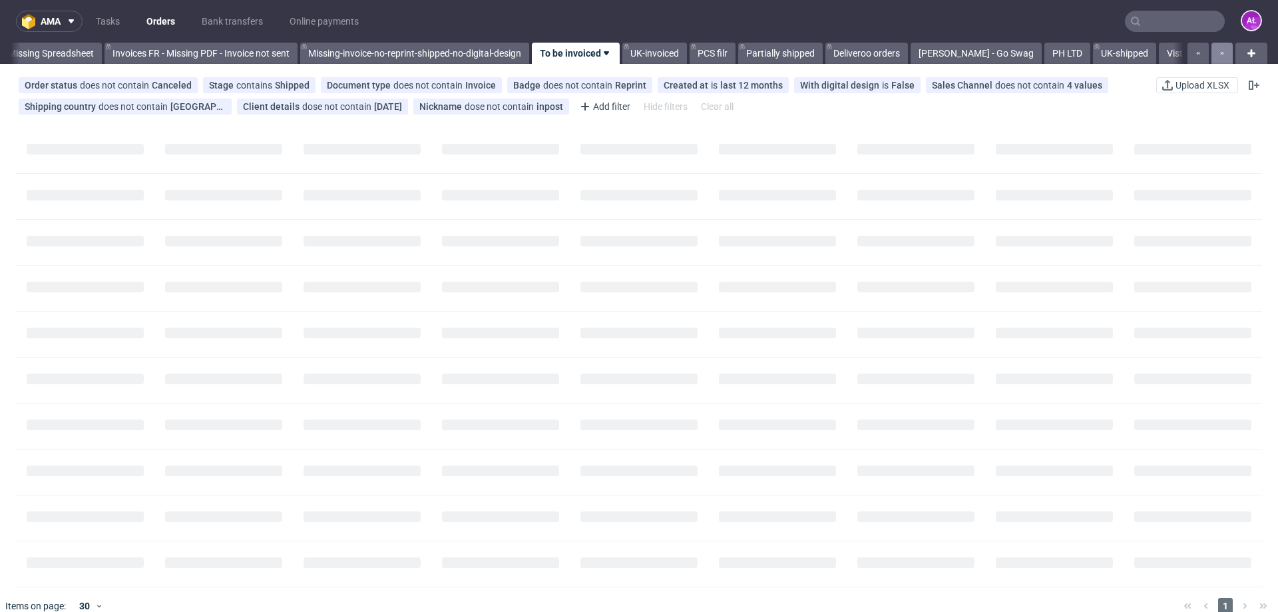
click at [1212, 54] on button "button" at bounding box center [1222, 53] width 21 height 21
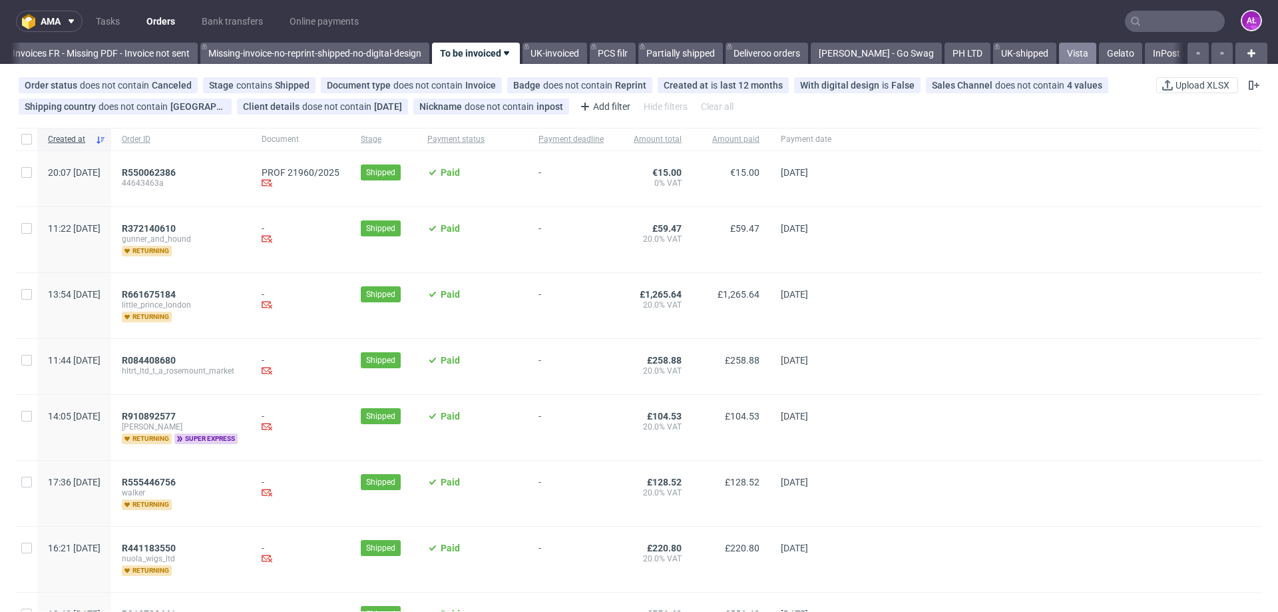
click at [1076, 55] on link "Vista" at bounding box center [1077, 53] width 37 height 21
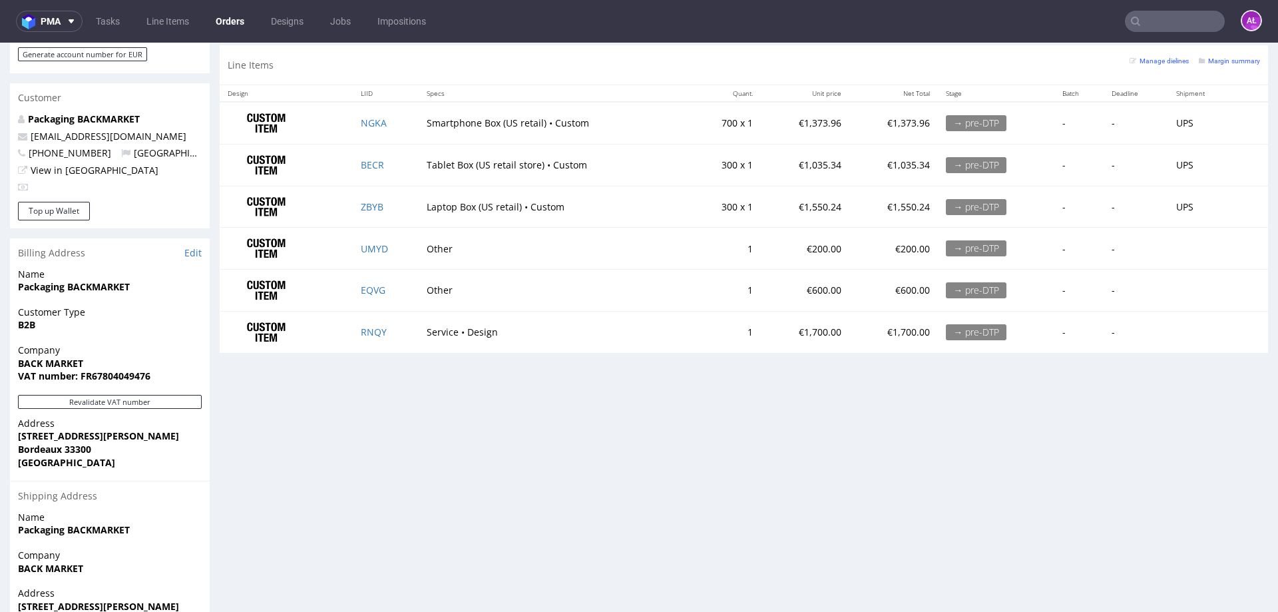
scroll to position [599, 0]
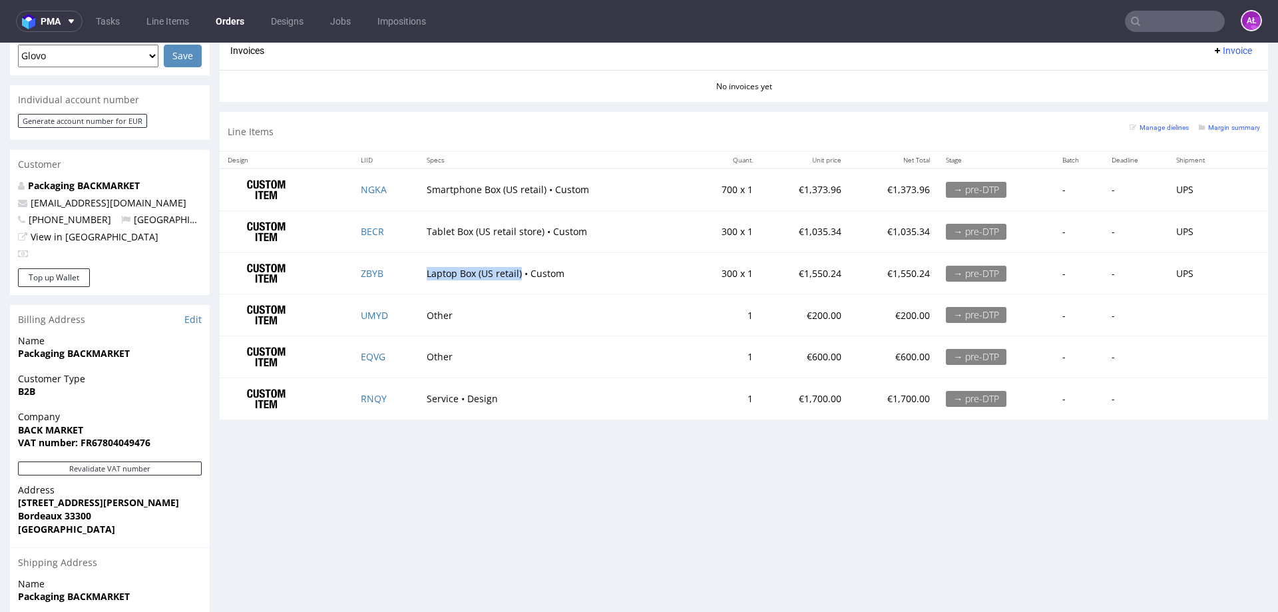
drag, startPoint x: 424, startPoint y: 278, endPoint x: 519, endPoint y: 278, distance: 94.5
click at [519, 278] on td "Laptop Box (US retail) • Custom" at bounding box center [554, 273] width 270 height 42
copy td "Laptop Box (US retail)"
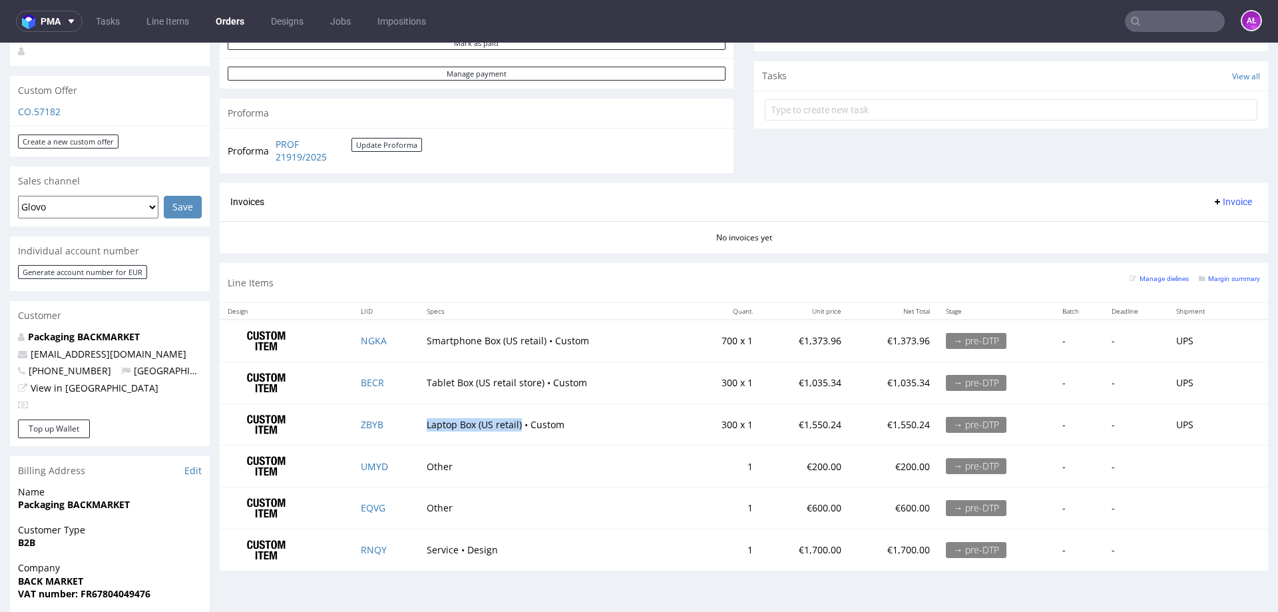
scroll to position [399, 0]
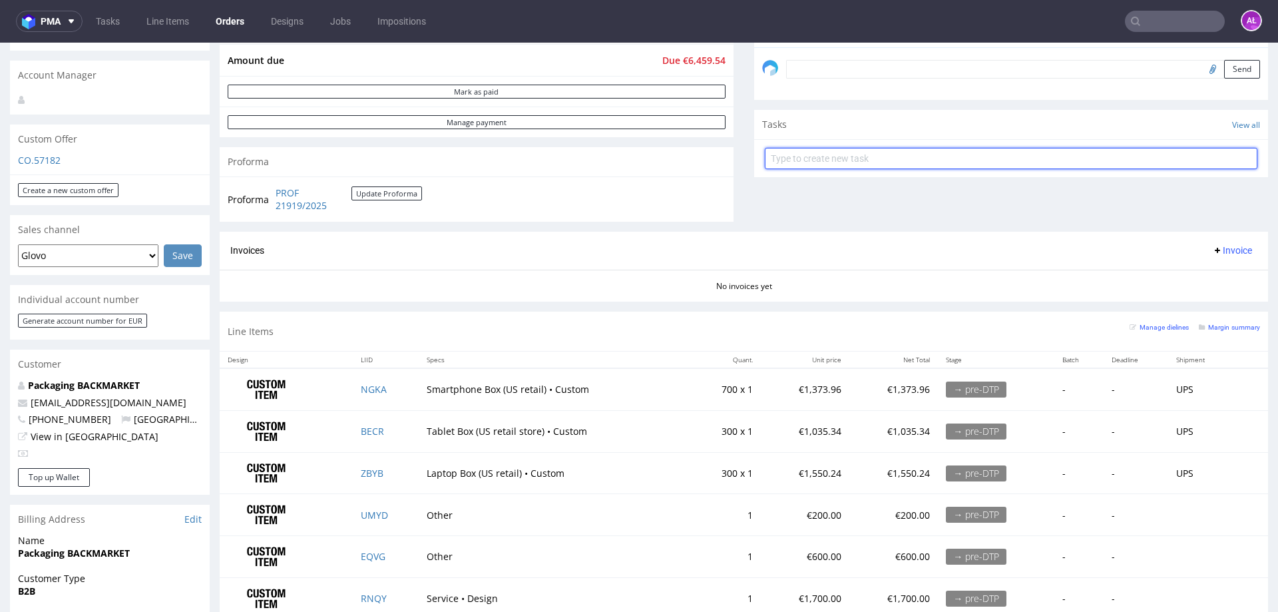
click at [838, 160] on input "text" at bounding box center [1011, 158] width 493 height 21
type input "Prices"
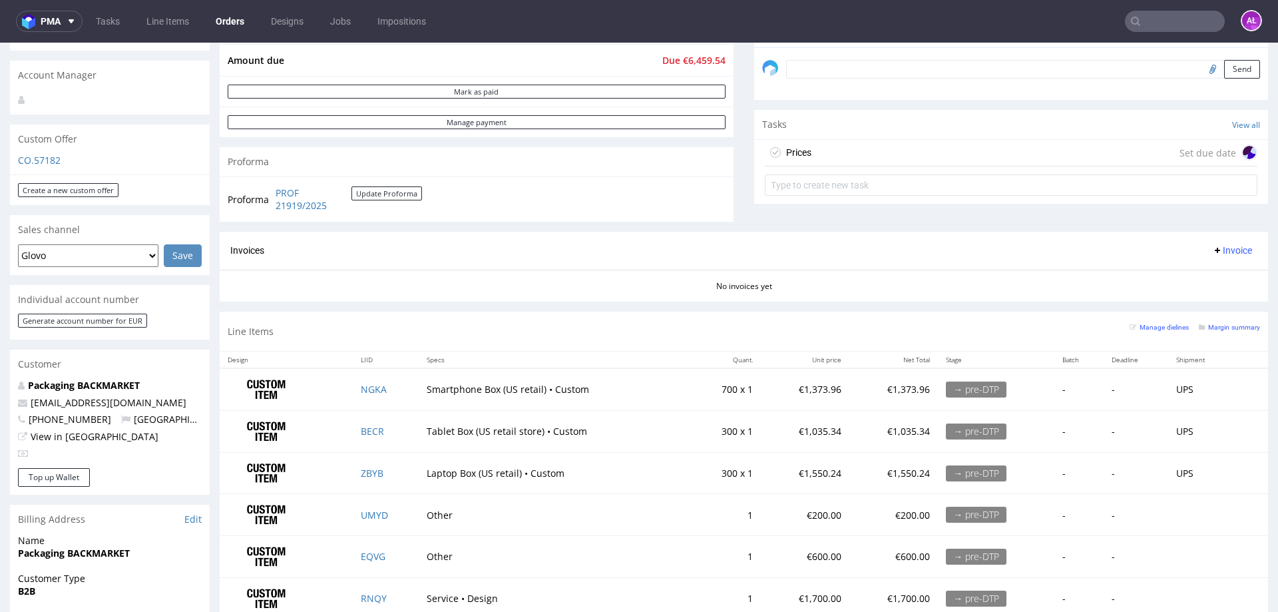
click at [807, 148] on div "Prices Set due date" at bounding box center [1011, 153] width 493 height 27
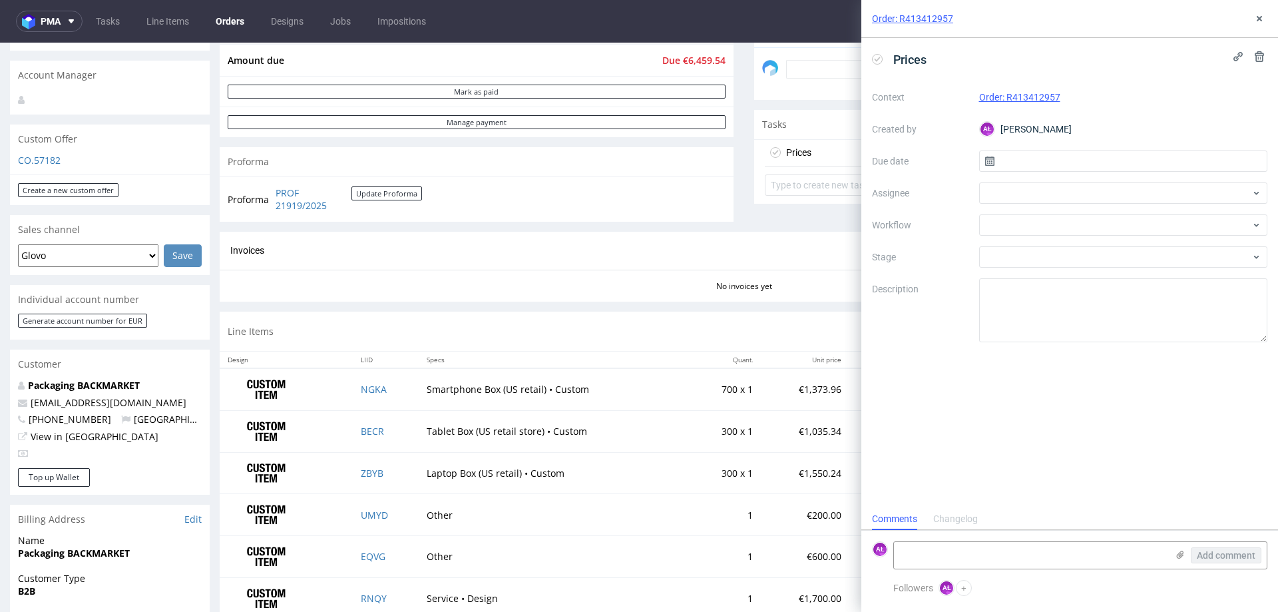
scroll to position [11, 0]
drag, startPoint x: 452, startPoint y: 400, endPoint x: 500, endPoint y: 402, distance: 48.0
click at [500, 402] on td "Smartphone Box (US retail) • Custom" at bounding box center [554, 389] width 270 height 42
click at [1030, 306] on textarea at bounding box center [1123, 310] width 289 height 64
paste textarea "Smartphone Box"
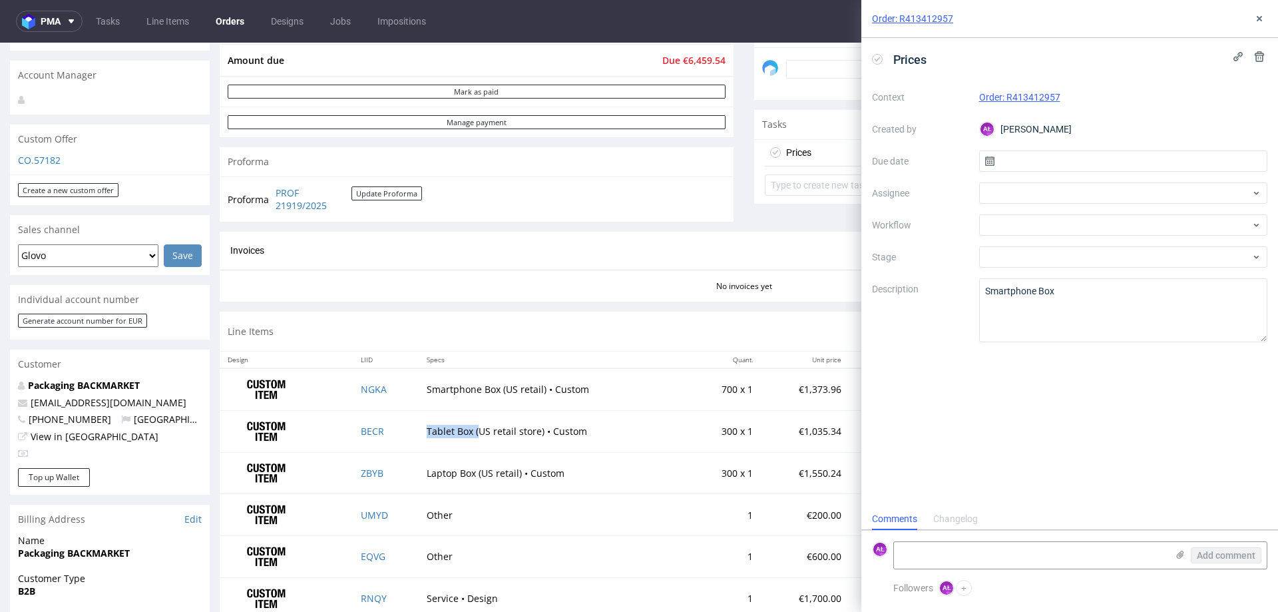
drag, startPoint x: 423, startPoint y: 439, endPoint x: 474, endPoint y: 439, distance: 51.3
click at [474, 439] on td "Tablet Box (US retail store) • Custom" at bounding box center [554, 432] width 270 height 42
copy td "Tablet Box ("
click at [1064, 306] on textarea "Smartphone Box" at bounding box center [1123, 310] width 289 height 64
paste textarea "Tablet Box ("
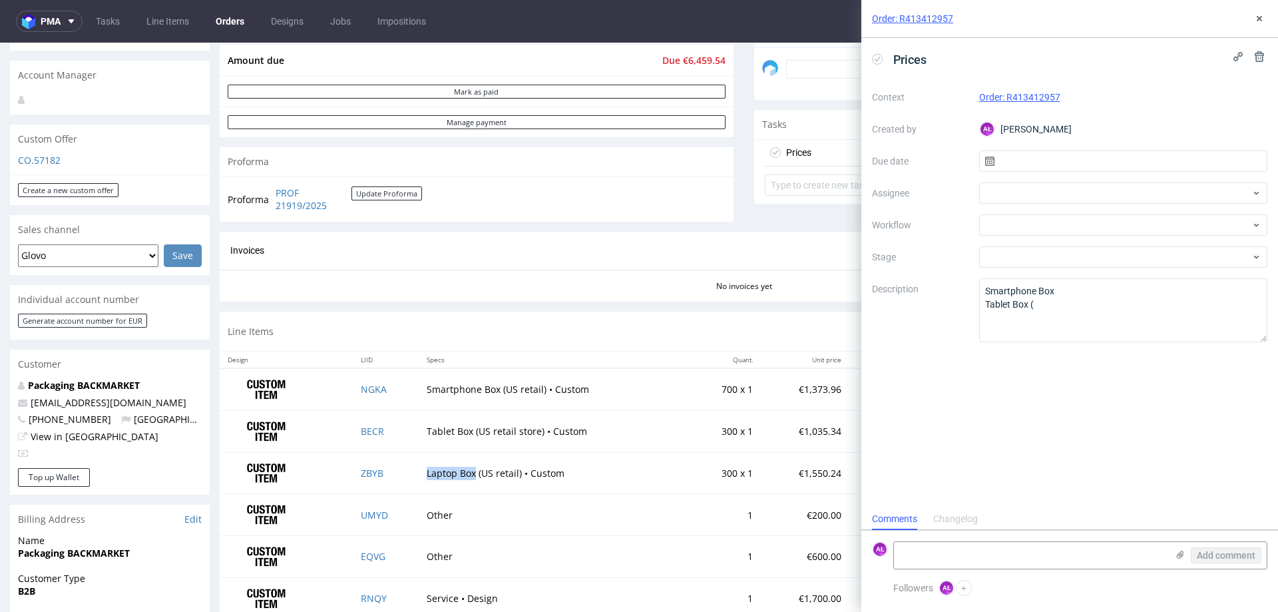
drag, startPoint x: 459, startPoint y: 481, endPoint x: 481, endPoint y: 476, distance: 21.8
click at [474, 481] on td "Laptop Box (US retail) • Custom" at bounding box center [554, 473] width 270 height 42
copy td "Laptop Box"
click at [1061, 311] on textarea "Smartphone Box Tablet Box (" at bounding box center [1123, 310] width 289 height 64
paste textarea "Laptop Box"
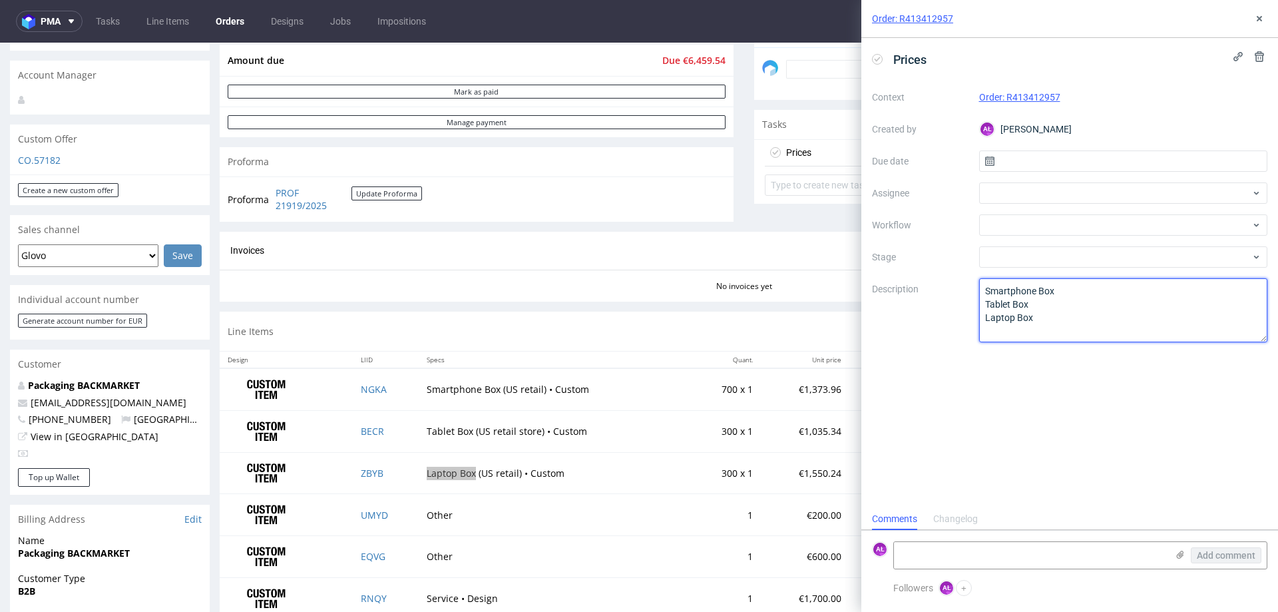
click at [1070, 293] on textarea "Smartphone Box Tablet Box (" at bounding box center [1123, 310] width 289 height 64
click at [1094, 305] on textarea "Smartphone Box Tablet Box (" at bounding box center [1123, 310] width 289 height 64
click at [1115, 290] on textarea "Smartphone Box Tablet Box (" at bounding box center [1123, 310] width 289 height 64
click at [1095, 310] on textarea "Smartphone Box Tablet Box (" at bounding box center [1123, 310] width 289 height 64
click at [1049, 330] on textarea "Smartphone Box Tablet Box (" at bounding box center [1123, 310] width 289 height 64
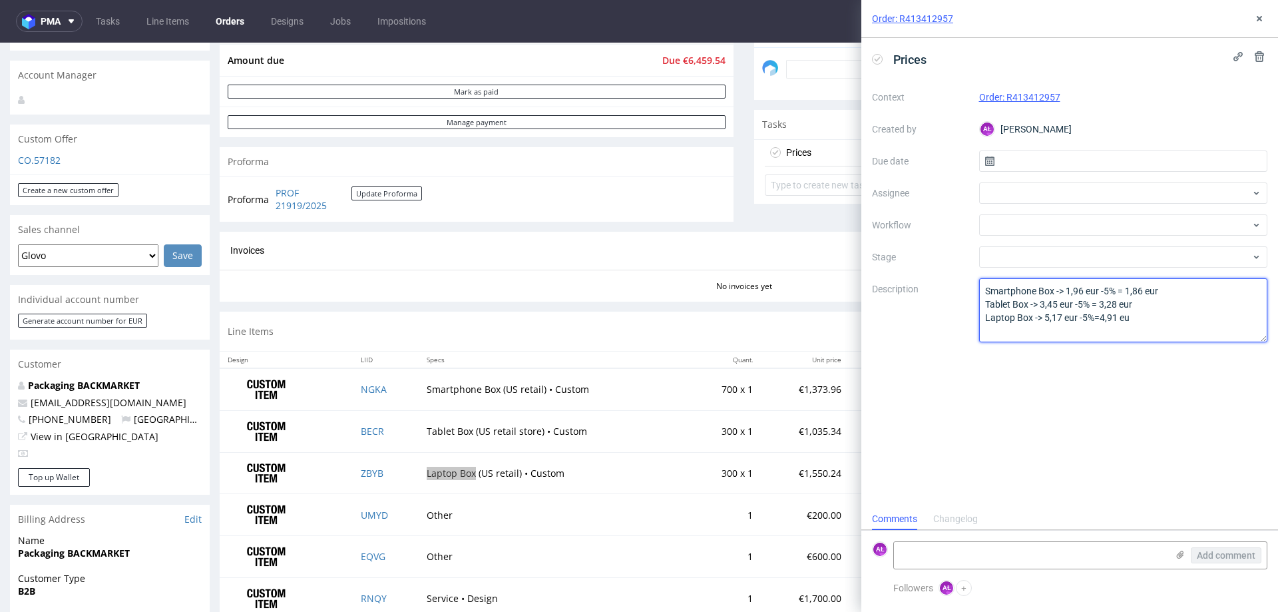
type textarea "Smartphone Box -> 1,96 eur -5% = 1,86 eur Tablet Box -> 3,45 eur -5% = 3,28 eur…"
drag, startPoint x: 1154, startPoint y: 317, endPoint x: 949, endPoint y: 287, distance: 207.2
click at [949, 287] on div "Context Order: R413412957 Created by AŁ Aleksandra Łętowska Due date Assignee W…" at bounding box center [1069, 215] width 395 height 256
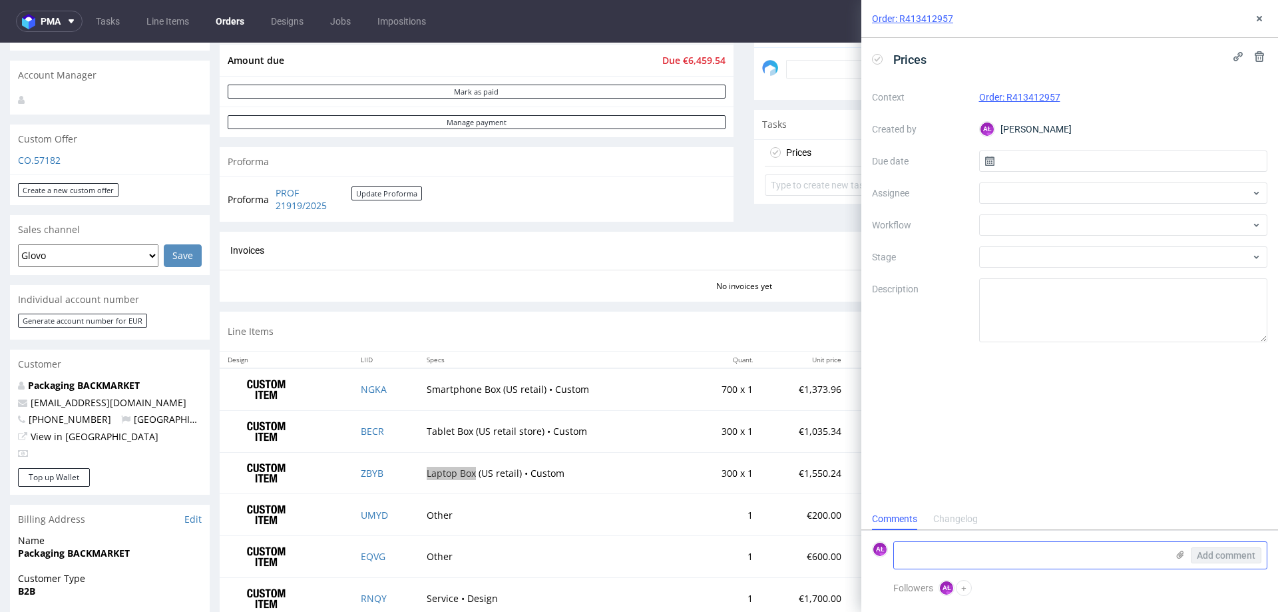
click at [996, 560] on textarea at bounding box center [1030, 555] width 273 height 27
paste textarea "Smartphone Box -> 1,96 eur -5% = 1,86 eur Tablet Box -> 3,45 eur -5% = 3,28 eur…"
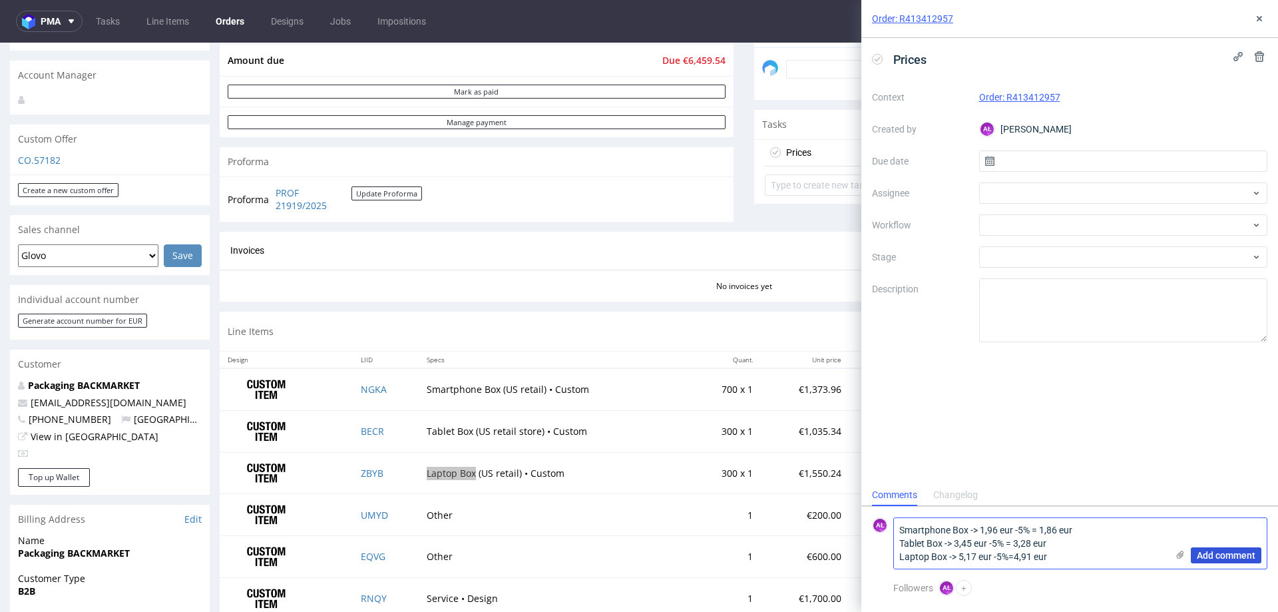
type textarea "Smartphone Box -> 1,96 eur -5% = 1,86 eur Tablet Box -> 3,45 eur -5% = 3,28 eur…"
click at [1232, 553] on span "Add comment" at bounding box center [1226, 555] width 59 height 9
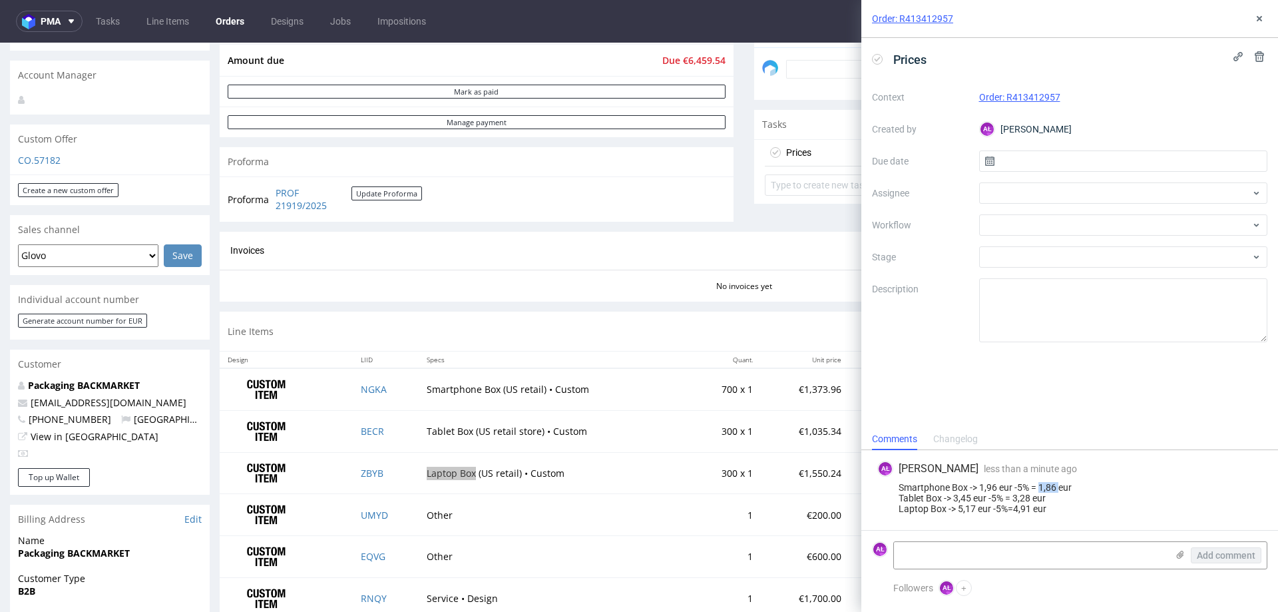
drag, startPoint x: 1041, startPoint y: 487, endPoint x: 1061, endPoint y: 488, distance: 20.0
click at [1061, 488] on div "Smartphone Box -> 1,96 eur -5% = 1,86 eur Tablet Box -> 3,45 eur -5% = 3,28 eur…" at bounding box center [1070, 498] width 385 height 32
copy div "1,86"
drag, startPoint x: 1060, startPoint y: 508, endPoint x: 896, endPoint y: 490, distance: 164.8
click at [896, 490] on div "Smartphone Box -> 1,96 eur -5% = 1,86 eur Tablet Box -> 3,45 eur -5% = 3,28 eur…" at bounding box center [1070, 498] width 385 height 32
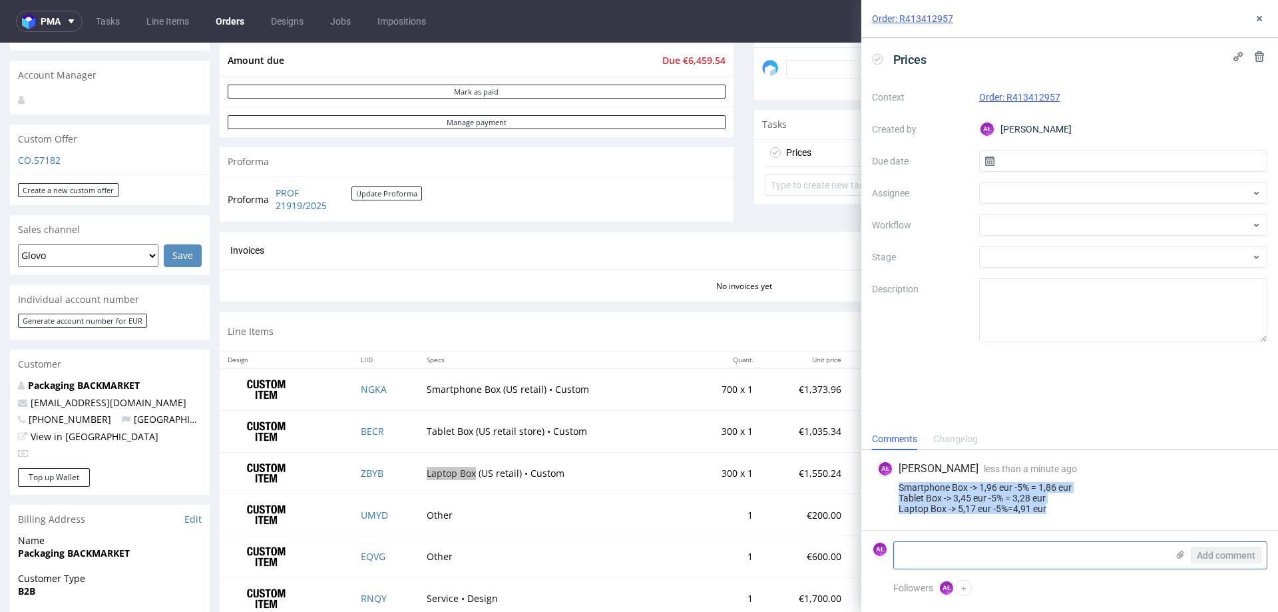
copy div "Smartphone Box -> 1,96 eur -5% = 1,86 eur Tablet Box -> 3,45 eur -5% = 3,28 eur…"
click at [942, 547] on textarea at bounding box center [1030, 555] width 273 height 27
paste textarea "Smartphone Box -> 1,96 eur -5% = 1,86 eur Tablet Box -> 3,45 eur -5% = 3,28 eur…"
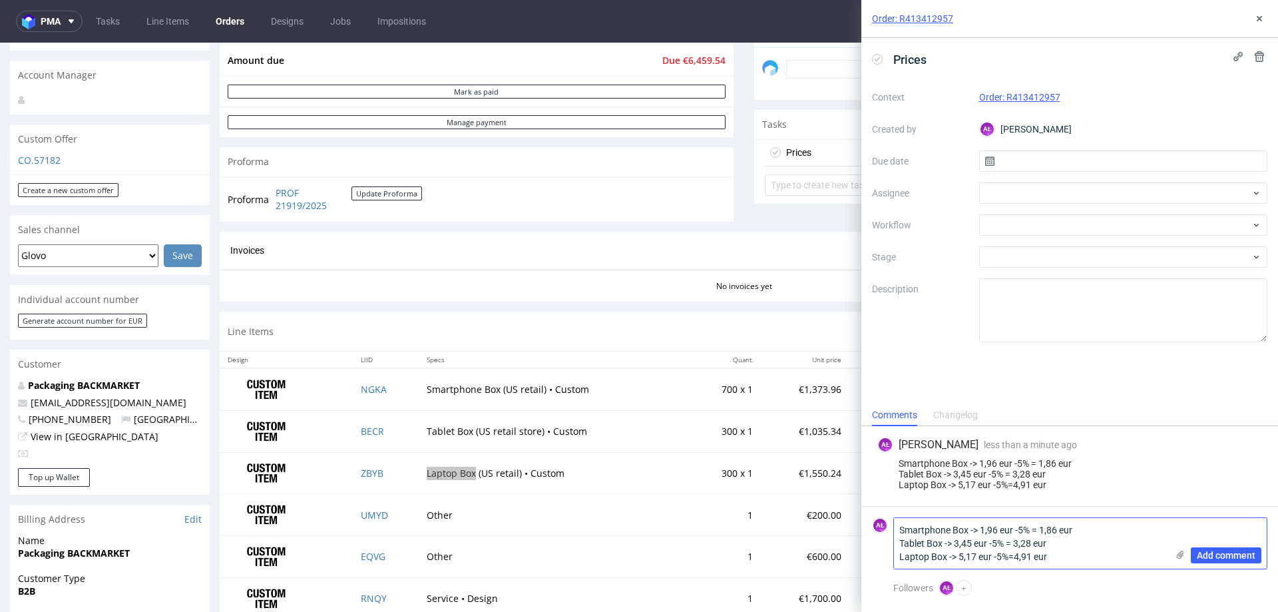
drag, startPoint x: 1057, startPoint y: 527, endPoint x: 982, endPoint y: 529, distance: 74.6
click at [982, 529] on textarea "Smartphone Box -> 1,96 eur -5% = 1,86 eur Tablet Box -> 3,45 eur -5% = 3,28 eur…" at bounding box center [1030, 543] width 273 height 51
paste textarea "2,15"
drag, startPoint x: 981, startPoint y: 464, endPoint x: 1010, endPoint y: 464, distance: 28.6
click at [1010, 464] on div "Smartphone Box -> 1,96 eur -5% = 1,86 eur Tablet Box -> 3,45 eur -5% = 3,28 eur…" at bounding box center [1070, 474] width 385 height 32
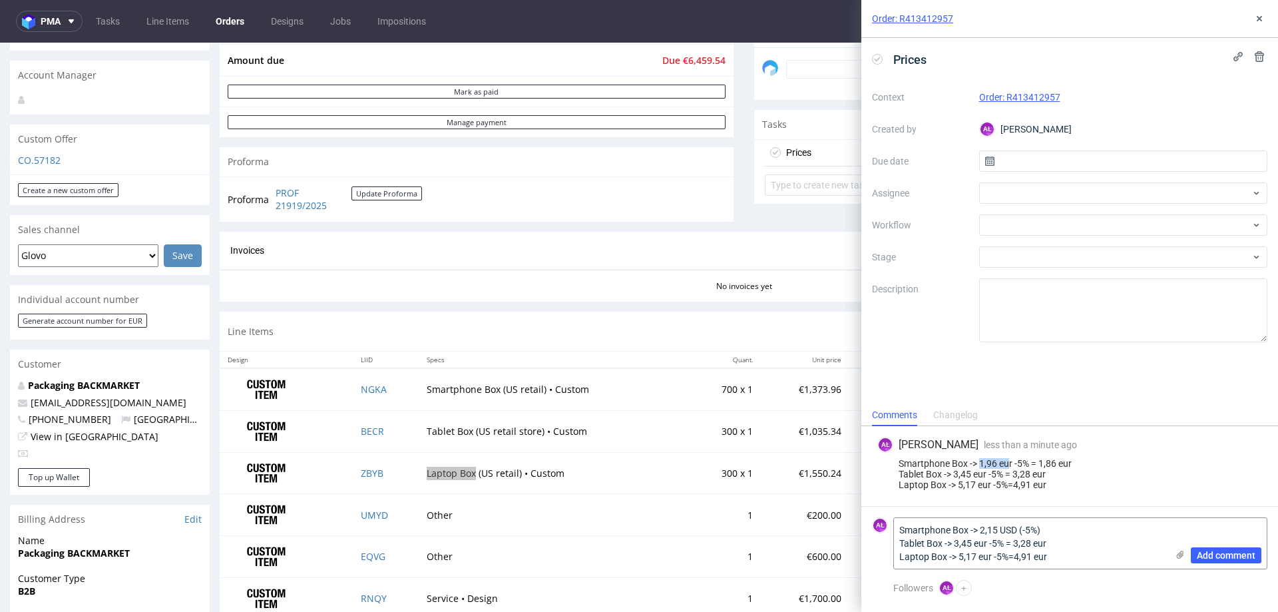
copy div "1,96 eu"
click at [981, 534] on textarea "Smartphone Box -> 2,15 USD (-5%) Tablet Box -> 3,45 eur -5% = 3,28 eur Laptop B…" at bounding box center [1030, 543] width 273 height 51
paste textarea "262,"
drag, startPoint x: 1081, startPoint y: 531, endPoint x: 1060, endPoint y: 531, distance: 21.3
click at [1060, 531] on textarea "Smartphone Box -> 2,26 USD 2,15 USD (-5%) Tablet Box -> 3,45 eur -5% = 3,28 eur…" at bounding box center [1030, 543] width 273 height 51
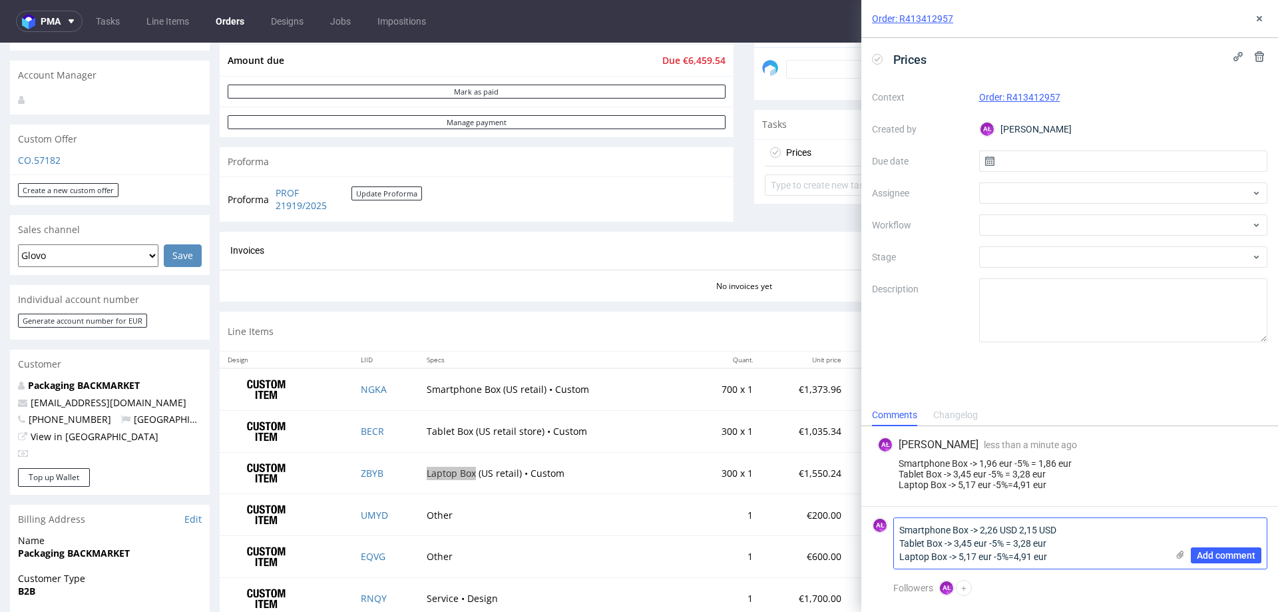
click at [1019, 531] on textarea "Smartphone Box -> 2,26 USD 2,15 USD Tablet Box -> 3,45 eur -5% = 3,28 eur Lapto…" at bounding box center [1030, 543] width 273 height 51
paste textarea "(-5%)"
click at [1021, 533] on textarea "Smartphone Box -> 2,26 USD (-5%) 2,15 USD Tablet Box -> 3,45 eur -5% = 3,28 eur…" at bounding box center [1030, 543] width 273 height 51
click at [1040, 533] on textarea "Smartphone Box -> 2,26 USD -5%) 2,15 USD Tablet Box -> 3,45 eur -5% = 3,28 eur …" at bounding box center [1030, 543] width 273 height 51
drag, startPoint x: 955, startPoint y: 475, endPoint x: 972, endPoint y: 475, distance: 16.7
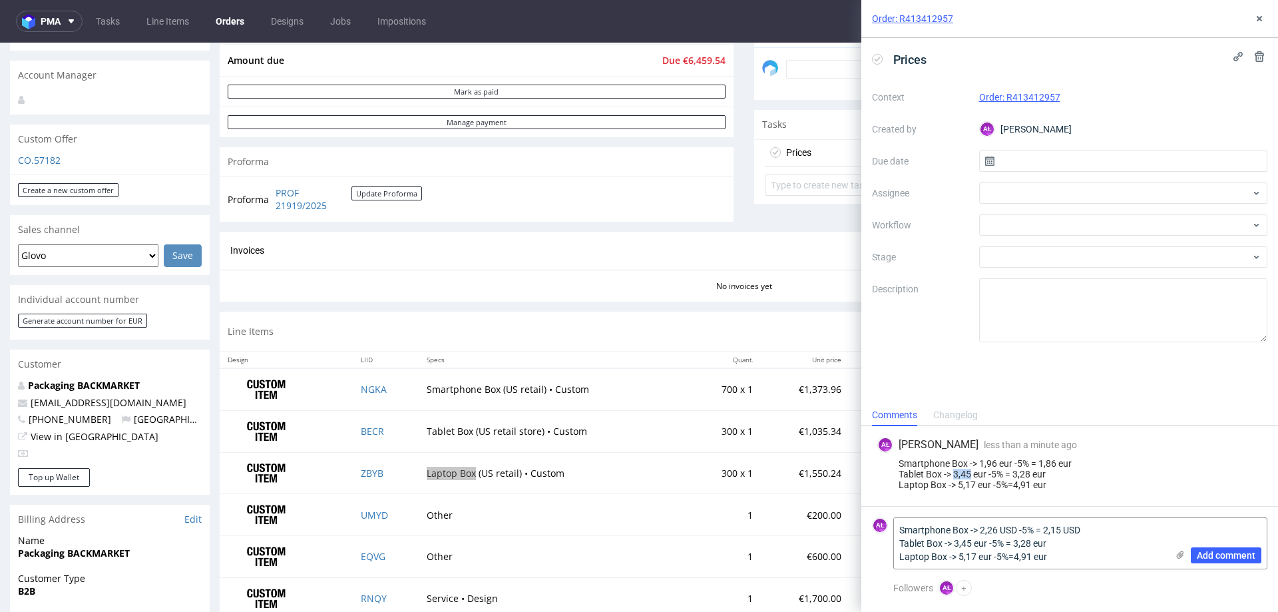
click at [972, 475] on div "Smartphone Box -> 1,96 eur -5% = 1,86 eur Tablet Box -> 3,45 eur -5% = 3,28 eur…" at bounding box center [1070, 474] width 385 height 32
copy div "3,45"
drag, startPoint x: 955, startPoint y: 543, endPoint x: 973, endPoint y: 543, distance: 17.3
click at [973, 543] on textarea "Smartphone Box -> 2,26 USD -5% = 2,15 USD Tablet Box -> 3,45 eur -5% = 3,28 eur…" at bounding box center [1030, 543] width 273 height 51
paste textarea "99"
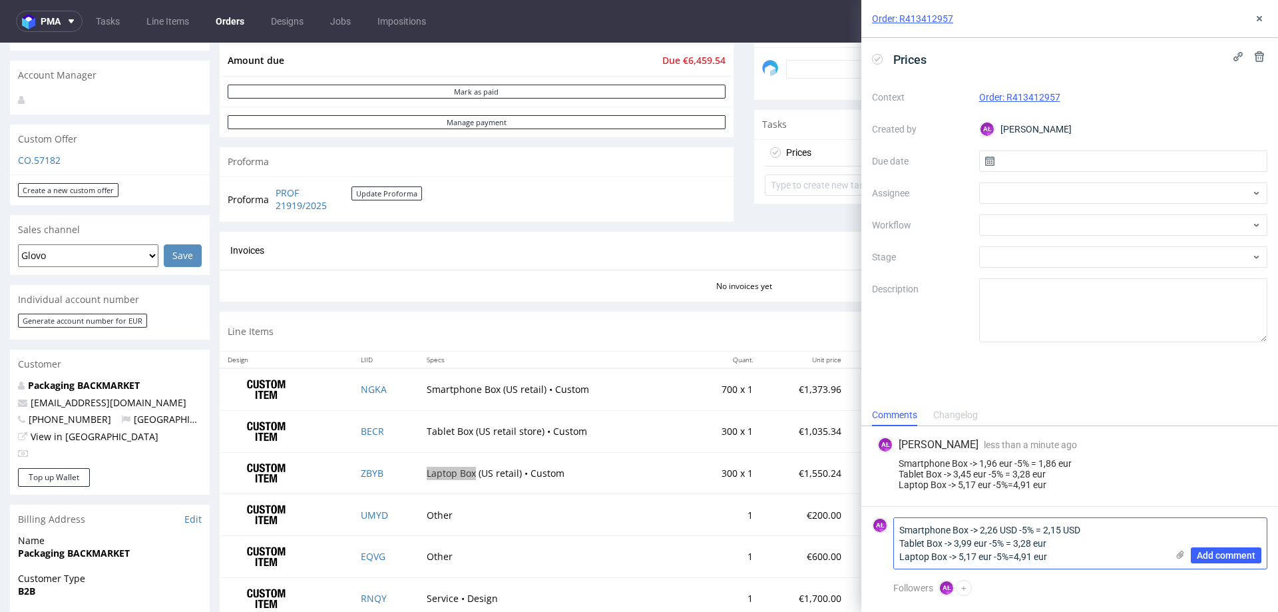
click at [987, 545] on textarea "Smartphone Box -> 2,26 USD -5% = 2,15 USD Tablet Box -> 3,99 eur -5% = 3,28 eur…" at bounding box center [1030, 543] width 273 height 51
drag, startPoint x: 1014, startPoint y: 475, endPoint x: 1031, endPoint y: 474, distance: 17.3
click at [1031, 474] on div "Smartphone Box -> 1,96 eur -5% = 1,86 eur Tablet Box -> 3,45 eur -5% = 3,28 eur…" at bounding box center [1070, 474] width 385 height 32
copy div "3,28"
drag, startPoint x: 1021, startPoint y: 547, endPoint x: 1037, endPoint y: 546, distance: 16.0
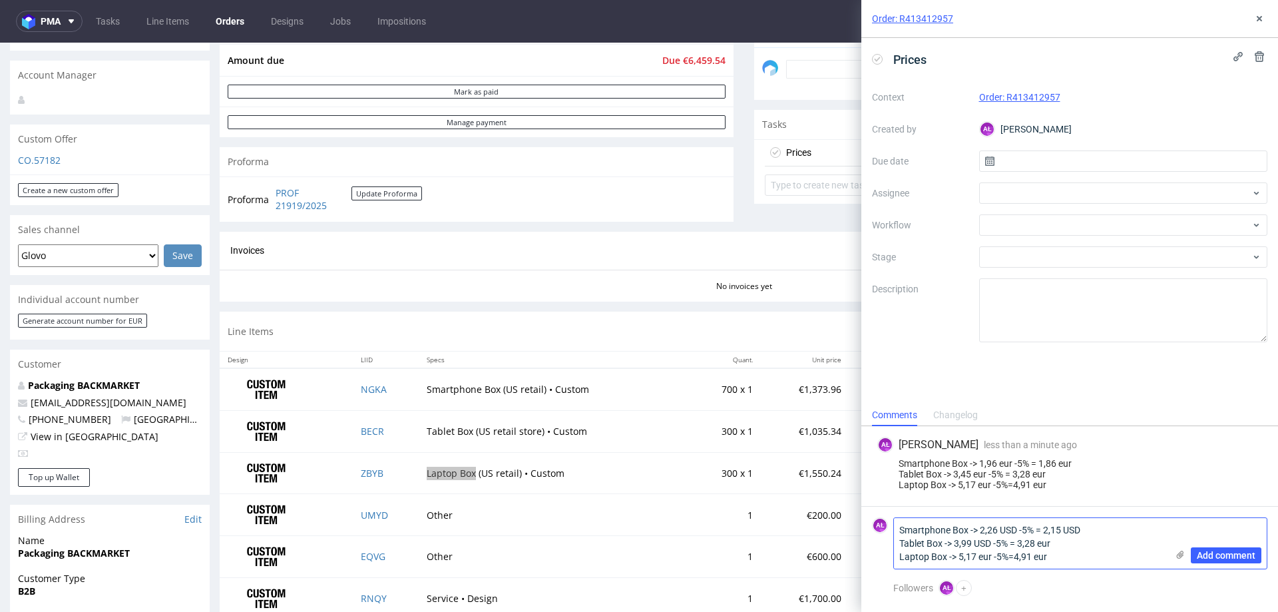
click at [1037, 546] on textarea "Smartphone Box -> 2,26 USD -5% = 2,15 USD Tablet Box -> 3,99 USD -5% = 3,28 eur…" at bounding box center [1030, 543] width 273 height 51
paste textarea "79"
drag, startPoint x: 1060, startPoint y: 547, endPoint x: 1039, endPoint y: 546, distance: 20.7
click at [1039, 546] on textarea "Smartphone Box -> 2,26 USD -5% = 2,15 USD Tablet Box -> 3,99 USD -5% = 3,79 eur…" at bounding box center [1030, 543] width 273 height 51
drag, startPoint x: 957, startPoint y: 488, endPoint x: 973, endPoint y: 490, distance: 16.8
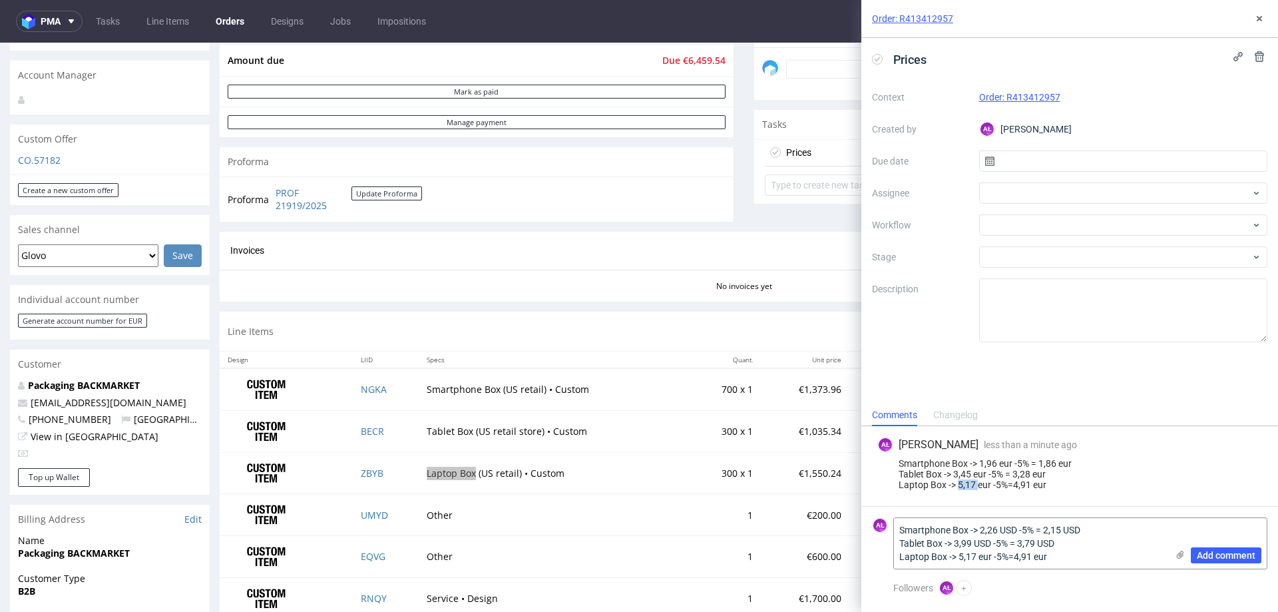
click at [976, 490] on div "AŁ Aleksandra Łętowska less than a minute ago 14th Oct 2025, 10:17 Smartphone B…" at bounding box center [1069, 466] width 395 height 80
copy div "5,17"
drag, startPoint x: 959, startPoint y: 559, endPoint x: 975, endPoint y: 559, distance: 16.0
click at [975, 559] on textarea "Smartphone Box -> 2,26 USD -5% = 2,15 USD Tablet Box -> 3,99 USD -5% = 3,79 USD…" at bounding box center [1030, 543] width 273 height 51
paste textarea "9"
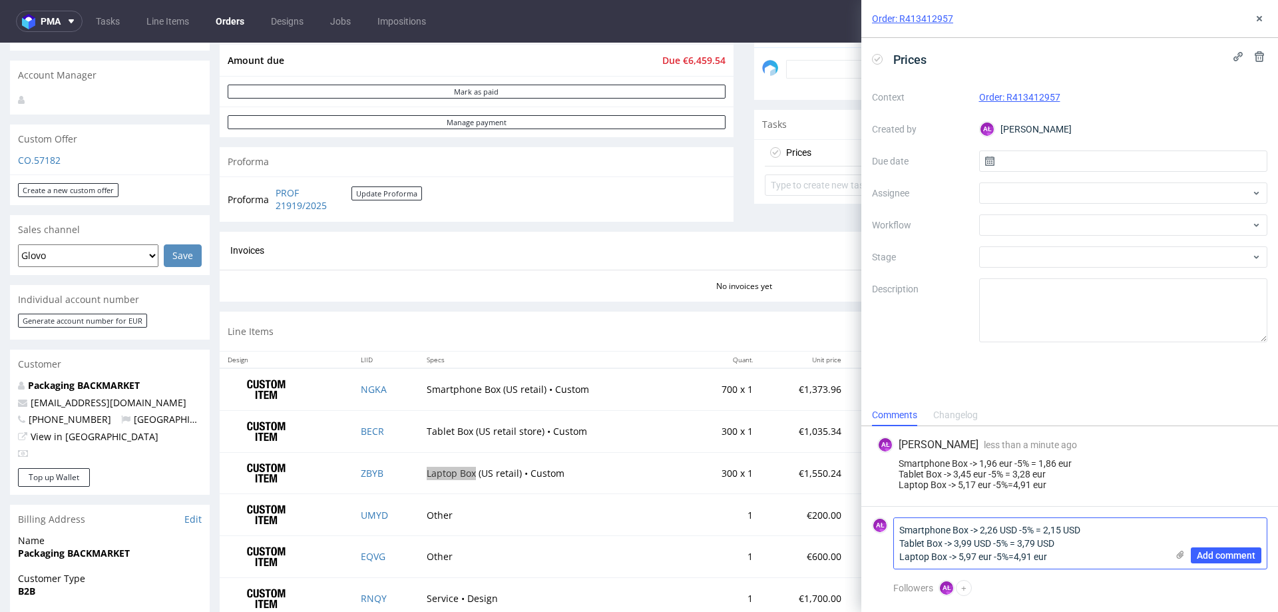
click at [991, 562] on textarea "Smartphone Box -> 2,26 USD -5% = 2,15 USD Tablet Box -> 3,99 USD -5% = 3,79 USD…" at bounding box center [1030, 543] width 273 height 51
click at [1013, 485] on div "Smartphone Box -> 1,96 eur -5% = 1,86 eur Tablet Box -> 3,45 eur -5% = 3,28 eur…" at bounding box center [1070, 474] width 385 height 32
click at [1030, 489] on div "Smartphone Box -> 1,96 eur -5% = 1,86 eur Tablet Box -> 3,45 eur -5% = 3,28 eur…" at bounding box center [1070, 474] width 385 height 32
copy div "4,91"
drag, startPoint x: 1019, startPoint y: 560, endPoint x: 1035, endPoint y: 560, distance: 16.0
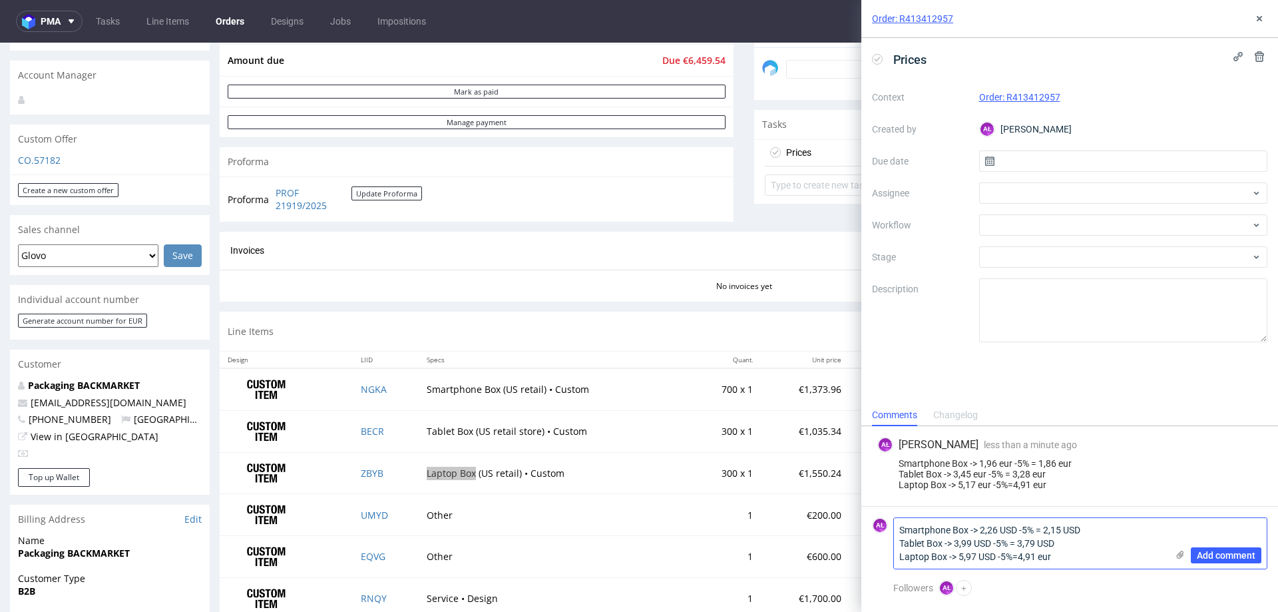
click at [1035, 560] on textarea "Smartphone Box -> 2,26 USD -5% = 2,15 USD Tablet Box -> 3,99 USD -5% = 3,79 USD…" at bounding box center [1030, 543] width 273 height 51
paste textarea "5,67"
drag, startPoint x: 1017, startPoint y: 561, endPoint x: 1030, endPoint y: 561, distance: 13.3
click at [1021, 561] on textarea "Smartphone Box -> 2,26 USD -5% = 2,15 USD Tablet Box -> 3,99 USD -5% = 3,79 USD…" at bounding box center [1030, 543] width 273 height 51
click at [1061, 559] on textarea "Smartphone Box -> 2,26 USD -5% = 2,15 USD Tablet Box -> 3,99 USD -5% = 3,79 USD…" at bounding box center [1030, 543] width 273 height 51
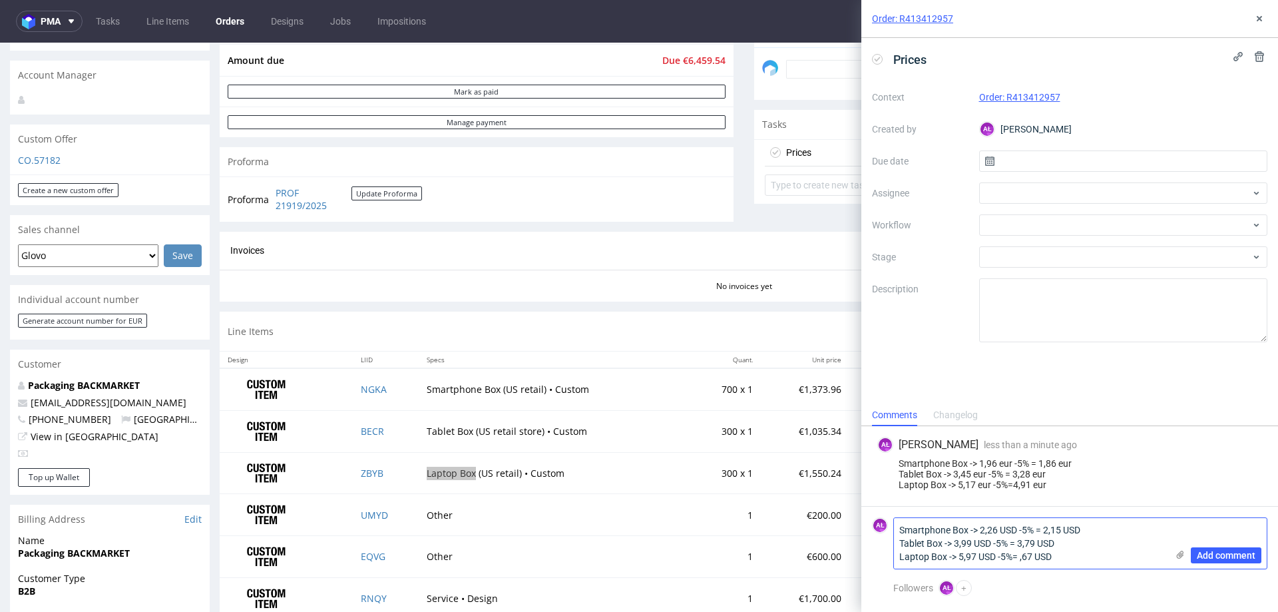
click at [1021, 556] on textarea "Smartphone Box -> 2,26 USD -5% = 2,15 USD Tablet Box -> 3,99 USD -5% = 3,79 USD…" at bounding box center [1030, 543] width 273 height 51
click at [1074, 549] on textarea "Smartphone Box -> 2,26 USD -5% = 2,15 USD Tablet Box -> 3,99 USD -5% = 3,79 USD…" at bounding box center [1030, 543] width 273 height 51
type textarea "Smartphone Box -> 2,26 USD -5% = 2,15 USD Tablet Box -> 3,99 USD -5% = 3,79 USD…"
click at [1234, 552] on span "Add comment" at bounding box center [1226, 555] width 59 height 9
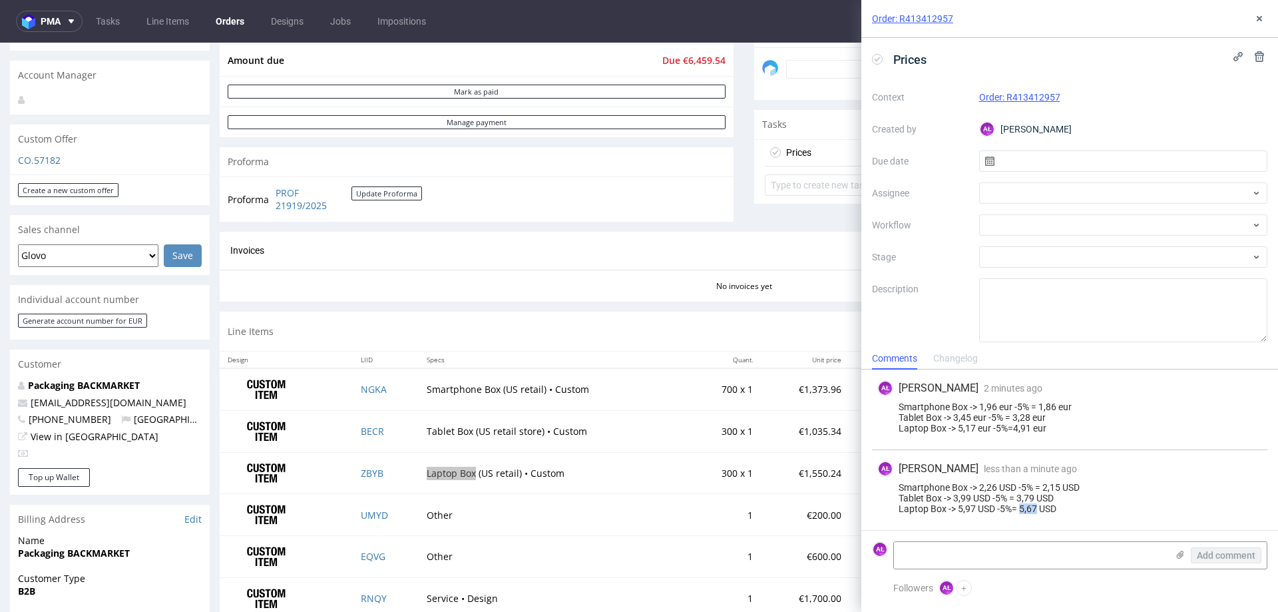
drag, startPoint x: 1021, startPoint y: 512, endPoint x: 1035, endPoint y: 512, distance: 13.3
click at [1035, 512] on div "Smartphone Box -> 2,26 USD -5% = 2,15 USD Tablet Box -> 3,99 USD -5% = 3,79 USD…" at bounding box center [1070, 498] width 385 height 32
drag, startPoint x: 1019, startPoint y: 99, endPoint x: 1005, endPoint y: 103, distance: 14.5
click at [1005, 103] on div "Order: R413412957" at bounding box center [1123, 97] width 289 height 16
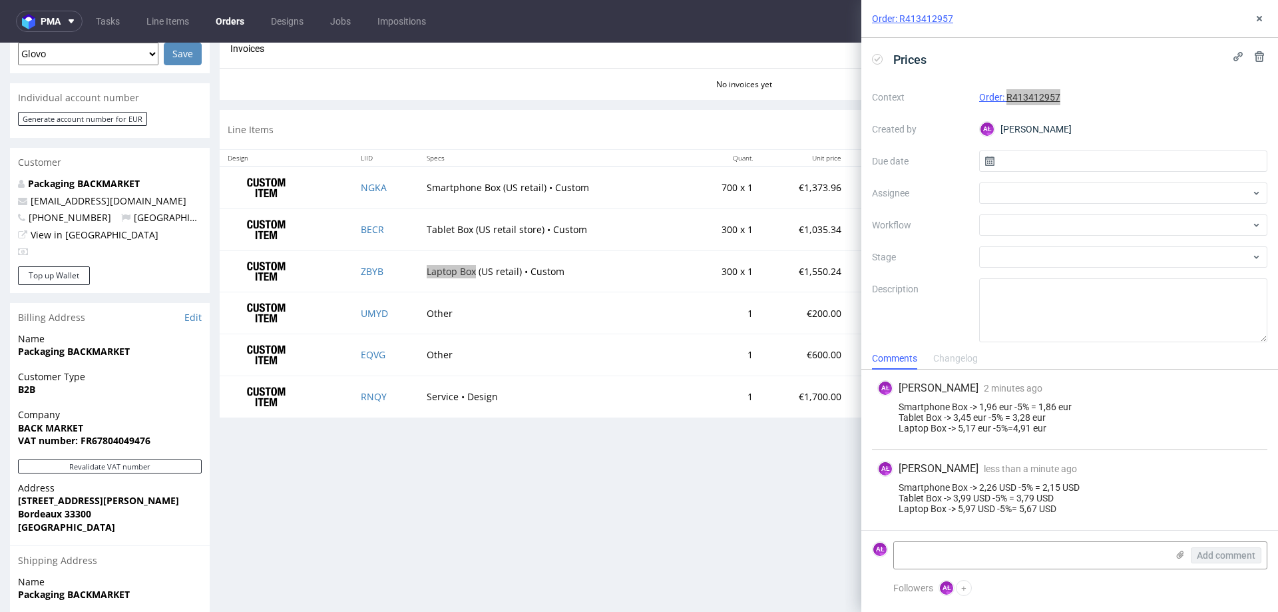
scroll to position [533, 0]
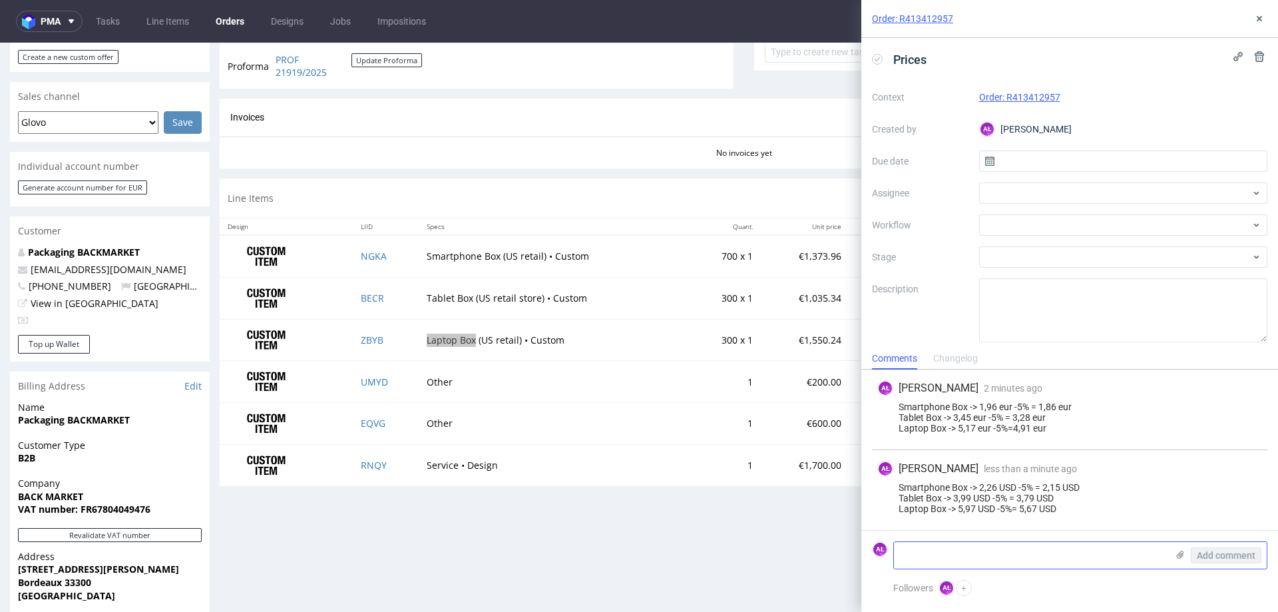
paste textarea "FV 777/10/2025"
click at [937, 551] on textarea at bounding box center [1030, 555] width 273 height 27
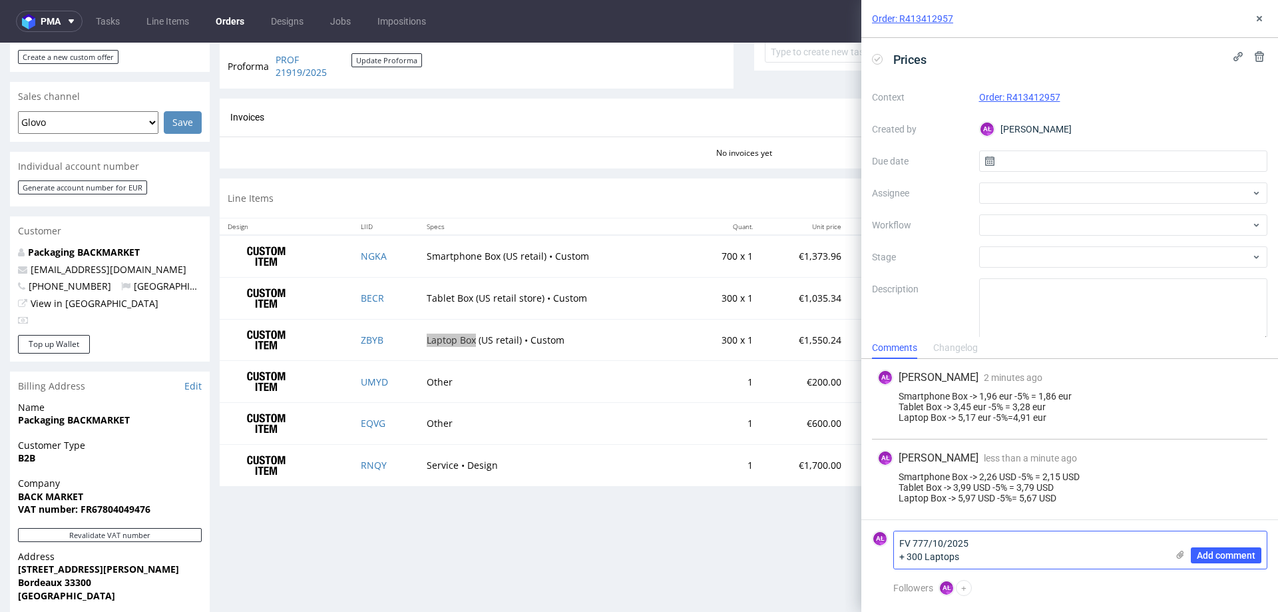
click at [991, 546] on textarea "FV 777/10/2025 + 300 Laptops" at bounding box center [1030, 549] width 273 height 37
click at [902, 543] on textarea "FV 777/10/2025 + 300 Laptops" at bounding box center [1030, 549] width 273 height 37
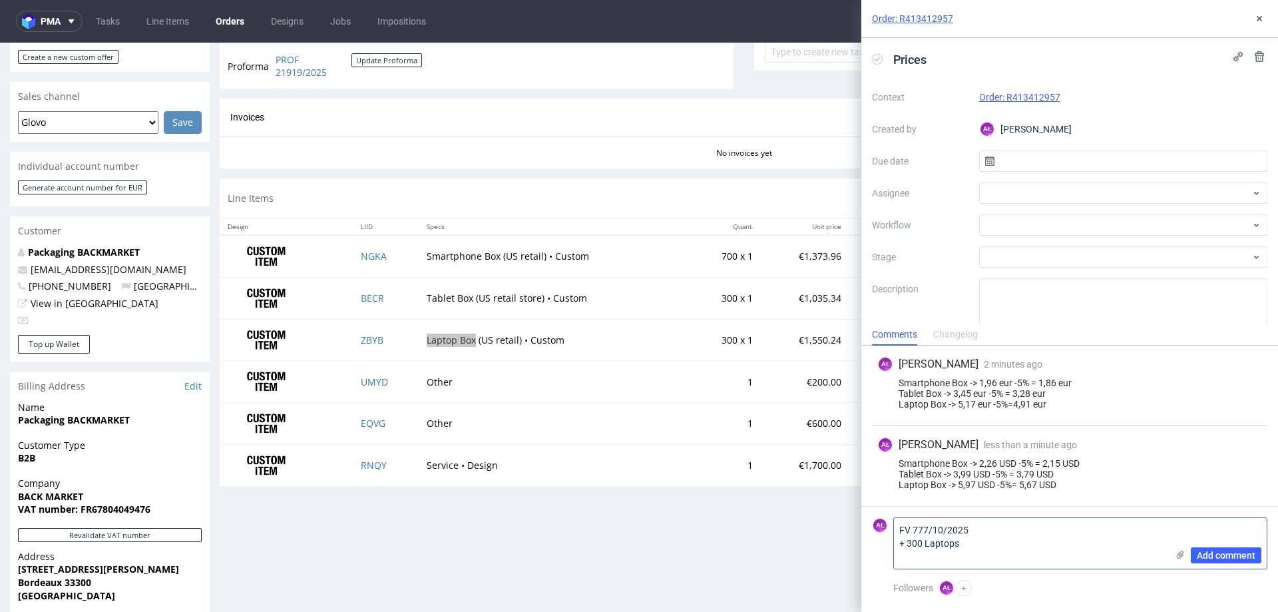
click at [898, 533] on textarea "FV 777/10/2025 + 300 Laptops" at bounding box center [1030, 543] width 273 height 51
type textarea "PH SA - PH INC: FV 777/10/2025 + 300 Laptops"
click at [1201, 551] on span "Add comment" at bounding box center [1226, 555] width 59 height 9
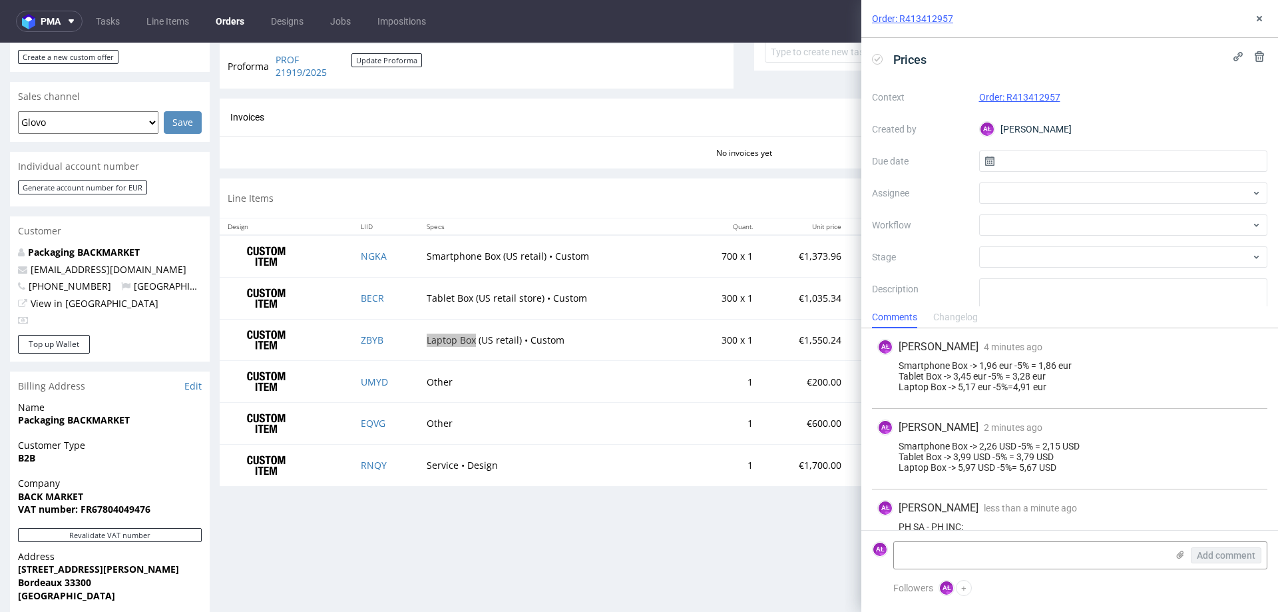
scroll to position [39, 0]
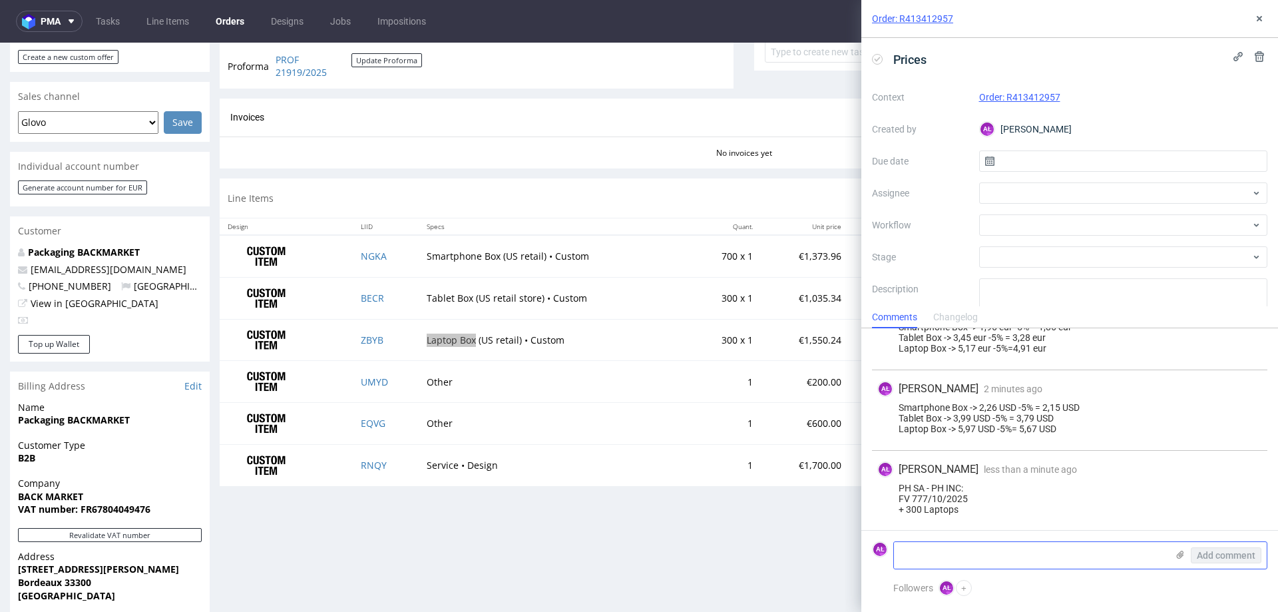
click at [1181, 555] on icon at bounding box center [1180, 554] width 11 height 11
click at [0, 0] on input "file" at bounding box center [0, 0] width 0 height 0
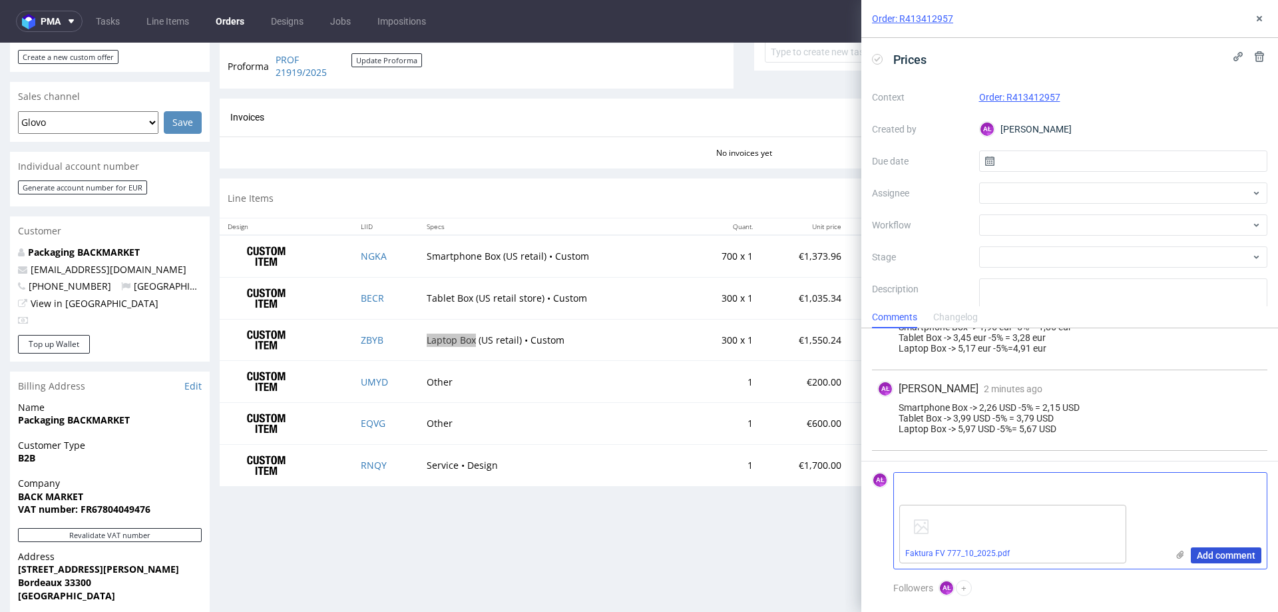
click at [1235, 556] on span "Add comment" at bounding box center [1226, 555] width 59 height 9
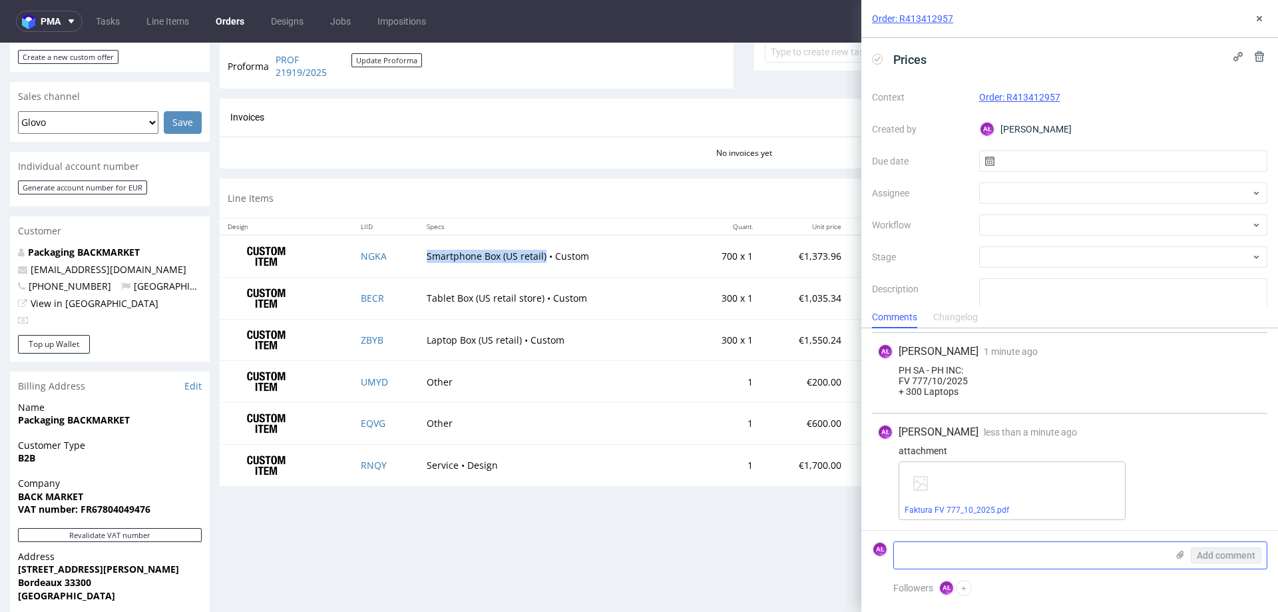
drag, startPoint x: 415, startPoint y: 256, endPoint x: 541, endPoint y: 267, distance: 126.3
click at [541, 267] on td "Smartphone Box (US retail) • Custom" at bounding box center [554, 256] width 270 height 42
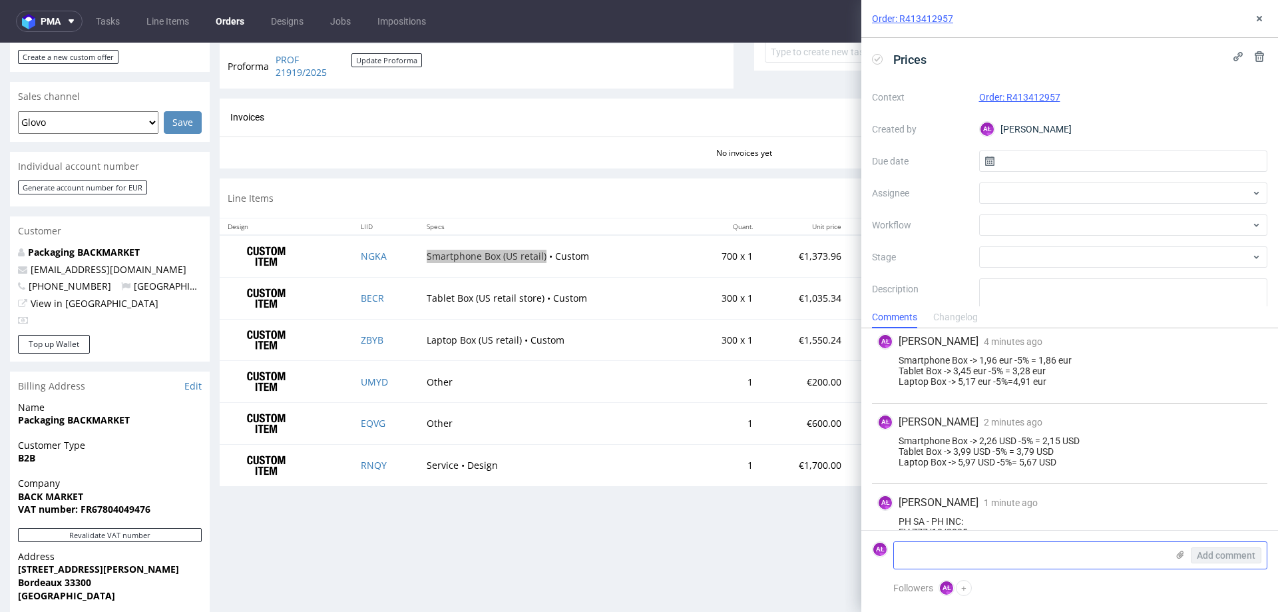
scroll to position [0, 0]
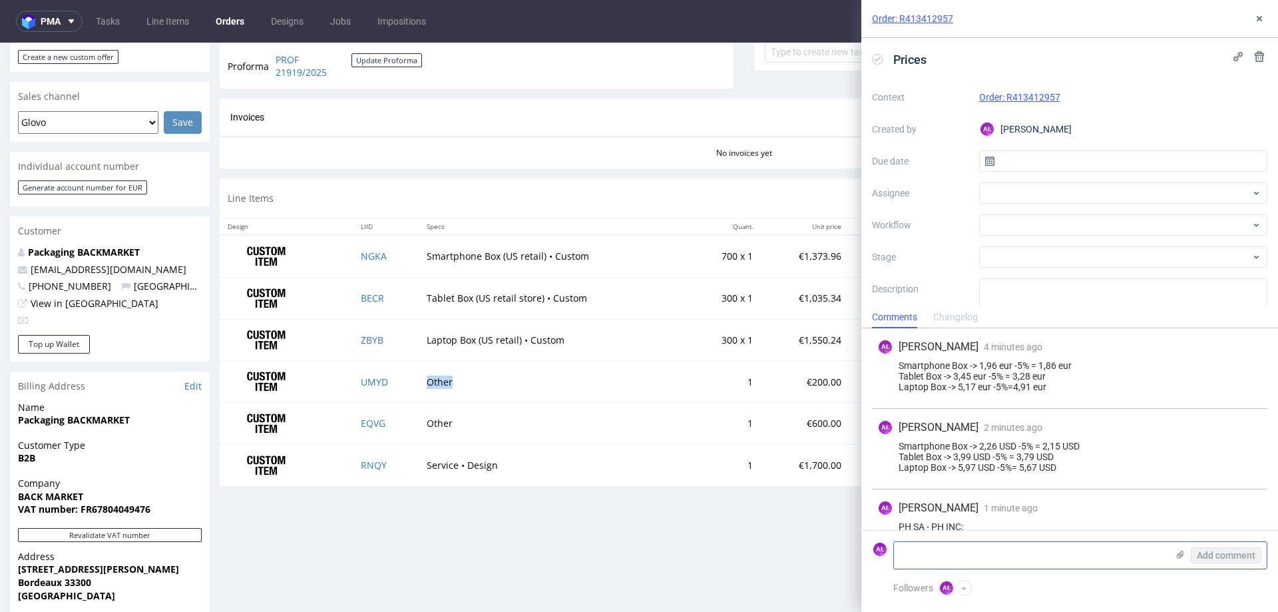
drag, startPoint x: 459, startPoint y: 388, endPoint x: 422, endPoint y: 386, distance: 36.7
click at [422, 386] on td "Other" at bounding box center [554, 382] width 270 height 42
drag, startPoint x: 422, startPoint y: 469, endPoint x: 449, endPoint y: 469, distance: 26.6
click at [453, 469] on td "Service • Design" at bounding box center [554, 464] width 270 height 41
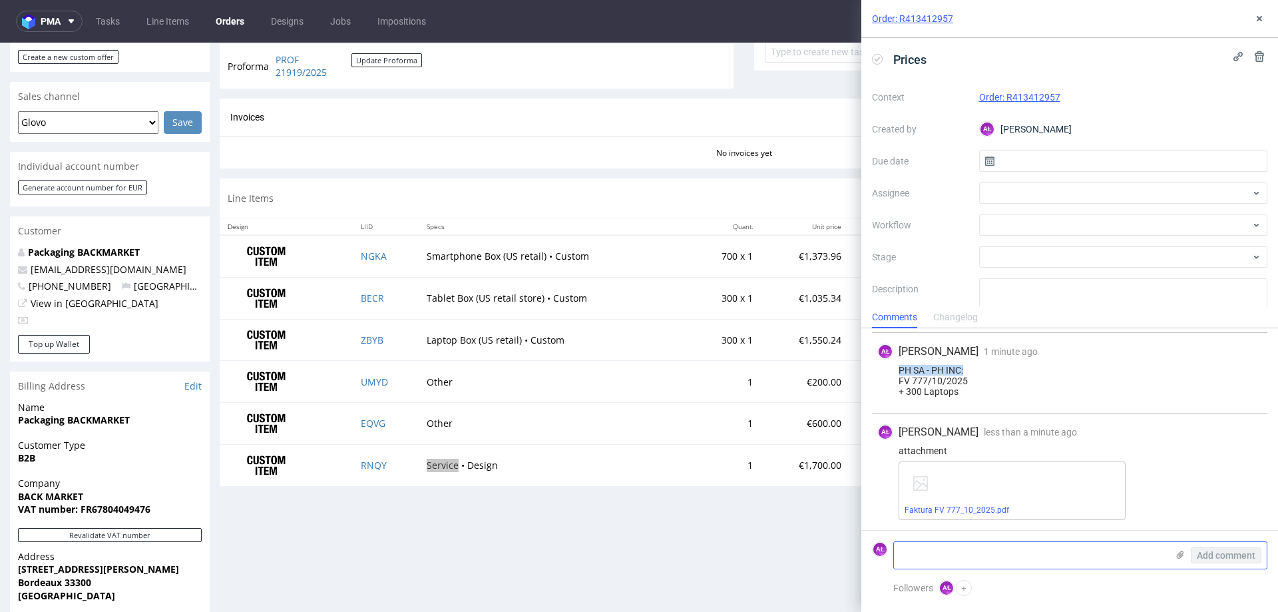
drag, startPoint x: 973, startPoint y: 364, endPoint x: 898, endPoint y: 368, distance: 75.3
click at [898, 368] on div "PH SA - PH INC: FV 777/10/2025 + 300 Laptops" at bounding box center [1070, 381] width 385 height 32
click at [986, 559] on textarea at bounding box center [1030, 555] width 273 height 27
paste textarea "PH SA - PH INC:"
click at [999, 549] on textarea "PH SA - PH INC:" at bounding box center [1030, 555] width 273 height 27
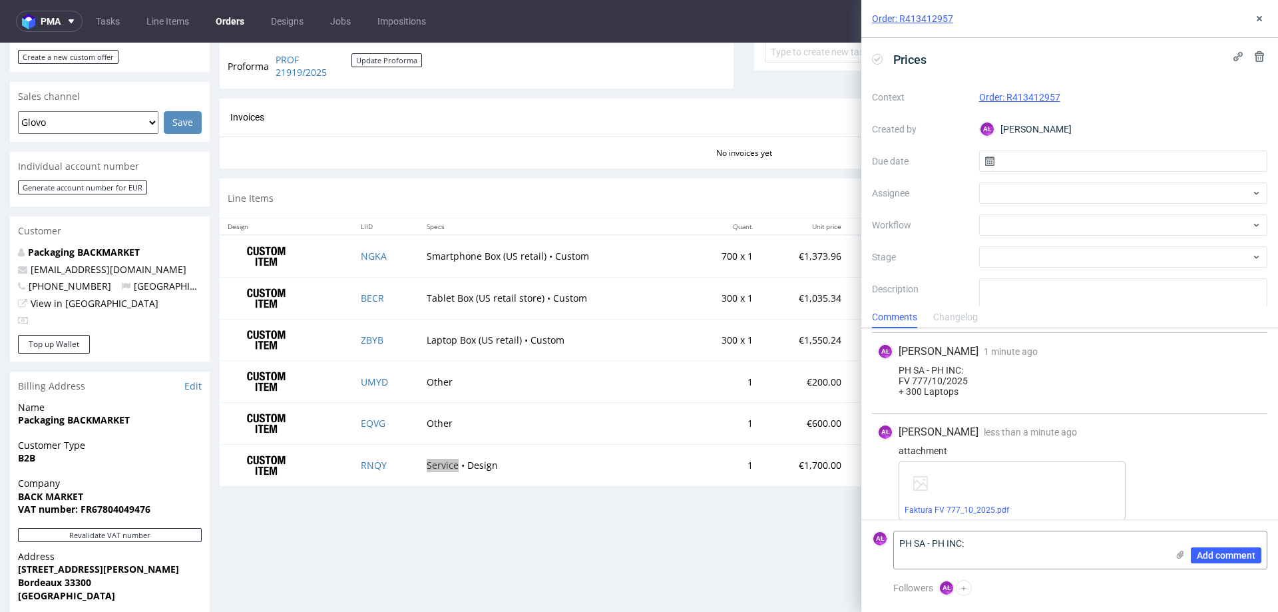
paste textarea "FV 779/10/2025"
drag, startPoint x: 427, startPoint y: 262, endPoint x: 473, endPoint y: 266, distance: 46.7
click at [473, 266] on td "Smartphone Box (US retail) • Custom" at bounding box center [554, 256] width 270 height 42
click at [452, 267] on td "Smartphone Box (US retail) • Custom" at bounding box center [554, 256] width 270 height 42
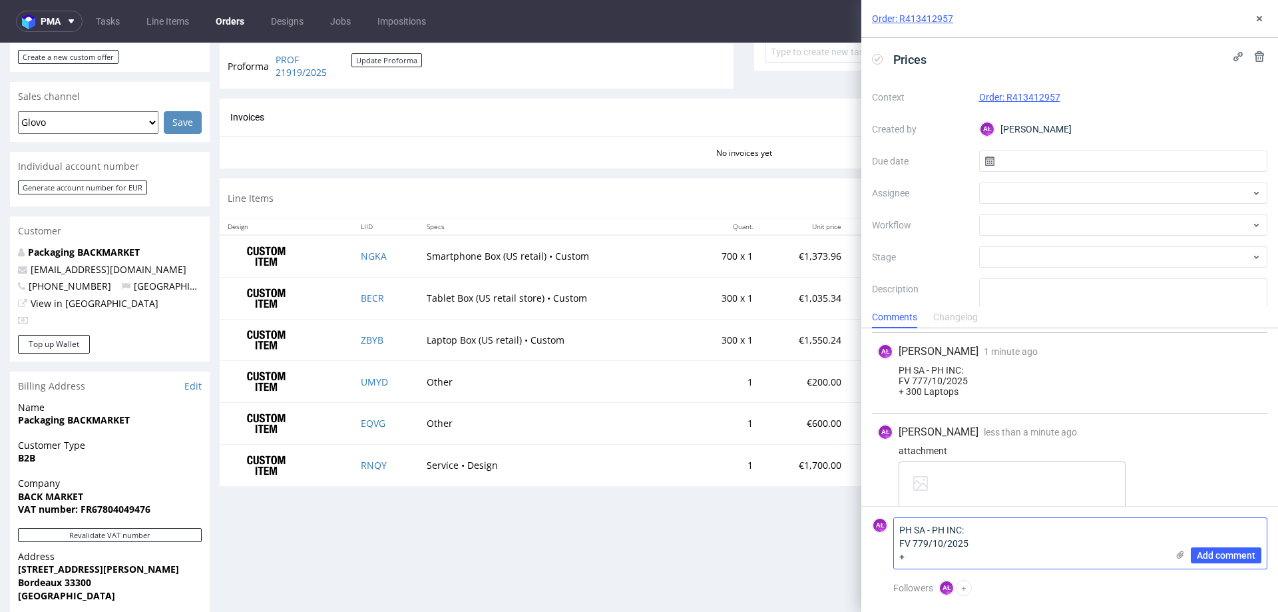
click at [932, 565] on textarea "PH SA - PH INC: FV 779/10/2025 +" at bounding box center [1030, 543] width 273 height 51
drag, startPoint x: 422, startPoint y: 257, endPoint x: 477, endPoint y: 260, distance: 55.4
click at [477, 260] on td "Smartphone Box (US retail) • Custom" at bounding box center [554, 256] width 270 height 42
click at [949, 562] on textarea "PH SA - PH INC: FV 779/10/2025 + 700" at bounding box center [1030, 543] width 273 height 51
paste textarea "Smartphone"
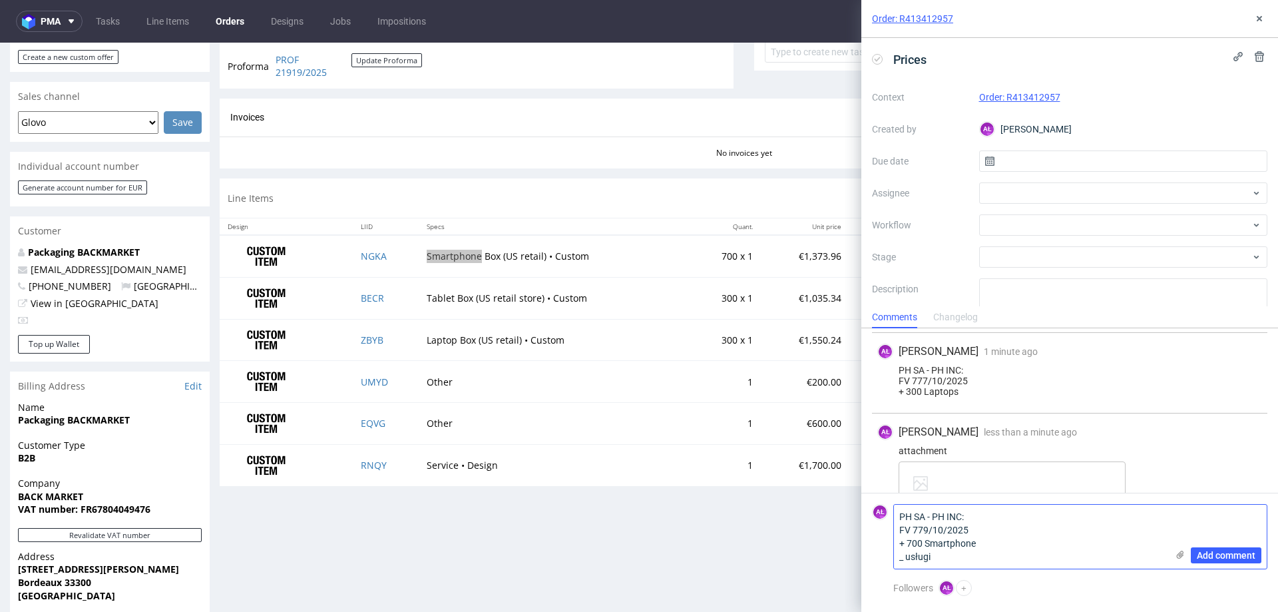
click at [906, 559] on textarea "PH SA - PH INC: FV 779/10/2025 + 700 Smartphone _ usługi" at bounding box center [1030, 537] width 273 height 64
type textarea "PH SA - PH INC: FV 779/10/2025 + 700 Smartphone + usługi"
click at [1218, 553] on span "Add comment" at bounding box center [1226, 555] width 59 height 9
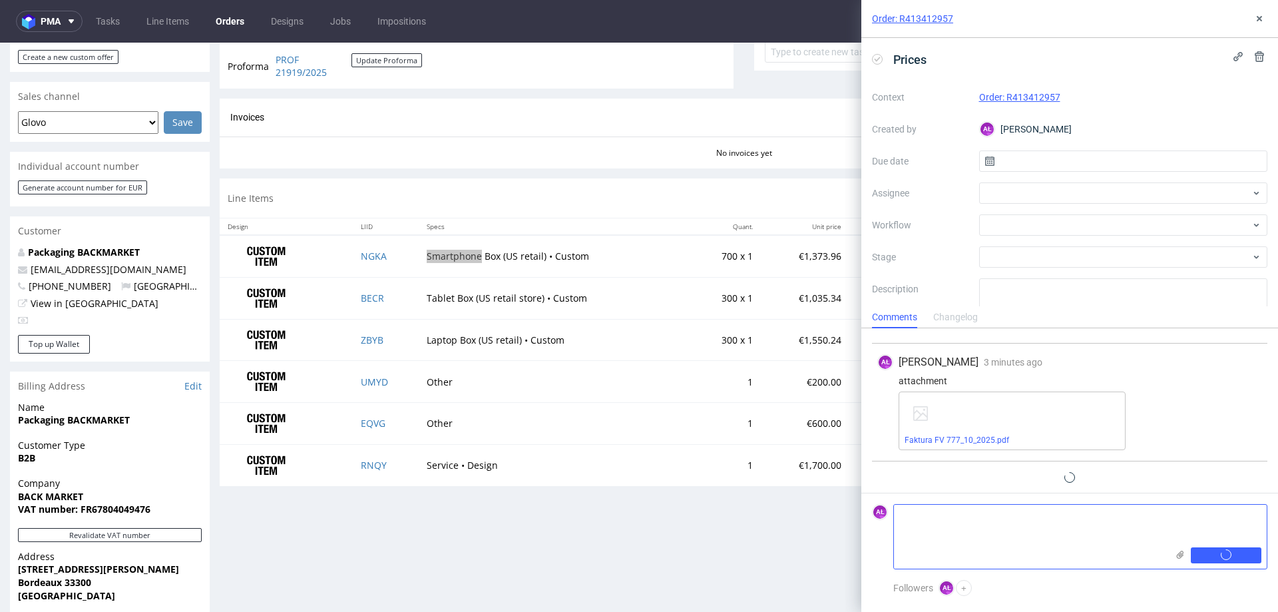
scroll to position [248, 0]
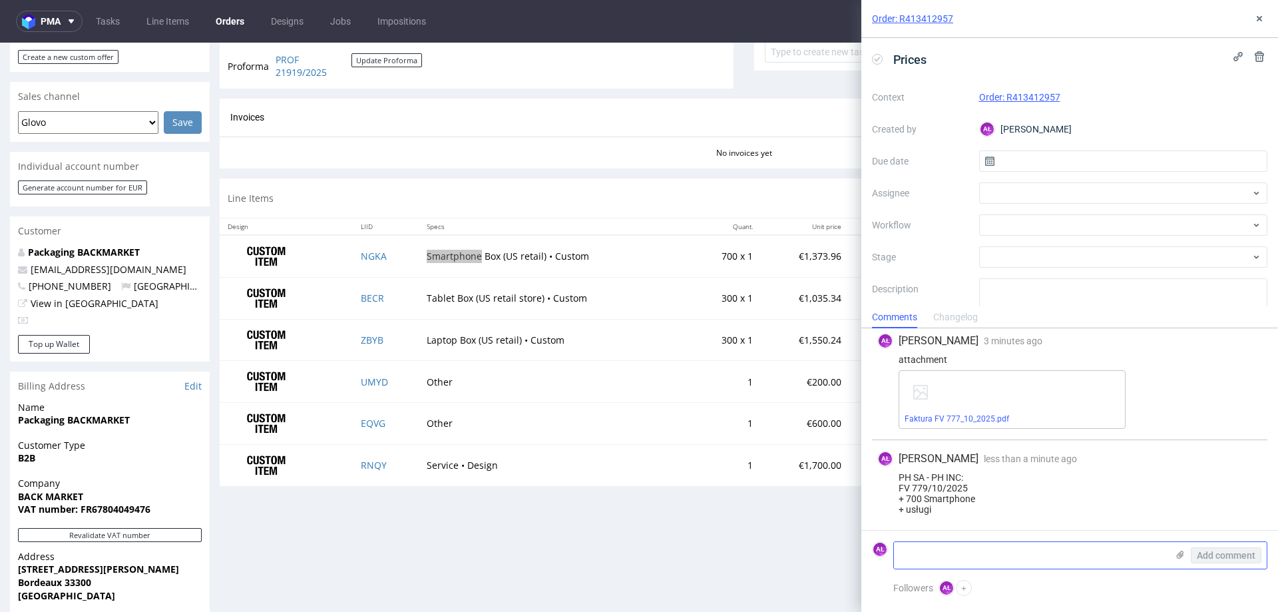
click at [1179, 554] on icon at bounding box center [1180, 554] width 11 height 11
click at [0, 0] on input "file" at bounding box center [0, 0] width 0 height 0
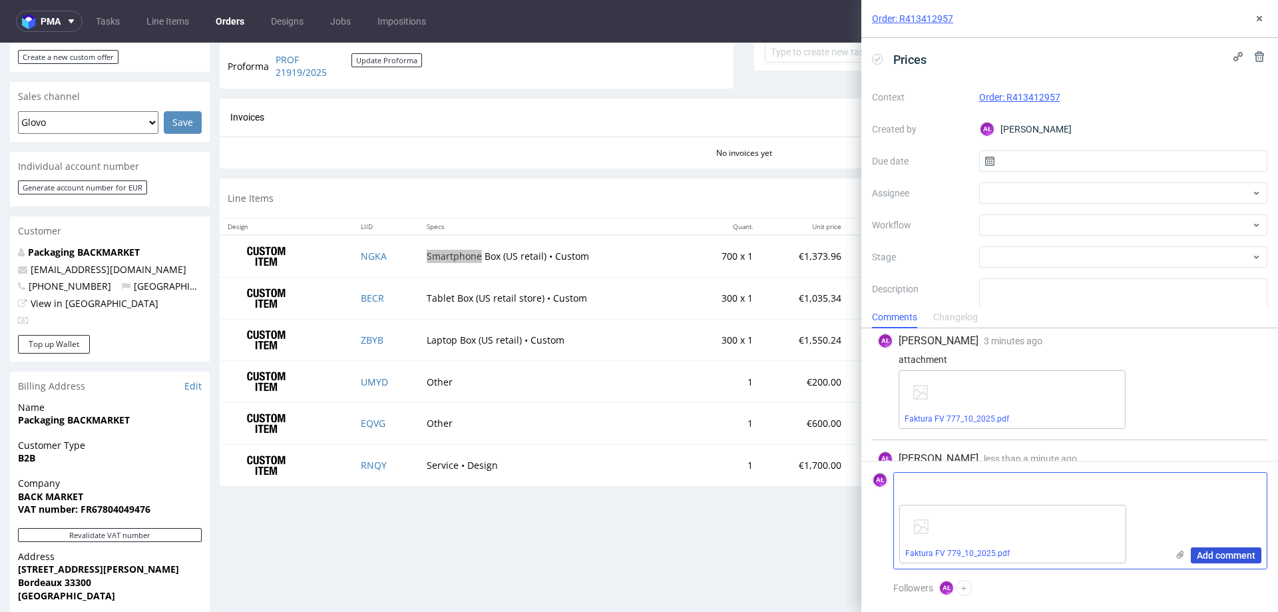
drag, startPoint x: 1241, startPoint y: 553, endPoint x: 932, endPoint y: 491, distance: 315.2
click at [1236, 551] on span "Add comment" at bounding box center [1226, 555] width 59 height 9
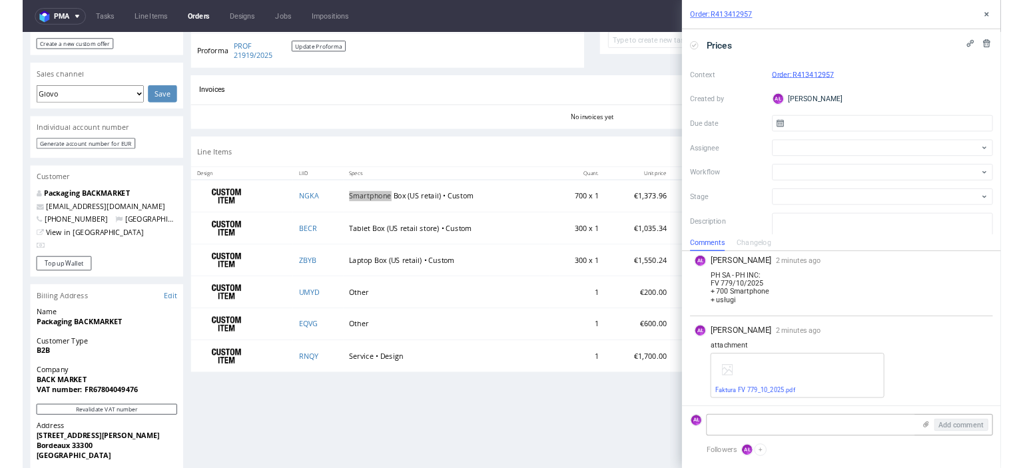
scroll to position [364, 0]
